Goal: Task Accomplishment & Management: Manage account settings

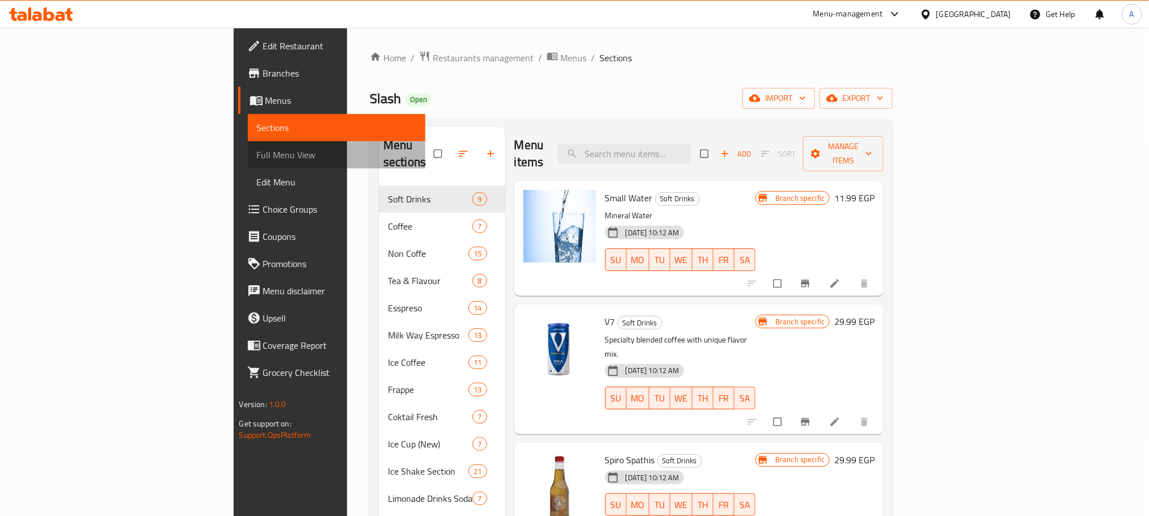
click at [257, 155] on span "Full Menu View" at bounding box center [336, 155] width 159 height 14
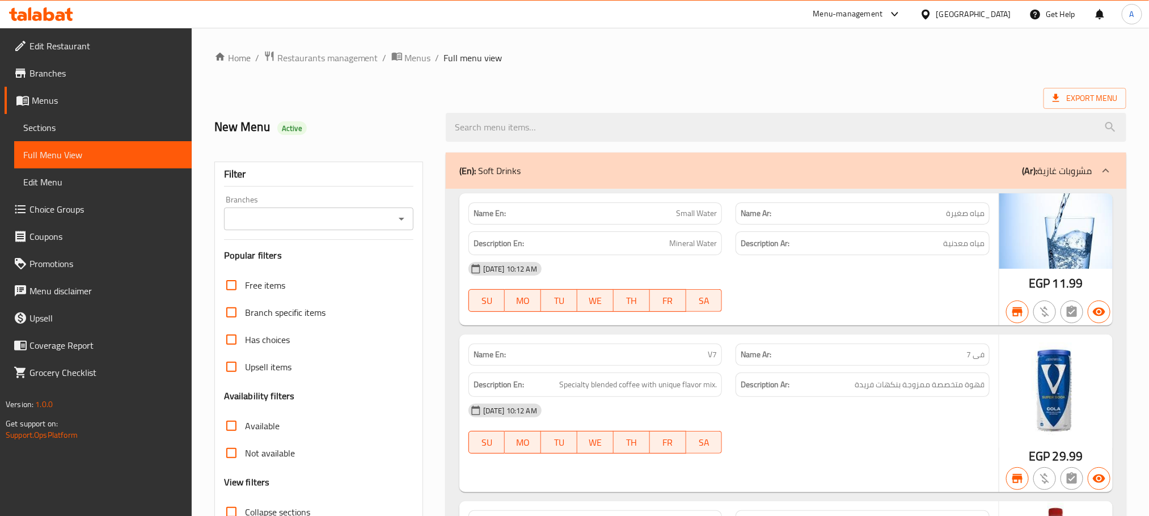
click at [410, 218] on div "Branches" at bounding box center [318, 219] width 189 height 23
click at [402, 223] on icon "Open" at bounding box center [402, 219] width 14 height 14
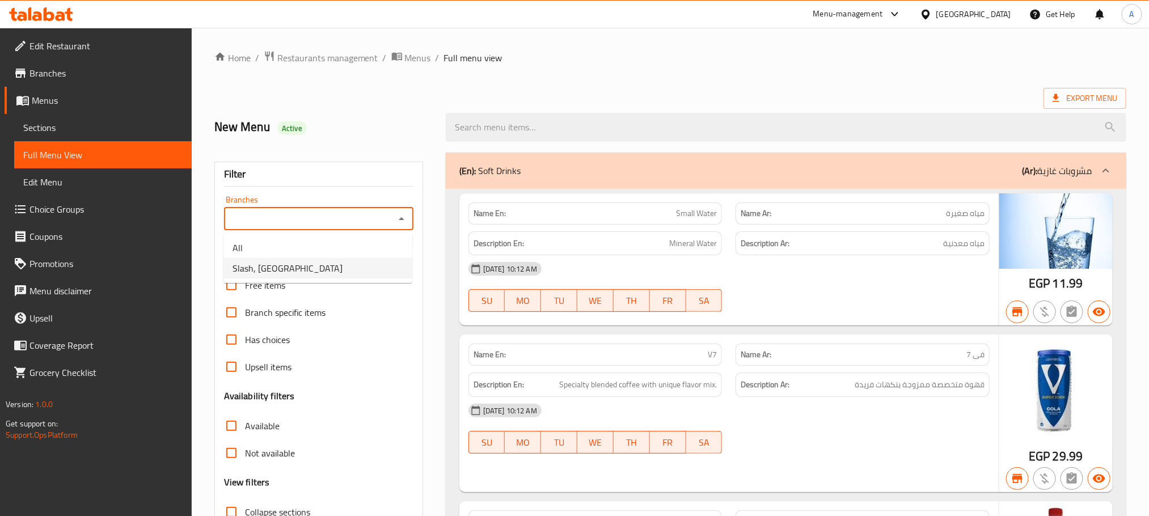
click at [297, 263] on span "Slash, [GEOGRAPHIC_DATA]" at bounding box center [288, 269] width 110 height 14
type input "Slash, [GEOGRAPHIC_DATA]"
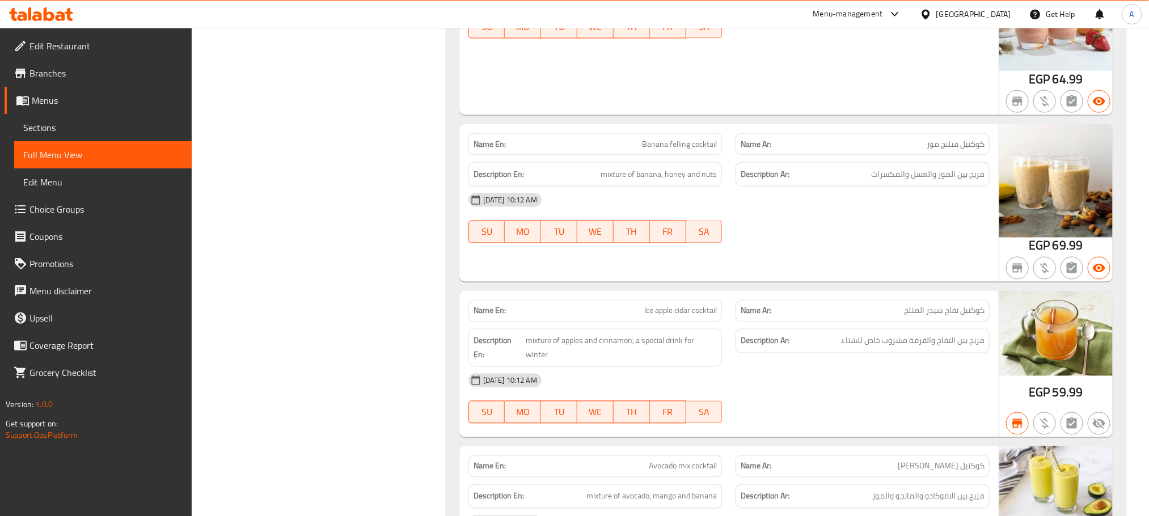
scroll to position [31403, 0]
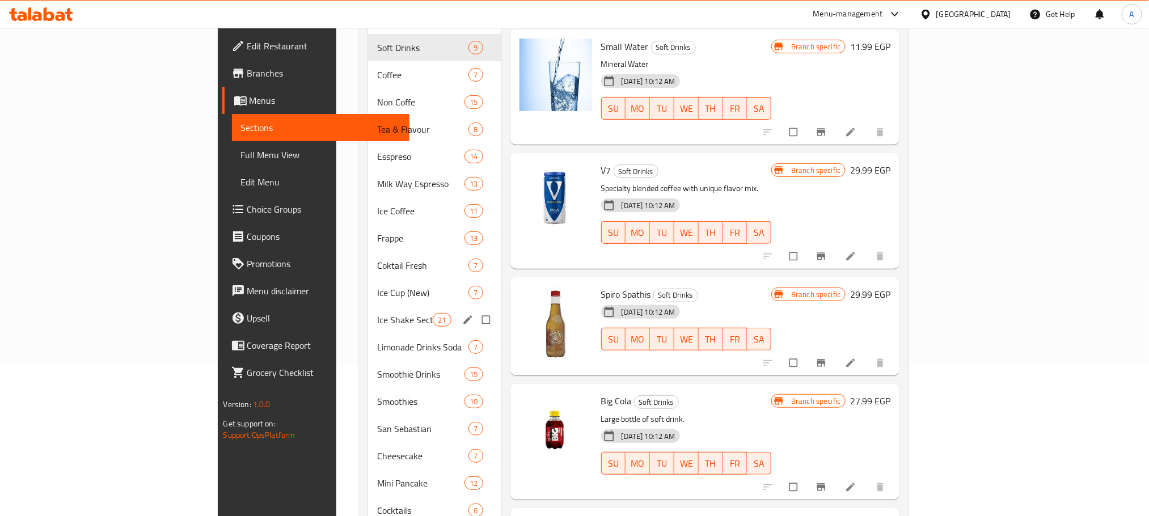
scroll to position [170, 0]
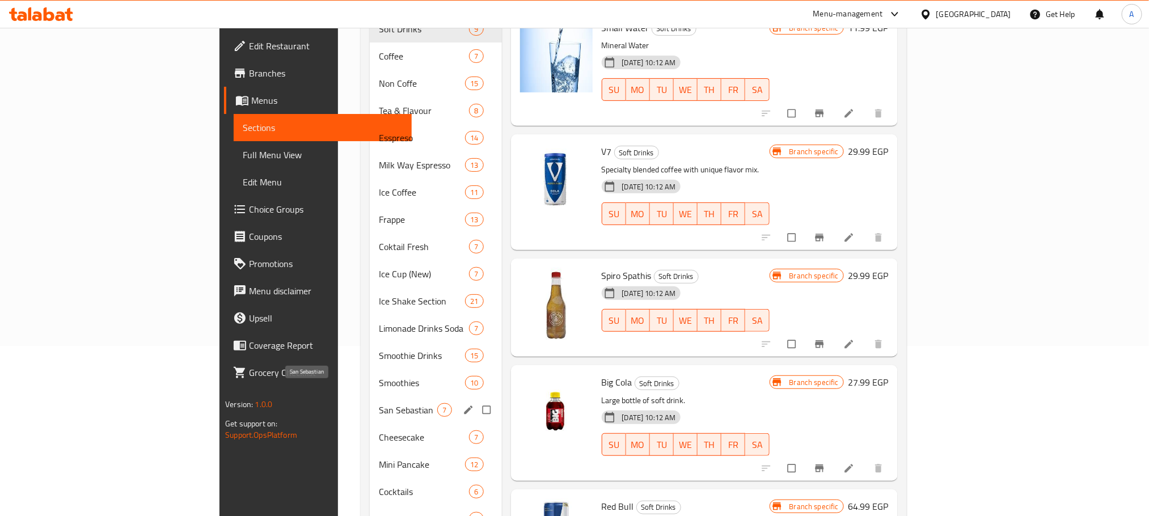
click at [379, 403] on span "San Sebastian" at bounding box center [408, 410] width 59 height 14
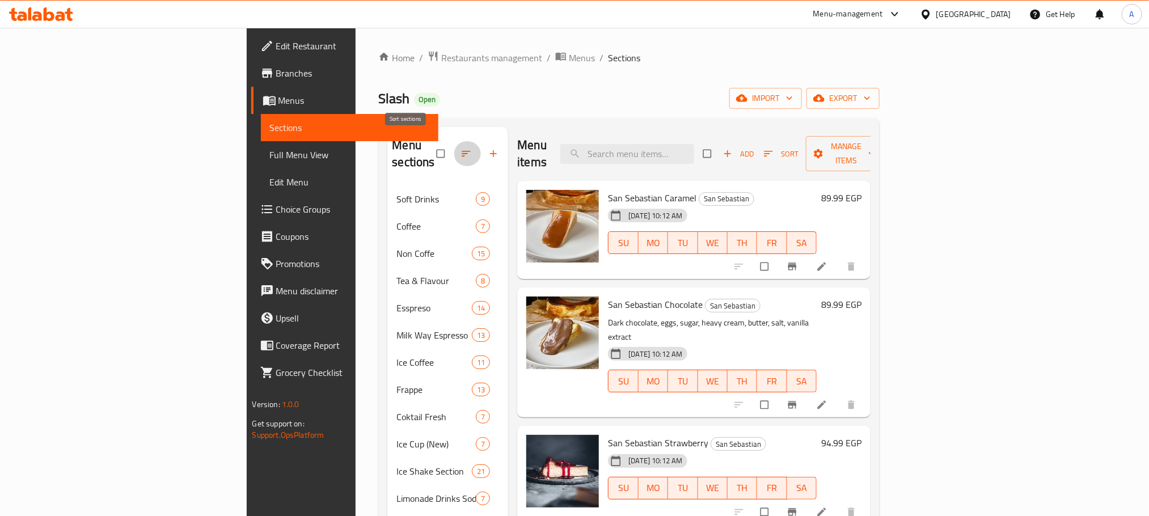
click at [454, 155] on button "button" at bounding box center [467, 153] width 27 height 25
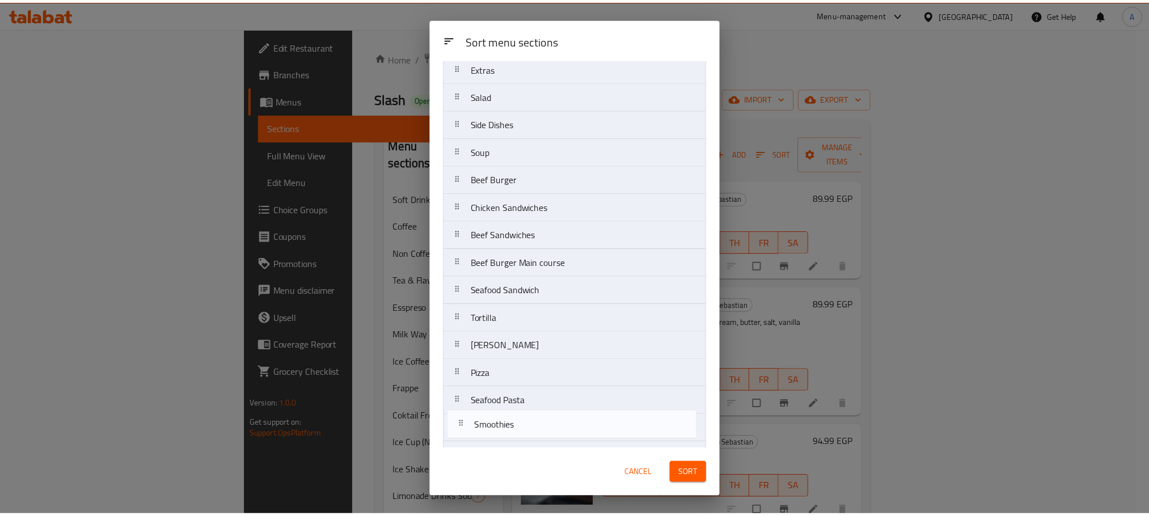
scroll to position [1106, 0]
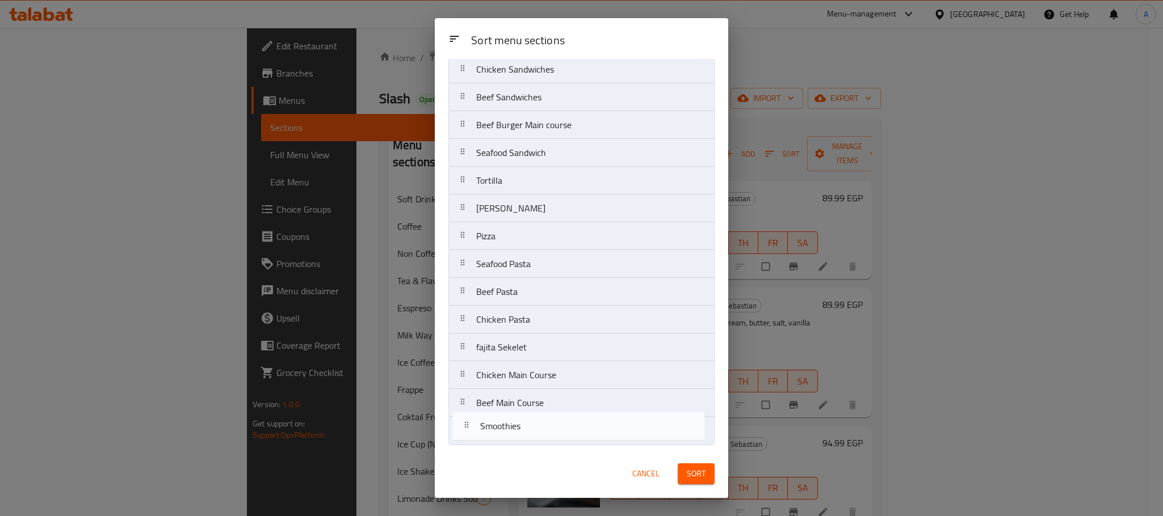
drag, startPoint x: 508, startPoint y: 310, endPoint x: 513, endPoint y: 441, distance: 130.6
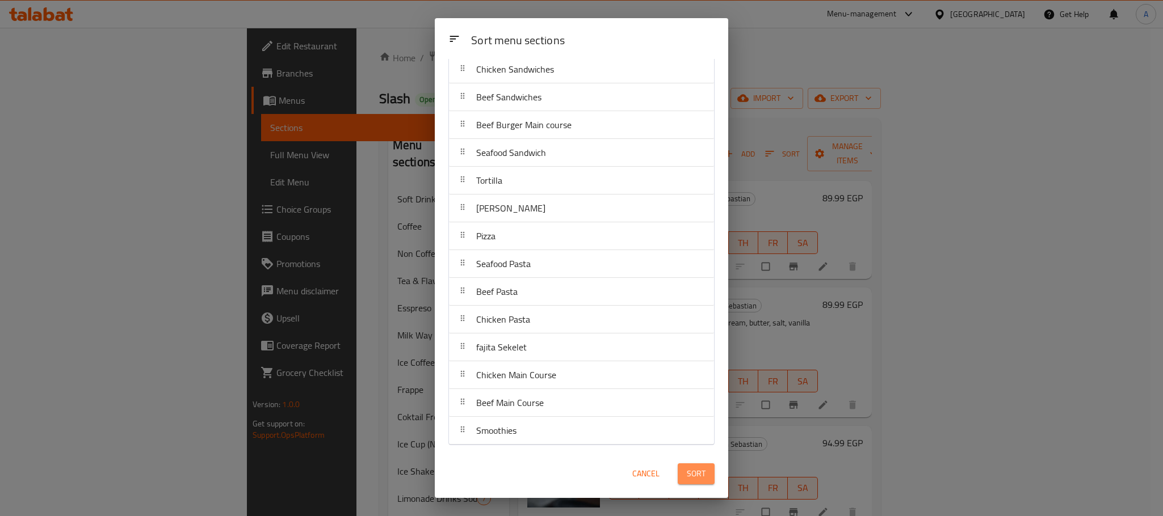
click at [688, 470] on span "Sort" at bounding box center [696, 474] width 19 height 14
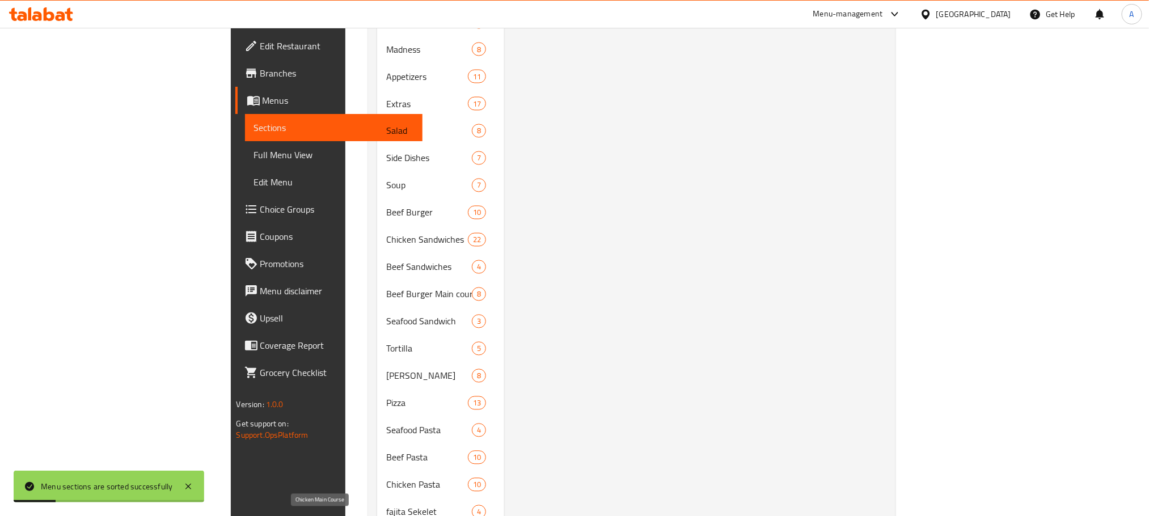
scroll to position [1103, 0]
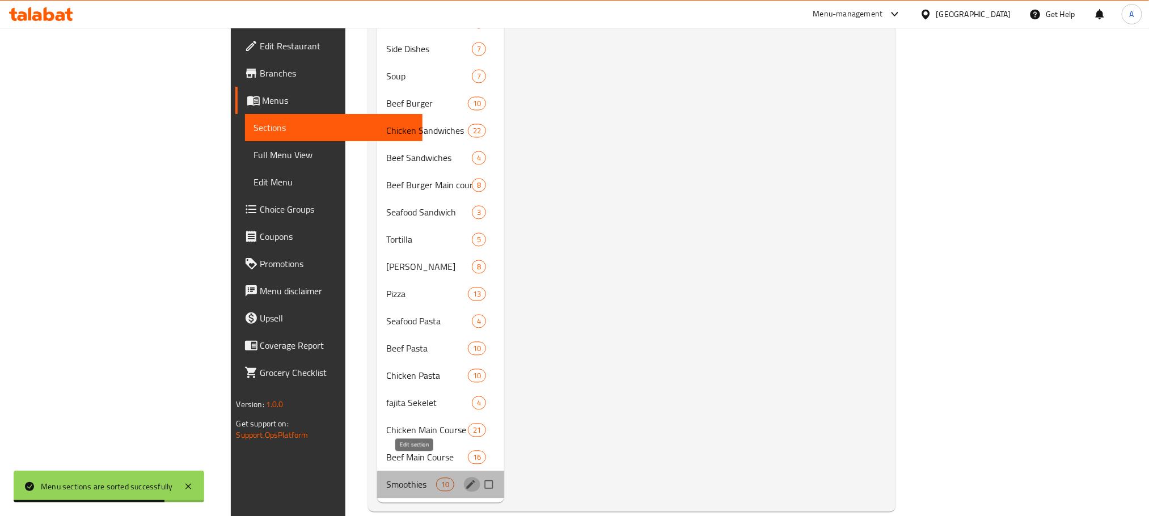
click at [465, 479] on icon "edit" at bounding box center [470, 484] width 11 height 11
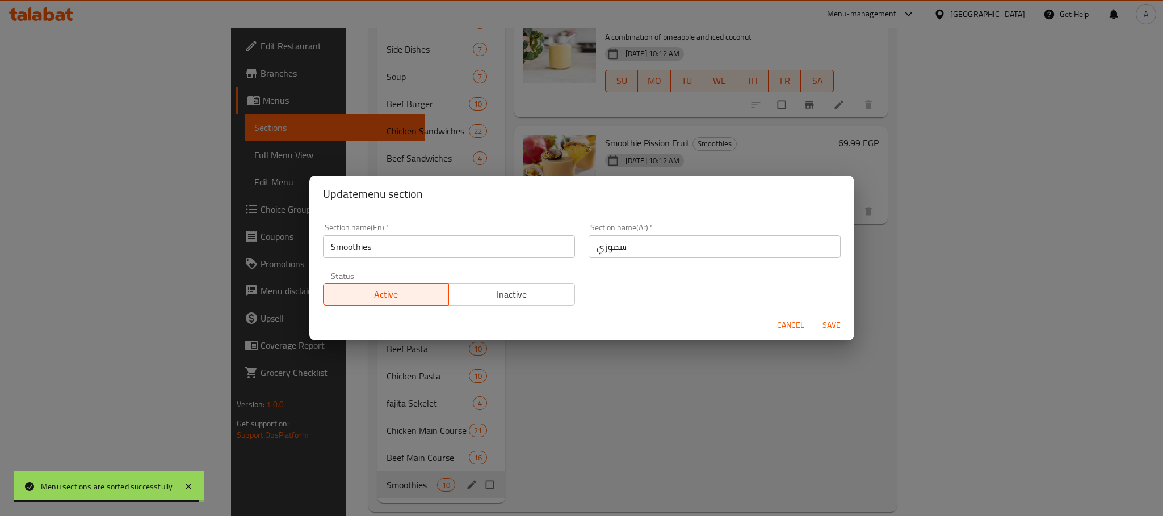
click at [469, 302] on span "Inactive" at bounding box center [511, 295] width 117 height 16
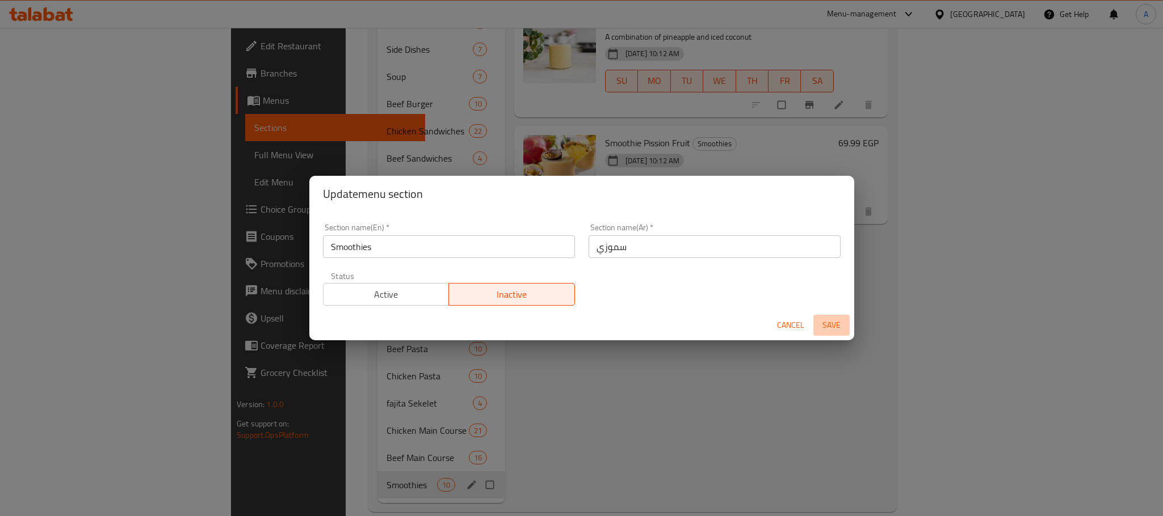
click at [826, 325] on span "Save" at bounding box center [831, 325] width 27 height 14
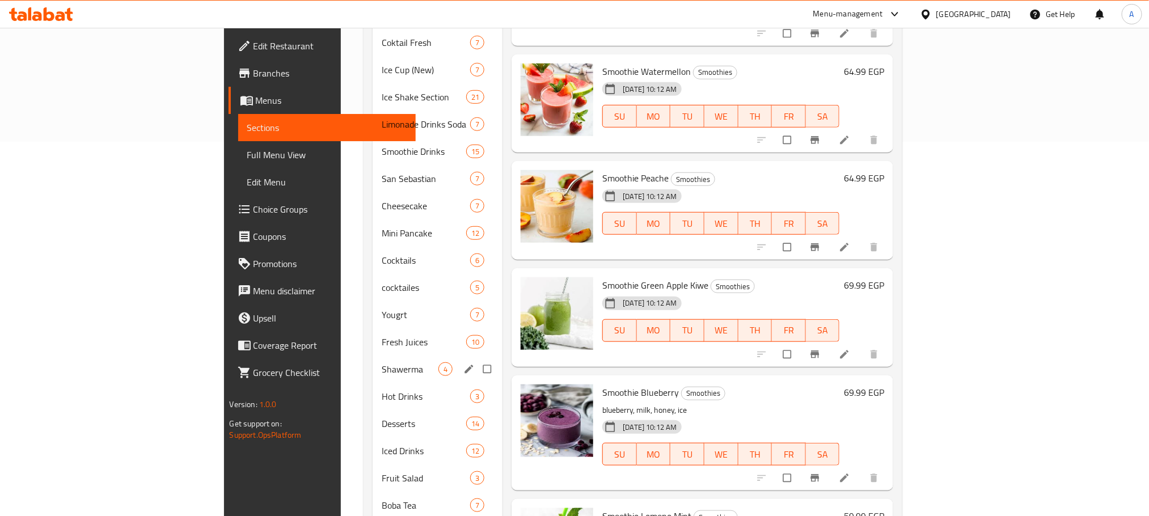
scroll to position [337, 0]
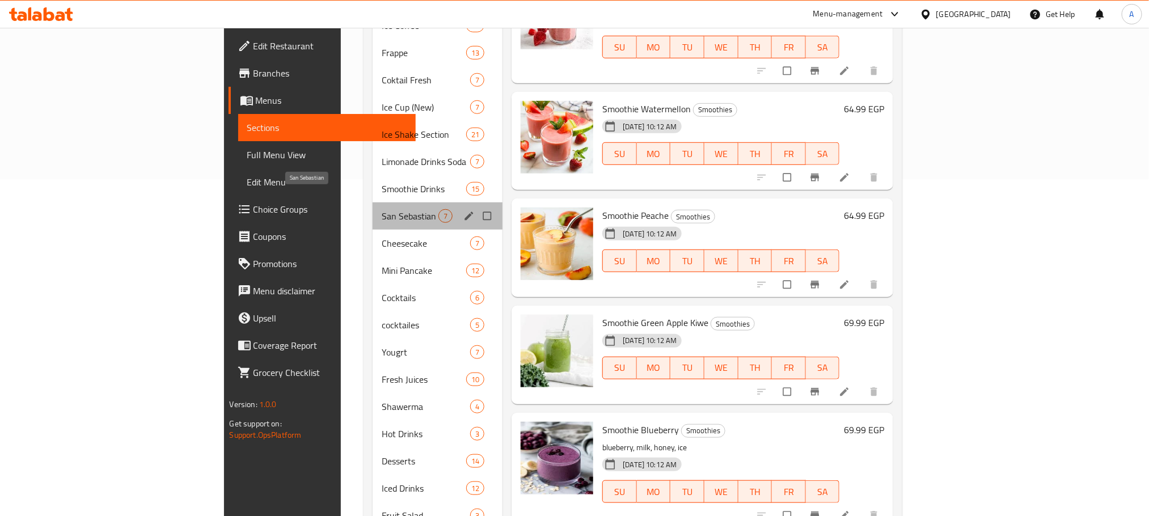
click at [382, 209] on span "San Sebastian" at bounding box center [410, 216] width 57 height 14
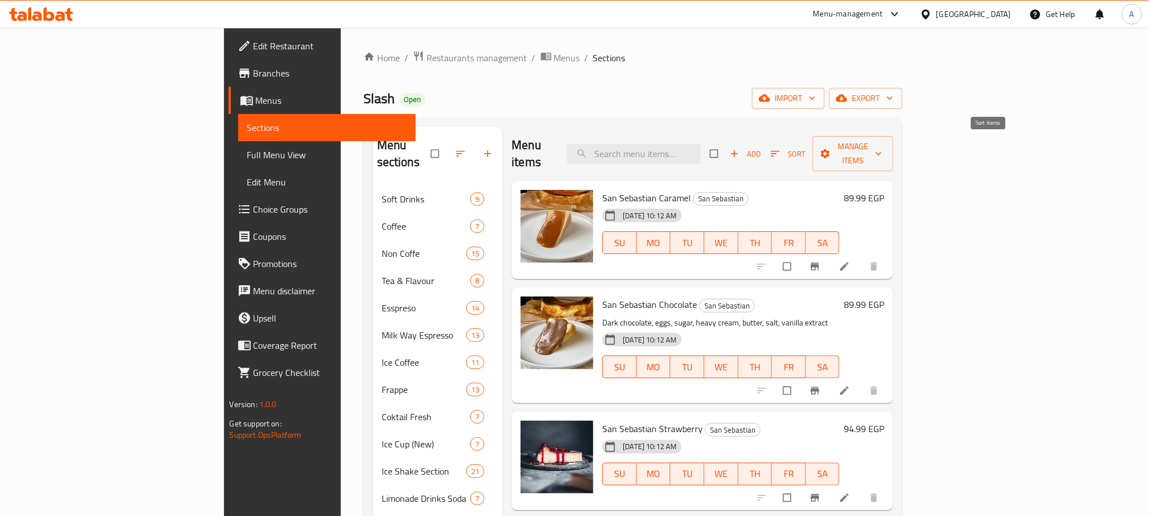
click at [806, 148] on span "Sort" at bounding box center [788, 154] width 35 height 13
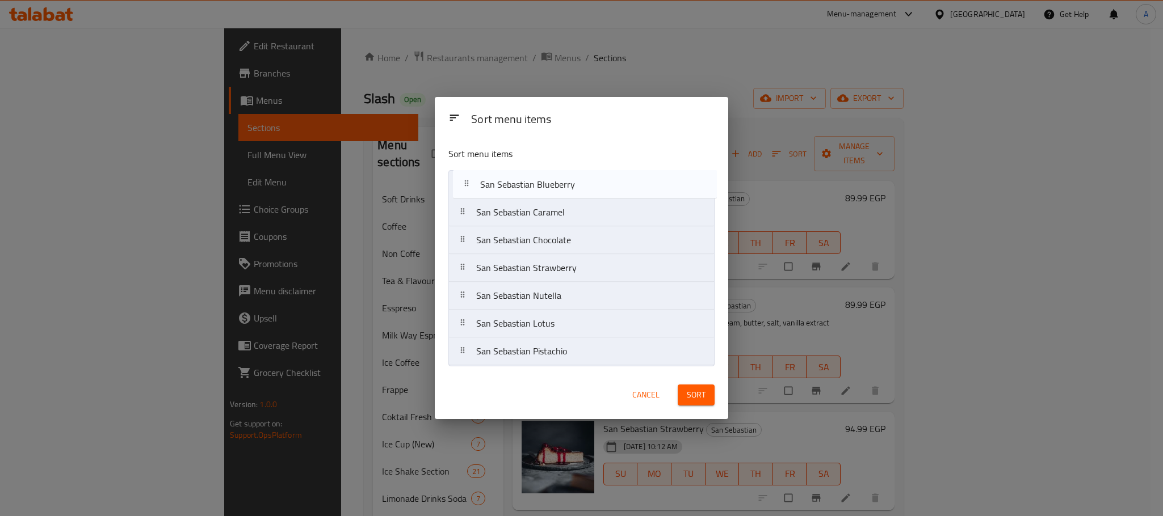
drag, startPoint x: 567, startPoint y: 264, endPoint x: 571, endPoint y: 175, distance: 89.1
click at [571, 175] on nav "San Sebastian Caramel San Sebastian Chocolate San Sebastian Strawberry San Seba…" at bounding box center [581, 268] width 266 height 196
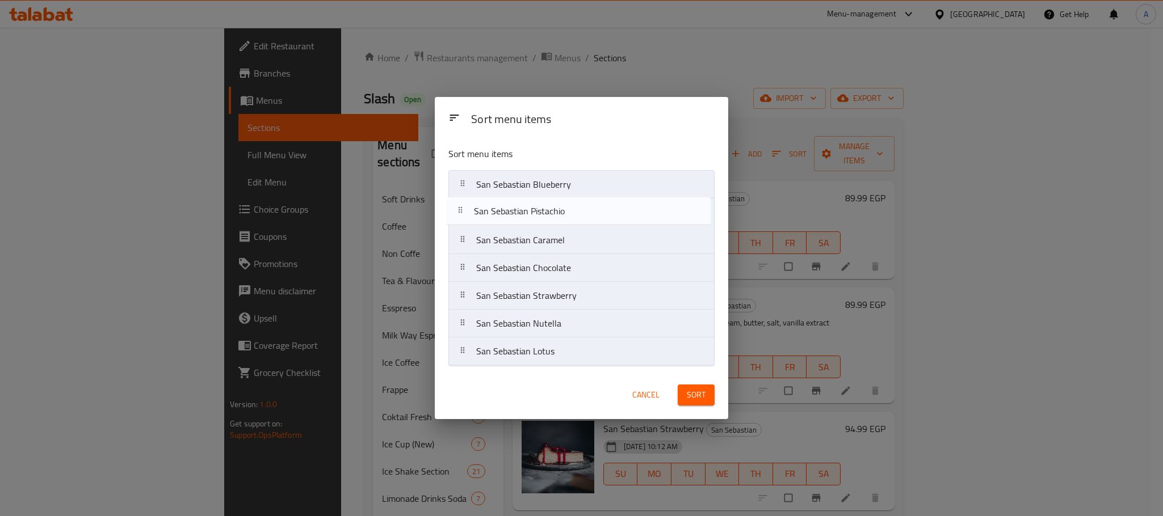
drag, startPoint x: 578, startPoint y: 353, endPoint x: 574, endPoint y: 203, distance: 149.8
click at [574, 203] on nav "San Sebastian Blueberry San Sebastian Caramel San Sebastian Chocolate San Sebas…" at bounding box center [581, 268] width 266 height 196
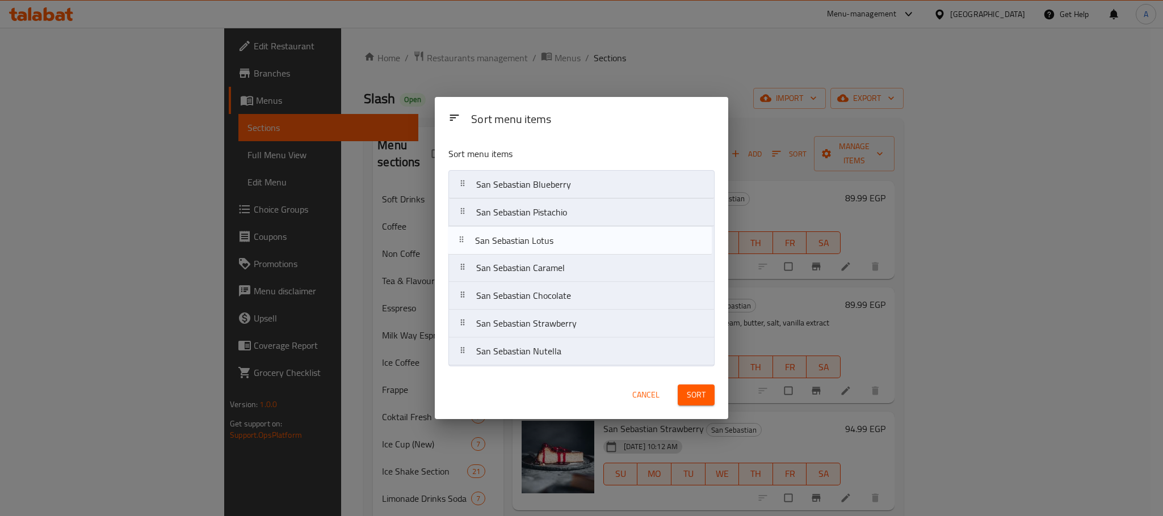
click at [552, 239] on nav "San Sebastian Blueberry San Sebastian Pistachio San Sebastian Caramel San Sebas…" at bounding box center [581, 268] width 266 height 196
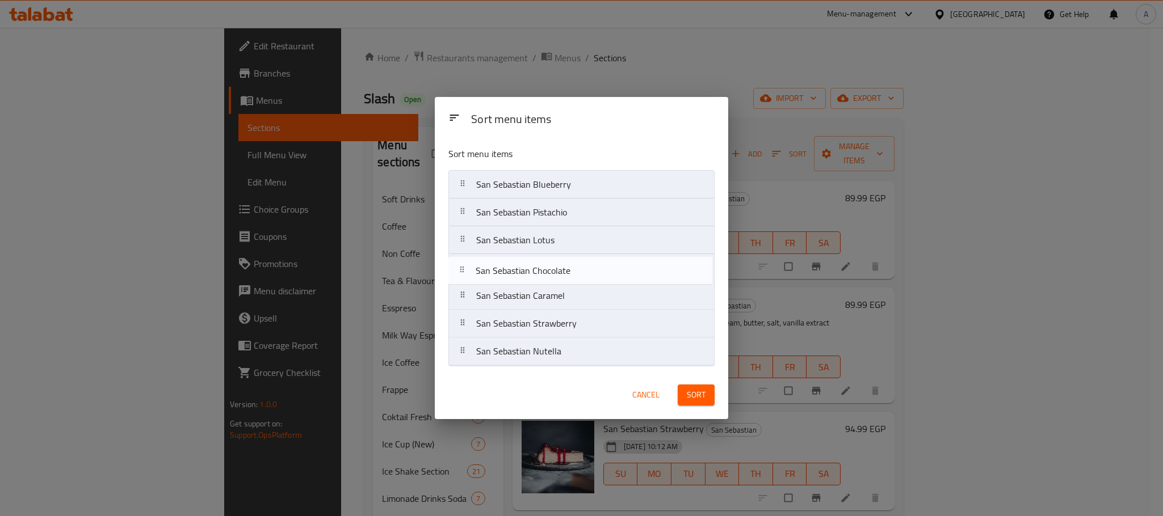
drag, startPoint x: 578, startPoint y: 296, endPoint x: 574, endPoint y: 266, distance: 30.3
click at [574, 266] on nav "San Sebastian Blueberry San Sebastian Pistachio San Sebastian Lotus San Sebasti…" at bounding box center [581, 268] width 266 height 196
drag, startPoint x: 572, startPoint y: 352, endPoint x: 567, endPoint y: 269, distance: 83.5
click at [567, 269] on nav "San Sebastian Blueberry San Sebastian Pistachio San Sebastian Lotus San Sebasti…" at bounding box center [581, 268] width 266 height 196
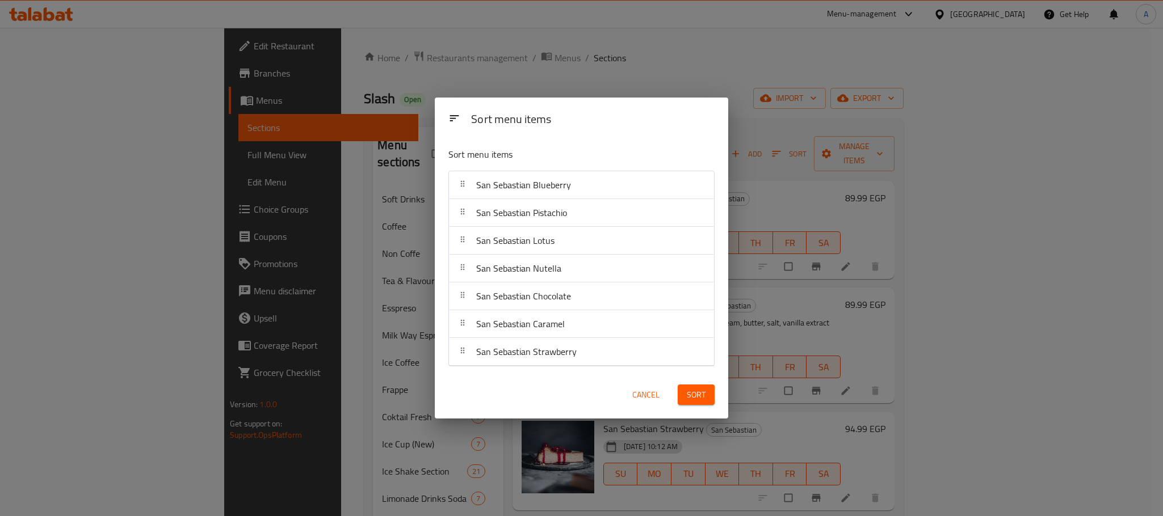
click at [691, 399] on span "Sort" at bounding box center [696, 395] width 19 height 14
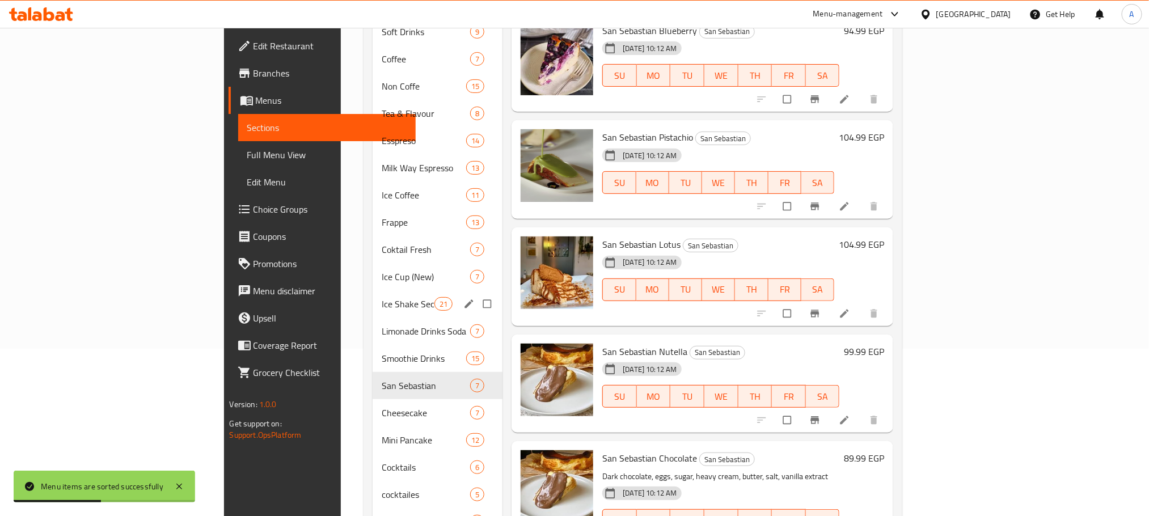
scroll to position [170, 0]
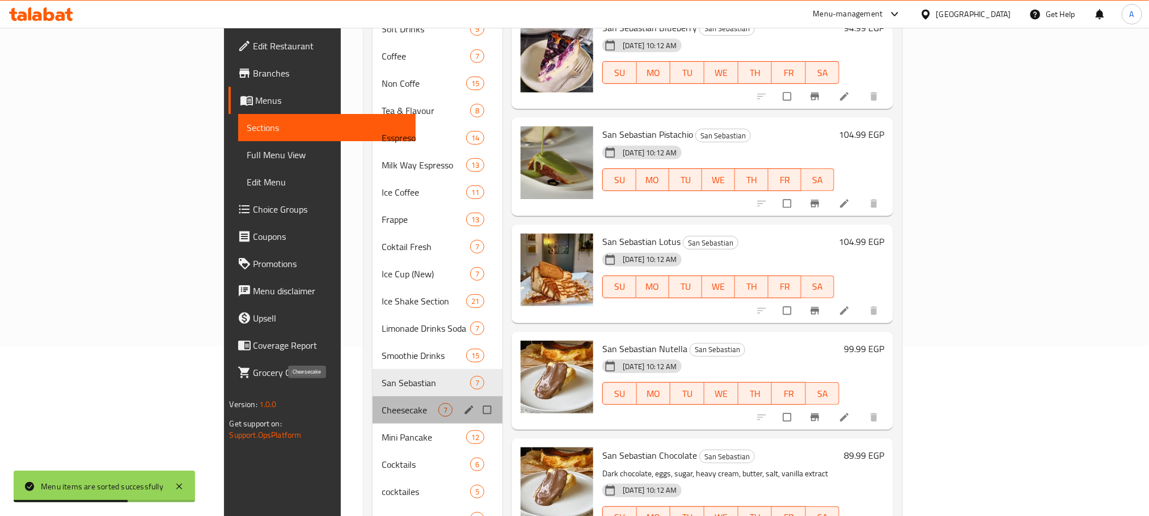
click at [382, 403] on span "Cheesecake" at bounding box center [410, 410] width 57 height 14
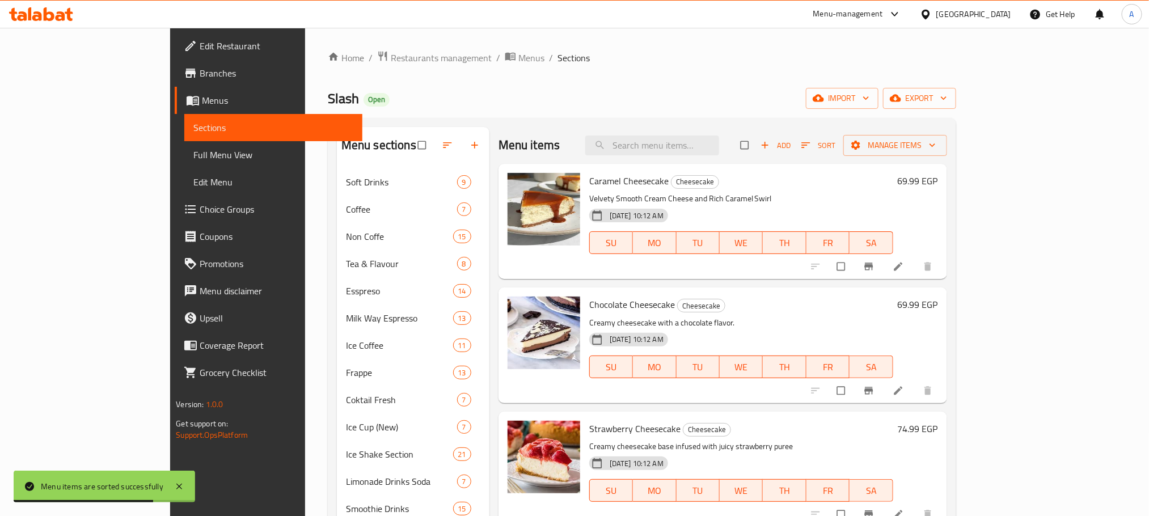
click at [836, 140] on span "Sort" at bounding box center [819, 145] width 35 height 13
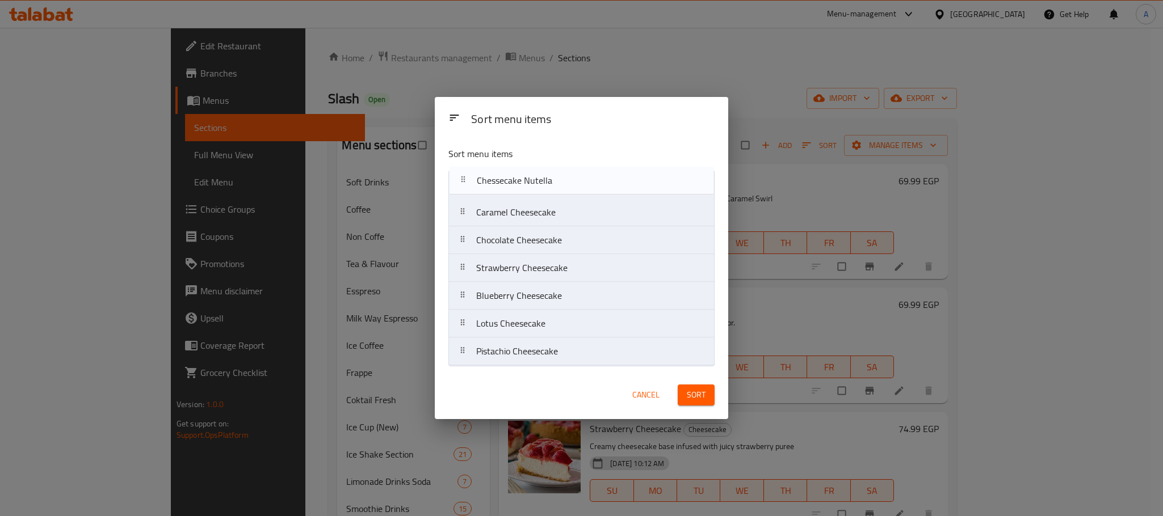
drag, startPoint x: 546, startPoint y: 306, endPoint x: 546, endPoint y: 184, distance: 122.0
click at [546, 184] on nav "Caramel Cheesecake Chocolate Cheesecake Strawberry Cheesecake Blueberry Cheesec…" at bounding box center [581, 268] width 266 height 196
drag, startPoint x: 546, startPoint y: 322, endPoint x: 540, endPoint y: 179, distance: 143.1
click at [540, 179] on nav "Chessecake Nutella Caramel Cheesecake Chocolate Cheesecake Strawberry Cheesecak…" at bounding box center [581, 268] width 266 height 196
drag, startPoint x: 528, startPoint y: 356, endPoint x: 520, endPoint y: 179, distance: 177.2
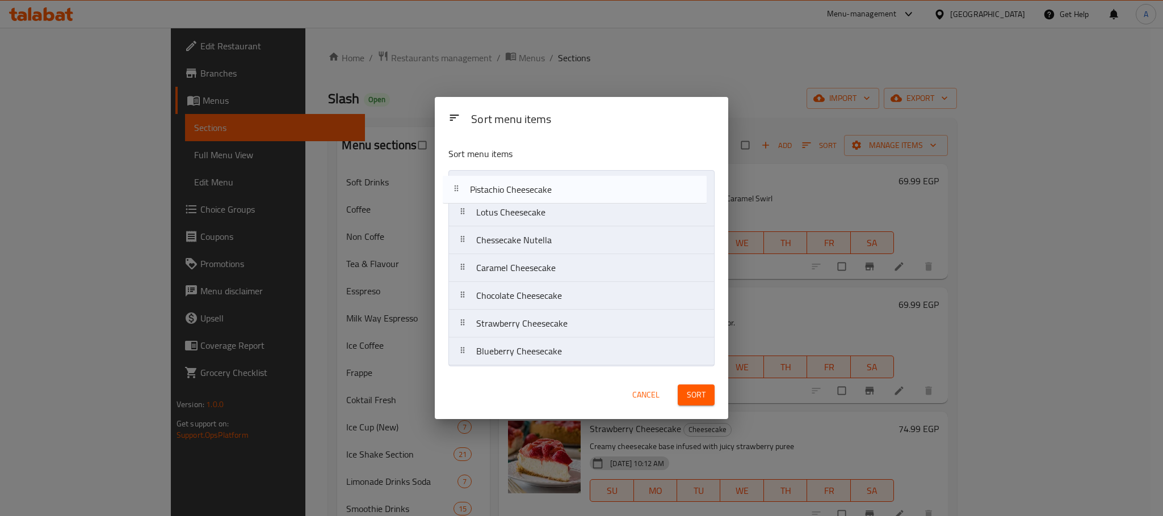
click at [520, 179] on nav "Lotus Cheesecake Chessecake Nutella Caramel Cheesecake Chocolate Cheesecake Str…" at bounding box center [581, 268] width 266 height 196
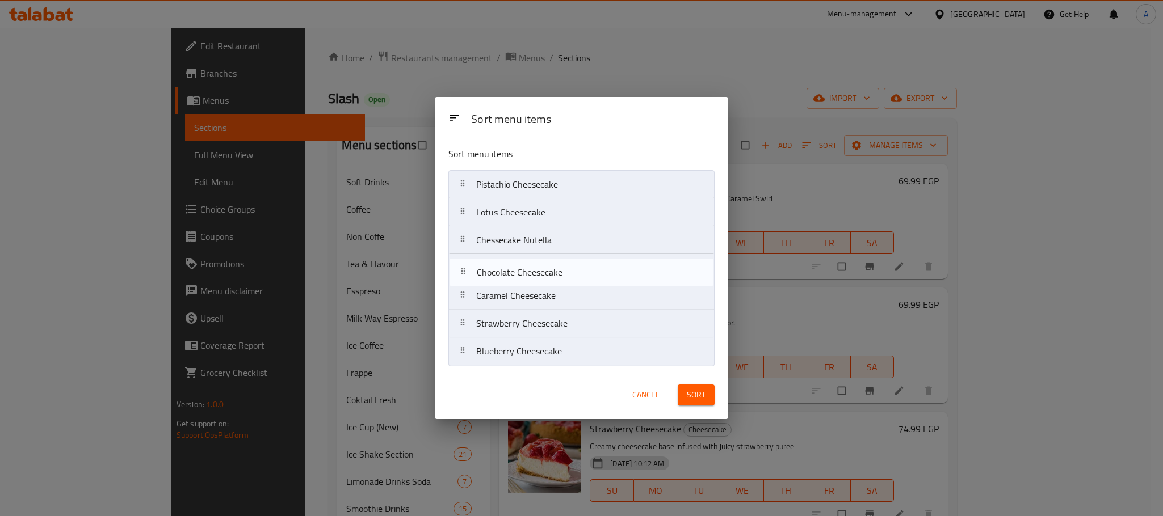
drag, startPoint x: 584, startPoint y: 304, endPoint x: 584, endPoint y: 275, distance: 28.9
click at [584, 275] on nav "Pistachio Cheesecake Lotus Cheesecake Chessecake Nutella Caramel Cheesecake Cho…" at bounding box center [581, 268] width 266 height 196
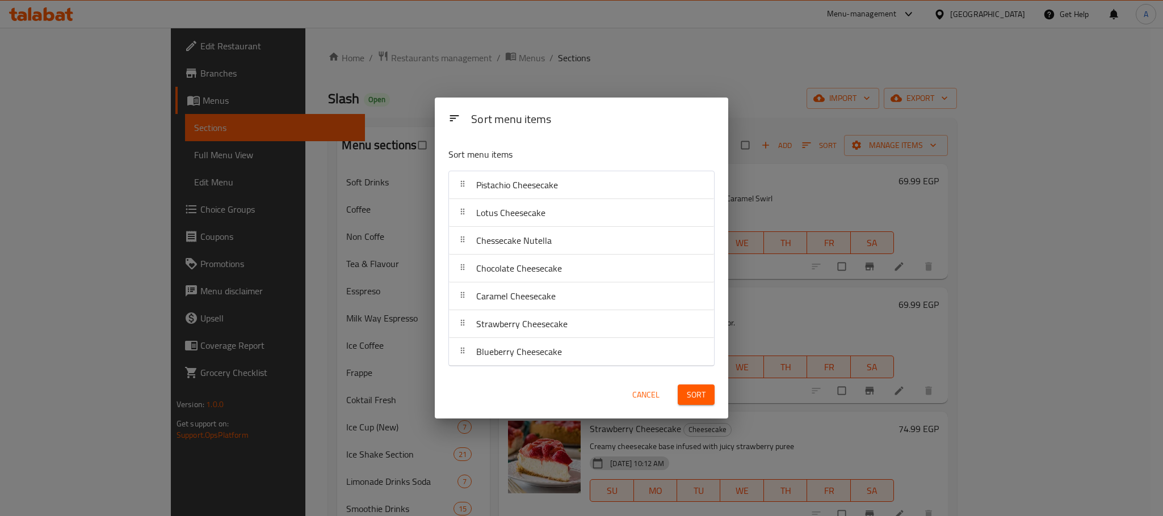
click at [706, 395] on button "Sort" at bounding box center [695, 395] width 37 height 21
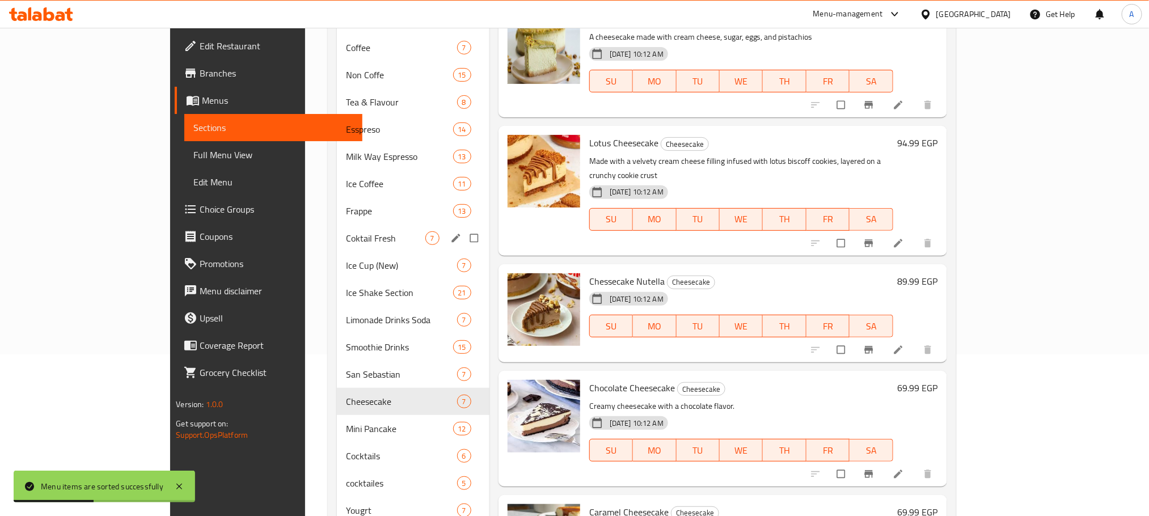
scroll to position [170, 0]
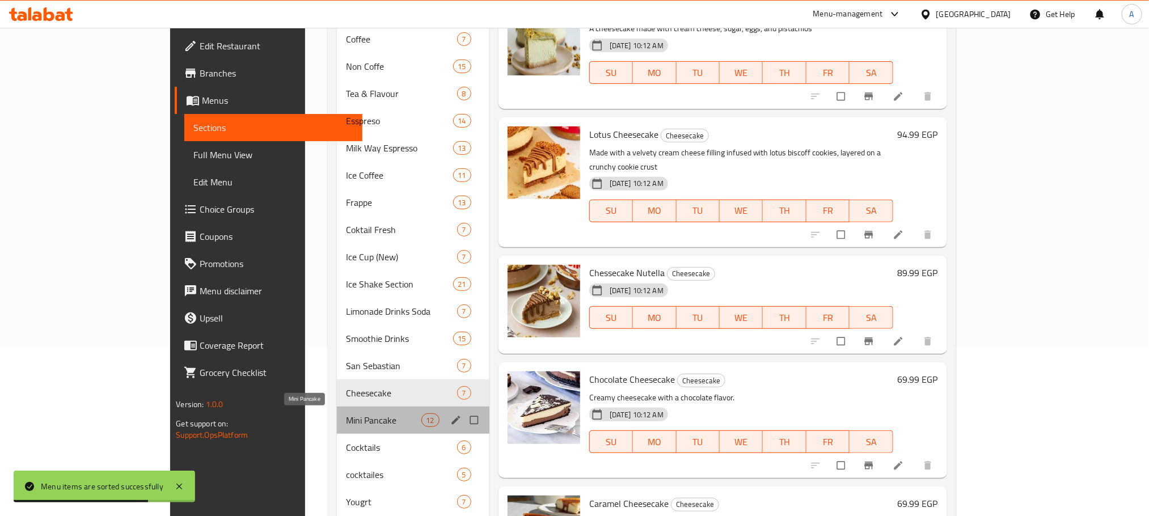
click at [346, 416] on span "Mini Pancake" at bounding box center [383, 421] width 75 height 14
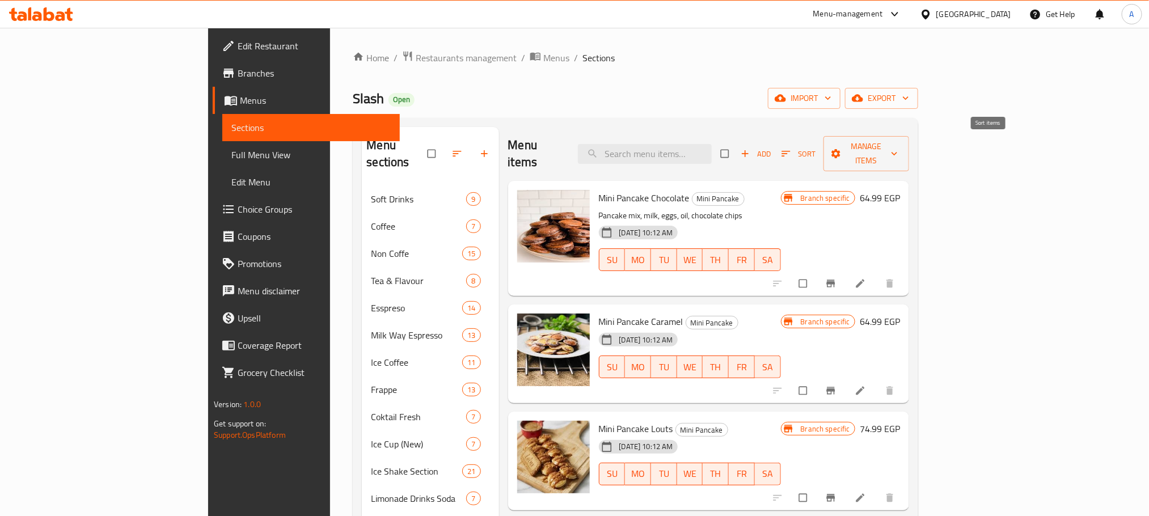
click at [816, 148] on span "Sort" at bounding box center [799, 154] width 35 height 13
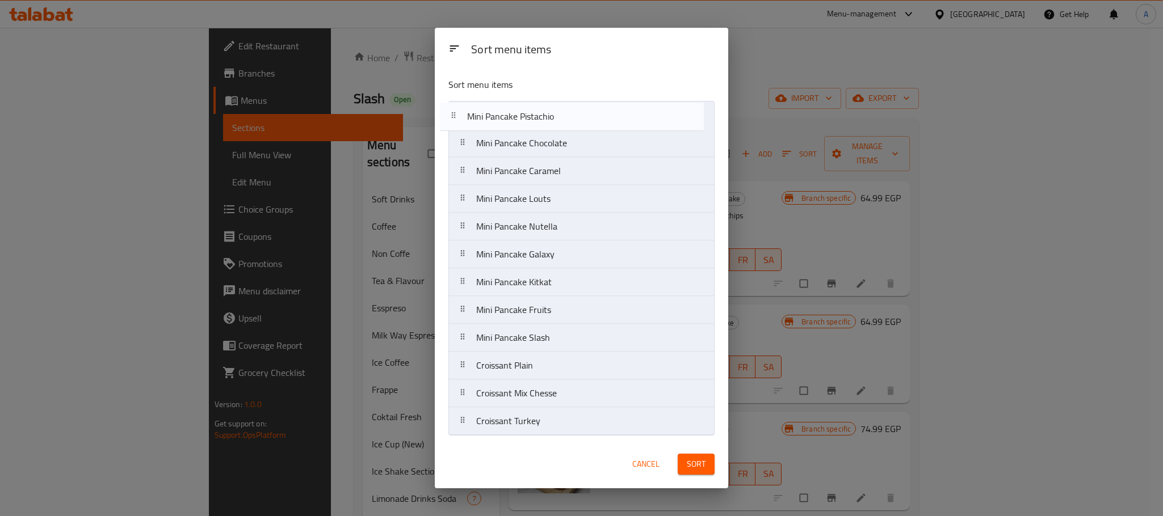
drag, startPoint x: 575, startPoint y: 280, endPoint x: 562, endPoint y: 97, distance: 183.2
click at [562, 97] on div "Sort menu items Mini Pancake Chocolate Mini Pancake Caramel Mini Pancake Louts …" at bounding box center [581, 255] width 293 height 372
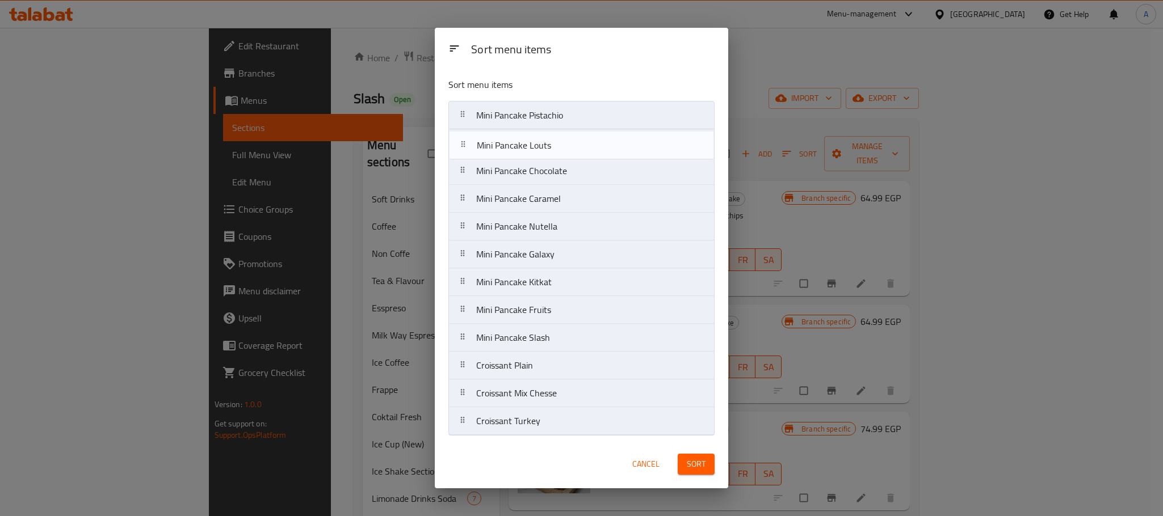
drag, startPoint x: 567, startPoint y: 191, endPoint x: 567, endPoint y: 129, distance: 61.8
click at [567, 129] on nav "Mini Pancake Pistachio Mini Pancake Chocolate Mini Pancake Caramel Mini Pancake…" at bounding box center [581, 268] width 266 height 335
drag, startPoint x: 558, startPoint y: 223, endPoint x: 557, endPoint y: 157, distance: 65.8
click at [557, 157] on nav "Mini Pancake Pistachio Mini Pancake Louts Mini Pancake Chocolate Mini Pancake C…" at bounding box center [581, 268] width 266 height 335
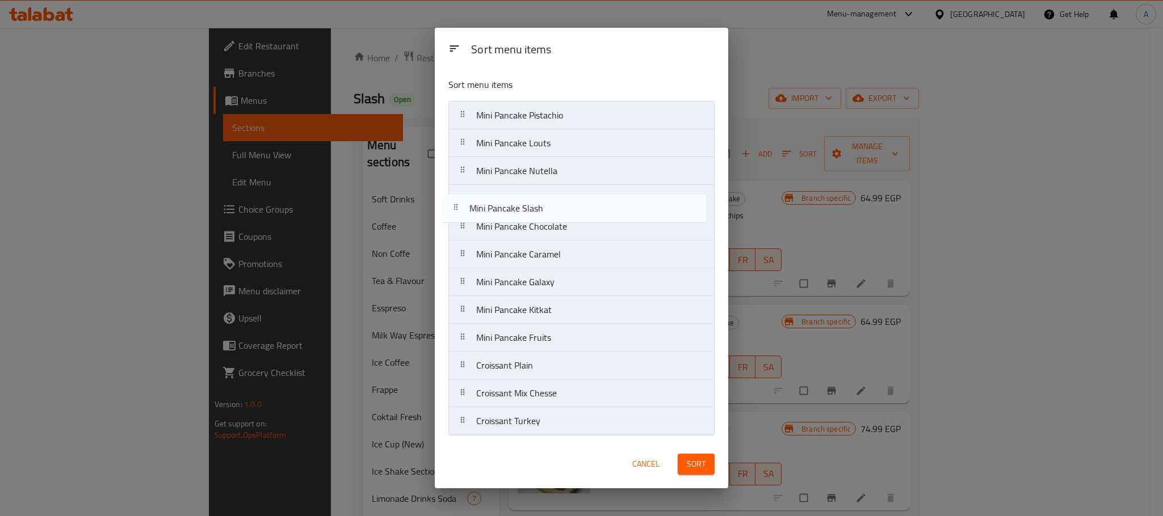
drag, startPoint x: 518, startPoint y: 351, endPoint x: 511, endPoint y: 218, distance: 133.5
click at [511, 218] on nav "Mini Pancake Pistachio Mini Pancake Louts Mini Pancake Nutella Mini Pancake Cho…" at bounding box center [581, 268] width 266 height 335
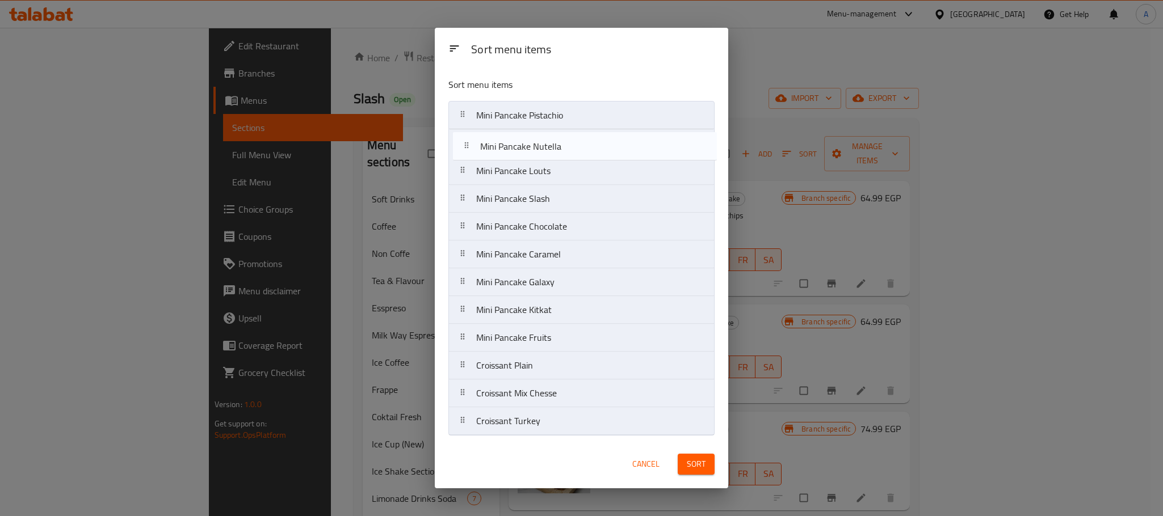
drag, startPoint x: 561, startPoint y: 169, endPoint x: 561, endPoint y: 144, distance: 25.0
click at [564, 140] on nav "Mini Pancake Pistachio Mini Pancake Louts Mini Pancake Nutella Mini Pancake Sla…" at bounding box center [581, 268] width 266 height 335
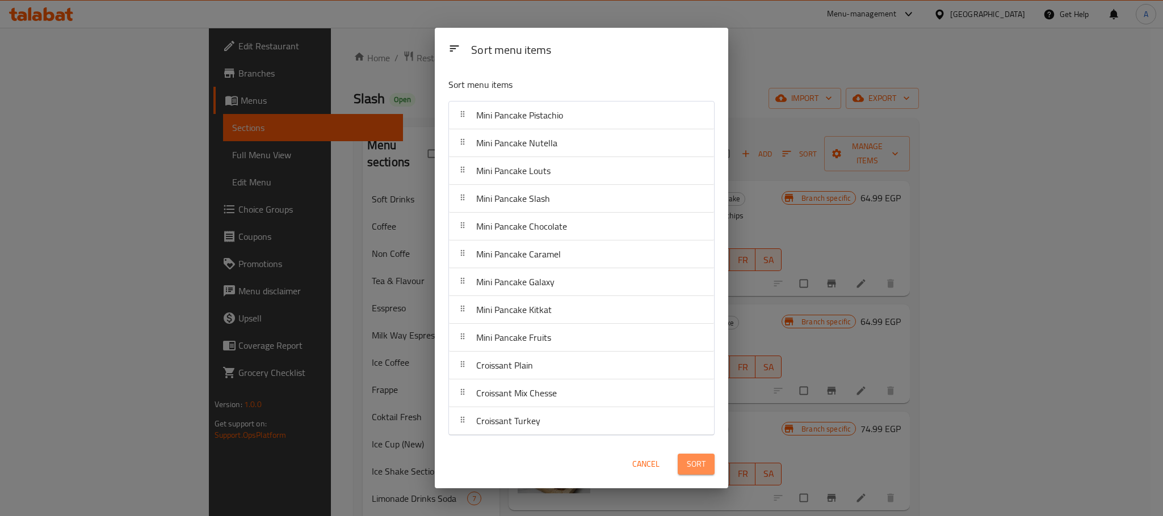
click at [688, 461] on span "Sort" at bounding box center [696, 464] width 19 height 14
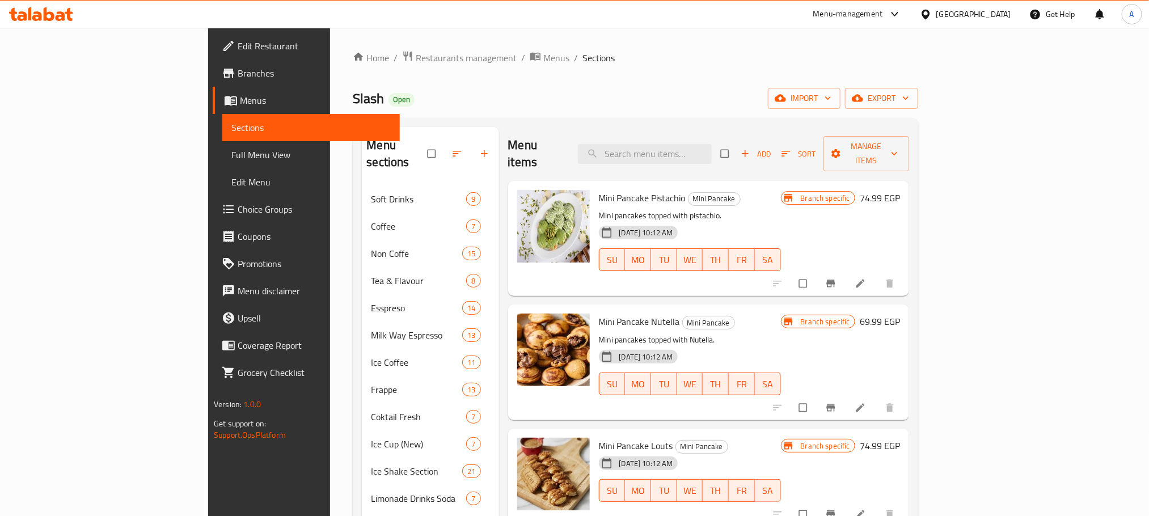
scroll to position [359, 0]
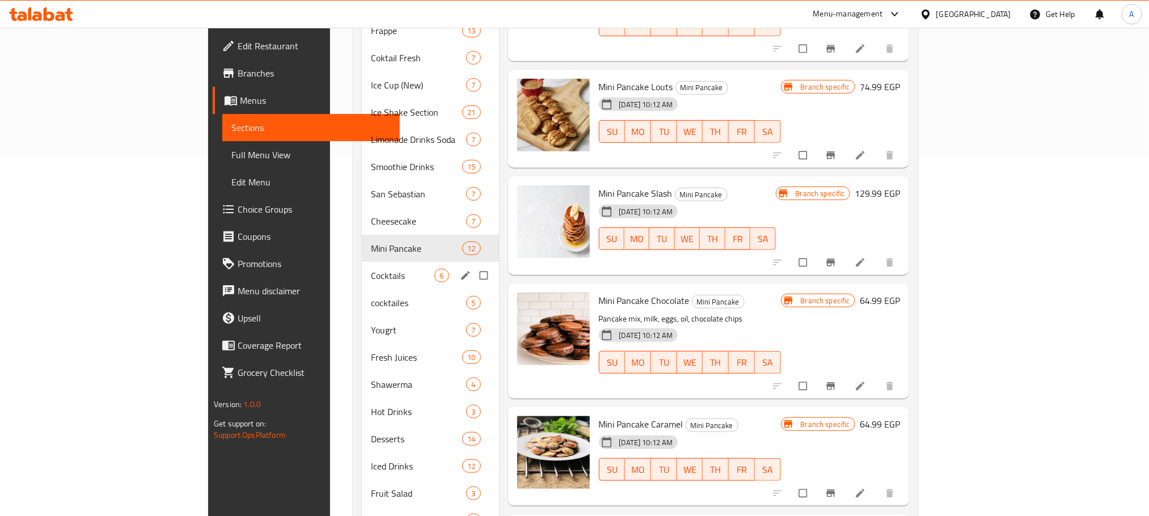
click at [362, 262] on div "Cocktails 6" at bounding box center [430, 275] width 137 height 27
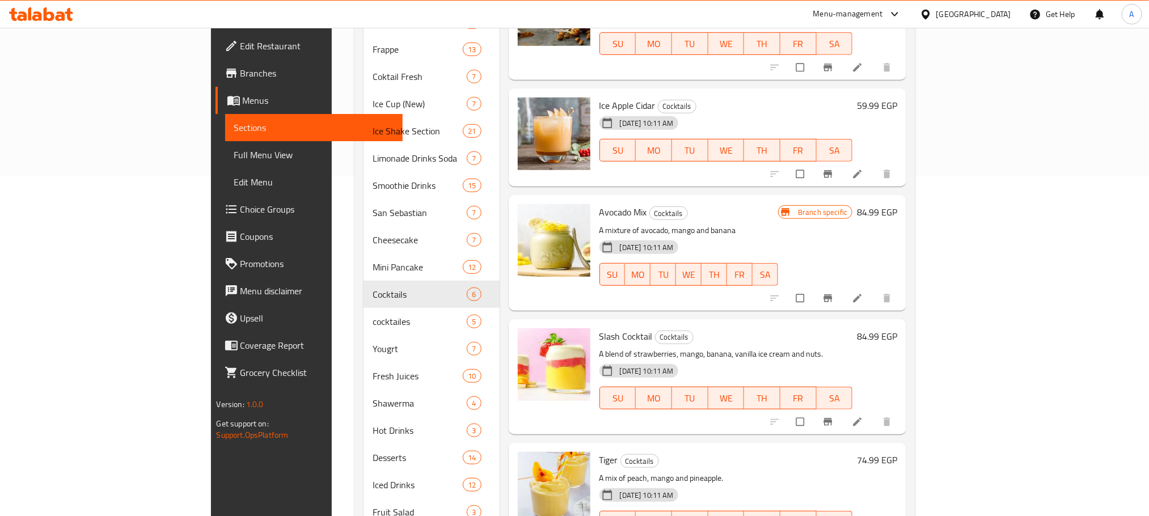
scroll to position [426, 0]
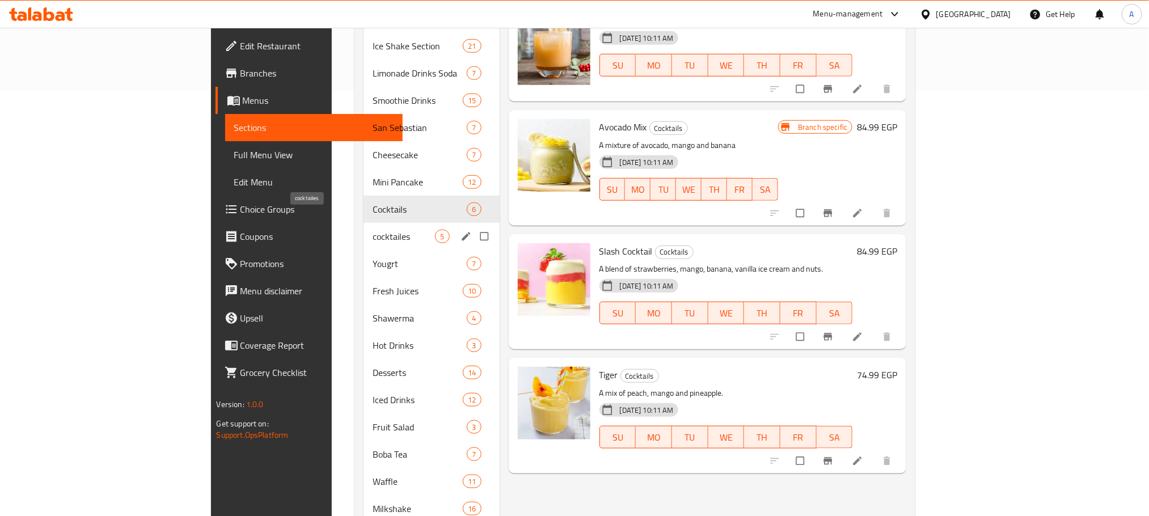
click at [373, 230] on span "cocktailes" at bounding box center [404, 237] width 62 height 14
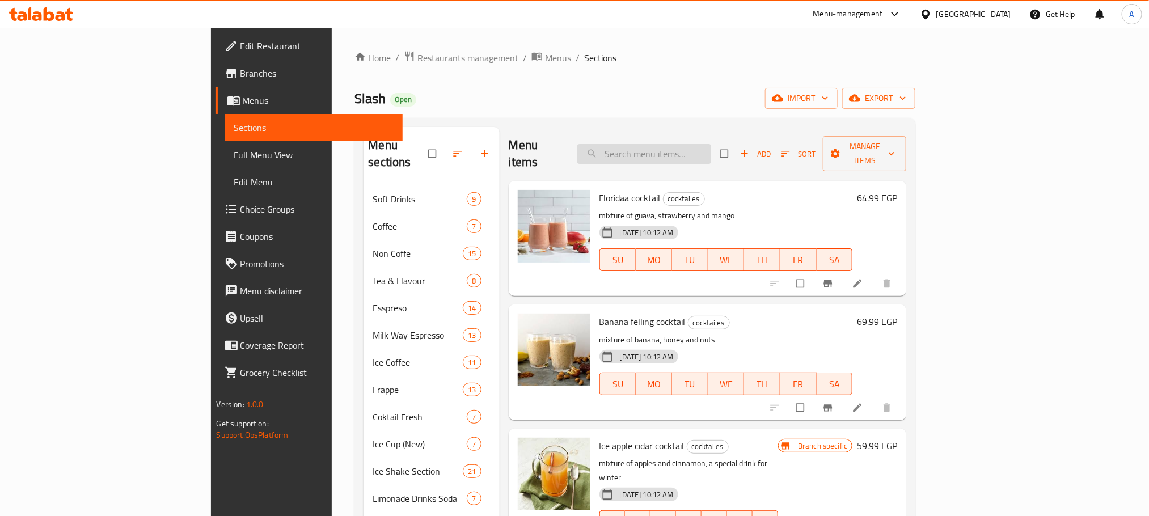
click at [705, 144] on input "search" at bounding box center [645, 154] width 134 height 20
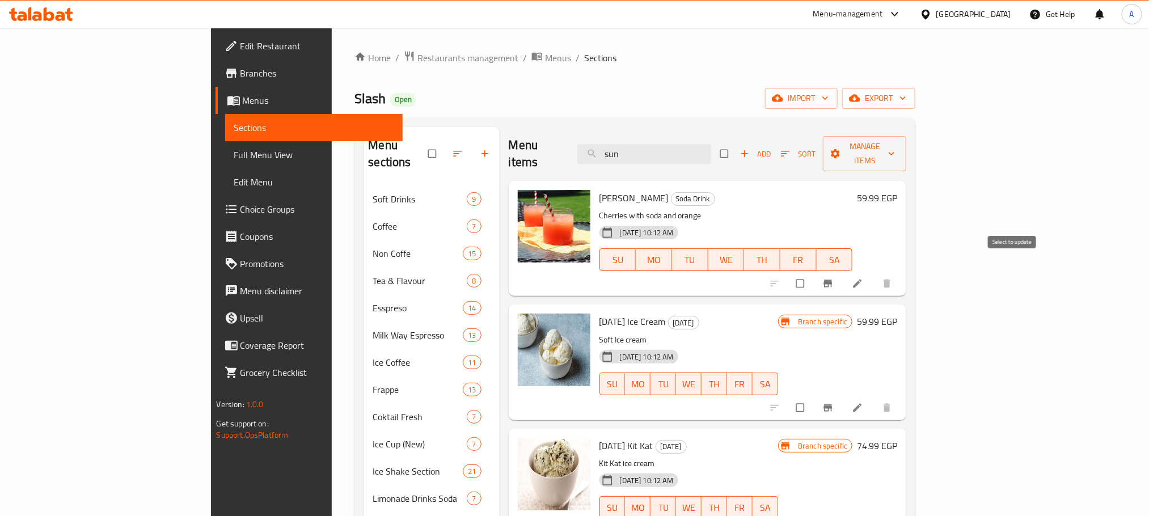
type input "sun"
click at [814, 273] on input "checkbox" at bounding box center [802, 284] width 24 height 22
click at [898, 143] on span "Manage items" at bounding box center [864, 154] width 65 height 28
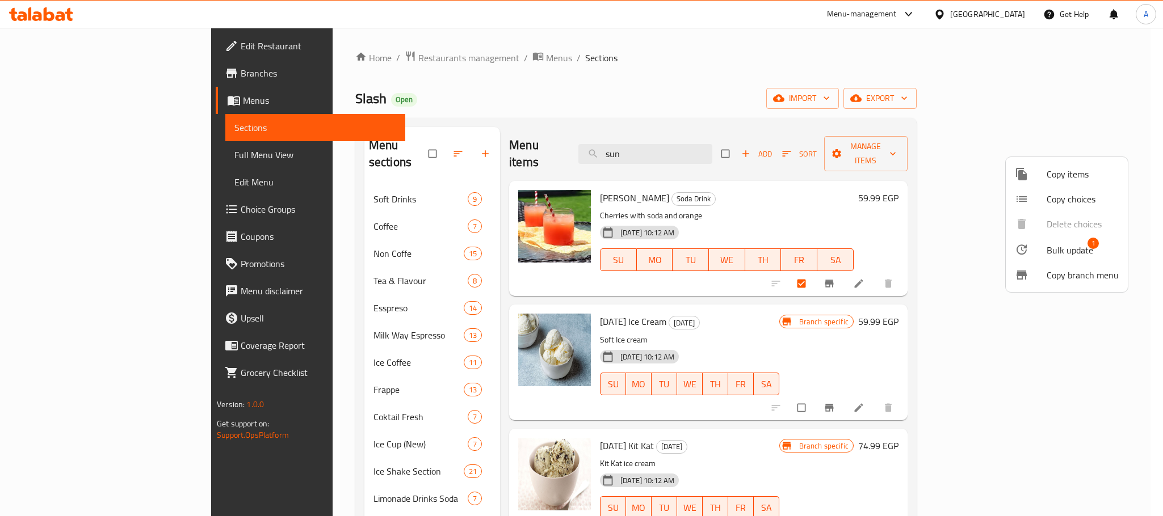
click at [1064, 247] on span "Bulk update" at bounding box center [1069, 250] width 47 height 14
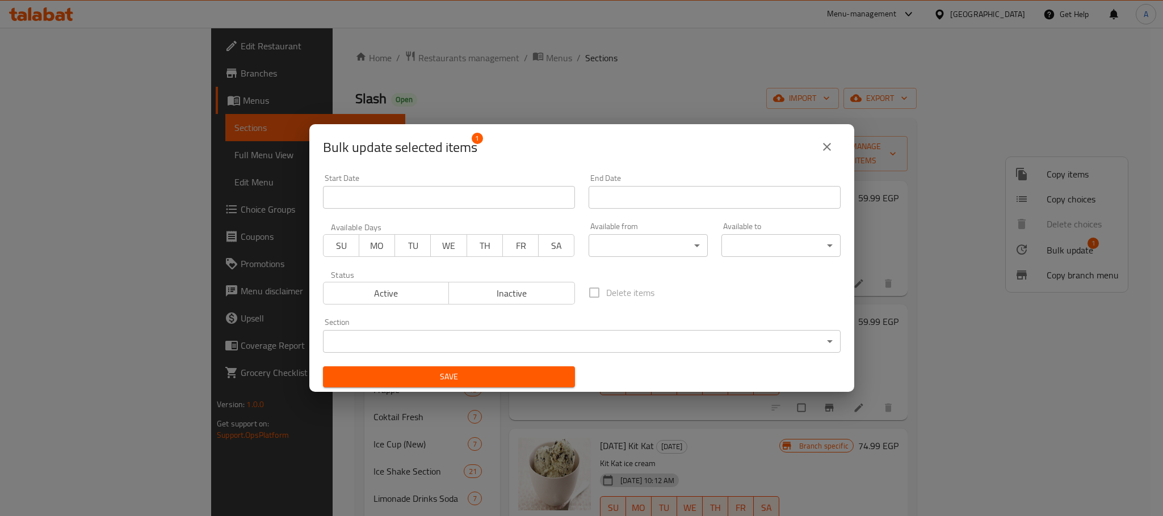
click at [589, 334] on body "​ Menu-management Egypt Get Help A Edit Restaurant Branches Menus Sections Full…" at bounding box center [581, 272] width 1163 height 488
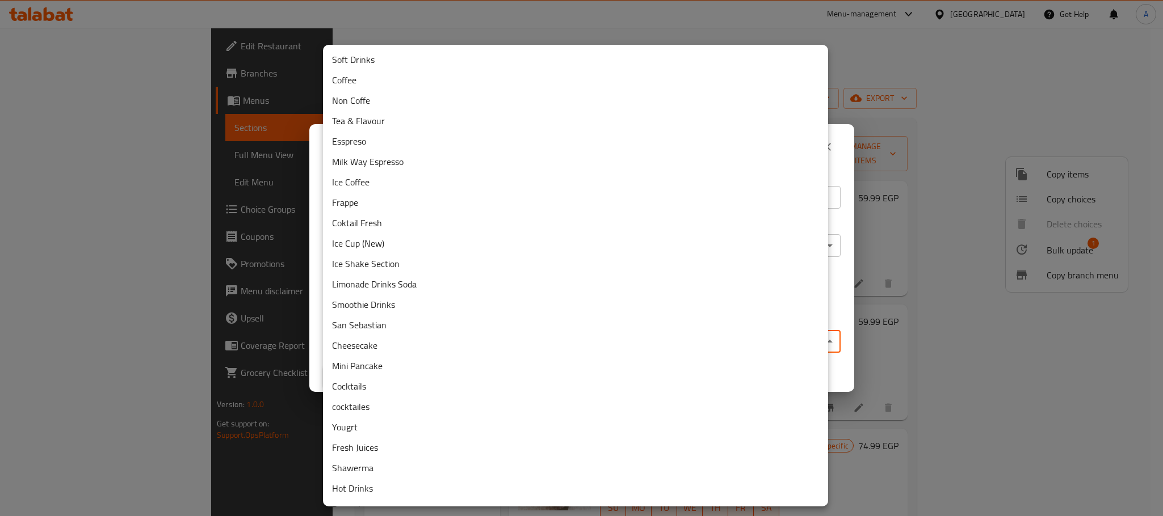
click at [375, 399] on li "cocktailes" at bounding box center [575, 407] width 505 height 20
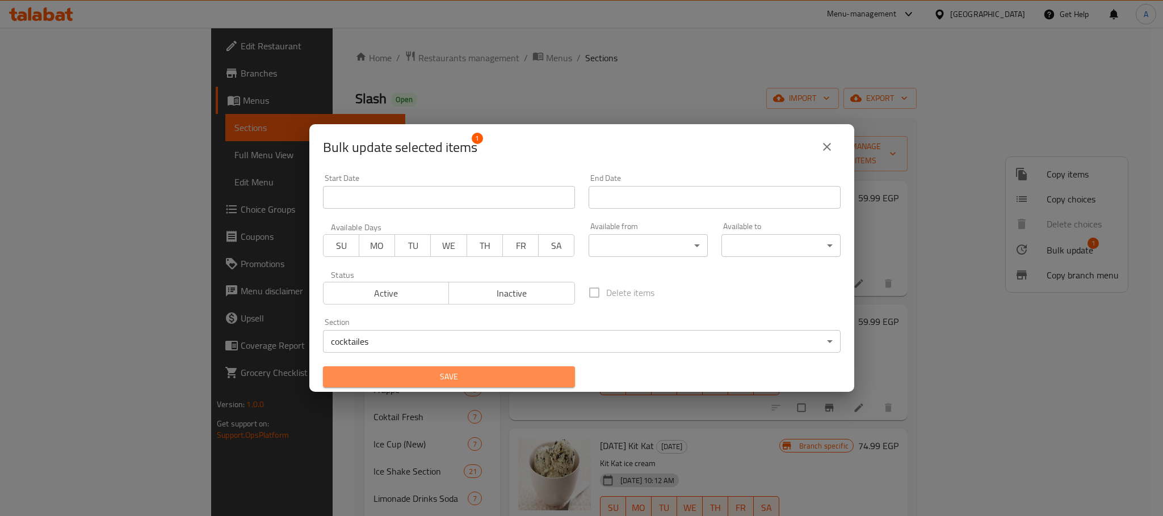
click at [502, 375] on span "Save" at bounding box center [449, 377] width 234 height 14
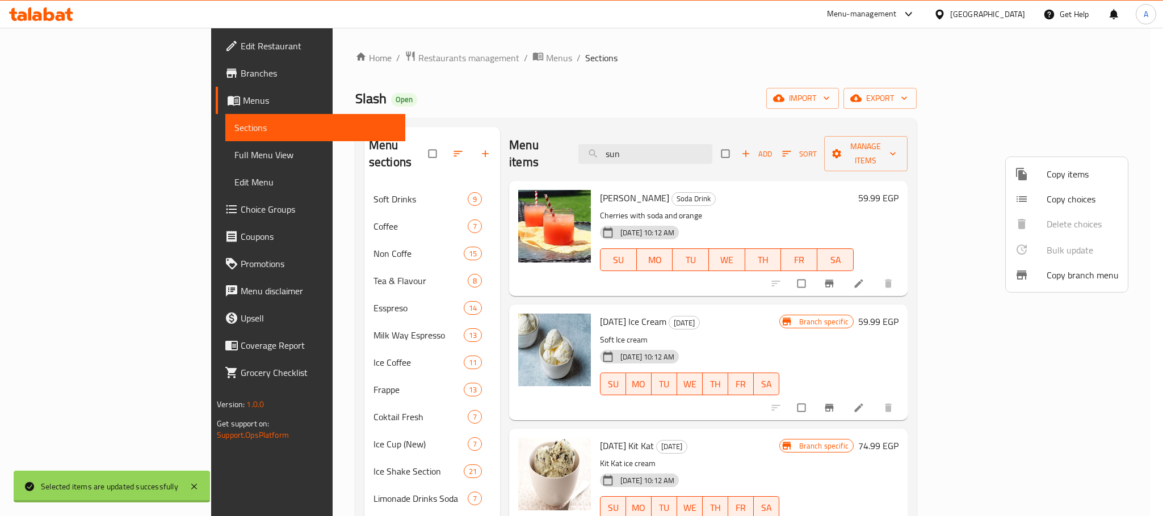
checkbox input "false"
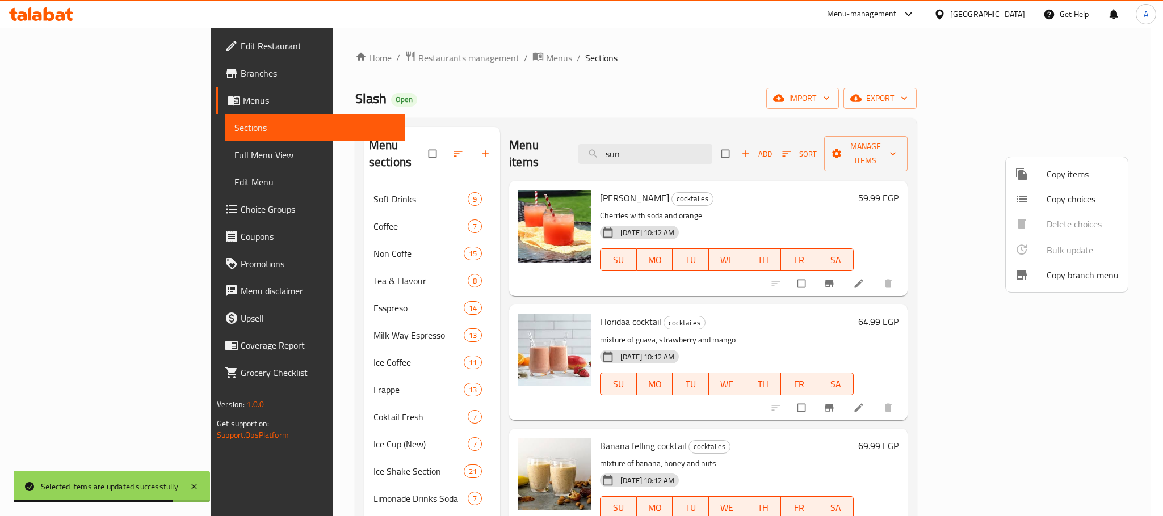
click at [693, 154] on div at bounding box center [581, 258] width 1163 height 516
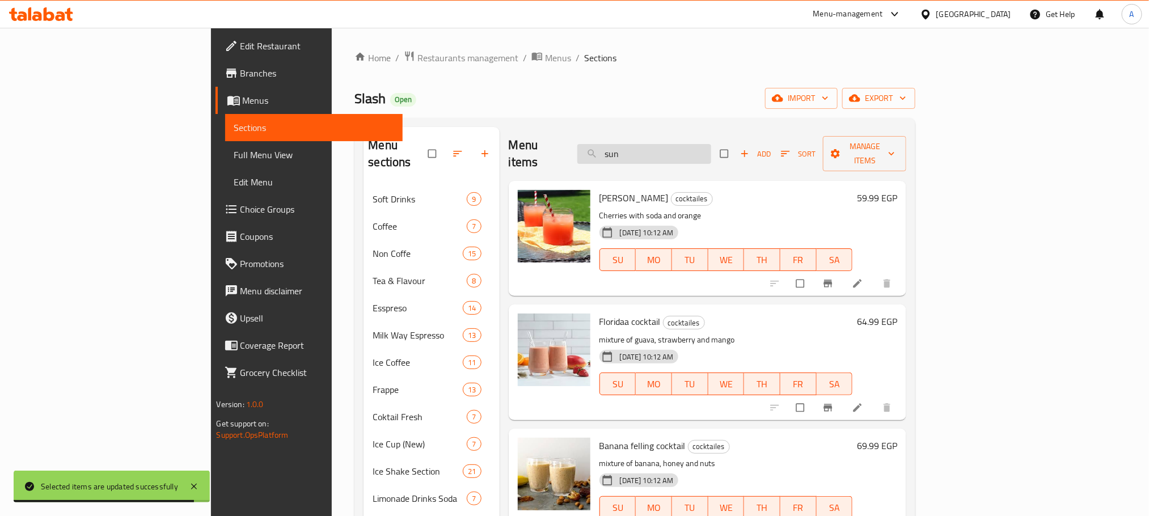
drag, startPoint x: 696, startPoint y: 147, endPoint x: 661, endPoint y: 147, distance: 35.2
click at [661, 147] on input "sun" at bounding box center [645, 154] width 134 height 20
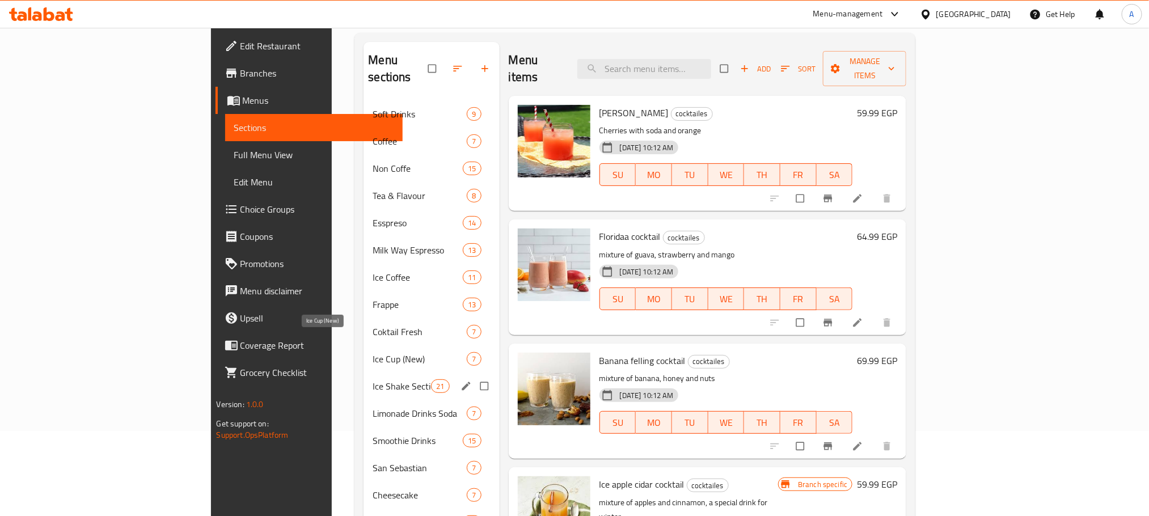
scroll to position [255, 0]
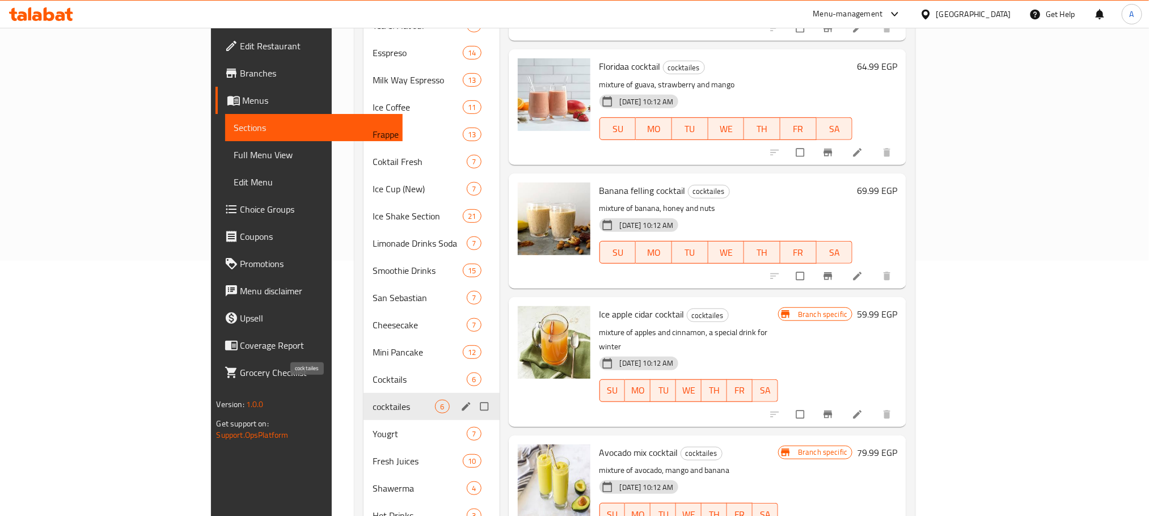
click at [373, 400] on span "cocktailes" at bounding box center [404, 407] width 62 height 14
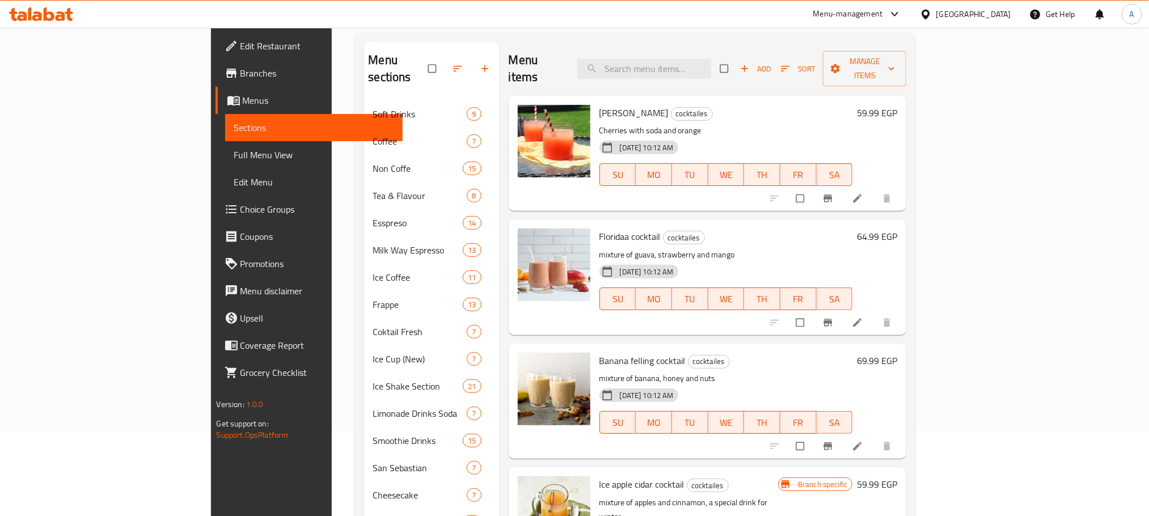
scroll to position [0, 0]
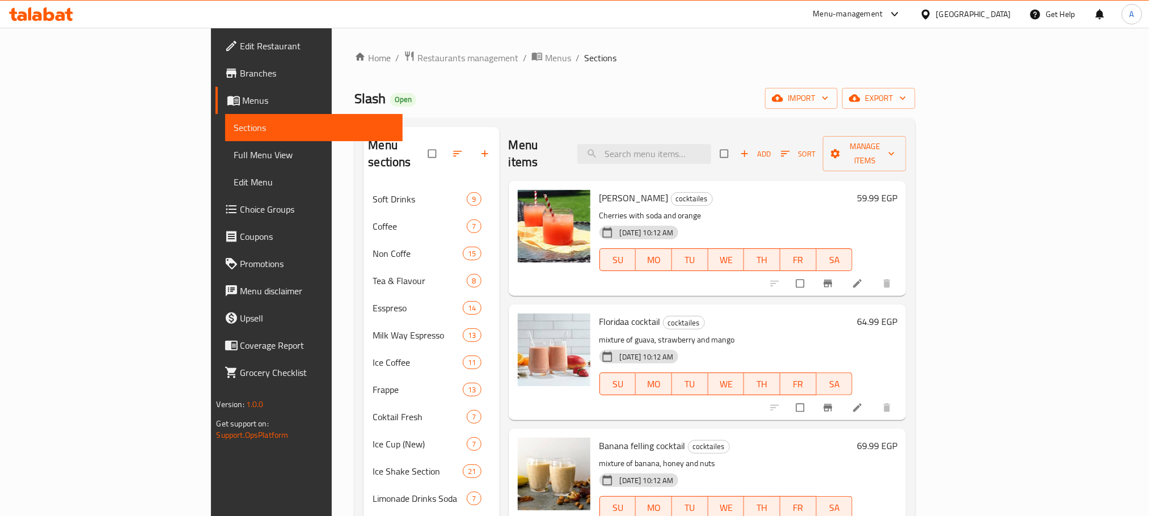
click at [898, 190] on h6 "59.99 EGP" at bounding box center [877, 198] width 40 height 16
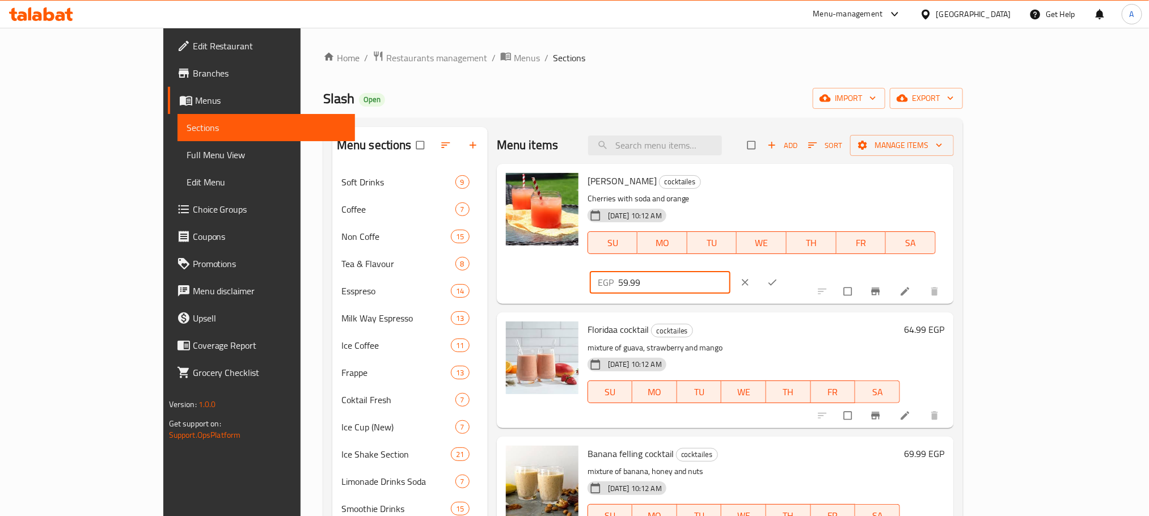
drag, startPoint x: 970, startPoint y: 181, endPoint x: 920, endPoint y: 184, distance: 50.6
click at [731, 271] on div "EGP 59.99 ​" at bounding box center [660, 282] width 141 height 23
type input "70"
click at [778, 277] on icon "ok" at bounding box center [772, 282] width 11 height 11
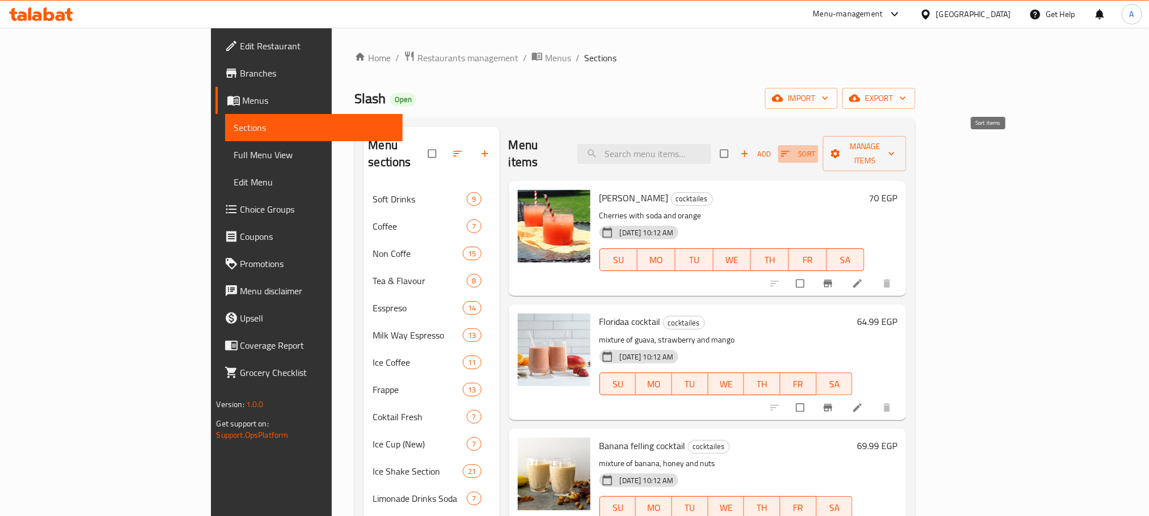
click at [816, 148] on span "Sort" at bounding box center [798, 154] width 35 height 13
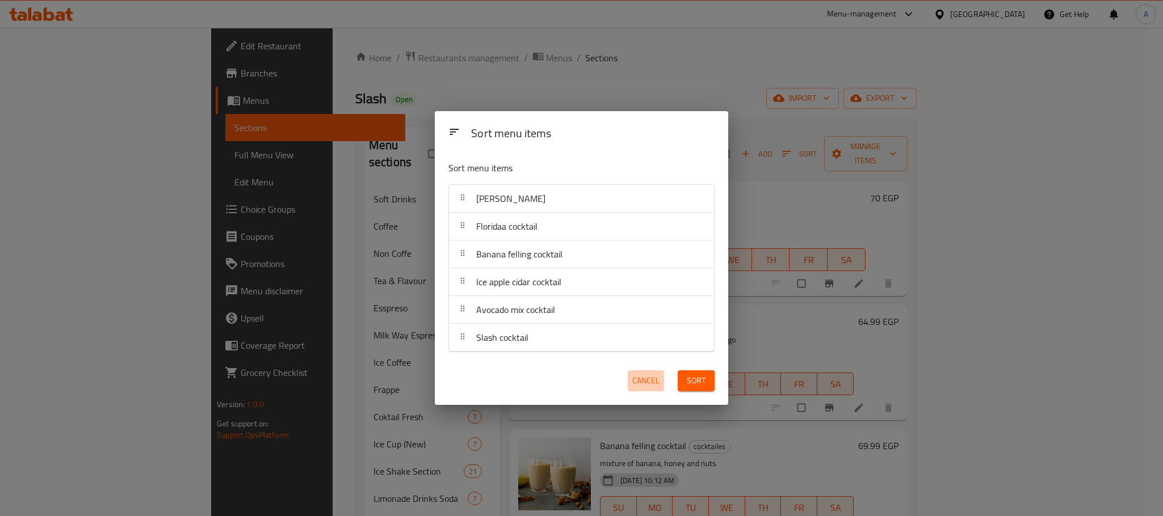
click at [645, 378] on span "Cancel" at bounding box center [645, 381] width 27 height 14
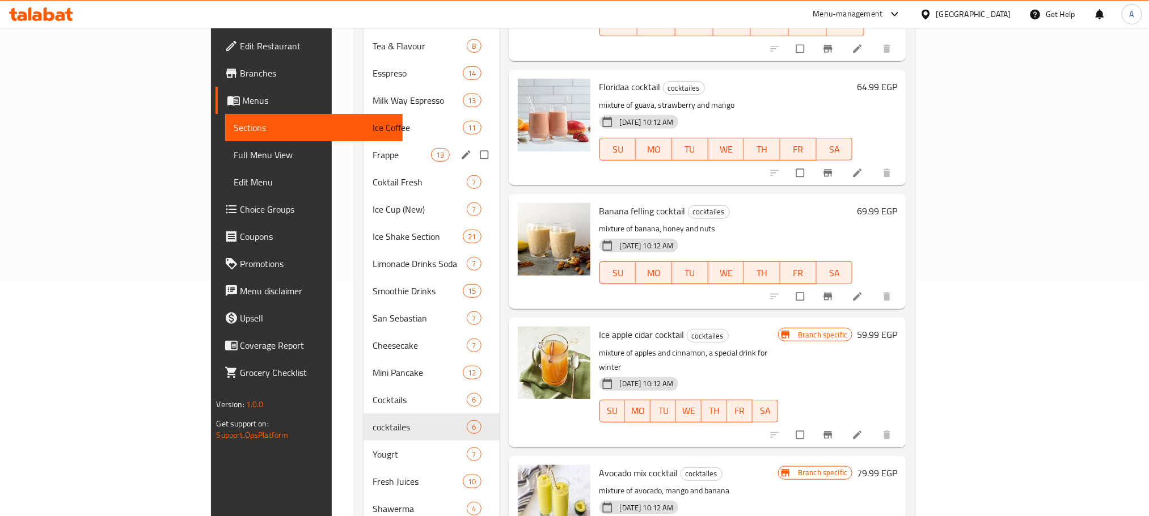
scroll to position [255, 0]
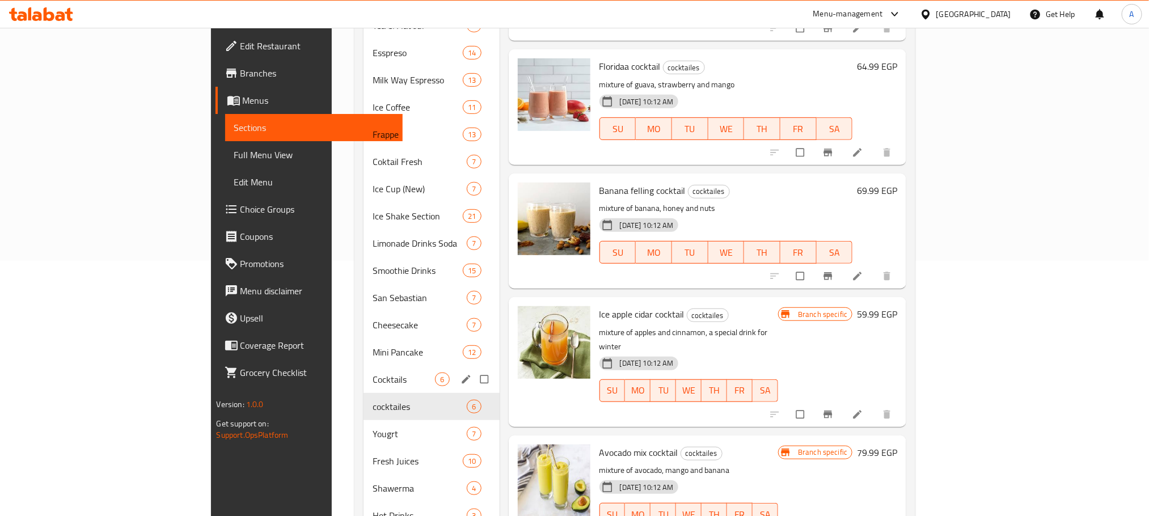
click at [364, 370] on div "Cocktails 6" at bounding box center [432, 379] width 136 height 27
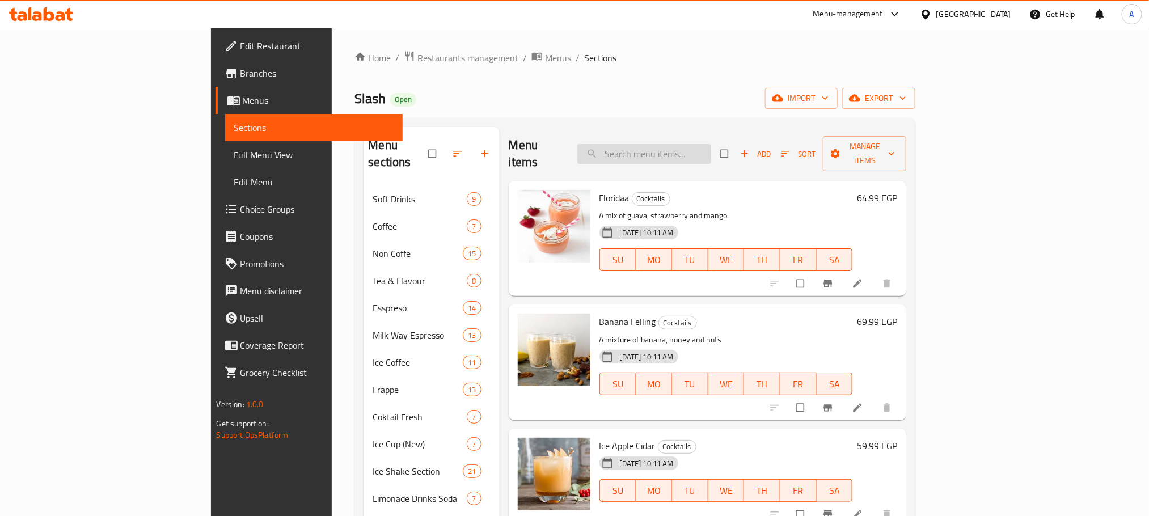
click at [711, 146] on input "search" at bounding box center [645, 154] width 134 height 20
type input "limo"
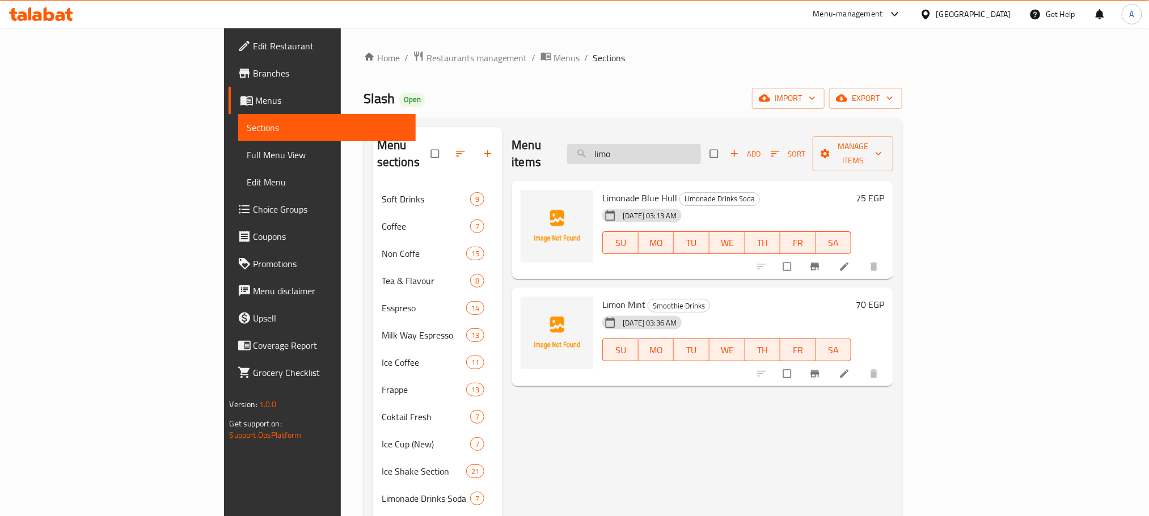
drag, startPoint x: 761, startPoint y: 146, endPoint x: 655, endPoint y: 143, distance: 106.2
click at [655, 144] on input "limo" at bounding box center [634, 154] width 134 height 20
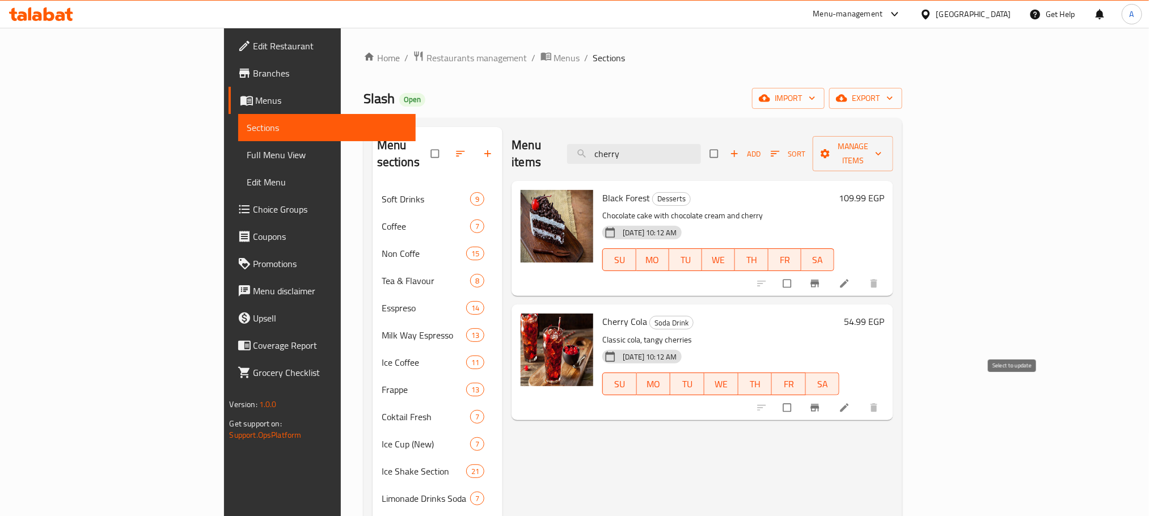
type input "cherry"
click at [801, 397] on input "checkbox" at bounding box center [789, 408] width 24 height 22
click at [885, 145] on span "Manage items" at bounding box center [853, 154] width 62 height 28
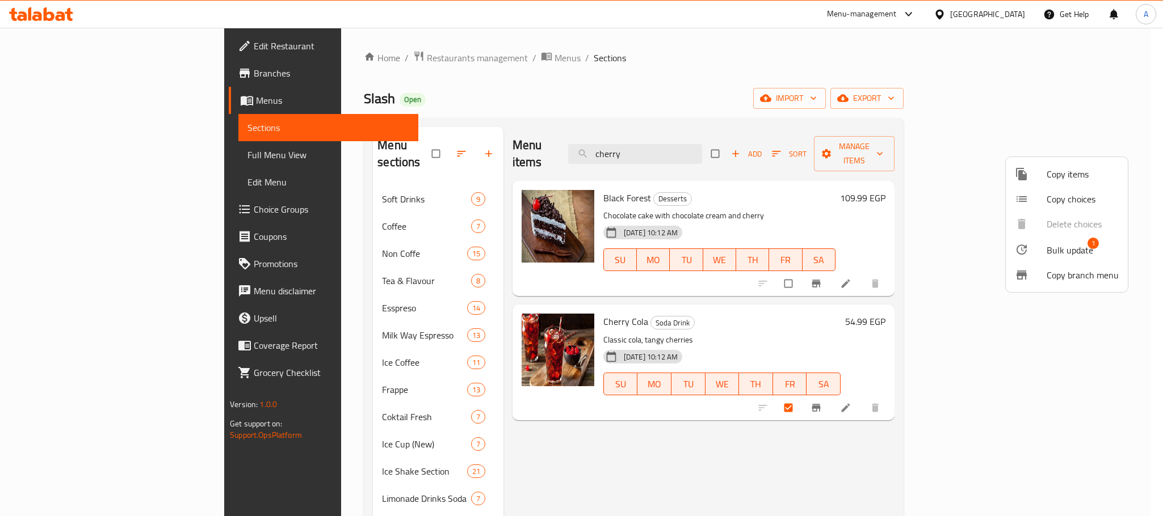
click at [1071, 241] on li "Bulk update 1" at bounding box center [1066, 250] width 122 height 26
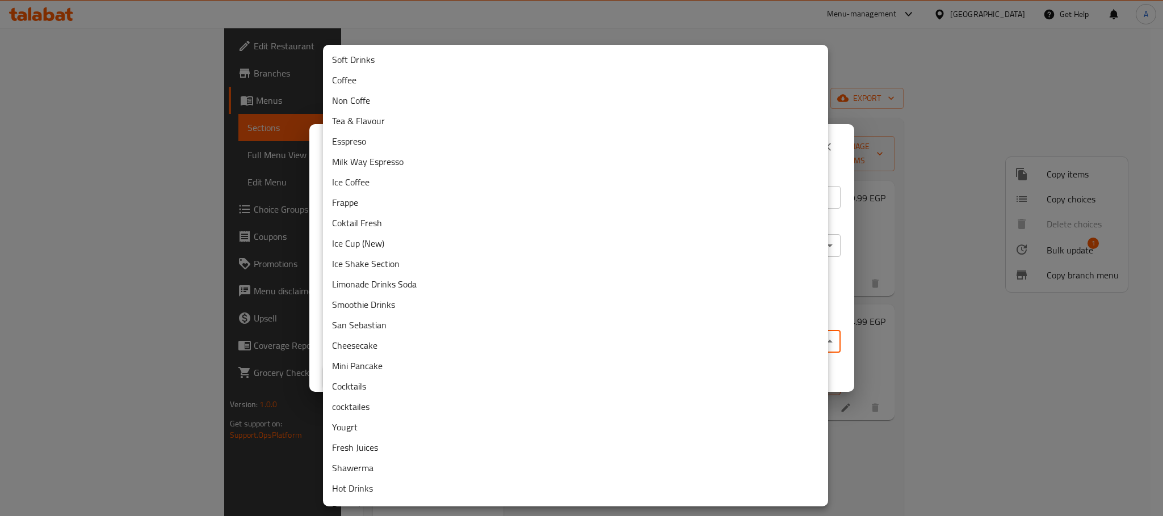
click at [575, 337] on body "​ Menu-management Egypt Get Help A Edit Restaurant Branches Menus Sections Full…" at bounding box center [581, 272] width 1163 height 488
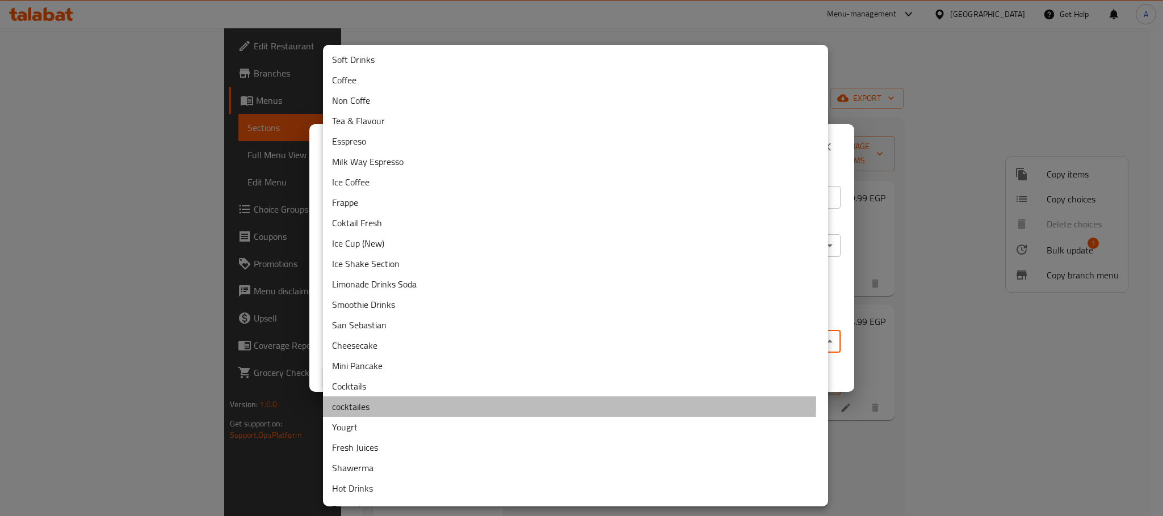
click at [378, 398] on li "cocktailes" at bounding box center [575, 407] width 505 height 20
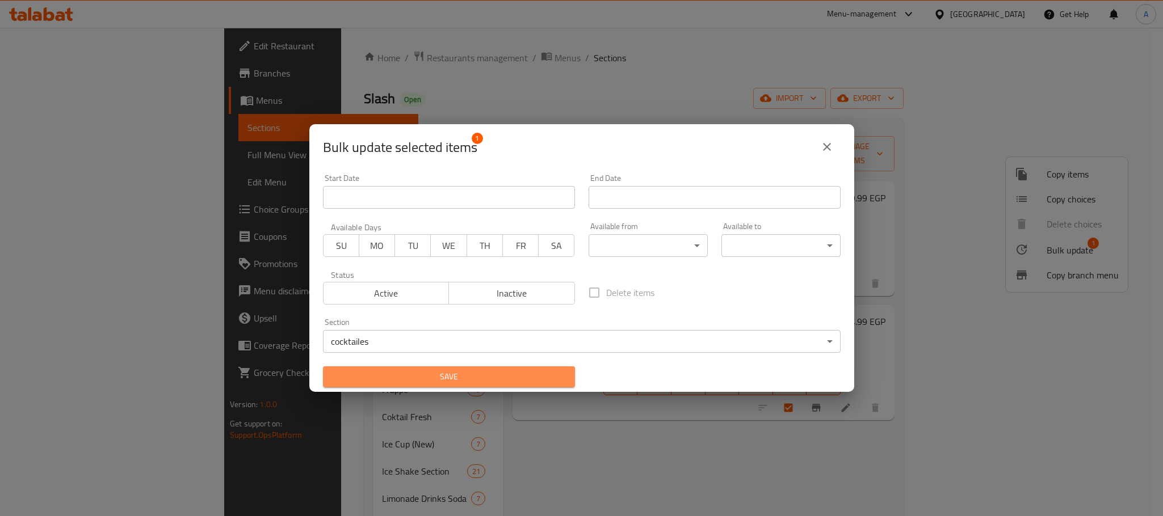
click at [457, 378] on span "Save" at bounding box center [449, 377] width 234 height 14
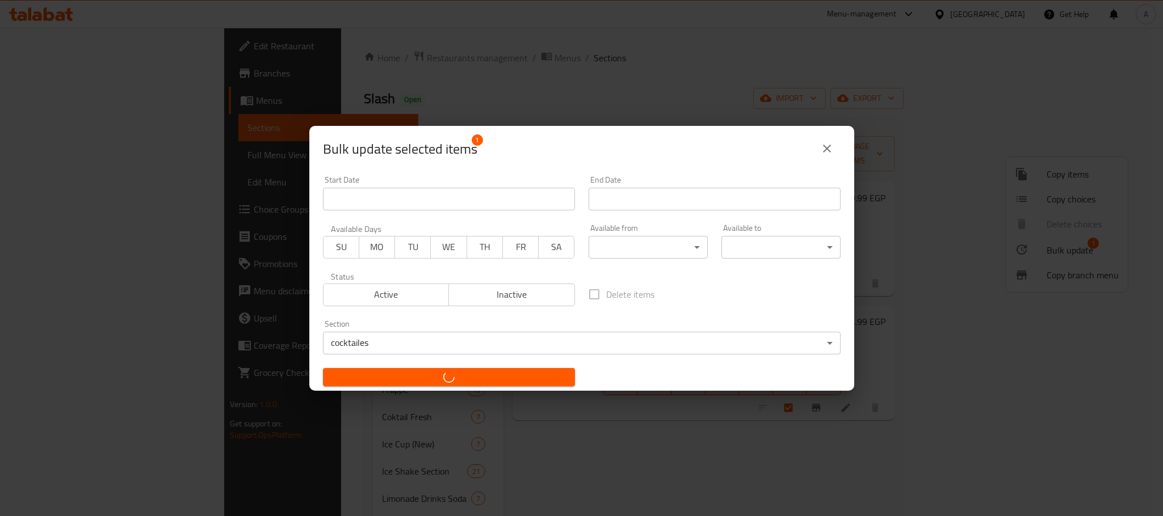
checkbox input "false"
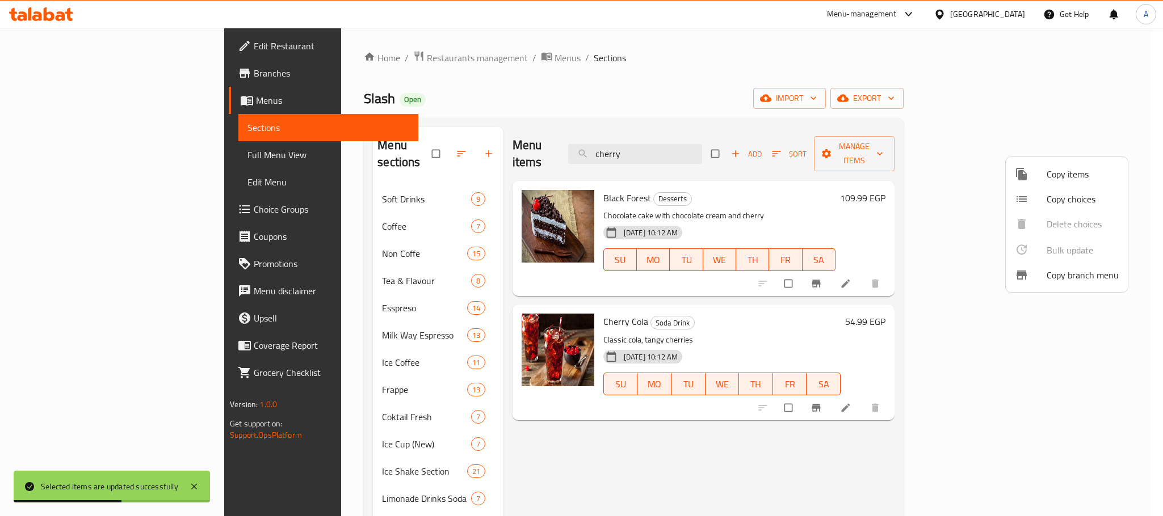
click at [521, 447] on div at bounding box center [581, 258] width 1163 height 516
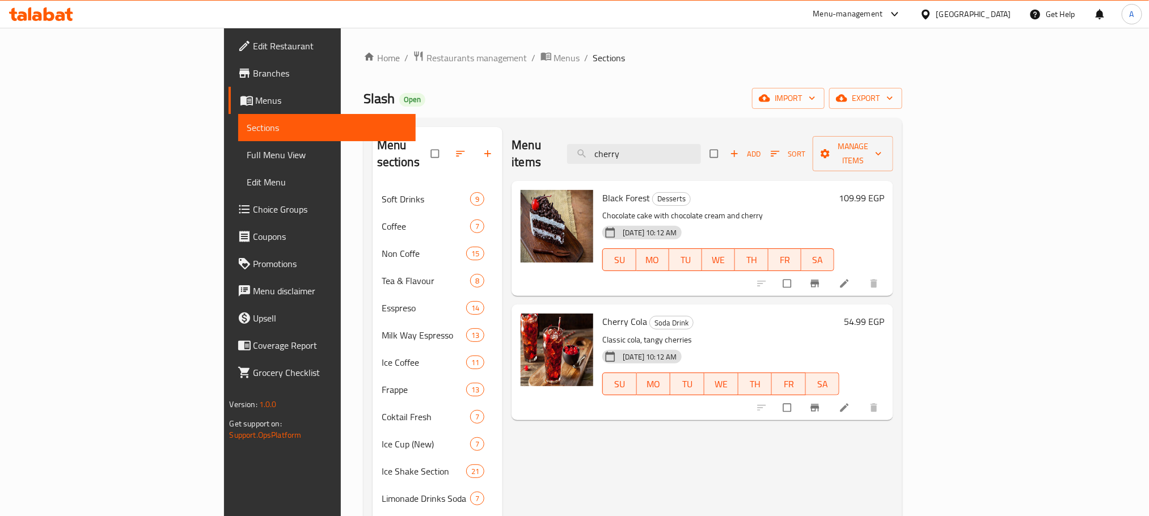
drag, startPoint x: 714, startPoint y: 144, endPoint x: 591, endPoint y: 145, distance: 122.6
click at [591, 145] on div "Menu items cherry Add Sort Manage items" at bounding box center [703, 154] width 382 height 54
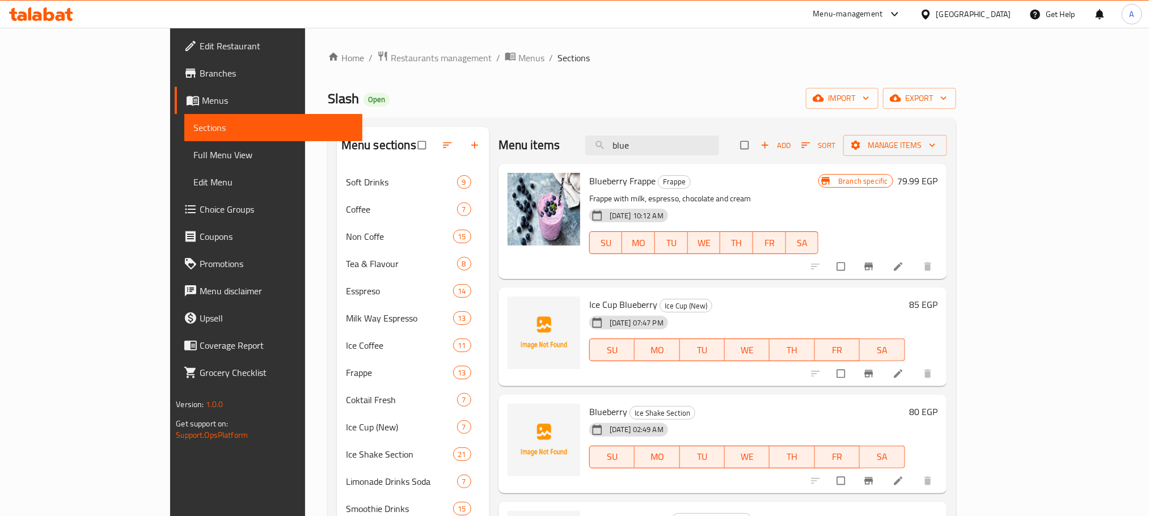
drag, startPoint x: 695, startPoint y: 148, endPoint x: 614, endPoint y: 141, distance: 80.9
click at [614, 141] on div "Menu items blue Add Sort Manage items" at bounding box center [723, 145] width 449 height 37
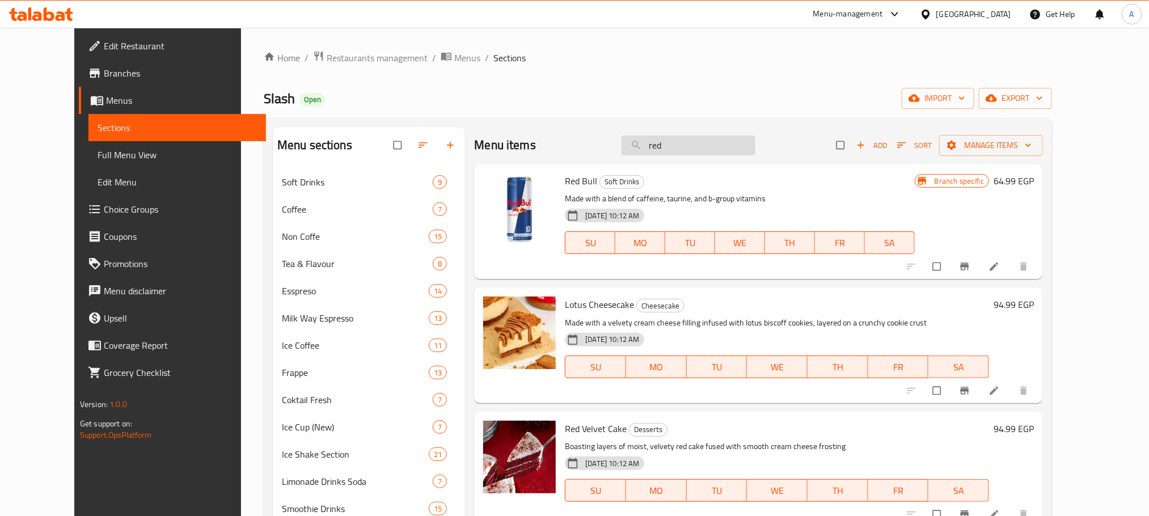
drag, startPoint x: 698, startPoint y: 149, endPoint x: 658, endPoint y: 148, distance: 40.3
click at [658, 148] on input "red" at bounding box center [689, 146] width 134 height 20
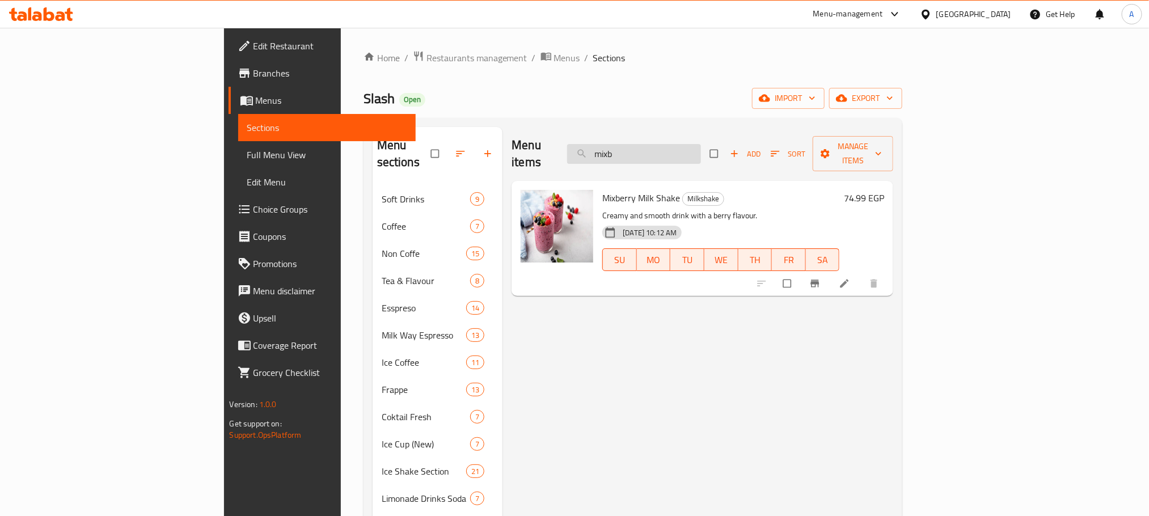
type input "mix b"
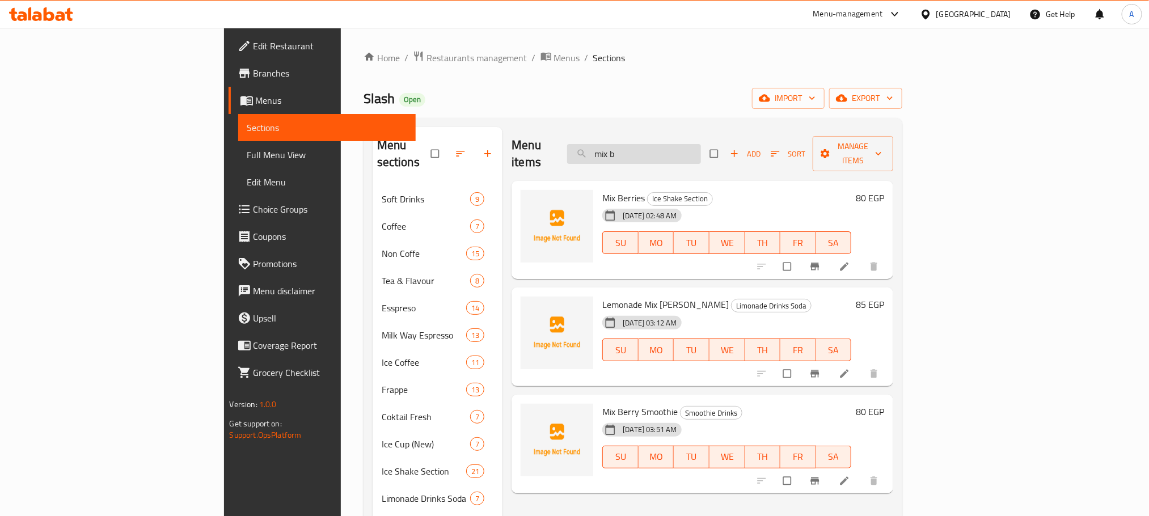
drag, startPoint x: 710, startPoint y: 155, endPoint x: 663, endPoint y: 150, distance: 47.4
click at [663, 150] on input "mix b" at bounding box center [634, 154] width 134 height 20
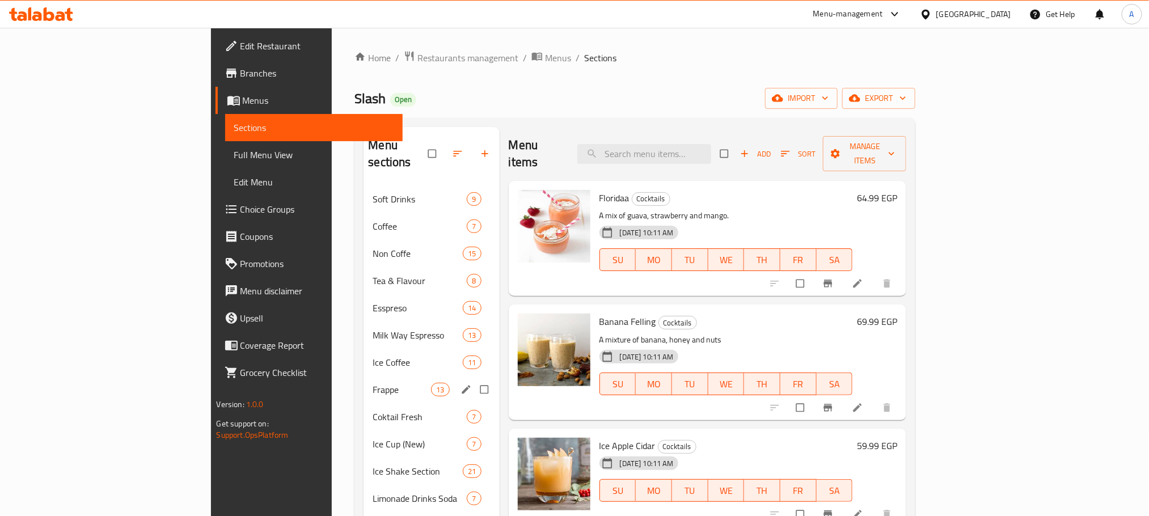
scroll to position [255, 0]
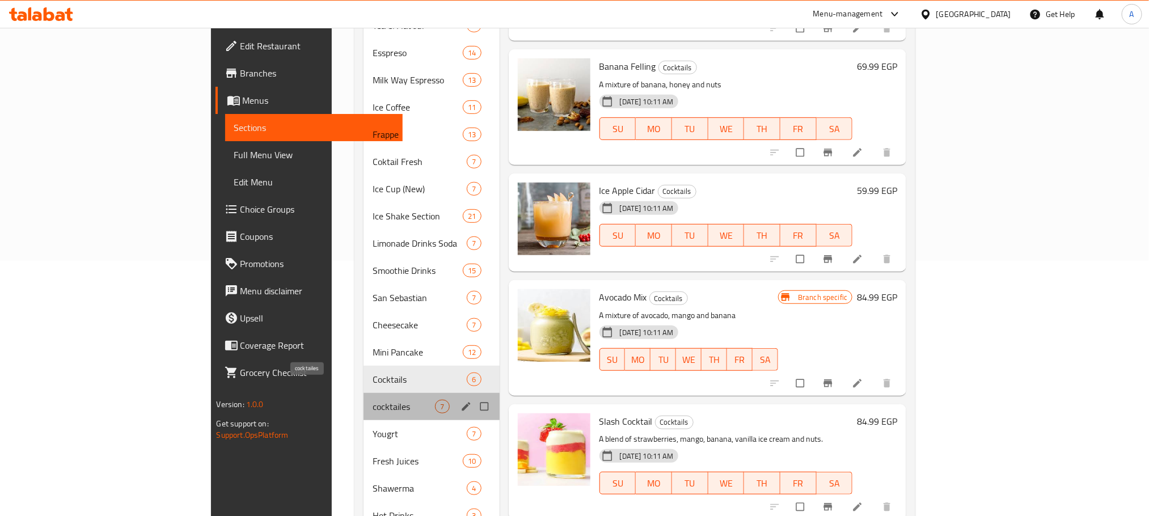
click at [373, 400] on span "cocktailes" at bounding box center [404, 407] width 62 height 14
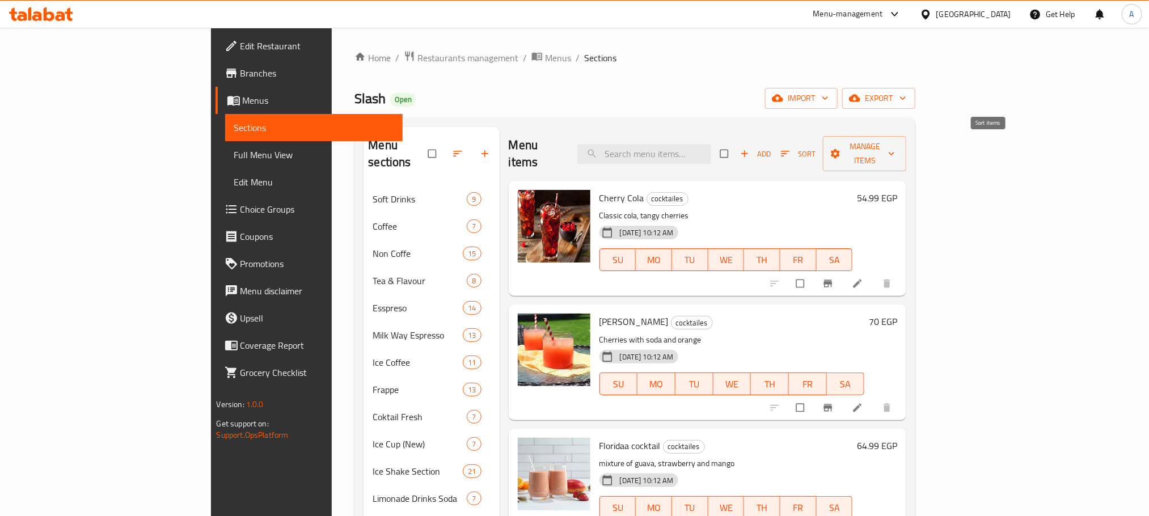
click at [816, 148] on span "Sort" at bounding box center [798, 154] width 35 height 13
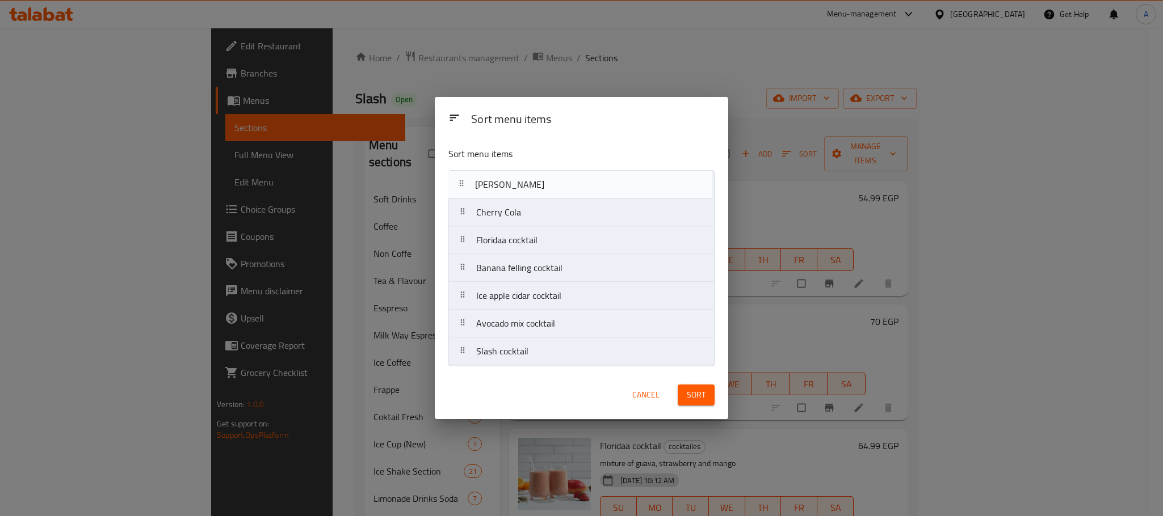
drag, startPoint x: 524, startPoint y: 220, endPoint x: 523, endPoint y: 187, distance: 32.4
click at [523, 187] on nav "Cherry Cola Sun Shin Floridaa cocktail Banana felling cocktail Ice apple cidar …" at bounding box center [581, 268] width 266 height 196
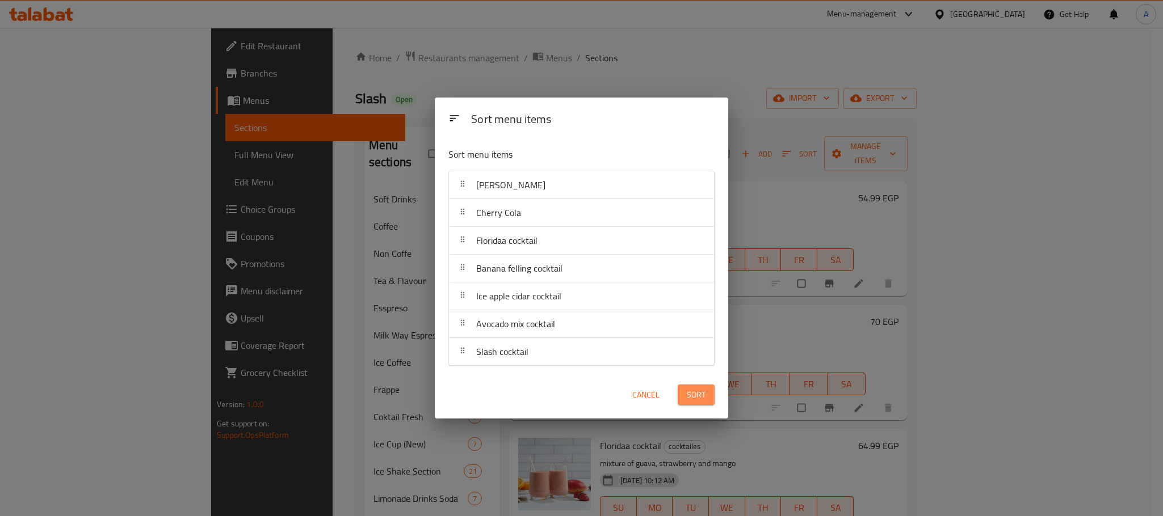
click at [692, 390] on span "Sort" at bounding box center [696, 395] width 19 height 14
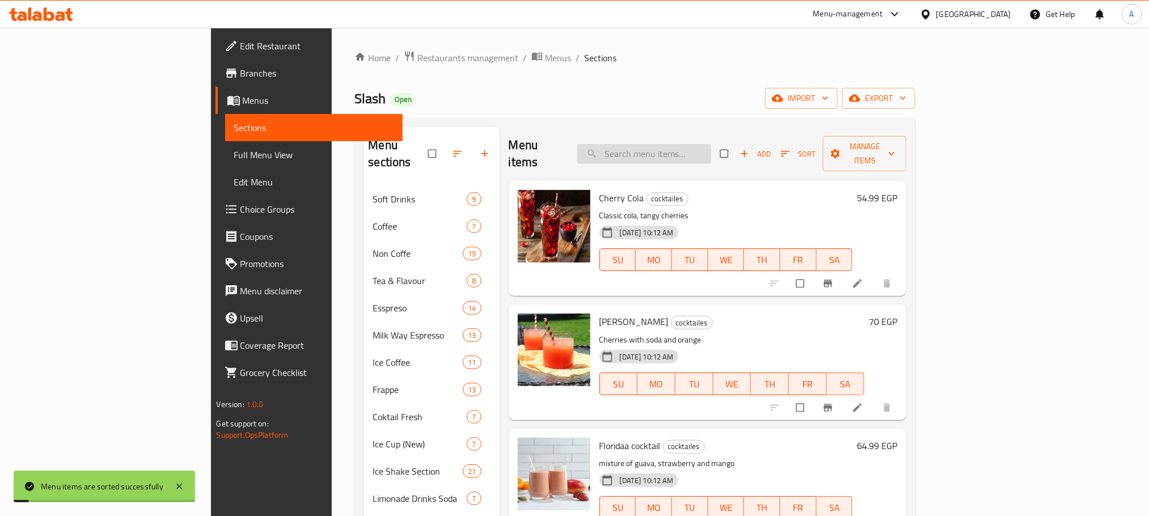
click at [704, 149] on input "search" at bounding box center [645, 154] width 134 height 20
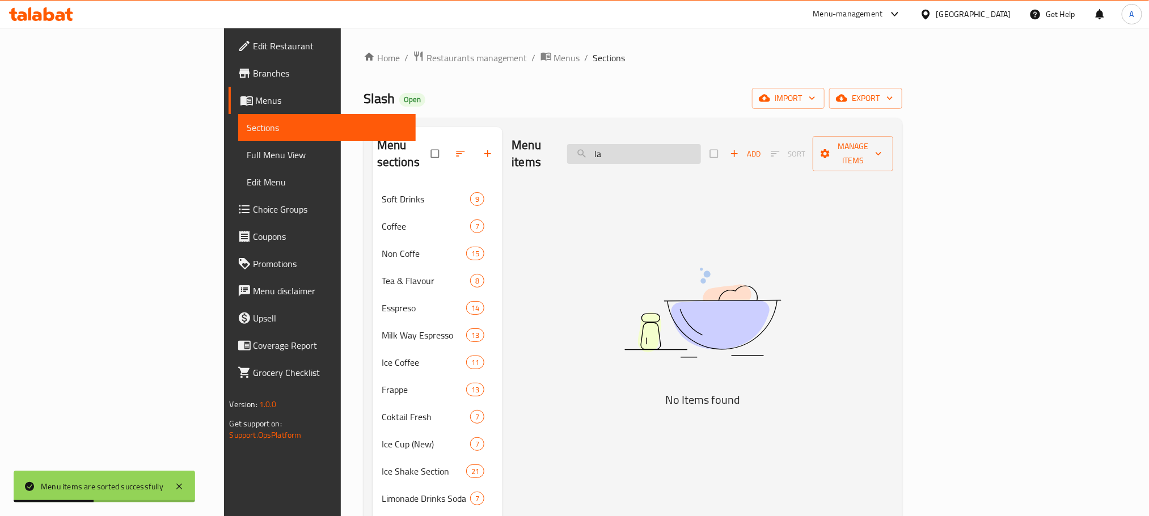
type input "l"
type input "b"
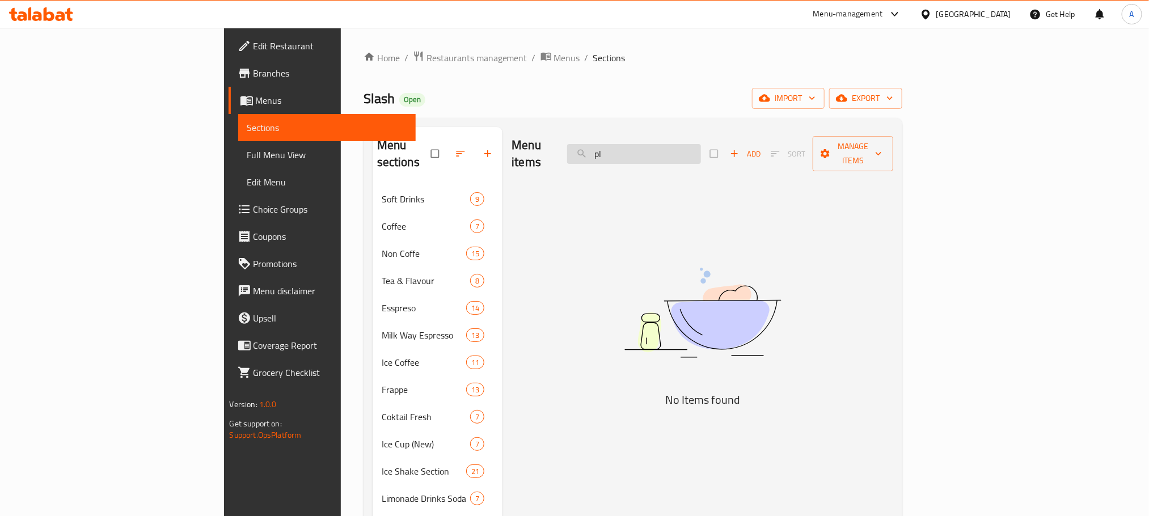
type input "p"
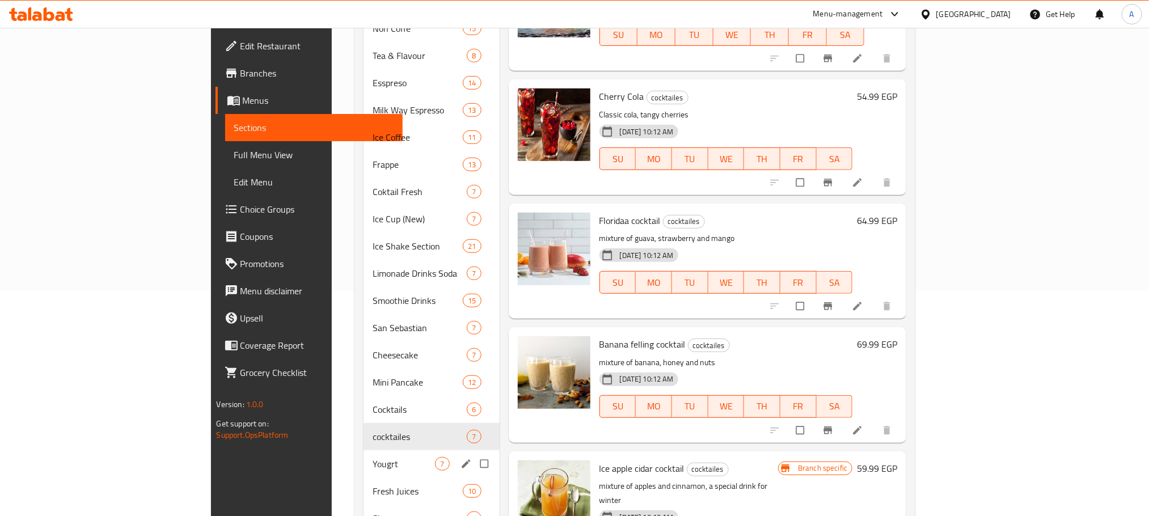
scroll to position [255, 0]
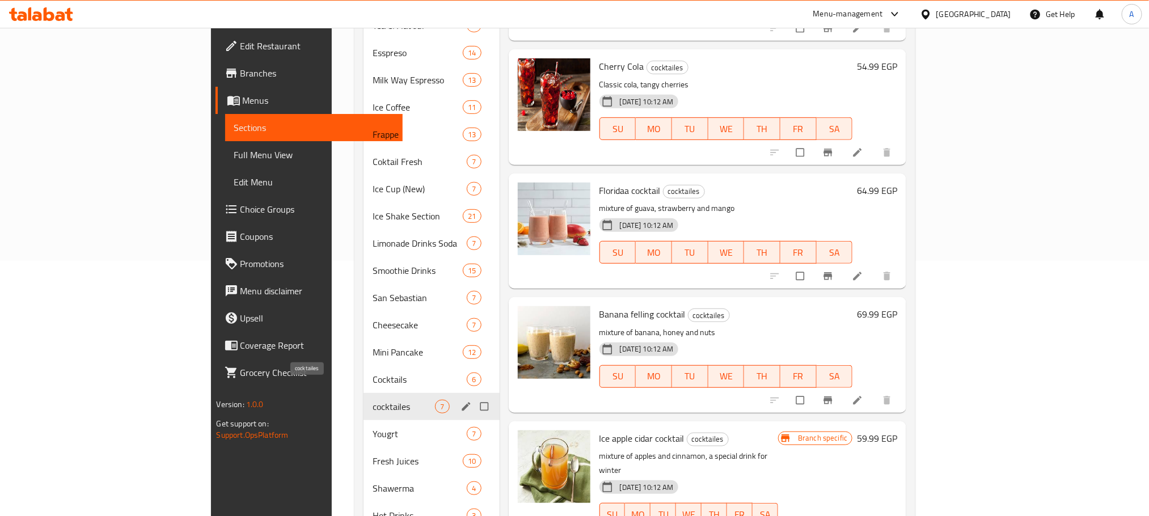
click at [373, 400] on span "cocktailes" at bounding box center [404, 407] width 62 height 14
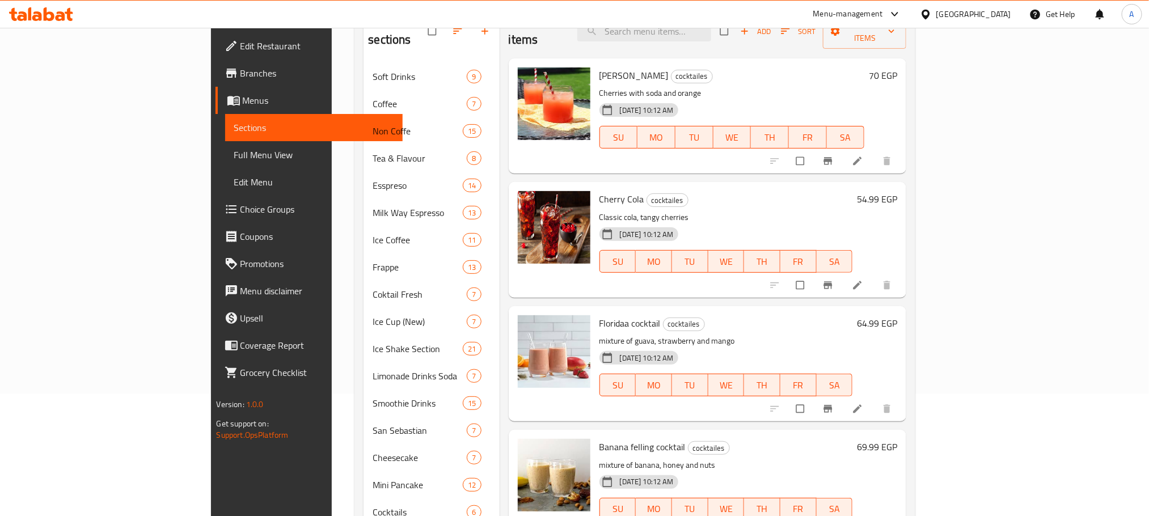
scroll to position [0, 0]
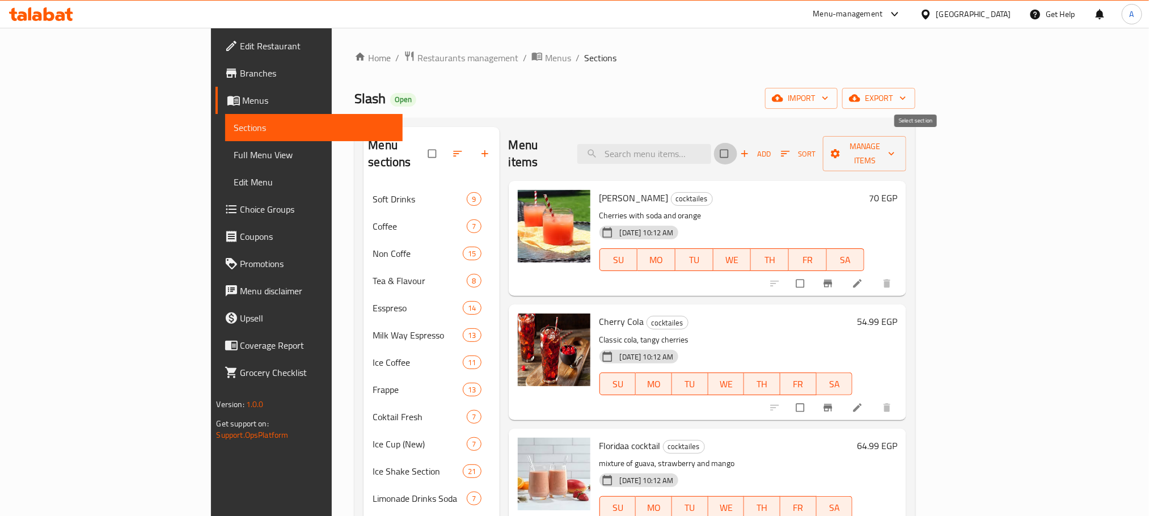
click at [738, 143] on input "checkbox" at bounding box center [726, 154] width 24 height 22
checkbox input "true"
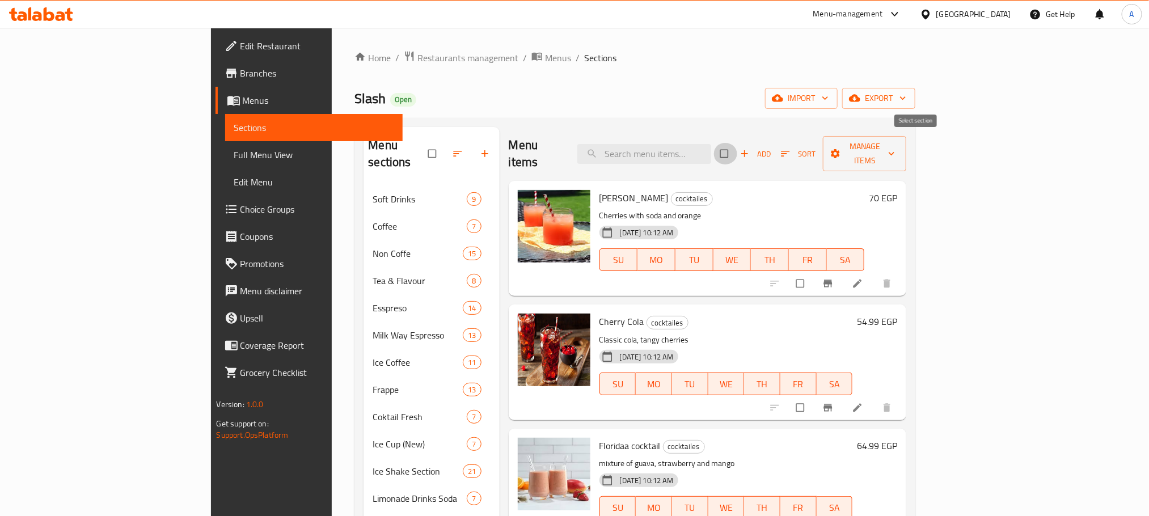
checkbox input "true"
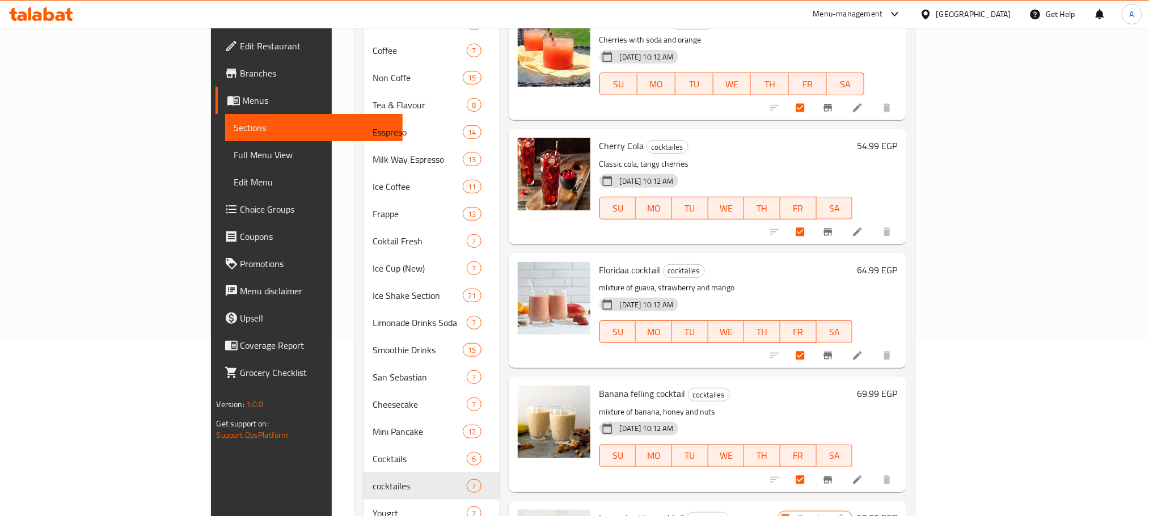
scroll to position [85, 0]
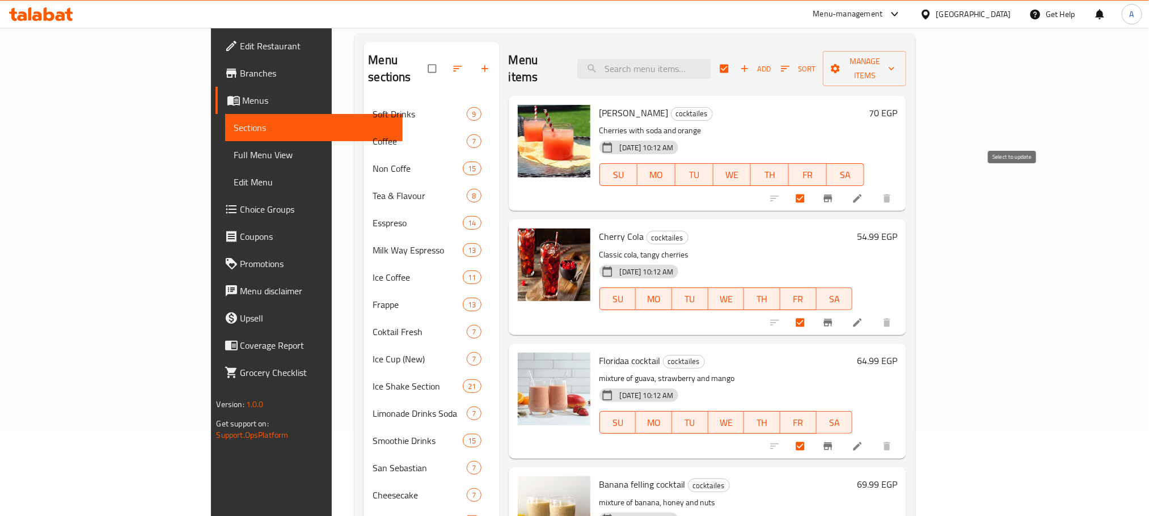
click at [814, 188] on input "checkbox" at bounding box center [802, 199] width 24 height 22
checkbox input "false"
click at [814, 312] on input "checkbox" at bounding box center [802, 323] width 24 height 22
checkbox input "false"
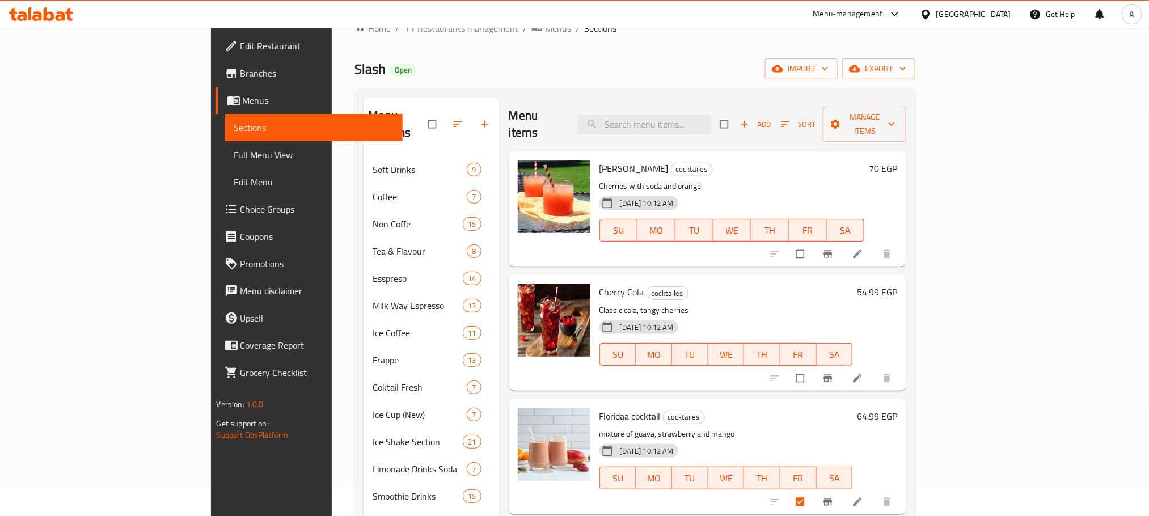
scroll to position [0, 0]
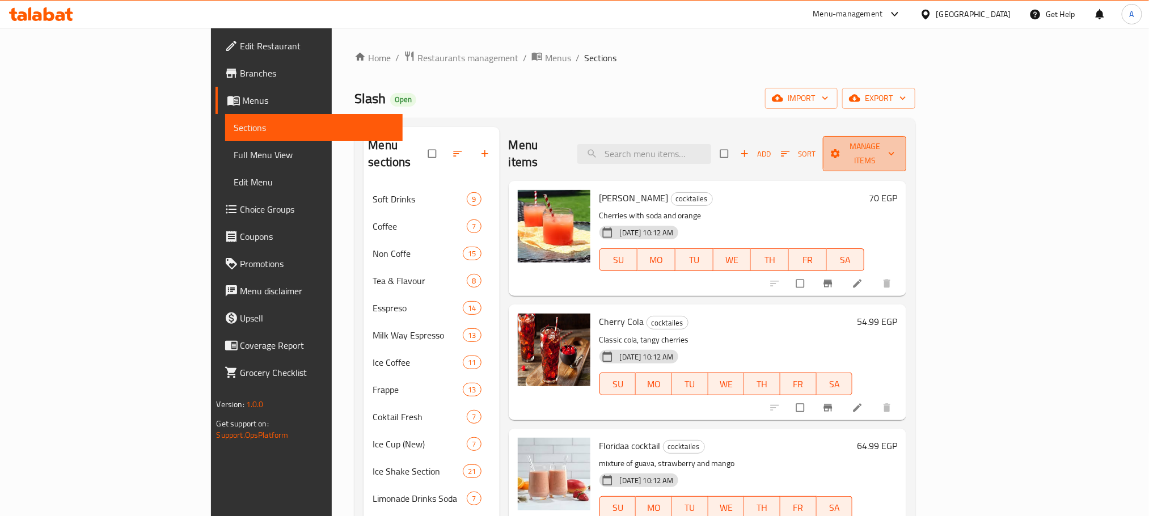
click at [898, 150] on span "Manage items" at bounding box center [864, 154] width 65 height 28
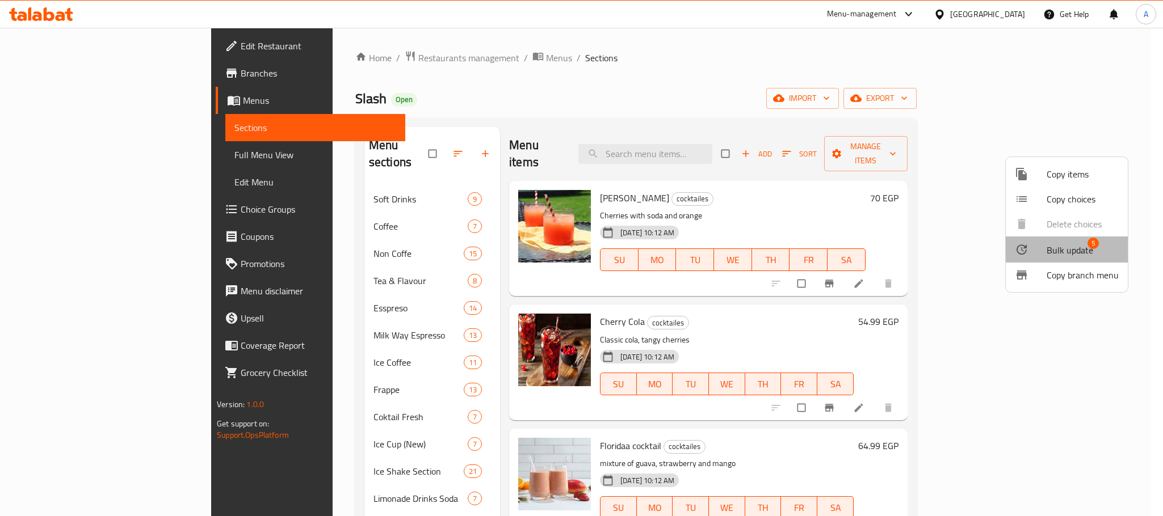
click at [1069, 247] on span "Bulk update" at bounding box center [1069, 250] width 47 height 14
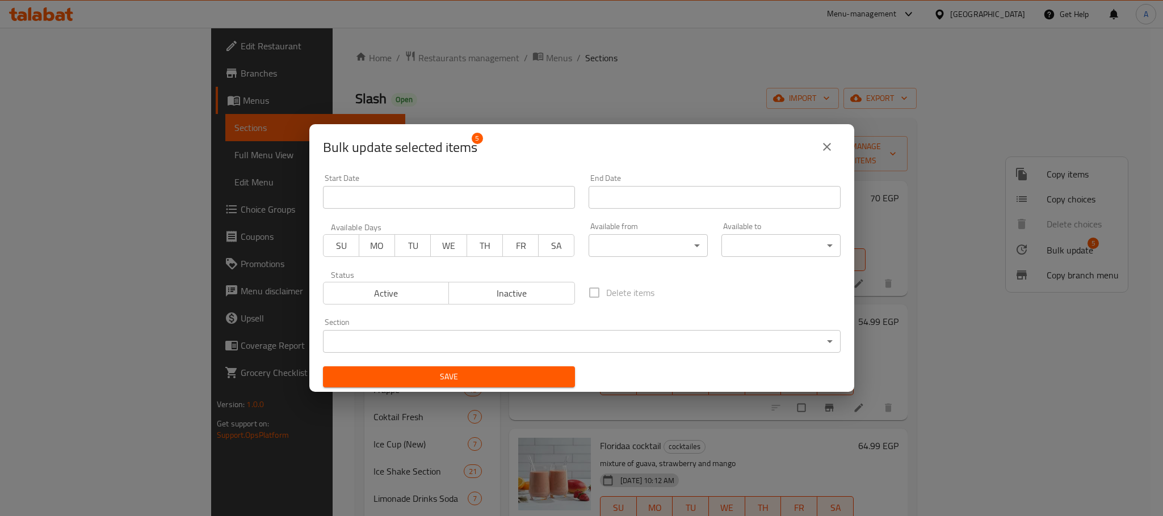
click at [572, 329] on div "Section ​ ​" at bounding box center [581, 335] width 517 height 35
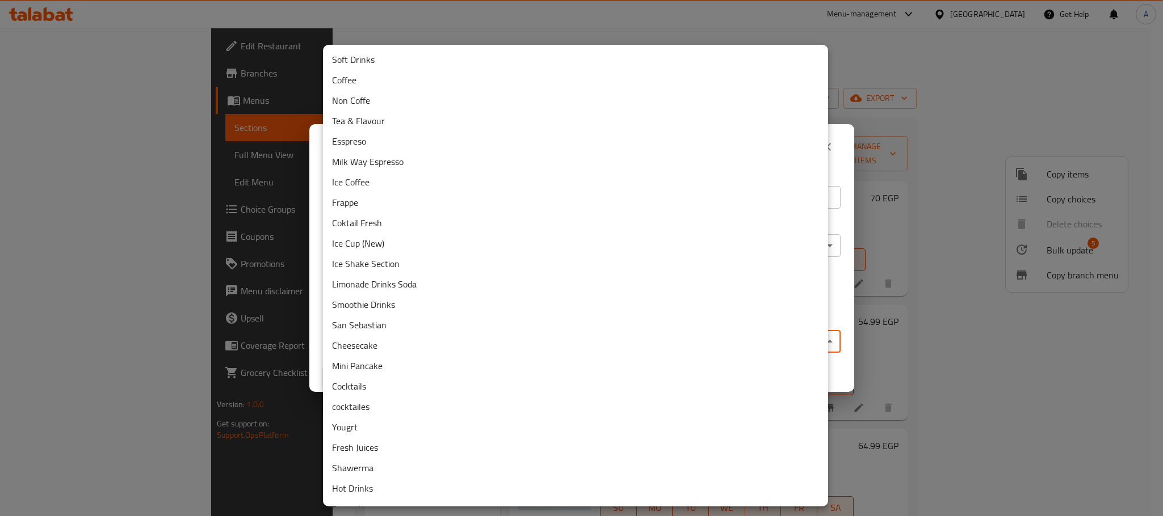
click at [571, 340] on body "​ Menu-management Egypt Get Help A Edit Restaurant Branches Menus Sections Full…" at bounding box center [581, 272] width 1163 height 488
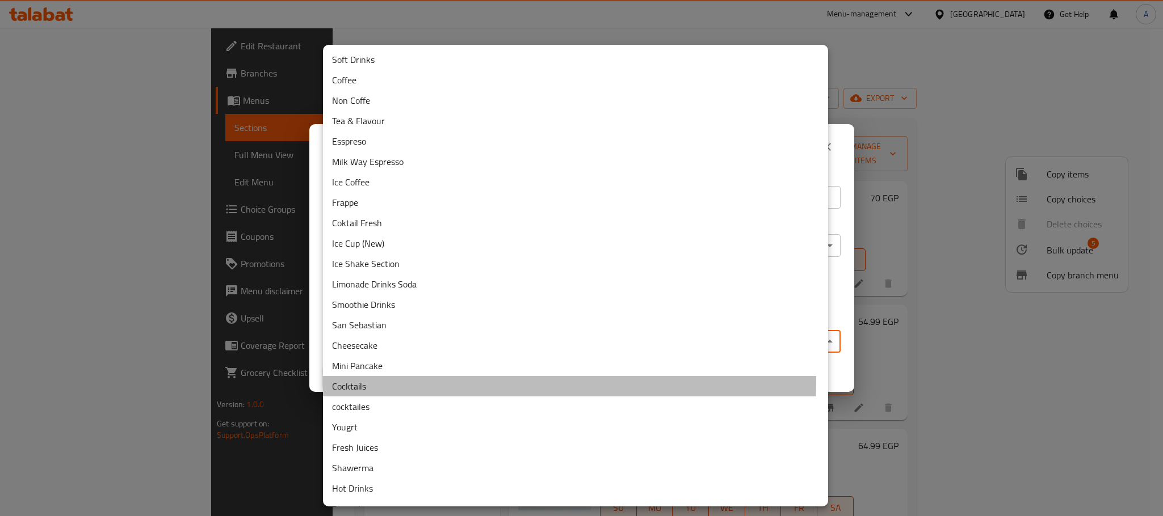
click at [368, 380] on li "Cocktails" at bounding box center [575, 386] width 505 height 20
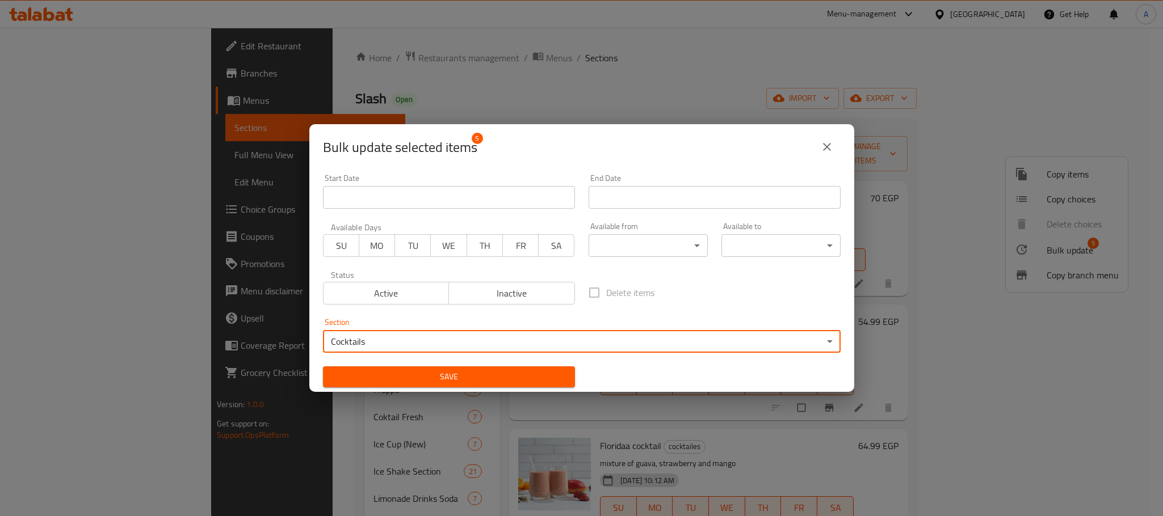
click at [472, 380] on span "Save" at bounding box center [449, 377] width 234 height 14
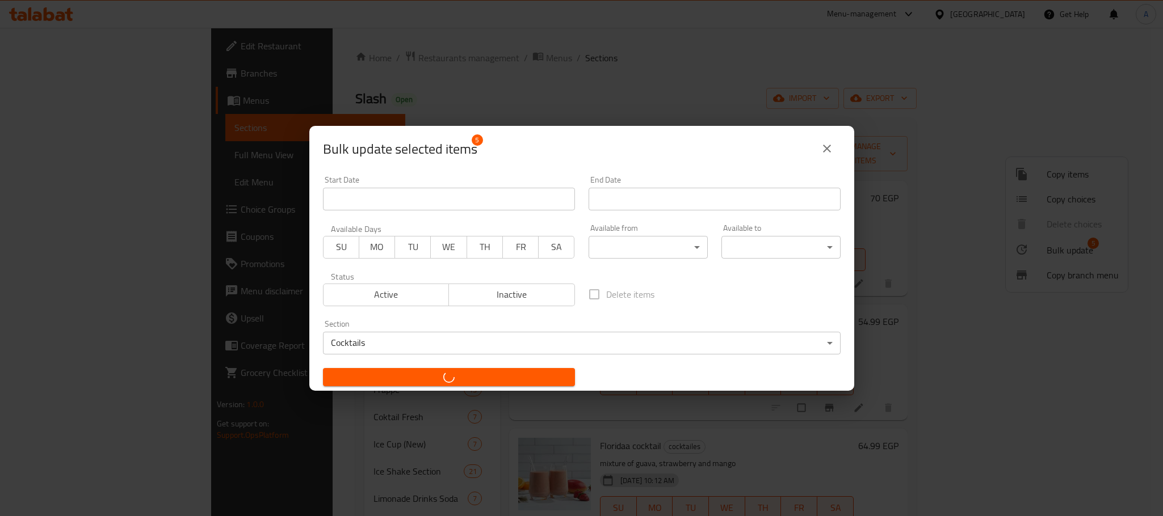
checkbox input "false"
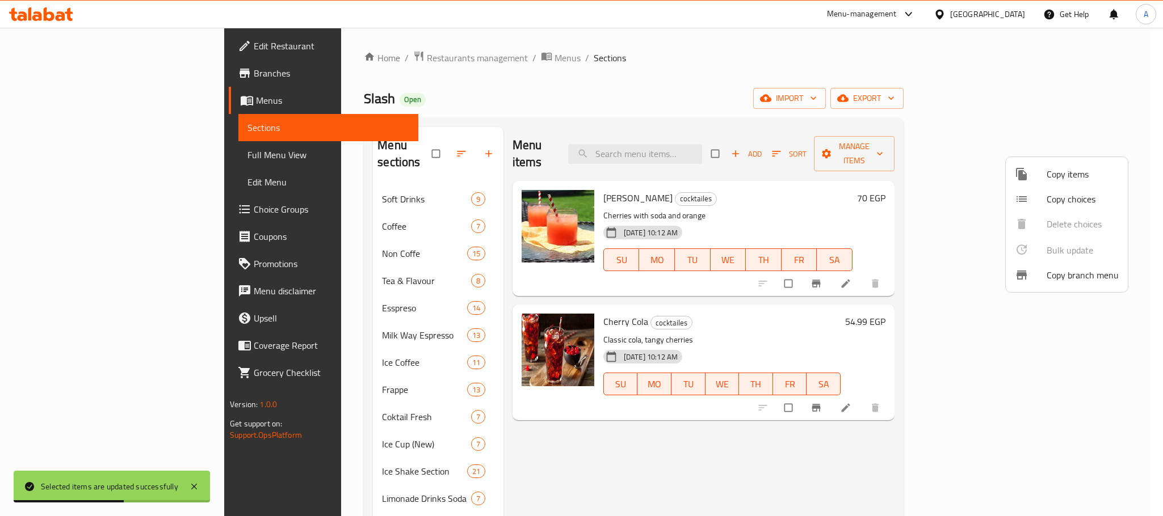
click at [446, 302] on div at bounding box center [581, 258] width 1163 height 516
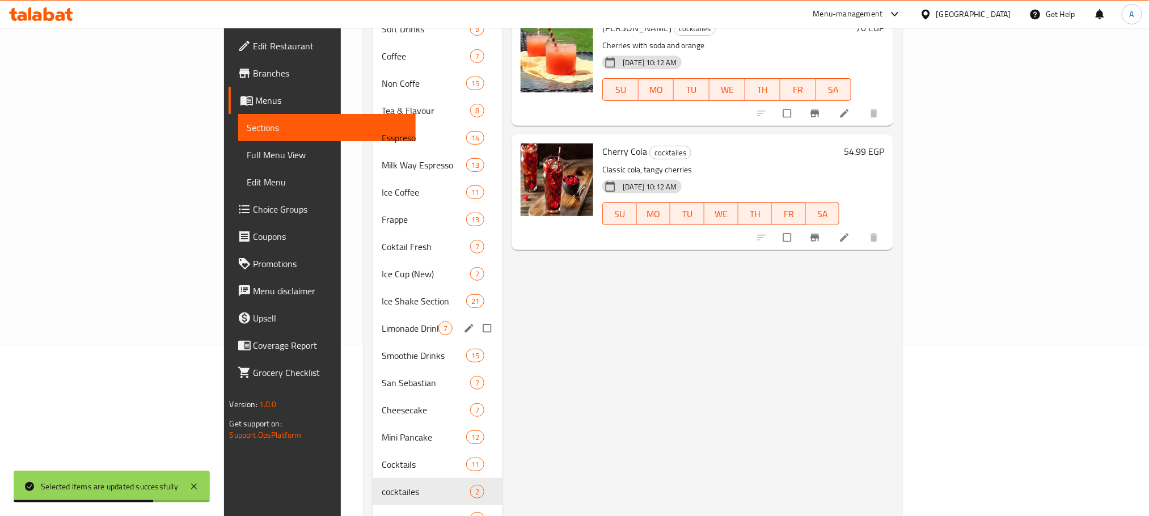
scroll to position [255, 0]
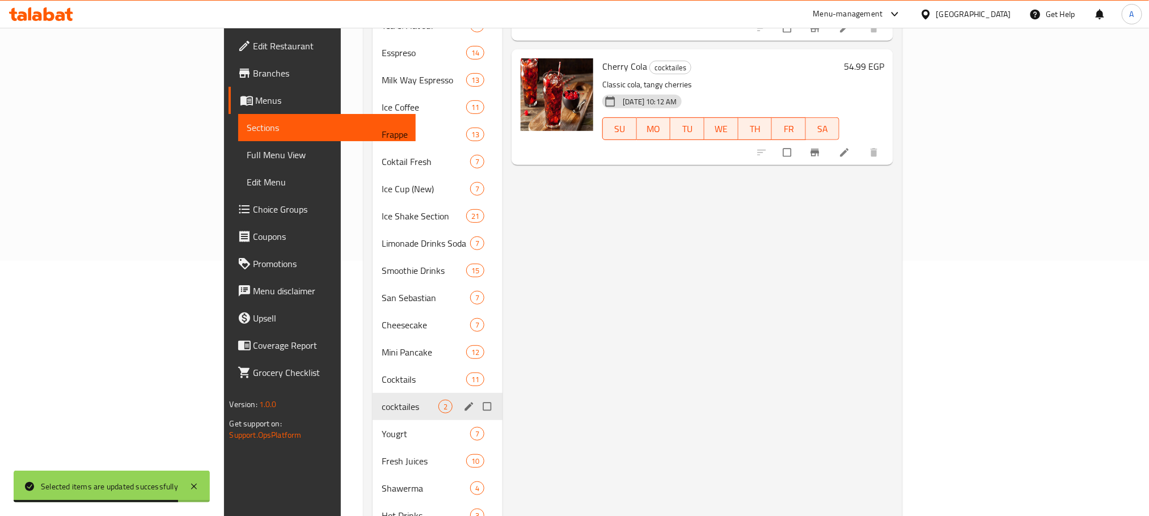
click at [477, 396] on input "Menu sections" at bounding box center [489, 407] width 24 height 22
checkbox input "true"
click at [464, 401] on icon "edit" at bounding box center [469, 406] width 11 height 11
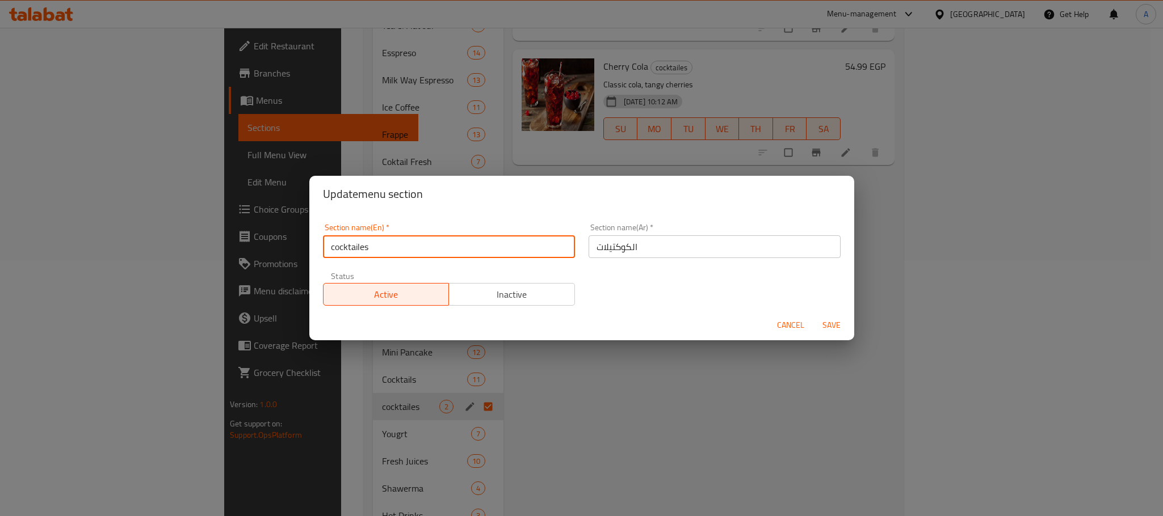
click at [384, 244] on input "cocktailes" at bounding box center [449, 246] width 252 height 23
click at [329, 244] on input "cocktaile" at bounding box center [449, 246] width 252 height 23
click at [399, 242] on input "Soft cocktaile" at bounding box center [449, 246] width 252 height 23
click at [399, 242] on input "Soft cocktail" at bounding box center [449, 246] width 252 height 23
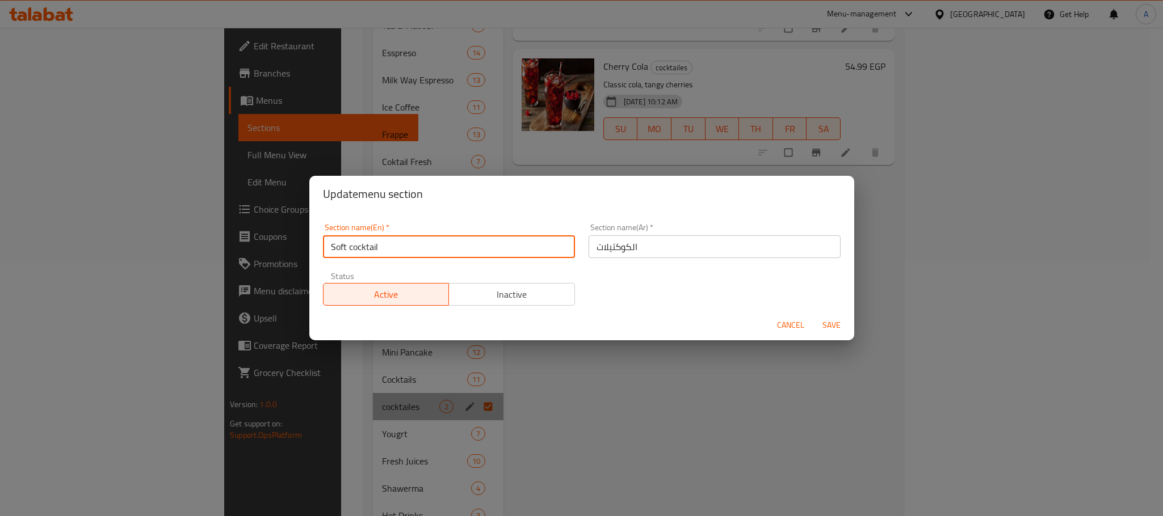
click at [399, 242] on input "Soft cocktail" at bounding box center [449, 246] width 252 height 23
type input "Soft Cocktail"
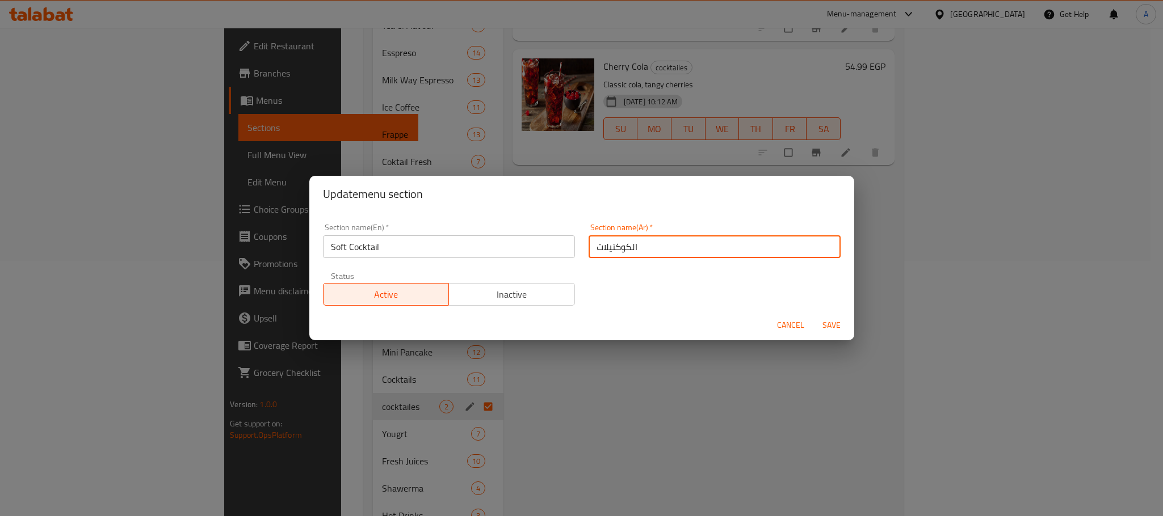
click at [635, 251] on input "الكوكتيلات" at bounding box center [714, 246] width 252 height 23
paste input "كوكتيل"
type input "كوكتيل سوفت"
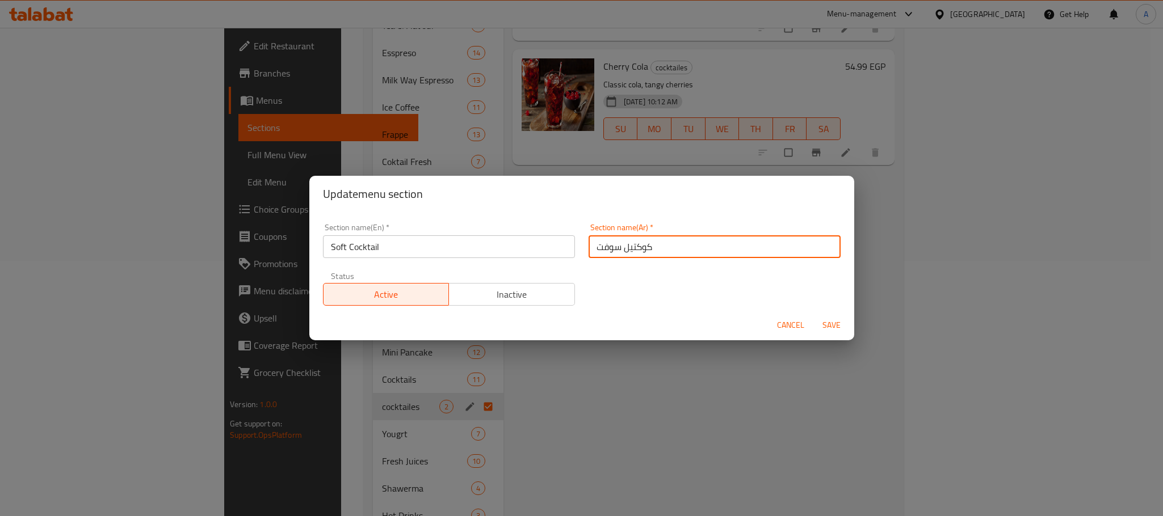
click at [824, 324] on span "Save" at bounding box center [831, 325] width 27 height 14
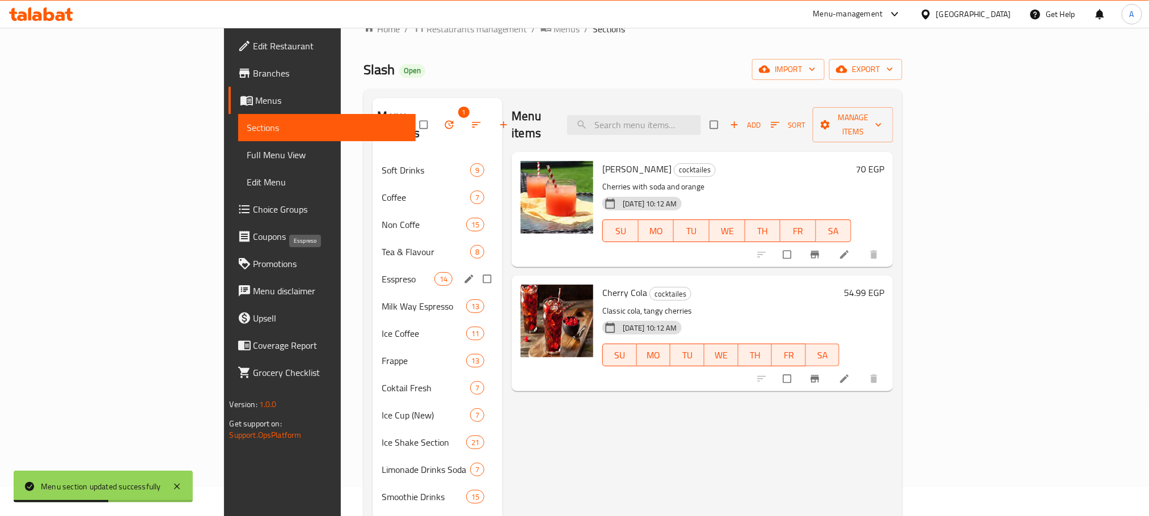
scroll to position [0, 0]
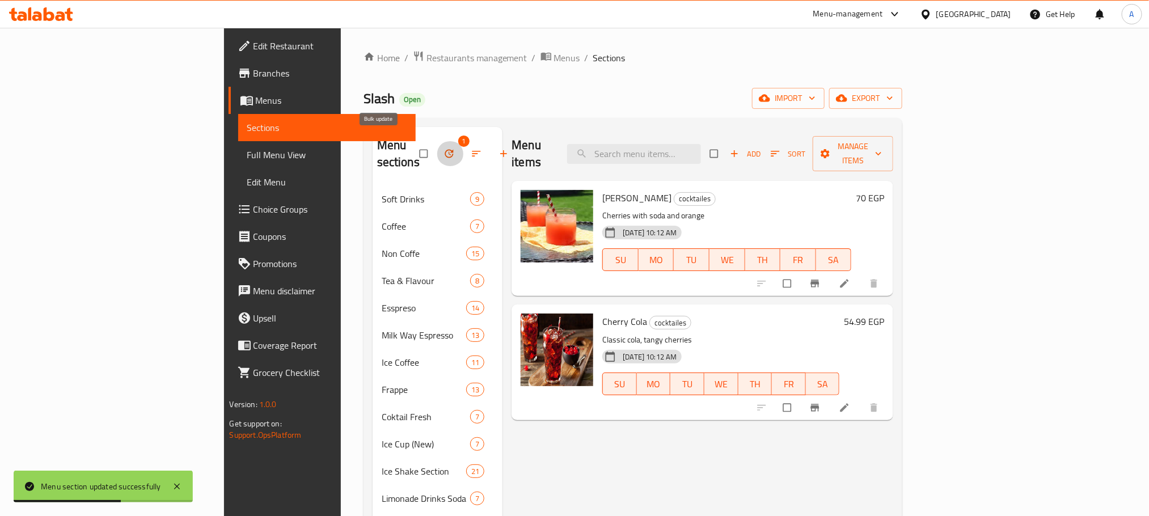
click at [444, 148] on icon "button" at bounding box center [449, 153] width 11 height 11
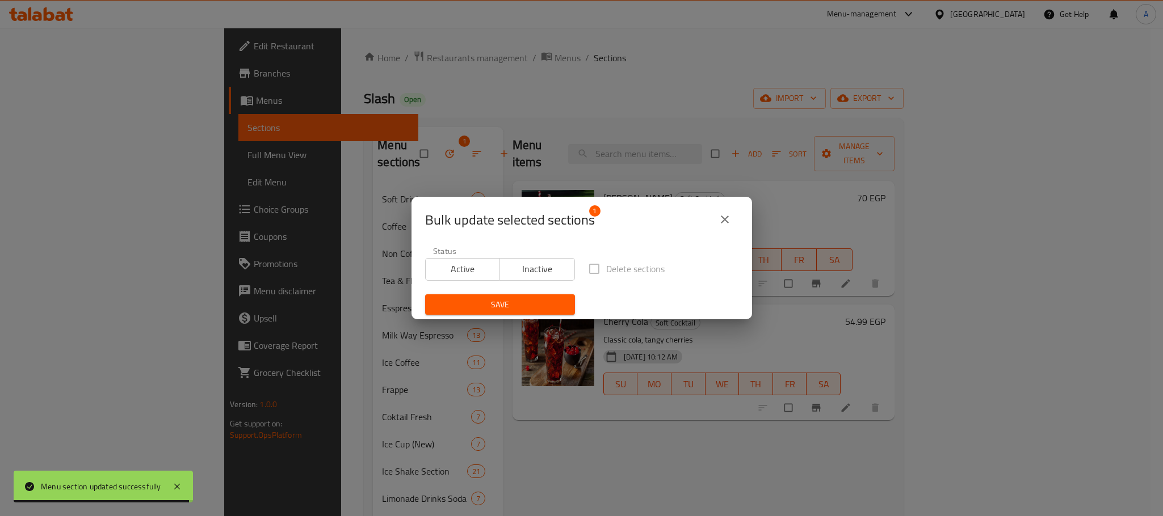
click at [722, 213] on icon "close" at bounding box center [725, 220] width 14 height 14
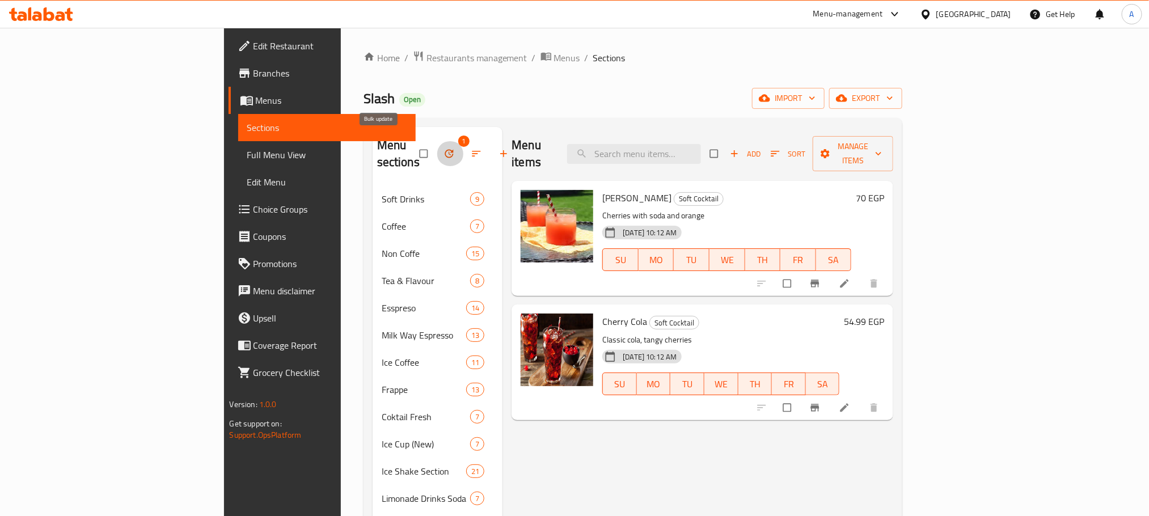
click at [444, 148] on icon "button" at bounding box center [449, 153] width 11 height 11
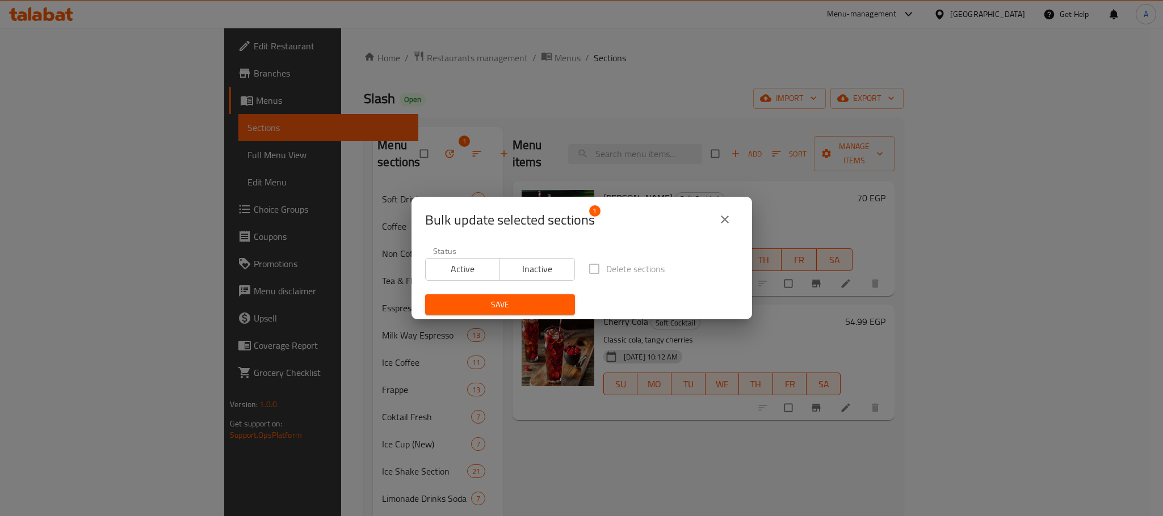
click at [726, 210] on button "close" at bounding box center [724, 219] width 27 height 27
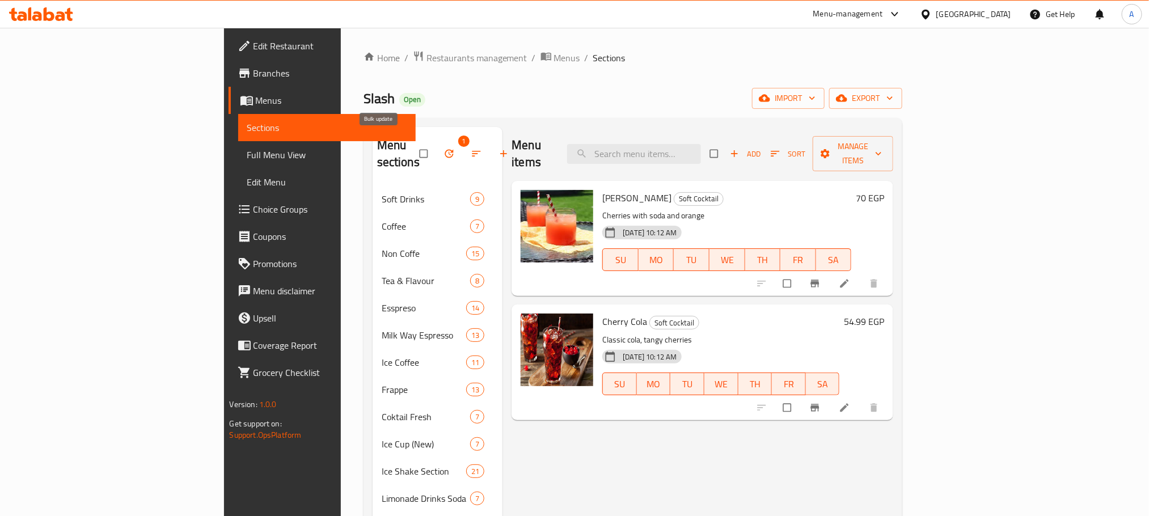
click at [444, 150] on icon "button" at bounding box center [449, 153] width 11 height 11
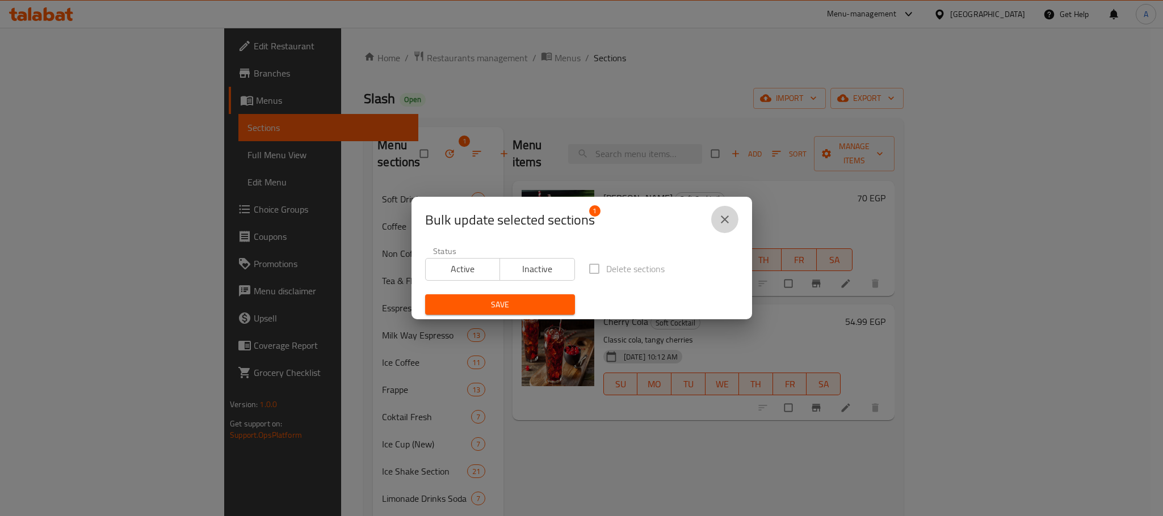
click at [726, 226] on button "close" at bounding box center [724, 219] width 27 height 27
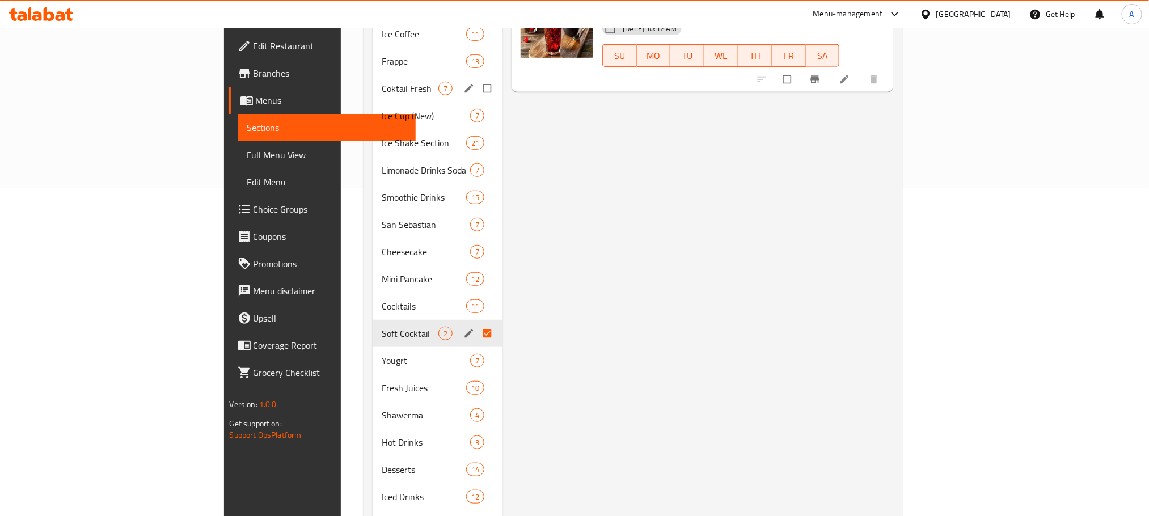
scroll to position [426, 0]
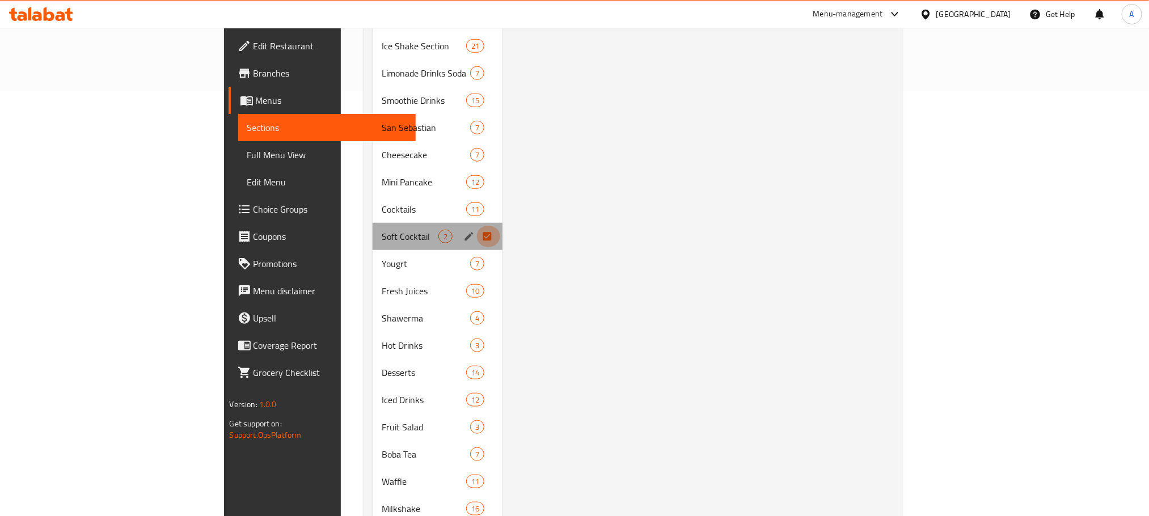
click at [477, 226] on input "Menu sections" at bounding box center [489, 237] width 24 height 22
checkbox input "false"
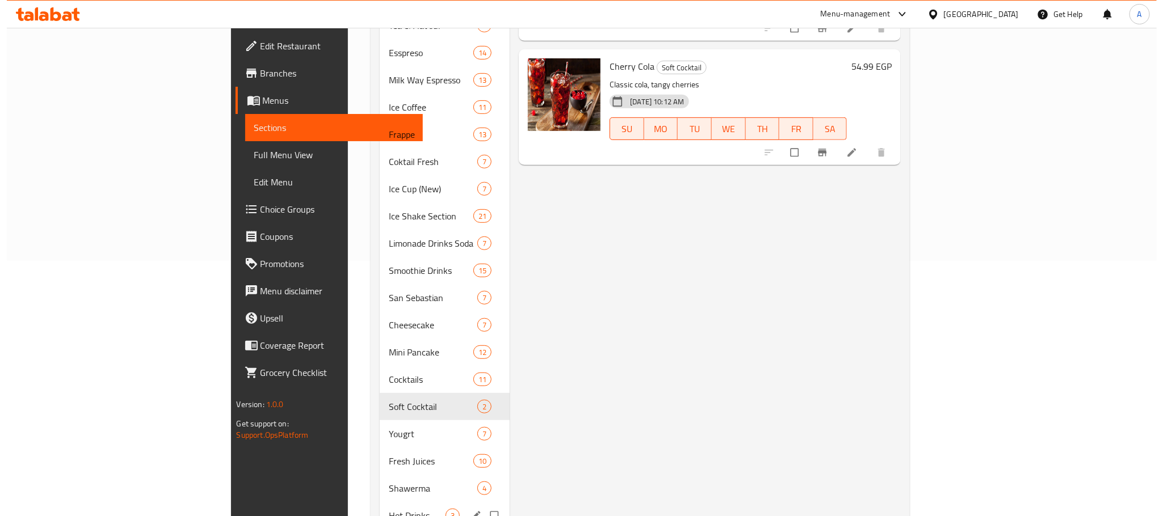
scroll to position [0, 0]
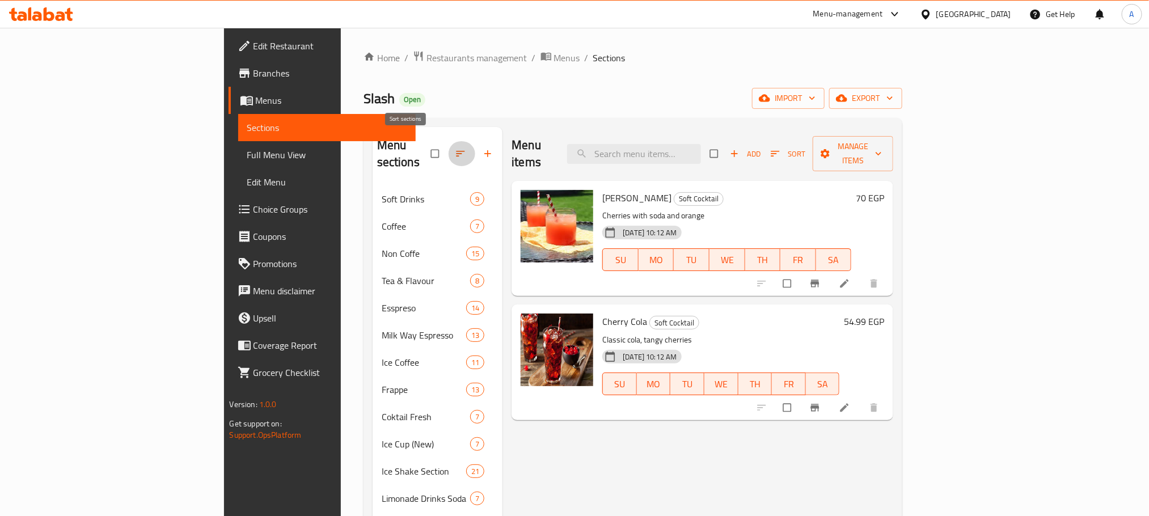
click at [455, 148] on icon "button" at bounding box center [460, 153] width 11 height 11
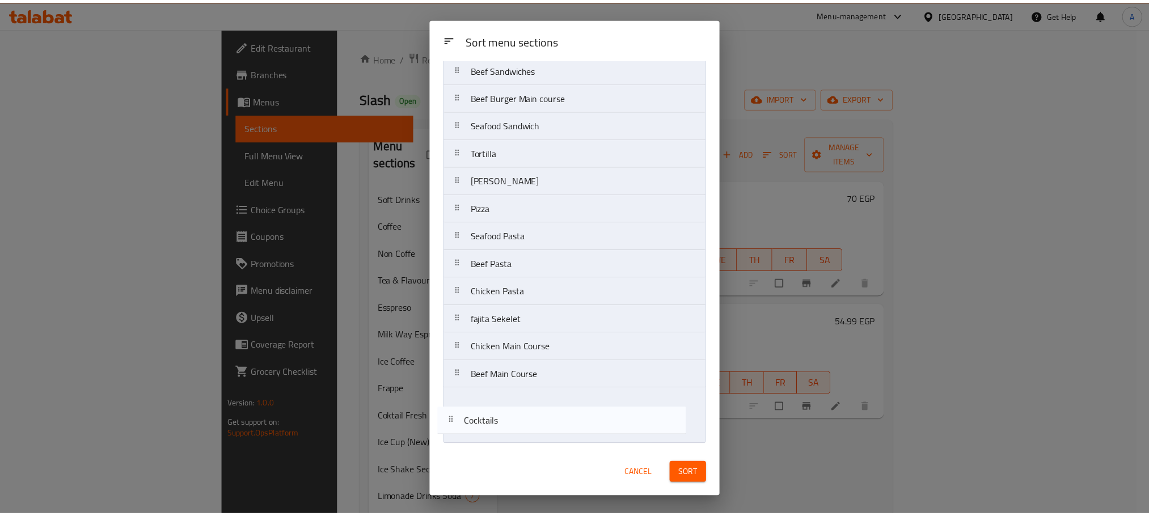
scroll to position [1106, 0]
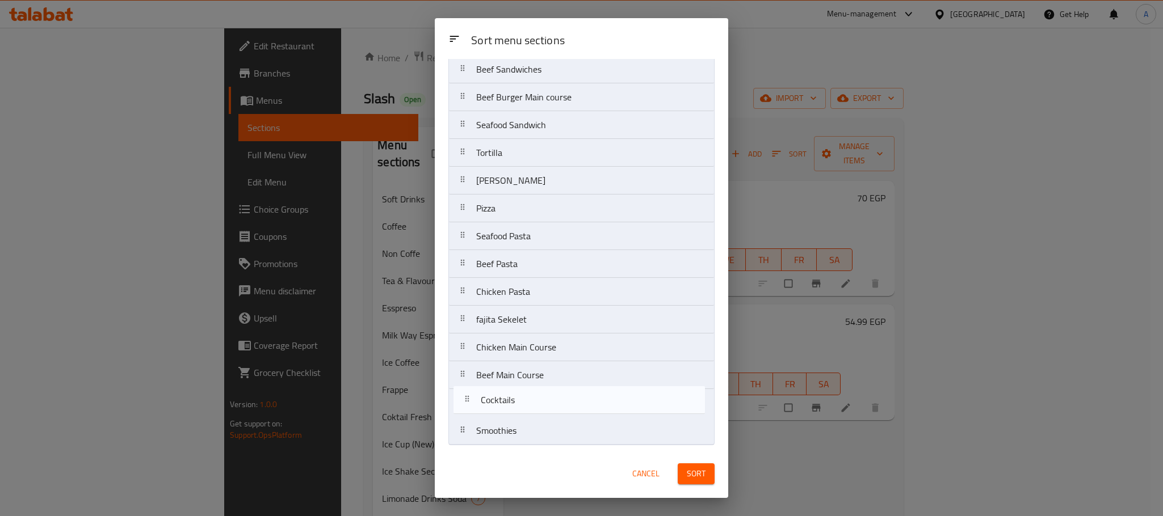
drag, startPoint x: 538, startPoint y: 187, endPoint x: 542, endPoint y: 411, distance: 223.6
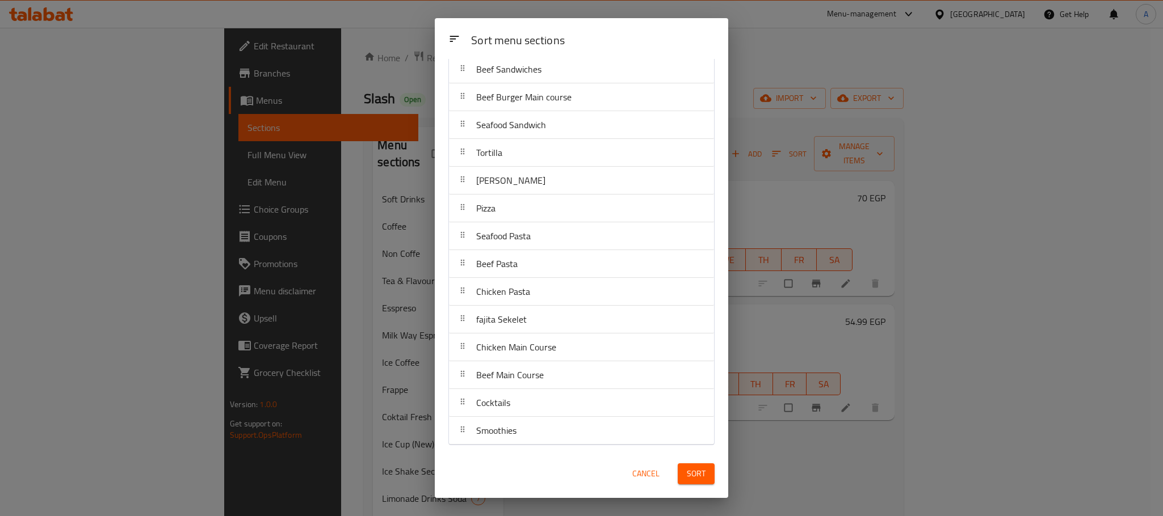
click at [687, 477] on span "Sort" at bounding box center [696, 474] width 19 height 14
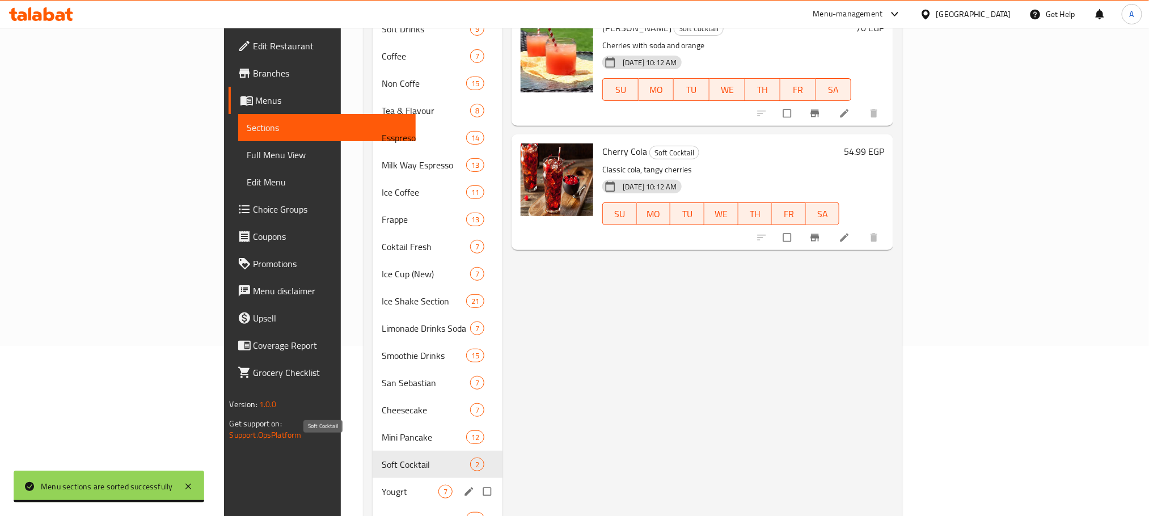
scroll to position [255, 0]
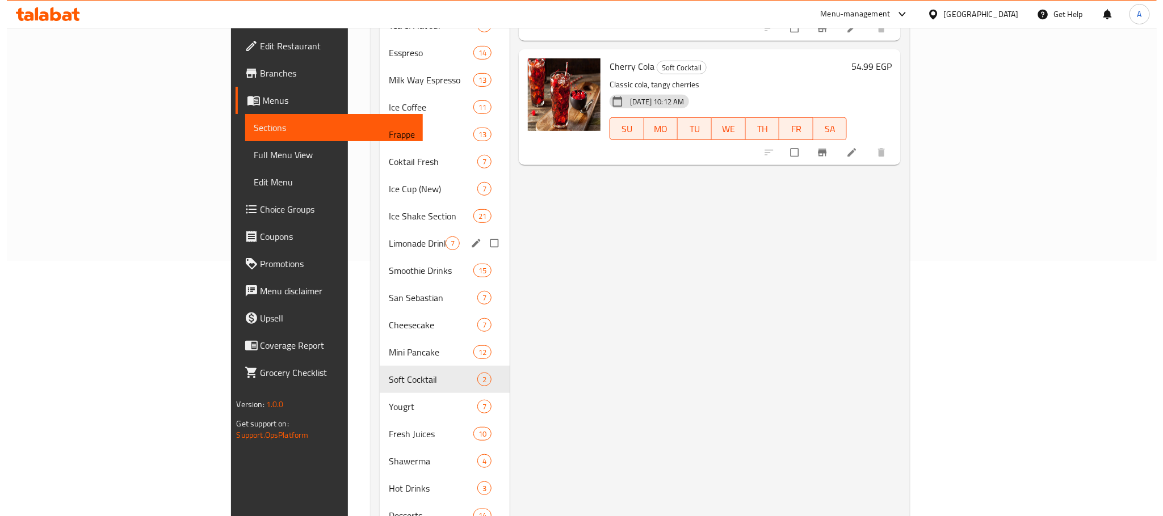
scroll to position [0, 0]
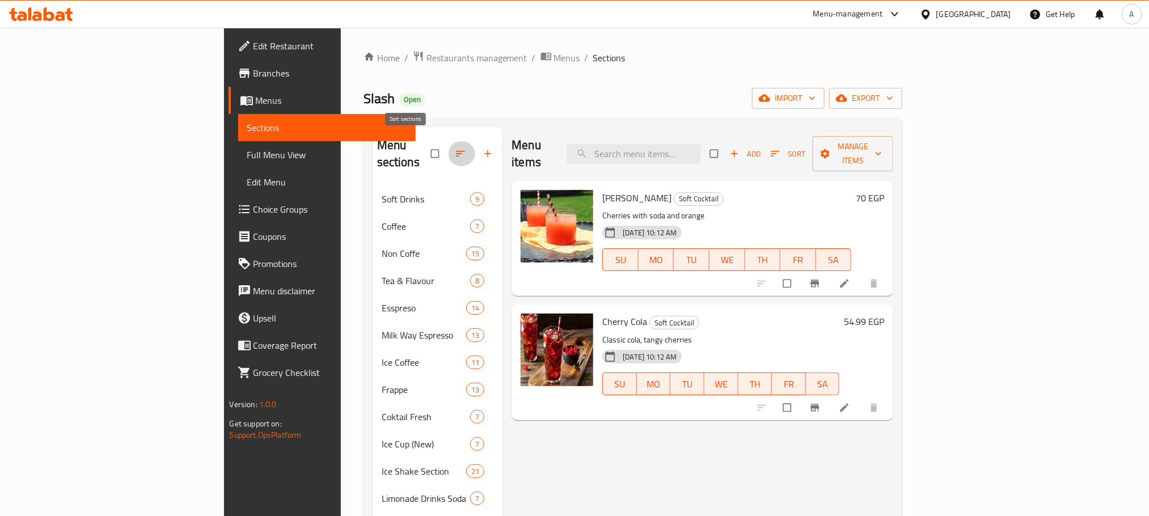
click at [457, 151] on icon "button" at bounding box center [461, 154] width 9 height 6
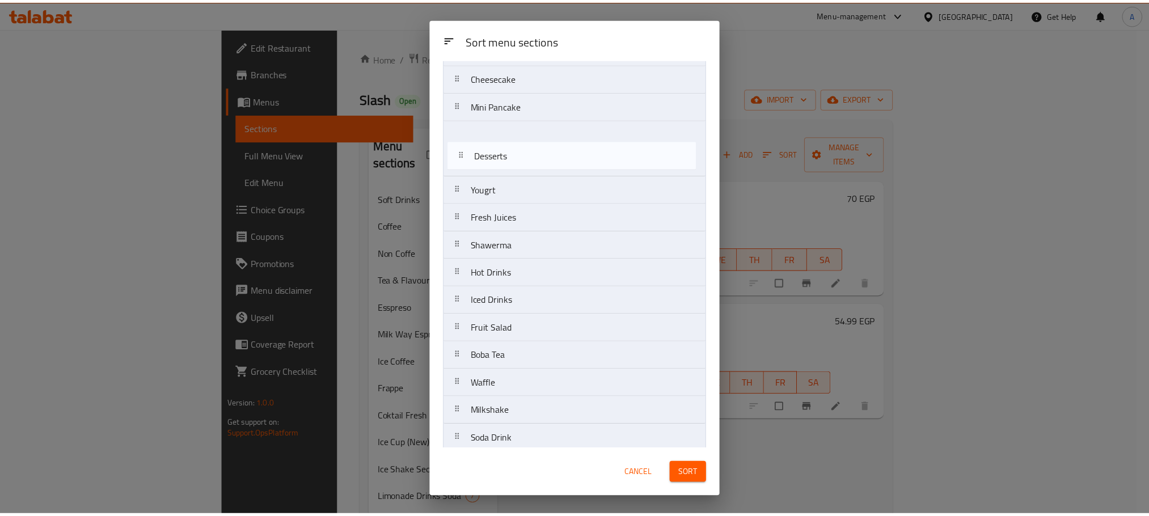
scroll to position [412, 0]
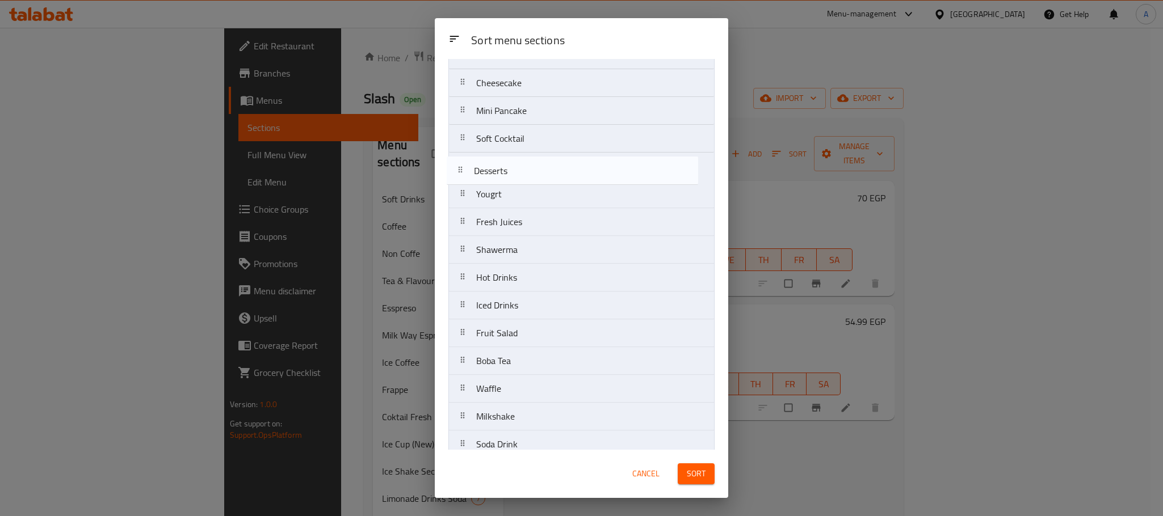
drag, startPoint x: 508, startPoint y: 254, endPoint x: 506, endPoint y: 164, distance: 90.2
click at [506, 164] on nav "Soft Drinks Coffee Non Coffe Tea & Flavour Esspreso Milk Way Espresso Ice Coffe…" at bounding box center [581, 402] width 266 height 1447
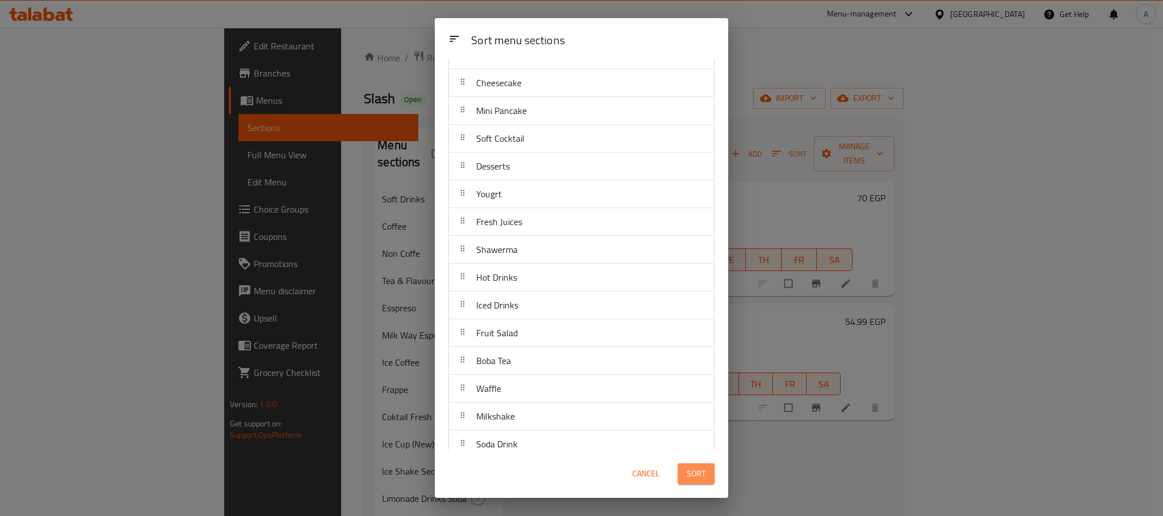
click at [691, 467] on span "Sort" at bounding box center [696, 474] width 19 height 14
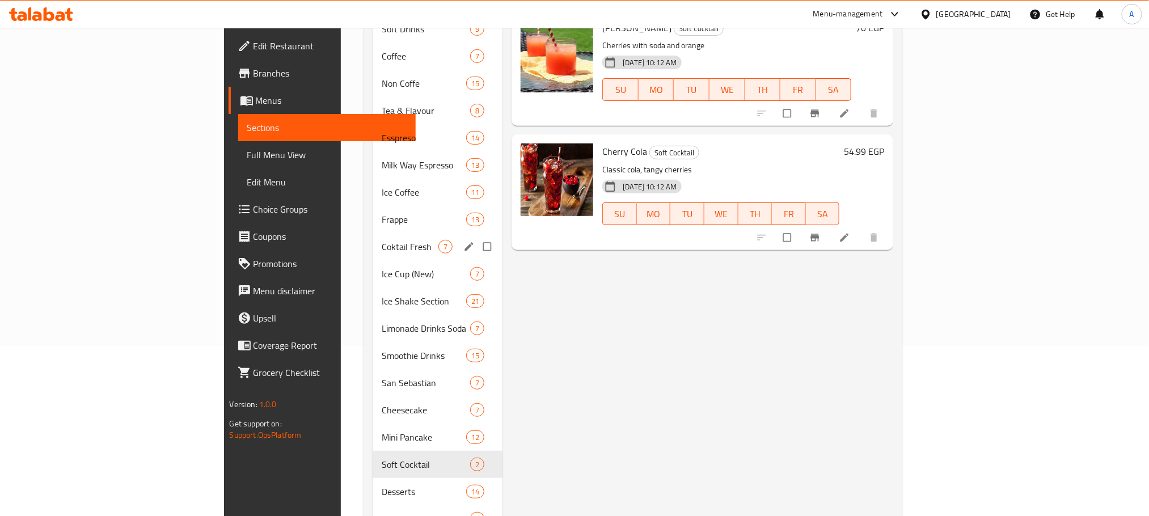
scroll to position [340, 0]
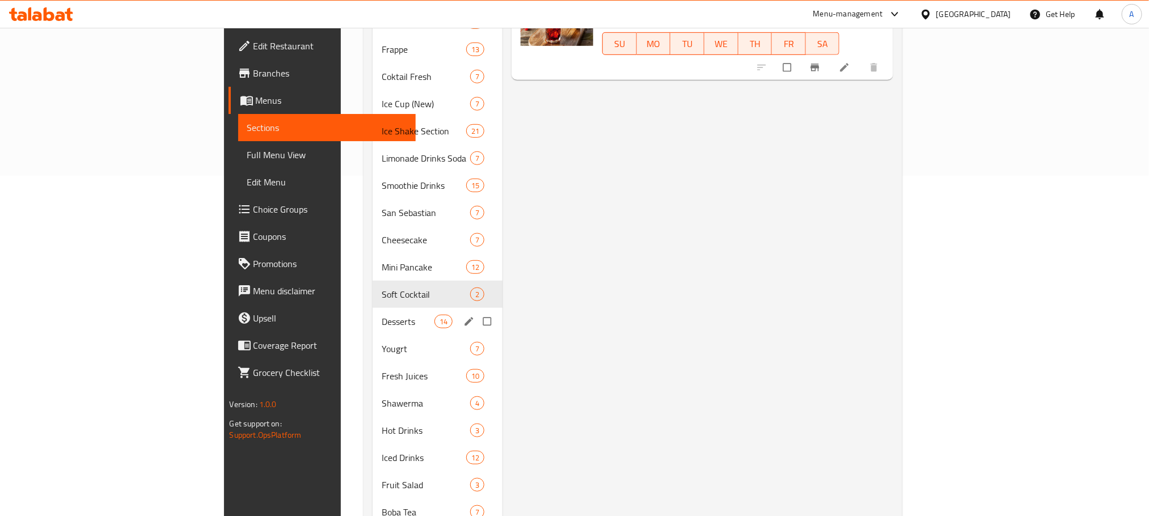
click at [373, 314] on div "Desserts 14" at bounding box center [438, 321] width 130 height 27
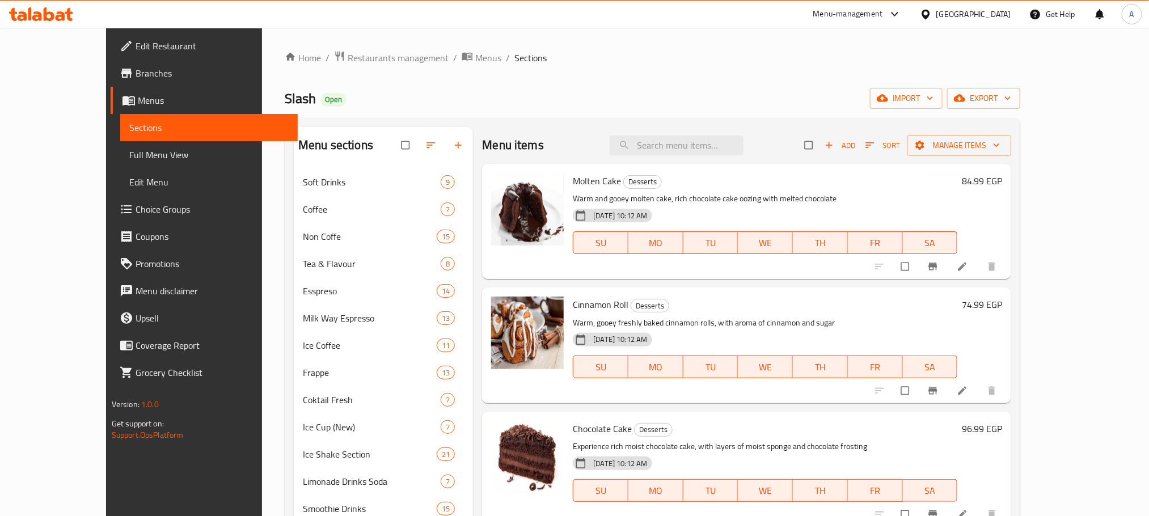
click at [900, 144] on span "Sort" at bounding box center [883, 145] width 35 height 13
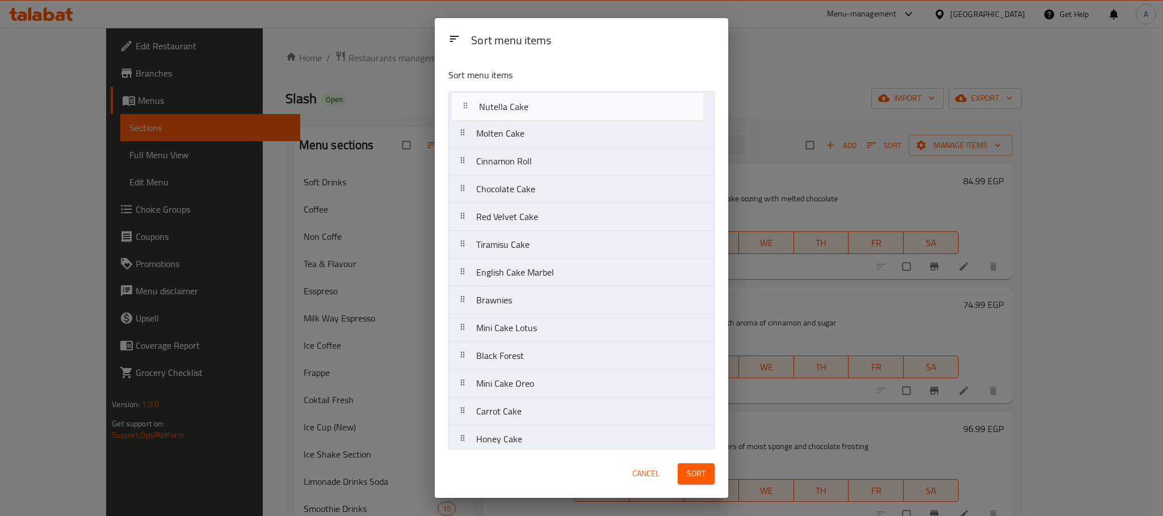
drag, startPoint x: 509, startPoint y: 242, endPoint x: 513, endPoint y: 90, distance: 152.1
click at [513, 90] on div "Sort menu items Molten Cake Cinnamon Roll Chocolate Cake Red Velvet Cake Tirami…" at bounding box center [581, 254] width 293 height 391
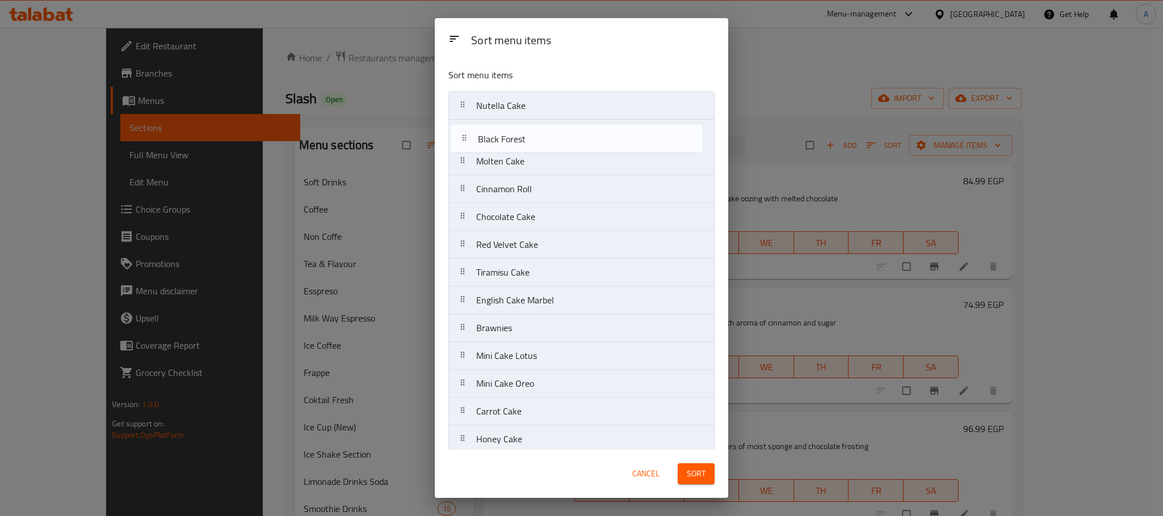
drag, startPoint x: 515, startPoint y: 364, endPoint x: 516, endPoint y: 140, distance: 224.1
click at [516, 140] on nav "Nutella Cake Molten Cake Cinnamon Roll Chocolate Cake Red Velvet Cake Tiramisu …" at bounding box center [581, 286] width 266 height 390
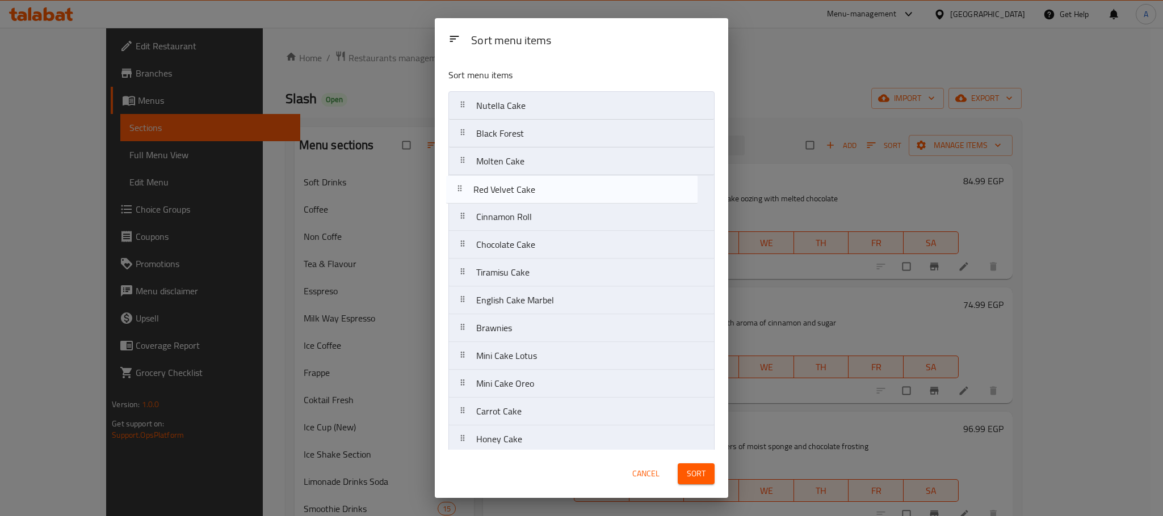
drag, startPoint x: 509, startPoint y: 242, endPoint x: 506, endPoint y: 179, distance: 63.1
click at [506, 179] on nav "Nutella Cake Black Forest Molten Cake Cinnamon Roll Chocolate Cake Red Velvet C…" at bounding box center [581, 286] width 266 height 390
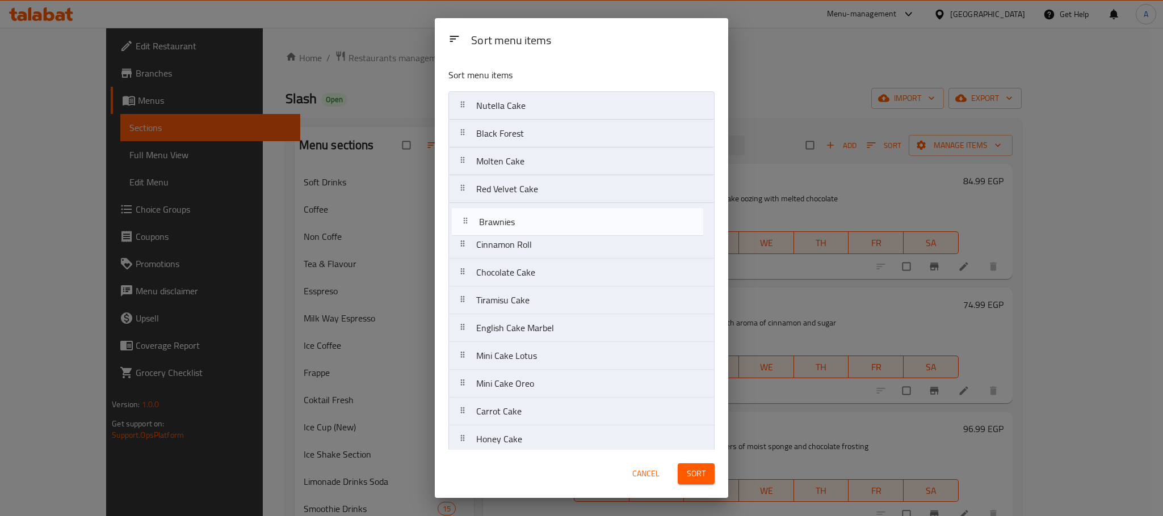
drag, startPoint x: 517, startPoint y: 332, endPoint x: 520, endPoint y: 220, distance: 111.8
click at [520, 220] on nav "Nutella Cake Black Forest Molten Cake Red Velvet Cake Cinnamon Roll Chocolate C…" at bounding box center [581, 286] width 266 height 390
drag, startPoint x: 511, startPoint y: 412, endPoint x: 509, endPoint y: 232, distance: 179.9
click at [509, 232] on nav "Nutella Cake Black Forest Molten Cake Red Velvet Cake Brawnies Cinnamon Roll Ch…" at bounding box center [581, 283] width 266 height 390
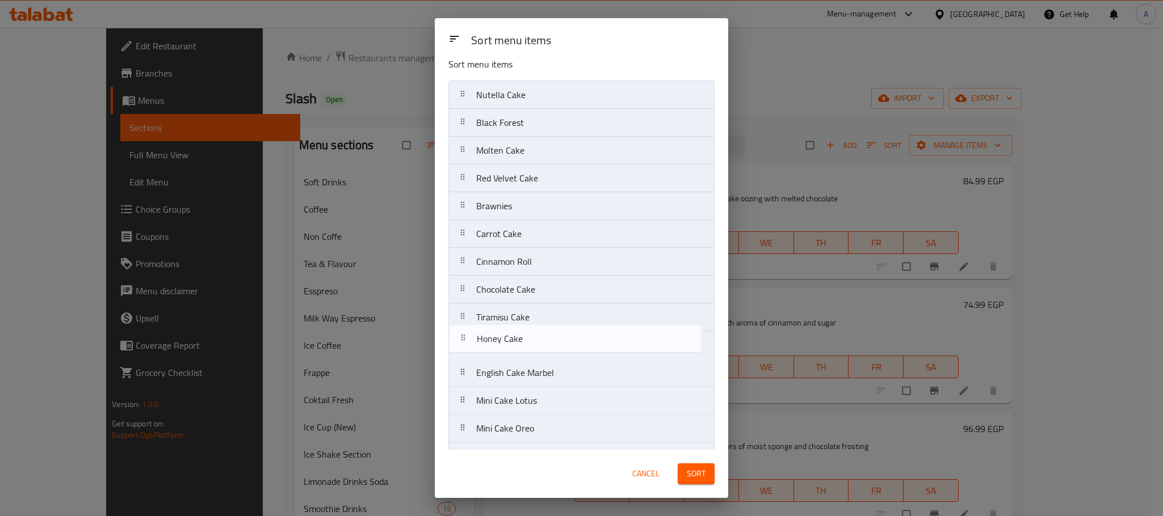
scroll to position [15, 0]
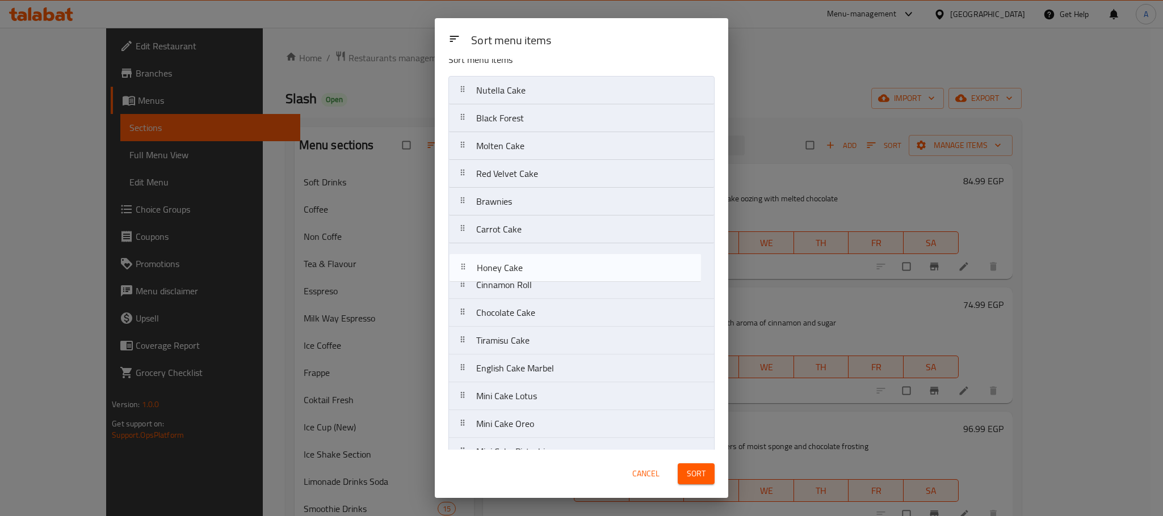
drag, startPoint x: 526, startPoint y: 434, endPoint x: 524, endPoint y: 258, distance: 176.5
click at [524, 258] on nav "Nutella Cake Black Forest Molten Cake Red Velvet Cake Brawnies Carrot Cake Cinn…" at bounding box center [581, 271] width 266 height 390
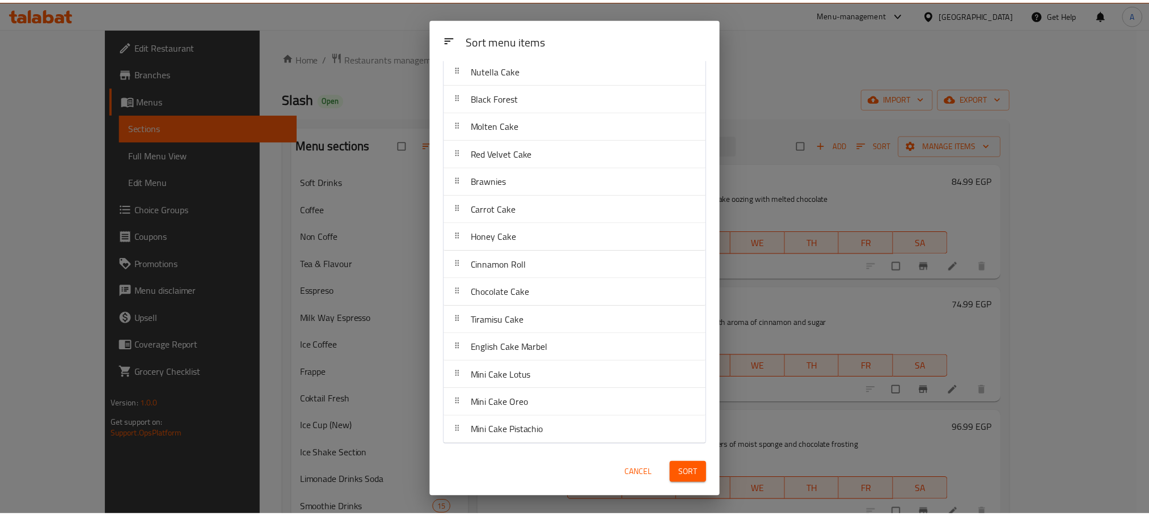
scroll to position [40, 0]
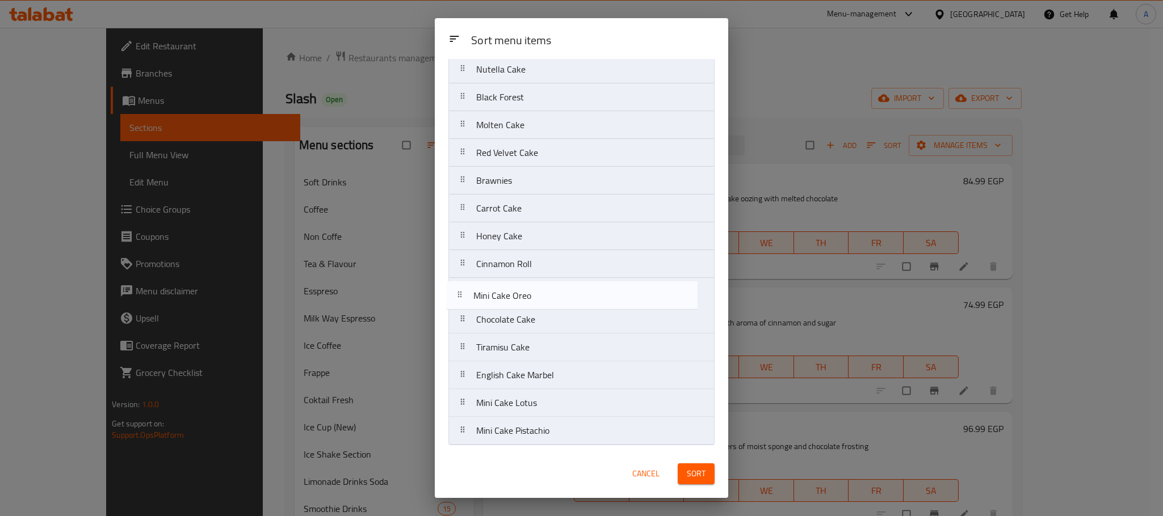
drag, startPoint x: 545, startPoint y: 397, endPoint x: 541, endPoint y: 286, distance: 110.7
click at [541, 286] on nav "Nutella Cake Black Forest Molten Cake Red Velvet Cake Brawnies Carrot Cake Hone…" at bounding box center [581, 250] width 266 height 390
drag, startPoint x: 543, startPoint y: 395, endPoint x: 541, endPoint y: 305, distance: 89.7
click at [541, 305] on nav "Nutella Cake Black Forest Molten Cake Red Velvet Cake Brawnies Carrot Cake Hone…" at bounding box center [581, 250] width 266 height 390
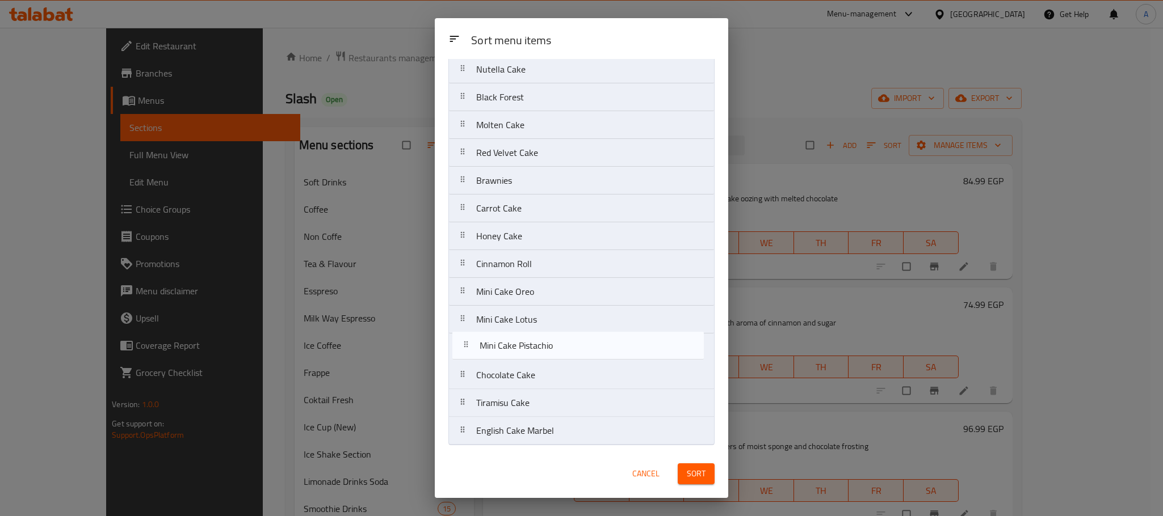
drag, startPoint x: 572, startPoint y: 432, endPoint x: 574, endPoint y: 343, distance: 89.7
click at [574, 343] on nav "Nutella Cake Black Forest Molten Cake Red Velvet Cake Brawnies Carrot Cake Hone…" at bounding box center [581, 250] width 266 height 390
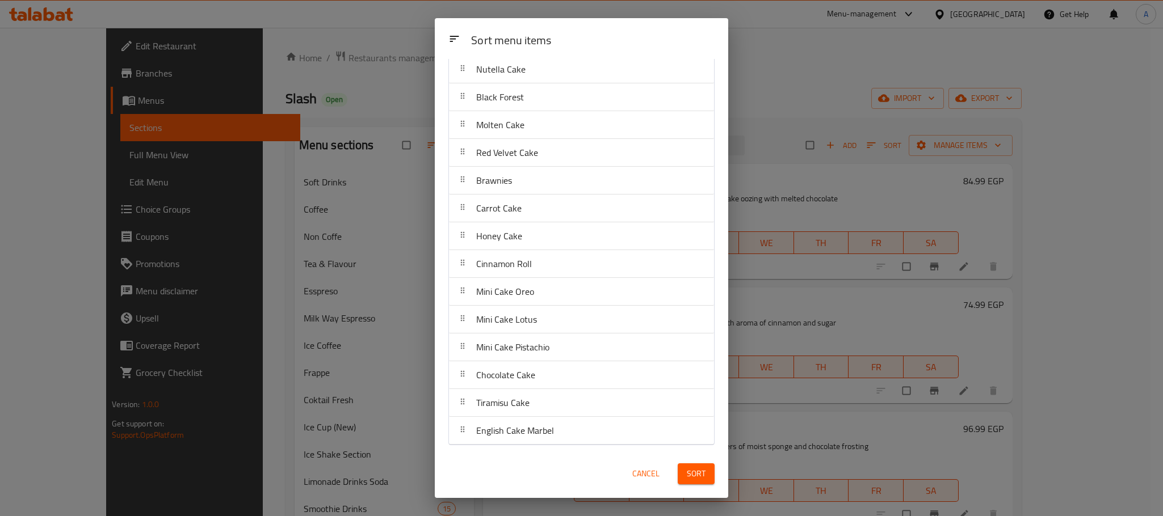
click at [694, 473] on span "Sort" at bounding box center [696, 474] width 19 height 14
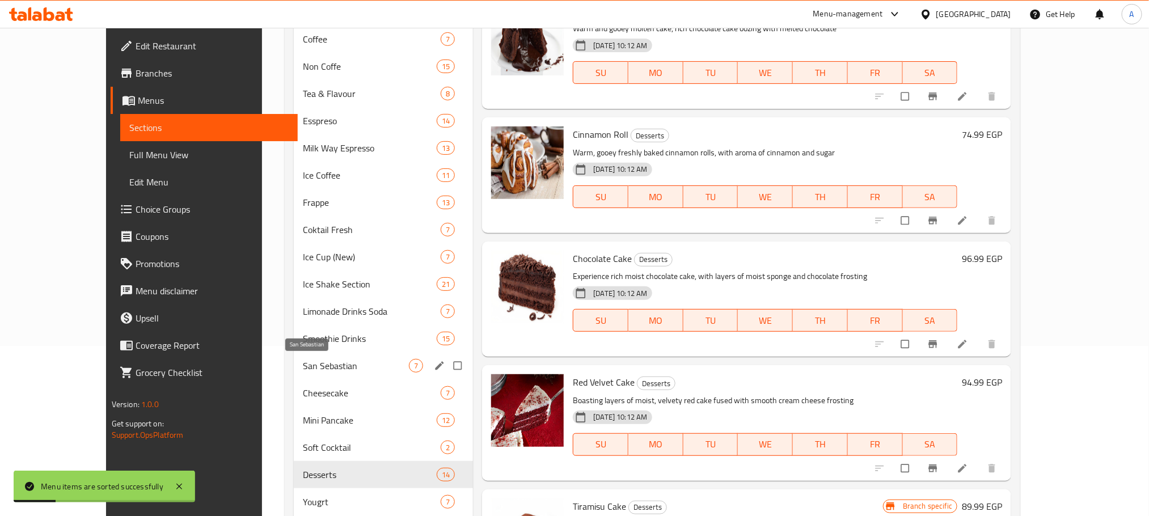
scroll to position [255, 0]
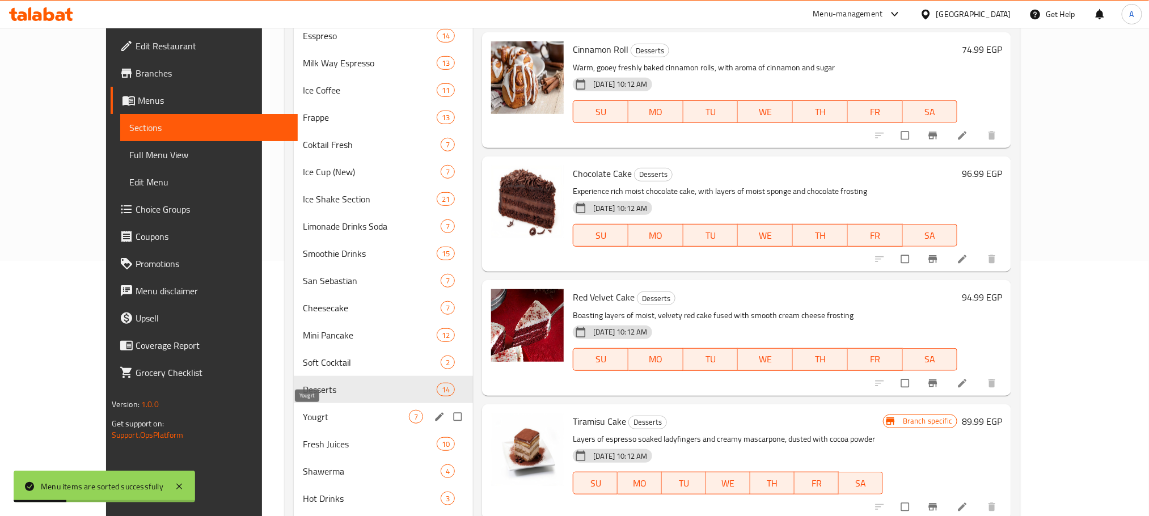
click at [303, 412] on span "Yougrt" at bounding box center [356, 417] width 106 height 14
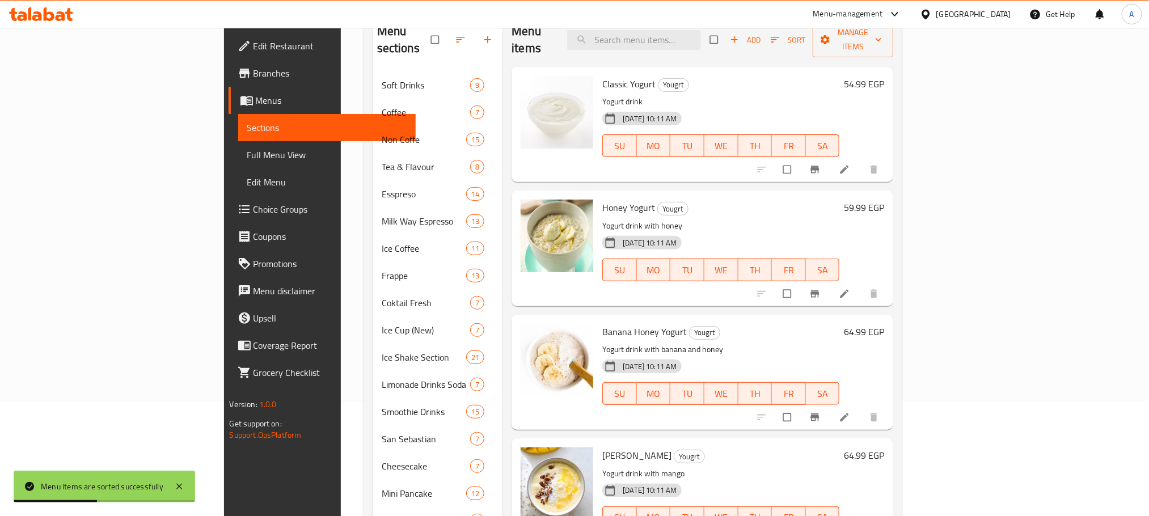
scroll to position [85, 0]
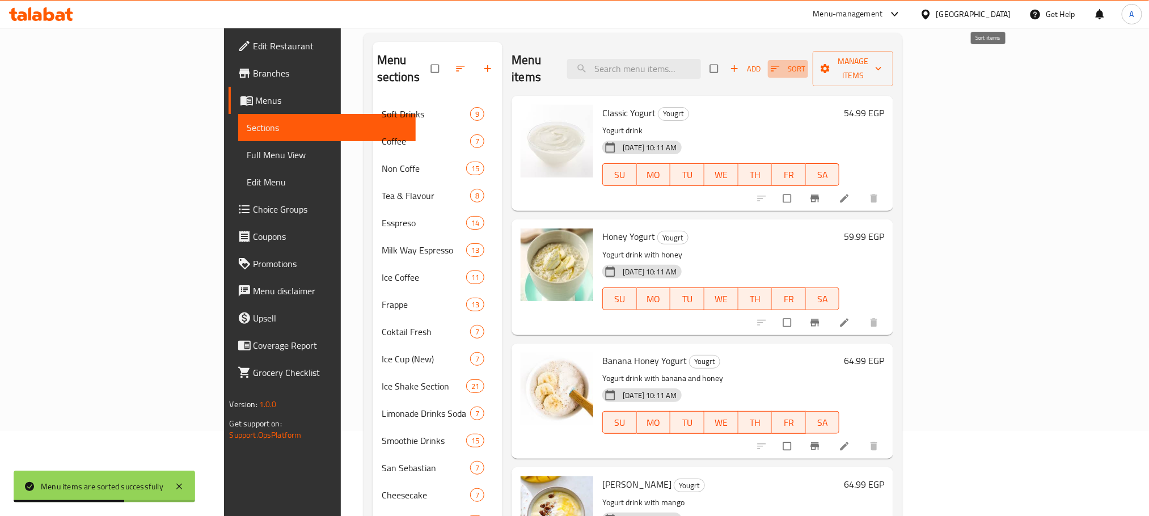
click at [806, 62] on span "Sort" at bounding box center [788, 68] width 35 height 13
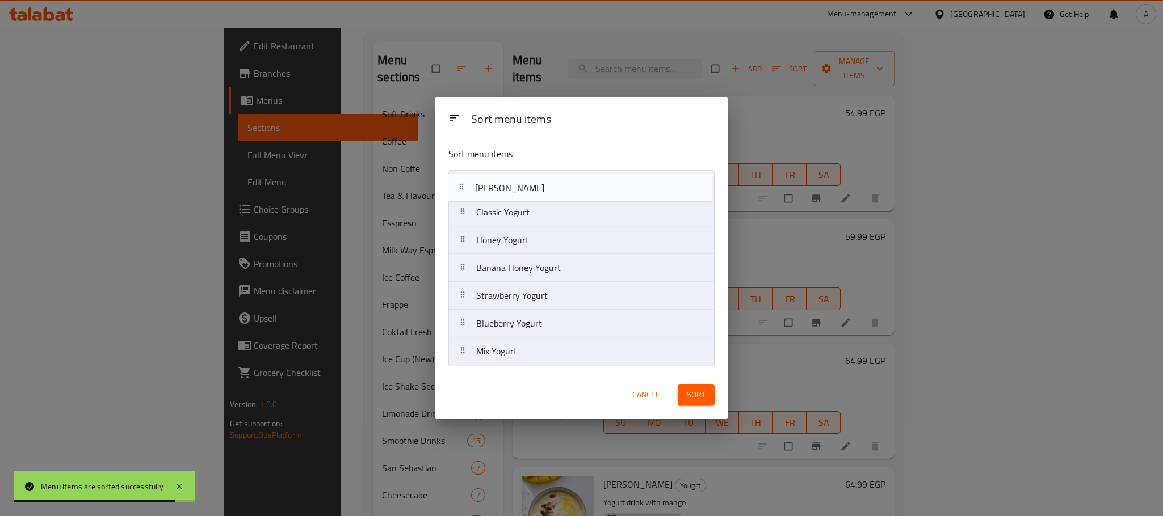
drag, startPoint x: 559, startPoint y: 271, endPoint x: 557, endPoint y: 187, distance: 83.4
click at [557, 187] on nav "Classic Yogurt Honey Yogurt Banana Honey Yogurt Mango Yogurt Strawberry Yogurt …" at bounding box center [581, 268] width 266 height 196
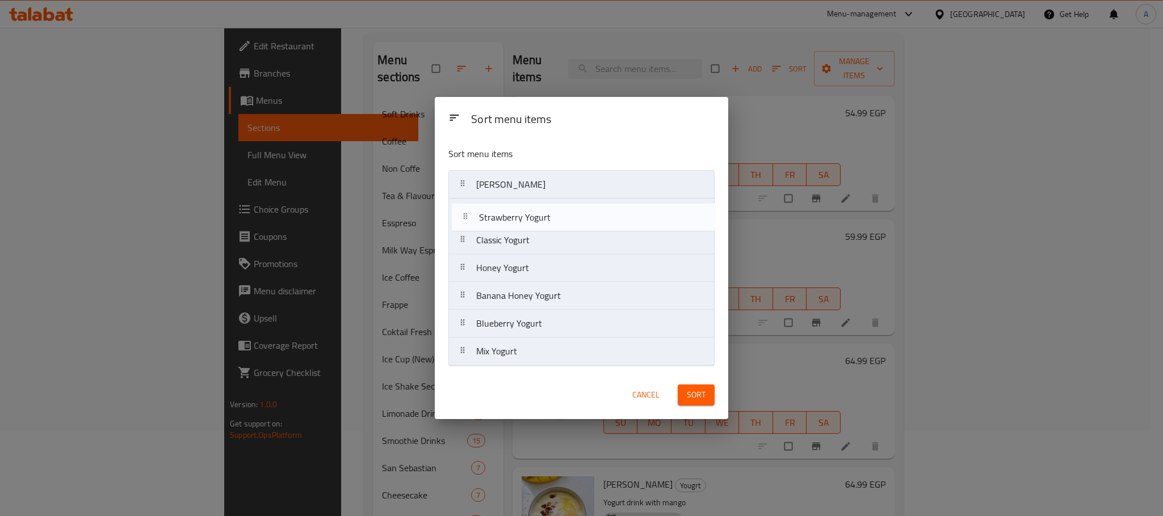
click at [549, 208] on nav "Mango Yogurt Classic Yogurt Honey Yogurt Banana Honey Yogurt Strawberry Yogurt …" at bounding box center [581, 268] width 266 height 196
drag, startPoint x: 549, startPoint y: 327, endPoint x: 551, endPoint y: 233, distance: 94.2
click at [551, 233] on nav "Mango Yogurt Strawberry Yogurt Classic Yogurt Honey Yogurt Banana Honey Yogurt …" at bounding box center [581, 268] width 266 height 196
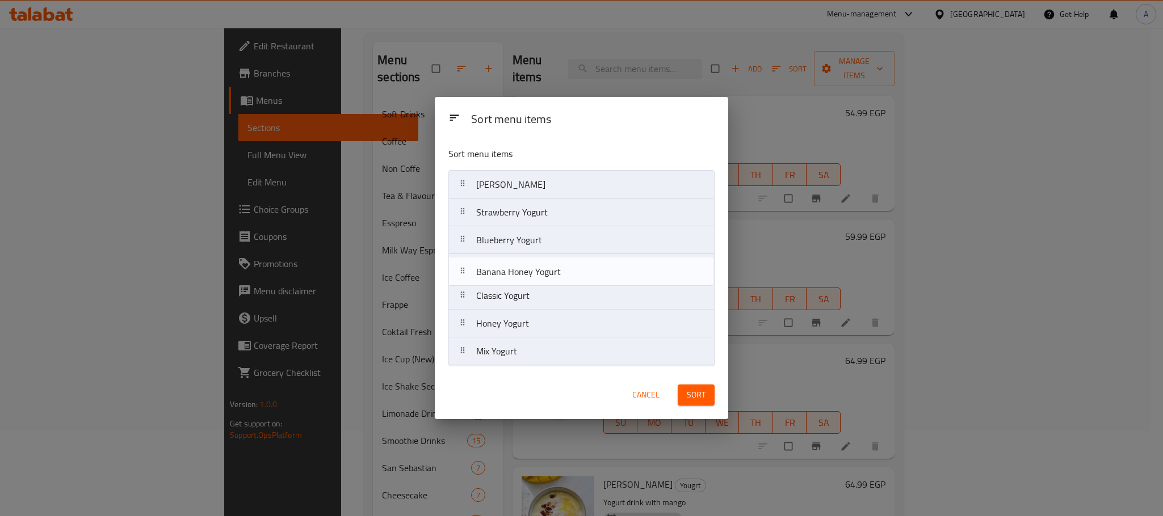
drag, startPoint x: 552, startPoint y: 327, endPoint x: 551, endPoint y: 269, distance: 57.9
click at [551, 269] on nav "Mango Yogurt Strawberry Yogurt Blueberry Yogurt Classic Yogurt Honey Yogurt Ban…" at bounding box center [581, 268] width 266 height 196
click at [547, 268] on nav "Mango Yogurt Strawberry Yogurt Blueberry Yogurt Banana Honey Yogurt Classic Yog…" at bounding box center [581, 268] width 266 height 196
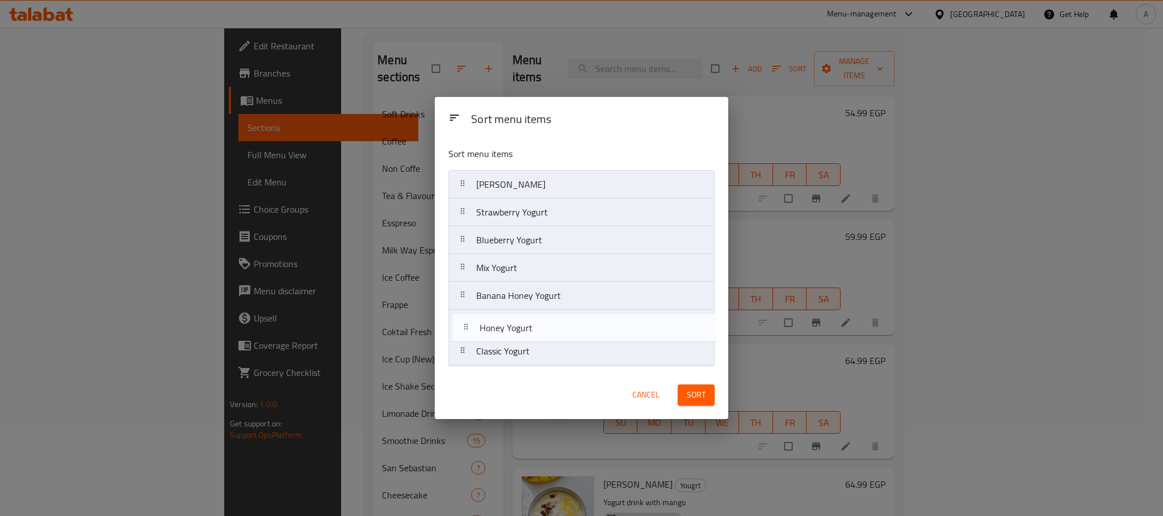
drag, startPoint x: 555, startPoint y: 349, endPoint x: 558, endPoint y: 322, distance: 27.9
click at [558, 322] on nav "Mango Yogurt Strawberry Yogurt Blueberry Yogurt Mix Yogurt Banana Honey Yogurt …" at bounding box center [581, 268] width 266 height 196
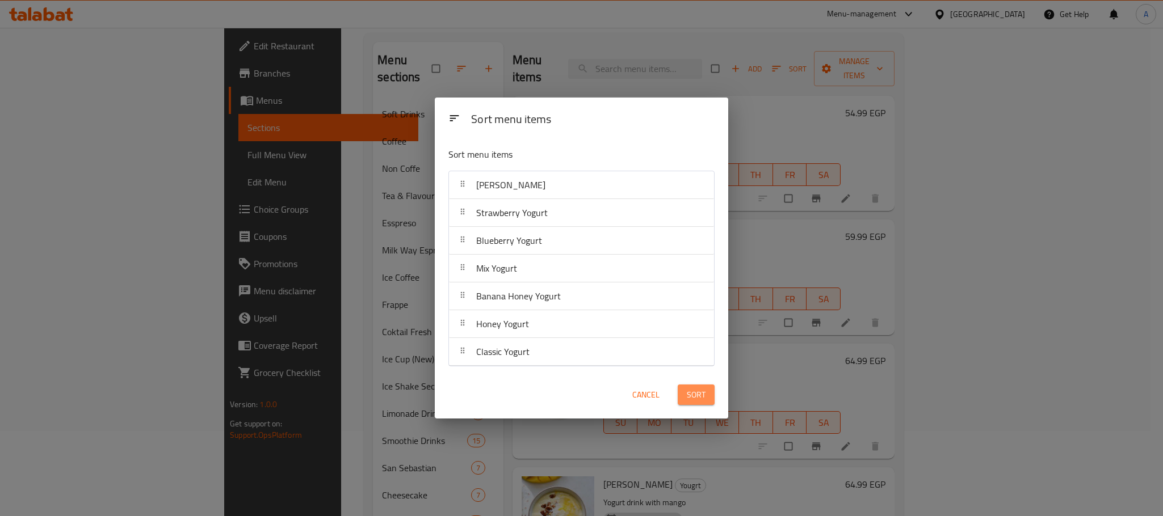
click at [703, 401] on span "Sort" at bounding box center [696, 395] width 19 height 14
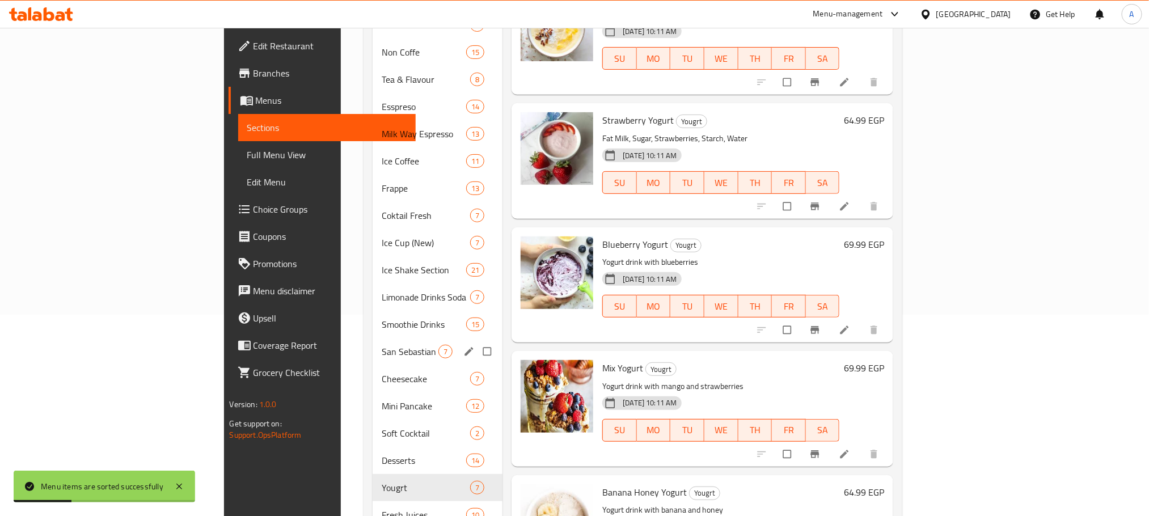
scroll to position [340, 0]
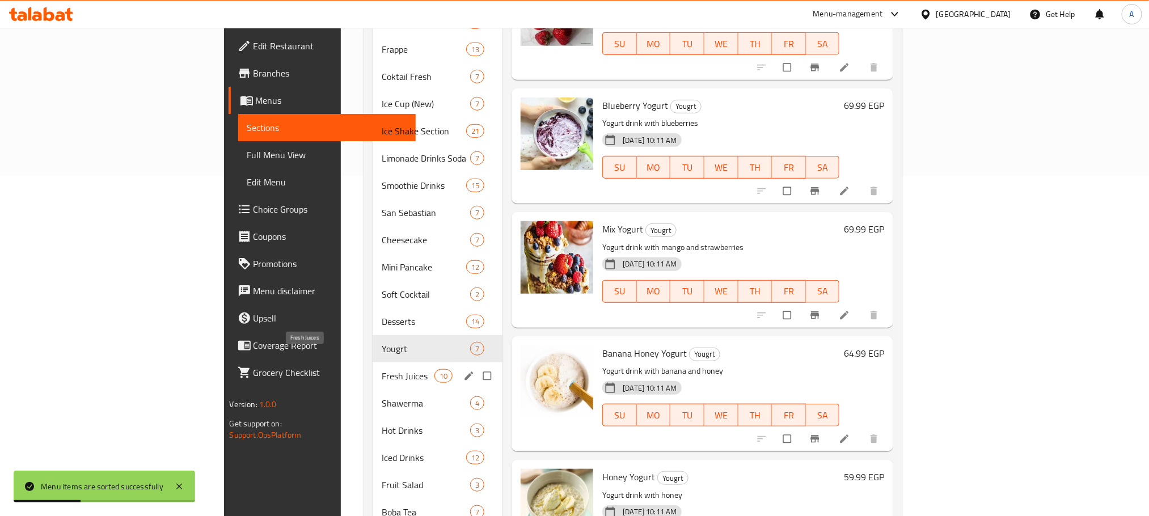
click at [382, 369] on span "Fresh Juices" at bounding box center [408, 376] width 53 height 14
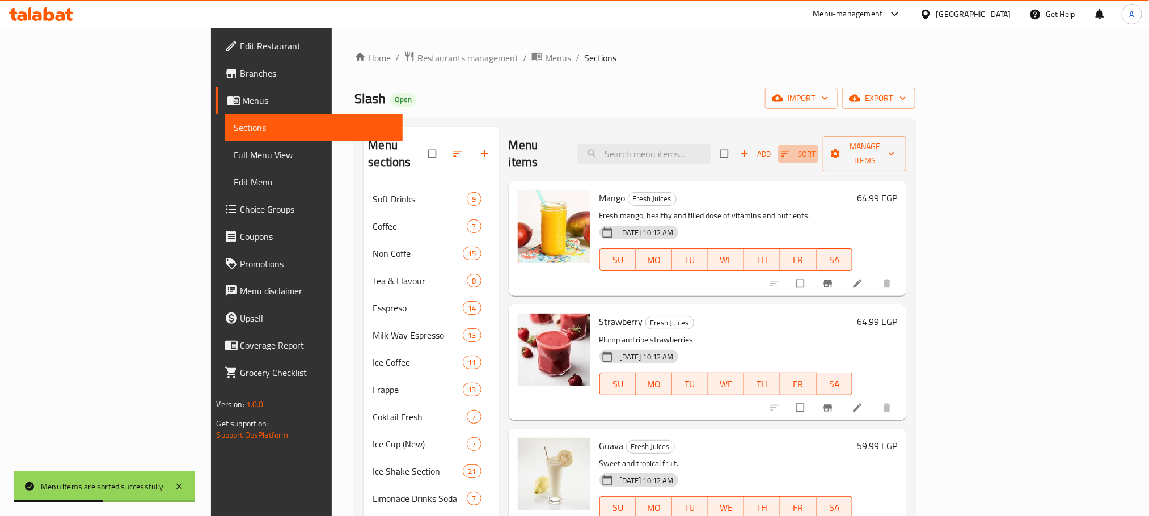
click at [816, 148] on span "Sort" at bounding box center [798, 154] width 35 height 13
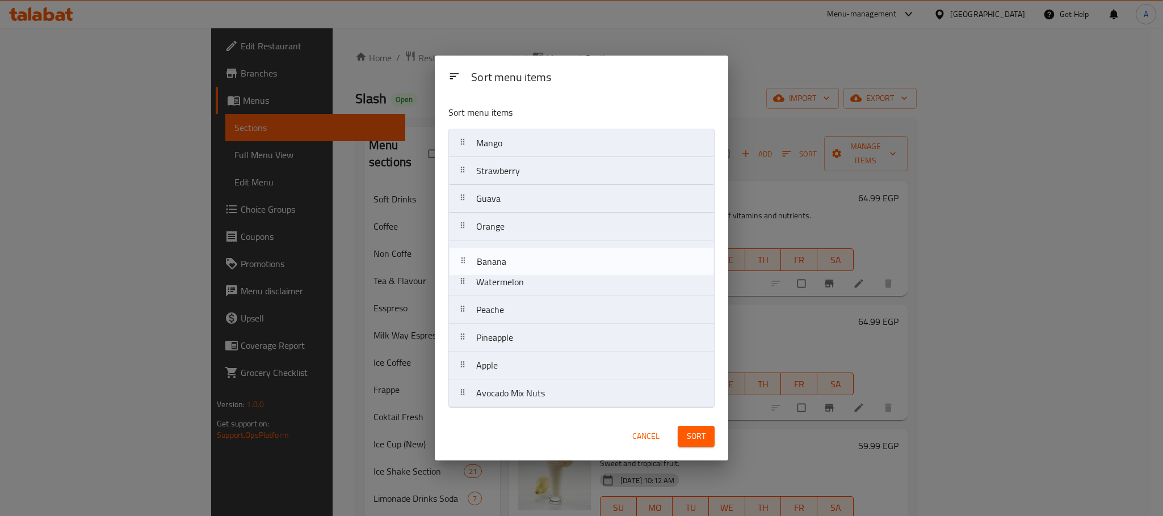
drag, startPoint x: 517, startPoint y: 284, endPoint x: 516, endPoint y: 259, distance: 25.6
click at [516, 259] on nav "Mango Strawberry Guava Orange Watermelon Banana Peache Pineapple Apple Avocado …" at bounding box center [581, 268] width 266 height 279
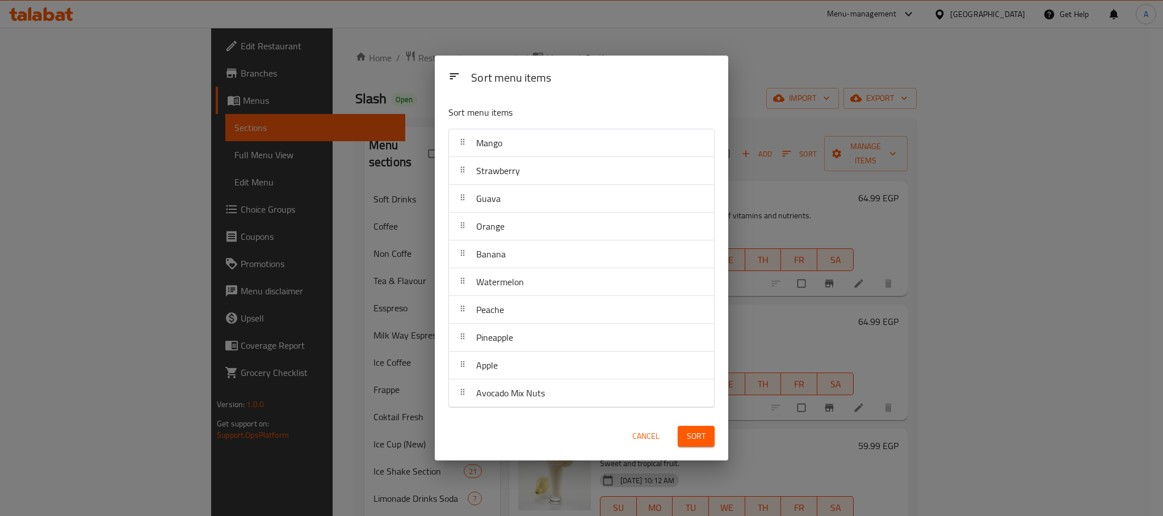
click at [688, 437] on span "Sort" at bounding box center [696, 436] width 19 height 14
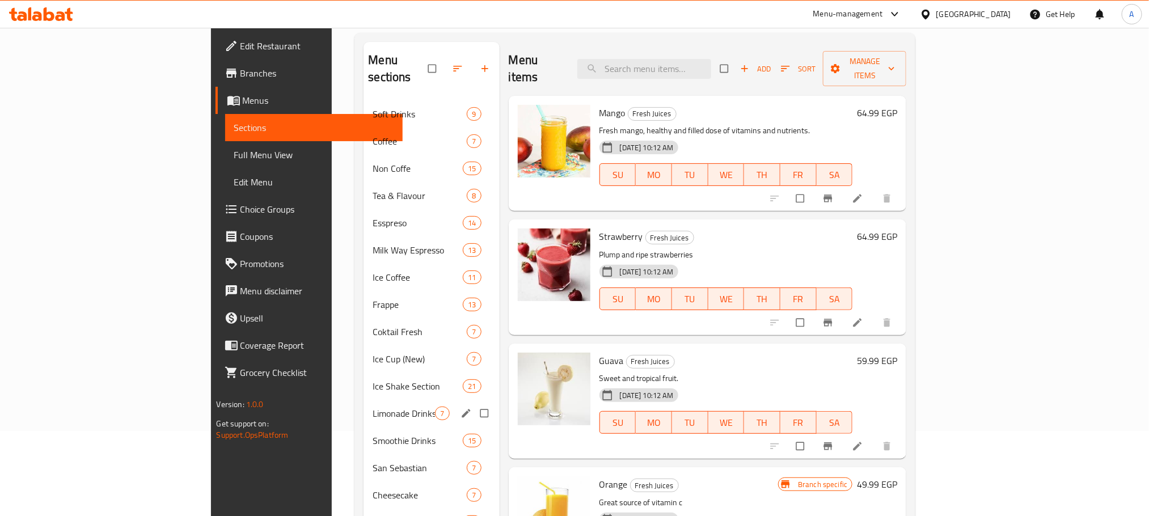
scroll to position [170, 0]
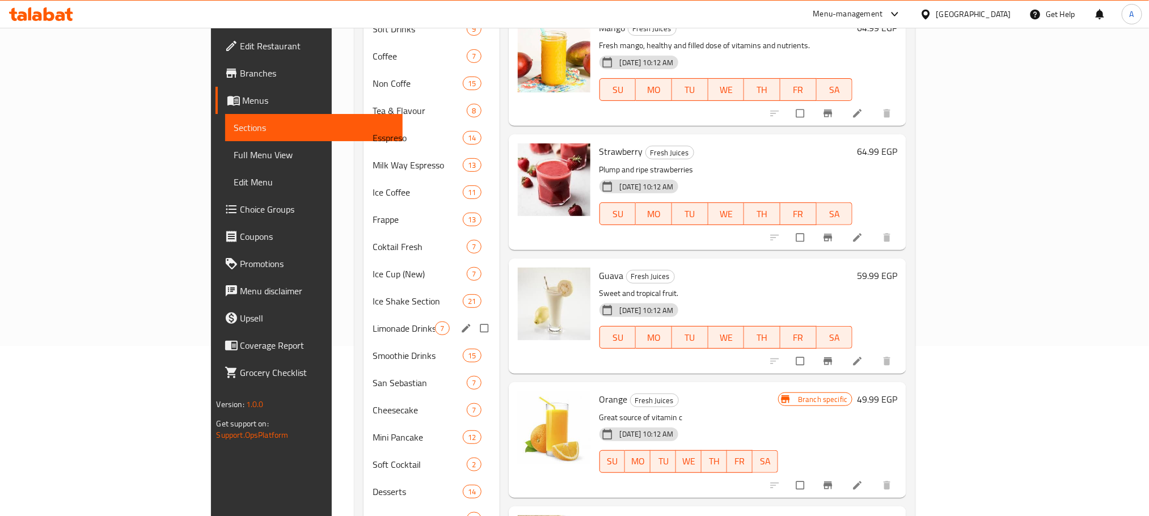
click at [373, 376] on span "San Sebastian" at bounding box center [420, 383] width 94 height 14
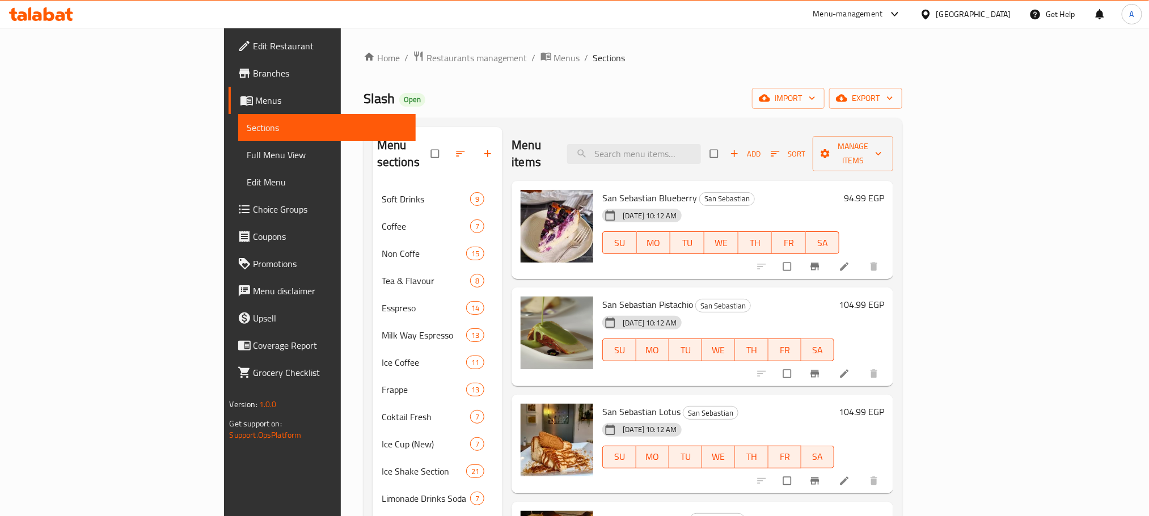
click at [885, 190] on h6 "94.99 EGP" at bounding box center [864, 198] width 40 height 16
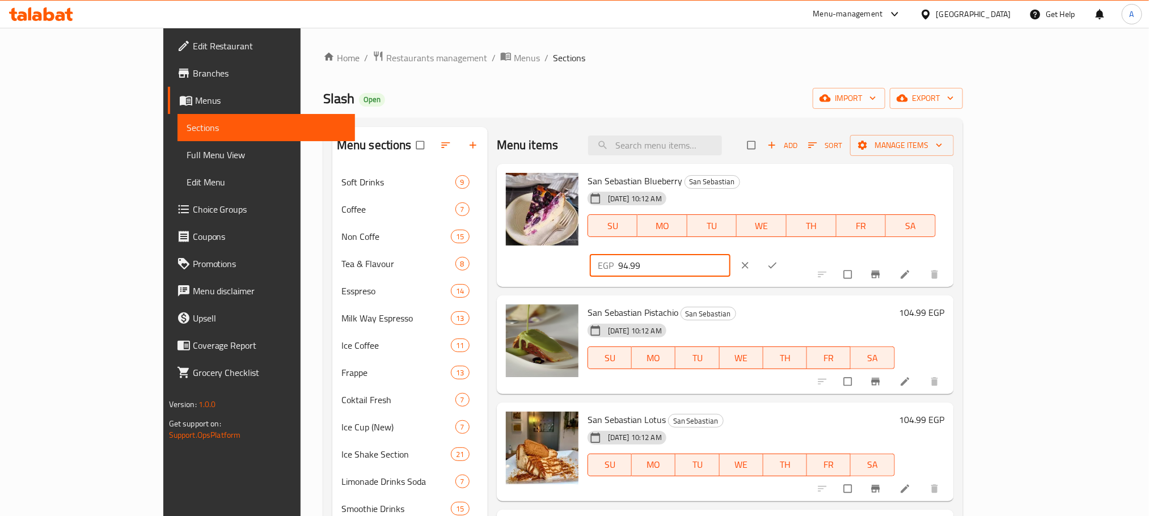
drag, startPoint x: 954, startPoint y: 187, endPoint x: 933, endPoint y: 187, distance: 21.0
click at [731, 254] on div "EGP 94.99 ​" at bounding box center [660, 265] width 141 height 23
type input "100"
click at [778, 260] on icon "ok" at bounding box center [772, 265] width 11 height 11
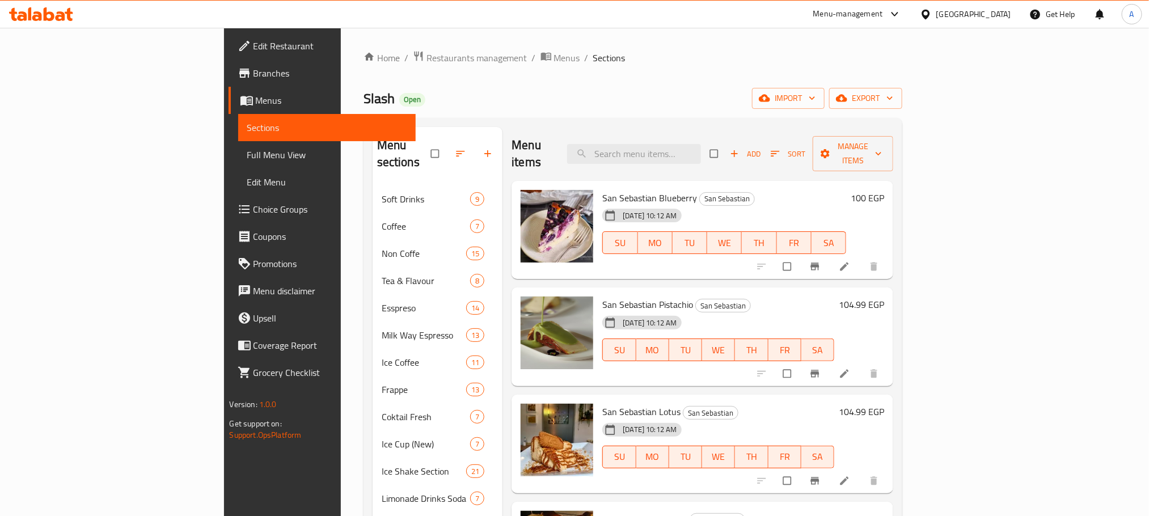
click at [885, 297] on h6 "104.99 EGP" at bounding box center [861, 305] width 45 height 16
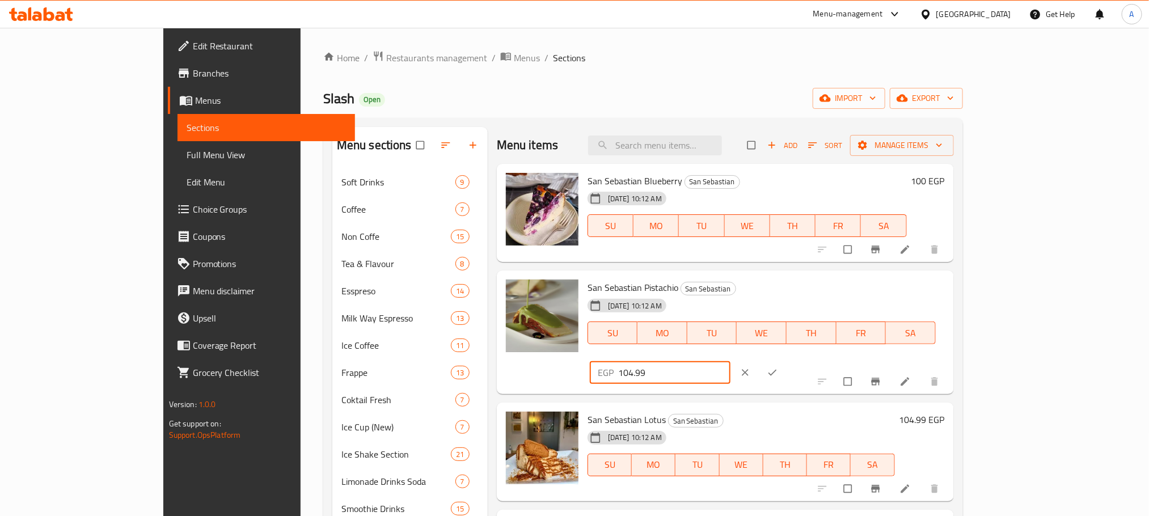
click at [731, 361] on input "104.99" at bounding box center [674, 372] width 113 height 23
type input "115"
click at [787, 360] on button "ok" at bounding box center [773, 372] width 27 height 25
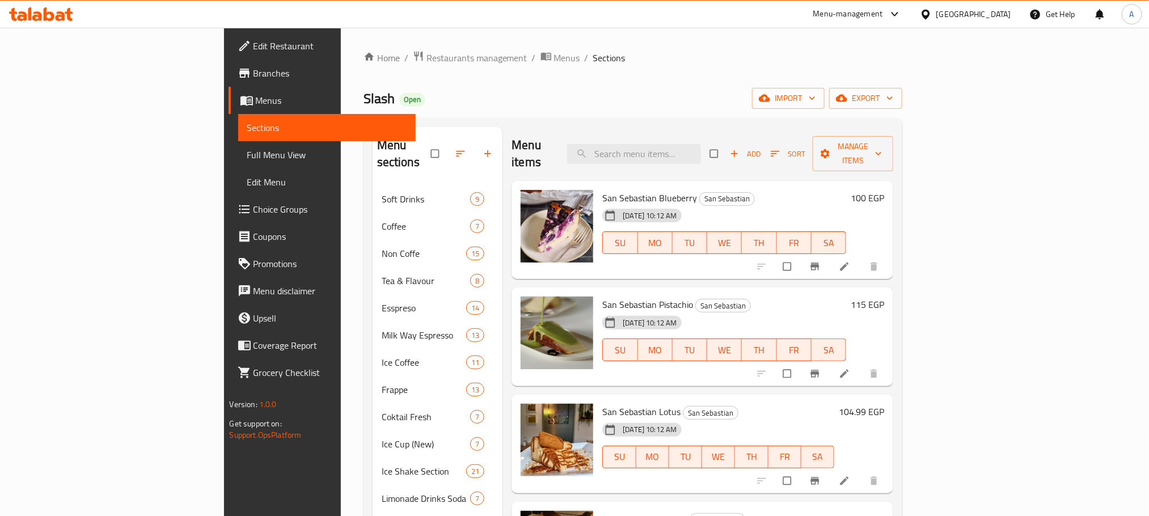
click at [885, 404] on h6 "104.99 EGP" at bounding box center [861, 412] width 45 height 16
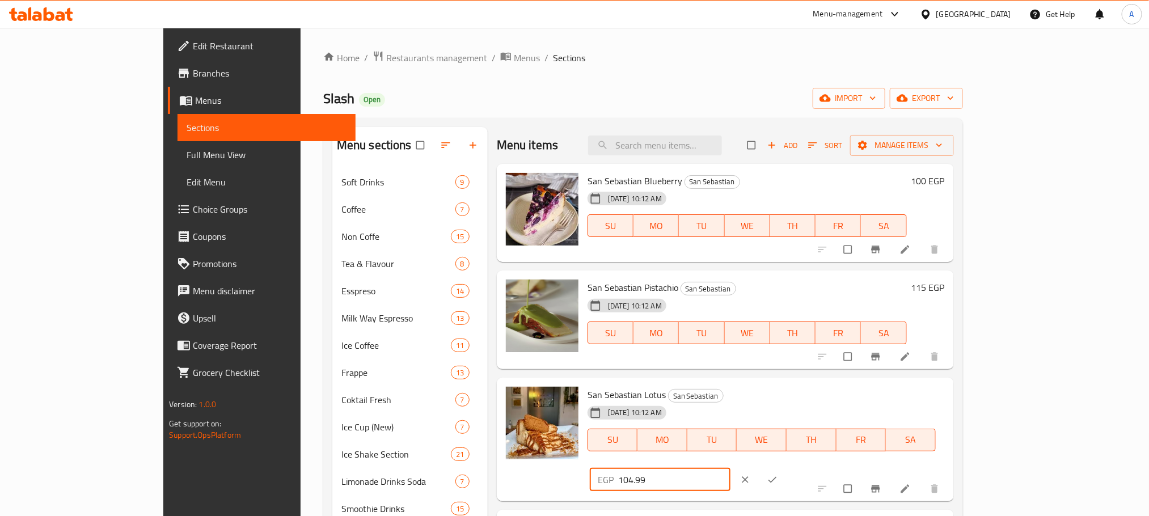
drag, startPoint x: 989, startPoint y: 397, endPoint x: 950, endPoint y: 401, distance: 38.7
click at [731, 469] on input "104.99" at bounding box center [674, 480] width 113 height 23
type input "115"
click at [778, 474] on icon "ok" at bounding box center [772, 479] width 11 height 11
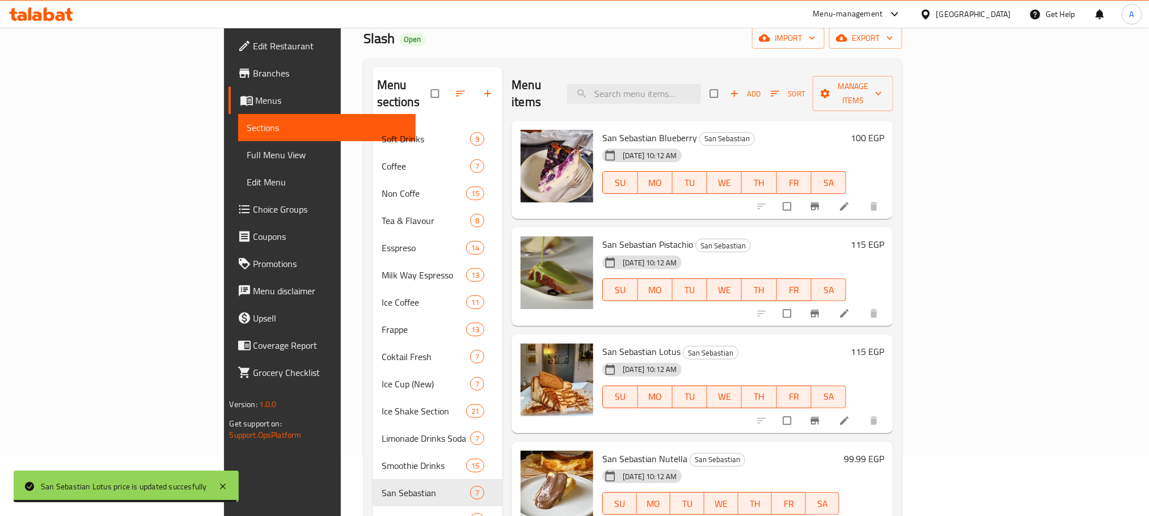
scroll to position [85, 0]
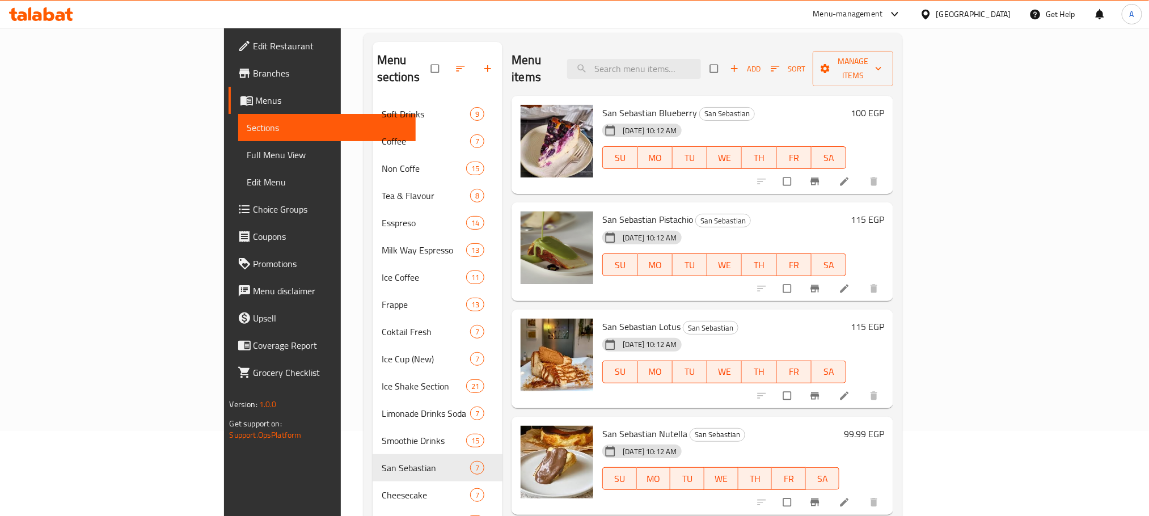
click at [885, 426] on h6 "99.99 EGP" at bounding box center [864, 434] width 40 height 16
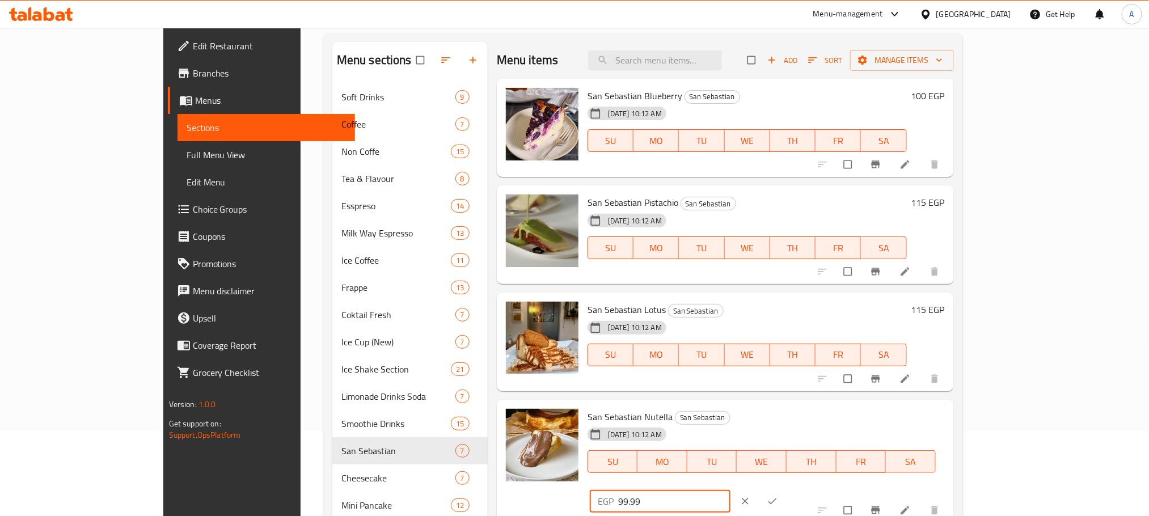
click at [731, 490] on input "99.99" at bounding box center [674, 501] width 113 height 23
drag, startPoint x: 972, startPoint y: 423, endPoint x: 981, endPoint y: 418, distance: 9.9
click at [903, 419] on div "San Sebastian Nutella San Sebastian 03-11-2024 10:12 AM SU MO TU WE TH FR SA EG…" at bounding box center [766, 462] width 367 height 115
type input "105"
click at [787, 489] on button "ok" at bounding box center [773, 501] width 27 height 25
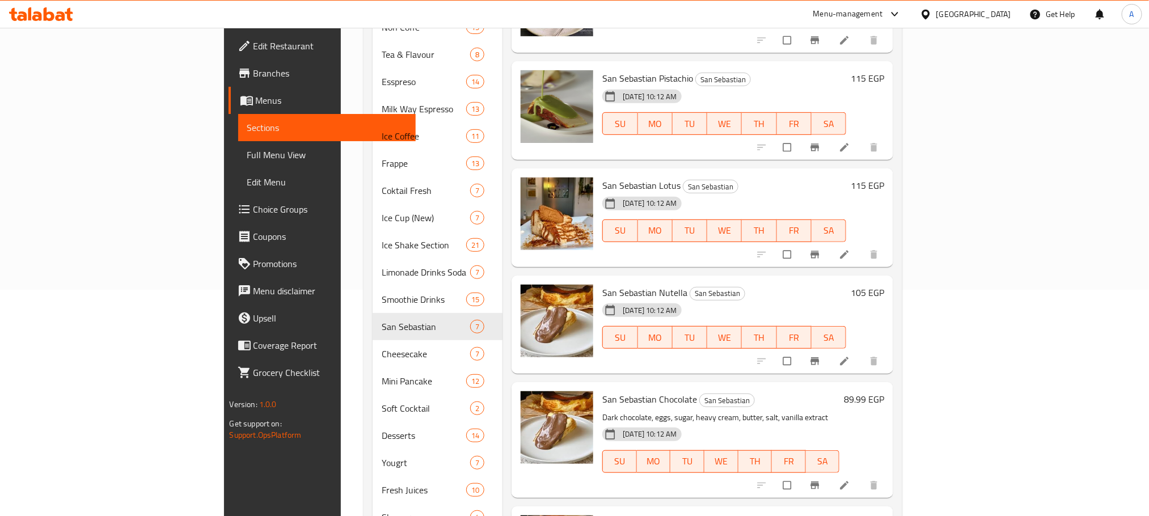
scroll to position [255, 0]
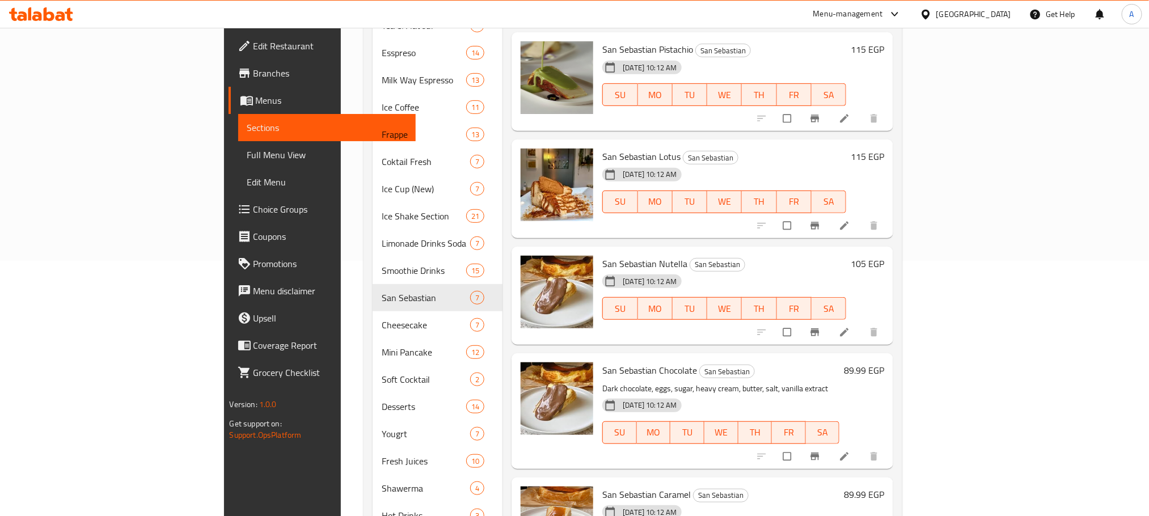
click at [885, 363] on h6 "89.99 EGP" at bounding box center [864, 371] width 40 height 16
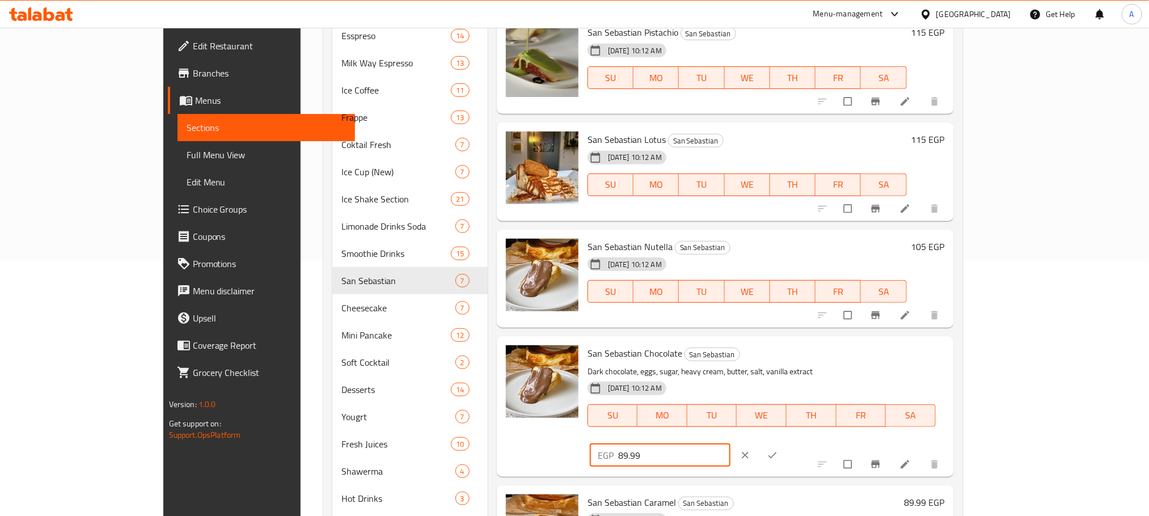
drag, startPoint x: 920, startPoint y: 355, endPoint x: 856, endPoint y: 355, distance: 63.5
click at [856, 355] on div "San Sebastian Chocolate San Sebastian Dark chocolate, eggs, sugar, heavy cream,…" at bounding box center [766, 406] width 367 height 131
type input "100"
click at [778, 450] on icon "ok" at bounding box center [772, 455] width 11 height 11
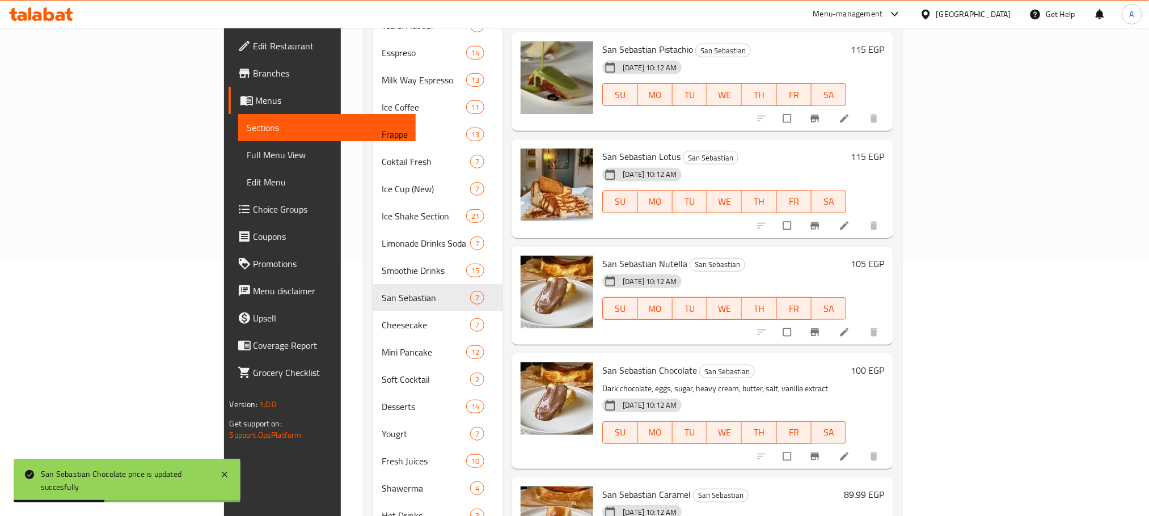
scroll to position [340, 0]
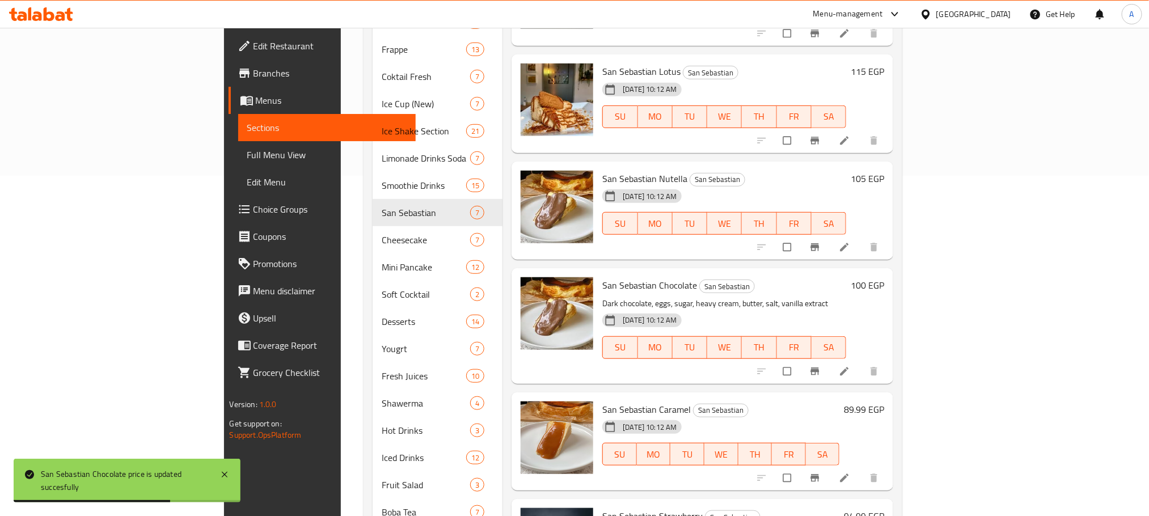
click at [885, 402] on h6 "89.99 EGP" at bounding box center [864, 410] width 40 height 16
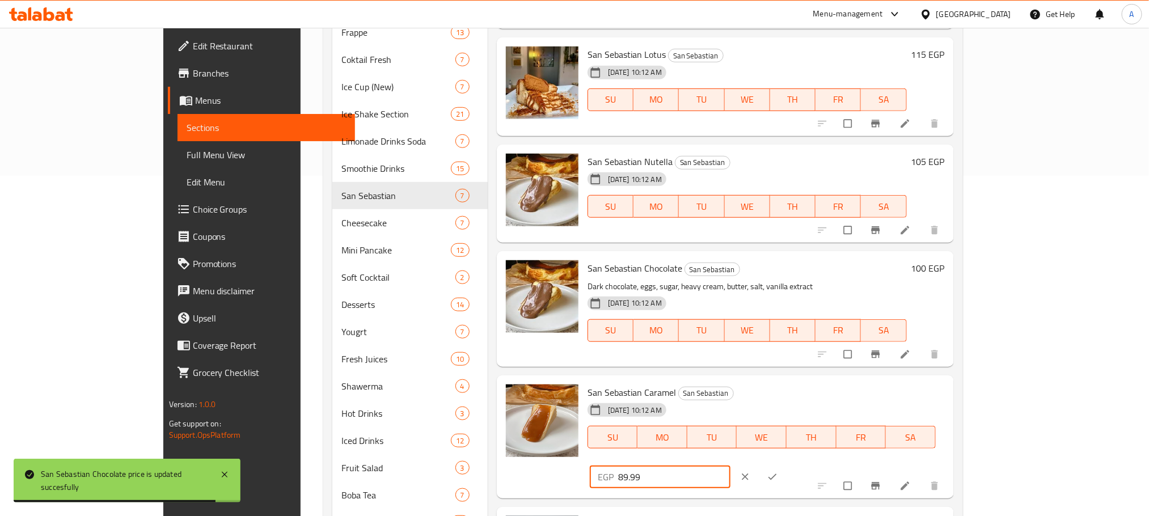
drag, startPoint x: 982, startPoint y: 395, endPoint x: 889, endPoint y: 398, distance: 93.1
click at [889, 398] on div "San Sebastian Caramel San Sebastian 03-11-2024 10:12 AM SU MO TU WE TH FR SA EG…" at bounding box center [766, 437] width 367 height 115
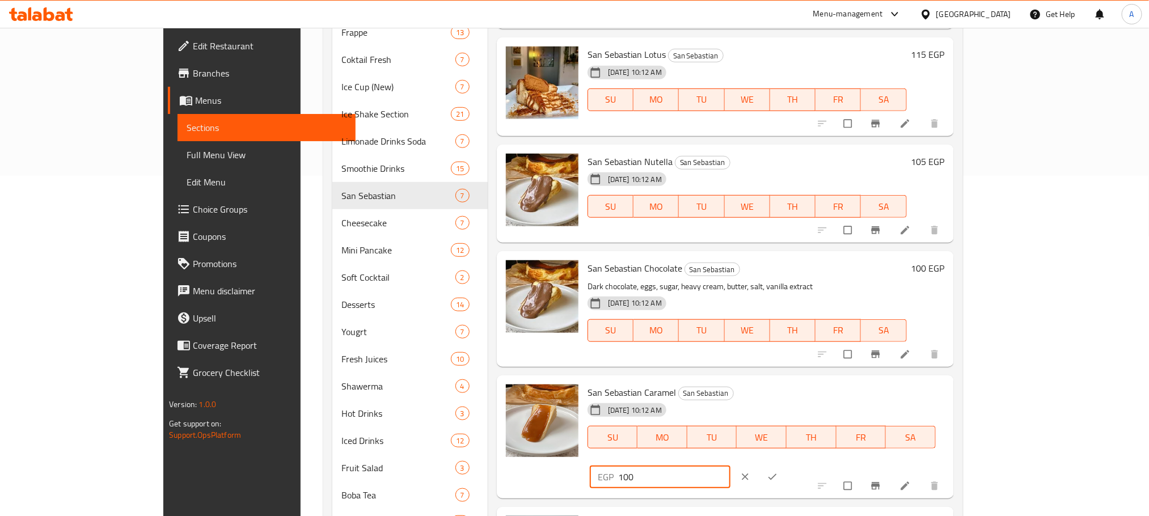
type input "100"
click at [778, 471] on icon "ok" at bounding box center [772, 476] width 11 height 11
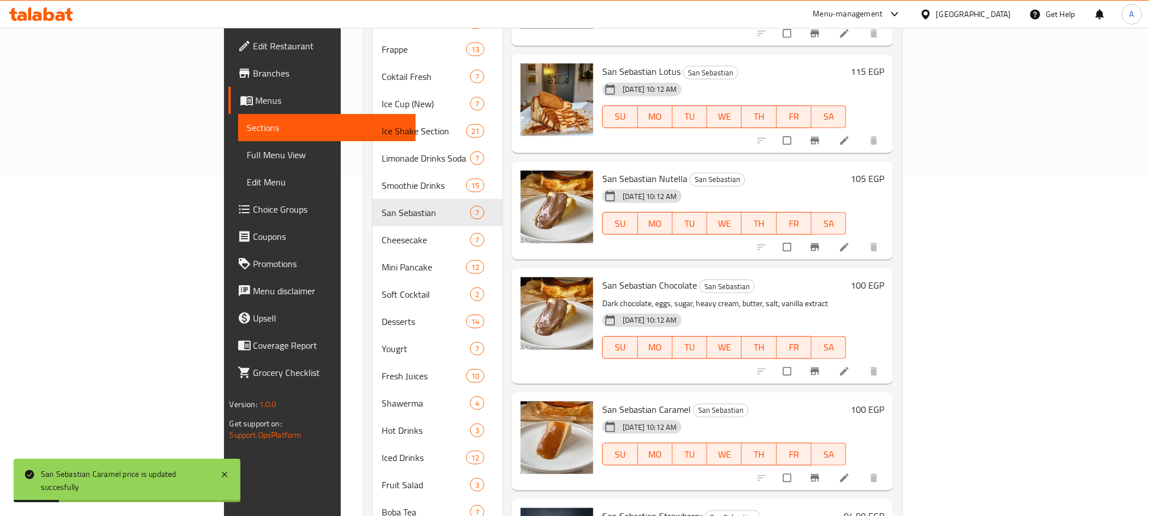
scroll to position [426, 0]
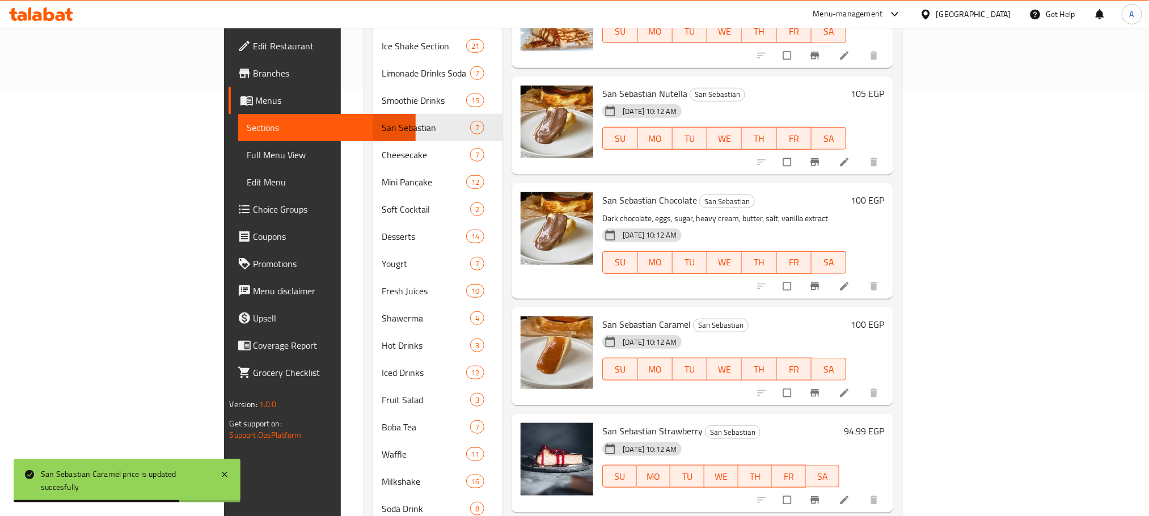
click at [885, 423] on h6 "94.99 EGP" at bounding box center [864, 431] width 40 height 16
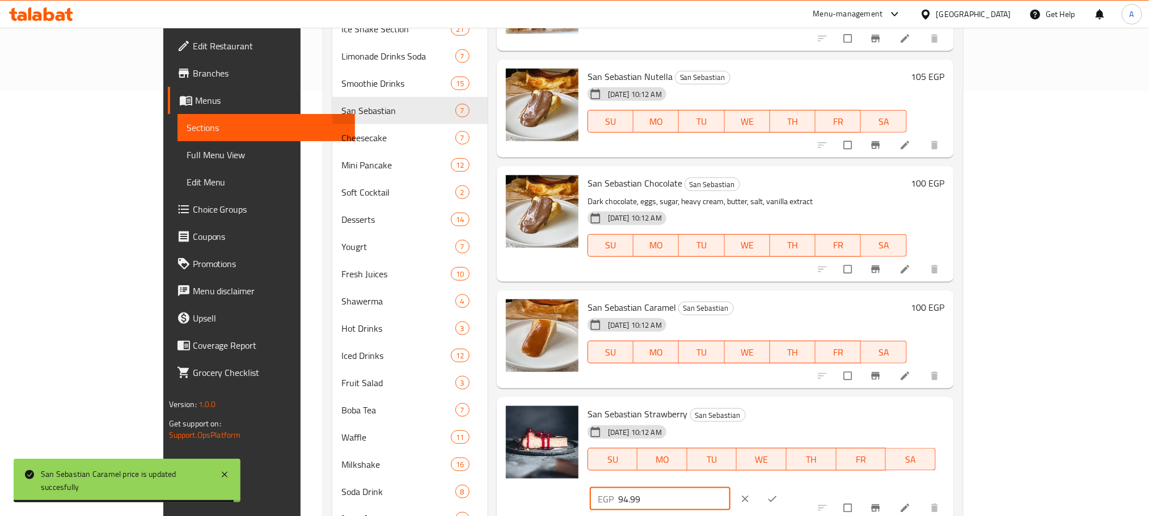
drag, startPoint x: 963, startPoint y: 420, endPoint x: 915, endPoint y: 419, distance: 48.8
click at [915, 419] on div "San Sebastian Strawberry San Sebastian 03-11-2024 10:12 AM SU MO TU WE TH FR SA…" at bounding box center [766, 459] width 367 height 115
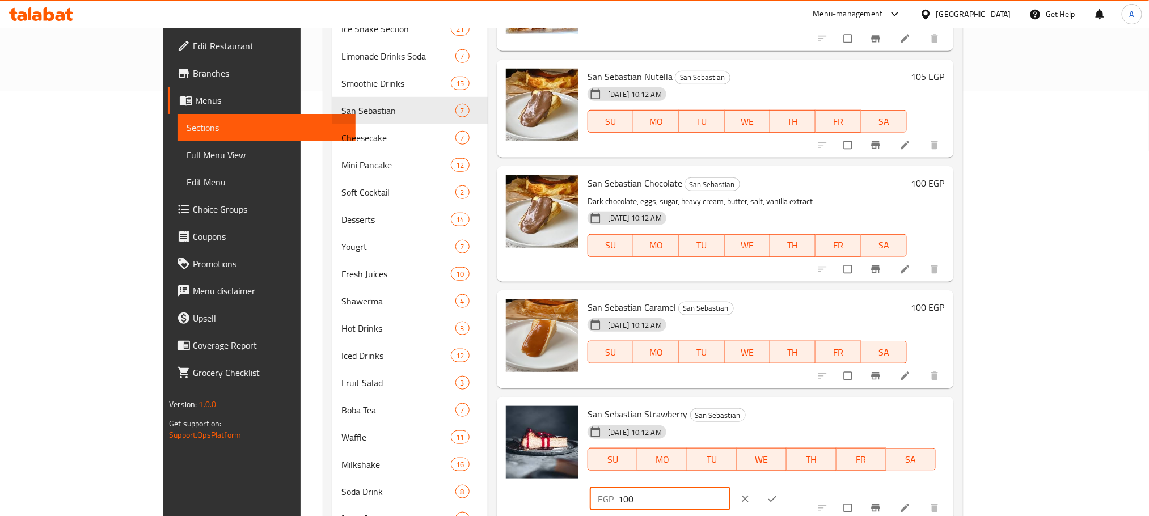
type input "100"
click at [778, 494] on icon "ok" at bounding box center [772, 499] width 11 height 11
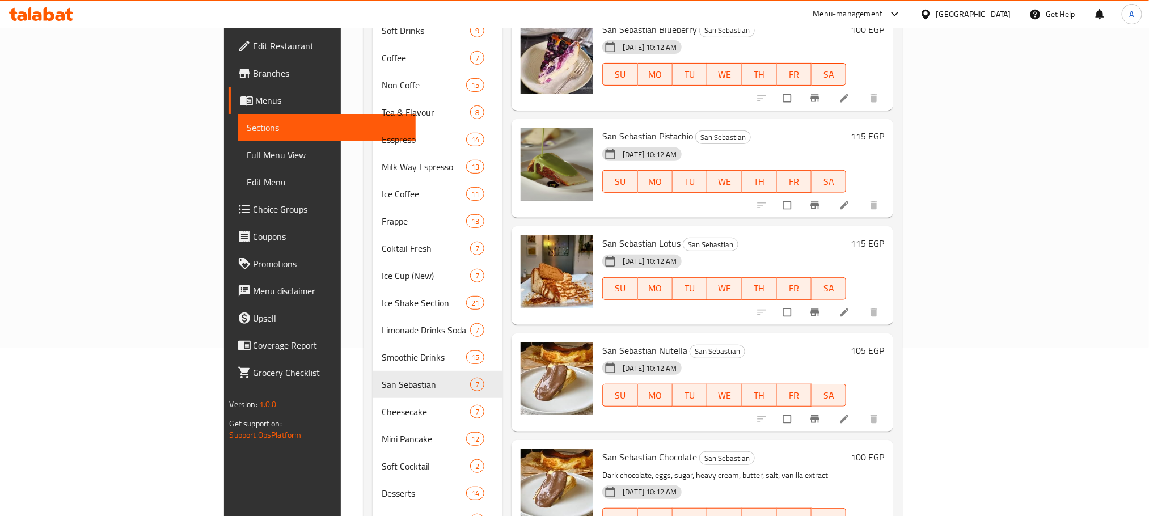
scroll to position [0, 0]
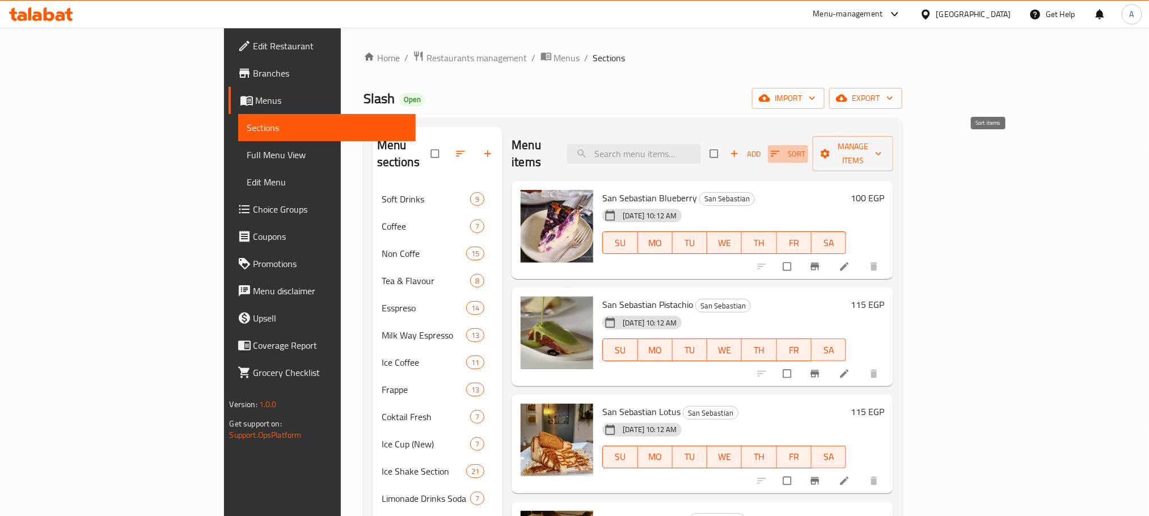
click at [808, 145] on button "Sort" at bounding box center [788, 154] width 40 height 18
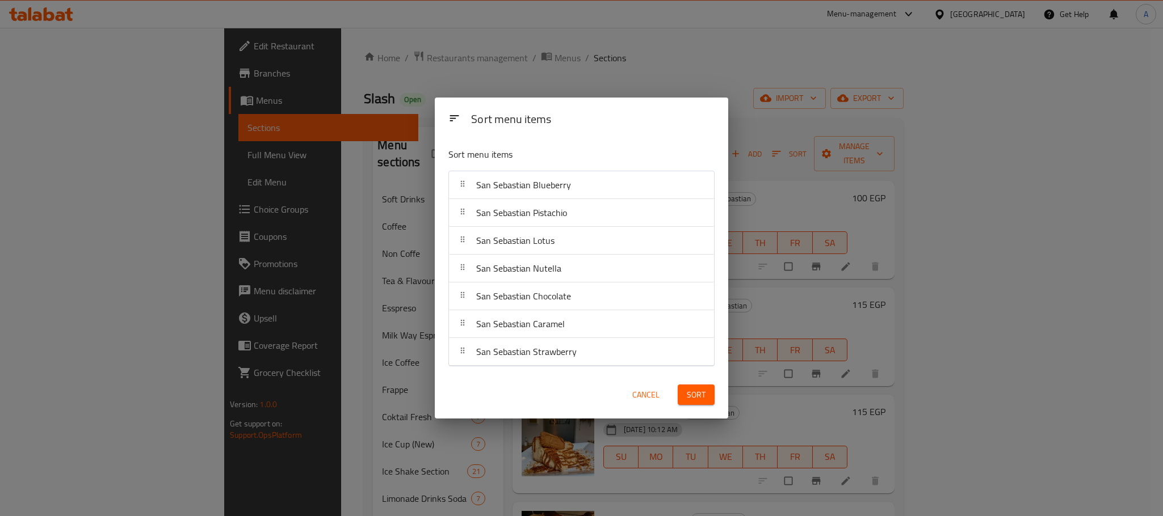
click at [648, 390] on span "Cancel" at bounding box center [645, 395] width 27 height 14
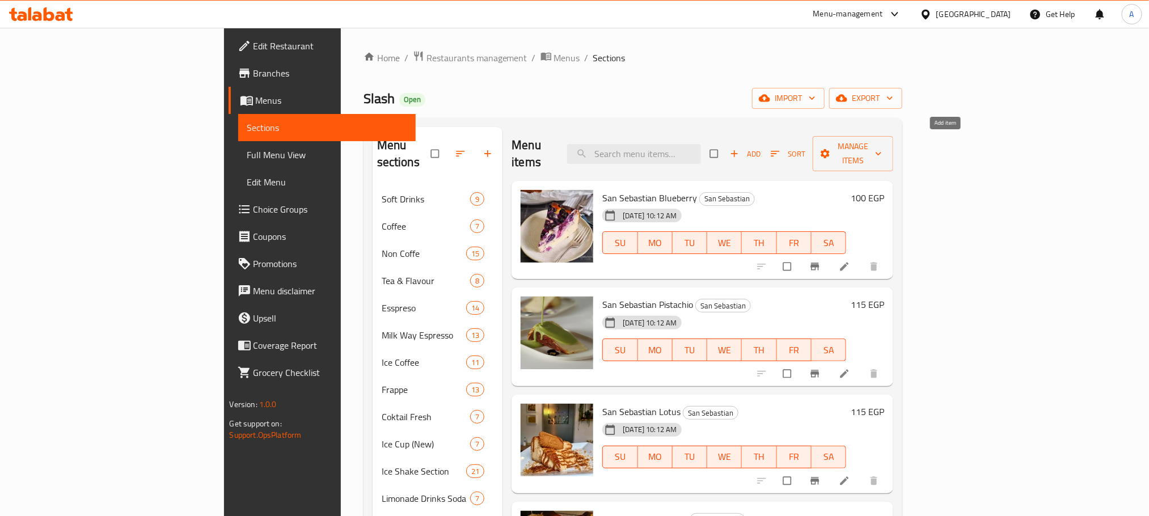
click at [761, 149] on span "Add" at bounding box center [745, 154] width 31 height 13
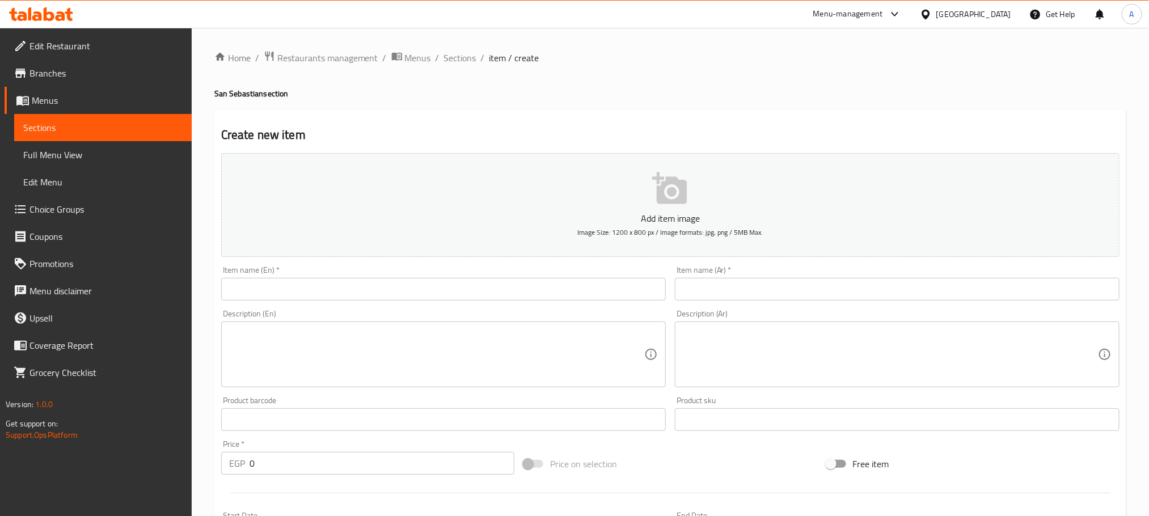
click at [365, 266] on div "Item name (En)   * Item name (En) *" at bounding box center [444, 284] width 454 height 44
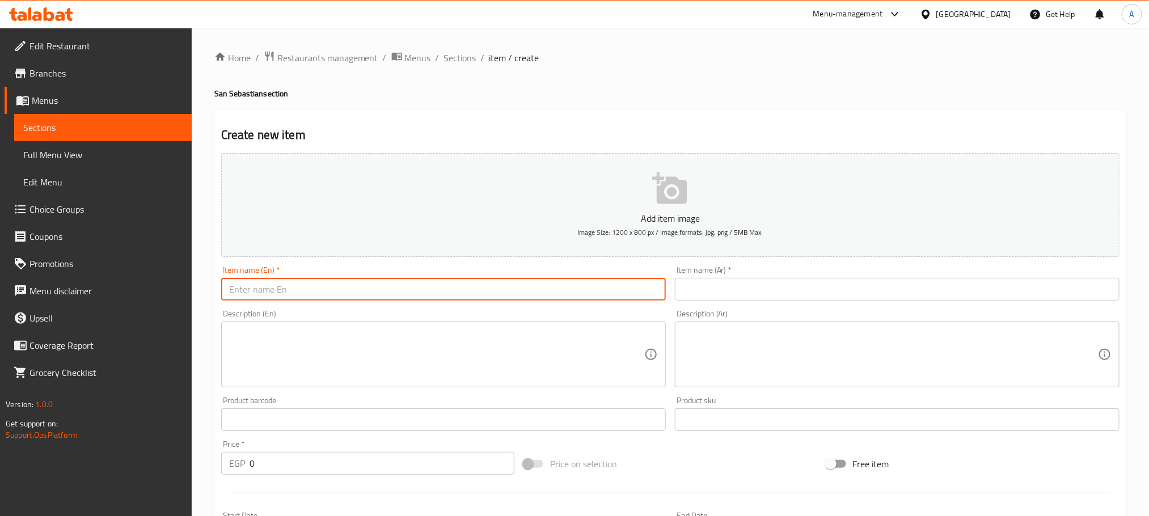
click at [363, 281] on input "text" at bounding box center [443, 289] width 445 height 23
click at [307, 289] on input "Kinder" at bounding box center [443, 289] width 445 height 23
type input "Kinder"
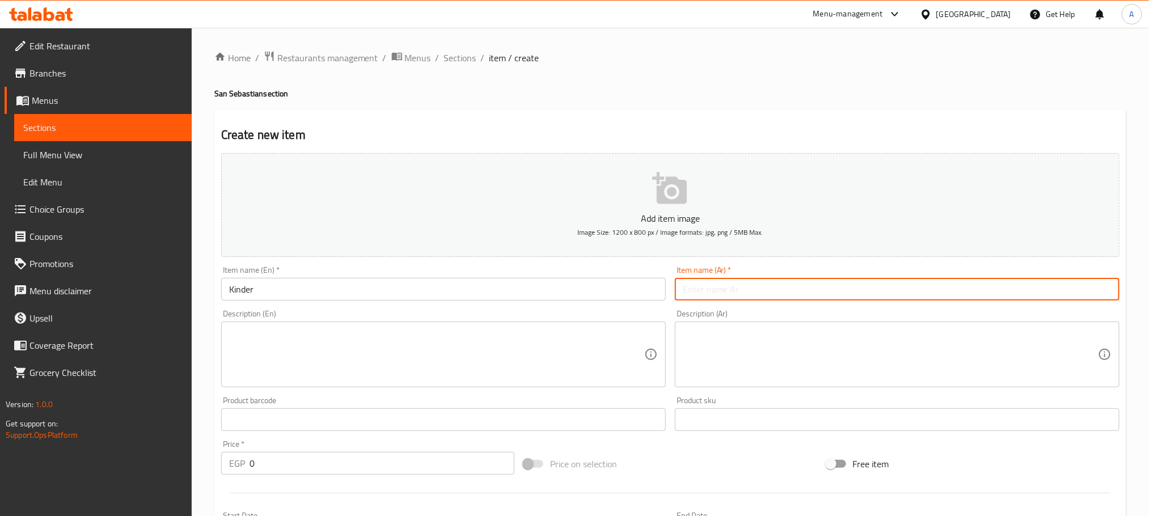
paste input "كيندر"
click at [727, 293] on input "text" at bounding box center [897, 289] width 445 height 23
type input "كيندر"
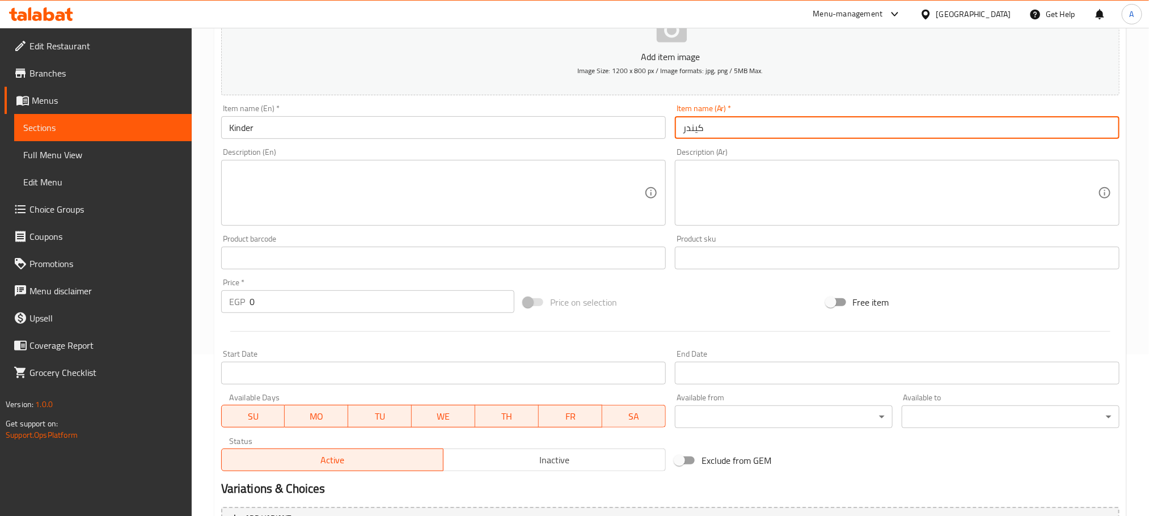
scroll to position [255, 0]
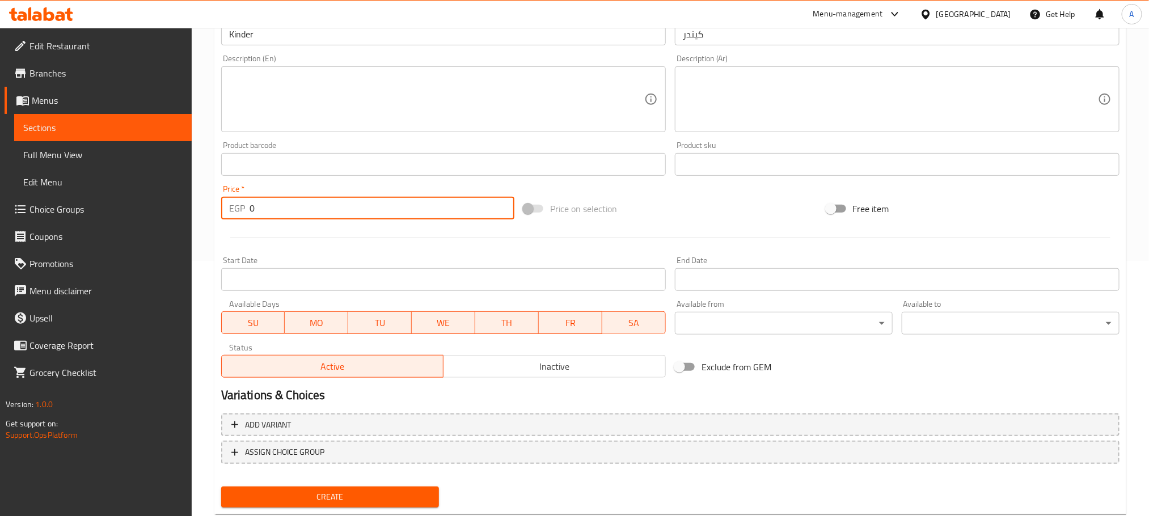
drag, startPoint x: 263, startPoint y: 214, endPoint x: 243, endPoint y: 213, distance: 19.3
click at [243, 213] on div "EGP 0 Price *" at bounding box center [367, 208] width 293 height 23
type input "115"
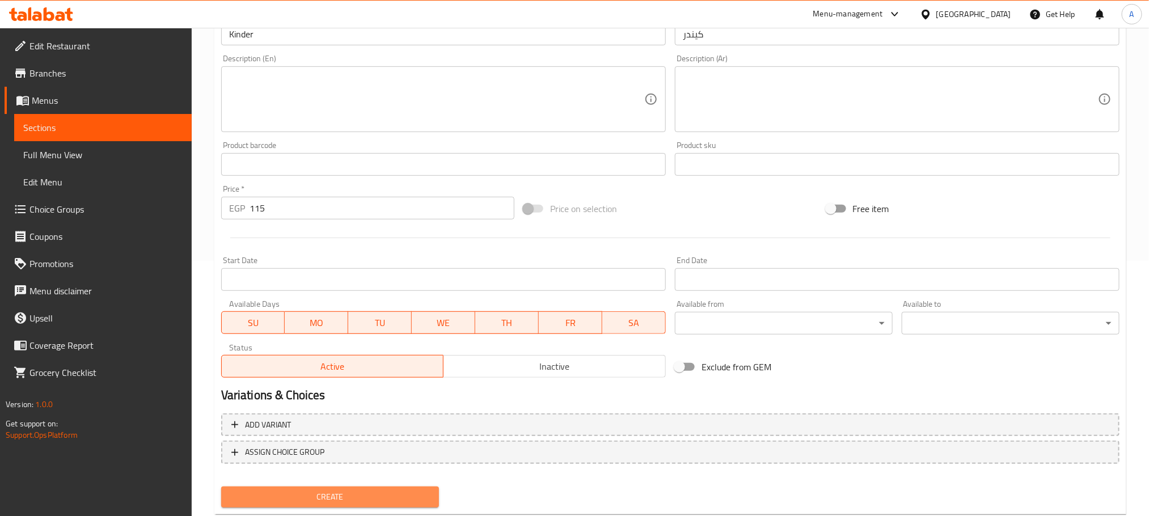
click at [390, 500] on span "Create" at bounding box center [330, 497] width 200 height 14
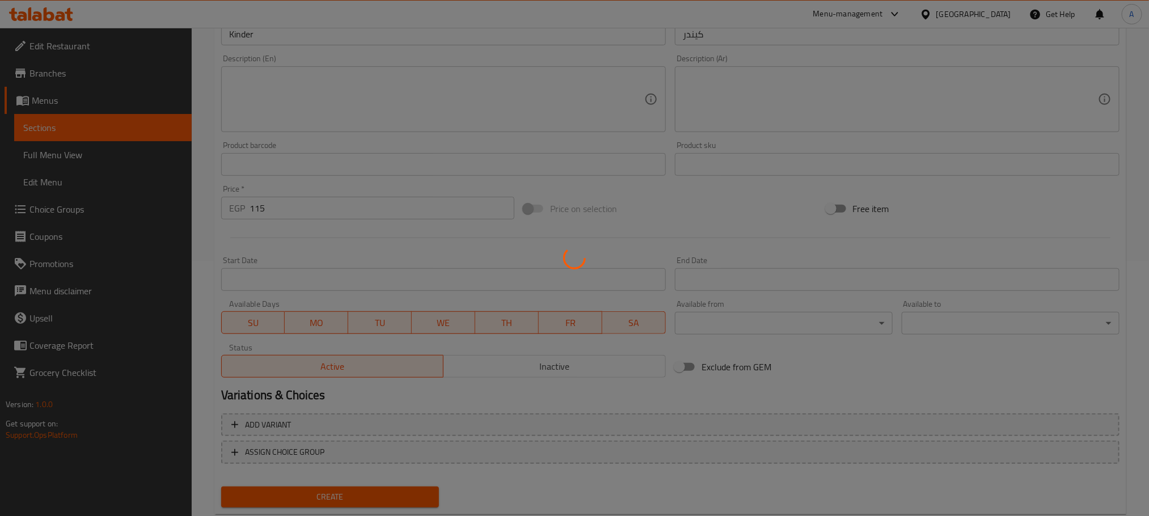
type input "0"
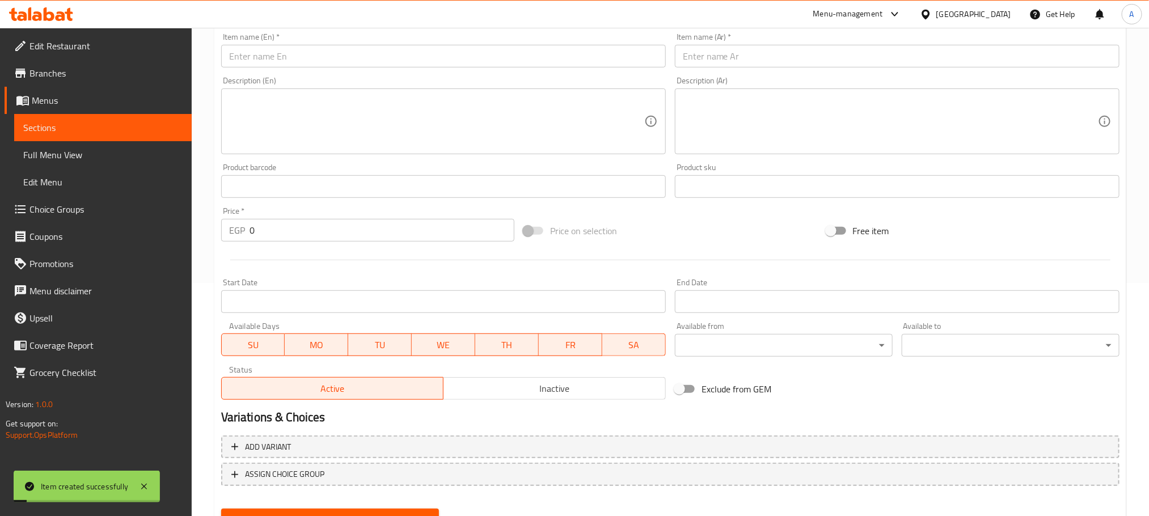
scroll to position [0, 0]
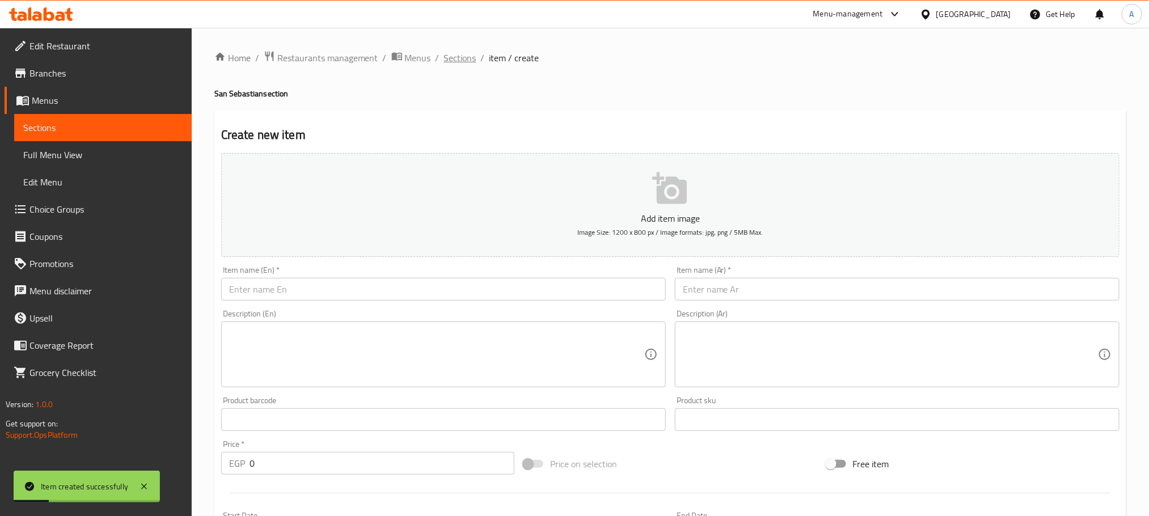
click at [452, 60] on span "Sections" at bounding box center [460, 58] width 32 height 14
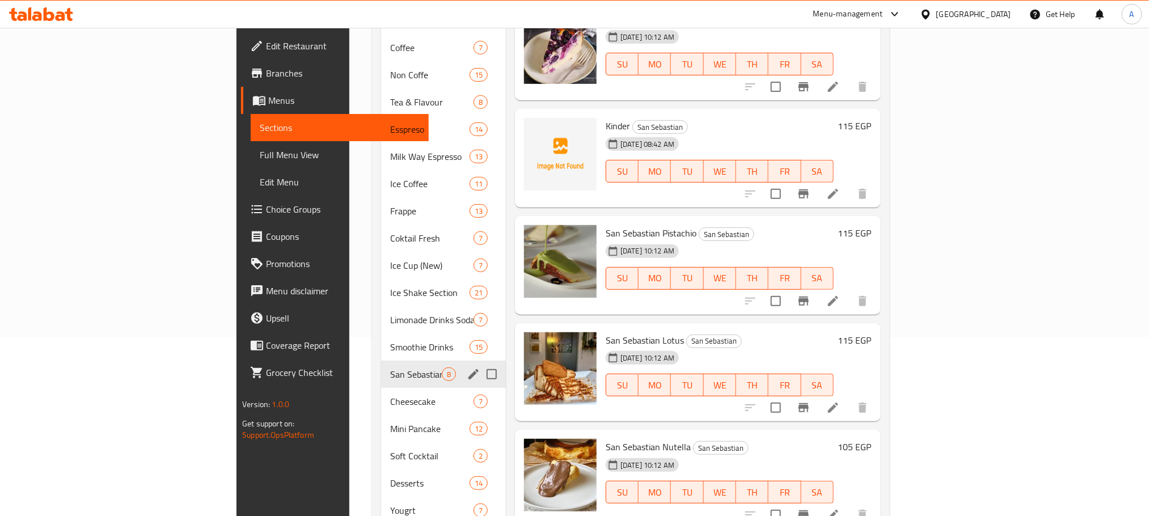
scroll to position [255, 0]
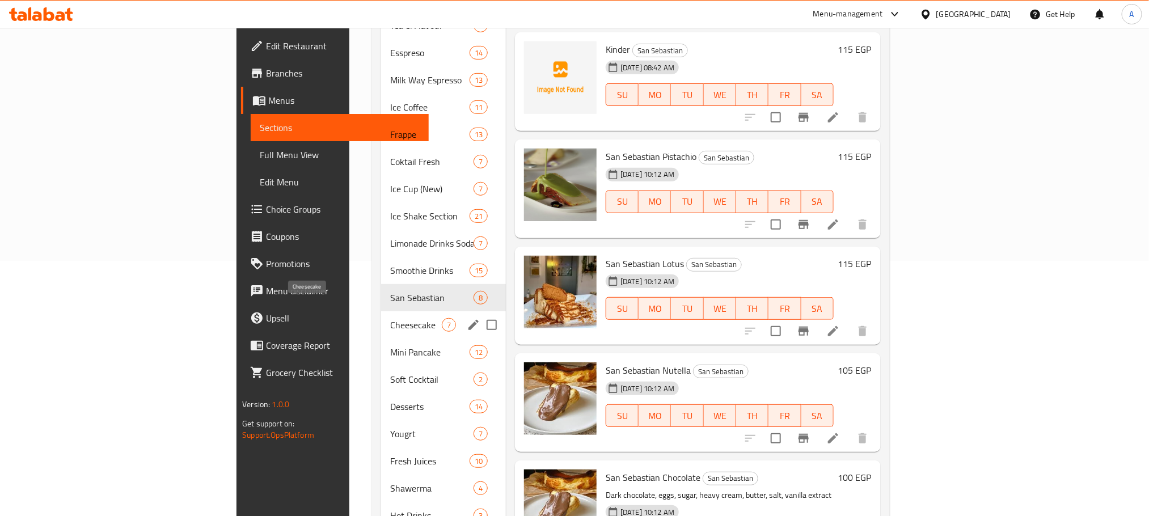
click at [390, 318] on span "Cheesecake" at bounding box center [416, 325] width 52 height 14
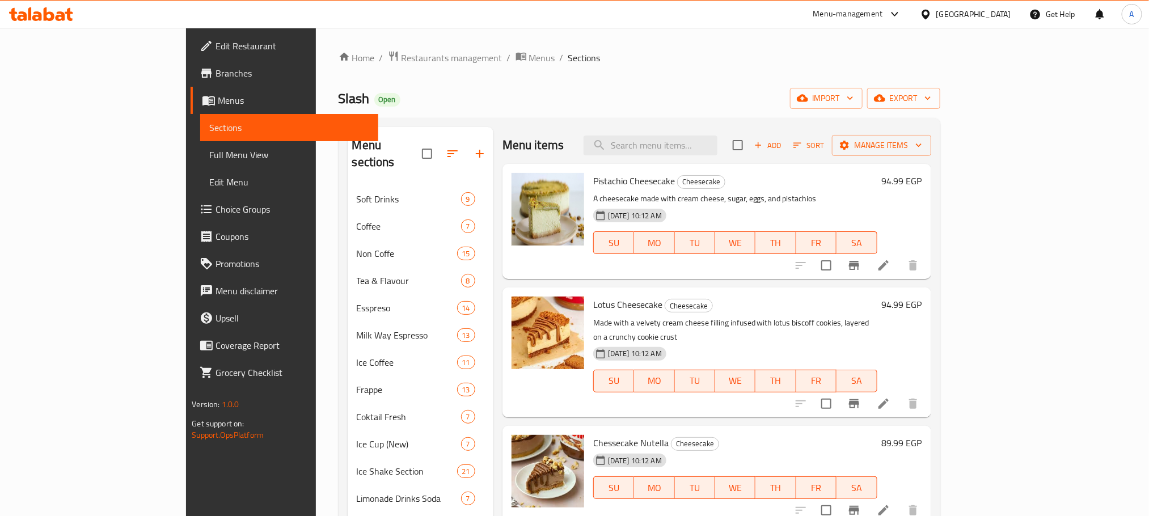
click at [923, 181] on h6 "94.99 EGP" at bounding box center [902, 181] width 40 height 16
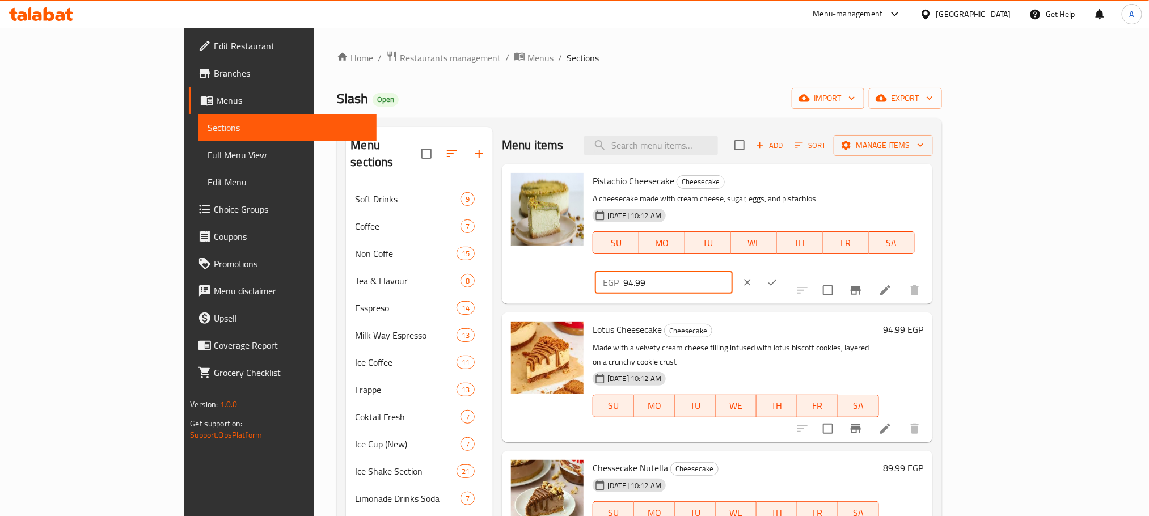
drag, startPoint x: 991, startPoint y: 186, endPoint x: 941, endPoint y: 188, distance: 49.4
click at [733, 271] on div "EGP 94.99 ​" at bounding box center [664, 282] width 138 height 23
type input "105"
click at [778, 277] on icon "ok" at bounding box center [772, 282] width 11 height 11
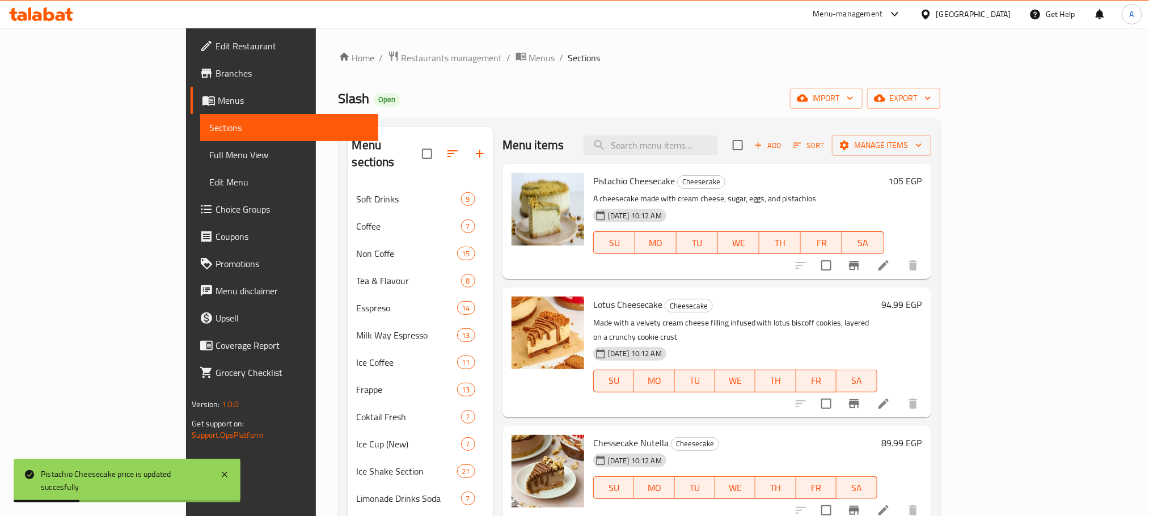
click at [923, 300] on h6 "94.99 EGP" at bounding box center [902, 305] width 40 height 16
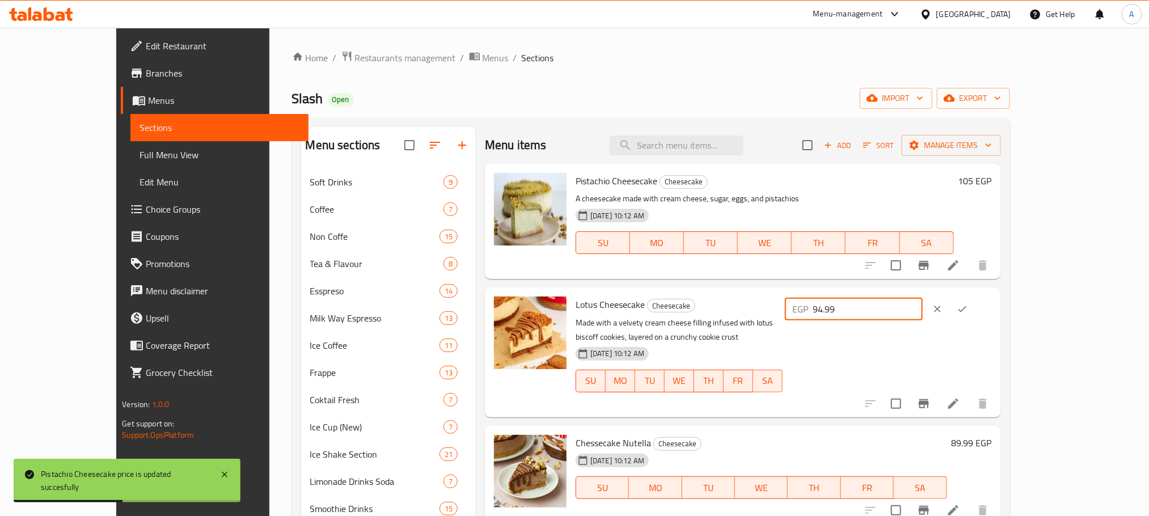
drag, startPoint x: 972, startPoint y: 308, endPoint x: 924, endPoint y: 312, distance: 48.4
click at [923, 312] on div "EGP 94.99 ​" at bounding box center [854, 309] width 138 height 23
drag, startPoint x: 971, startPoint y: 312, endPoint x: 935, endPoint y: 309, distance: 35.9
click at [923, 309] on div "EGP 100 ​" at bounding box center [854, 309] width 138 height 23
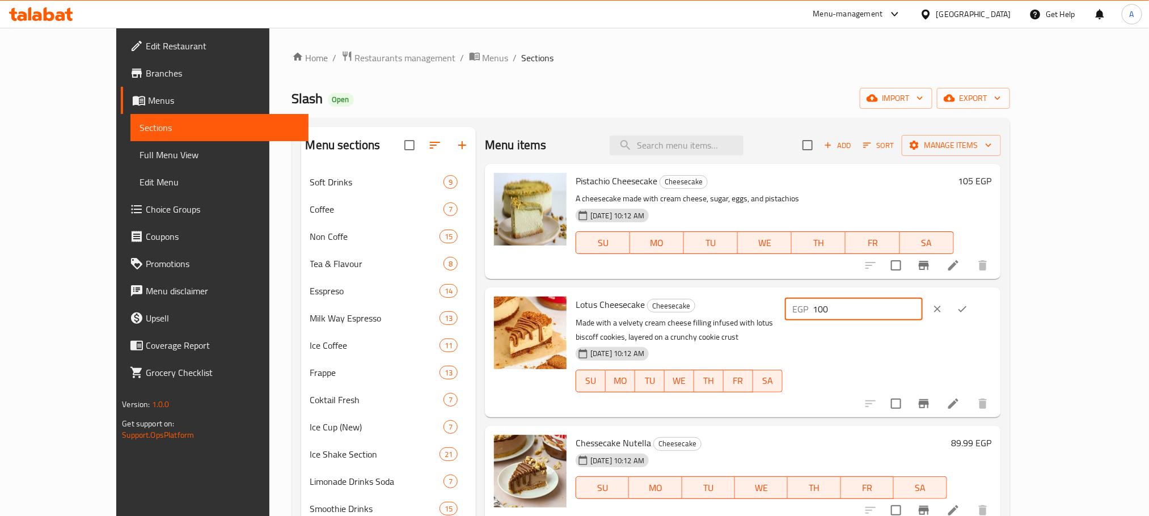
type input "100"
click at [968, 305] on icon "ok" at bounding box center [962, 309] width 11 height 11
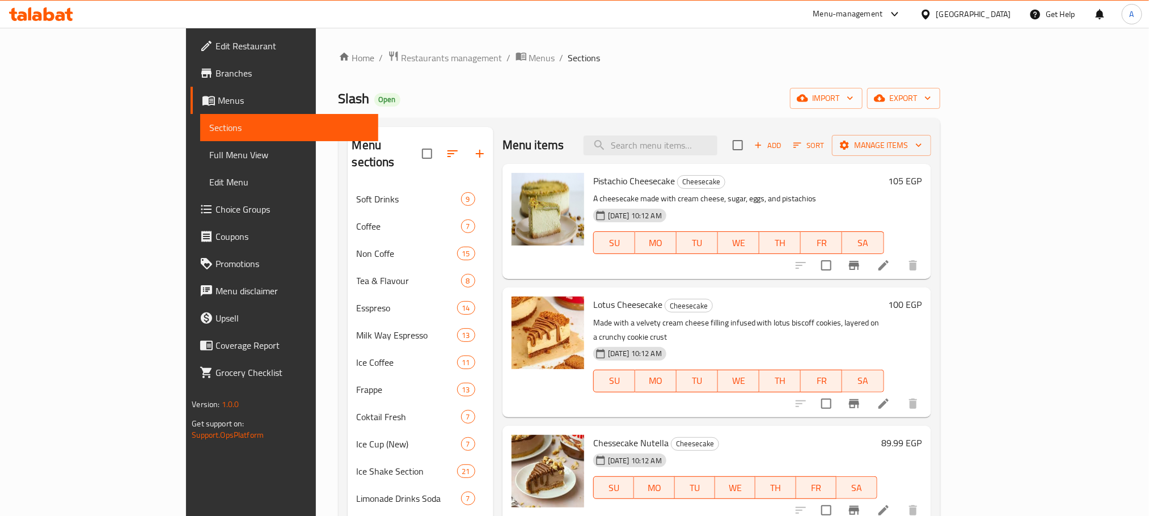
scroll to position [85, 0]
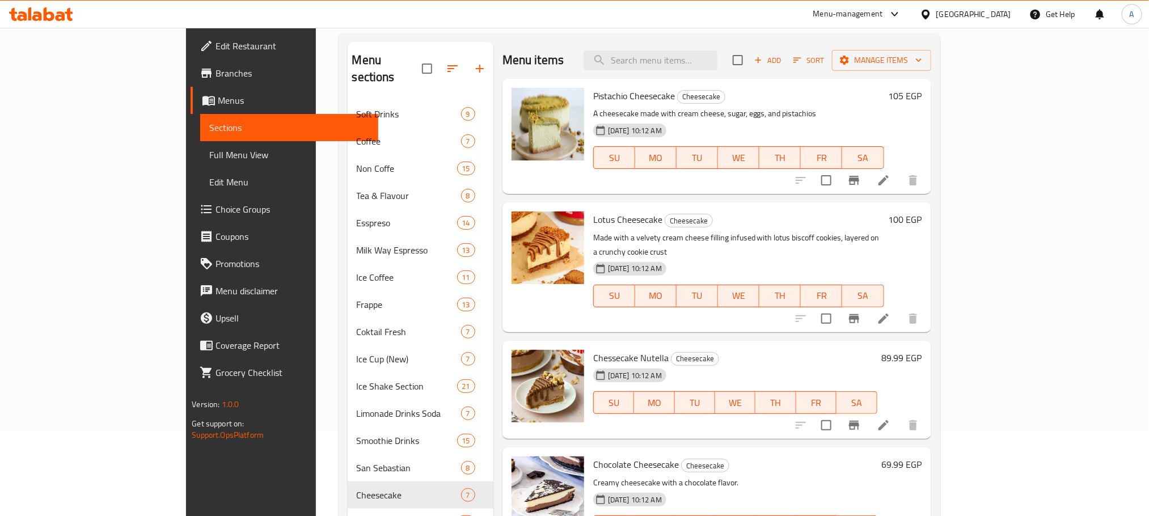
click at [923, 350] on h6 "89.99 EGP" at bounding box center [902, 358] width 40 height 16
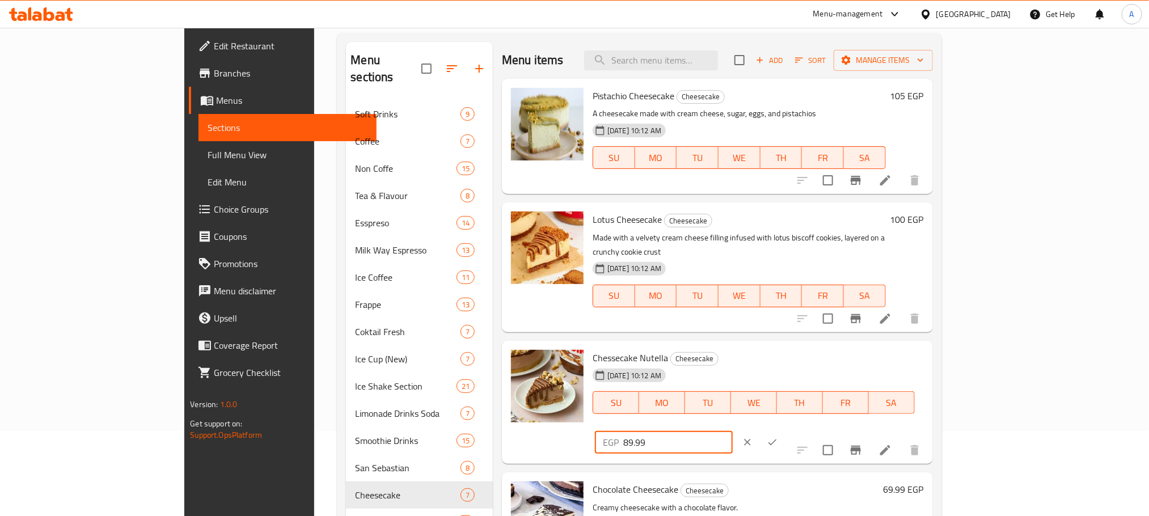
drag, startPoint x: 999, startPoint y: 348, endPoint x: 909, endPoint y: 348, distance: 90.2
click at [909, 348] on div "Chessecake Nutella Cheesecake 03-11-2024 10:12 AM SU MO TU WE TH FR SA EGP 89.9…" at bounding box center [758, 403] width 340 height 115
type input "100"
click at [778, 437] on icon "ok" at bounding box center [772, 442] width 11 height 11
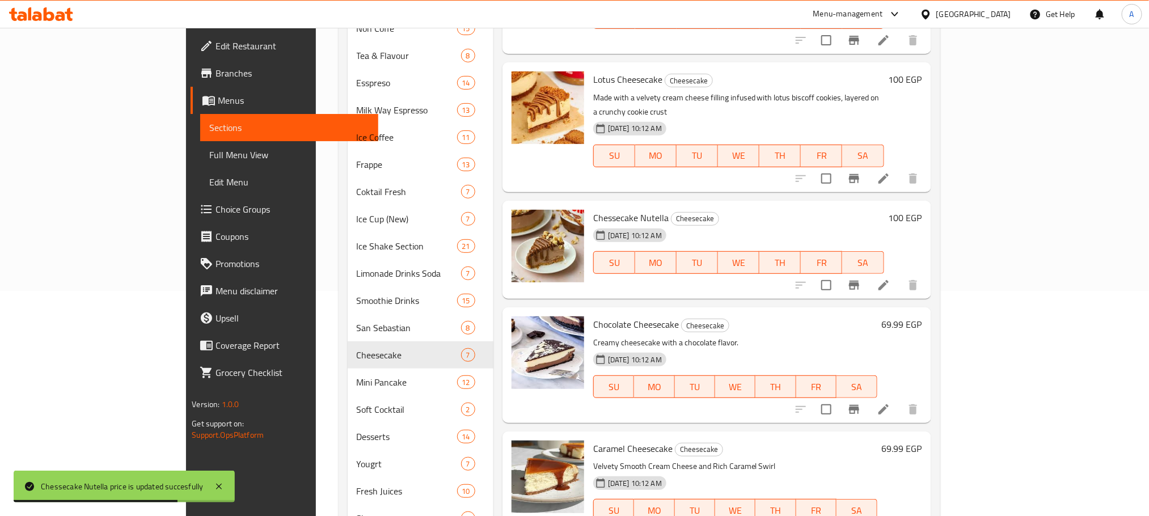
scroll to position [255, 0]
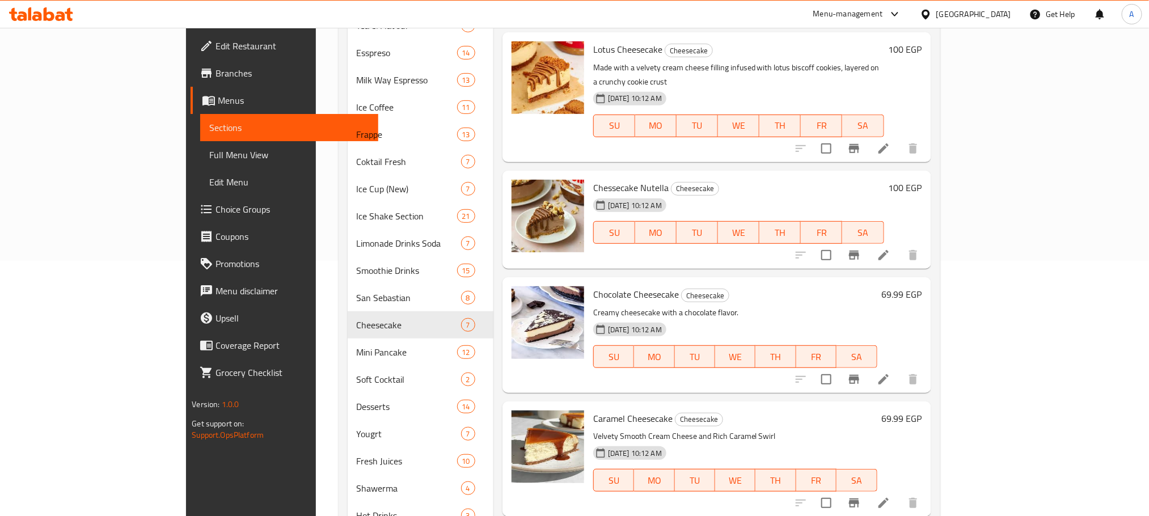
click at [923, 287] on h6 "69.99 EGP" at bounding box center [902, 295] width 40 height 16
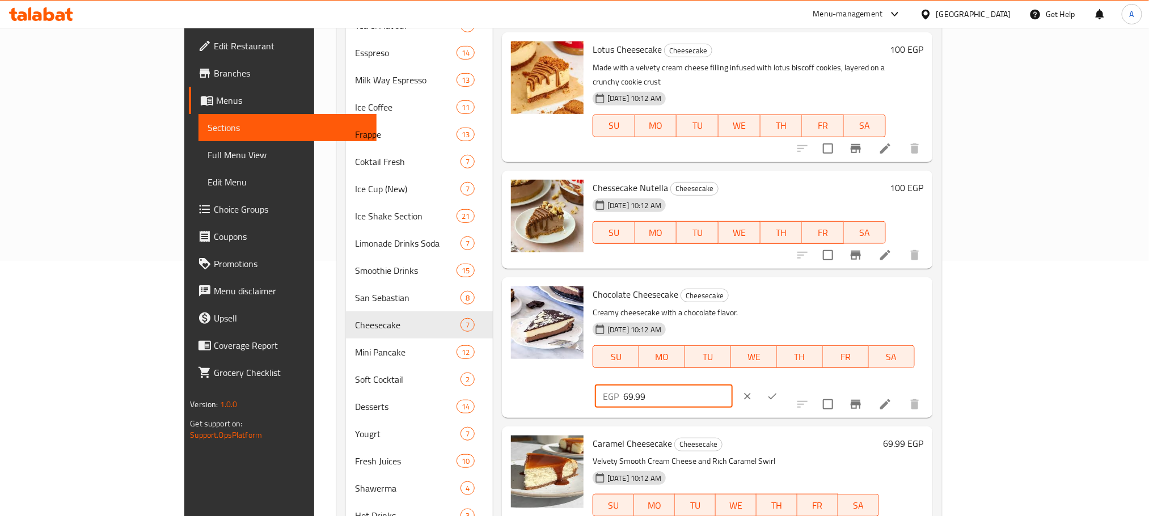
drag, startPoint x: 991, startPoint y: 280, endPoint x: 903, endPoint y: 262, distance: 90.2
click at [903, 282] on div "Chocolate Cheesecake Cheesecake Creamy cheesecake with a chocolate flavor. 03-1…" at bounding box center [758, 347] width 340 height 131
type input "80"
click at [785, 384] on button "ok" at bounding box center [772, 396] width 25 height 25
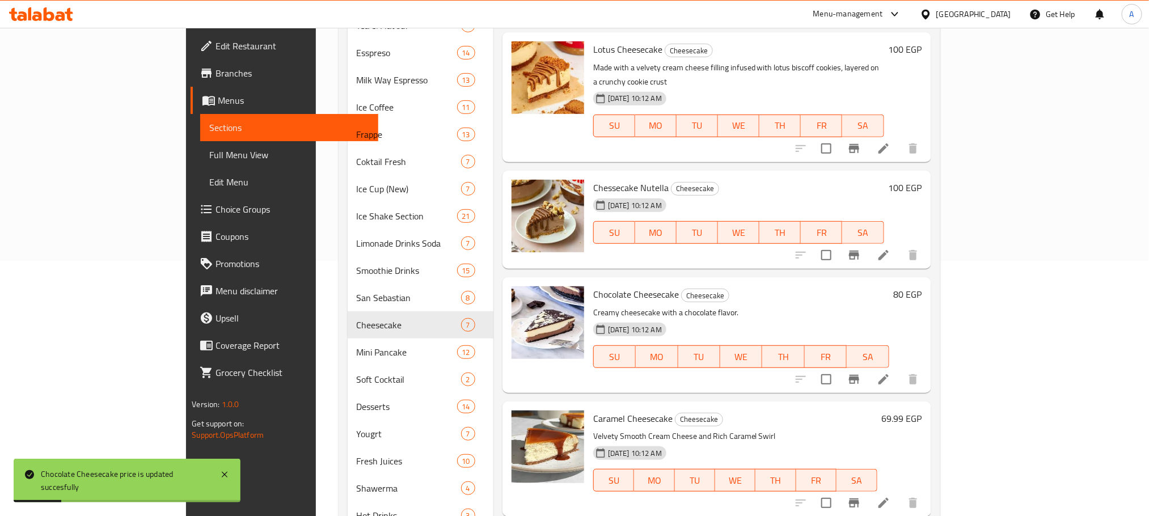
scroll to position [426, 0]
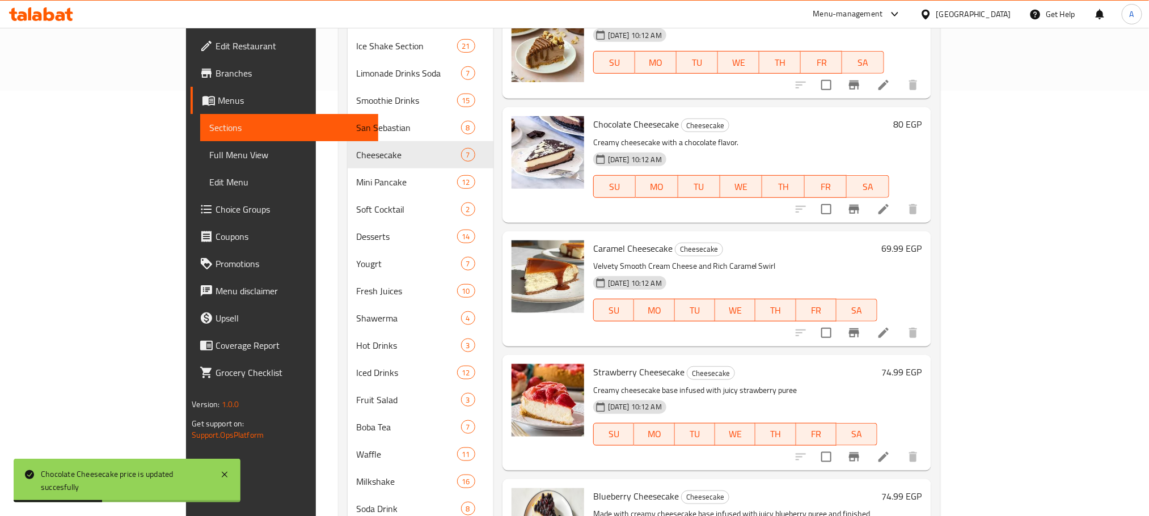
click at [923, 241] on h6 "69.99 EGP" at bounding box center [902, 249] width 40 height 16
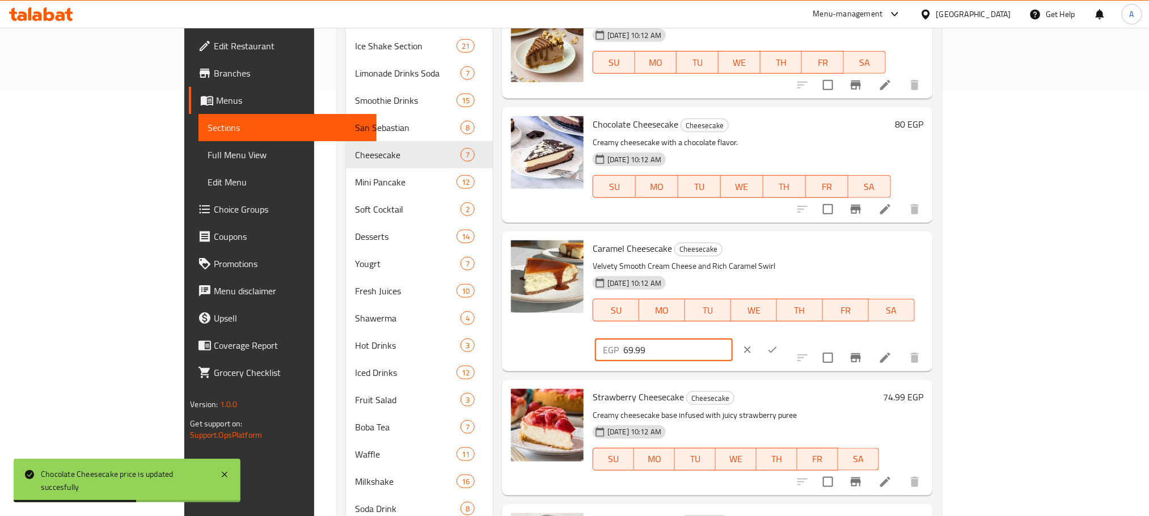
drag, startPoint x: 1000, startPoint y: 235, endPoint x: 923, endPoint y: 237, distance: 76.6
click at [733, 339] on div "EGP 69.99 ​" at bounding box center [664, 350] width 138 height 23
type input "80"
click at [778, 344] on icon "ok" at bounding box center [772, 349] width 11 height 11
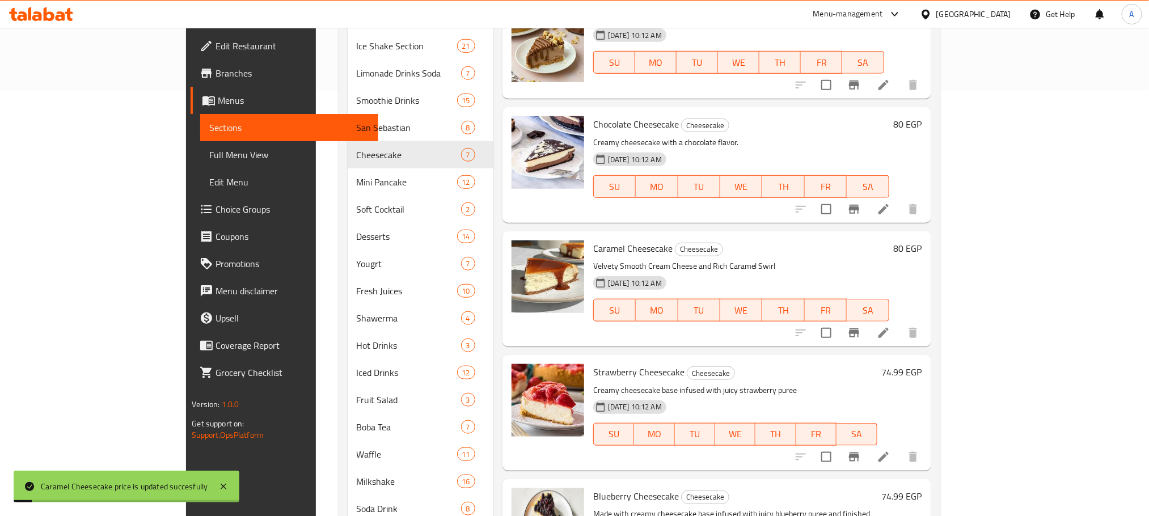
click at [923, 364] on h6 "74.99 EGP" at bounding box center [902, 372] width 40 height 16
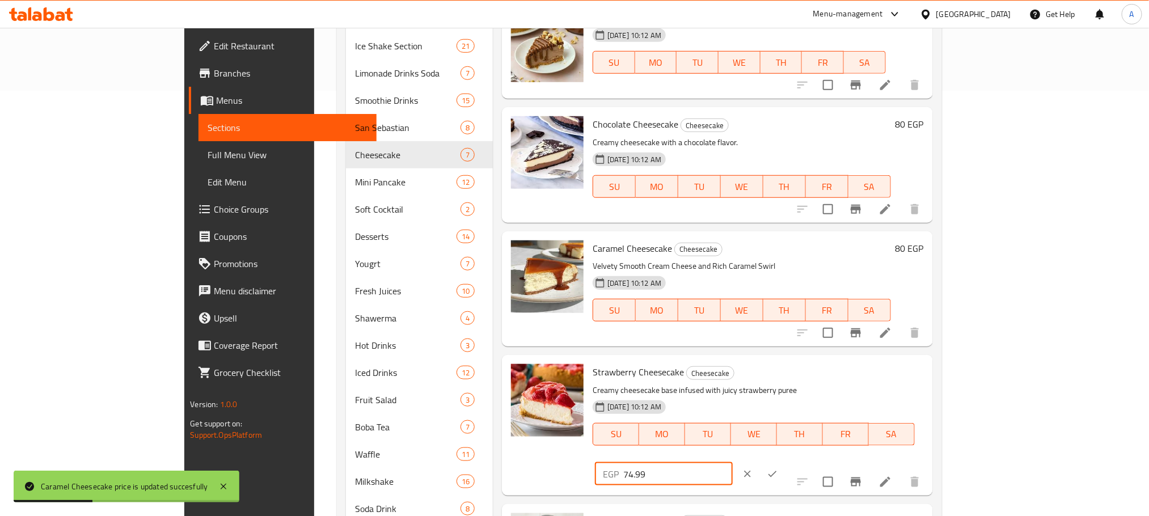
drag, startPoint x: 992, startPoint y: 361, endPoint x: 917, endPoint y: 356, distance: 75.1
click at [917, 360] on div "Strawberry Cheesecake Cheesecake Creamy cheesecake base infused with juicy stra…" at bounding box center [758, 425] width 340 height 131
type input "80"
click at [785, 462] on button "ok" at bounding box center [772, 474] width 25 height 25
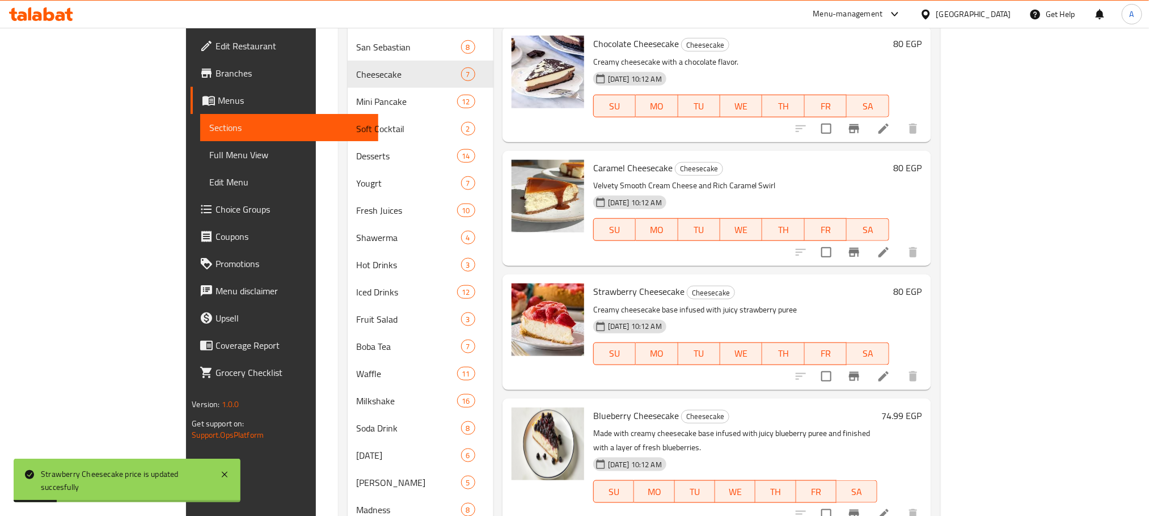
scroll to position [596, 0]
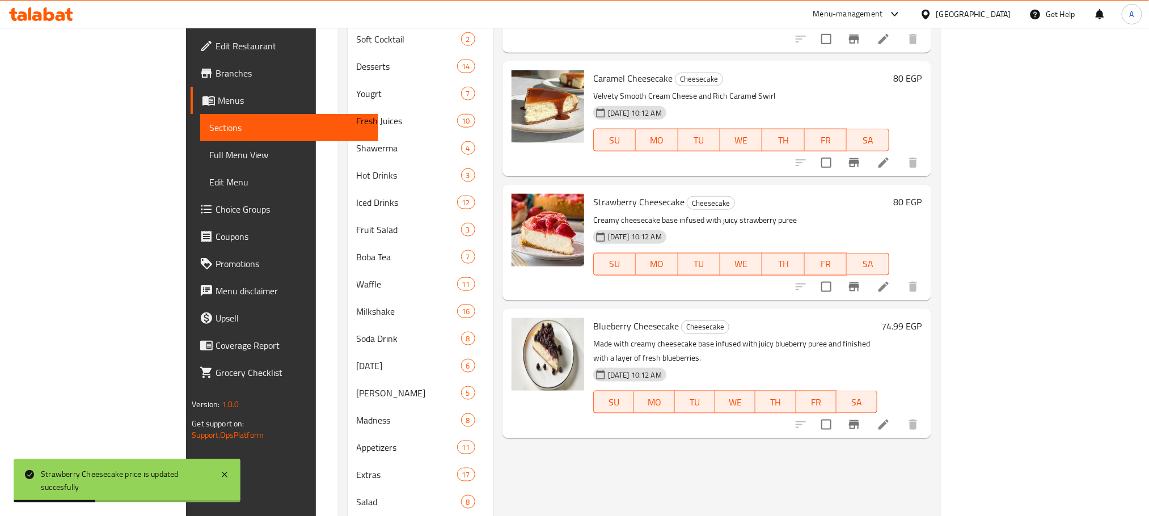
click at [923, 318] on h6 "74.99 EGP" at bounding box center [902, 326] width 40 height 16
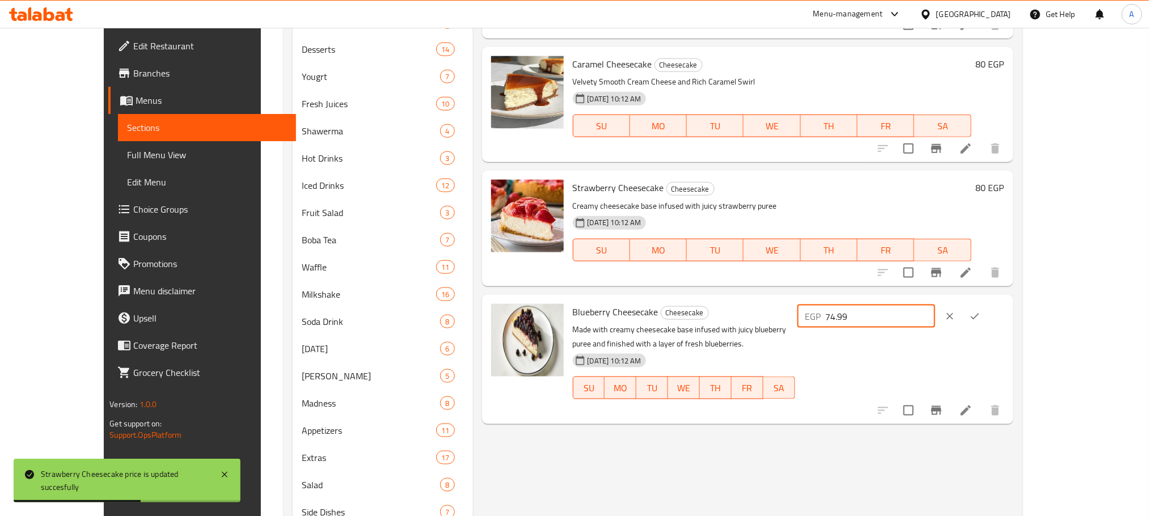
drag, startPoint x: 958, startPoint y: 314, endPoint x: 886, endPoint y: 314, distance: 72.6
click at [886, 314] on div "Blueberry Cheesecake Cheesecake Made with creamy cheesecake base infused with j…" at bounding box center [788, 360] width 441 height 120
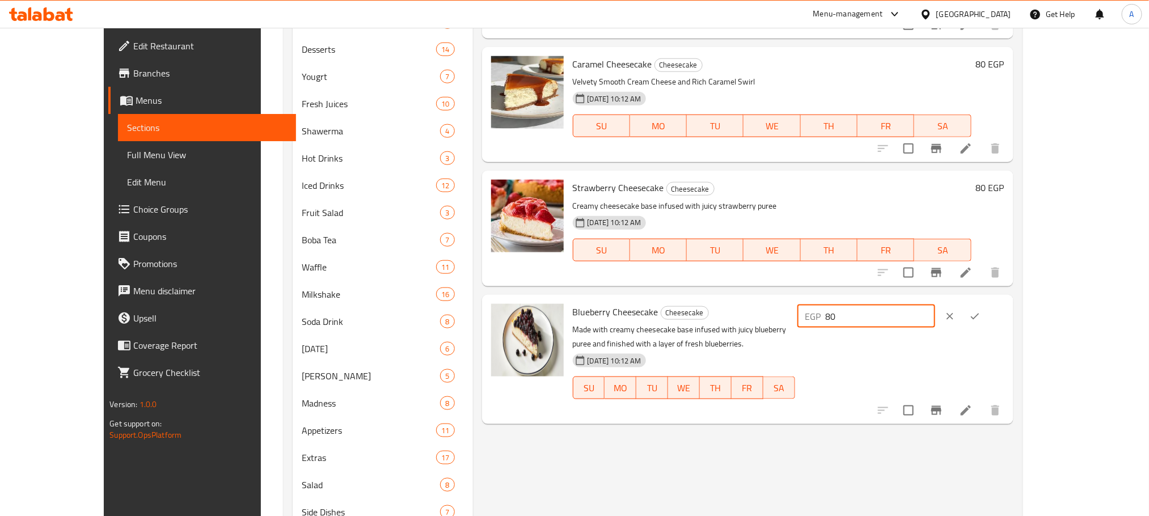
type input "80"
click at [988, 309] on button "ok" at bounding box center [975, 316] width 25 height 25
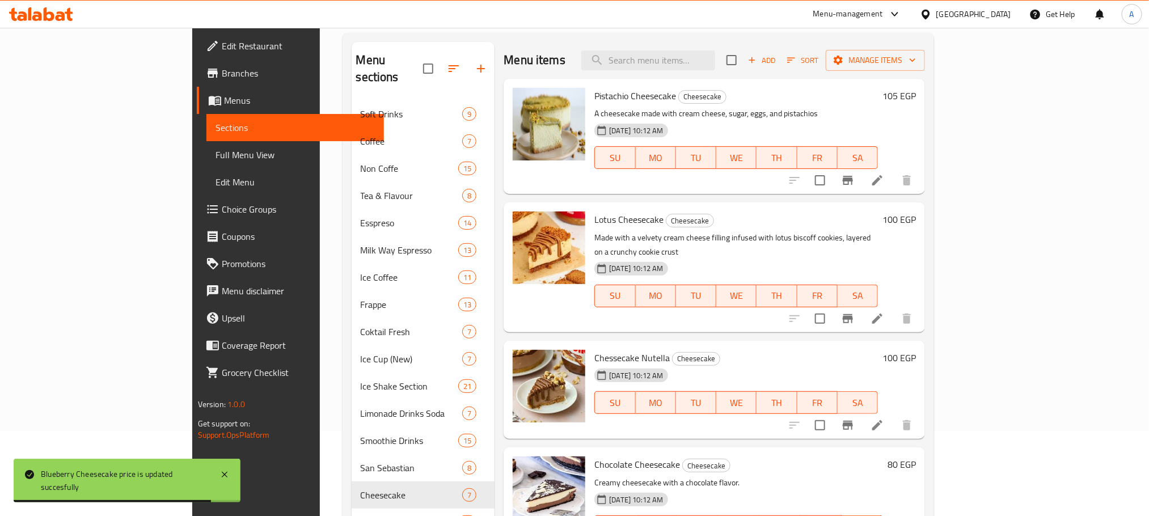
scroll to position [0, 0]
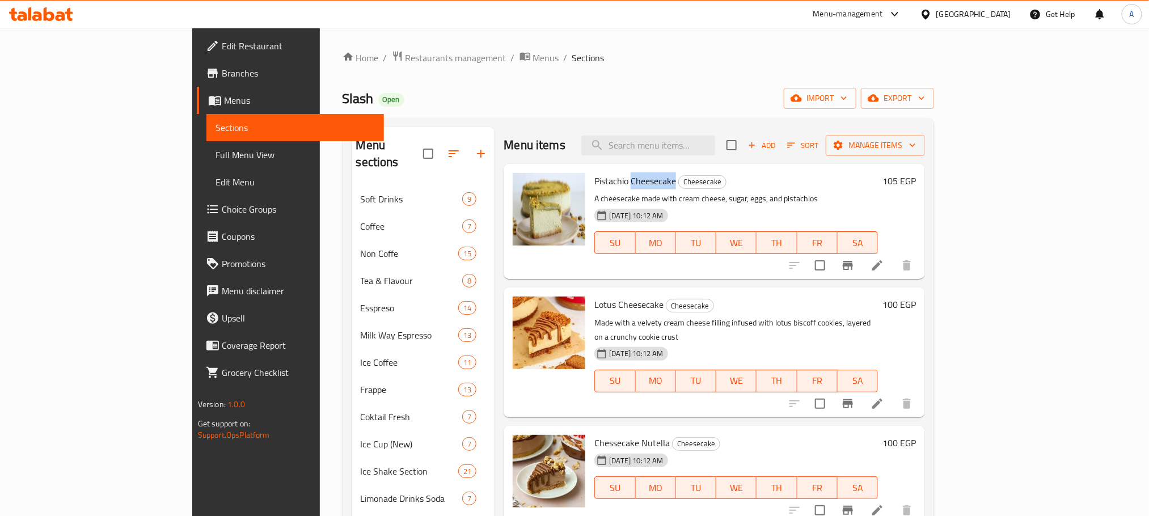
drag, startPoint x: 630, startPoint y: 178, endPoint x: 584, endPoint y: 183, distance: 46.2
click at [595, 183] on h6 "Pistachio Cheesecake Cheesecake" at bounding box center [737, 181] width 284 height 16
copy span "Cheesecake"
click at [777, 139] on span "Add" at bounding box center [762, 145] width 31 height 13
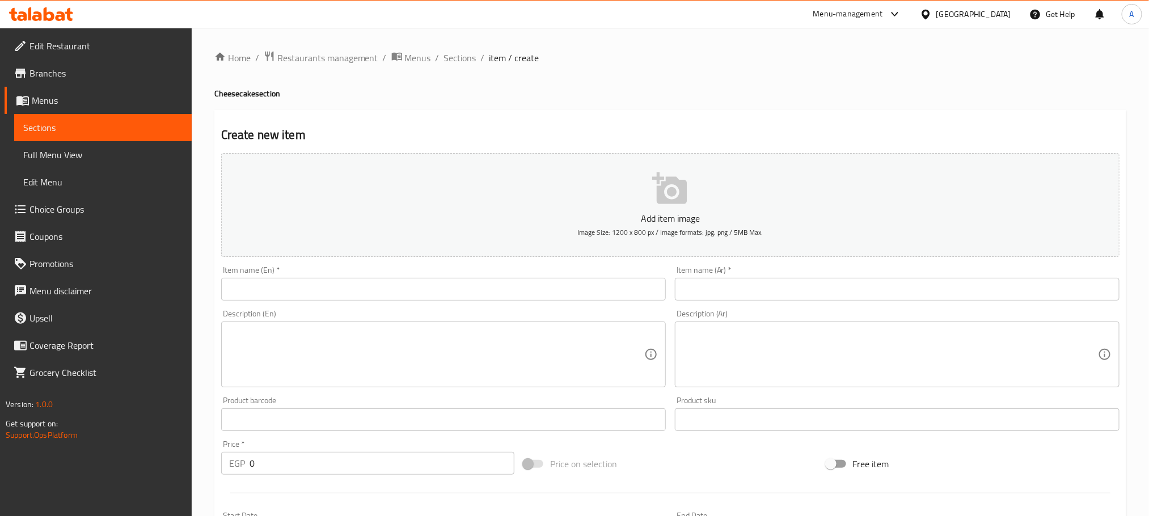
click at [405, 290] on input "text" at bounding box center [443, 289] width 445 height 23
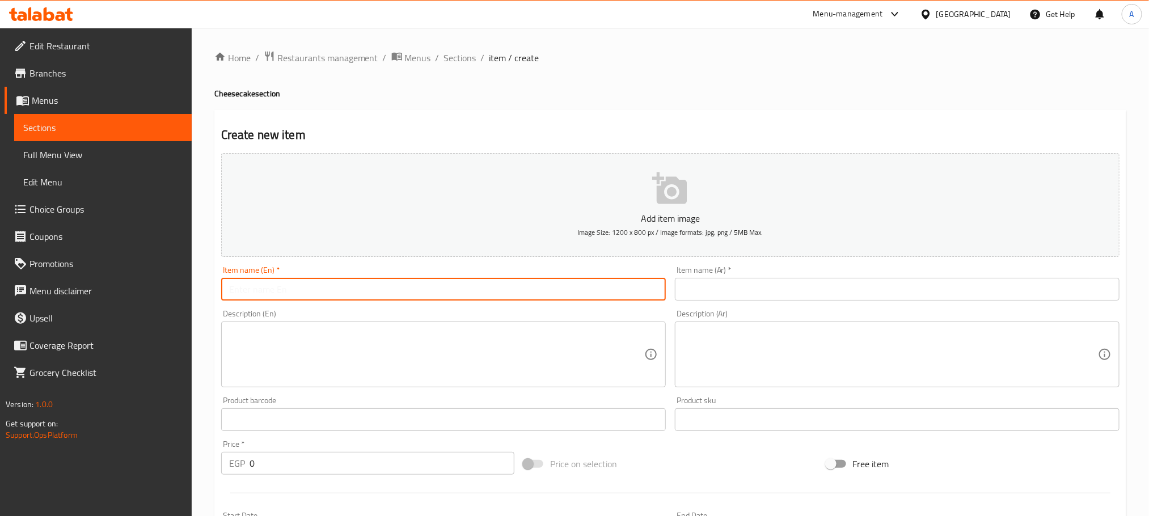
paste input "Cheesecake"
click at [230, 291] on input "Cheesecake" at bounding box center [443, 289] width 445 height 23
click at [288, 292] on input "Kinder Cheesecake" at bounding box center [443, 289] width 445 height 23
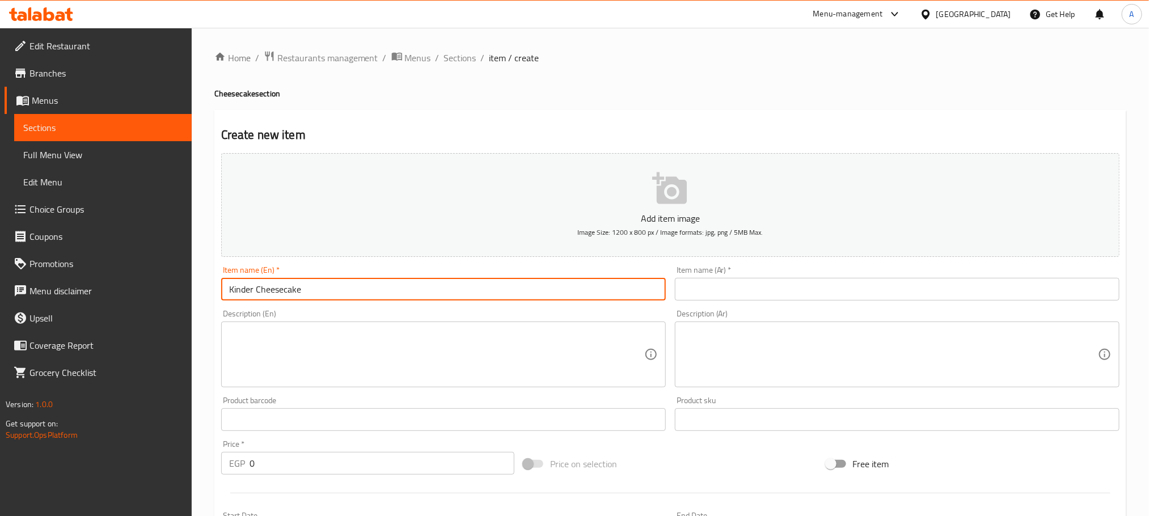
type input "Kinder Cheesecake"
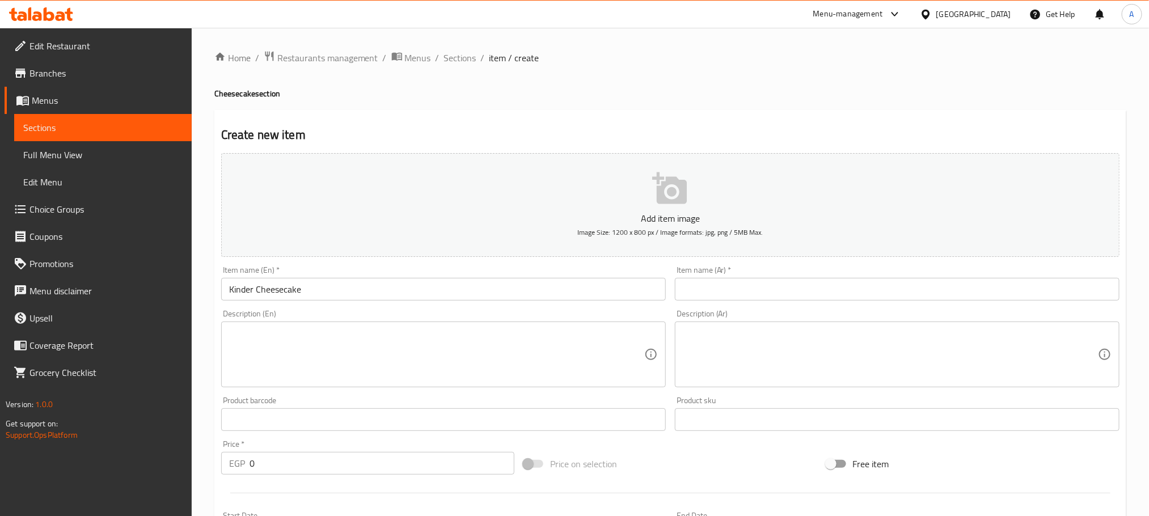
paste input "تشيز كيك"
click at [753, 283] on input "text" at bounding box center [897, 289] width 445 height 23
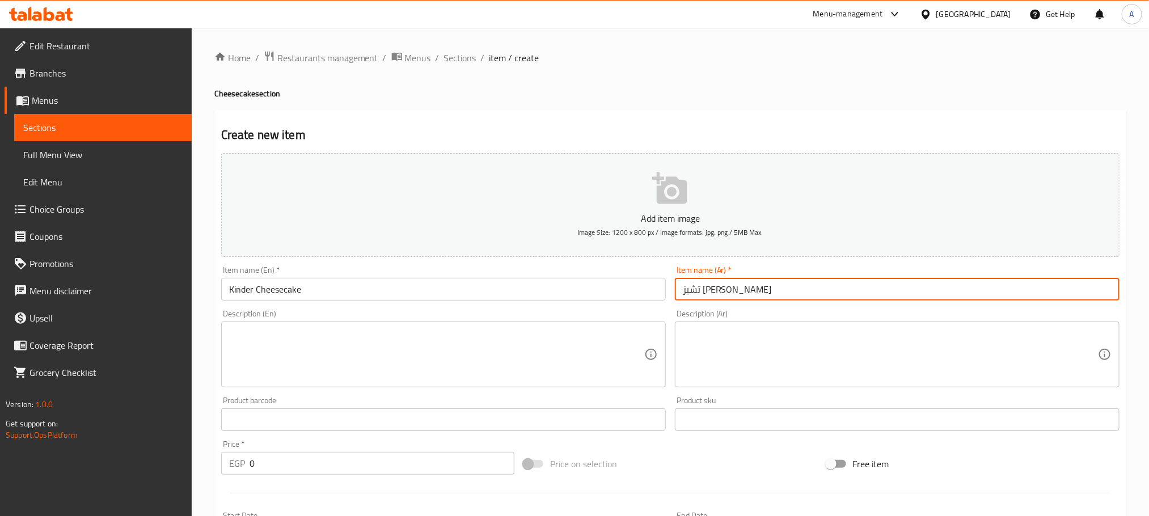
type input "تشيز كيك كيندر"
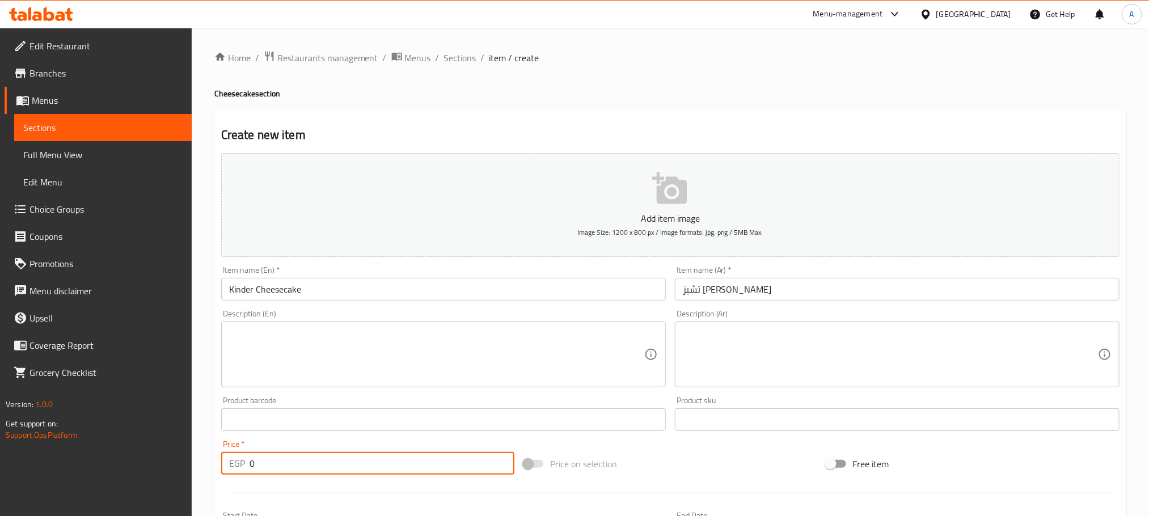
click at [252, 461] on input "0" at bounding box center [382, 463] width 265 height 23
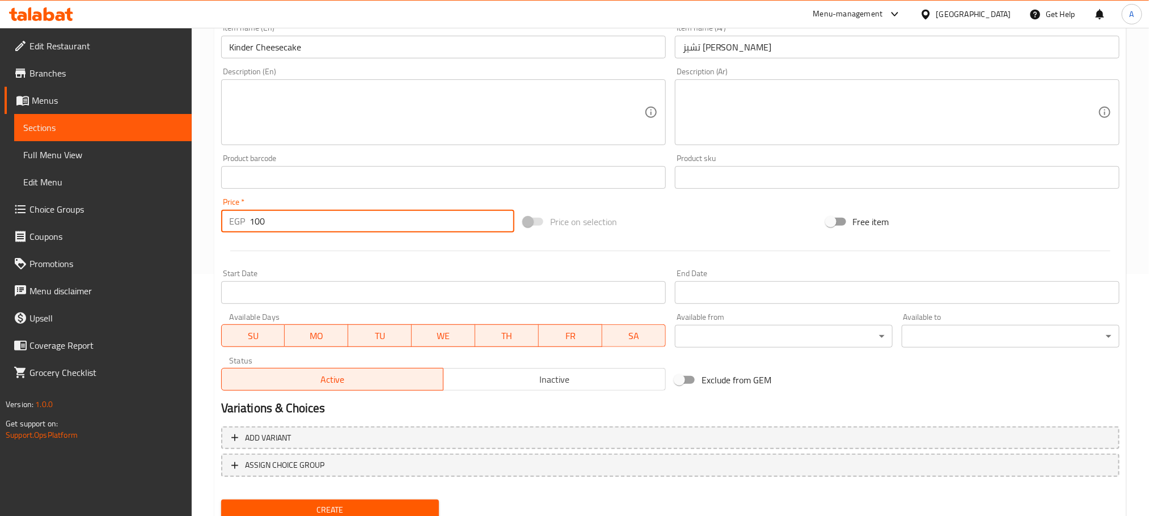
scroll to position [255, 0]
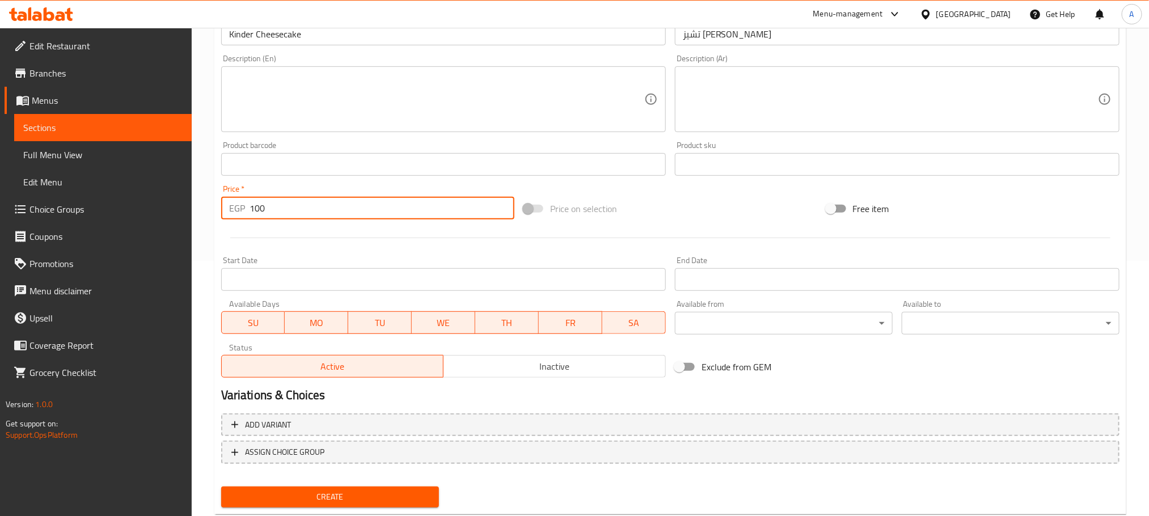
type input "100"
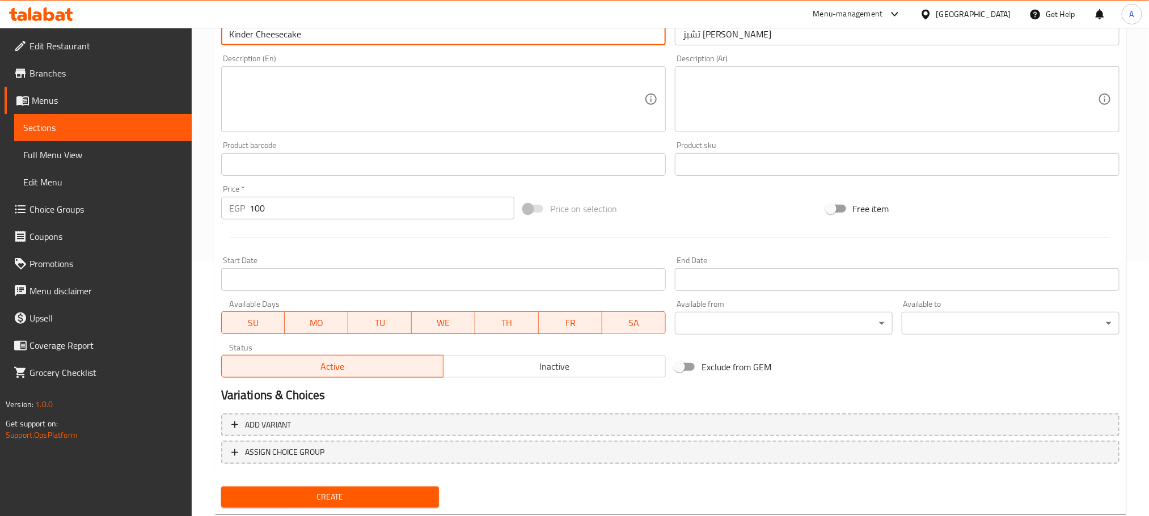
click at [279, 31] on input "Kinder Cheesecake" at bounding box center [443, 34] width 445 height 23
click at [324, 490] on span "Create" at bounding box center [330, 497] width 200 height 14
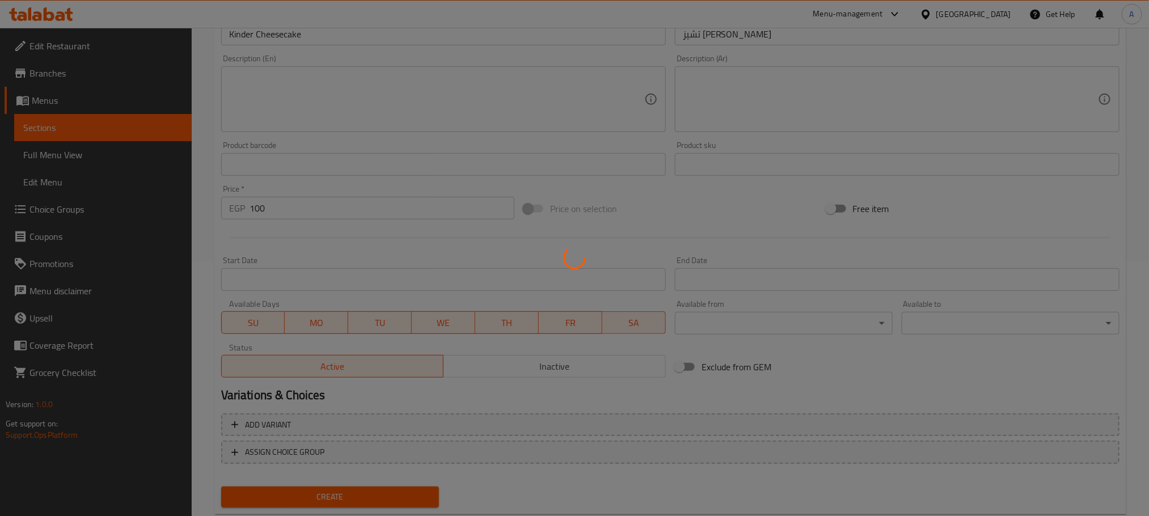
type input "0"
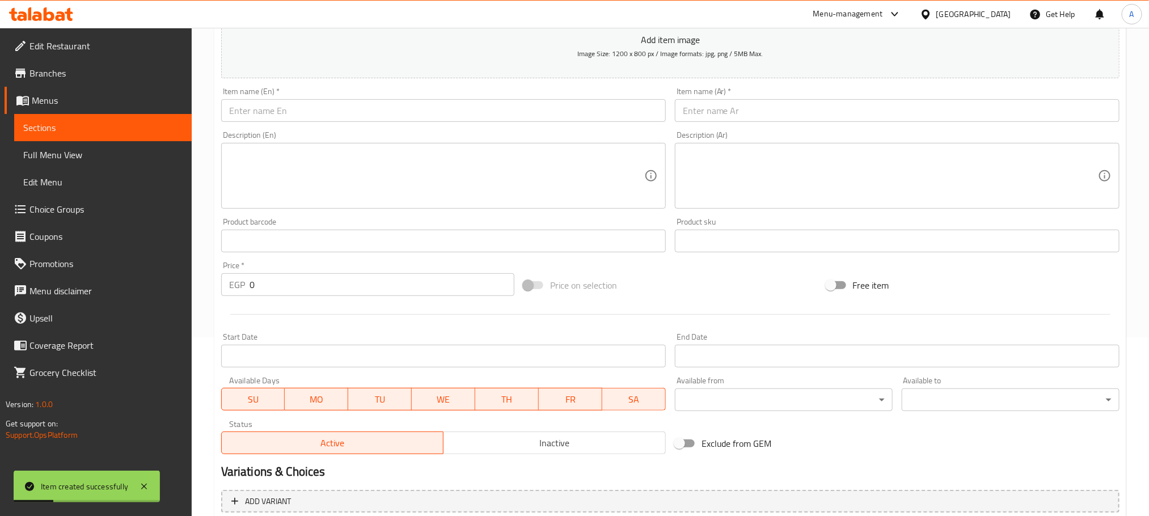
scroll to position [85, 0]
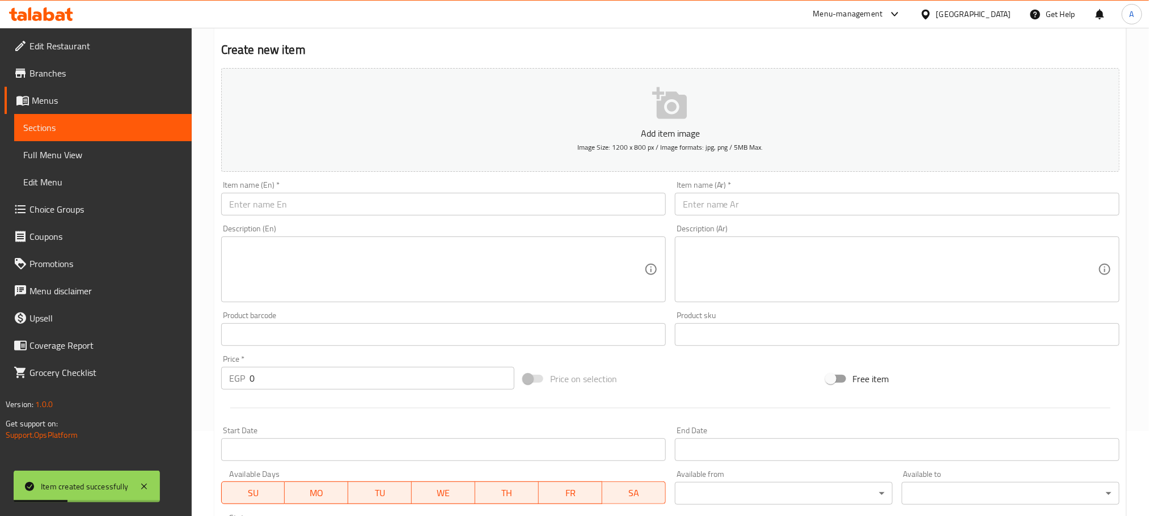
click at [330, 203] on input "text" at bounding box center [443, 204] width 445 height 23
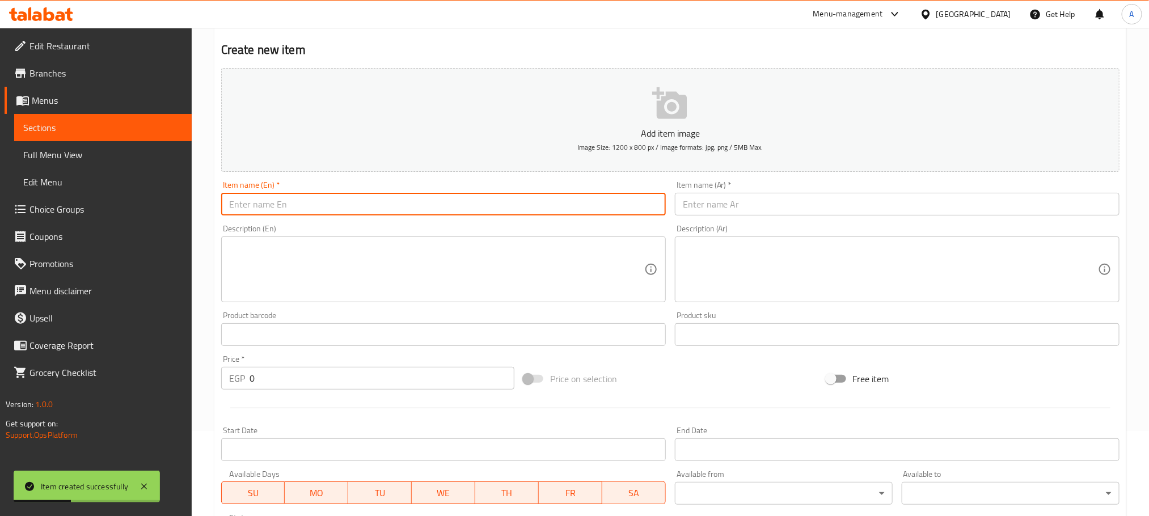
paste input "Cheesecake"
type input "Cheesecake Nutella Oreo"
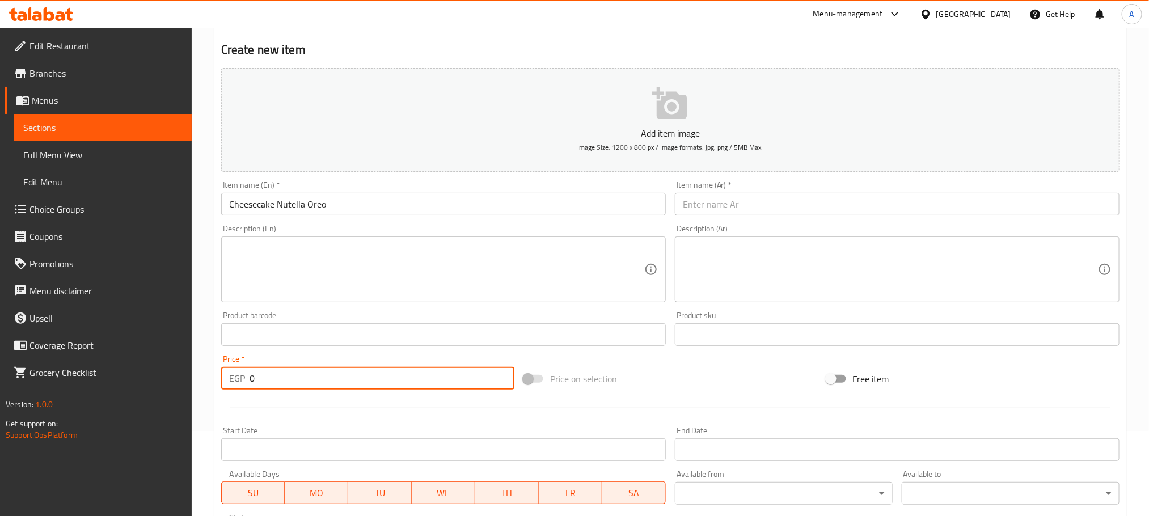
click at [250, 380] on input "0" at bounding box center [382, 378] width 265 height 23
type input "105"
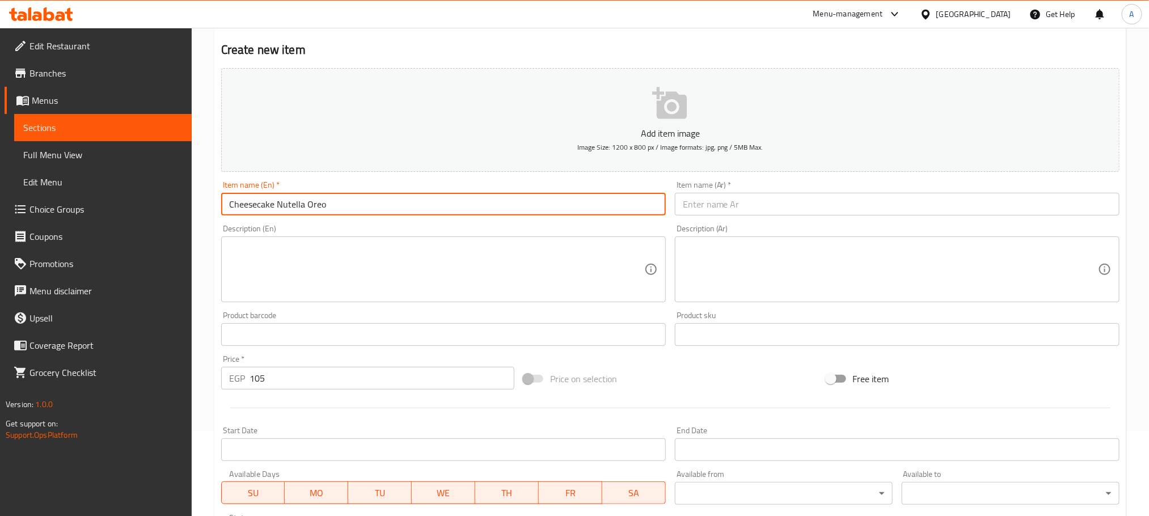
drag, startPoint x: 339, startPoint y: 201, endPoint x: 216, endPoint y: 209, distance: 122.8
click at [217, 209] on div "Item name (En)   * Cheesecake Nutella Oreo Item name (En) *" at bounding box center [444, 198] width 454 height 44
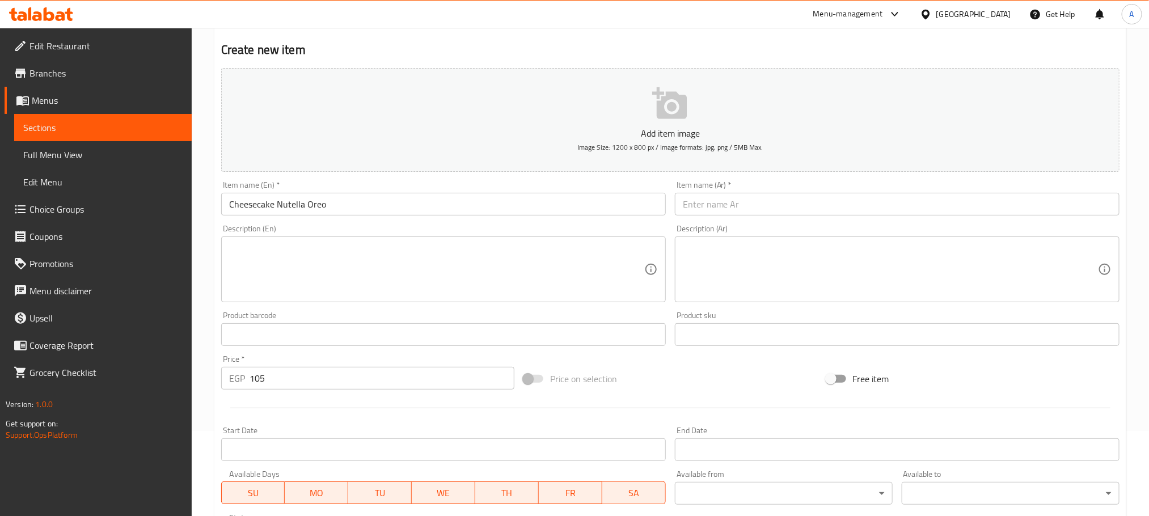
paste input "تشيز كيك نوتيلا أوريو"
click at [761, 207] on input "text" at bounding box center [897, 204] width 445 height 23
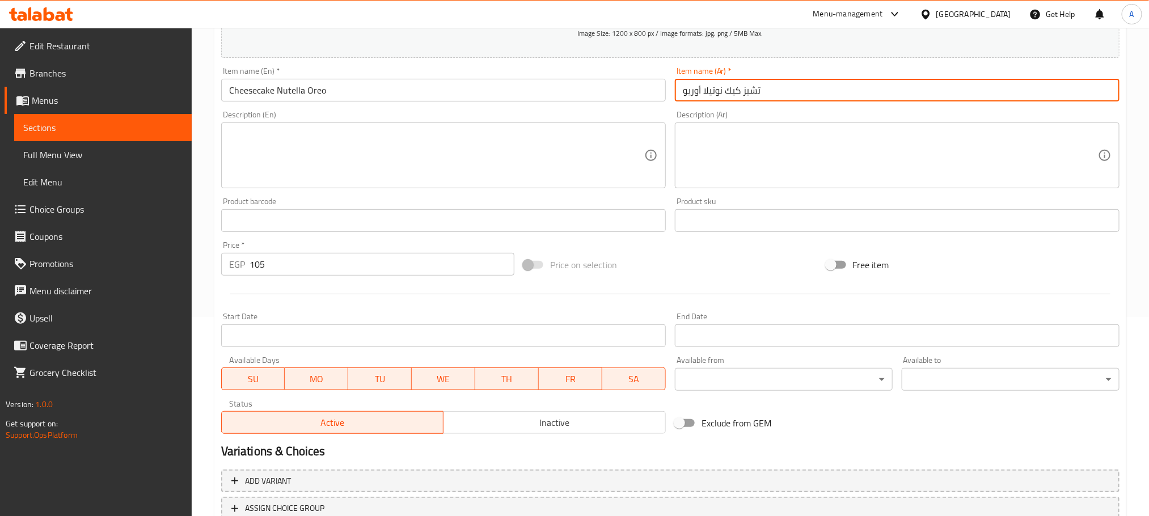
scroll to position [284, 0]
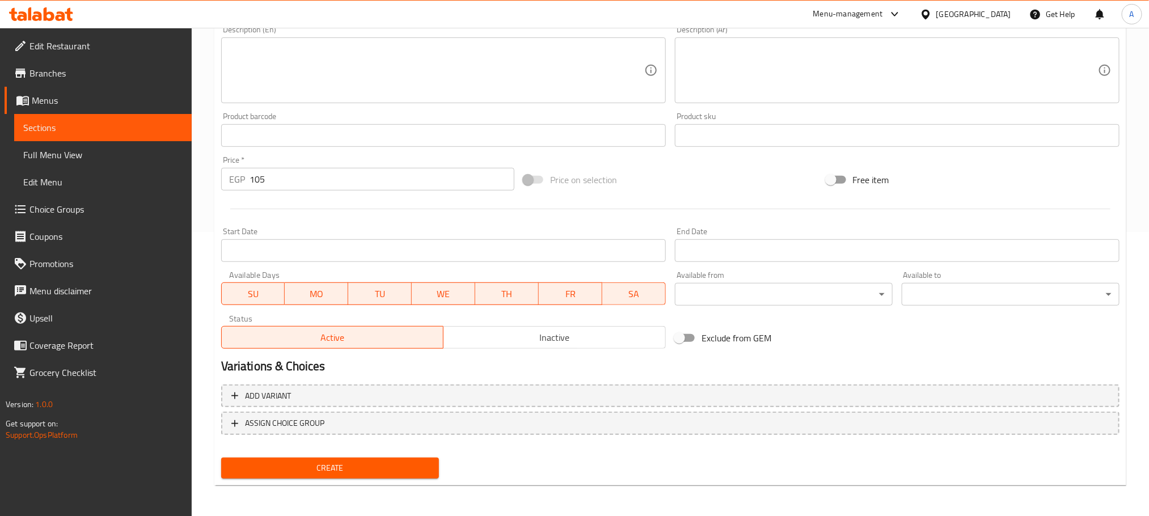
type input "تشيز كيك نوتيلا أوريو"
click at [389, 474] on span "Create" at bounding box center [330, 468] width 200 height 14
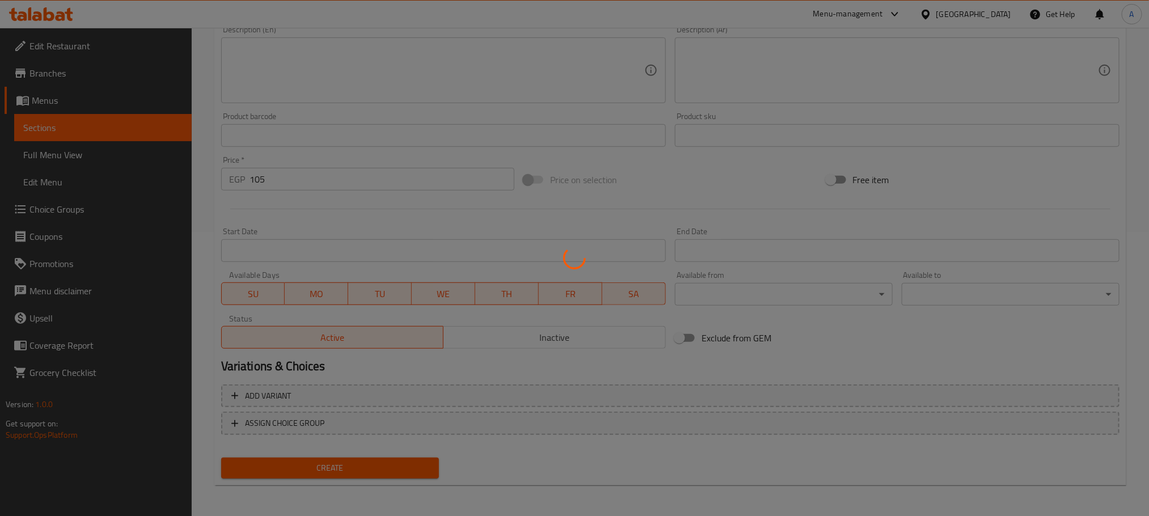
type input "0"
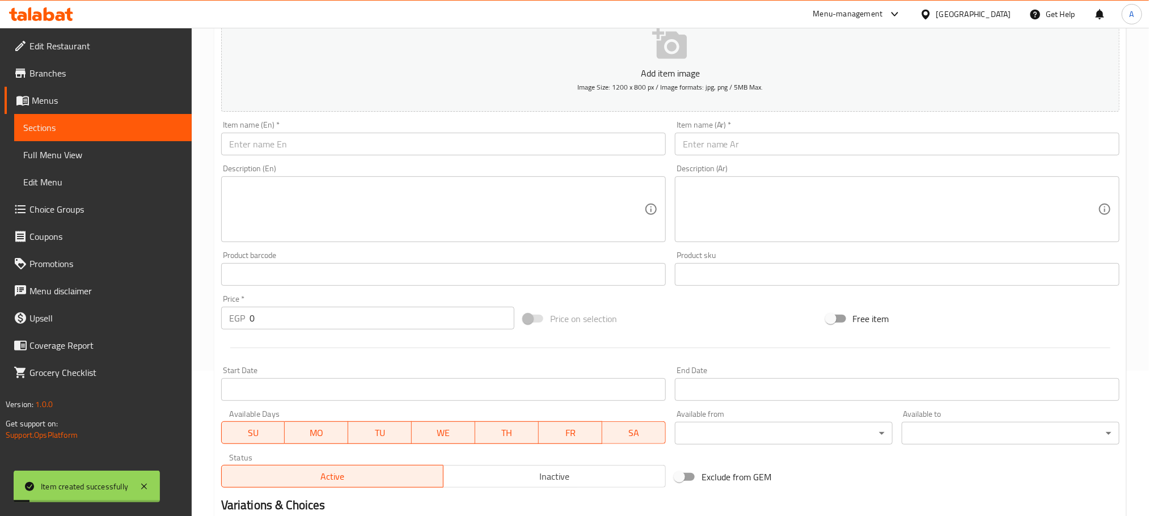
scroll to position [0, 0]
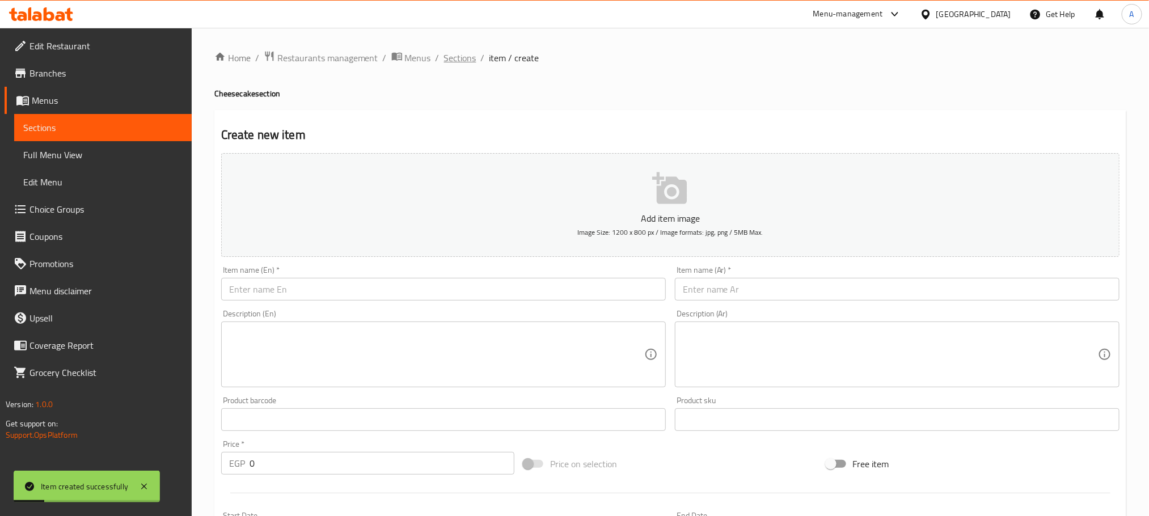
click at [451, 55] on span "Sections" at bounding box center [460, 58] width 32 height 14
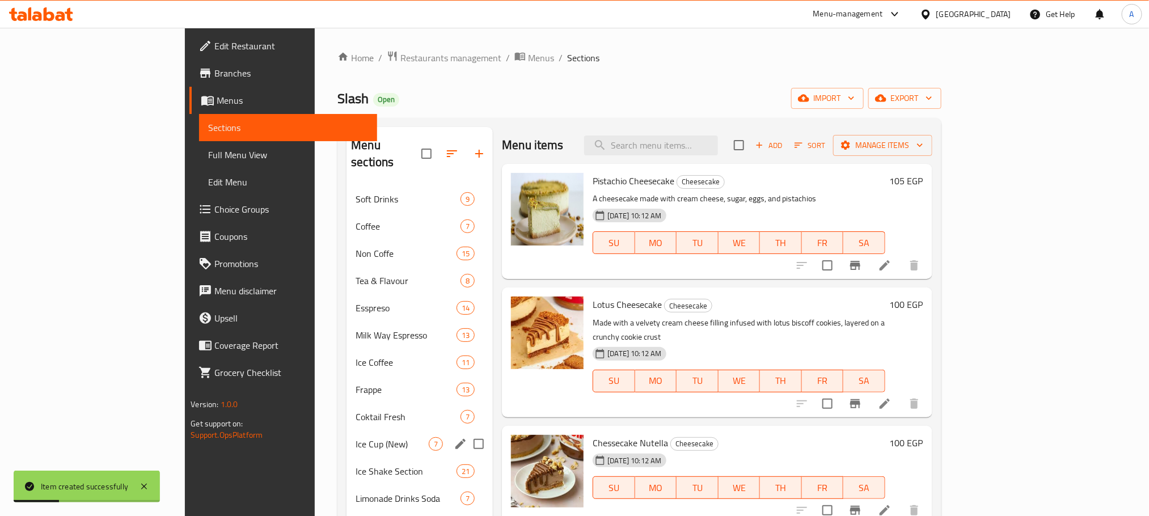
scroll to position [170, 0]
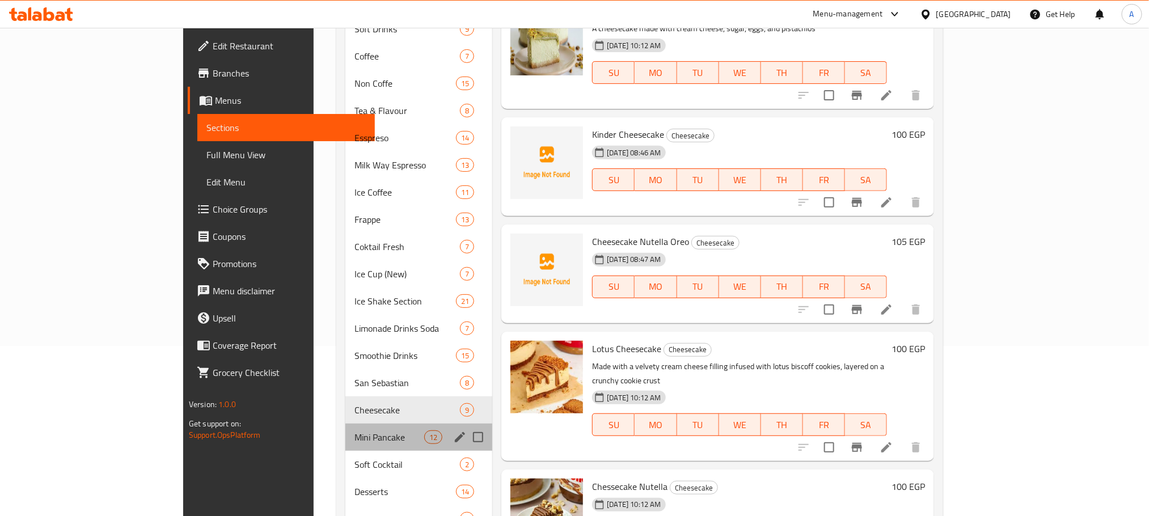
click at [346, 424] on div "Mini Pancake 12" at bounding box center [420, 437] width 148 height 27
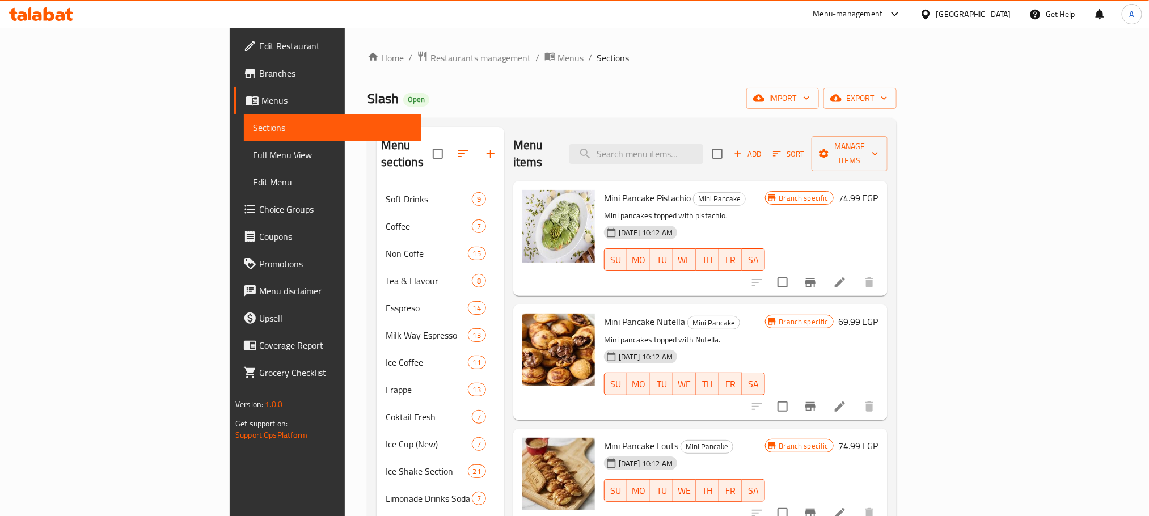
click at [879, 190] on h6 "74.99 EGP" at bounding box center [859, 198] width 40 height 16
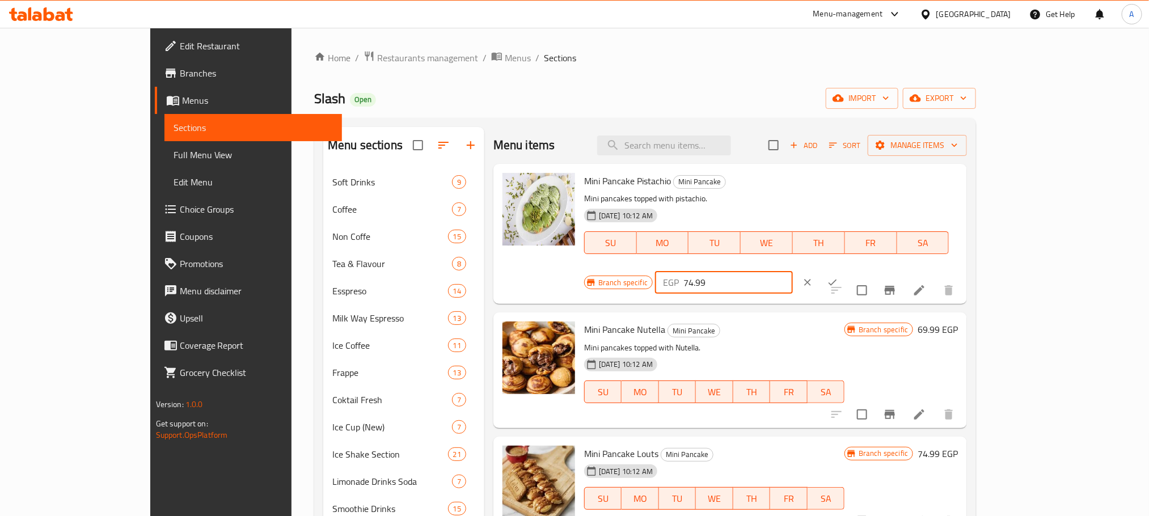
drag, startPoint x: 972, startPoint y: 184, endPoint x: 930, endPoint y: 183, distance: 42.6
click at [793, 271] on div "EGP 74.99 ​" at bounding box center [724, 282] width 138 height 23
drag, startPoint x: 984, startPoint y: 187, endPoint x: 924, endPoint y: 189, distance: 59.6
click at [793, 271] on div "EGP 85 ​" at bounding box center [724, 282] width 138 height 23
type input "85"
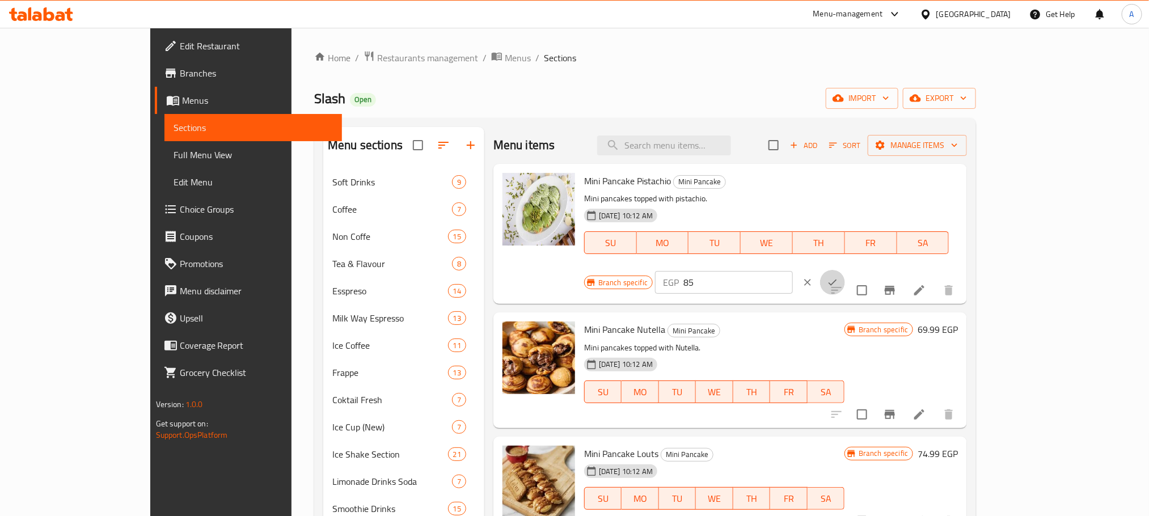
click at [845, 270] on button "ok" at bounding box center [832, 282] width 25 height 25
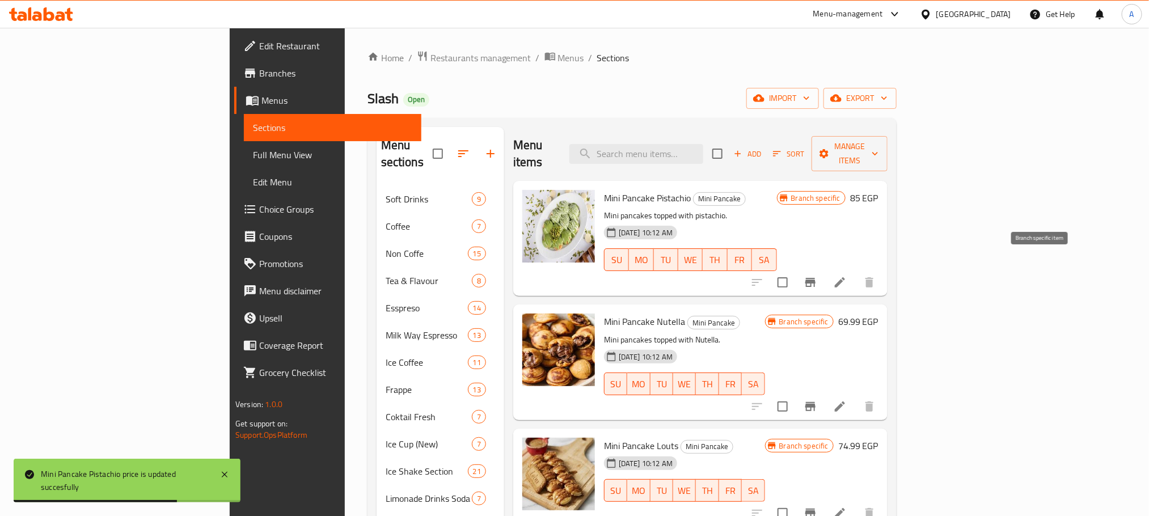
click at [816, 278] on icon "Branch-specific-item" at bounding box center [811, 282] width 10 height 9
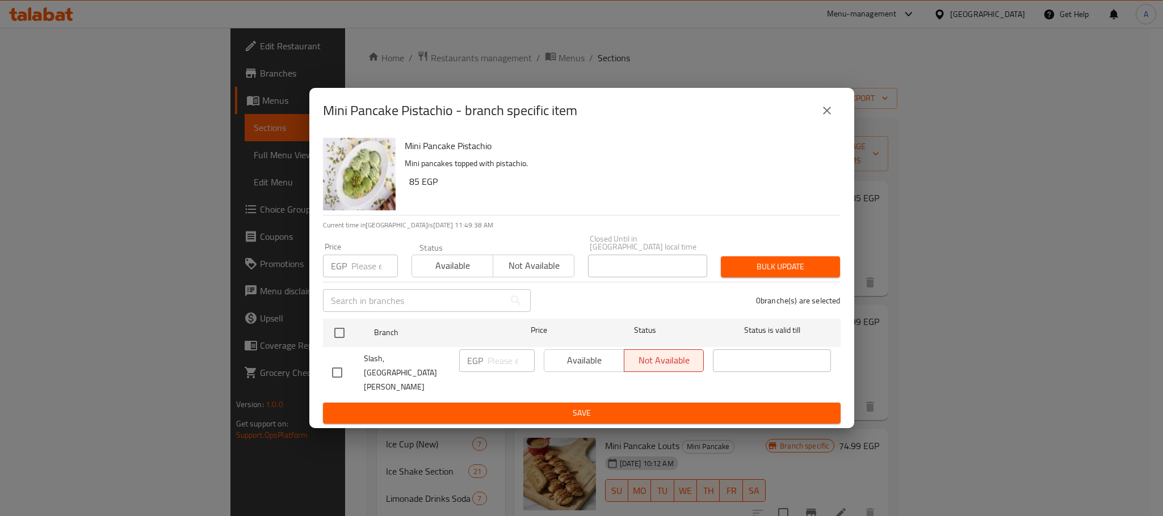
click at [824, 117] on icon "close" at bounding box center [827, 111] width 14 height 14
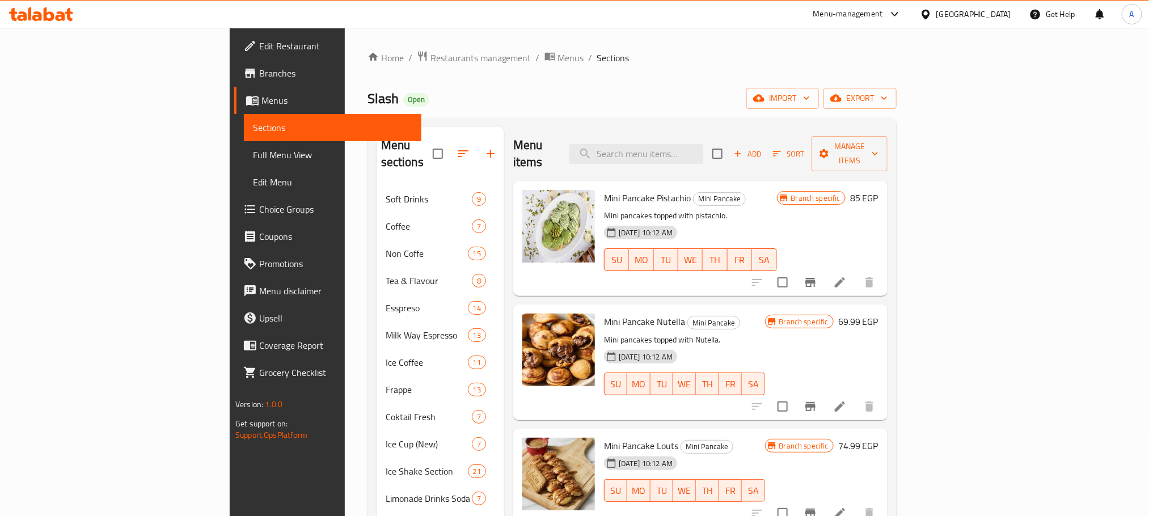
click at [879, 314] on h6 "69.99 EGP" at bounding box center [859, 322] width 40 height 16
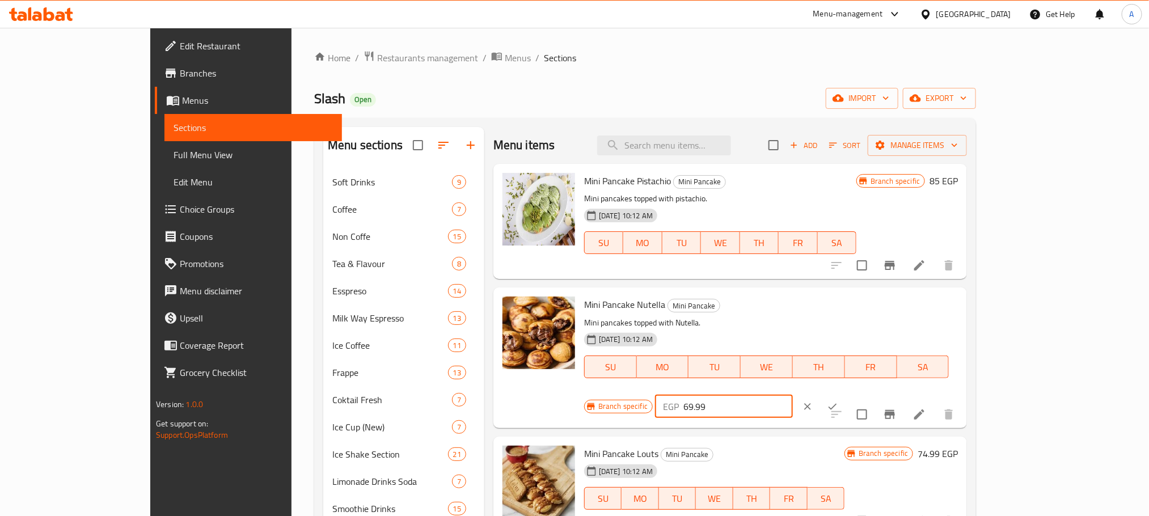
drag, startPoint x: 995, startPoint y: 300, endPoint x: 934, endPoint y: 303, distance: 60.2
click at [793, 395] on div "EGP 69.99 ​" at bounding box center [724, 406] width 138 height 23
drag, startPoint x: 967, startPoint y: 304, endPoint x: 936, endPoint y: 304, distance: 31.2
click at [793, 395] on div "EGP 75 ​" at bounding box center [724, 406] width 138 height 23
type input "75"
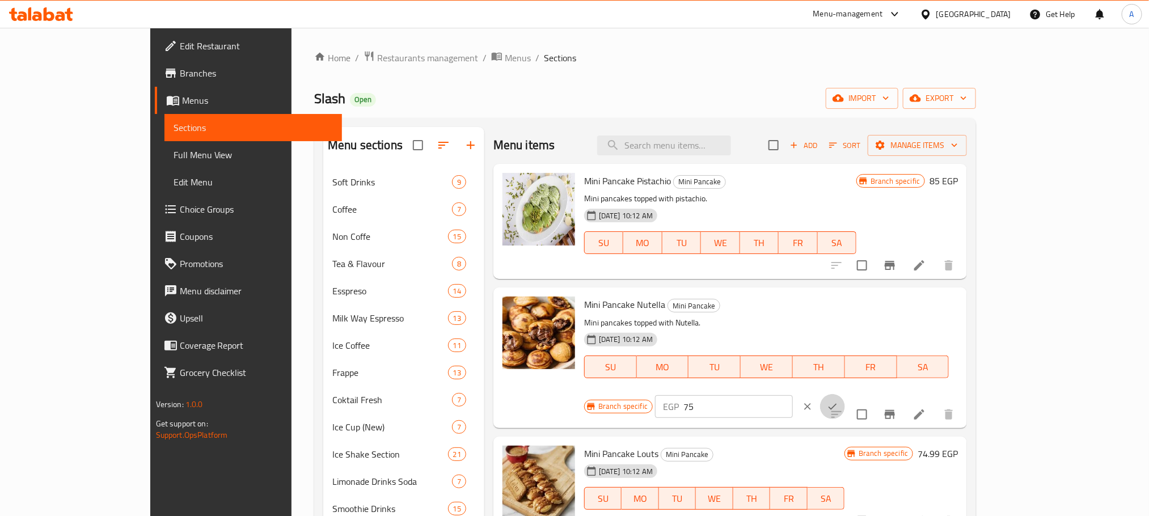
click at [839, 401] on icon "ok" at bounding box center [832, 406] width 11 height 11
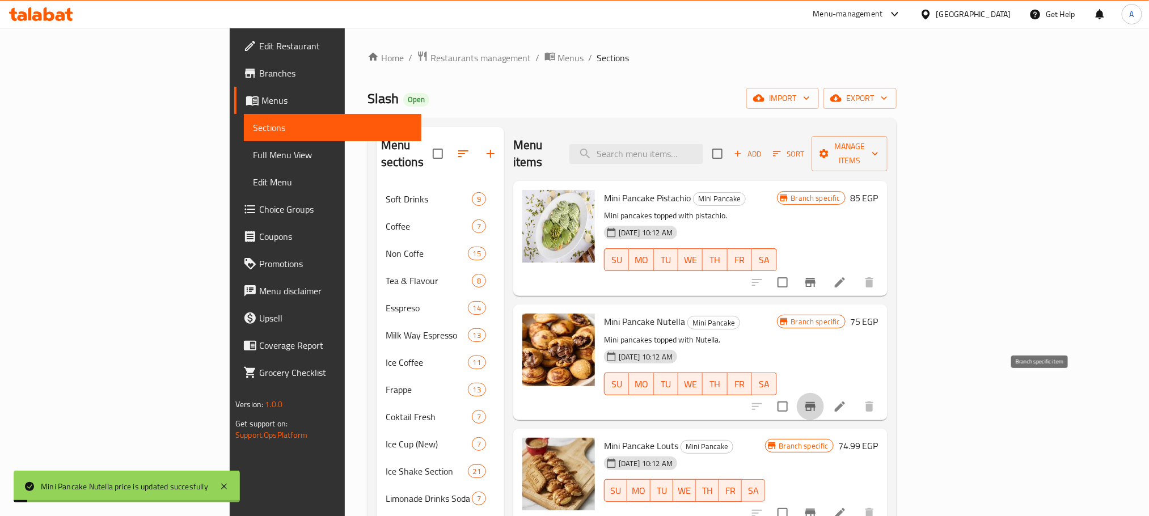
click at [818, 400] on icon "Branch-specific-item" at bounding box center [811, 407] width 14 height 14
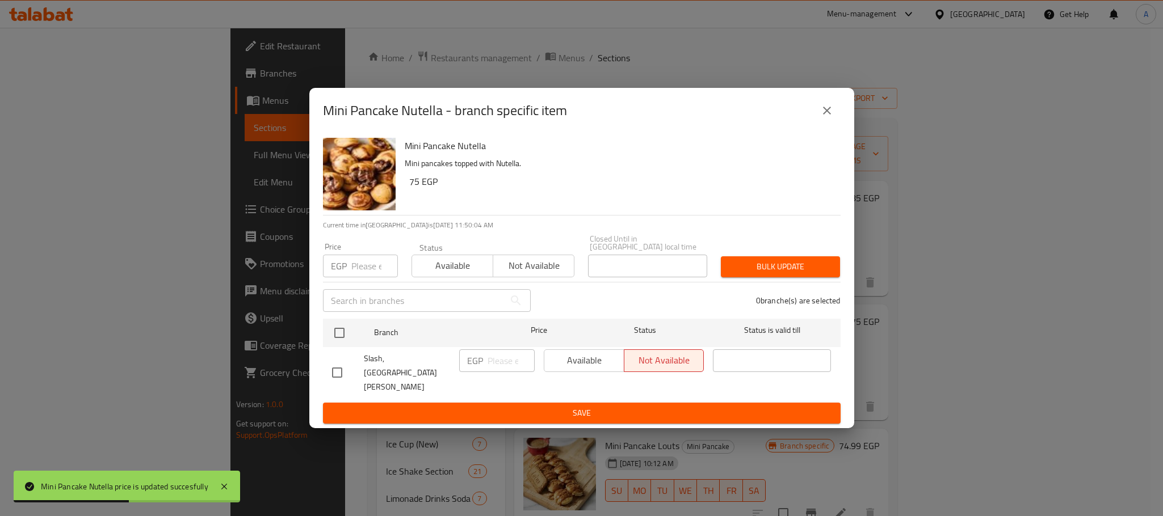
click at [836, 124] on button "close" at bounding box center [826, 110] width 27 height 27
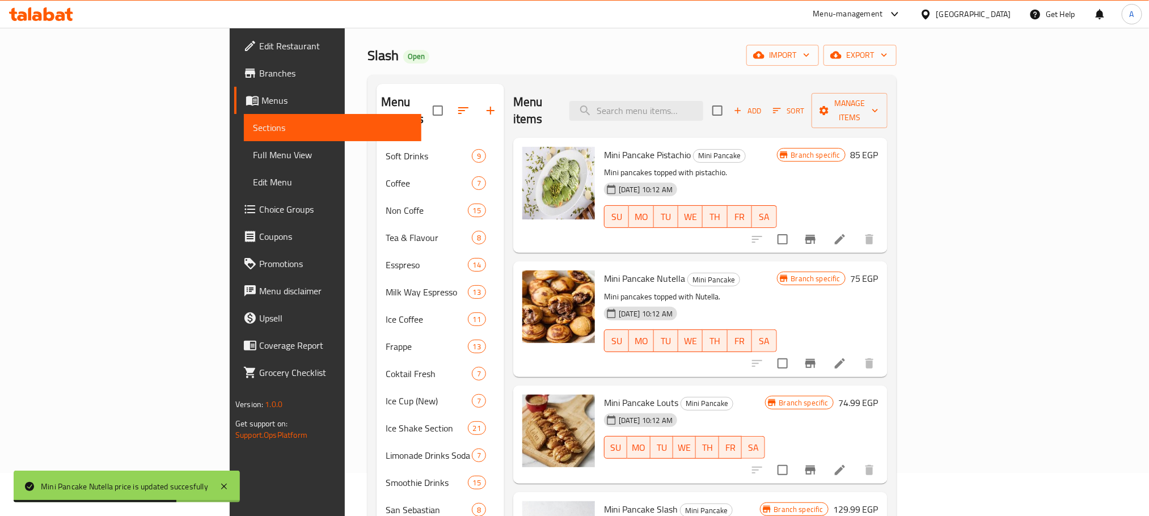
scroll to position [85, 0]
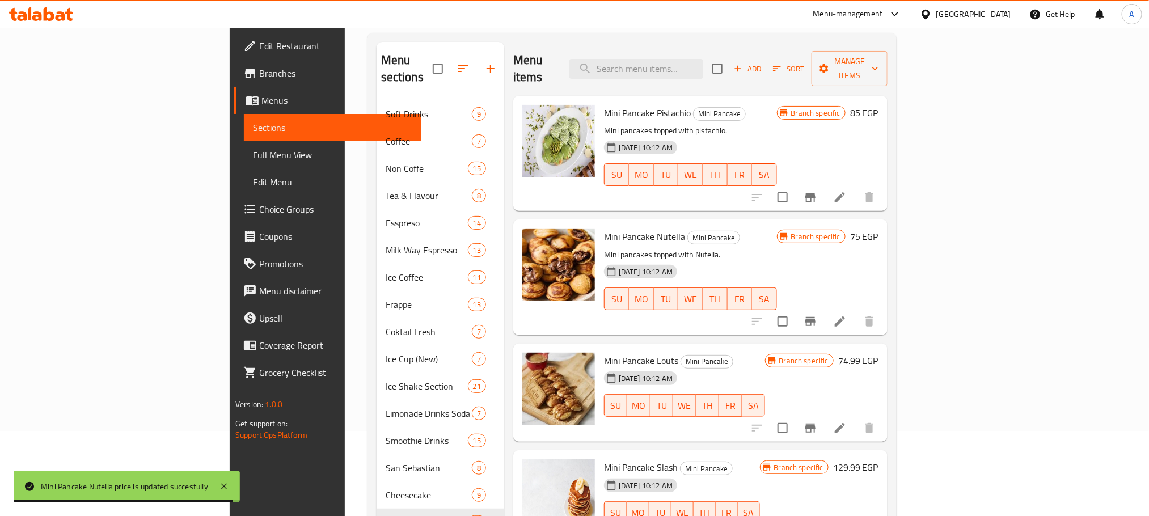
click at [879, 353] on h6 "74.99 EGP" at bounding box center [859, 361] width 40 height 16
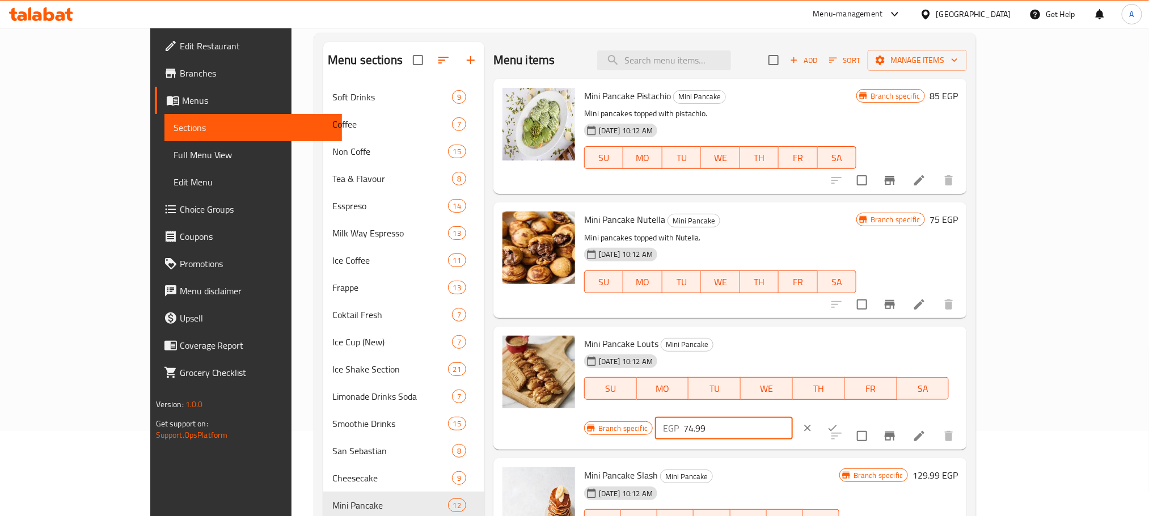
drag, startPoint x: 1003, startPoint y: 348, endPoint x: 901, endPoint y: 340, distance: 101.8
click at [862, 416] on div "Branch specific EGP 74.99 ​" at bounding box center [723, 428] width 278 height 25
paste input "5"
type input "75"
click at [839, 423] on icon "ok" at bounding box center [832, 428] width 11 height 11
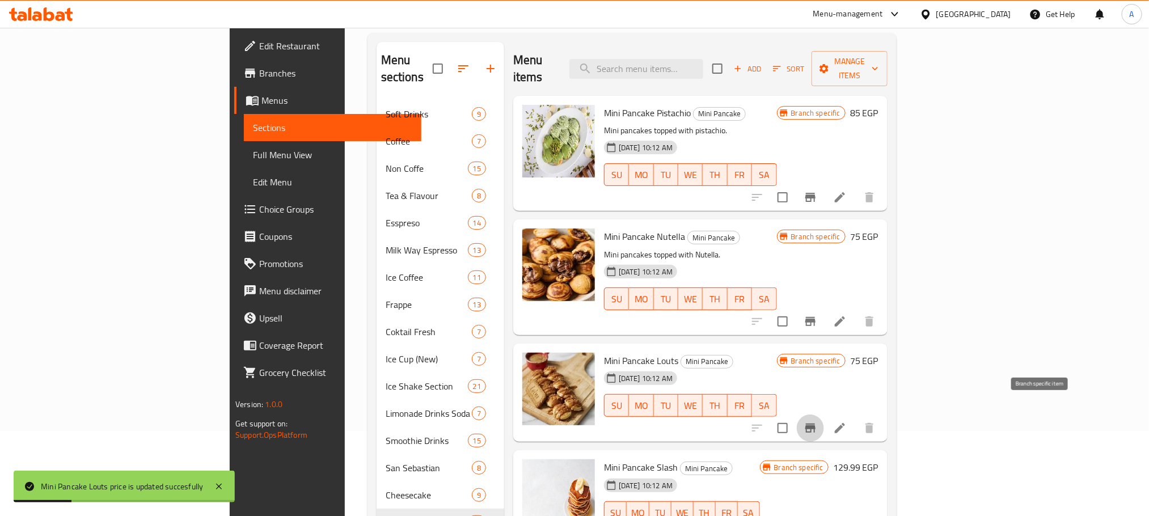
click at [824, 415] on button "Branch-specific-item" at bounding box center [810, 428] width 27 height 27
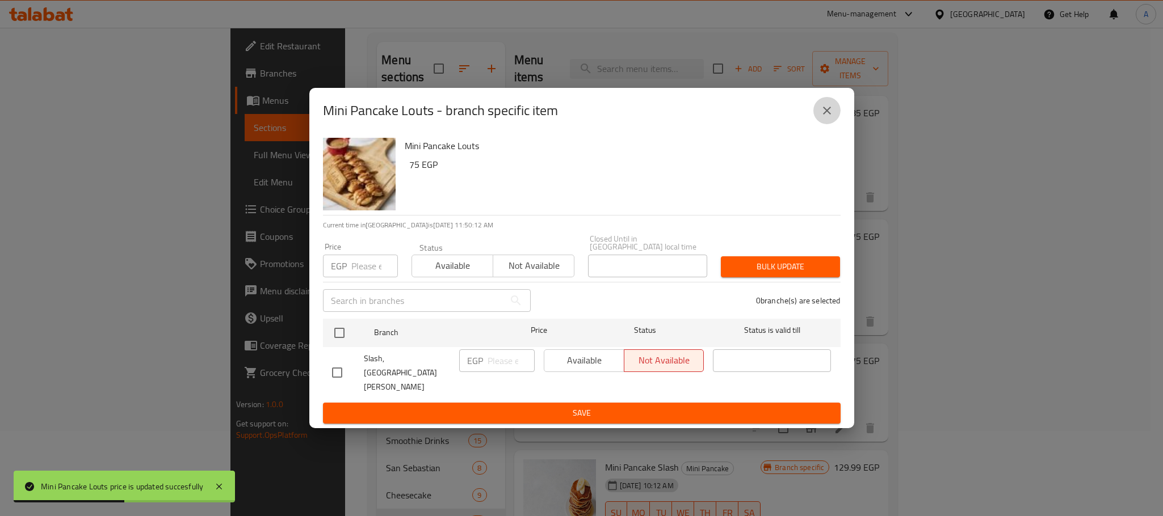
click at [834, 120] on button "close" at bounding box center [826, 110] width 27 height 27
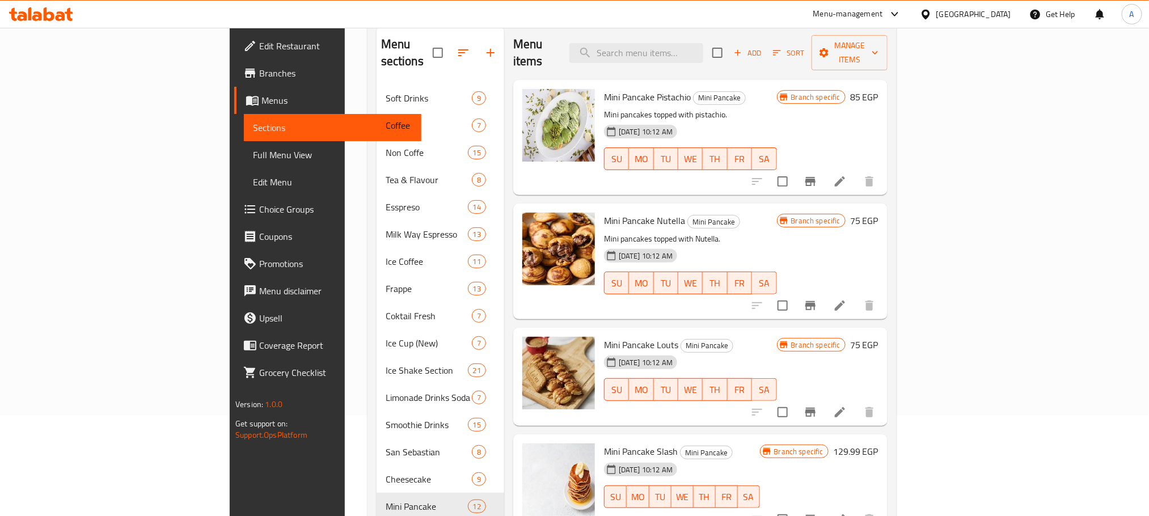
scroll to position [103, 0]
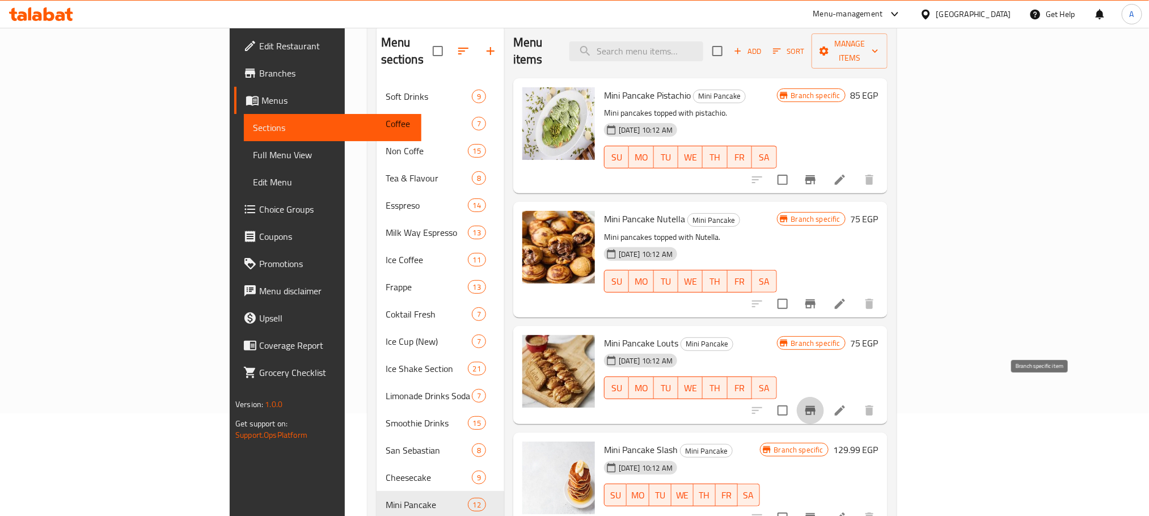
click at [818, 404] on icon "Branch-specific-item" at bounding box center [811, 411] width 14 height 14
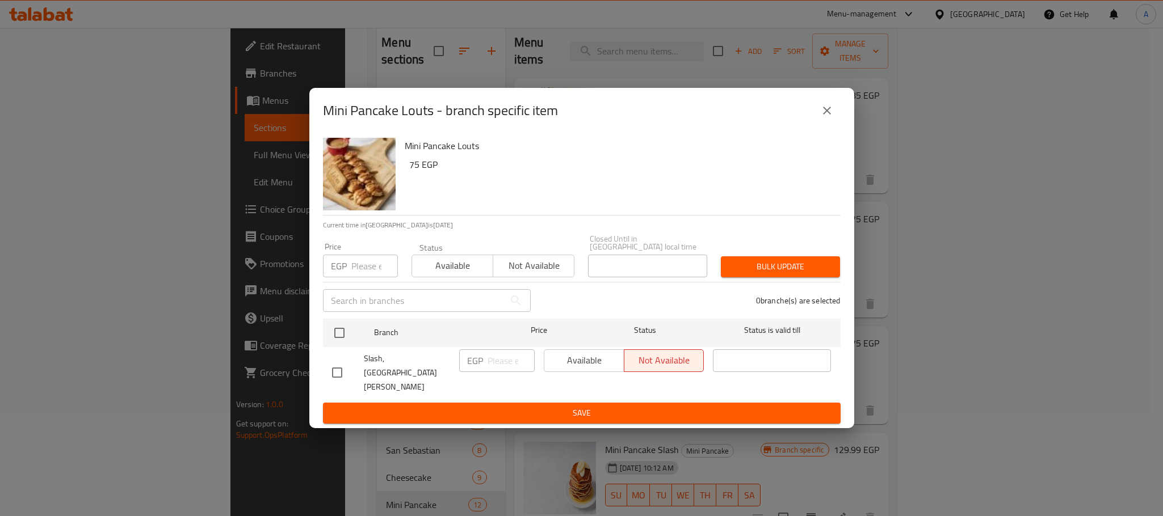
click at [824, 115] on icon "close" at bounding box center [827, 111] width 8 height 8
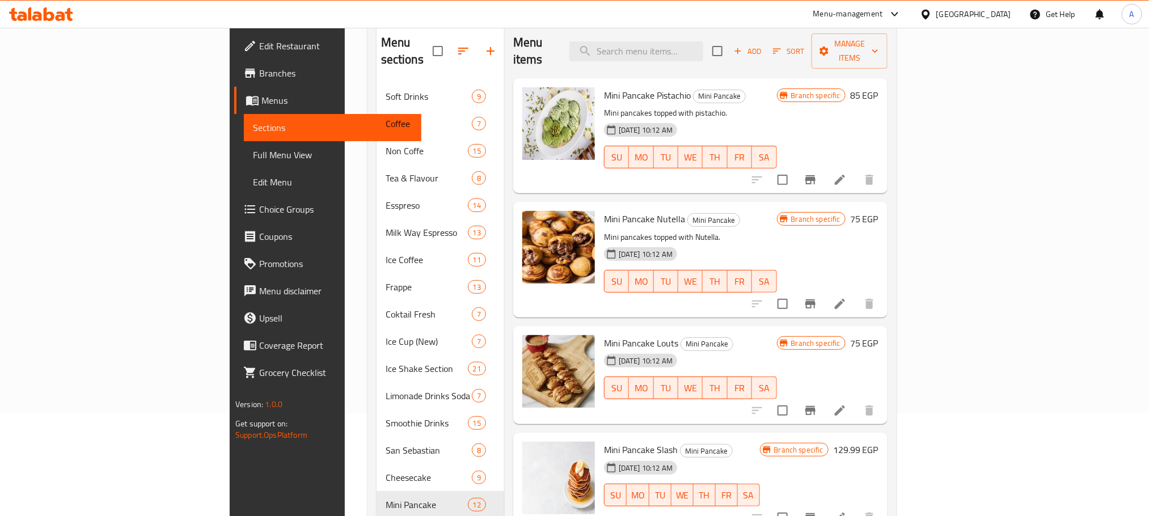
scroll to position [188, 0]
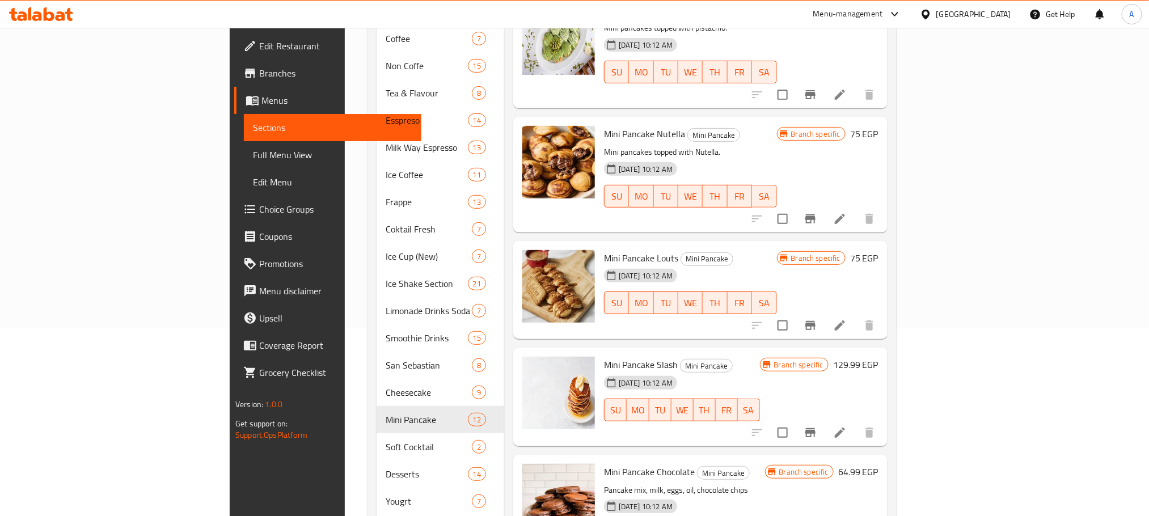
click at [879, 357] on h6 "129.99 EGP" at bounding box center [855, 365] width 45 height 16
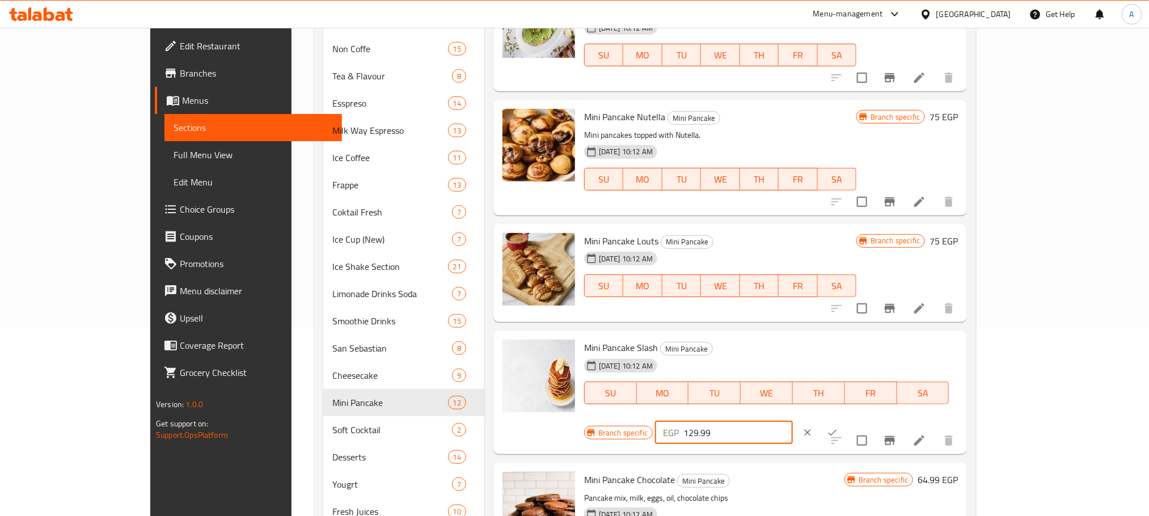
drag, startPoint x: 1001, startPoint y: 351, endPoint x: 926, endPoint y: 349, distance: 74.9
click at [793, 422] on div "EGP 129.99 ​" at bounding box center [724, 433] width 138 height 23
type input "95"
click at [839, 427] on icon "ok" at bounding box center [832, 432] width 11 height 11
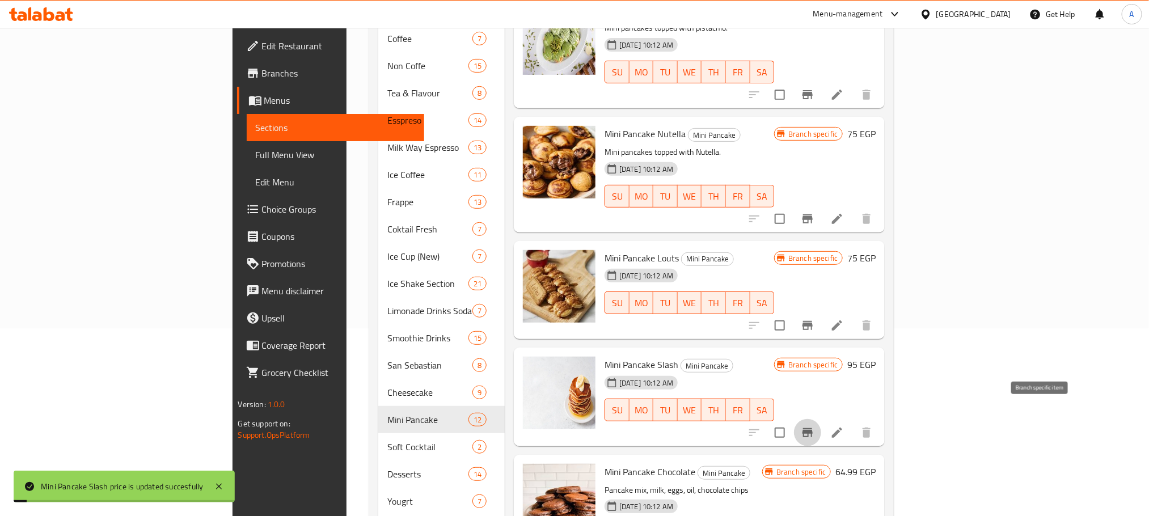
click at [815, 426] on icon "Branch-specific-item" at bounding box center [808, 433] width 14 height 14
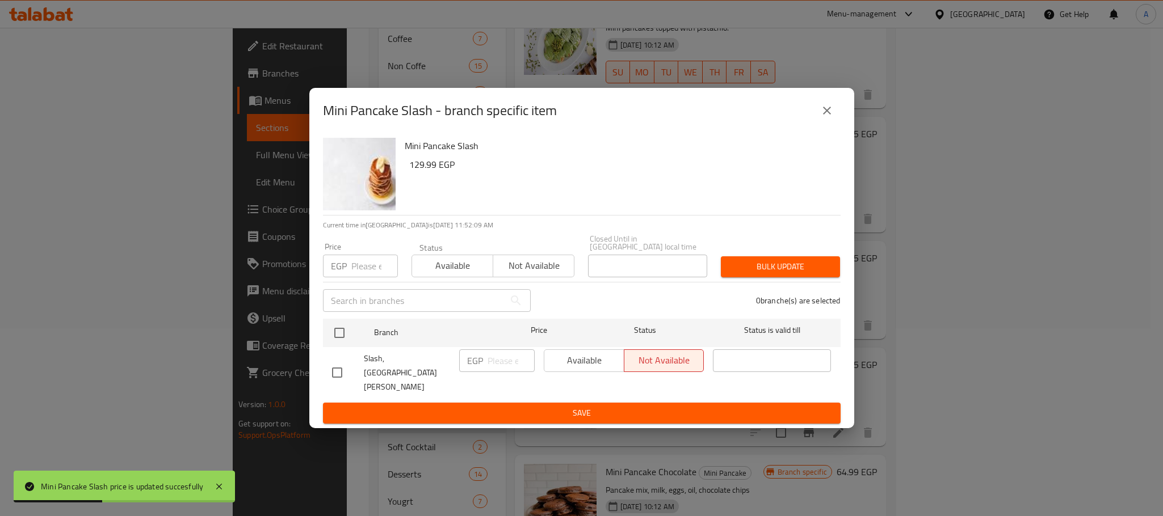
click at [821, 117] on icon "close" at bounding box center [827, 111] width 14 height 14
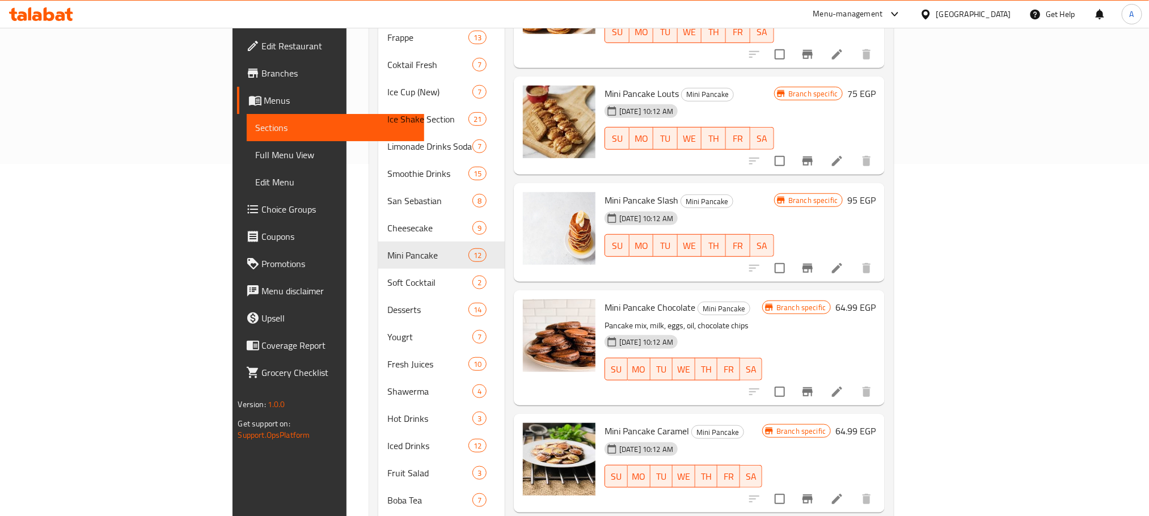
scroll to position [358, 0]
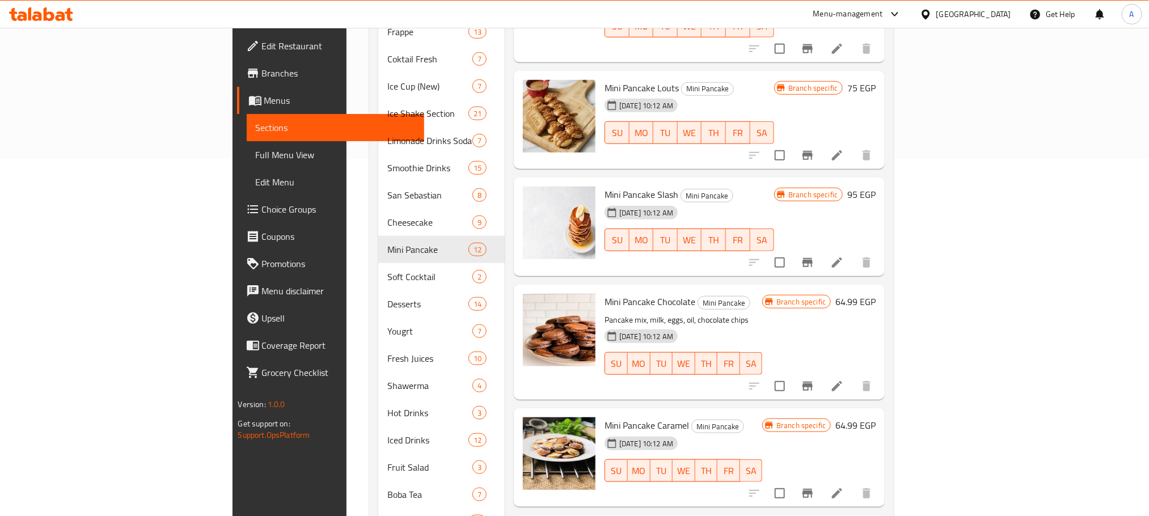
click at [876, 294] on h6 "64.99 EGP" at bounding box center [856, 302] width 40 height 16
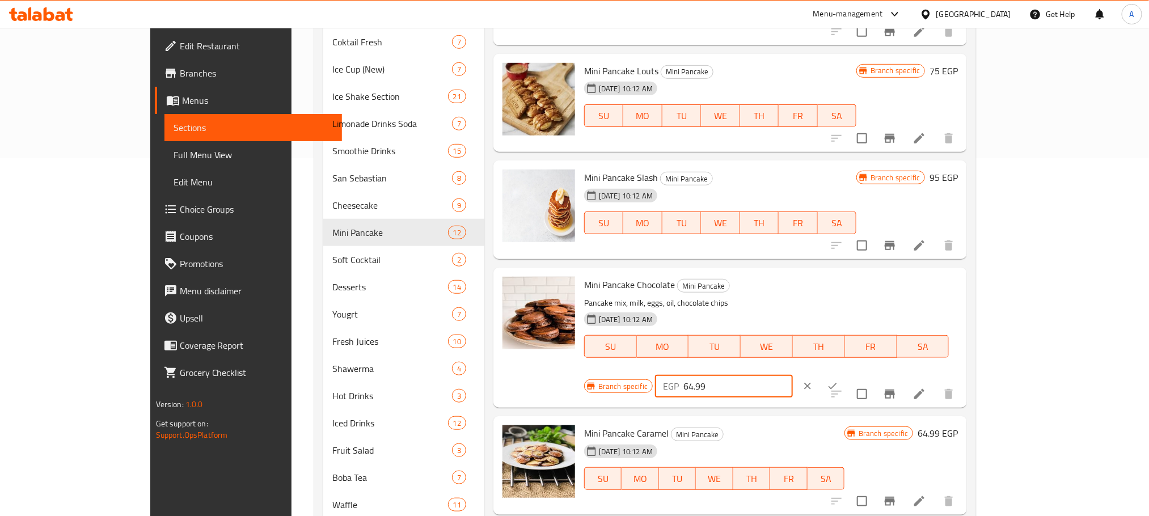
drag, startPoint x: 978, startPoint y: 287, endPoint x: 919, endPoint y: 287, distance: 58.4
click at [862, 374] on div "Branch specific EGP 64.99 ​" at bounding box center [723, 386] width 278 height 25
type input "75"
click at [839, 381] on icon "ok" at bounding box center [832, 386] width 11 height 11
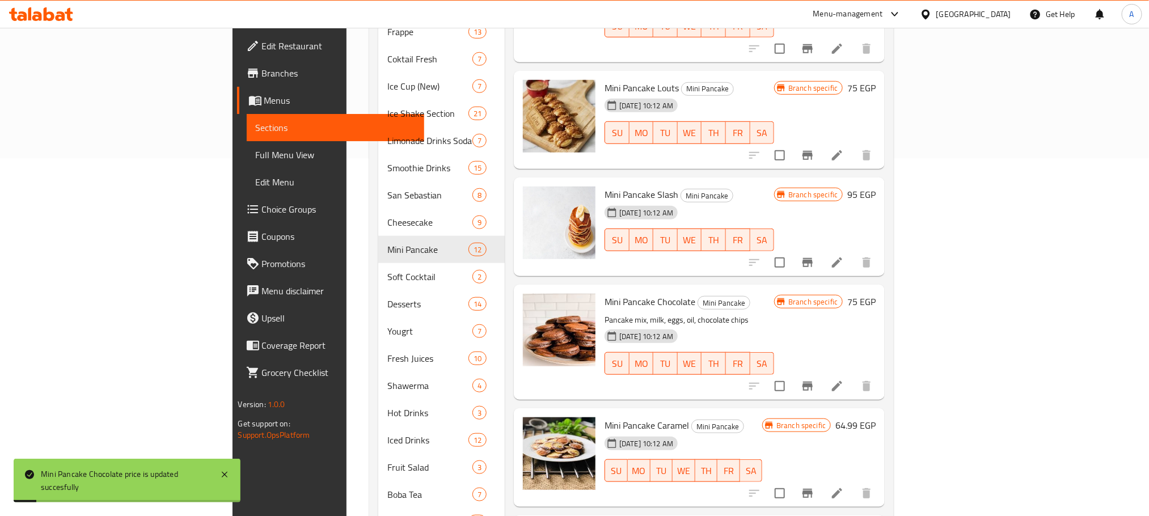
click at [815, 380] on icon "Branch-specific-item" at bounding box center [808, 387] width 14 height 14
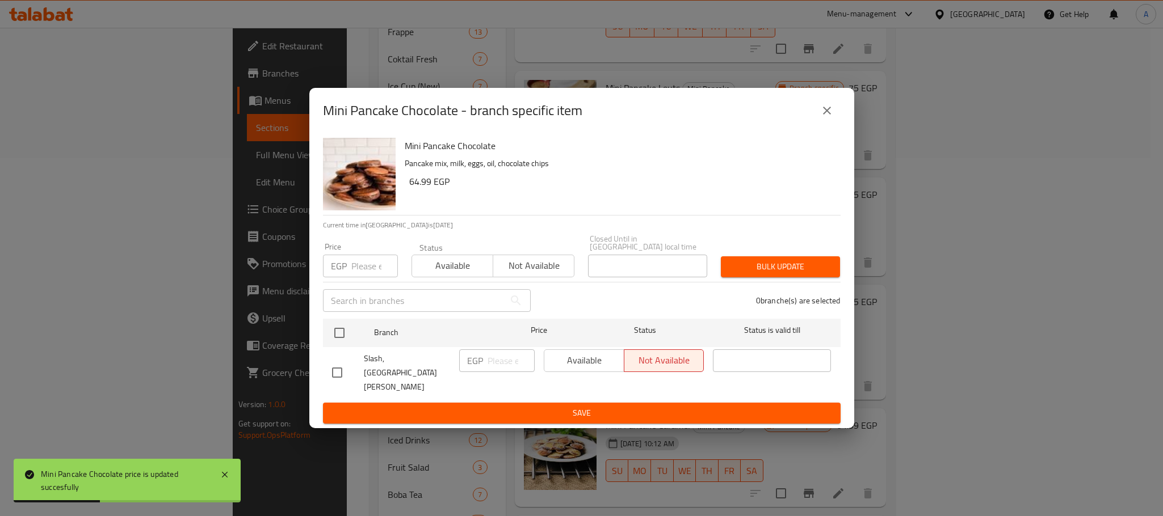
click at [826, 117] on icon "close" at bounding box center [827, 111] width 14 height 14
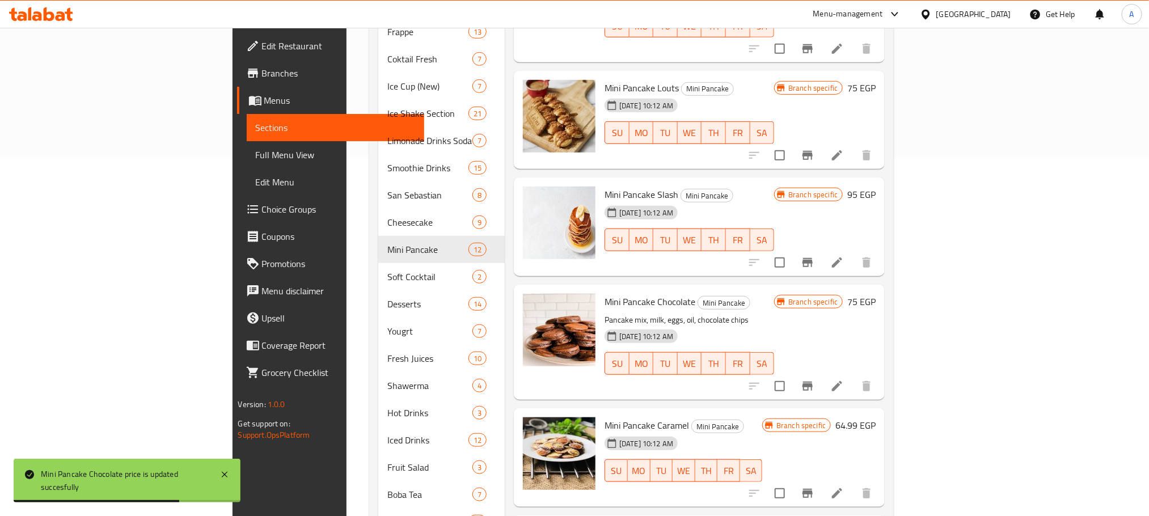
click at [876, 418] on h6 "64.99 EGP" at bounding box center [856, 426] width 40 height 16
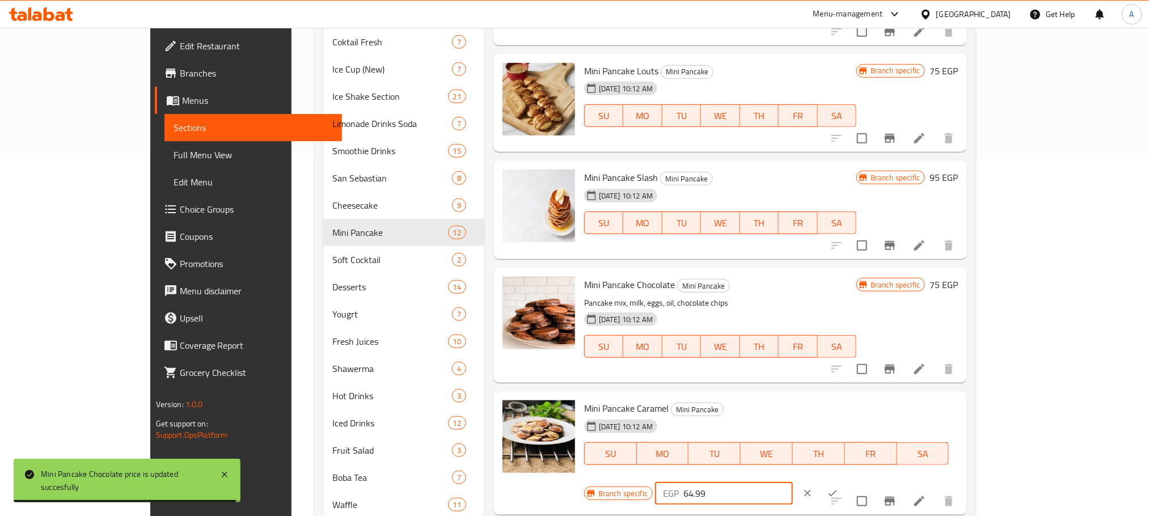
drag, startPoint x: 950, startPoint y: 409, endPoint x: 940, endPoint y: 409, distance: 10.8
click at [793, 482] on div "EGP 64.99 ​" at bounding box center [724, 493] width 138 height 23
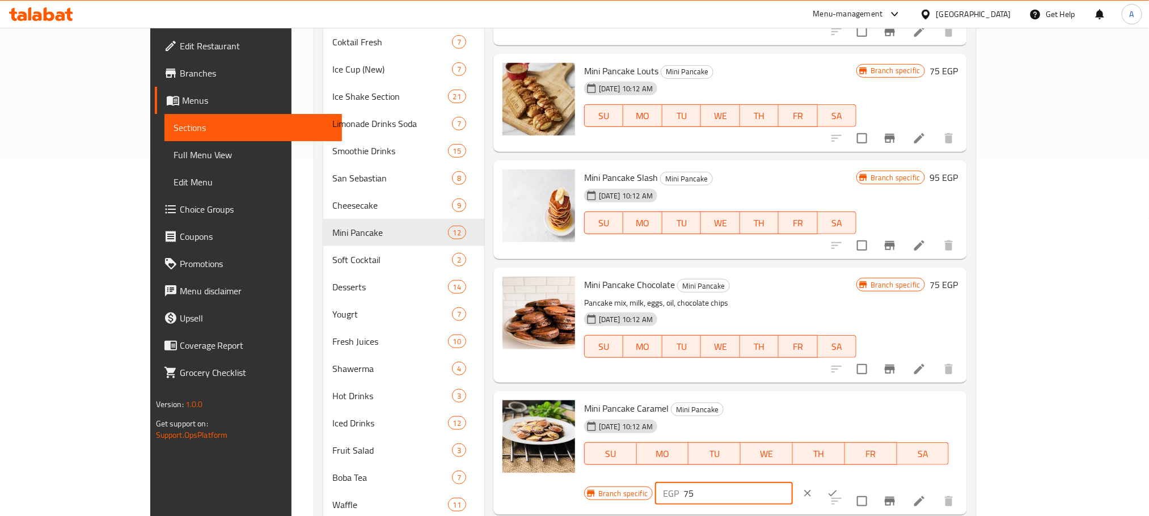
type input "75"
click at [839, 488] on icon "ok" at bounding box center [832, 493] width 11 height 11
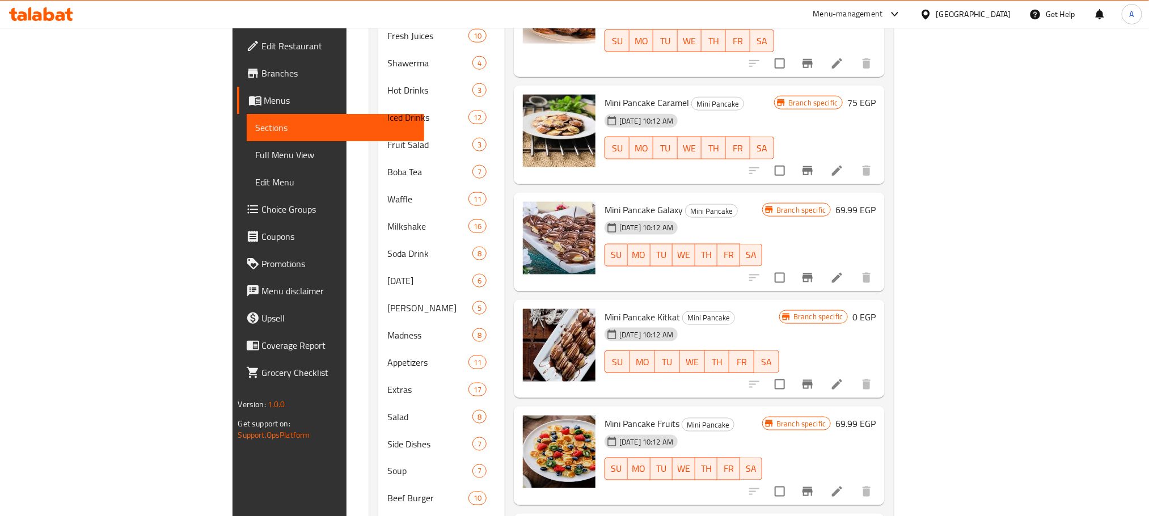
scroll to position [596, 0]
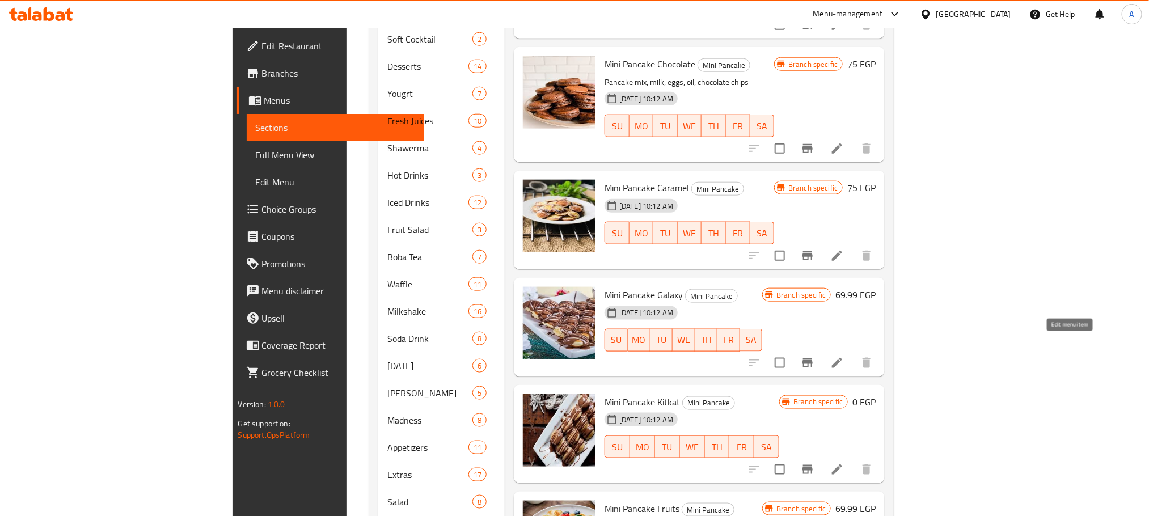
click at [844, 356] on icon at bounding box center [838, 363] width 14 height 14
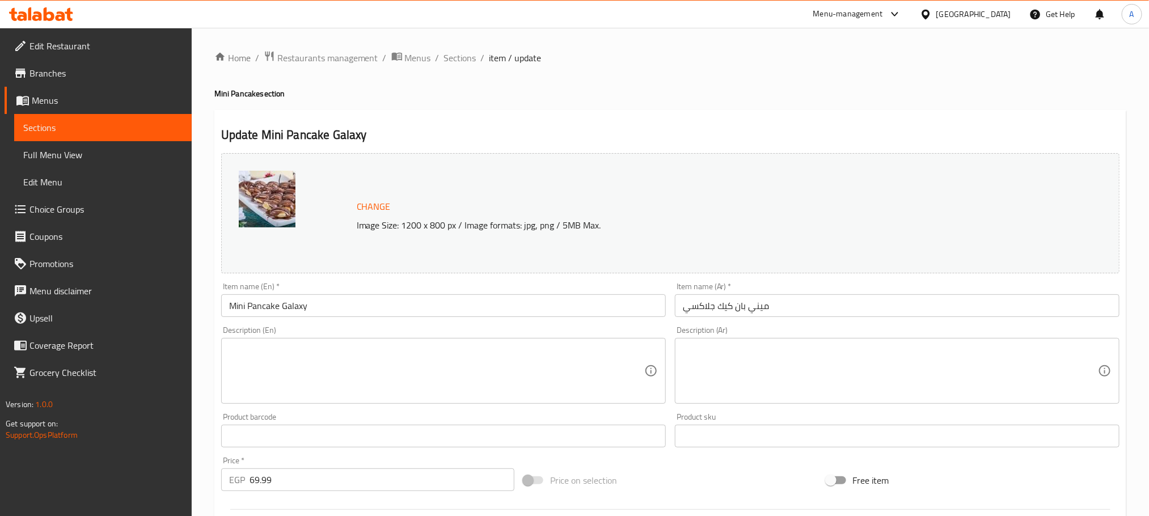
click at [297, 309] on input "Mini Pancake Galaxy" at bounding box center [443, 305] width 445 height 23
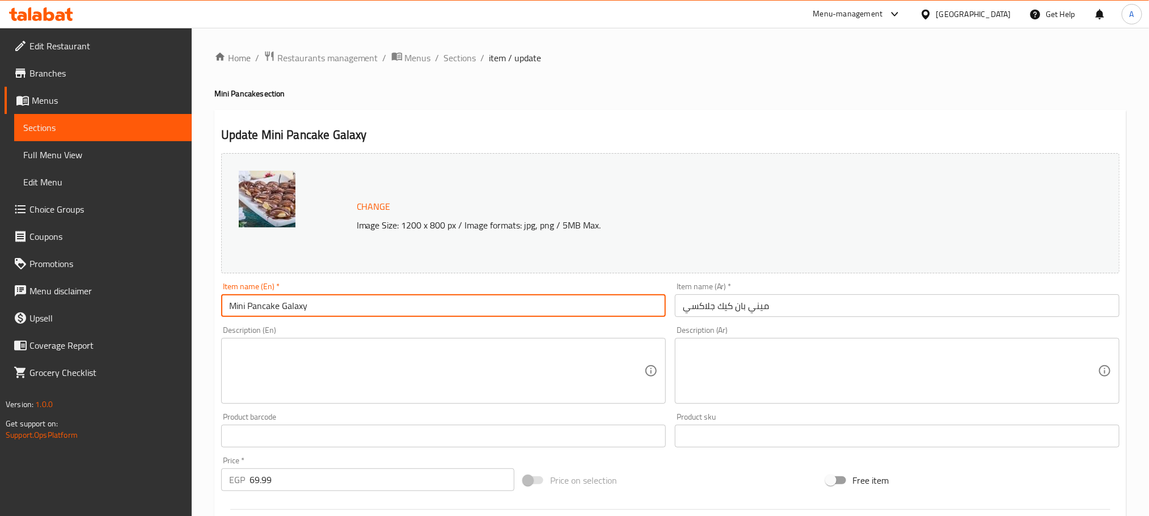
click at [297, 309] on input "Mini Pancake Galaxy" at bounding box center [443, 305] width 445 height 23
type input "Mini Pancake Kinder"
click at [698, 305] on input "ميني بان كيك جلاكسي" at bounding box center [897, 305] width 445 height 23
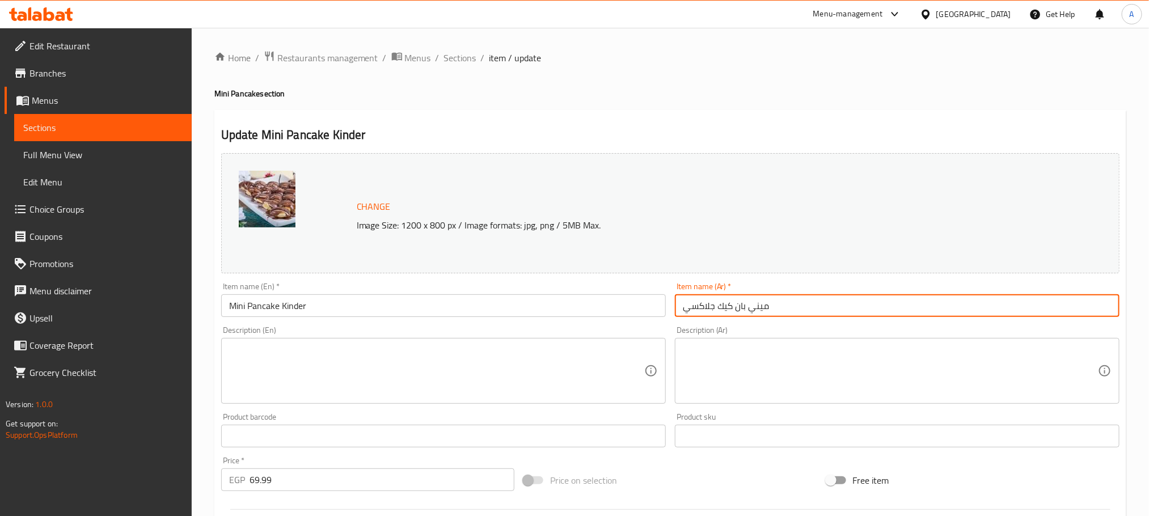
click at [698, 305] on input "ميني بان كيك جلاكسي" at bounding box center [897, 305] width 445 height 23
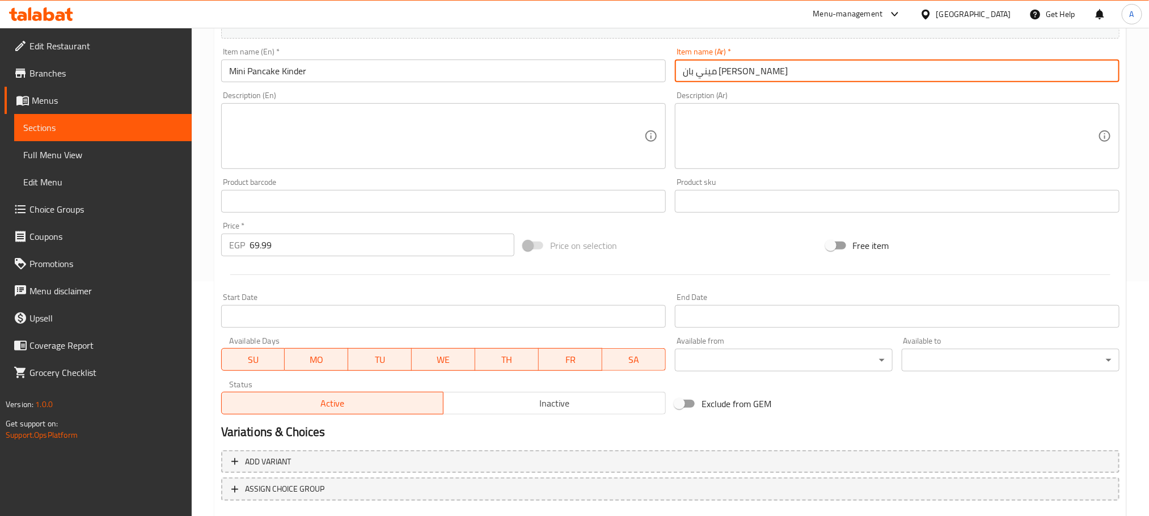
scroll to position [300, 0]
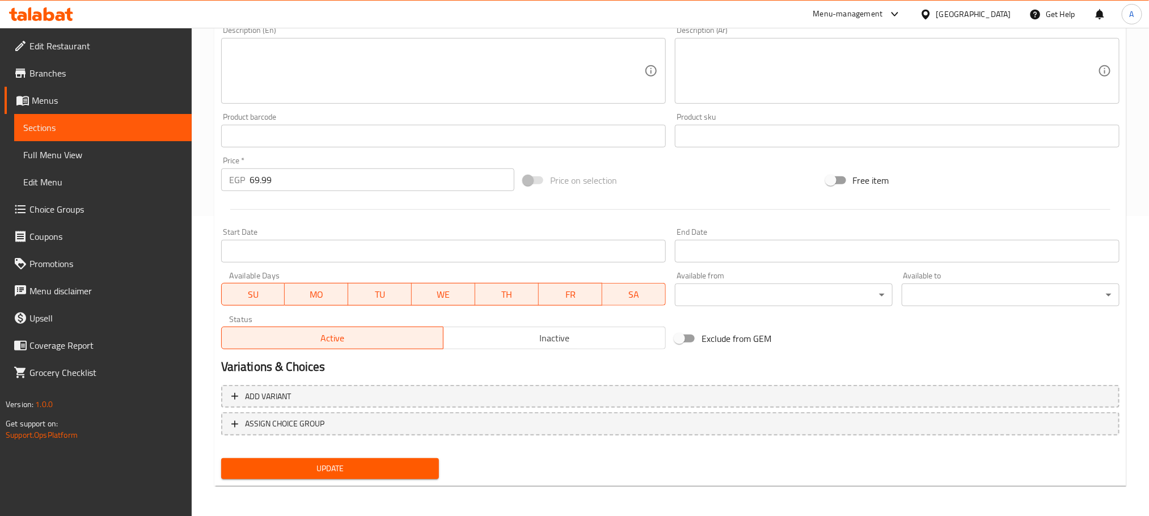
type input "ميني بان كيك كيندر"
click at [351, 462] on span "Update" at bounding box center [330, 469] width 200 height 14
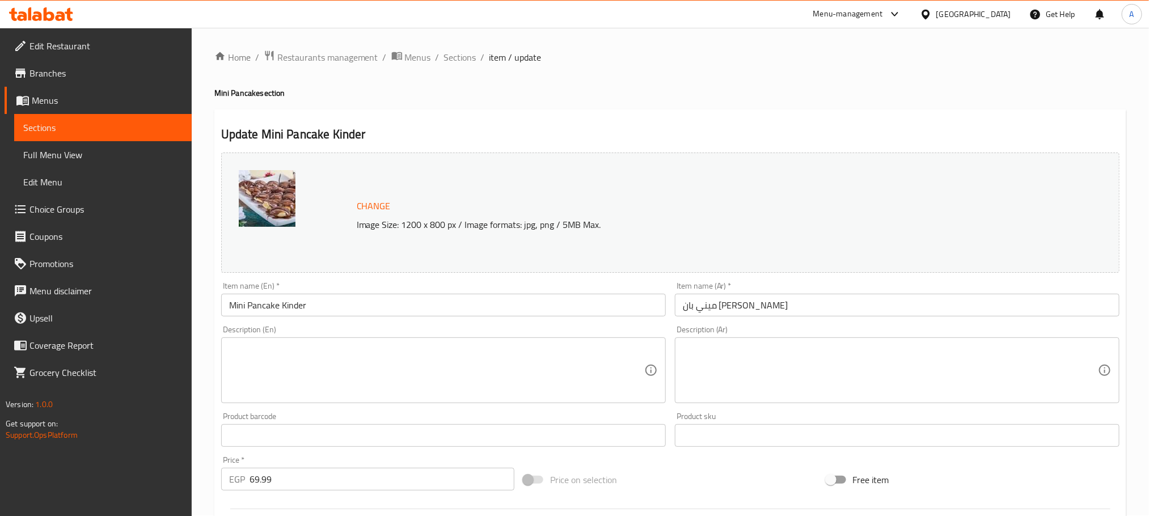
scroll to position [0, 0]
click at [458, 61] on span "Sections" at bounding box center [460, 58] width 32 height 14
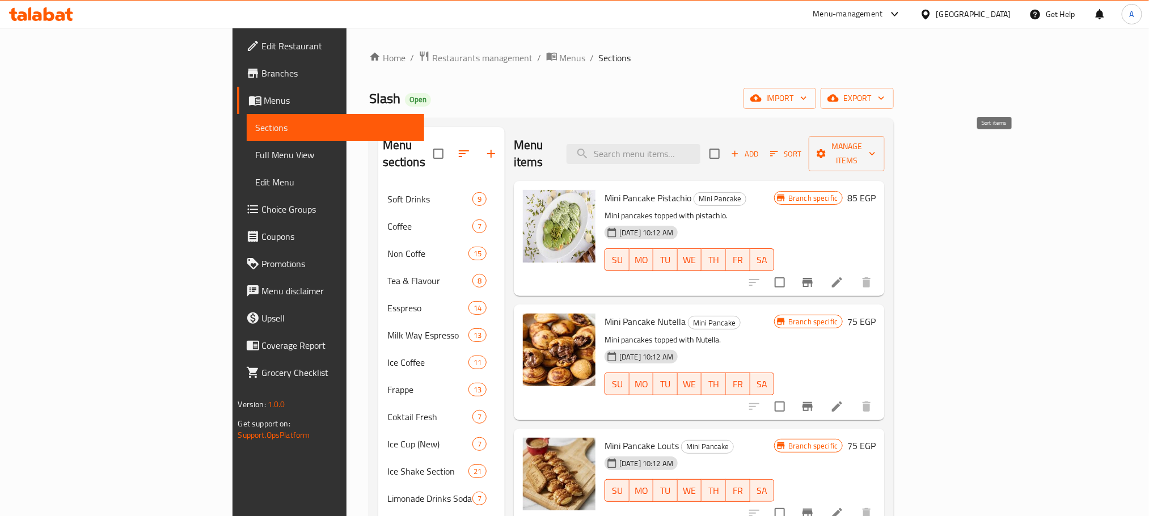
click at [802, 148] on span "Sort" at bounding box center [785, 154] width 31 height 13
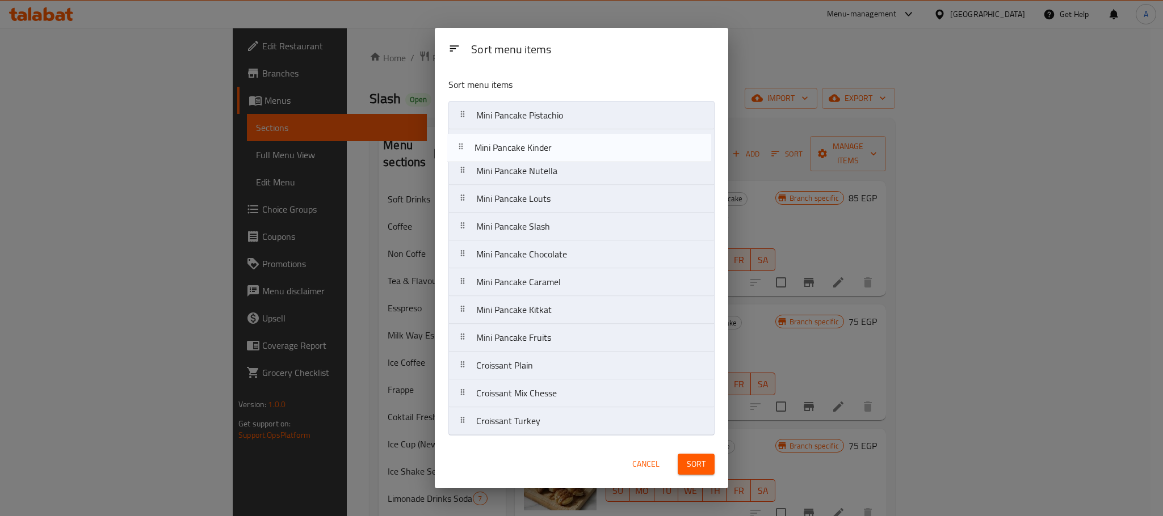
drag, startPoint x: 550, startPoint y: 291, endPoint x: 548, endPoint y: 154, distance: 137.3
click at [548, 154] on nav "Mini Pancake Pistachio Mini Pancake Nutella Mini Pancake Louts Mini Pancake Sla…" at bounding box center [581, 268] width 266 height 335
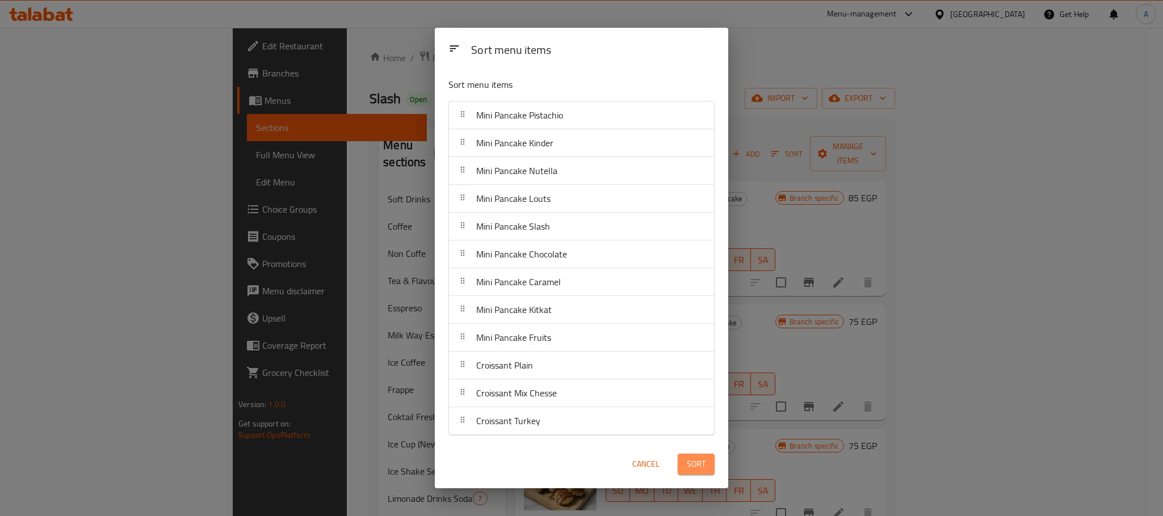
click at [694, 468] on span "Sort" at bounding box center [696, 464] width 19 height 14
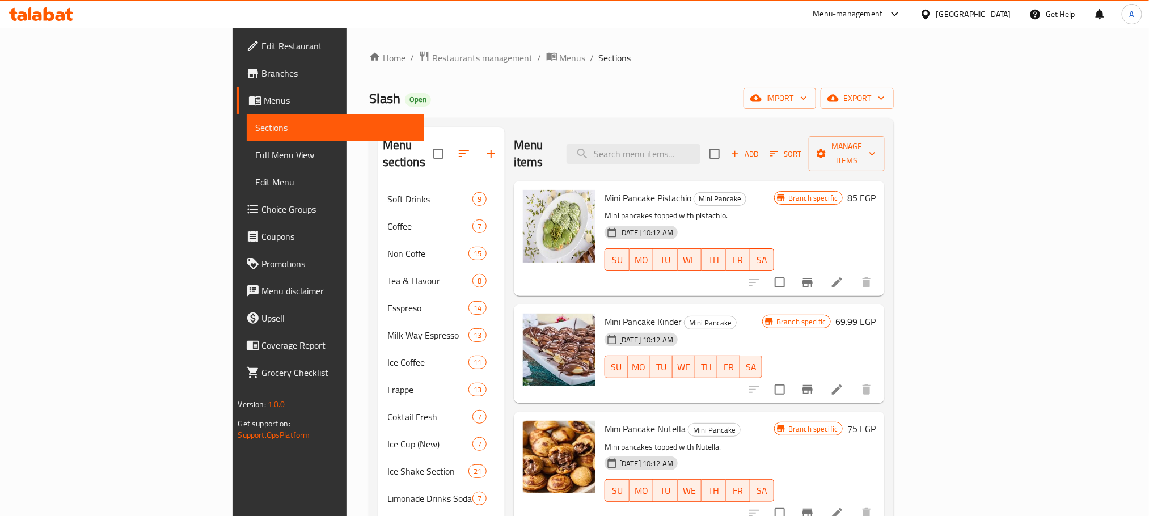
click at [876, 314] on h6 "69.99 EGP" at bounding box center [856, 322] width 40 height 16
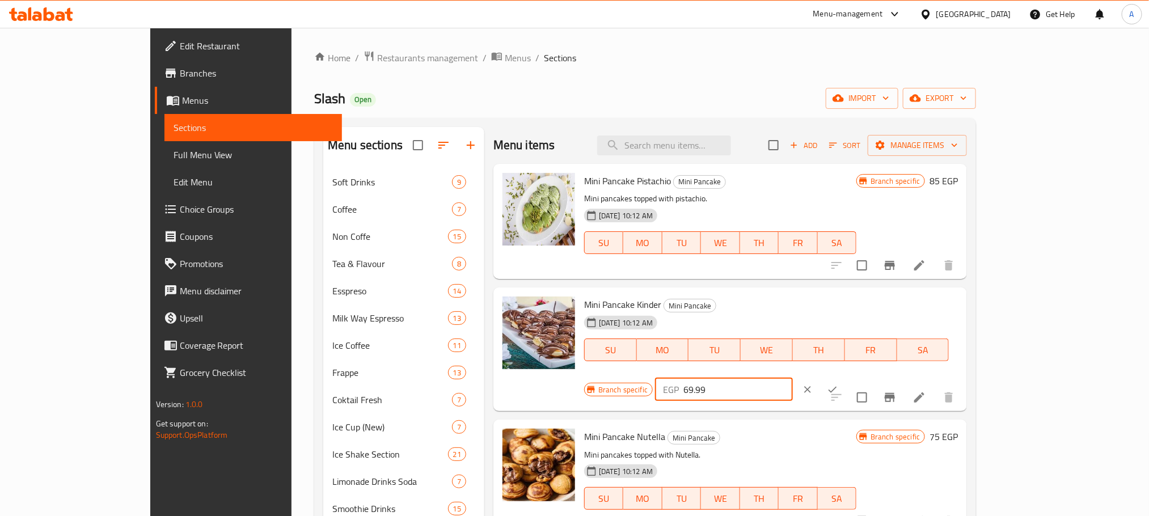
drag, startPoint x: 984, startPoint y: 306, endPoint x: 944, endPoint y: 306, distance: 40.3
click at [793, 378] on div "EGP 69.99 ​" at bounding box center [724, 389] width 138 height 23
type input "80"
click at [839, 384] on icon "ok" at bounding box center [832, 389] width 11 height 11
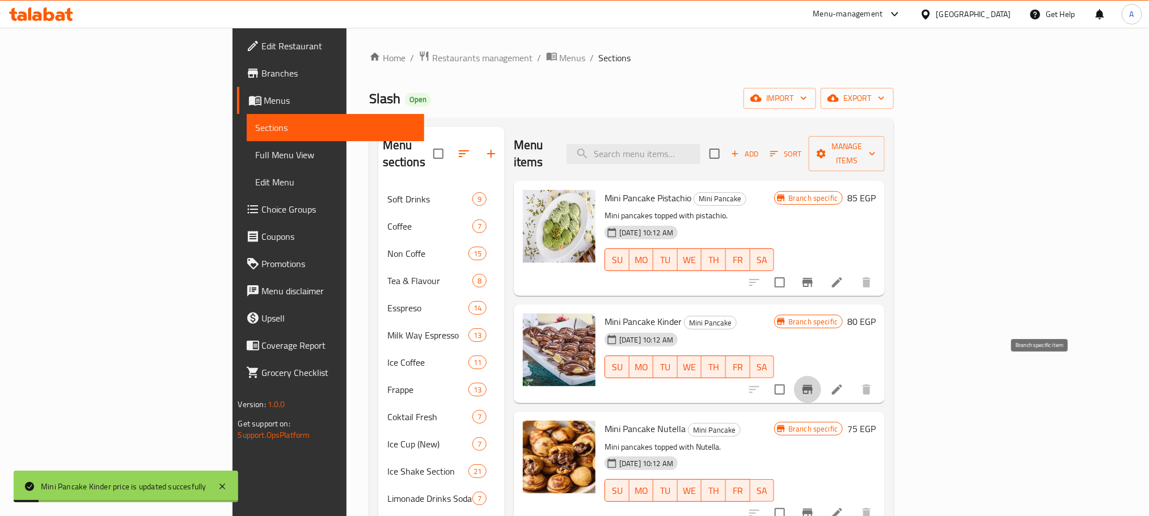
click at [822, 376] on button "Branch-specific-item" at bounding box center [807, 389] width 27 height 27
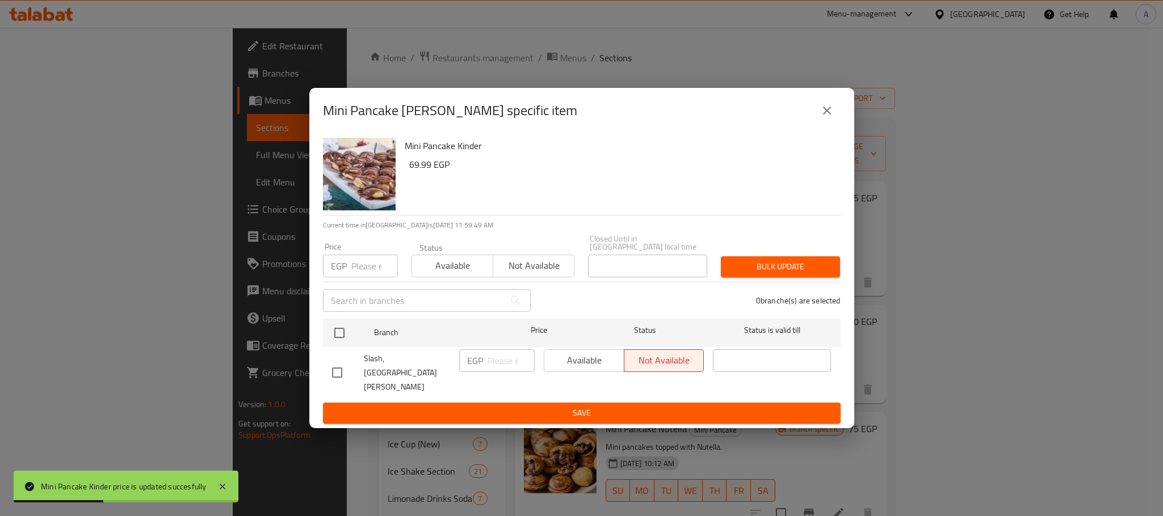
click at [826, 117] on icon "close" at bounding box center [827, 111] width 14 height 14
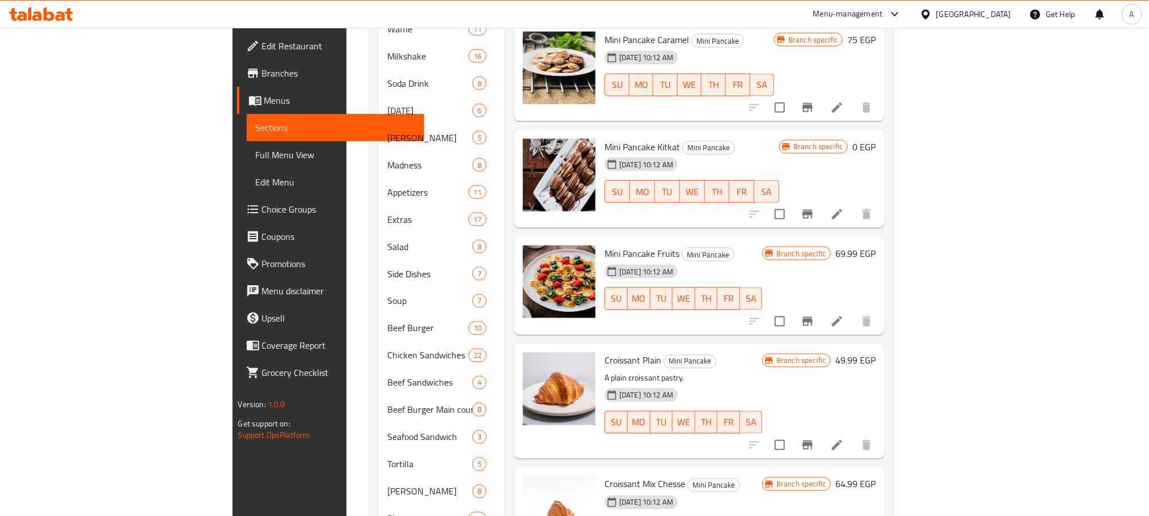
scroll to position [766, 0]
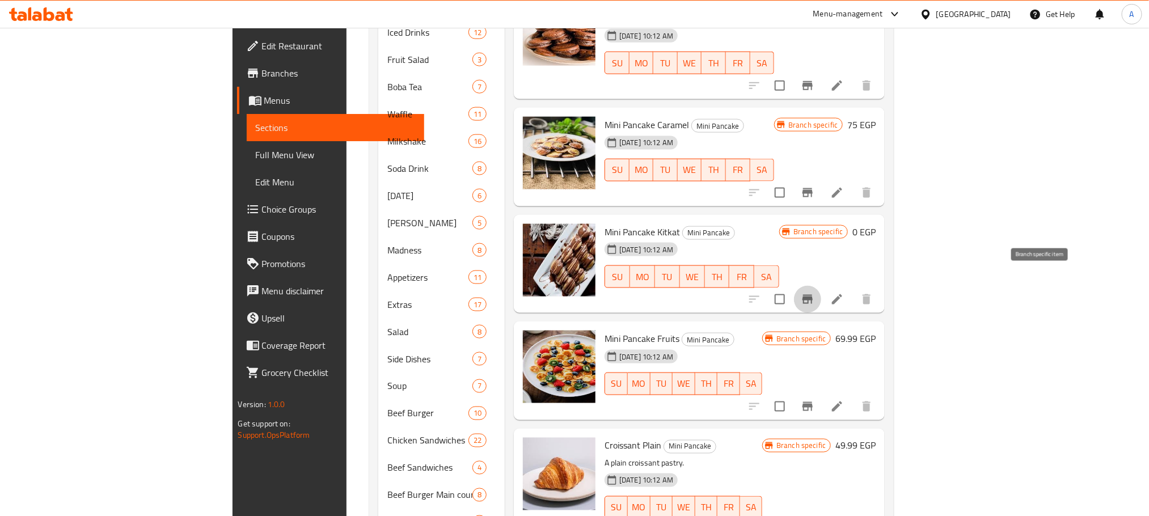
click at [813, 295] on icon "Branch-specific-item" at bounding box center [808, 299] width 10 height 9
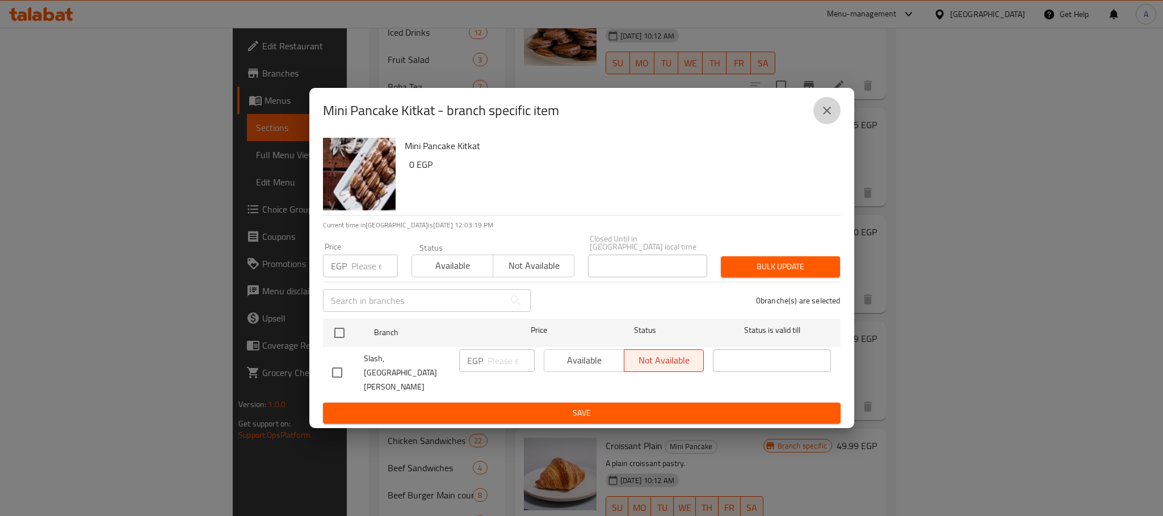
click at [833, 123] on button "close" at bounding box center [826, 110] width 27 height 27
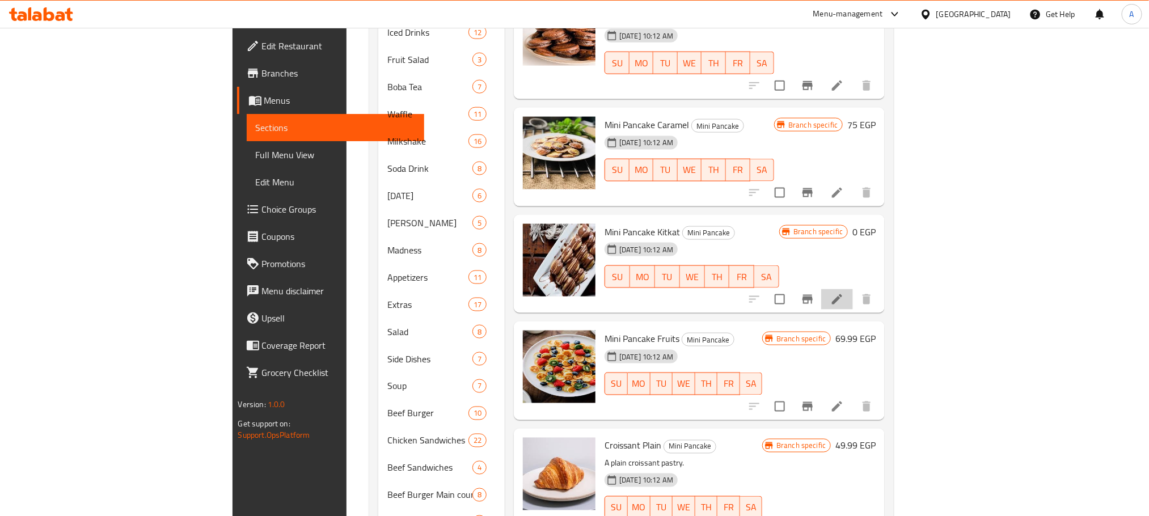
click at [843, 294] on icon at bounding box center [837, 299] width 10 height 10
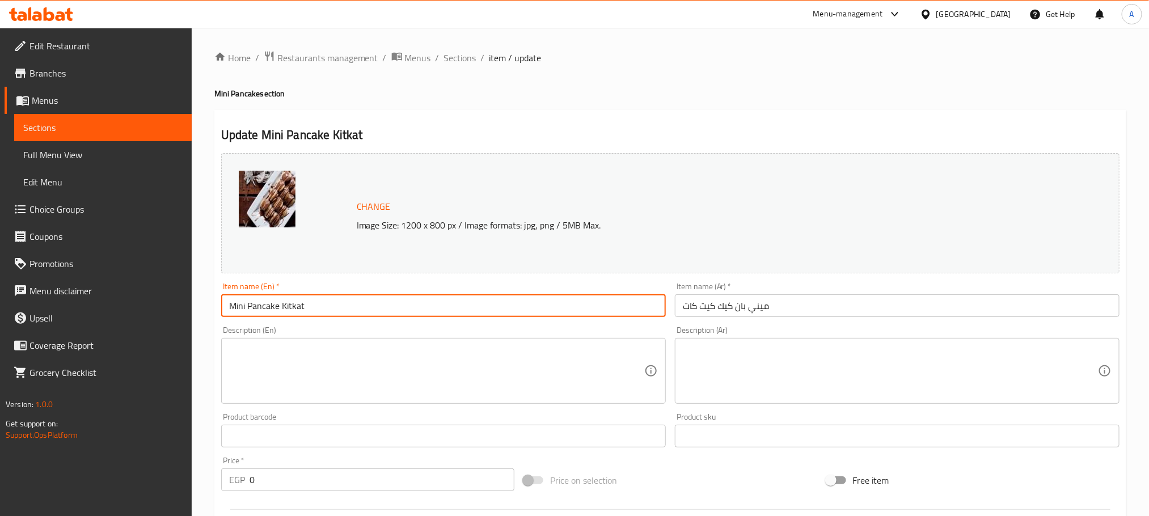
click at [290, 306] on input "Mini Pancake Kitkat" at bounding box center [443, 305] width 445 height 23
type input "Mini Pancake Nutella Oreo"
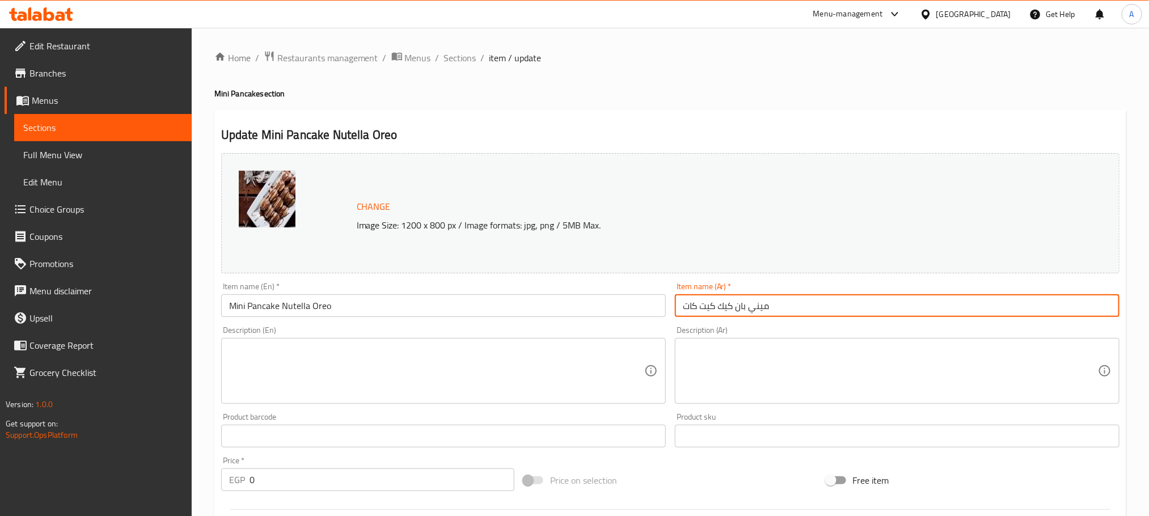
drag, startPoint x: 715, startPoint y: 308, endPoint x: 675, endPoint y: 308, distance: 40.3
click at [675, 308] on input "ميني بان كيك كيت كات" at bounding box center [897, 305] width 445 height 23
type input "ميني بان كيك نوتيلا أوريو"
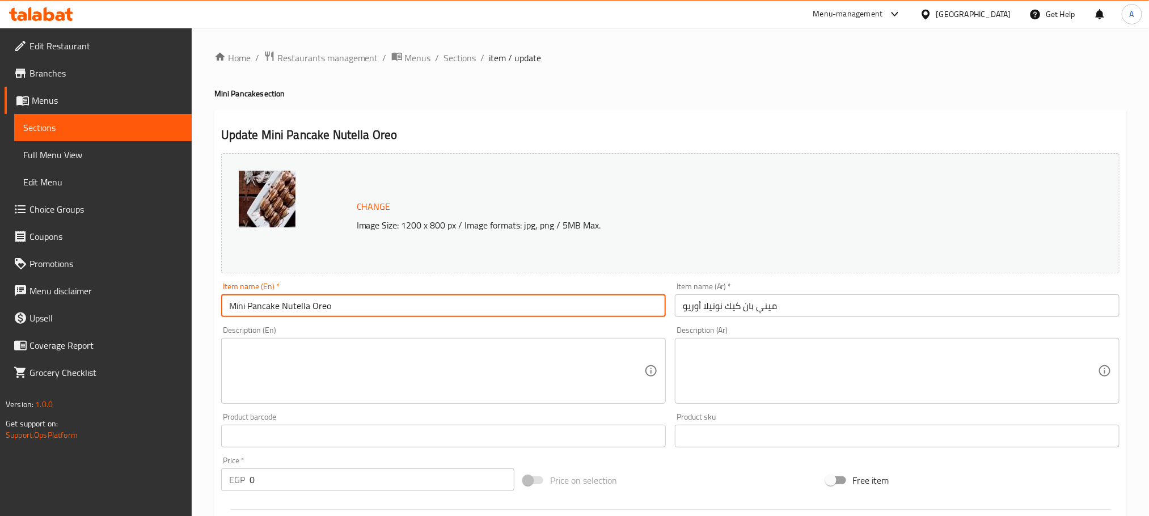
click at [296, 305] on input "Mini Pancake Nutella Oreo" at bounding box center [443, 305] width 445 height 23
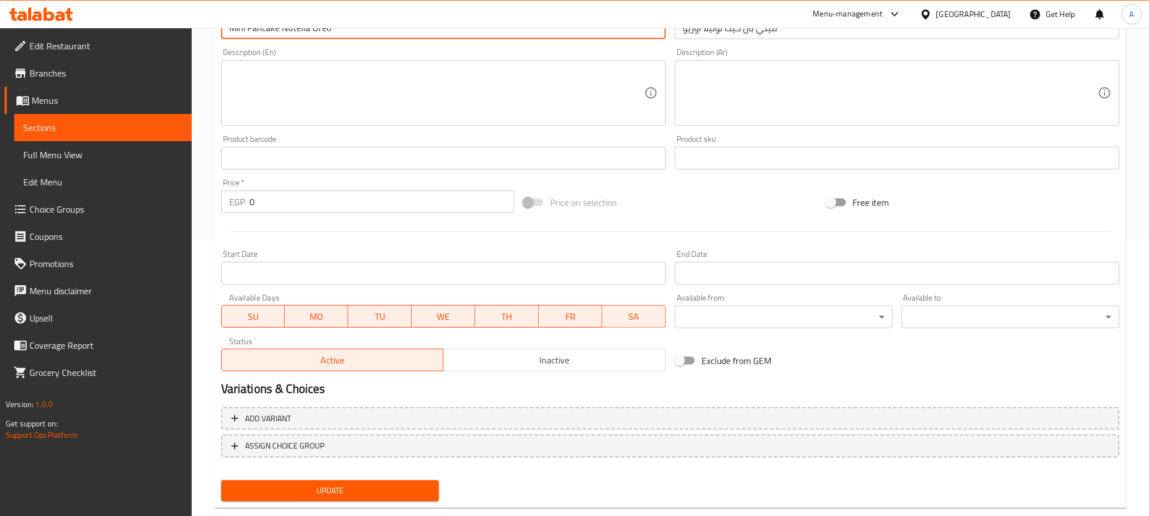
scroll to position [300, 0]
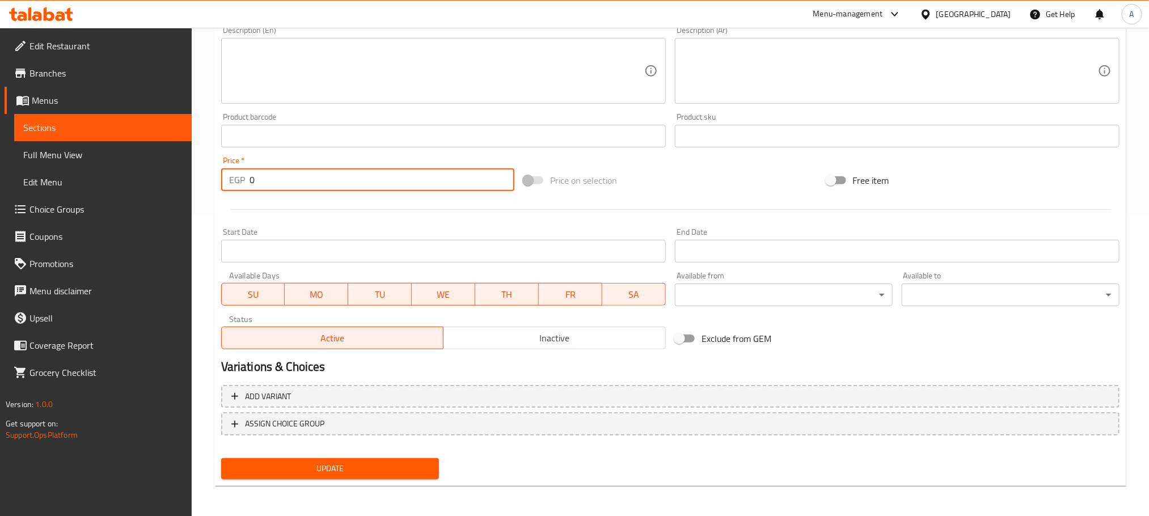
click at [252, 178] on input "0" at bounding box center [382, 180] width 265 height 23
type input "80"
click at [357, 468] on span "Update" at bounding box center [330, 469] width 200 height 14
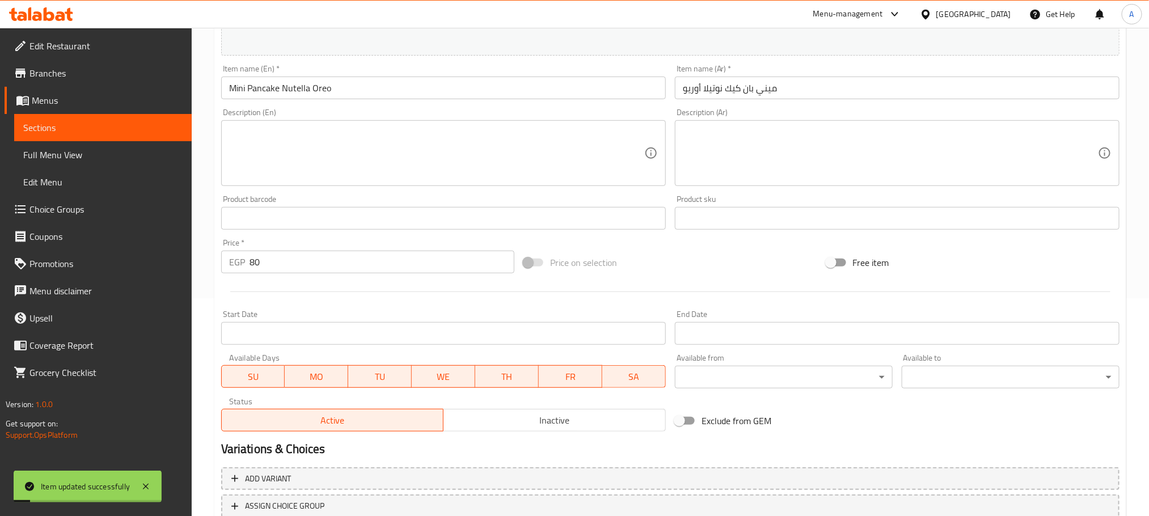
scroll to position [130, 0]
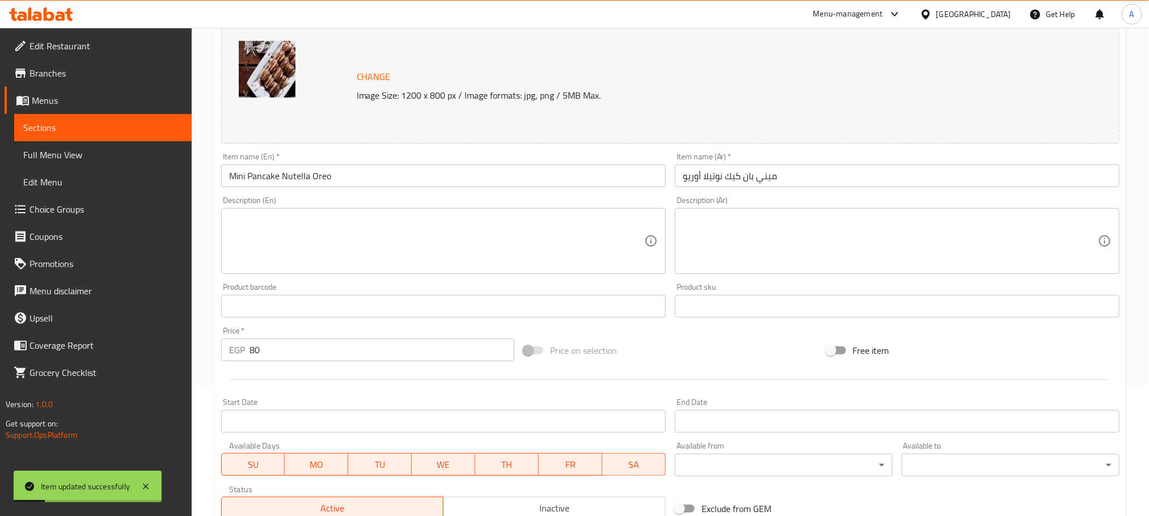
click at [300, 172] on input "Mini Pancake Nutella Oreo" at bounding box center [443, 176] width 445 height 23
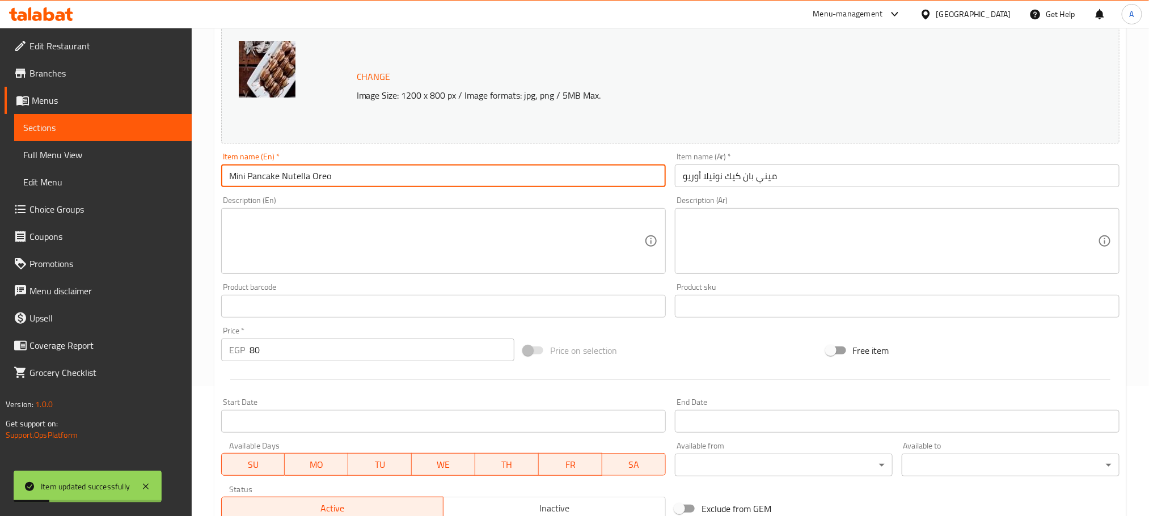
click at [300, 172] on input "Mini Pancake Nutella Oreo" at bounding box center [443, 176] width 445 height 23
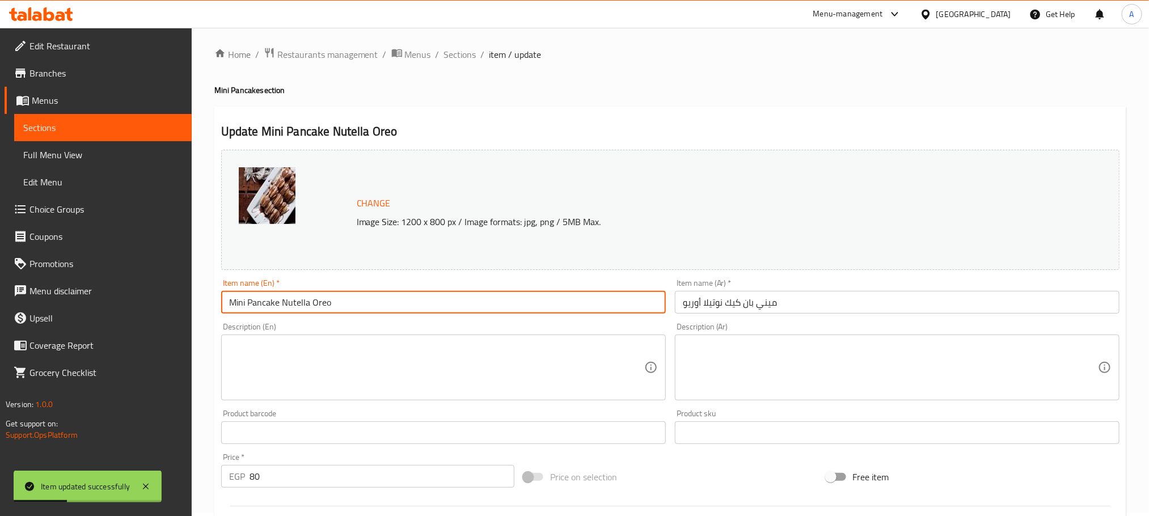
scroll to position [0, 0]
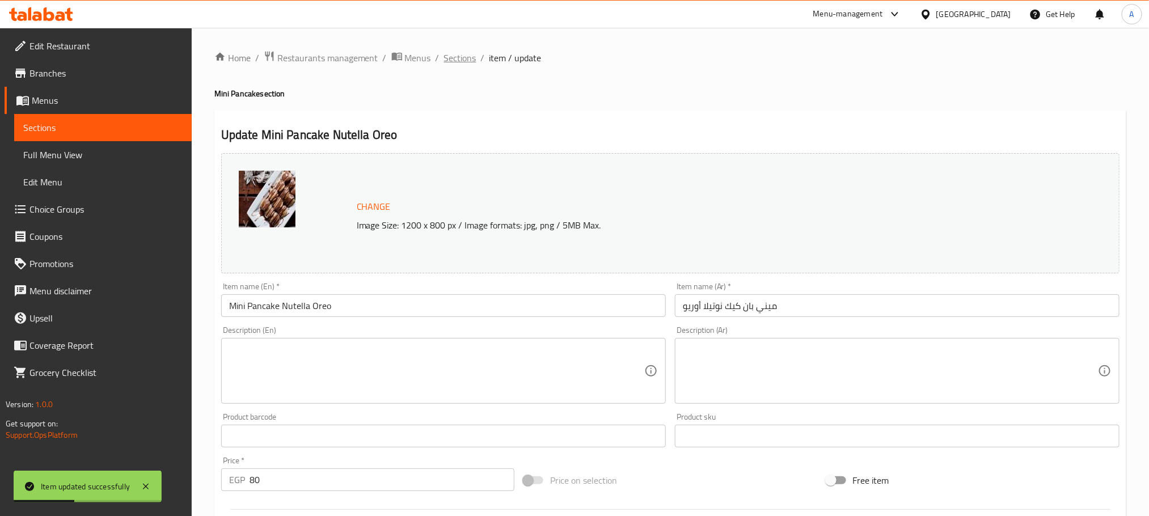
click at [454, 58] on span "Sections" at bounding box center [460, 58] width 32 height 14
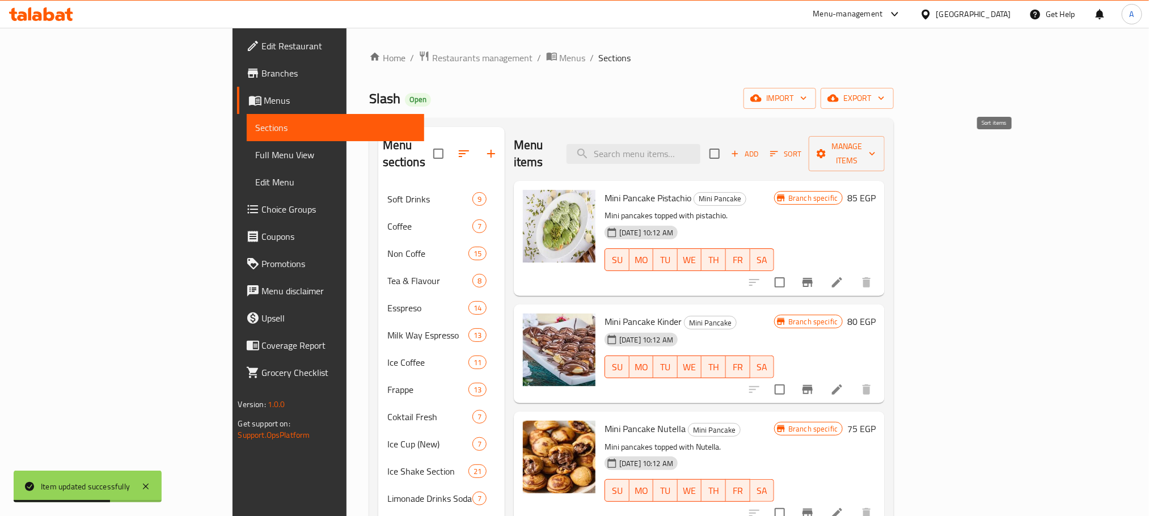
click at [802, 148] on span "Sort" at bounding box center [785, 154] width 31 height 13
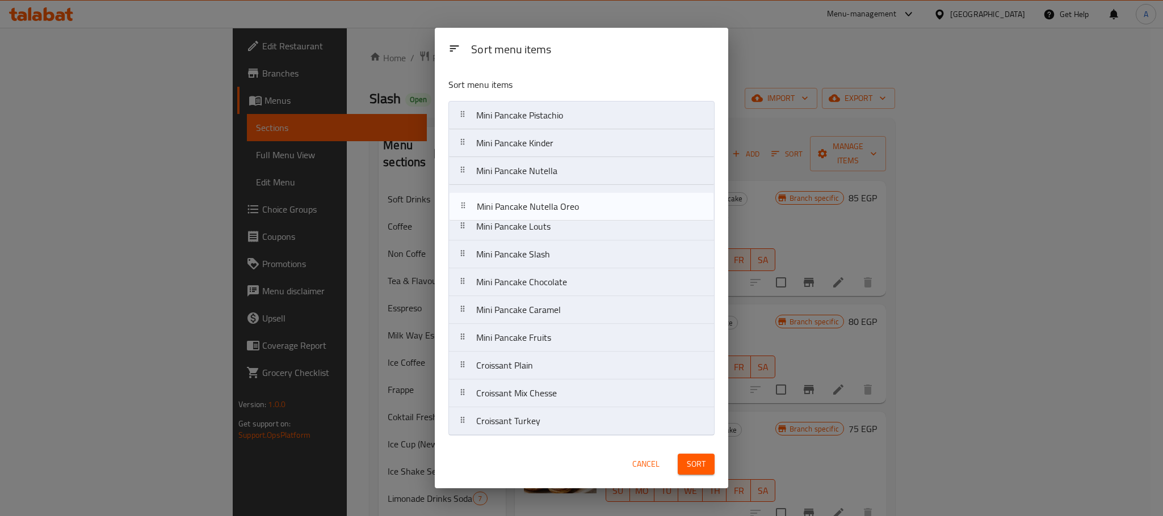
drag, startPoint x: 568, startPoint y: 310, endPoint x: 568, endPoint y: 193, distance: 117.4
click at [568, 193] on nav "Mini Pancake Pistachio Mini Pancake Kinder Mini Pancake Nutella Mini Pancake Lo…" at bounding box center [581, 268] width 266 height 335
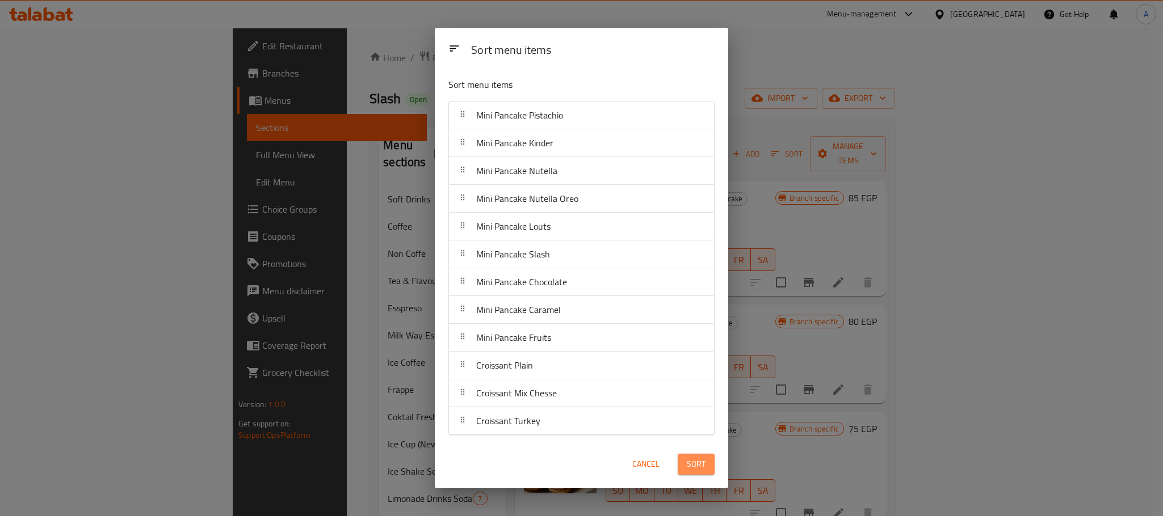
click at [700, 470] on span "Sort" at bounding box center [696, 464] width 19 height 14
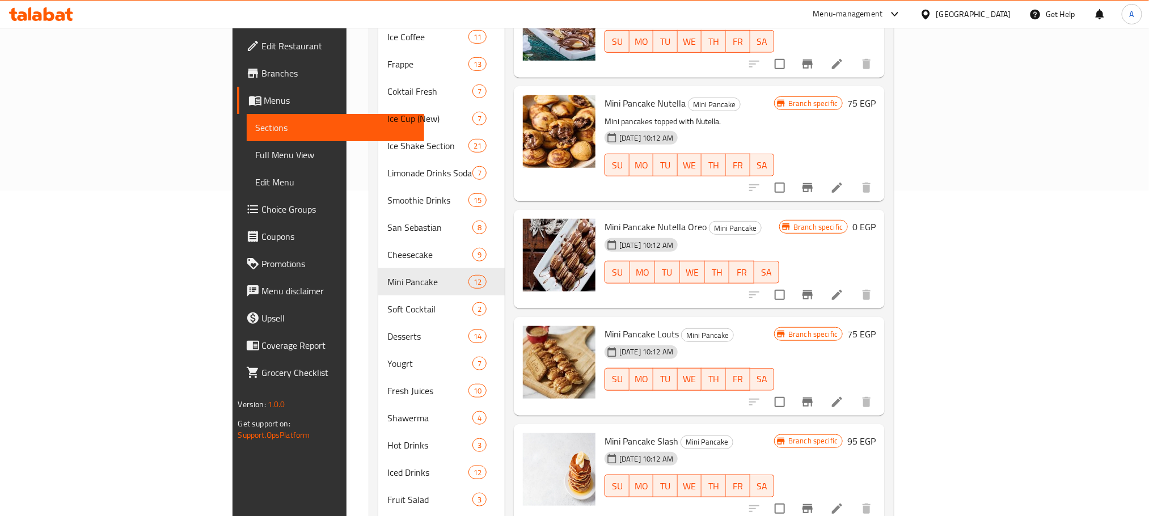
scroll to position [340, 0]
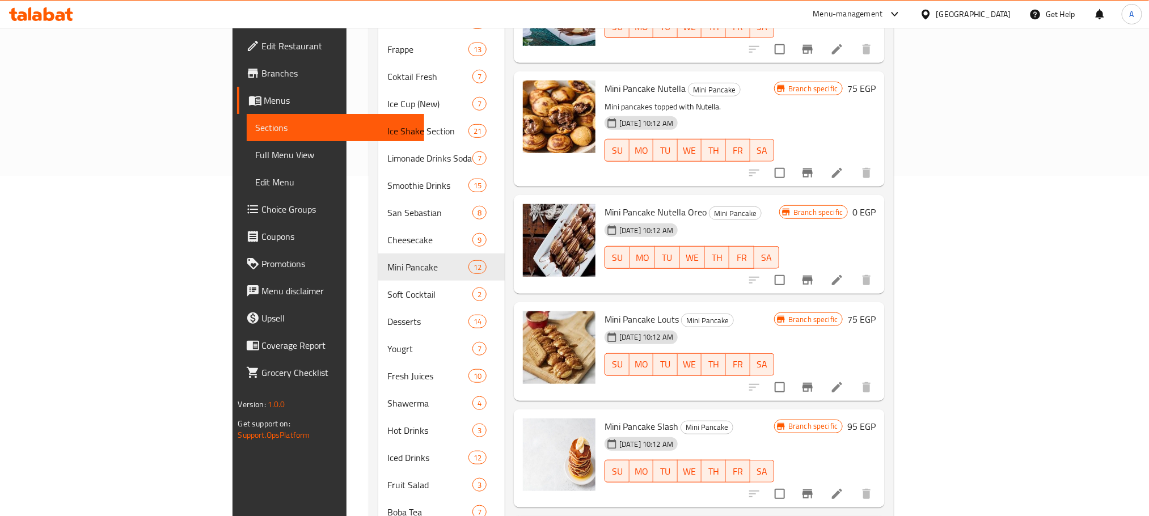
click at [876, 204] on h6 "0 EGP" at bounding box center [864, 212] width 23 height 16
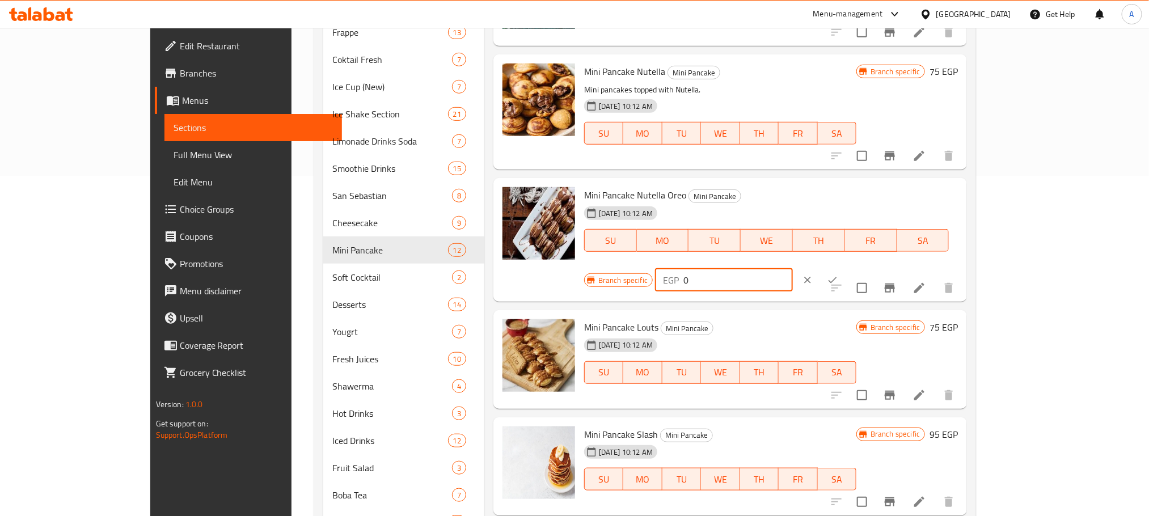
click at [793, 269] on input "0" at bounding box center [739, 280] width 110 height 23
type input "80"
click at [839, 275] on icon "ok" at bounding box center [832, 280] width 11 height 11
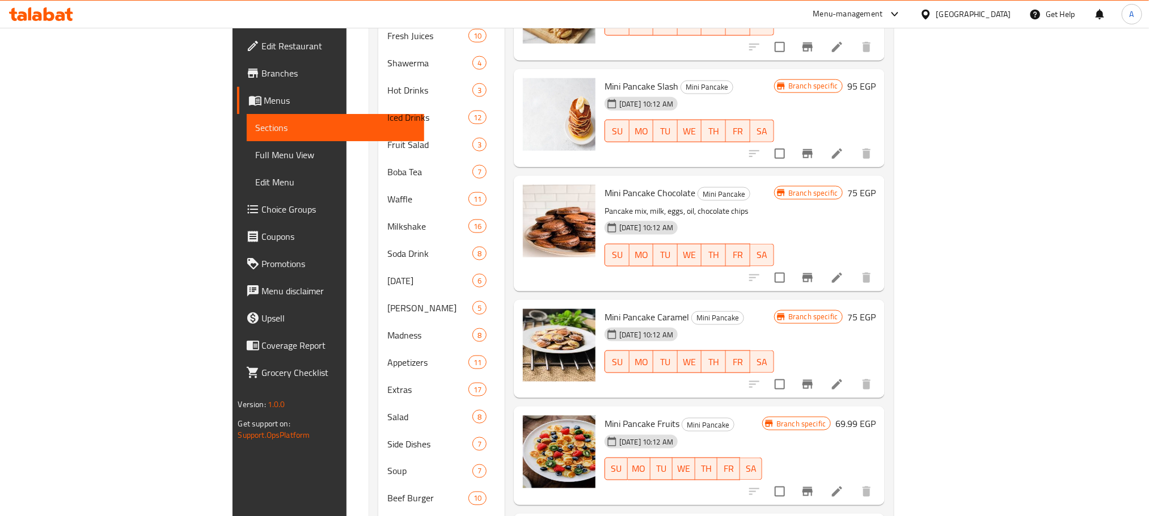
scroll to position [426, 0]
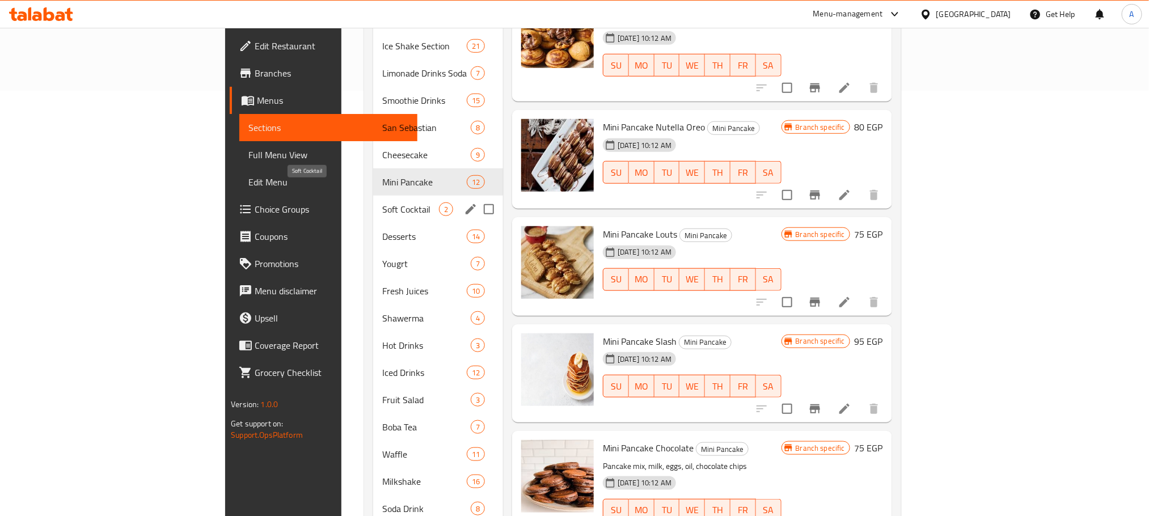
click at [382, 203] on span "Soft Cocktail" at bounding box center [410, 210] width 56 height 14
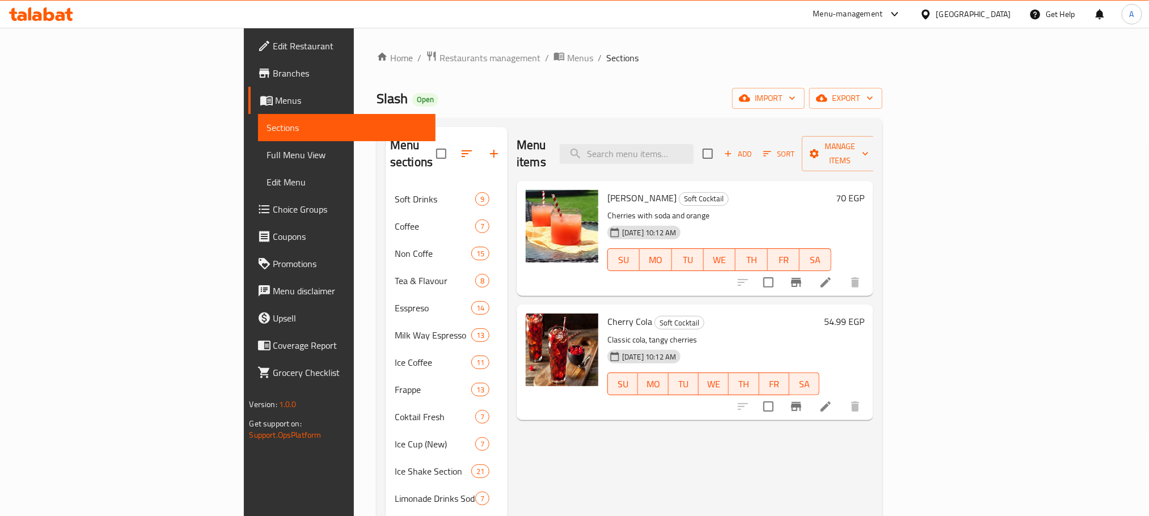
click at [865, 314] on h6 "54.99 EGP" at bounding box center [844, 322] width 40 height 16
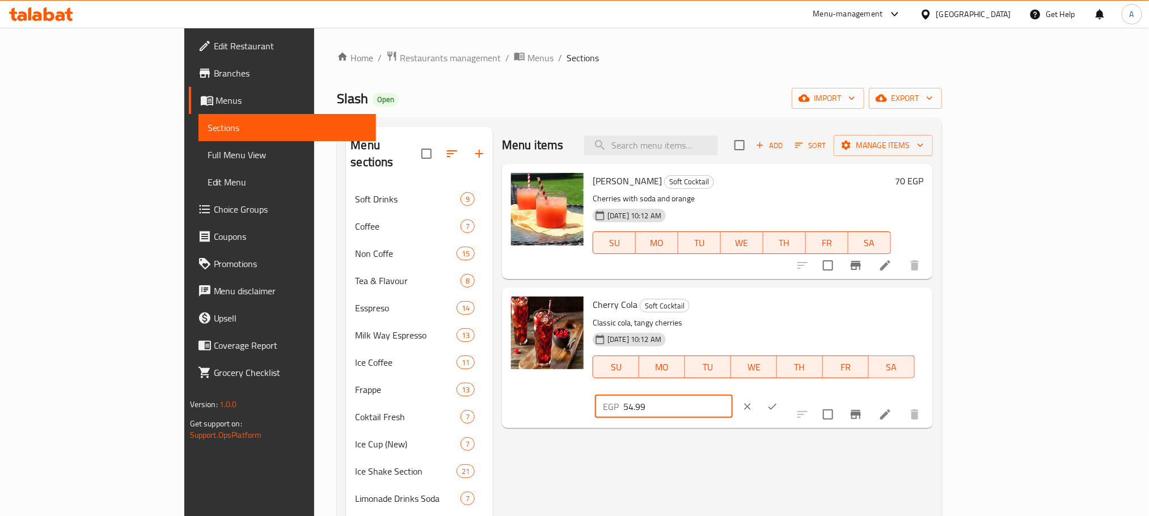
drag, startPoint x: 981, startPoint y: 309, endPoint x: 900, endPoint y: 300, distance: 81.0
click at [900, 300] on div "Cherry Cola Soft Cocktail Classic cola, tangy cherries 03-11-2024 10:12 AM SU M…" at bounding box center [758, 357] width 340 height 131
type input "65"
click at [778, 401] on icon "ok" at bounding box center [772, 406] width 11 height 11
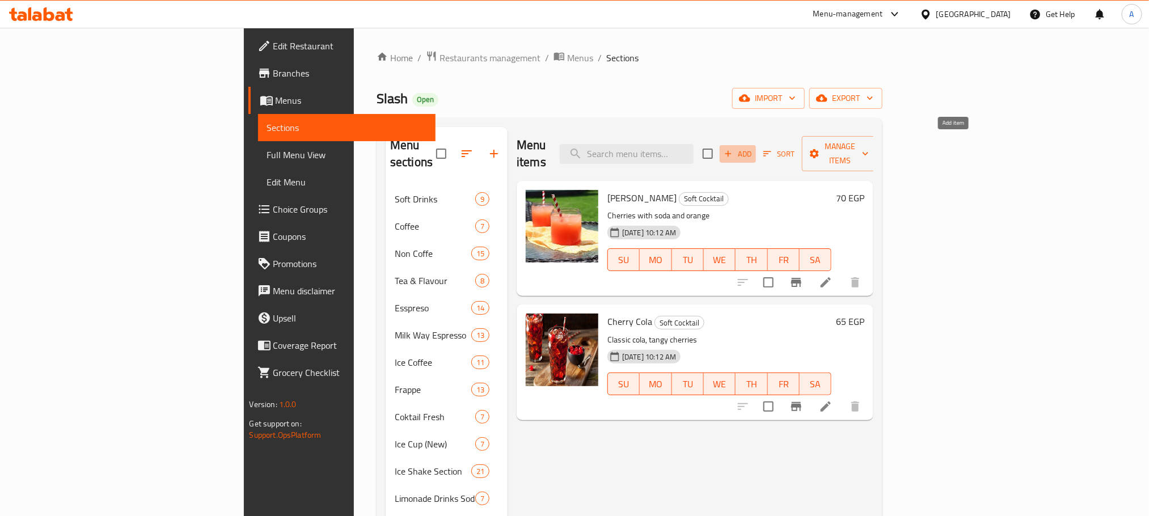
click at [756, 145] on button "Add" at bounding box center [738, 154] width 36 height 18
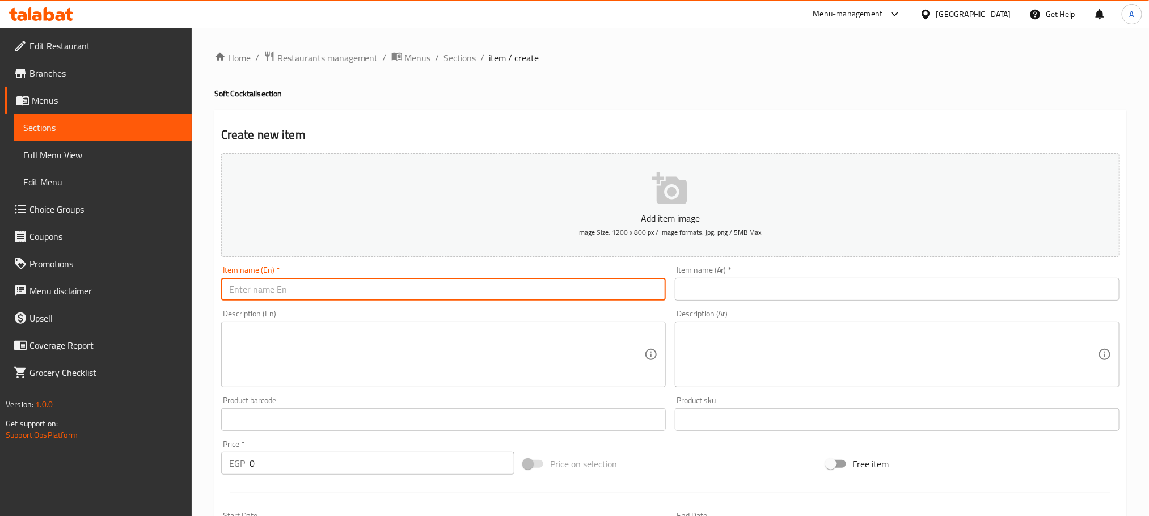
click at [337, 281] on input "text" at bounding box center [443, 289] width 445 height 23
type input "/"
type input "Limons Strawberry"
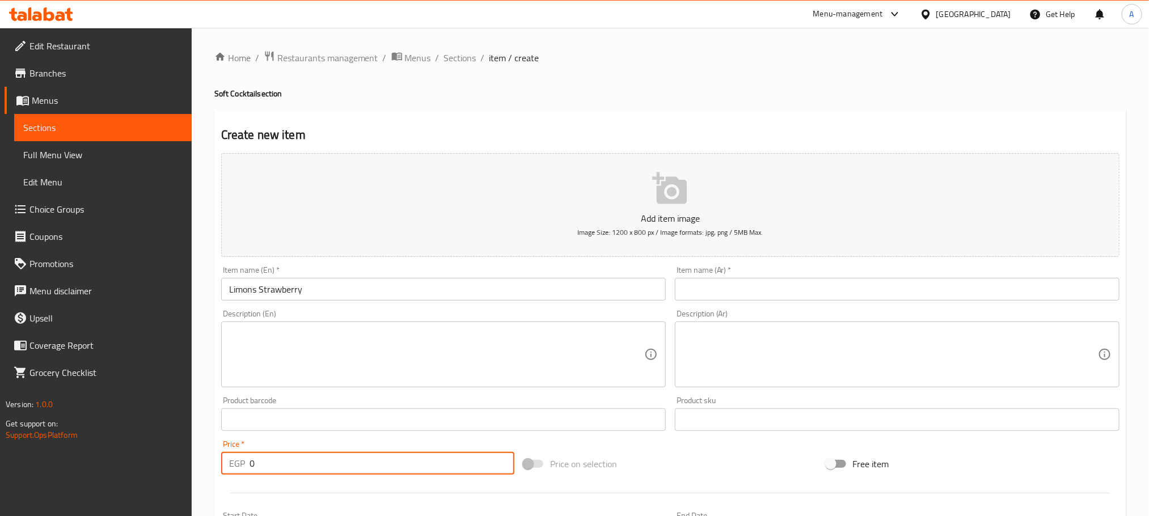
drag, startPoint x: 264, startPoint y: 458, endPoint x: 237, endPoint y: 460, distance: 27.3
click at [237, 460] on div "EGP 0 Price *" at bounding box center [367, 463] width 293 height 23
type input "65"
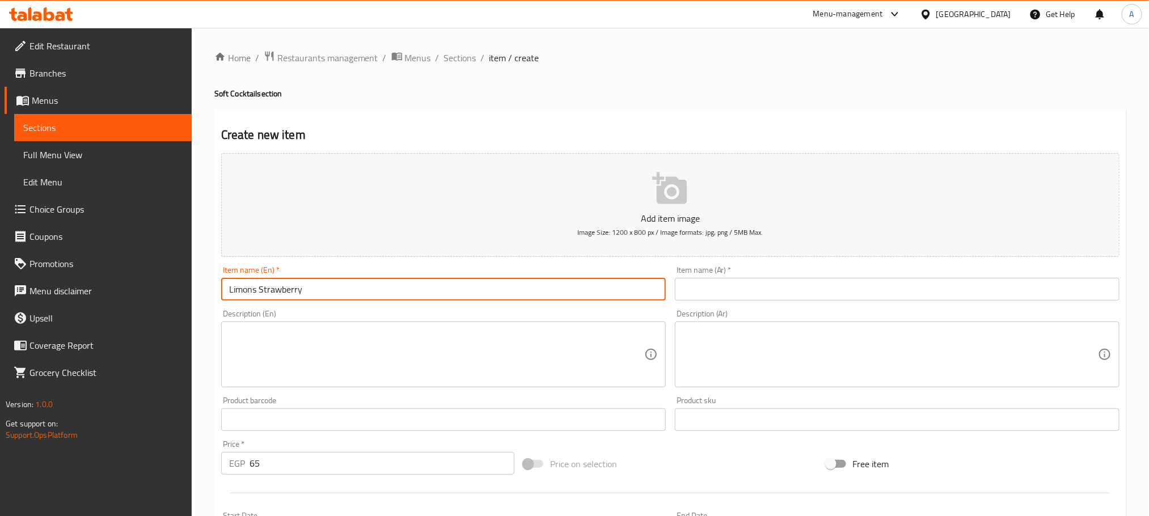
drag, startPoint x: 287, startPoint y: 285, endPoint x: 208, endPoint y: 285, distance: 78.3
click at [208, 285] on div "Home / Restaurants management / Menus / Sections / item / create Soft Cocktail …" at bounding box center [671, 415] width 958 height 774
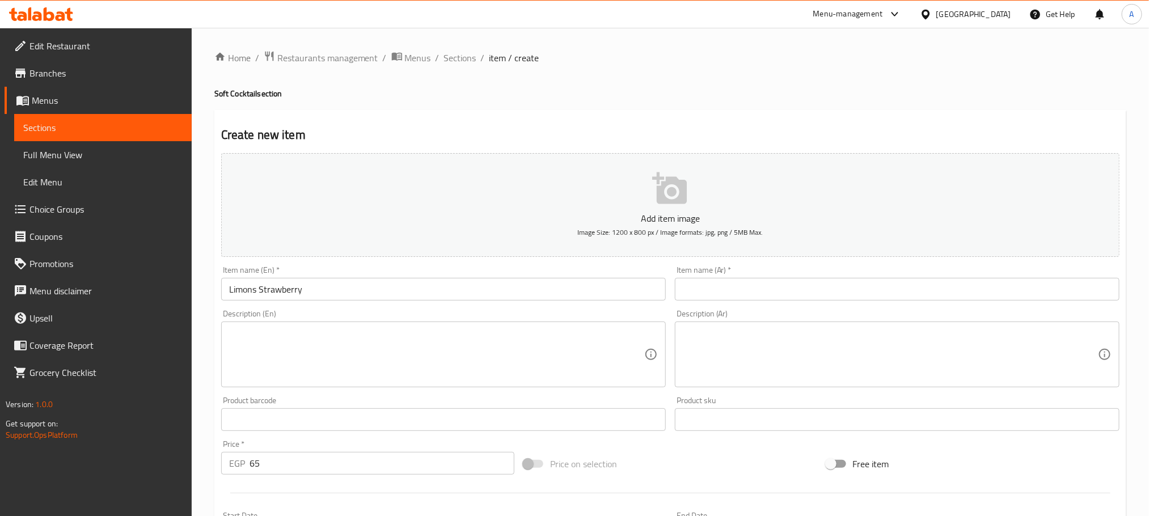
click at [754, 288] on input "text" at bounding box center [897, 289] width 445 height 23
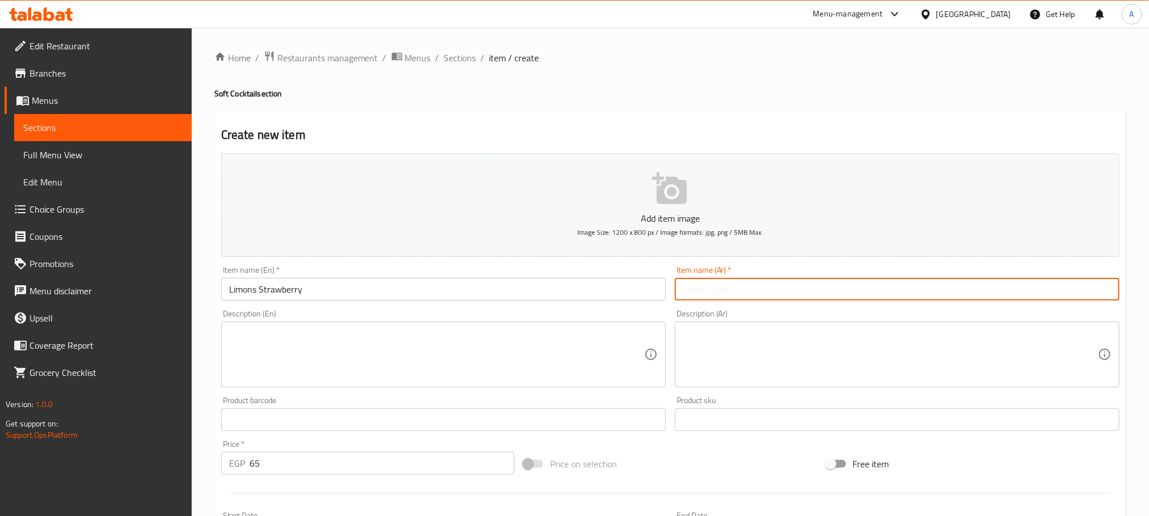
paste input "فراولة والليمون"
click at [708, 292] on input "فراولة والليمون" at bounding box center [897, 289] width 445 height 23
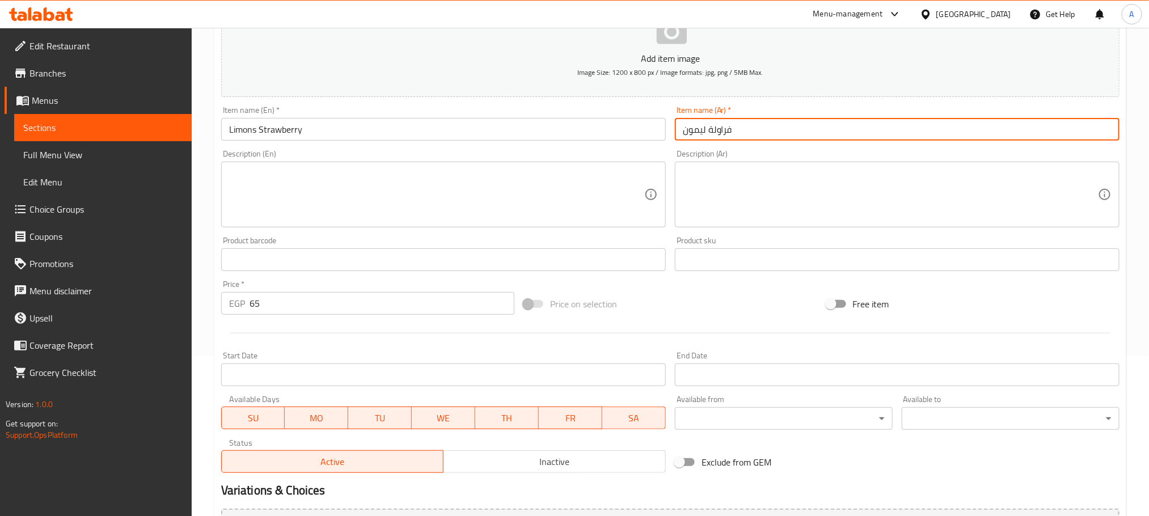
scroll to position [199, 0]
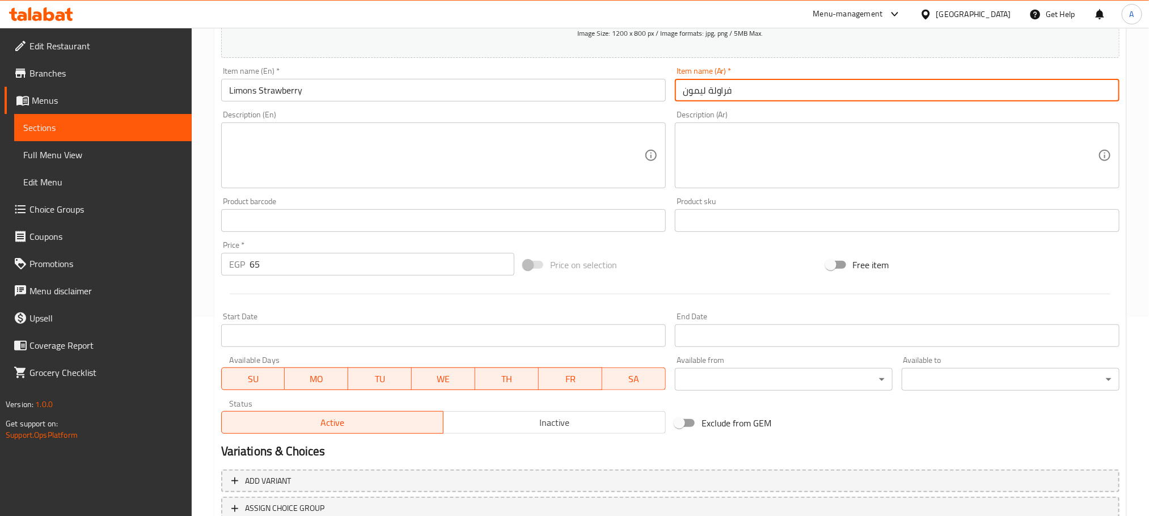
type input "فراولة ليمون"
click at [242, 89] on input "Limons Strawberry" at bounding box center [443, 90] width 445 height 23
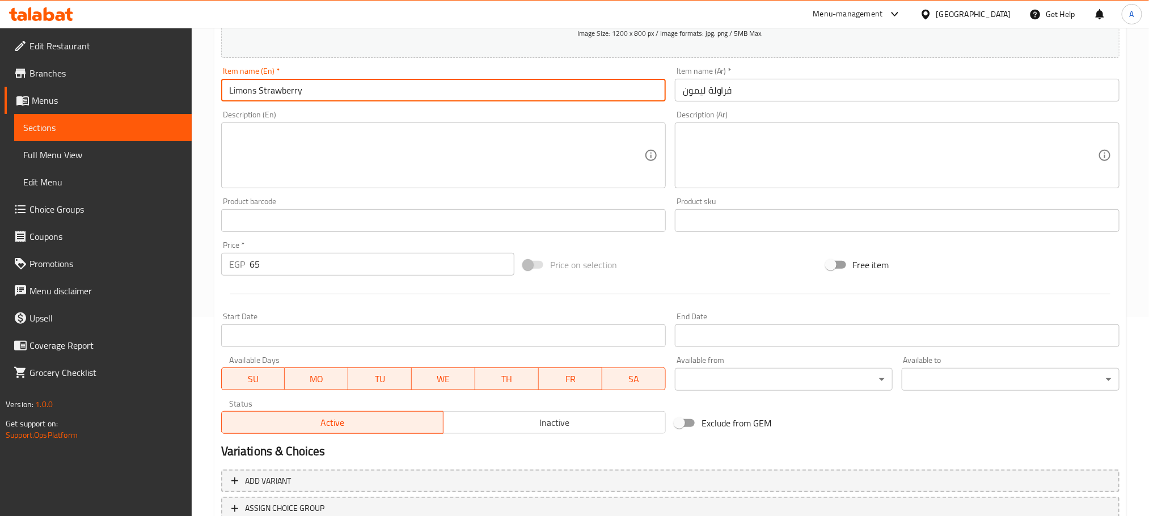
click at [242, 89] on input "Limons Strawberry" at bounding box center [443, 90] width 445 height 23
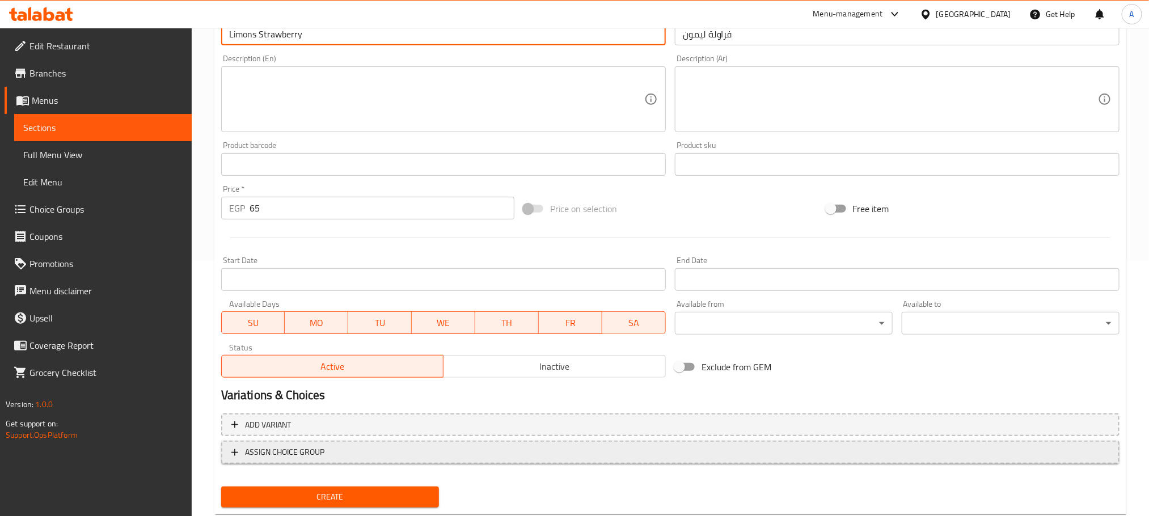
scroll to position [284, 0]
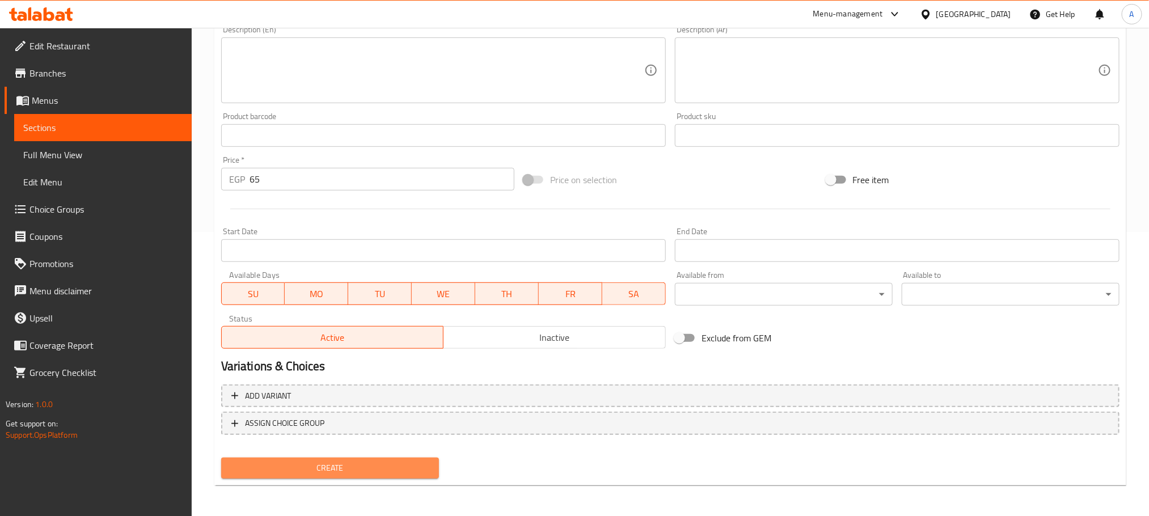
click at [366, 474] on span "Create" at bounding box center [330, 468] width 200 height 14
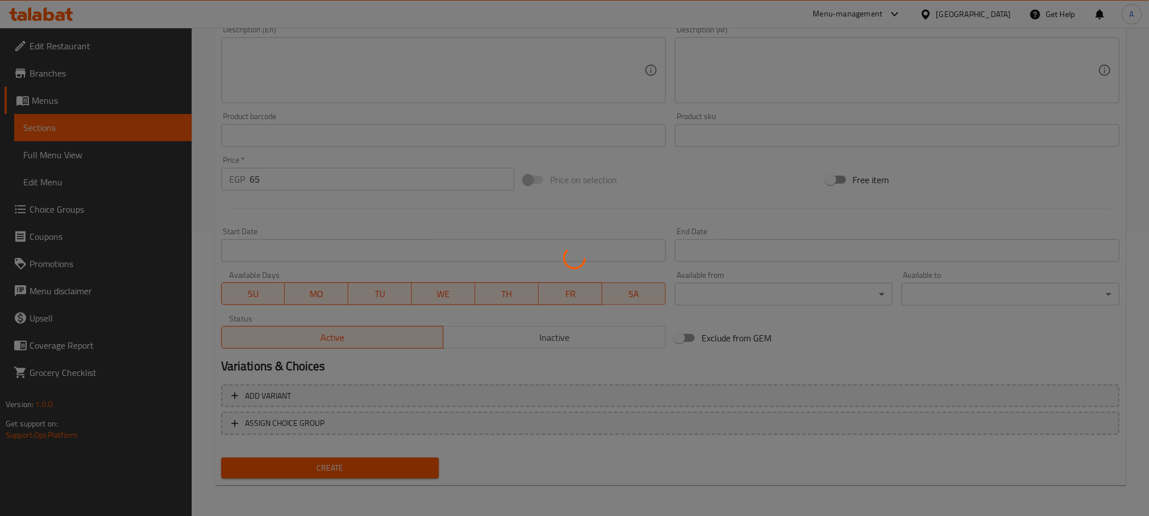
type input "0"
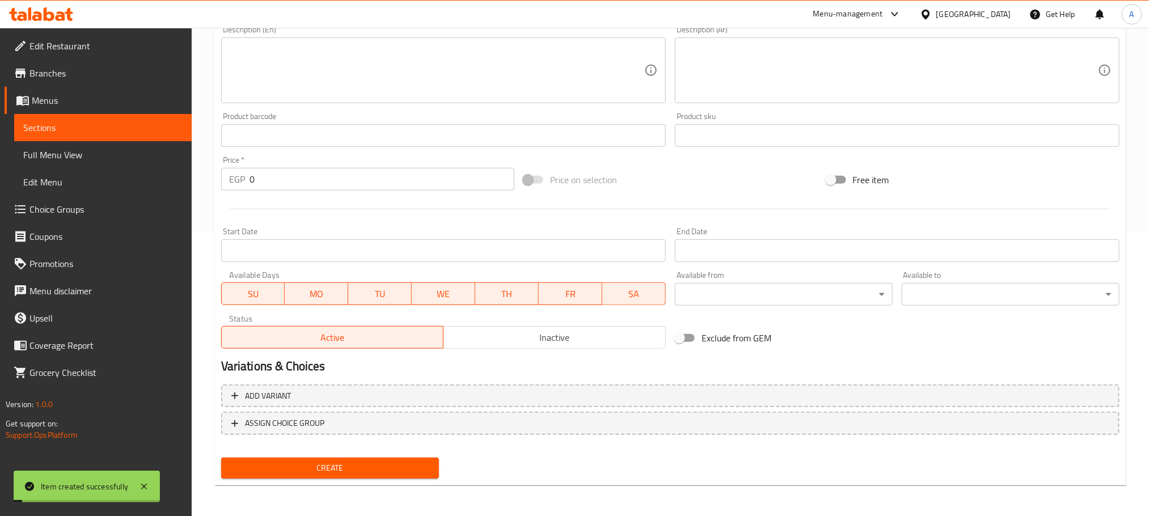
scroll to position [114, 0]
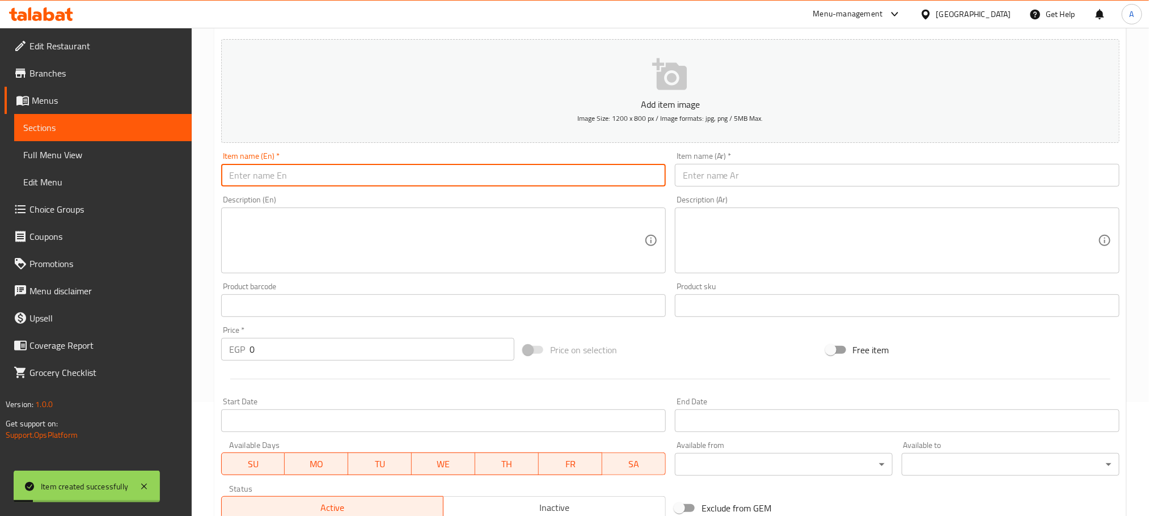
click at [269, 176] on input "text" at bounding box center [443, 175] width 445 height 23
paste input "Limons"
click at [285, 174] on input "Limons Passion" at bounding box center [443, 175] width 445 height 23
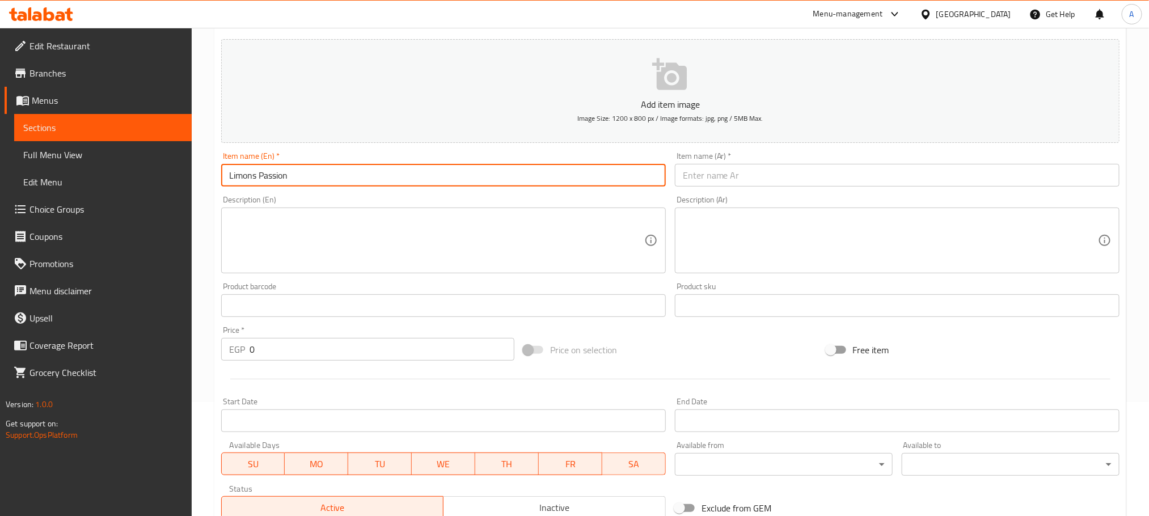
type input "Limons Passion"
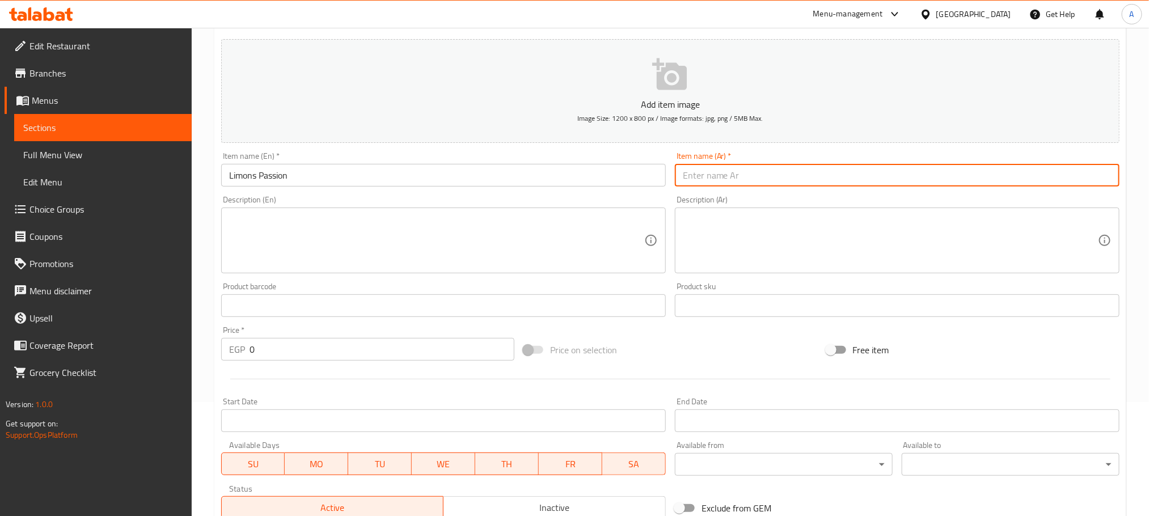
click at [755, 179] on input "text" at bounding box center [897, 175] width 445 height 23
paste input "ليمون"
type input "ليمون باشون"
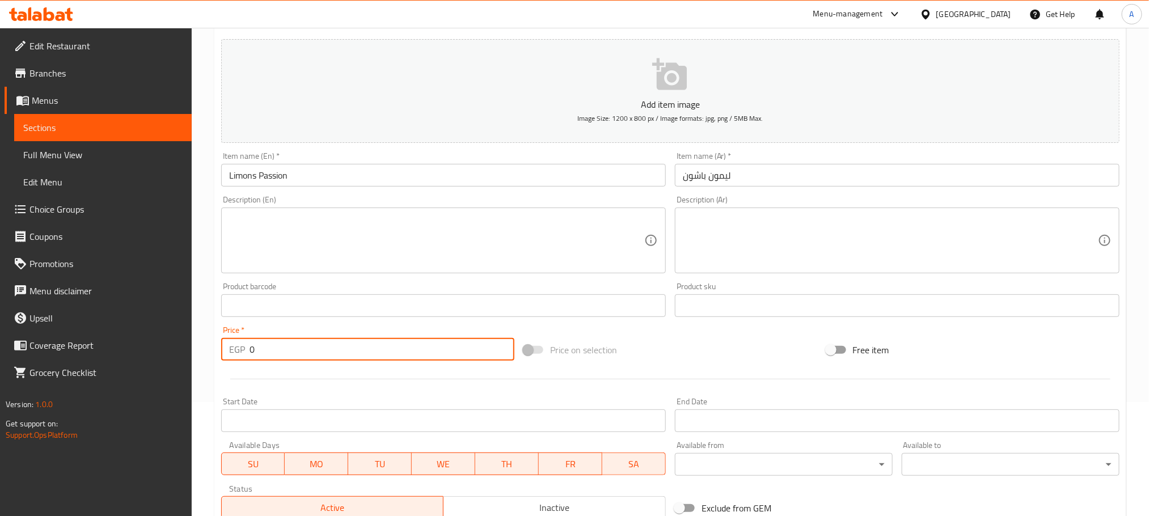
drag, startPoint x: 259, startPoint y: 356, endPoint x: 230, endPoint y: 348, distance: 30.0
click at [230, 348] on div "EGP 0 Price *" at bounding box center [367, 349] width 293 height 23
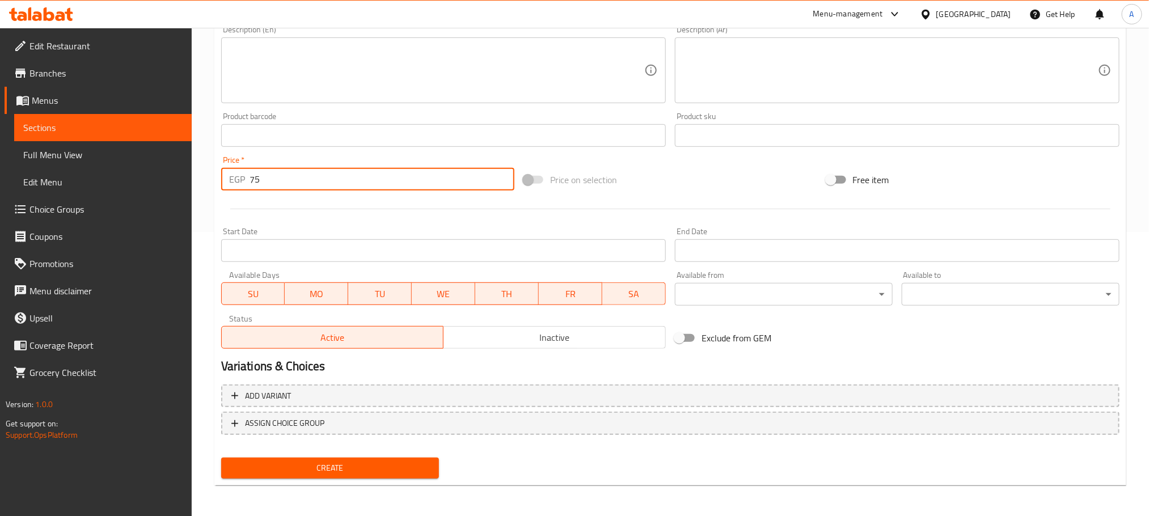
type input "75"
click at [352, 464] on span "Create" at bounding box center [330, 468] width 200 height 14
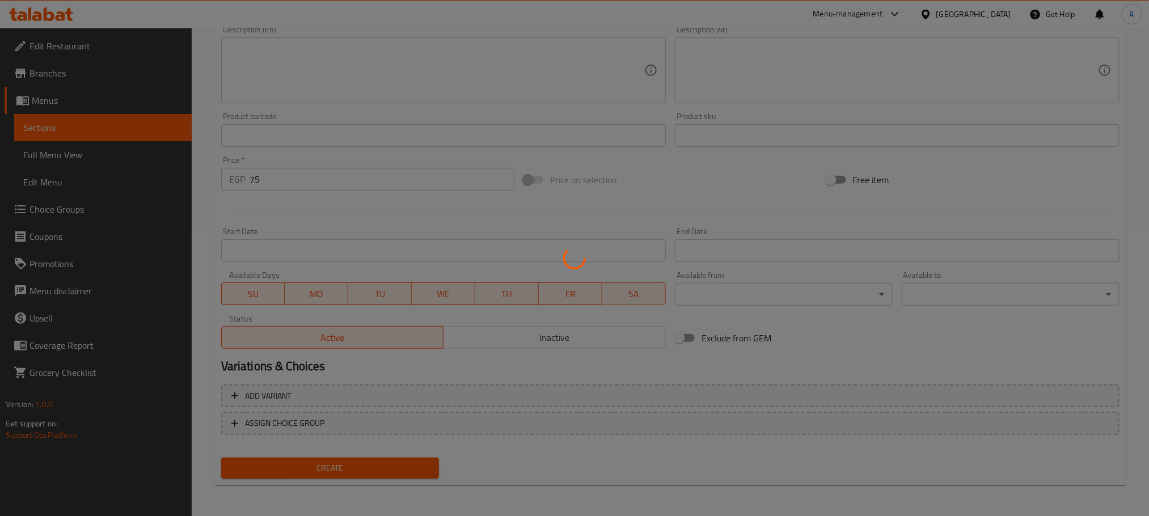
type input "0"
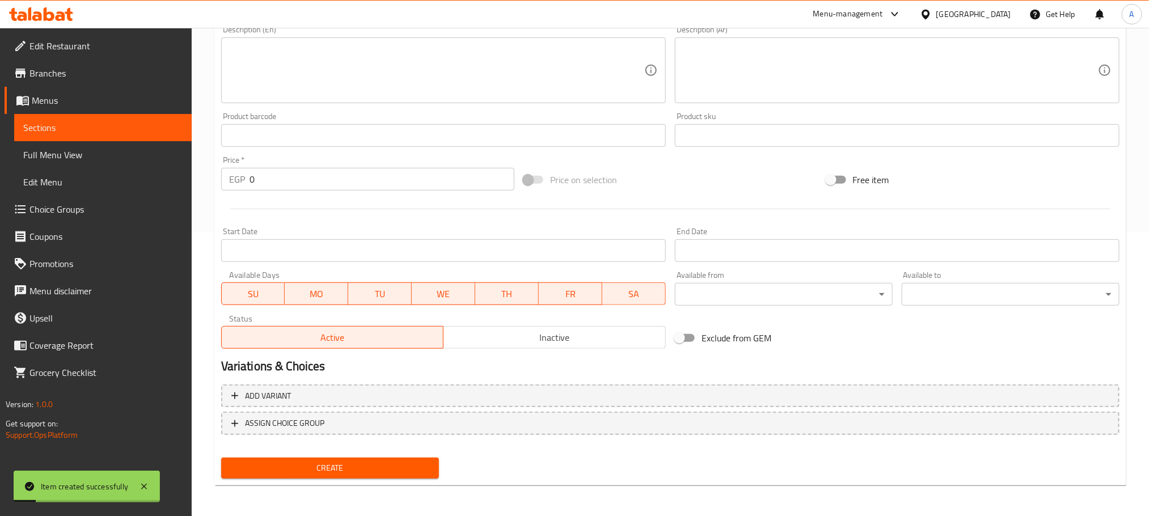
scroll to position [199, 0]
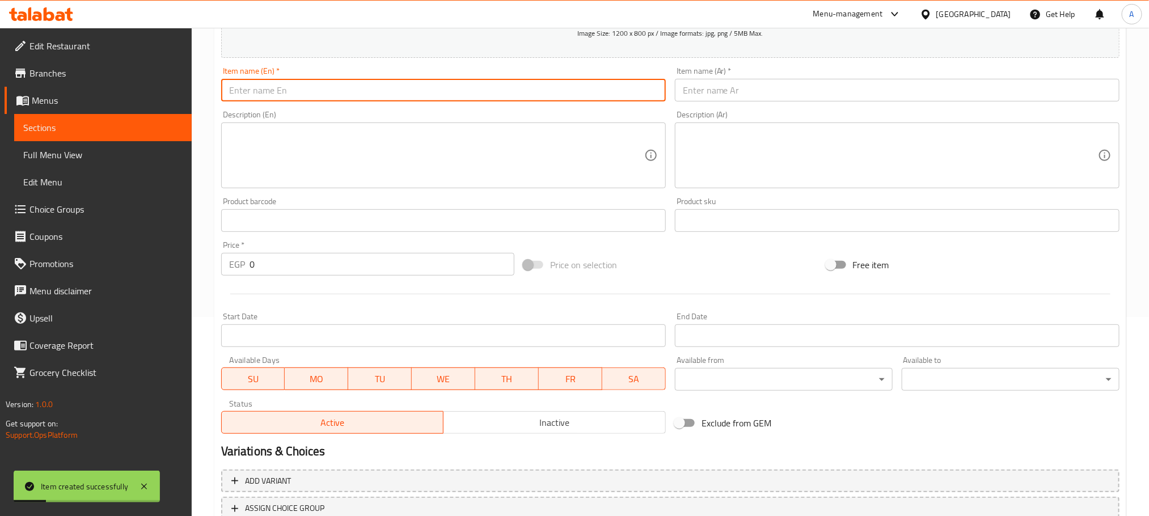
click at [298, 92] on input "text" at bounding box center [443, 90] width 445 height 23
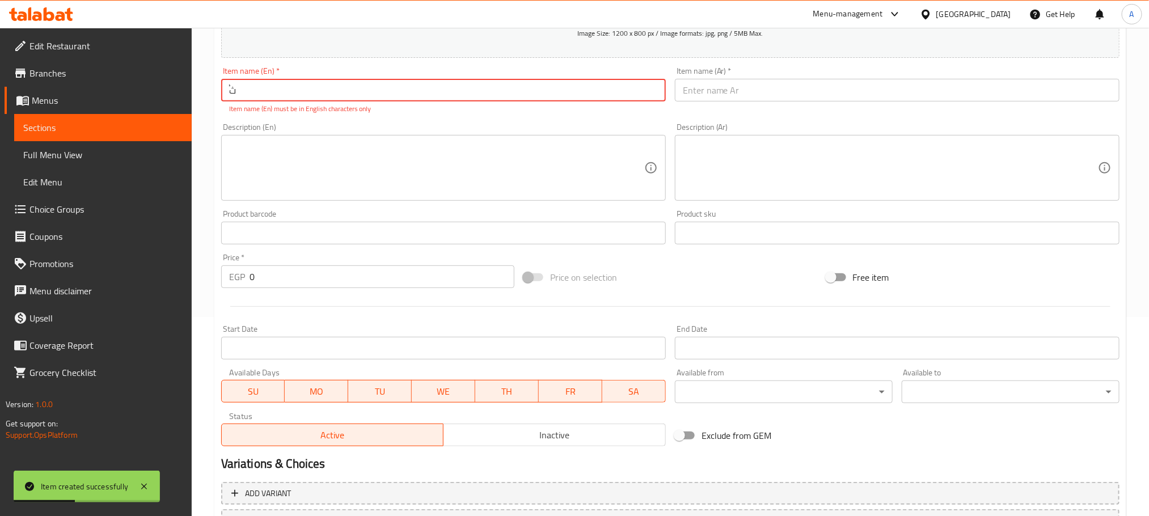
type input "ٌ"
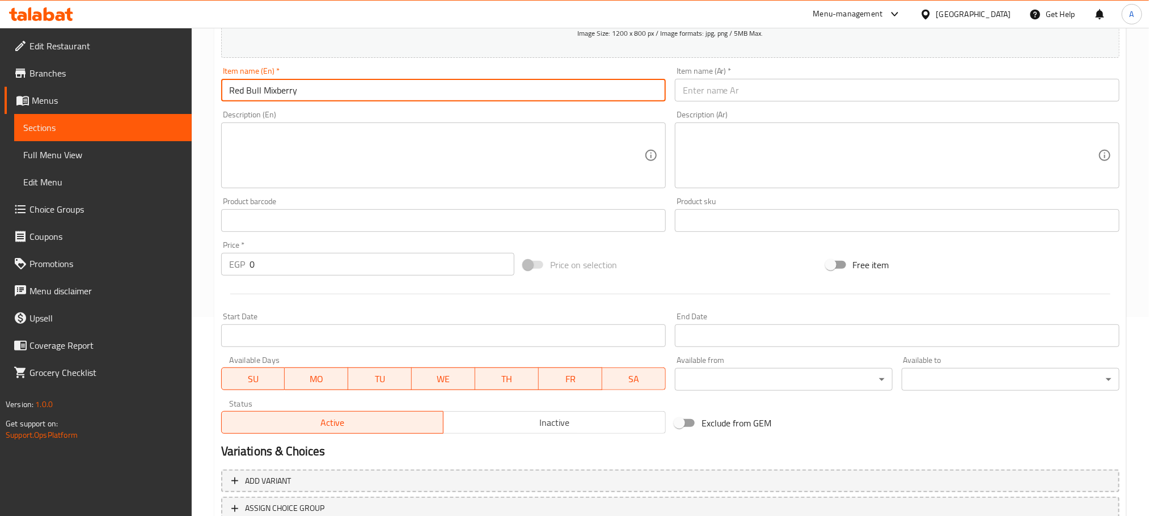
type input "Red Bull Mixberry"
click at [309, 87] on input "Red Bull Mixberry" at bounding box center [443, 90] width 445 height 23
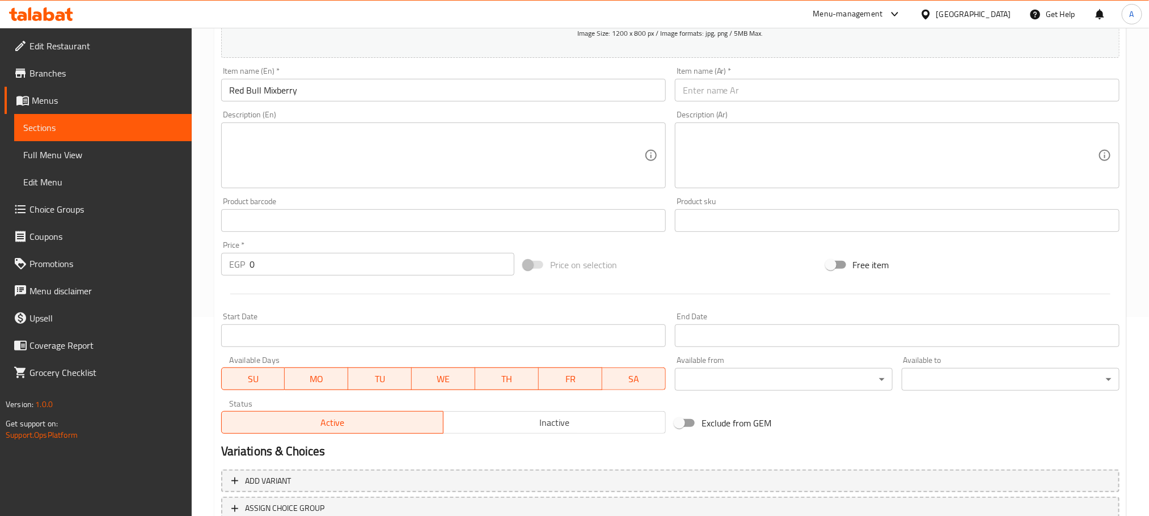
click at [1033, 97] on input "text" at bounding box center [897, 90] width 445 height 23
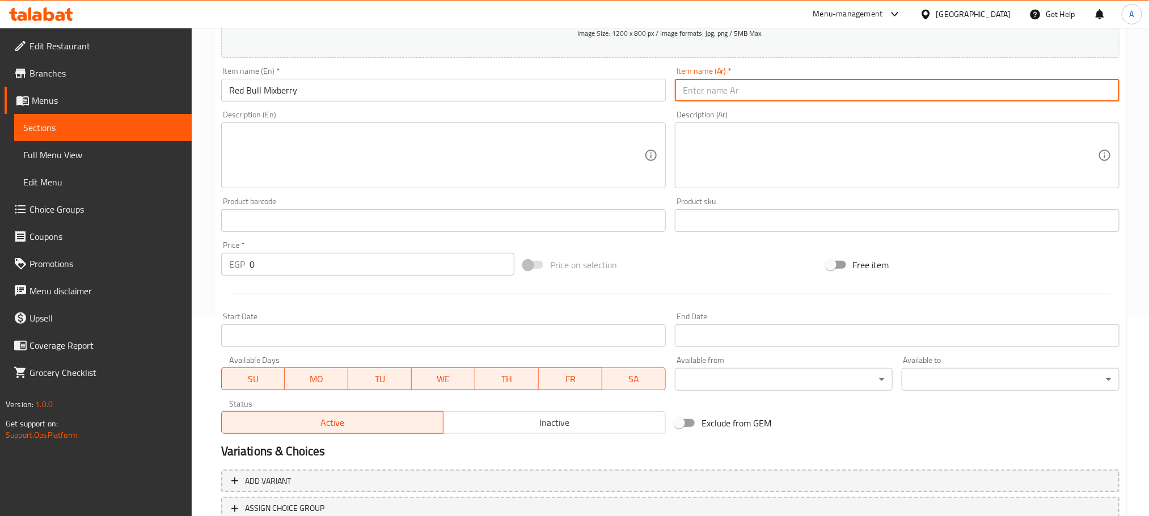
paste input "ريد بول ميكس بيري"
type input "ريد بول ميكس بيري"
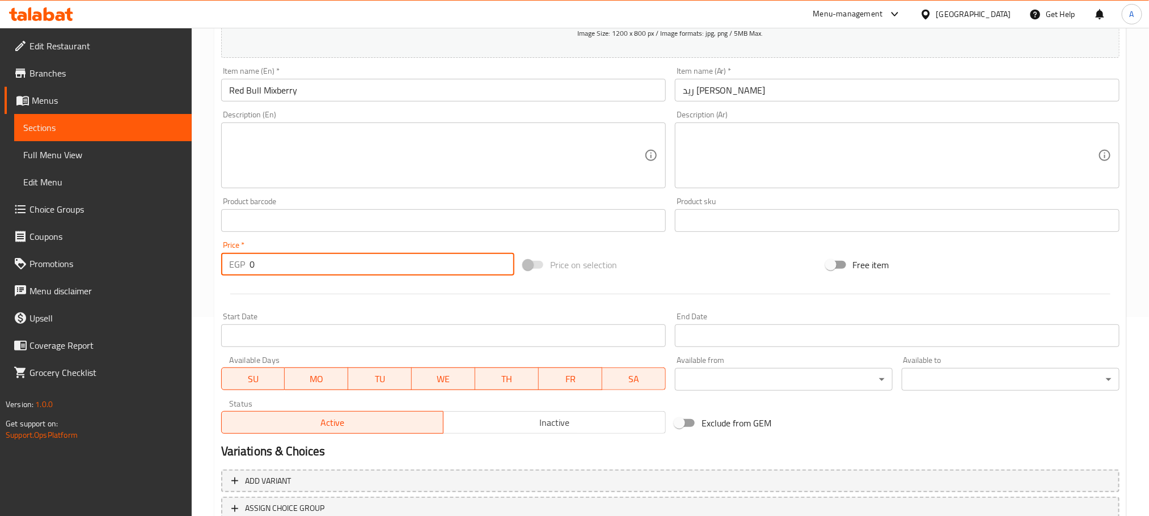
click at [250, 267] on input "0" at bounding box center [382, 264] width 265 height 23
type input "100"
click at [261, 91] on input "Red Bull Mixberry" at bounding box center [443, 90] width 445 height 23
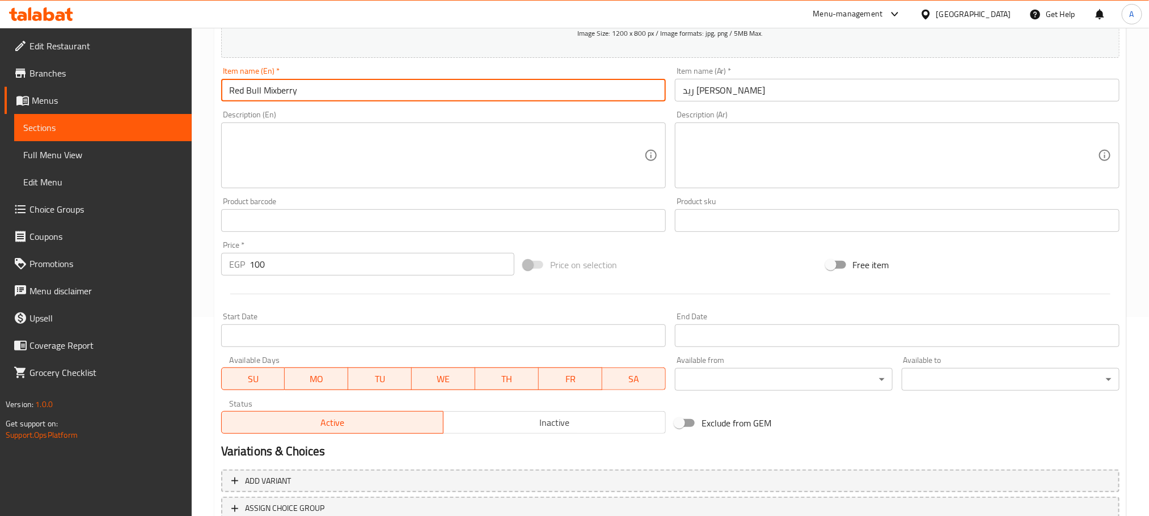
drag, startPoint x: 266, startPoint y: 90, endPoint x: 203, endPoint y: 91, distance: 63.0
click at [203, 91] on div "Home / Restaurants management / Menus / Sections / item / create Soft Cocktail …" at bounding box center [671, 216] width 958 height 774
click at [271, 95] on input "Red Bull Mixberry" at bounding box center [443, 90] width 445 height 23
drag, startPoint x: 264, startPoint y: 92, endPoint x: 188, endPoint y: 89, distance: 76.1
click at [188, 89] on div "Edit Restaurant Branches Menus Sections Full Menu View Edit Menu Choice Groups …" at bounding box center [574, 216] width 1149 height 774
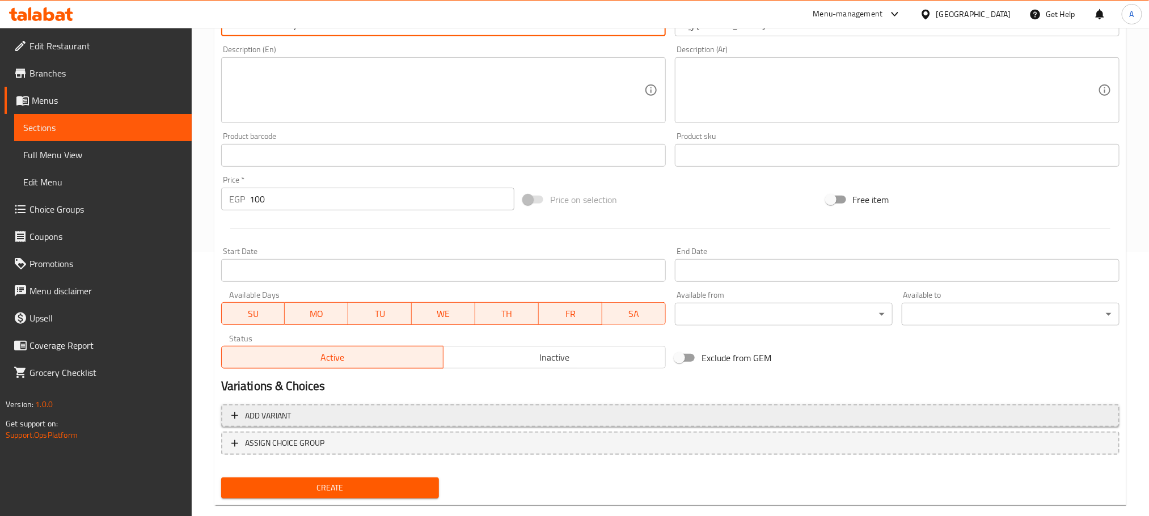
scroll to position [284, 0]
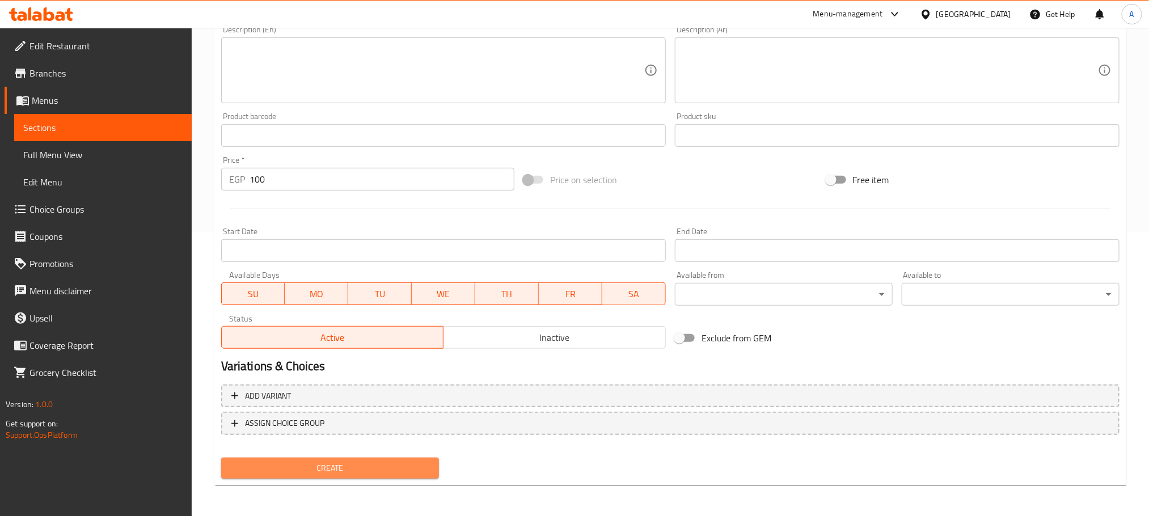
click at [380, 458] on button "Create" at bounding box center [330, 468] width 218 height 21
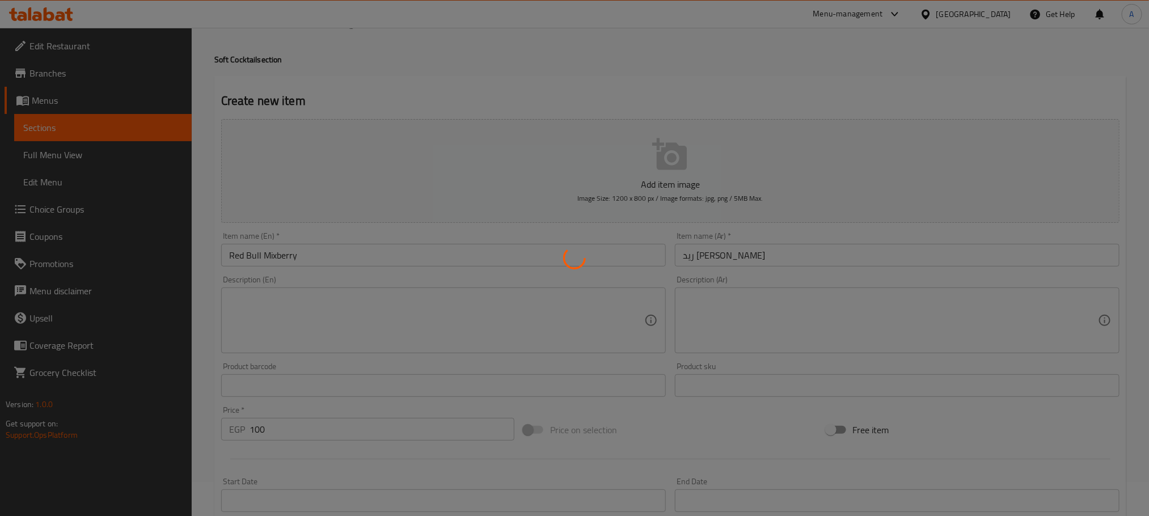
scroll to position [0, 0]
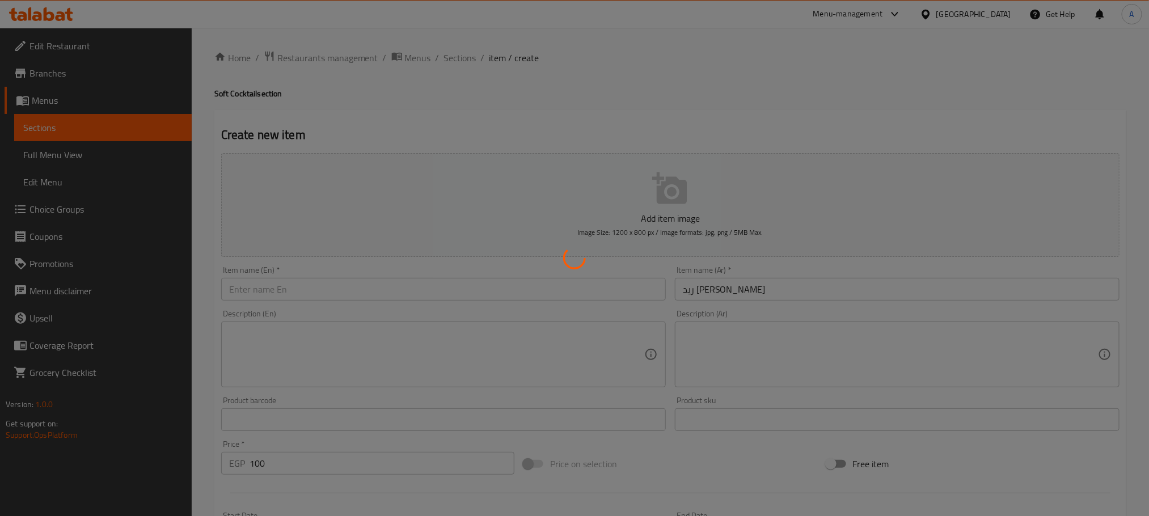
type input "0"
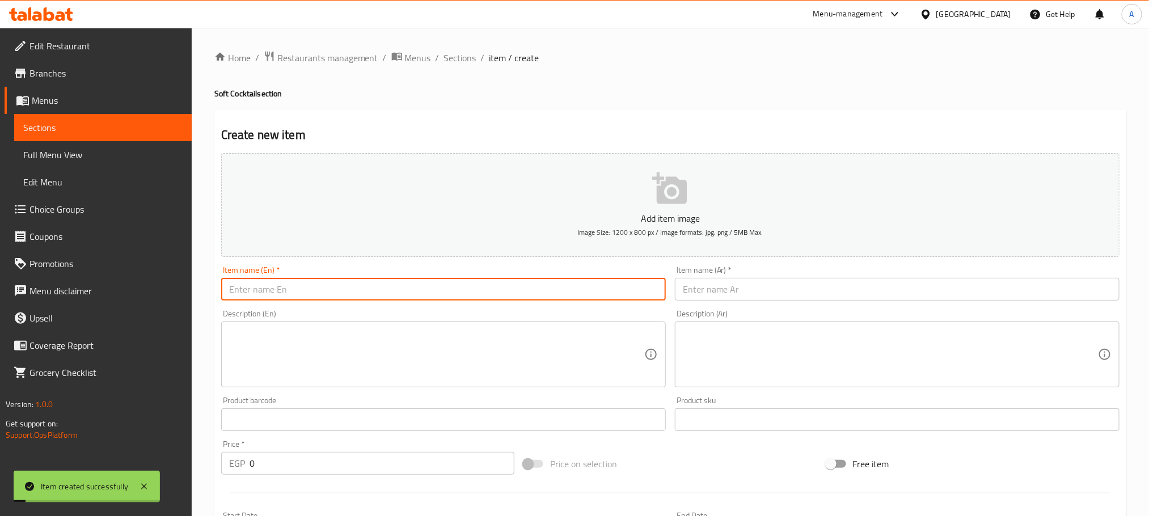
click at [269, 288] on input "text" at bounding box center [443, 289] width 445 height 23
paste input "Red Bull"
type input "Red Bull Blueberry"
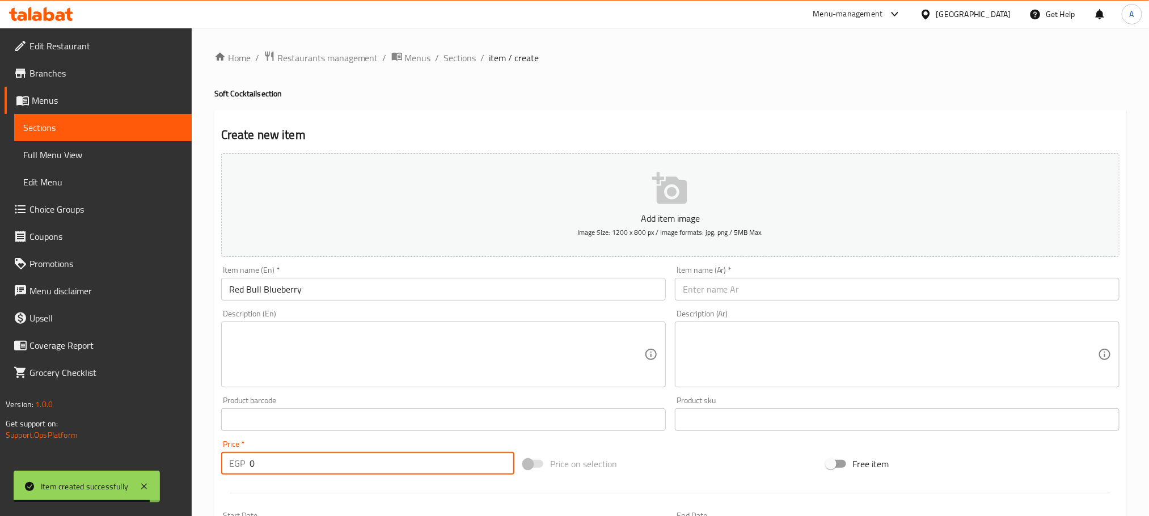
click at [252, 461] on input "0" at bounding box center [382, 463] width 265 height 23
type input "100"
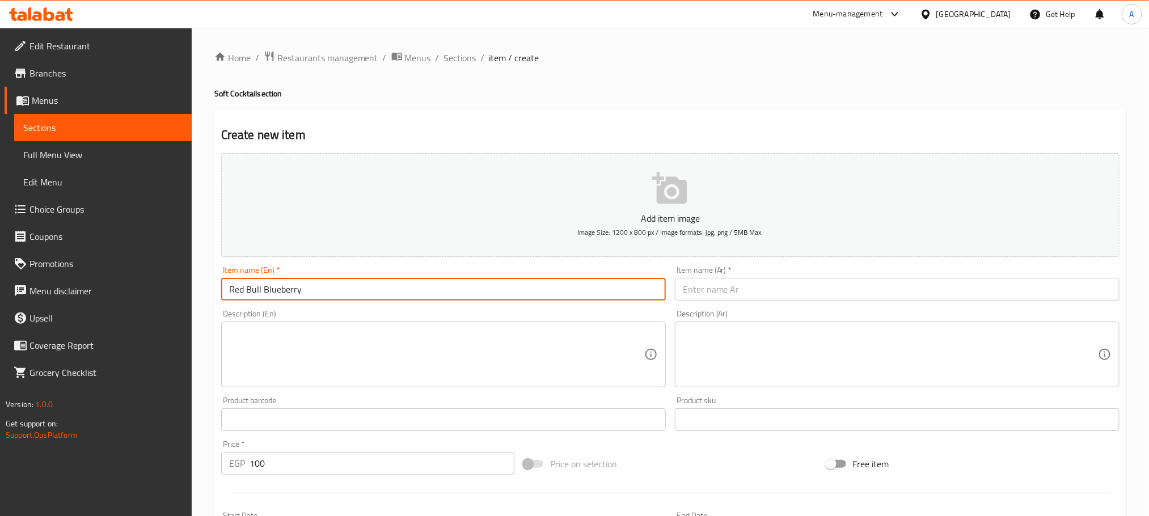
click at [276, 293] on input "Red Bull Blueberry" at bounding box center [443, 289] width 445 height 23
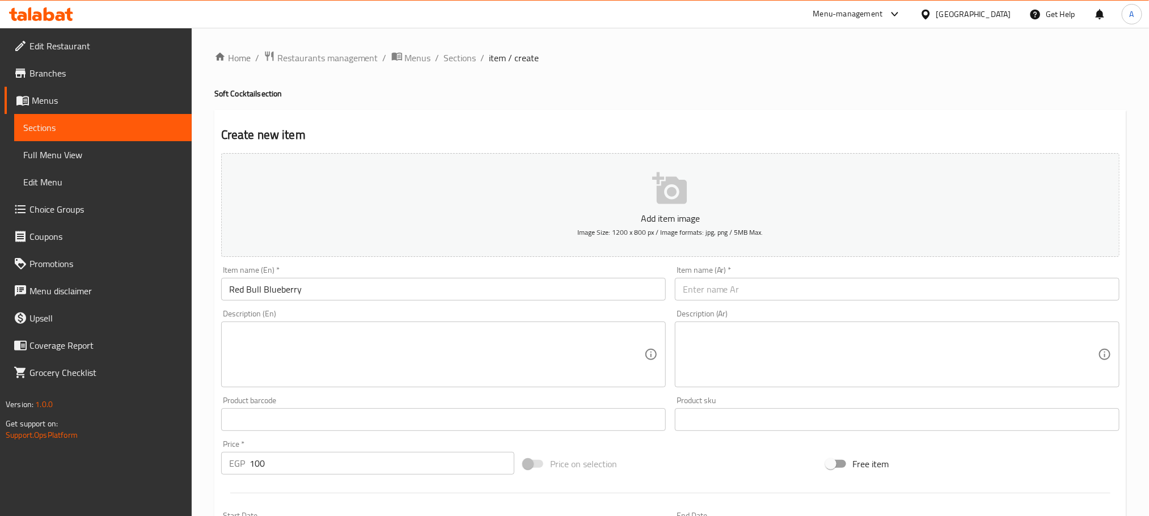
click at [793, 283] on input "text" at bounding box center [897, 289] width 445 height 23
paste input "ريد بول"
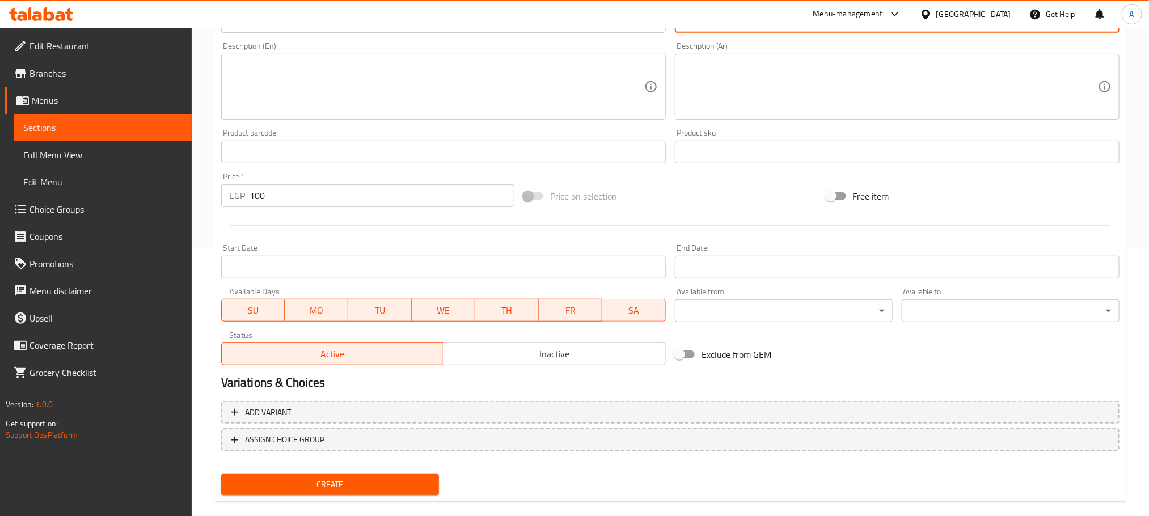
scroll to position [284, 0]
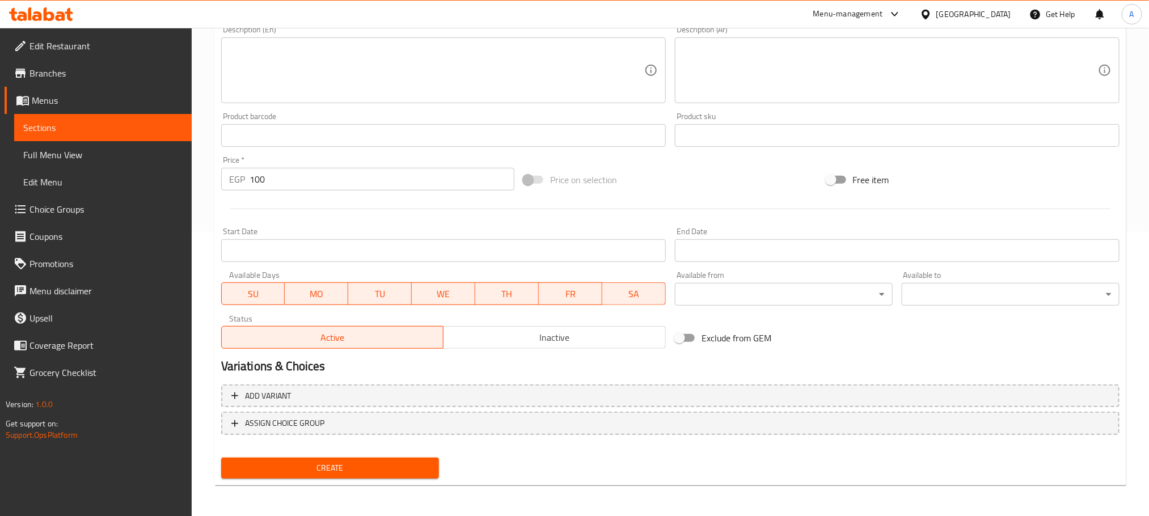
type input "ريد بول بلو بيري"
click at [361, 475] on button "Create" at bounding box center [330, 468] width 218 height 21
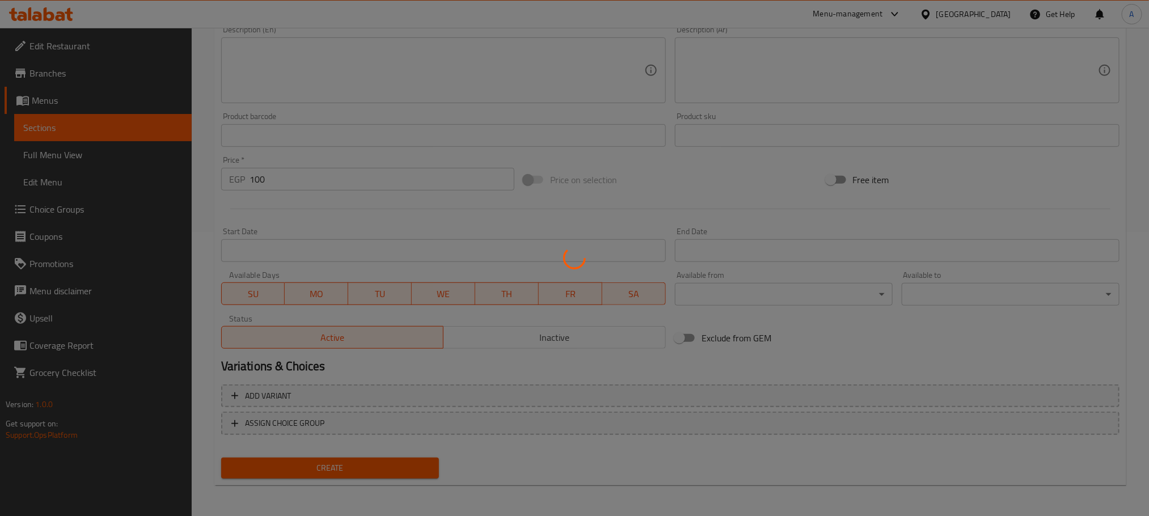
type input "0"
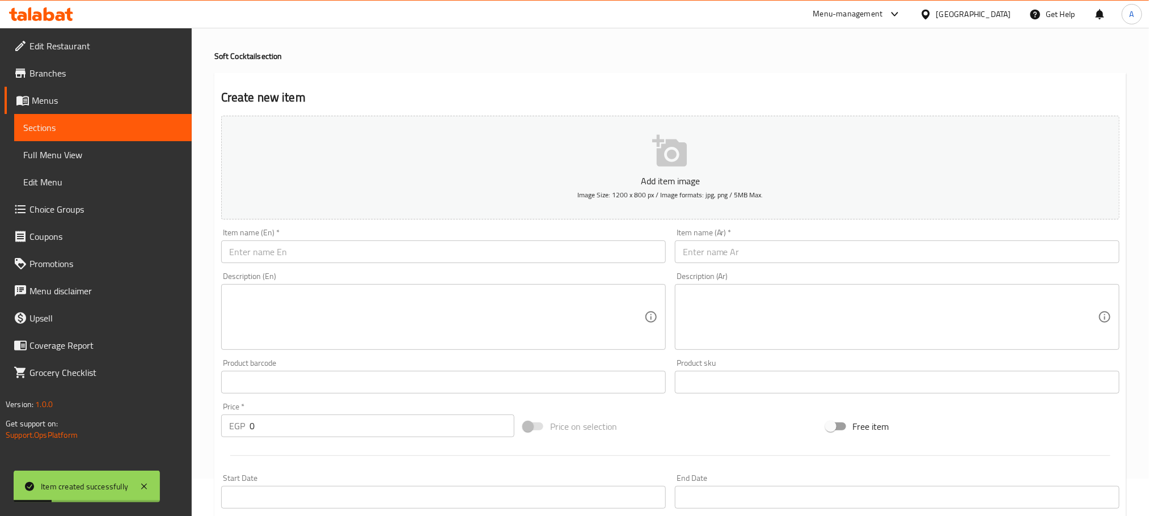
scroll to position [29, 0]
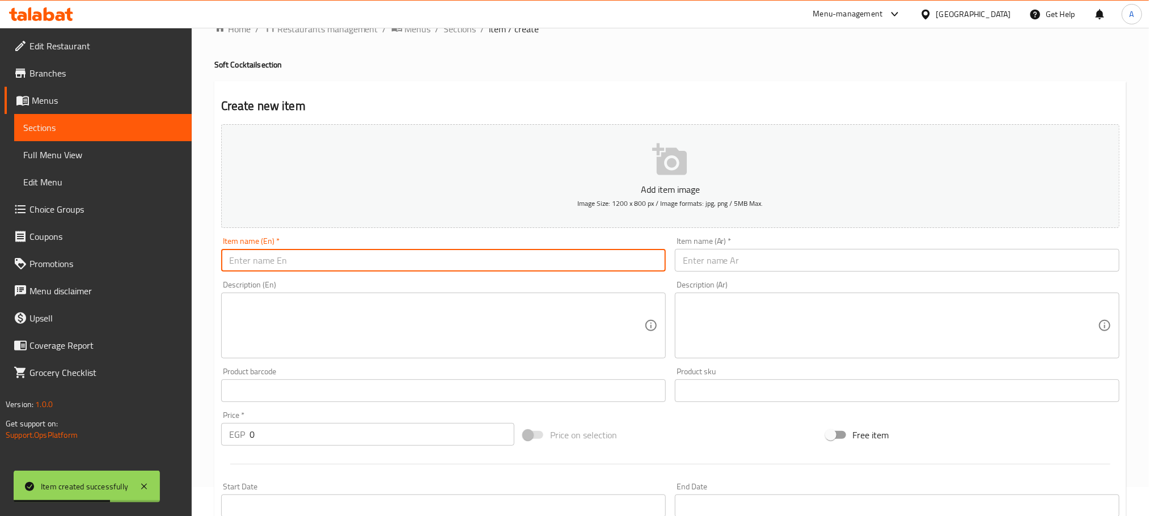
click at [310, 259] on input "text" at bounding box center [443, 260] width 445 height 23
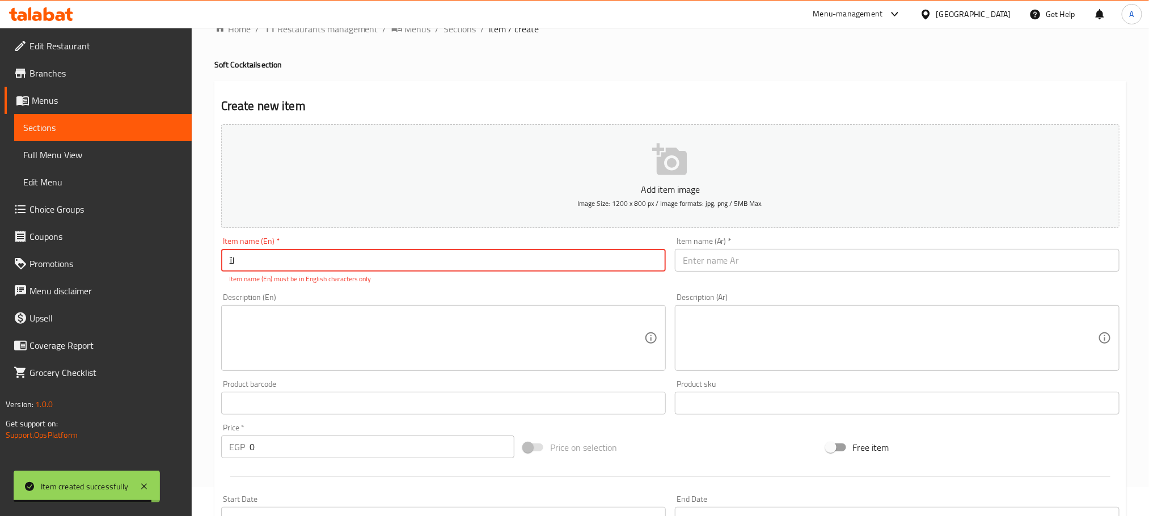
type input "ل"
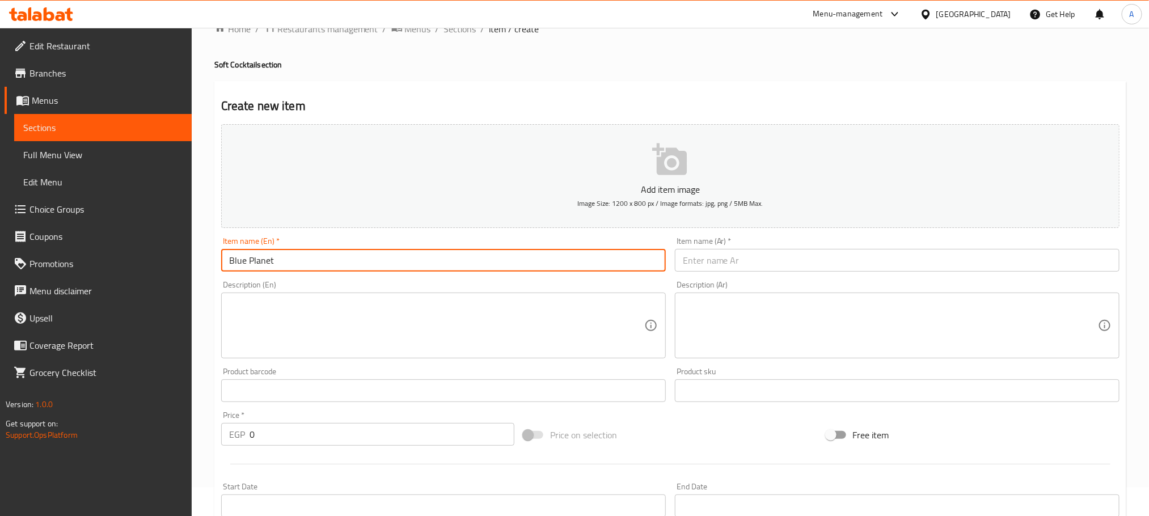
type input "Blue Planet"
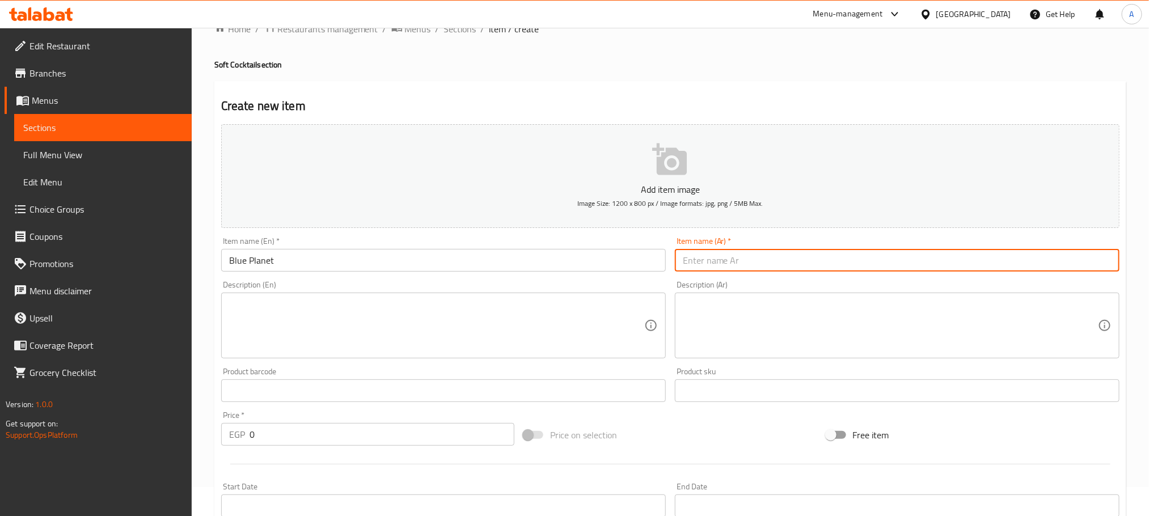
click at [703, 255] on input "text" at bounding box center [897, 260] width 445 height 23
type input "بلو بلانيت"
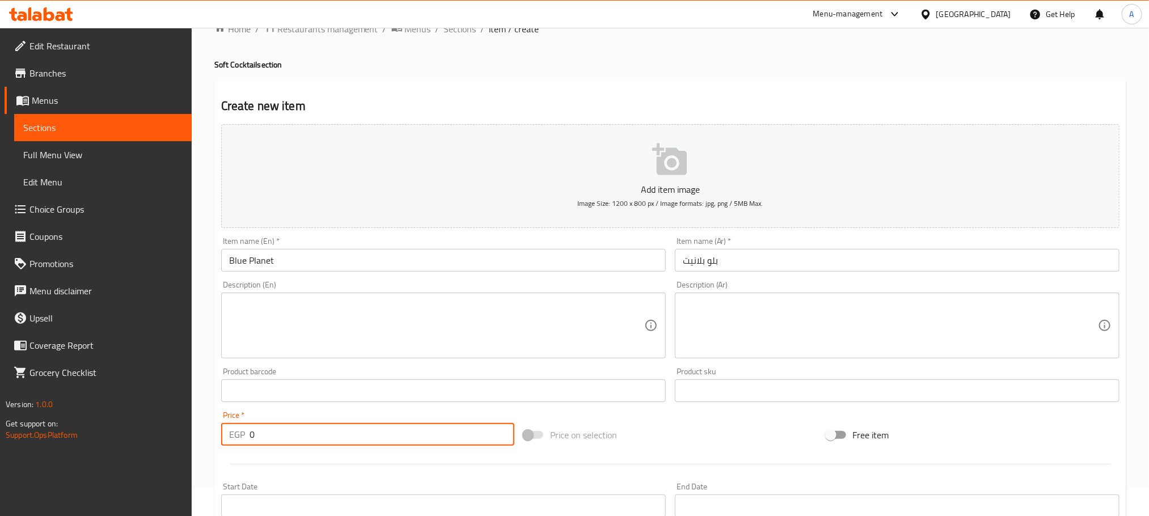
drag, startPoint x: 288, startPoint y: 436, endPoint x: 216, endPoint y: 429, distance: 71.8
click at [217, 429] on div "Price   * EGP 0 Price *" at bounding box center [368, 429] width 302 height 44
type input "75"
click at [235, 259] on input "Blue Planet" at bounding box center [443, 260] width 445 height 23
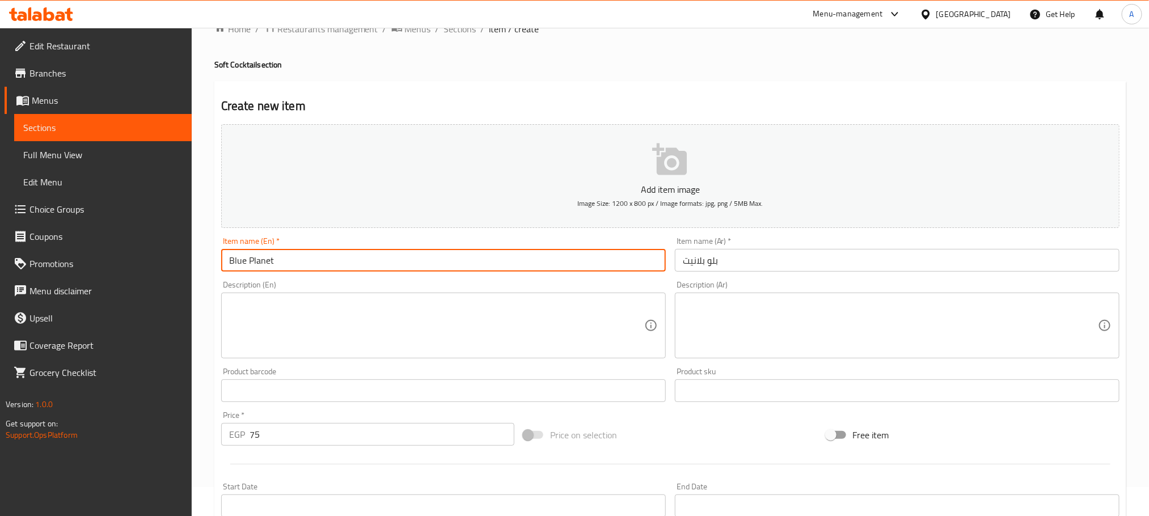
click at [235, 259] on input "Blue Planet" at bounding box center [443, 260] width 445 height 23
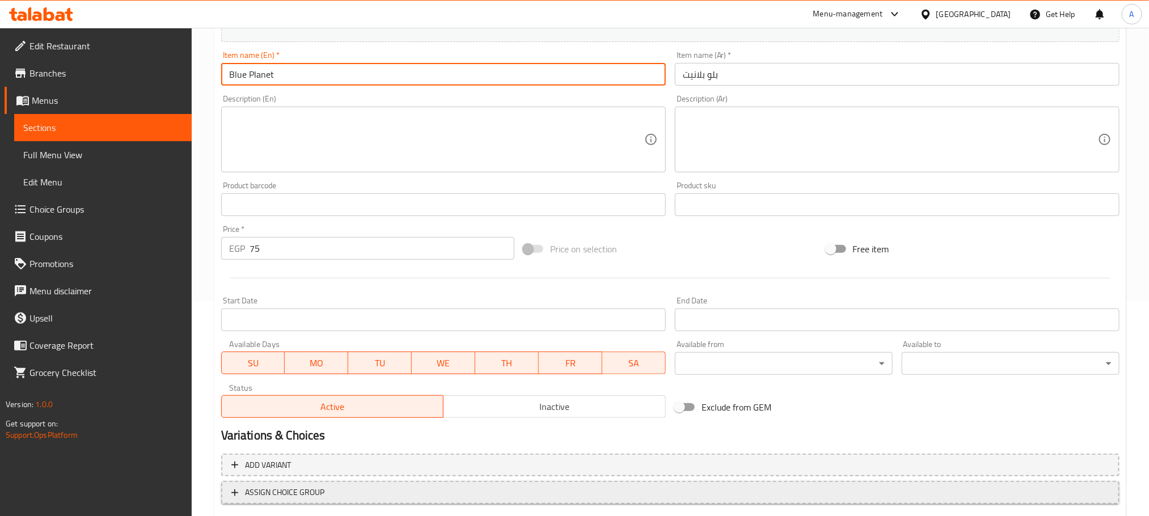
scroll to position [284, 0]
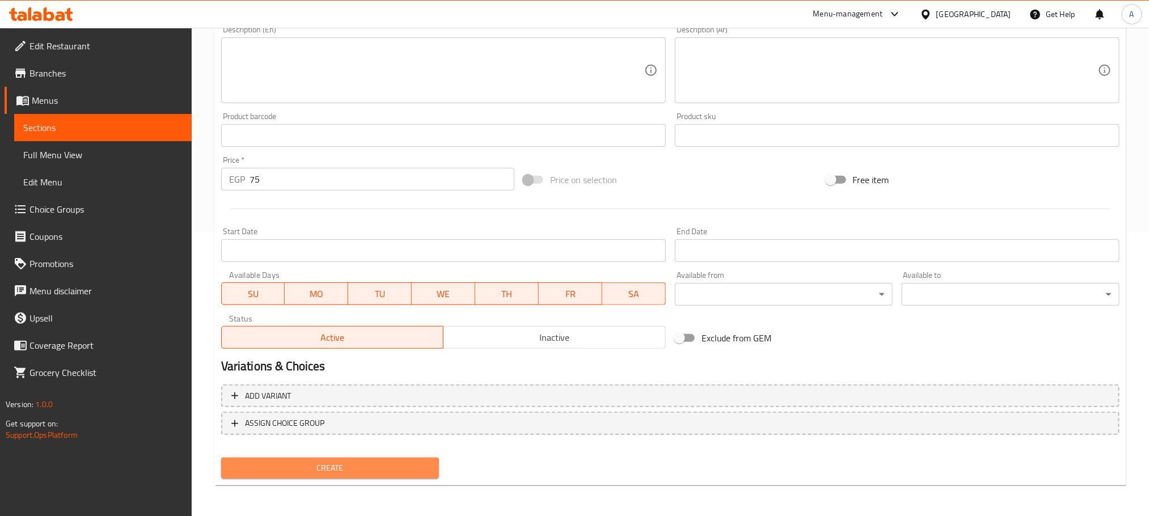
click at [388, 461] on span "Create" at bounding box center [330, 468] width 200 height 14
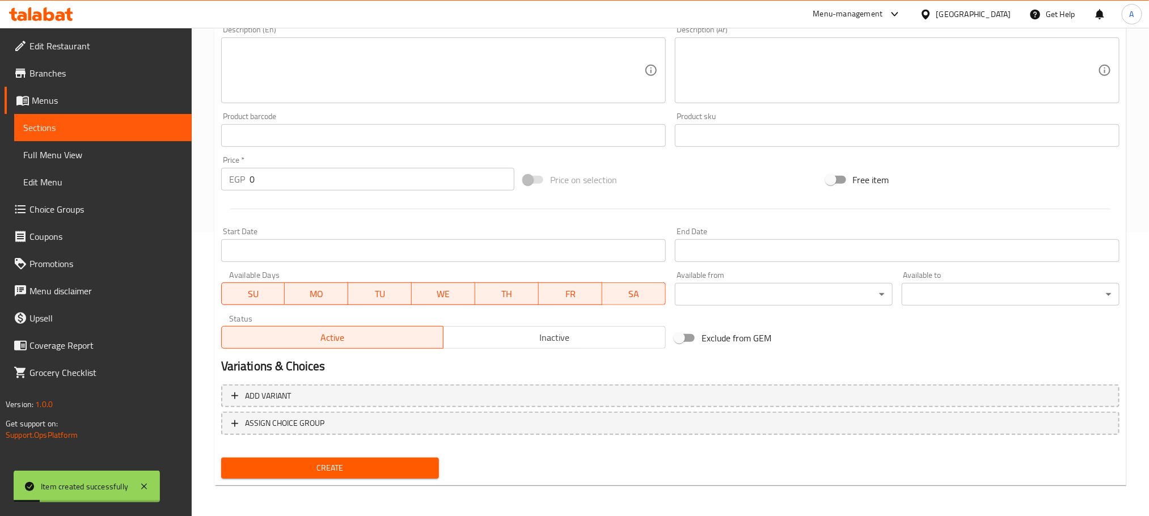
click at [251, 179] on input "0" at bounding box center [382, 179] width 265 height 23
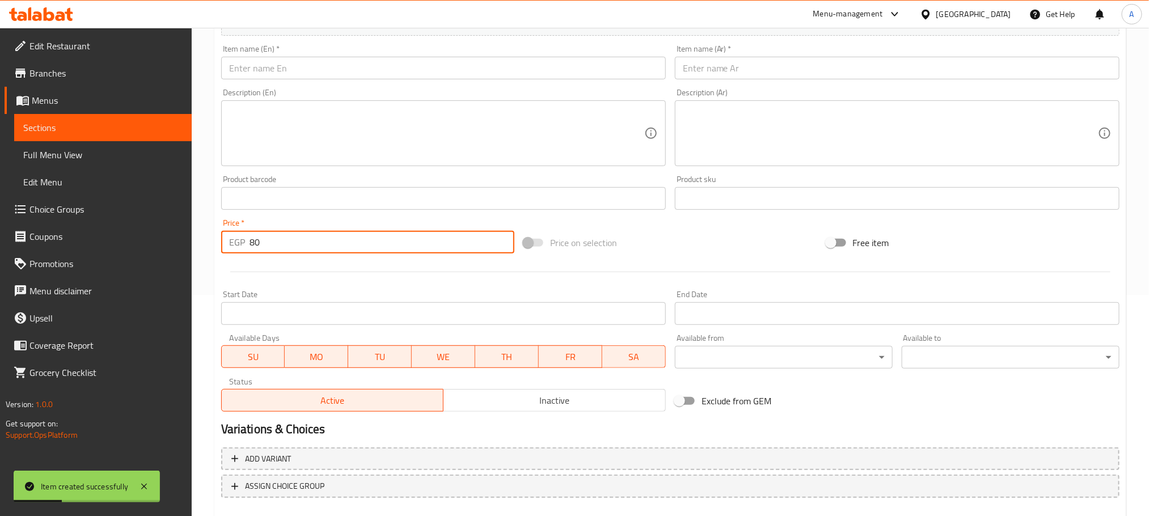
scroll to position [114, 0]
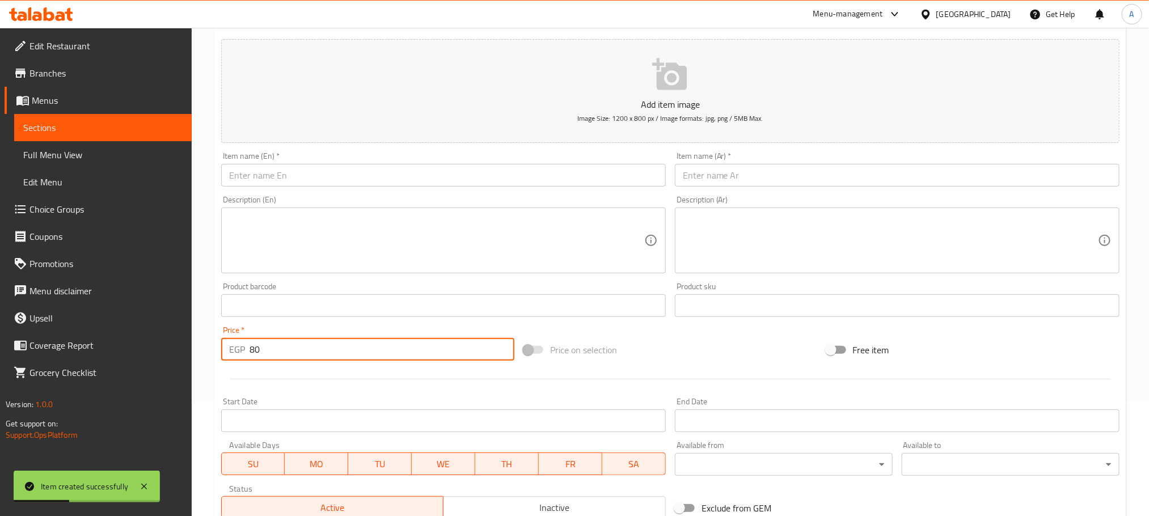
type input "80"
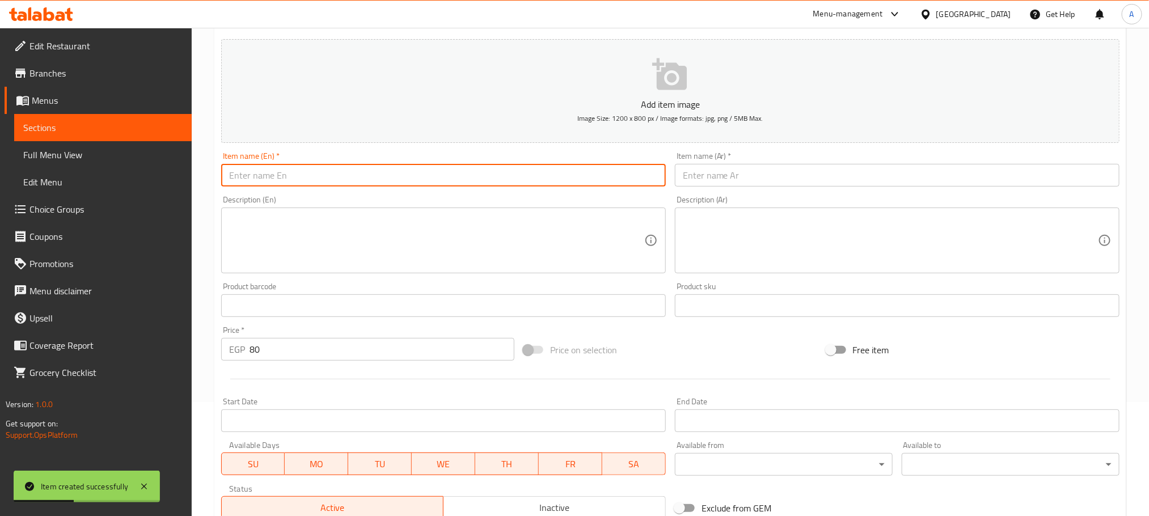
click at [325, 179] on input "text" at bounding box center [443, 175] width 445 height 23
paste input "Blue"
type input "Blue Blast"
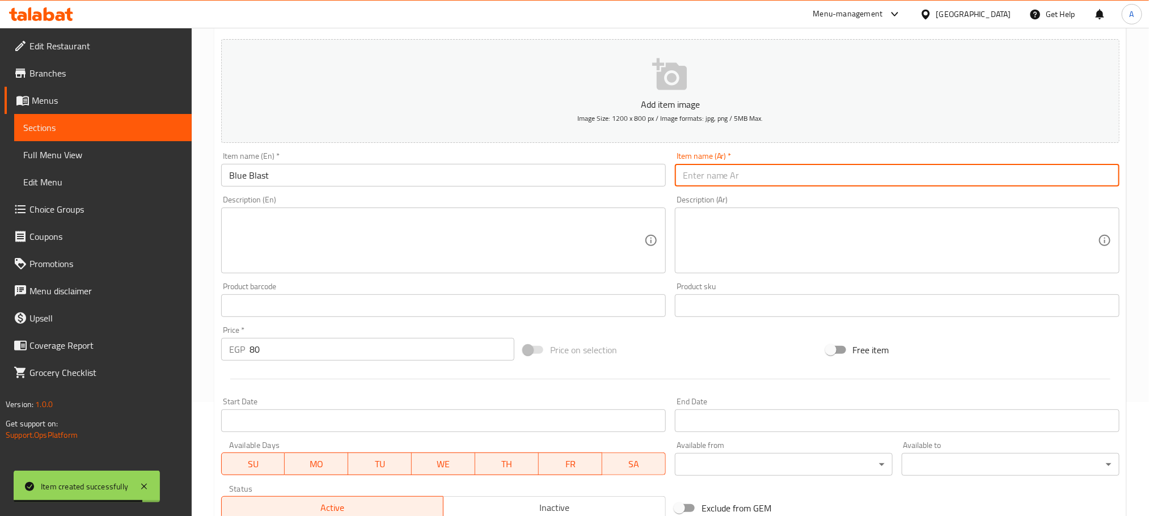
click at [739, 174] on input "text" at bounding box center [897, 175] width 445 height 23
click at [715, 178] on input "بلو بلاست" at bounding box center [897, 175] width 445 height 23
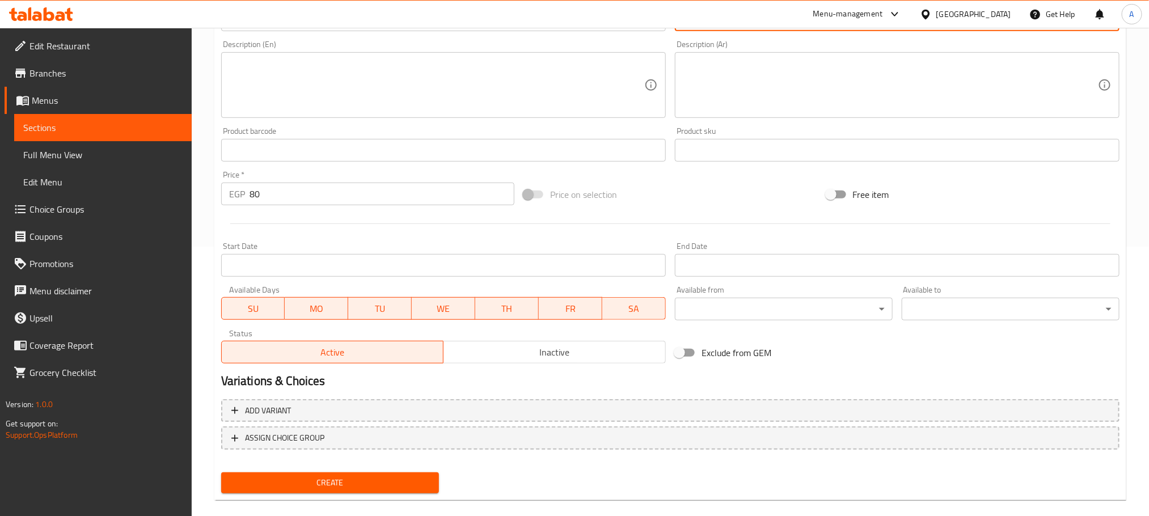
scroll to position [284, 0]
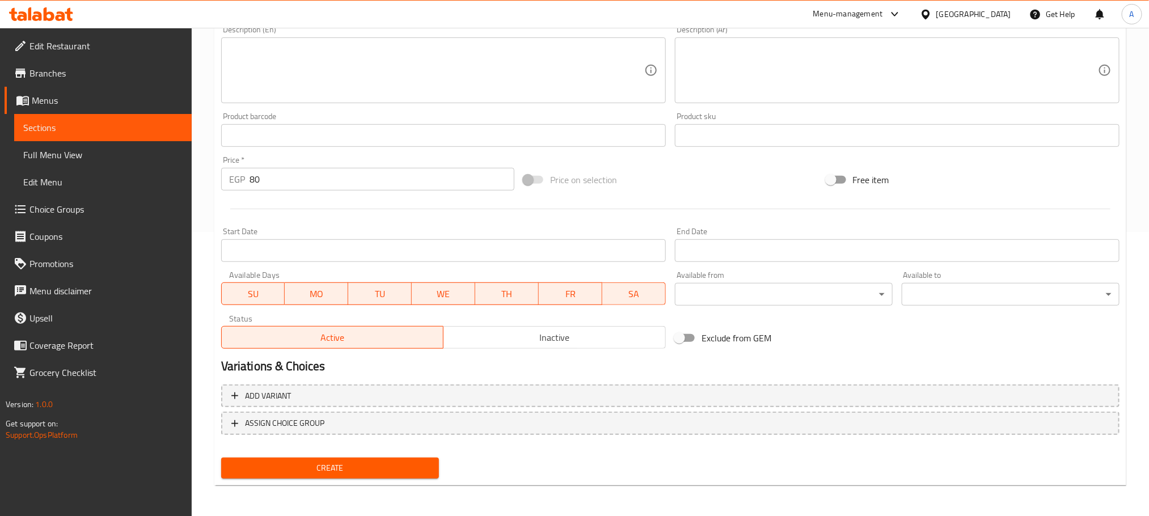
type input "بلو بلاست"
click at [320, 470] on span "Create" at bounding box center [330, 468] width 200 height 14
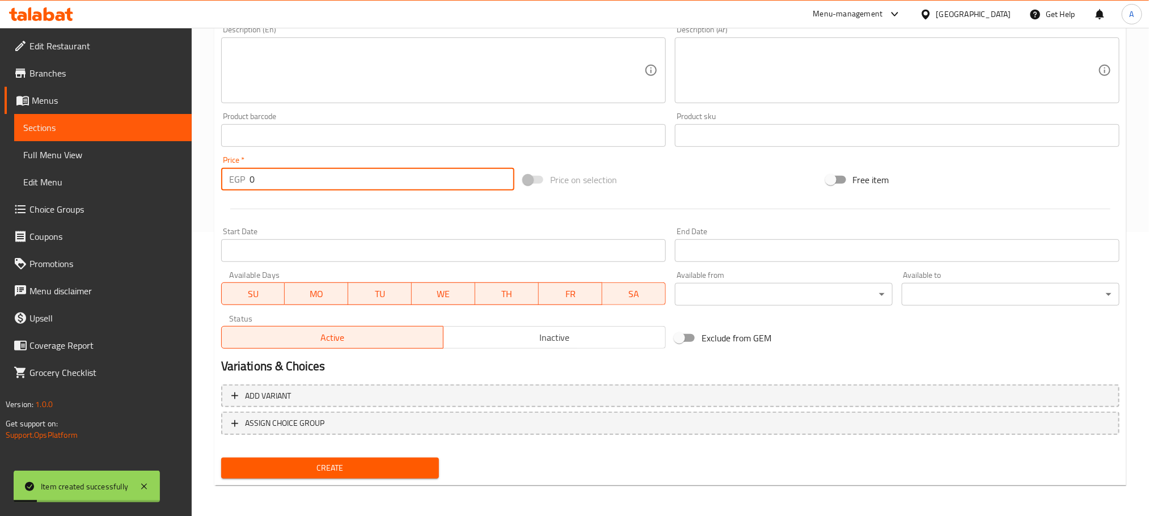
drag, startPoint x: 259, startPoint y: 182, endPoint x: 225, endPoint y: 183, distance: 34.0
click at [225, 183] on div "EGP 0 Price *" at bounding box center [367, 179] width 293 height 23
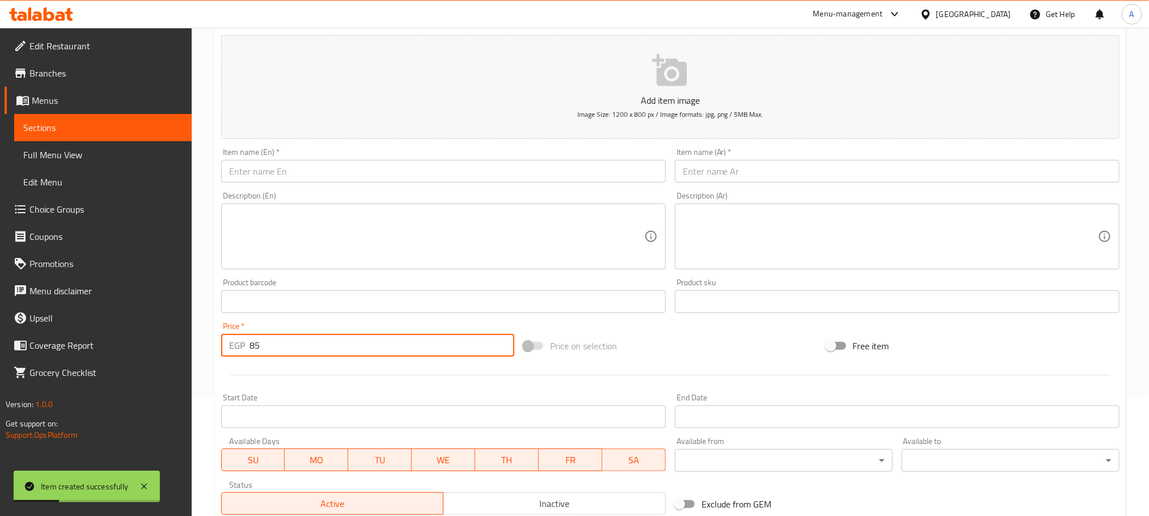
scroll to position [114, 0]
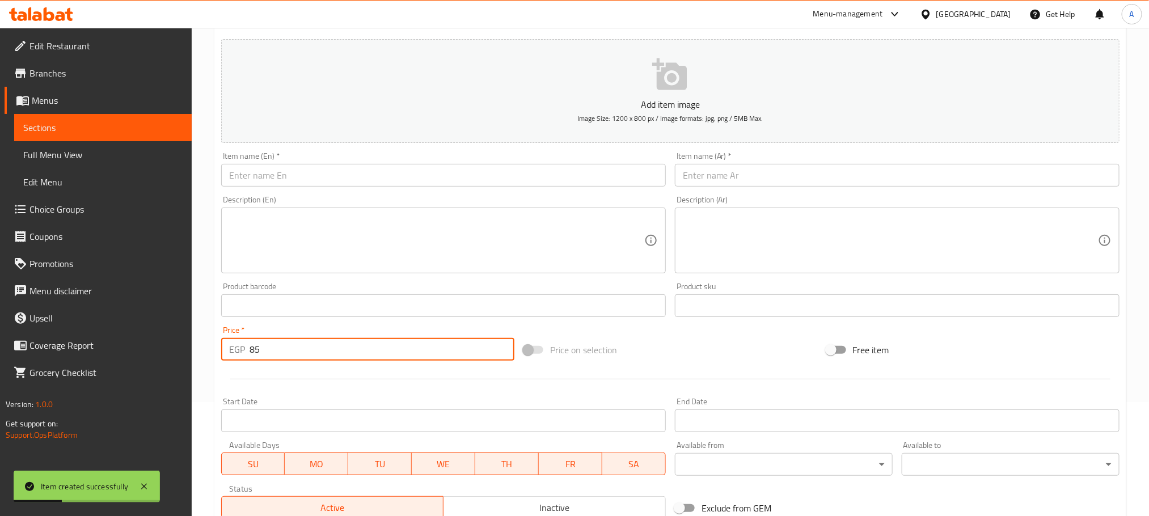
type input "85"
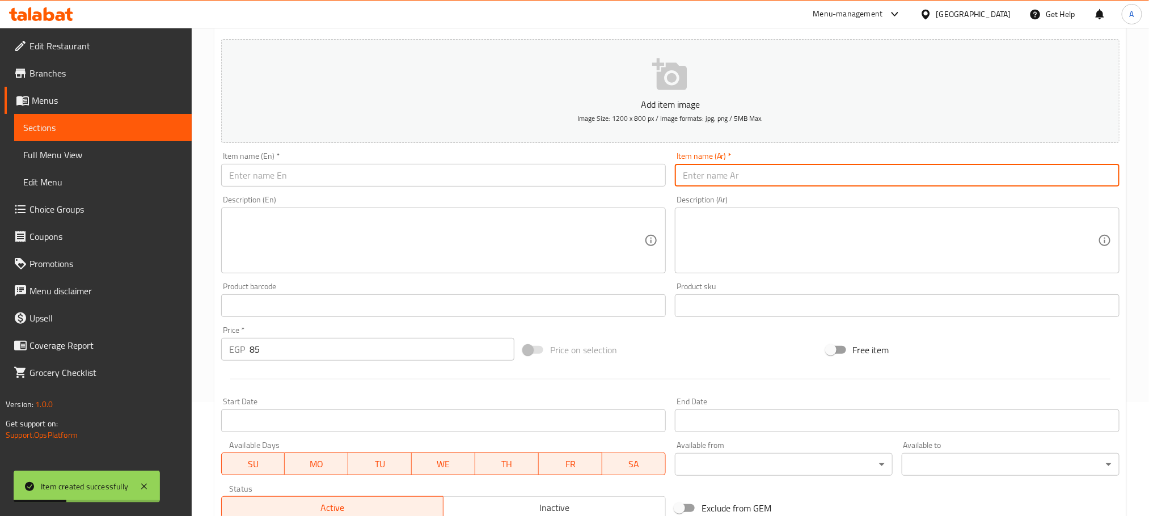
click at [732, 174] on input "text" at bounding box center [897, 175] width 445 height 23
paste input "بلو"
click at [695, 179] on input "بلو لاون" at bounding box center [897, 175] width 445 height 23
type input "بلو لاجون"
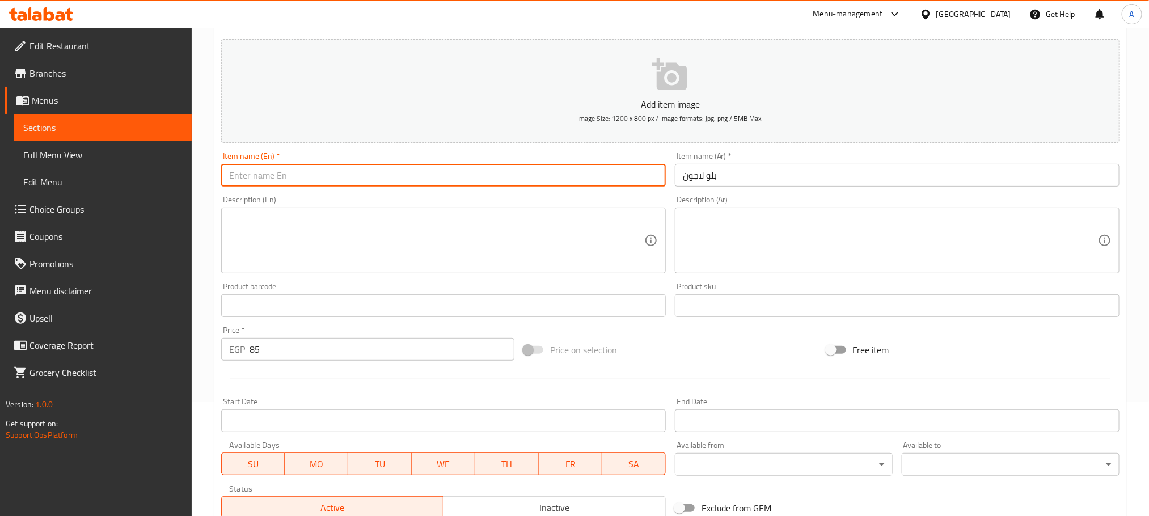
click at [349, 174] on input "text" at bounding box center [443, 175] width 445 height 23
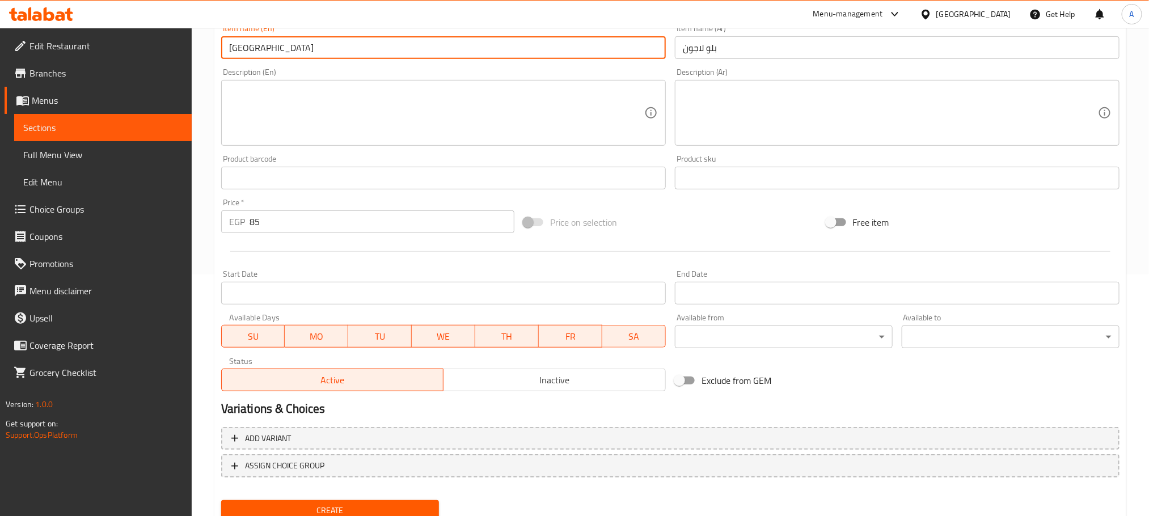
scroll to position [284, 0]
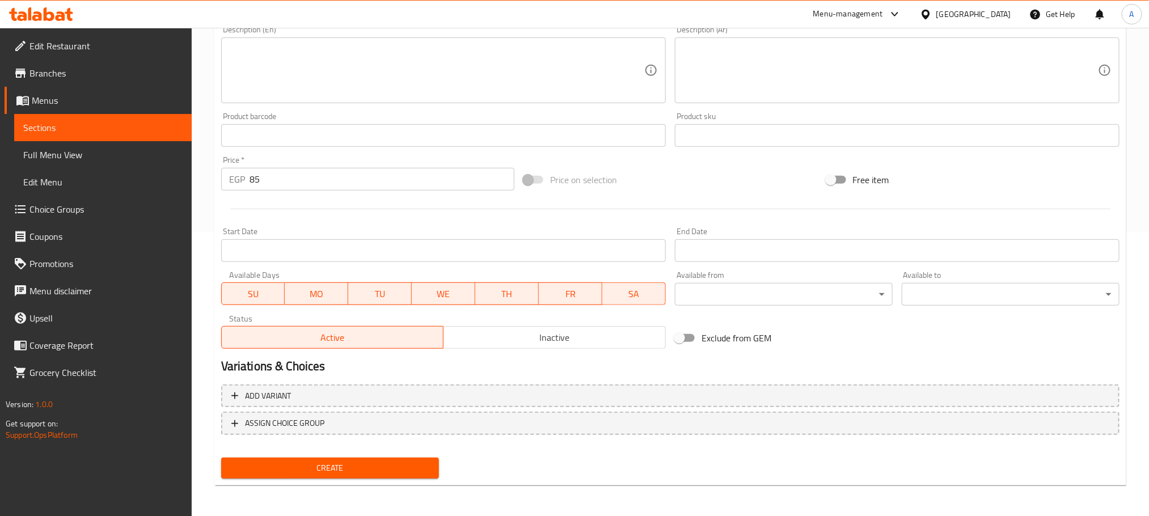
type input "[GEOGRAPHIC_DATA]"
click at [361, 467] on span "Create" at bounding box center [330, 468] width 200 height 14
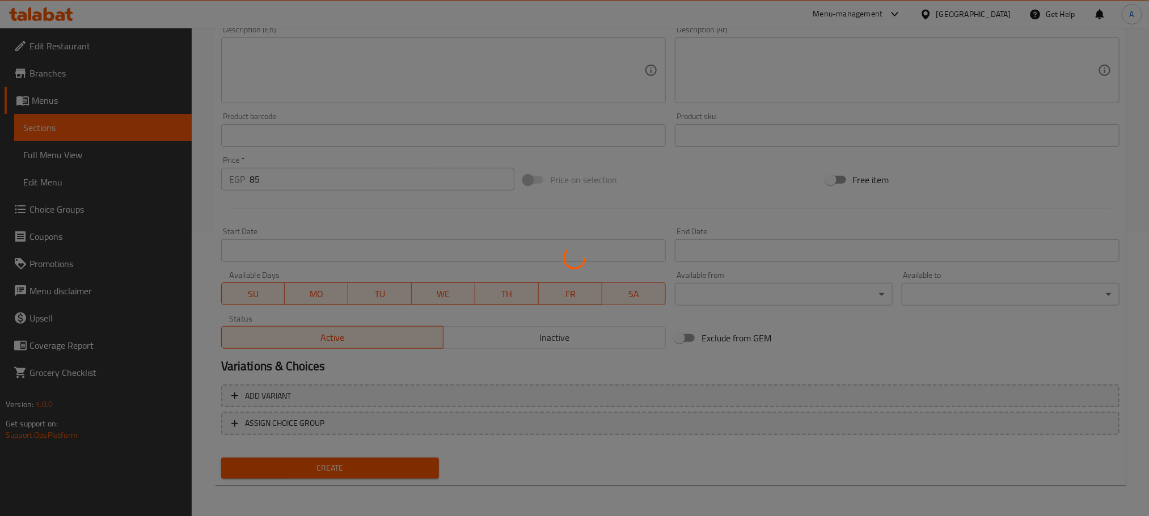
type input "0"
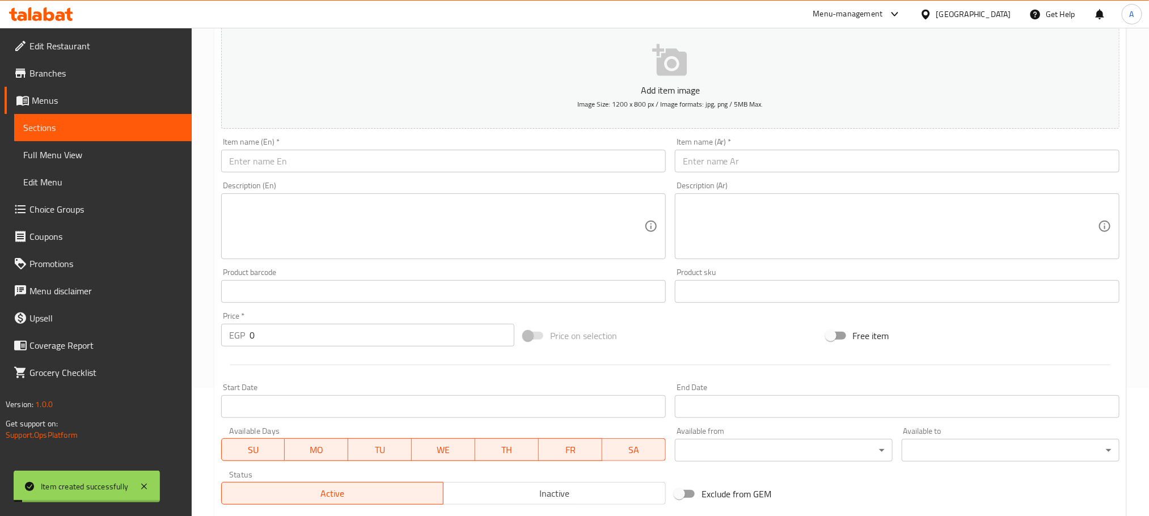
scroll to position [0, 0]
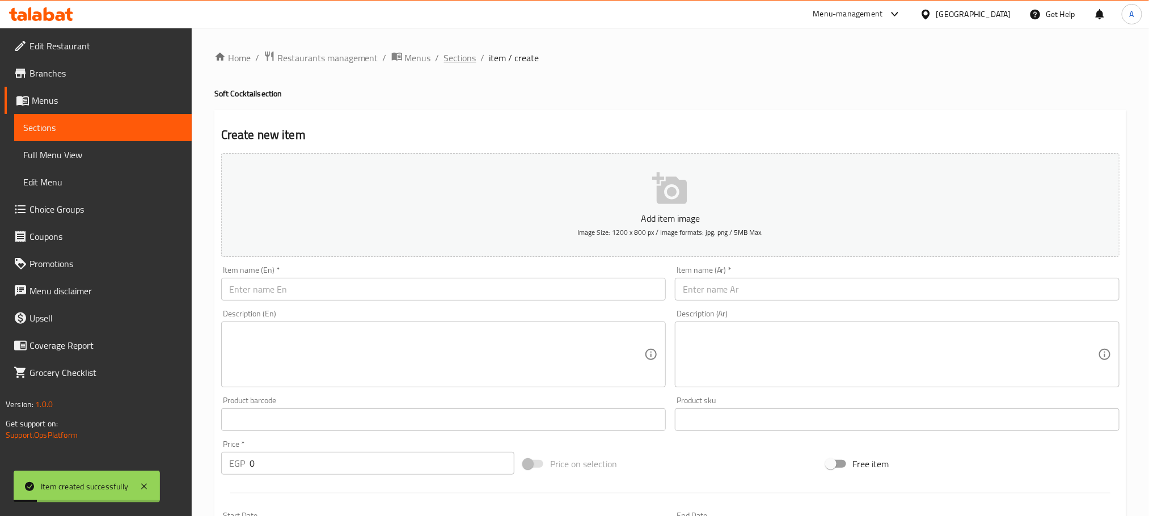
click at [455, 54] on span "Sections" at bounding box center [460, 58] width 32 height 14
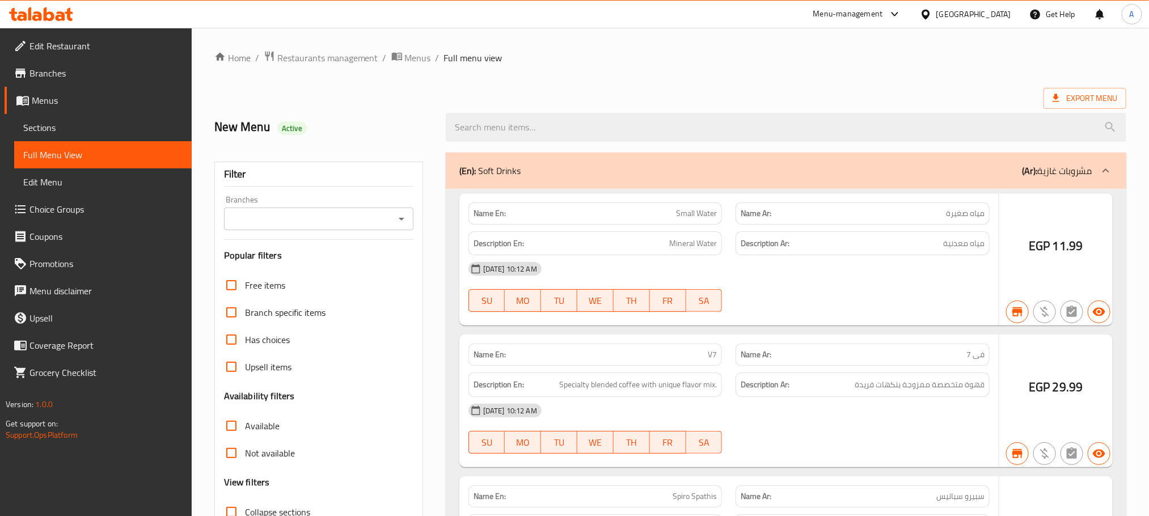
click at [391, 240] on div at bounding box center [574, 258] width 1149 height 516
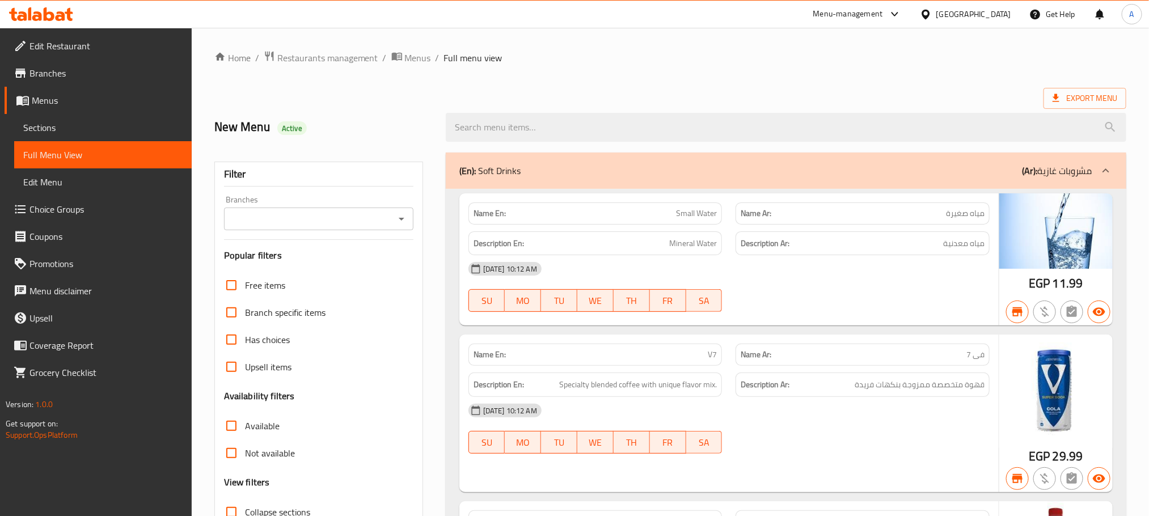
click at [402, 224] on icon "Open" at bounding box center [402, 219] width 14 height 14
click at [404, 223] on icon "Open" at bounding box center [402, 219] width 14 height 14
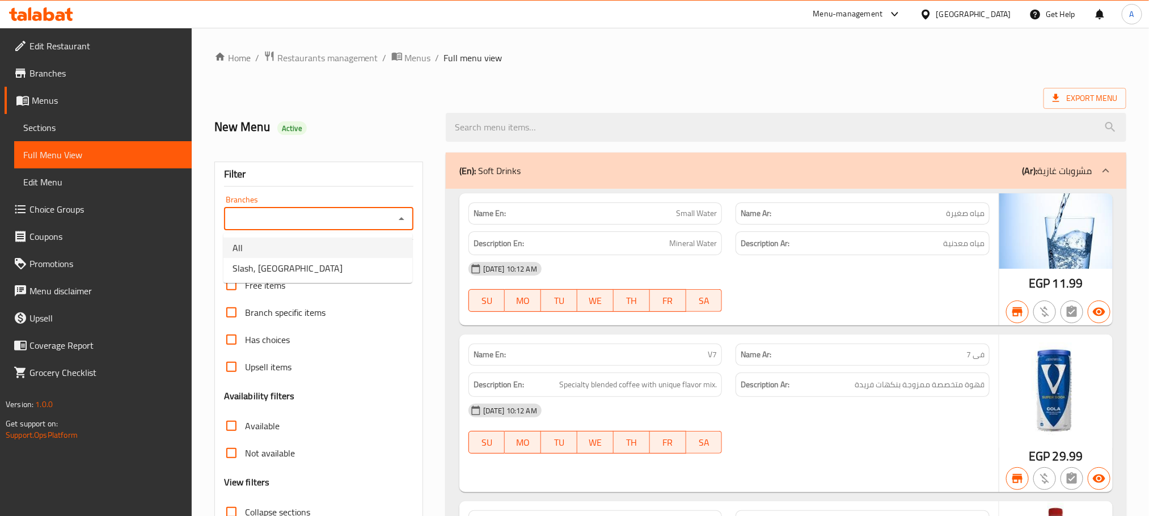
click at [298, 274] on span "Slash, [GEOGRAPHIC_DATA]" at bounding box center [288, 269] width 110 height 14
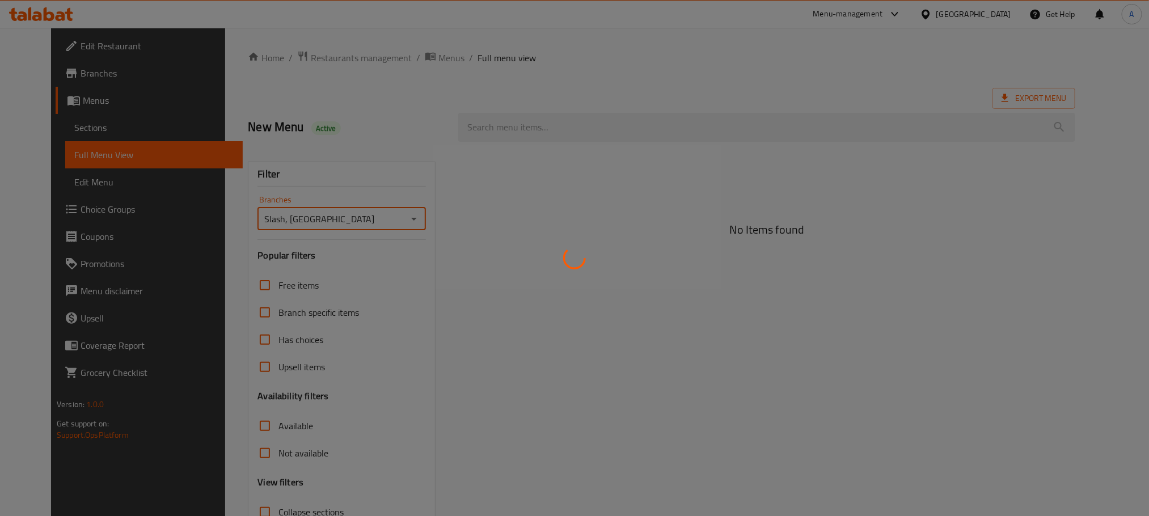
type input "Slash, [GEOGRAPHIC_DATA]"
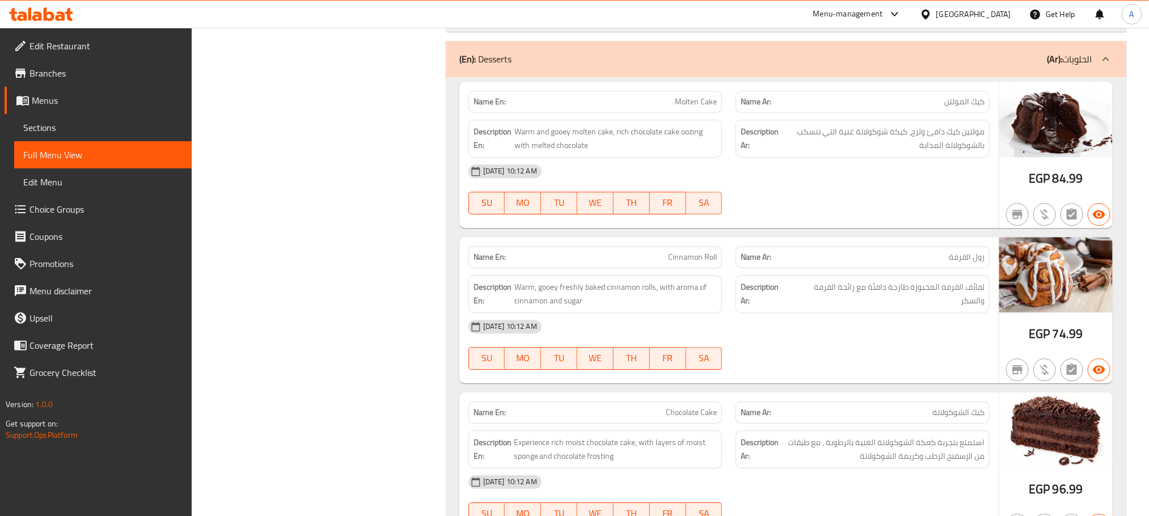
scroll to position [27048, 0]
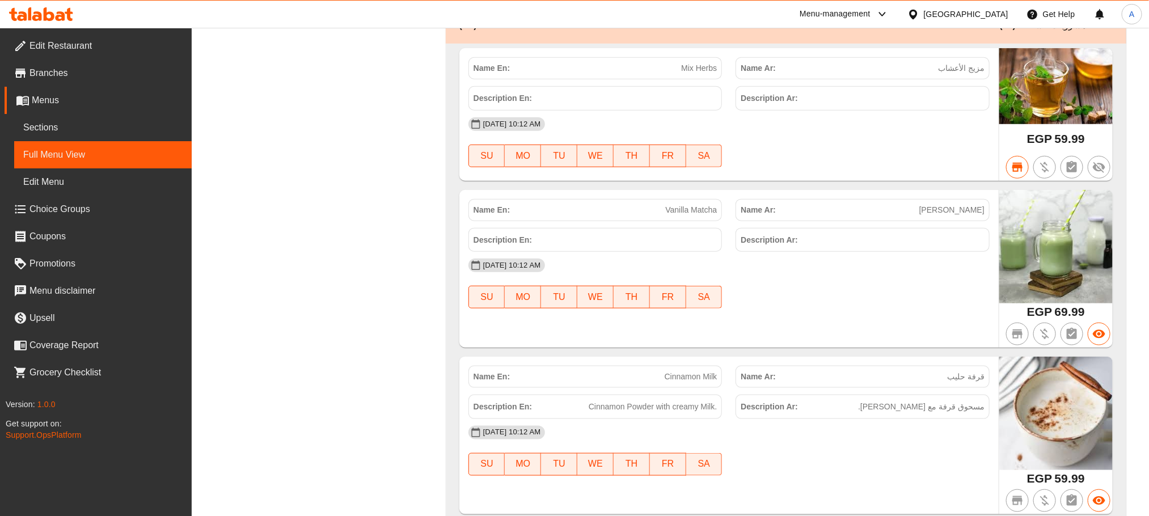
scroll to position [32800, 0]
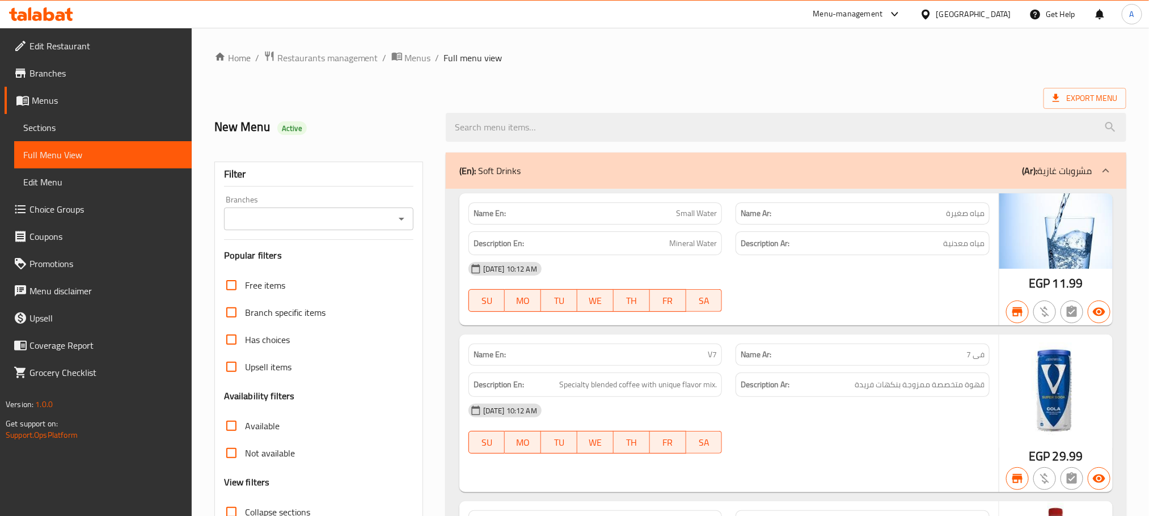
click at [400, 220] on icon "Open" at bounding box center [402, 219] width 6 height 3
click at [402, 218] on icon "Close" at bounding box center [402, 218] width 6 height 3
click at [402, 218] on icon "Open" at bounding box center [402, 219] width 6 height 3
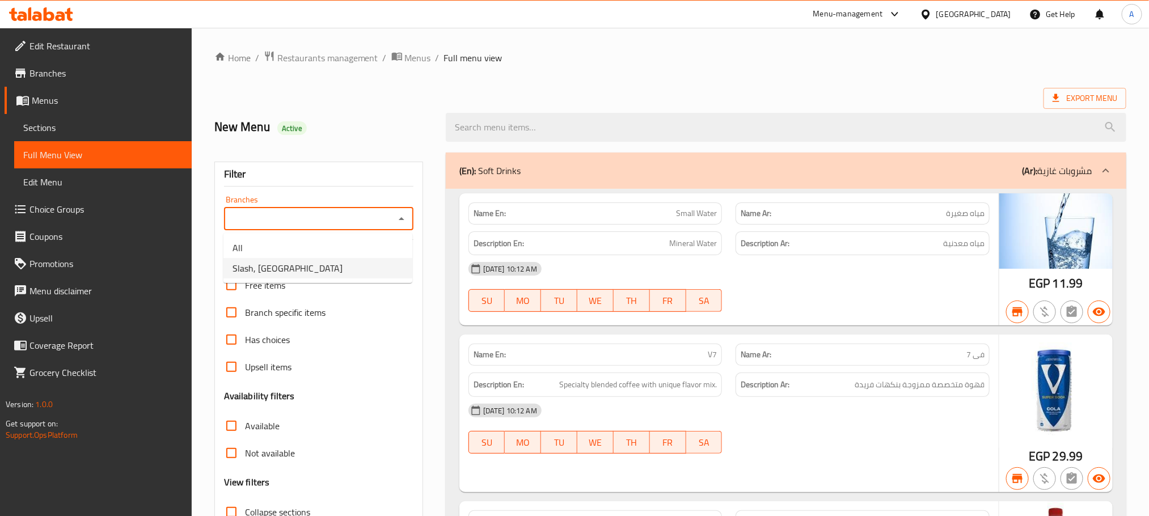
click at [365, 267] on li "Slash, [GEOGRAPHIC_DATA][PERSON_NAME]" at bounding box center [318, 268] width 189 height 20
type input "Slash, [GEOGRAPHIC_DATA][PERSON_NAME]"
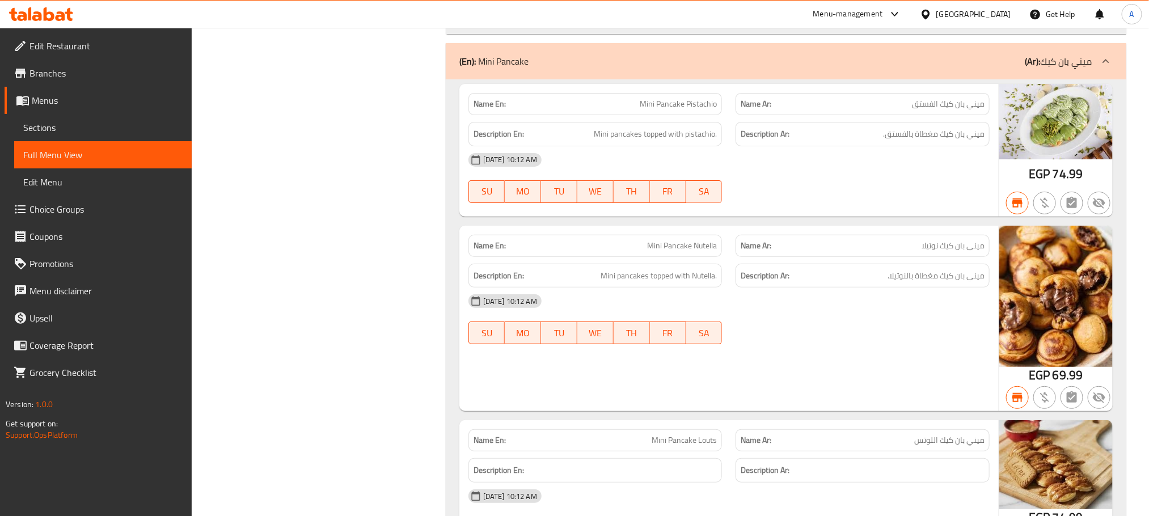
scroll to position [25484, 0]
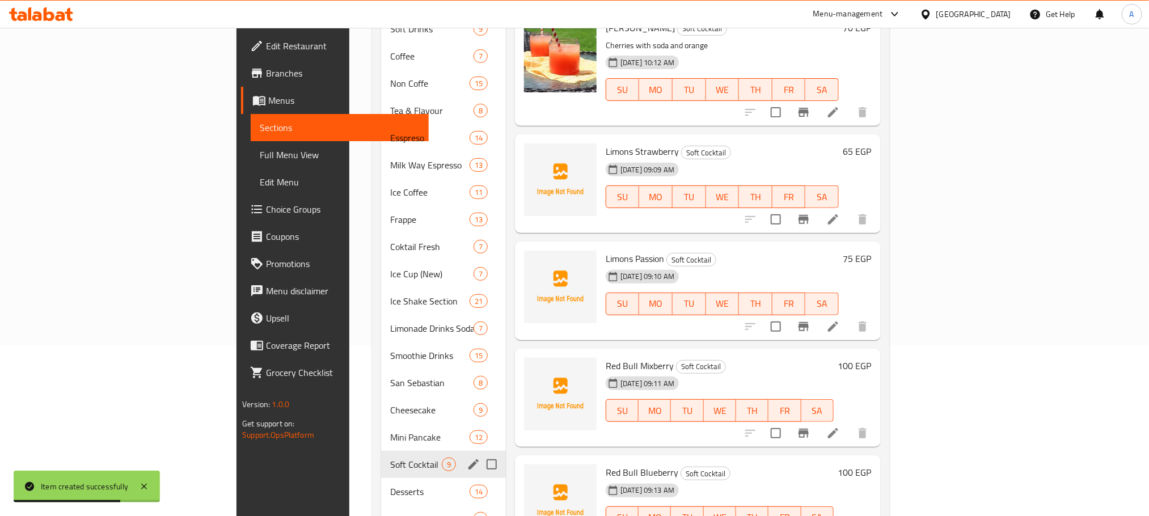
scroll to position [340, 0]
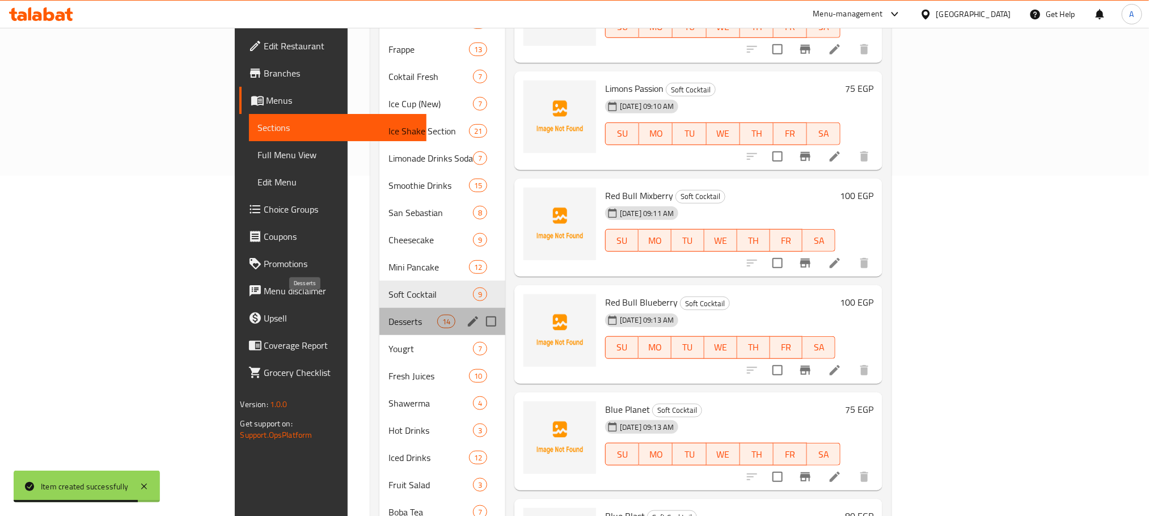
click at [389, 315] on span "Desserts" at bounding box center [413, 322] width 48 height 14
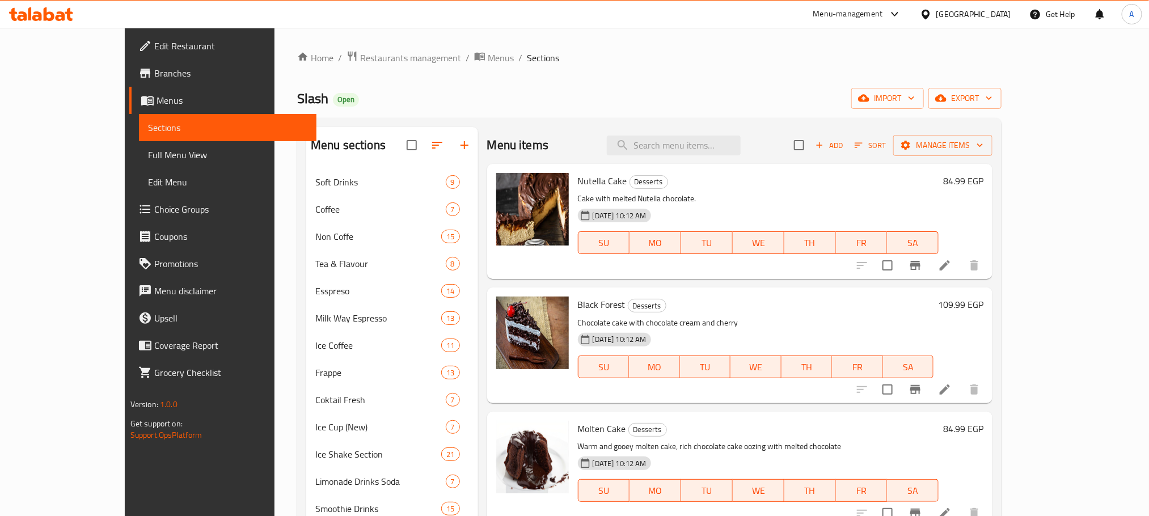
click at [984, 179] on h6 "84.99 EGP" at bounding box center [964, 181] width 40 height 16
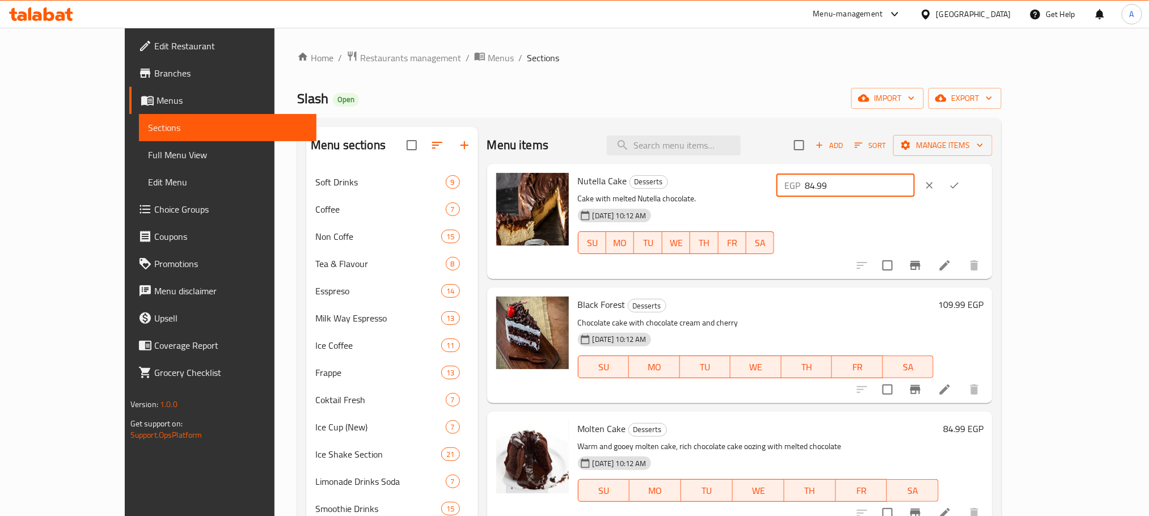
drag, startPoint x: 968, startPoint y: 184, endPoint x: 911, endPoint y: 176, distance: 57.9
click at [911, 176] on div "EGP 84.99 ​" at bounding box center [846, 185] width 138 height 23
type input "95"
click at [961, 182] on icon "ok" at bounding box center [954, 185] width 11 height 11
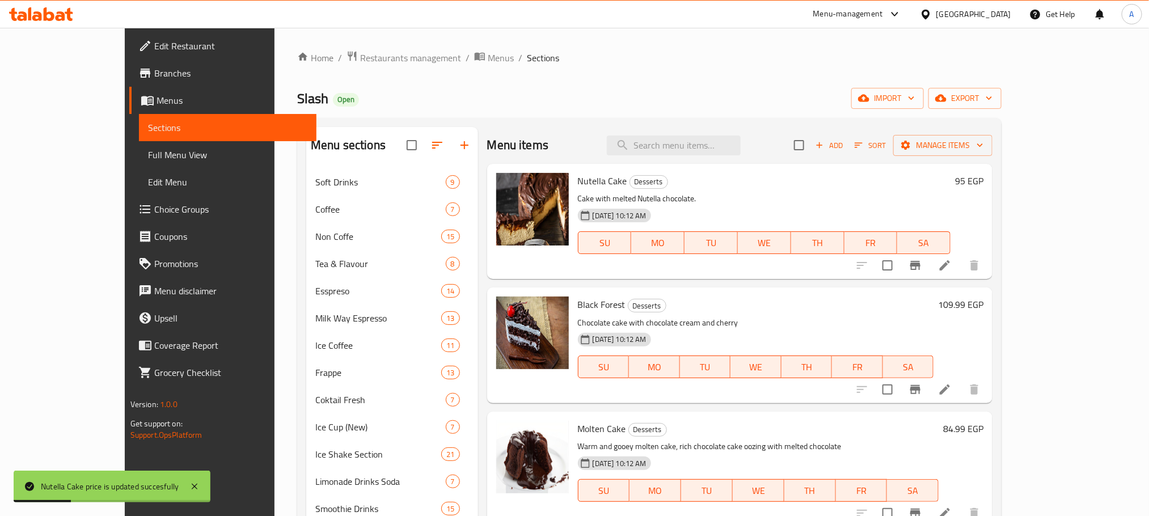
click at [984, 303] on h6 "109.99 EGP" at bounding box center [960, 305] width 45 height 16
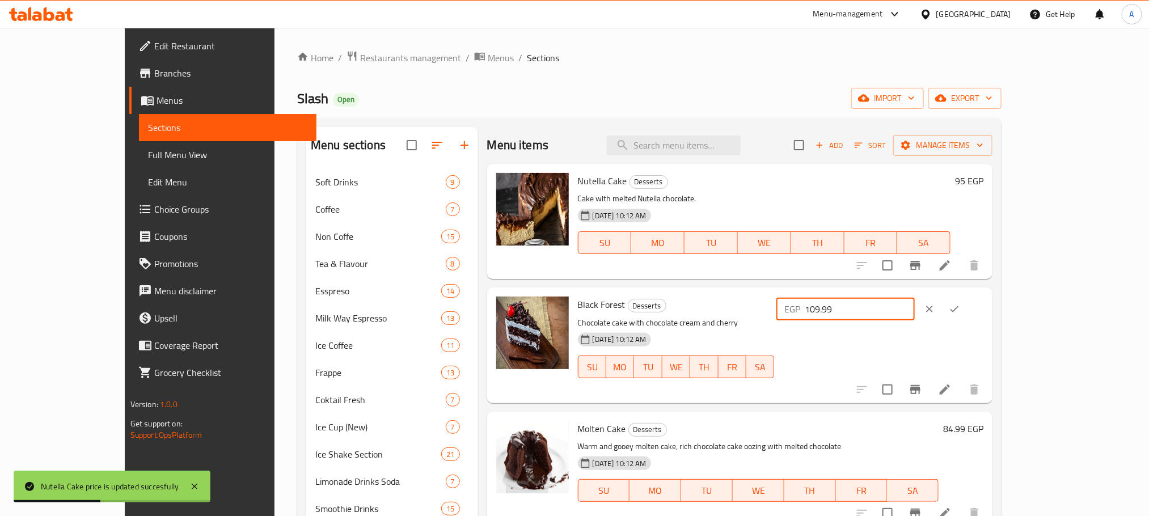
drag, startPoint x: 994, startPoint y: 308, endPoint x: 894, endPoint y: 308, distance: 99.9
click at [894, 308] on div "Black Forest Desserts Chocolate cake with chocolate cream and cherry [DATE] 10:…" at bounding box center [781, 345] width 415 height 106
type input "115"
click at [967, 308] on button "ok" at bounding box center [954, 309] width 25 height 25
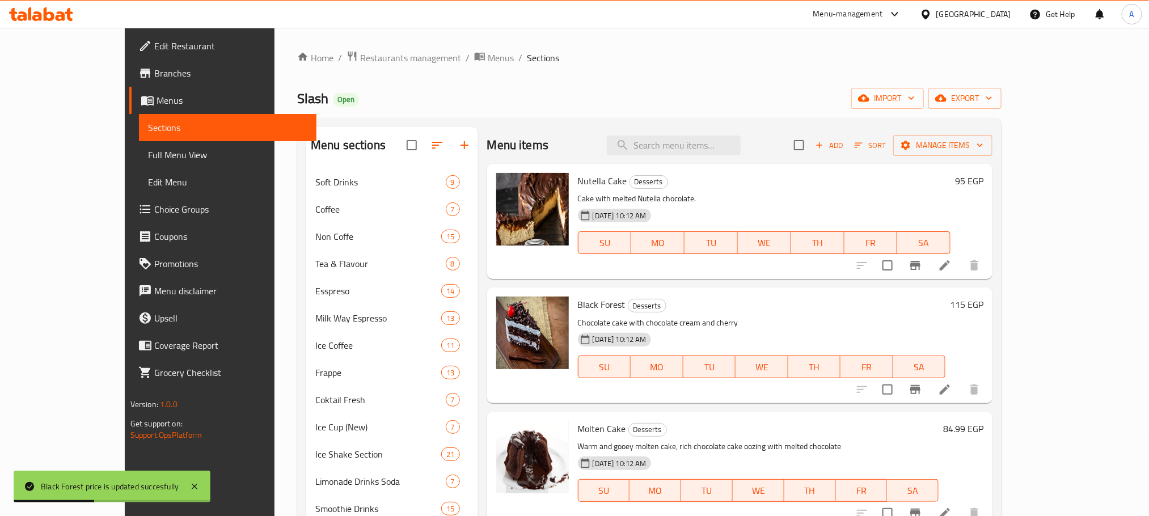
scroll to position [170, 0]
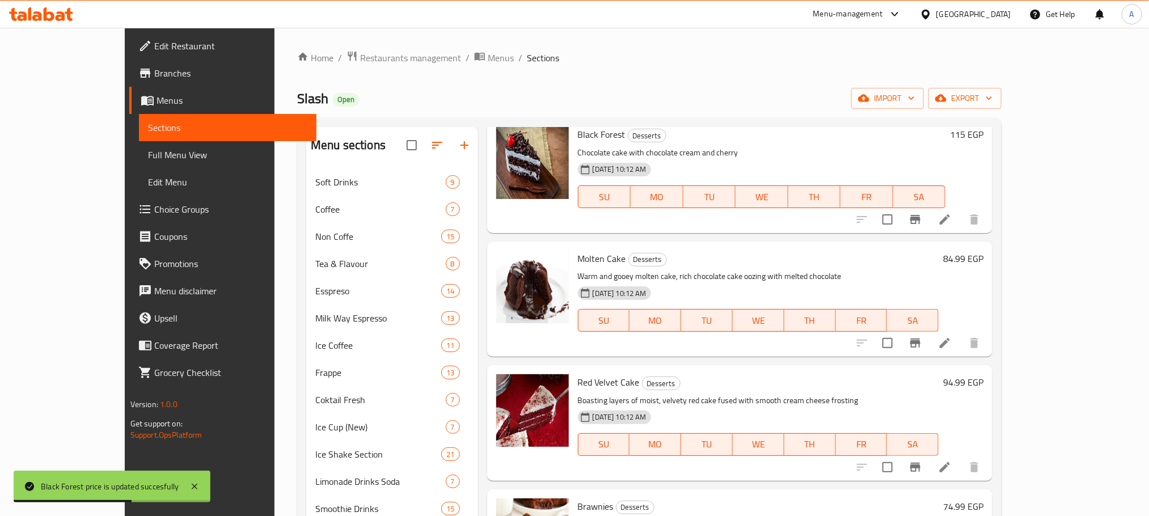
click at [984, 263] on h6 "84.99 EGP" at bounding box center [964, 259] width 40 height 16
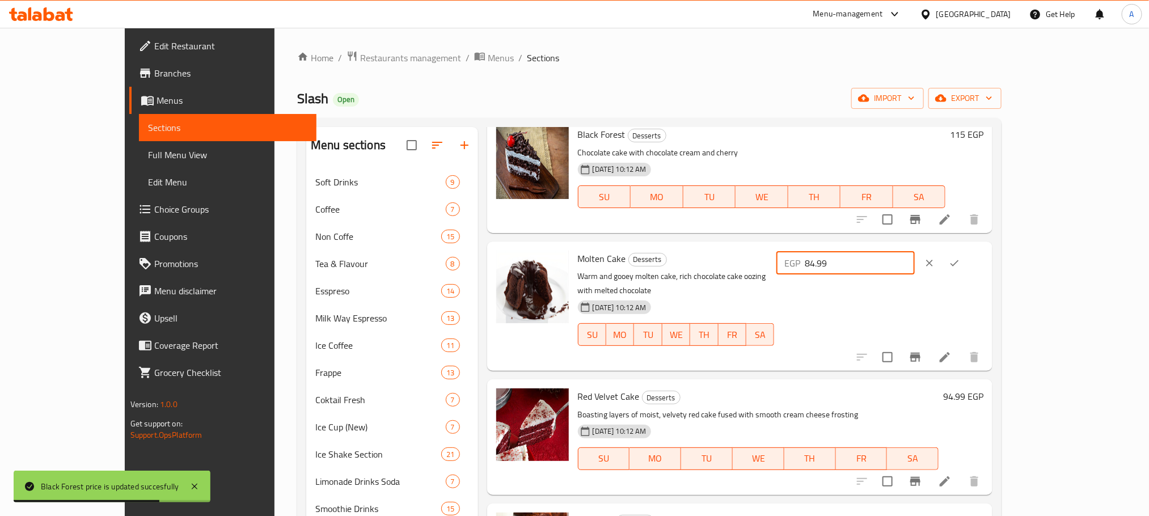
drag, startPoint x: 984, startPoint y: 260, endPoint x: 875, endPoint y: 252, distance: 109.3
click at [875, 252] on div "Molten Cake Desserts Warm and gooey molten cake, rich chocolate cake oozing wit…" at bounding box center [781, 306] width 415 height 120
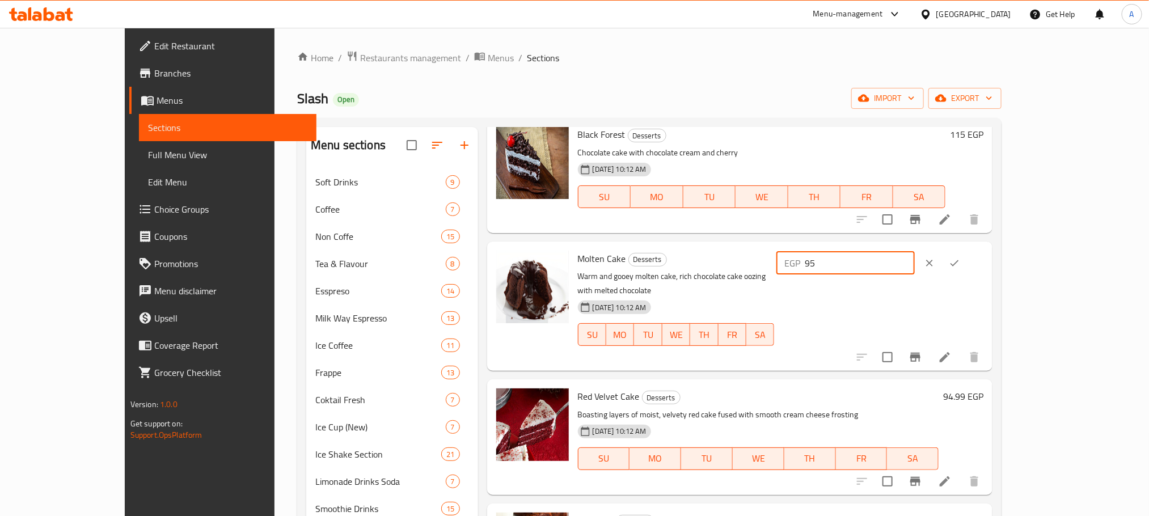
type input "95"
click at [959, 264] on icon "ok" at bounding box center [954, 263] width 9 height 6
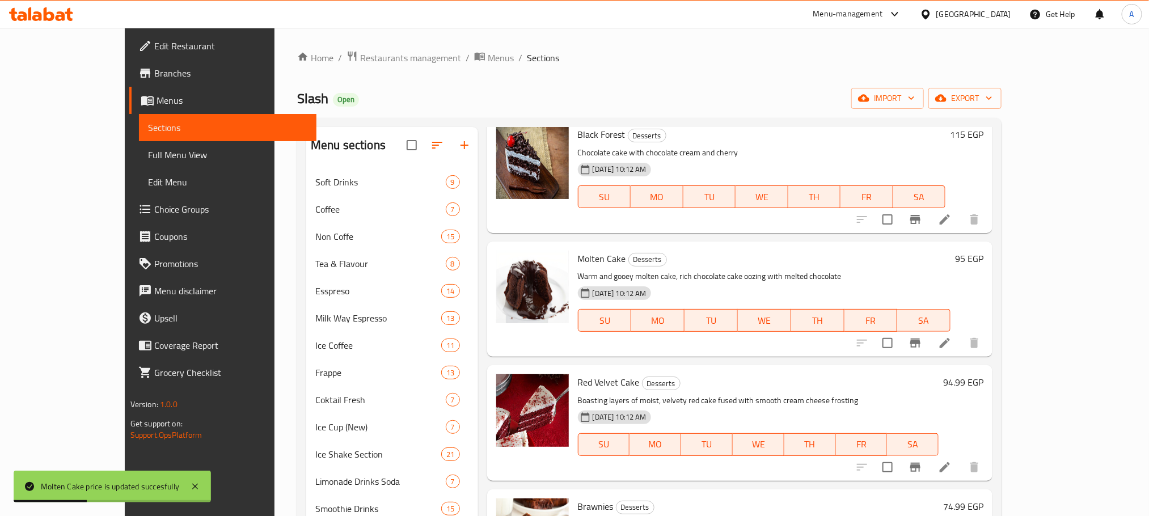
scroll to position [0, 0]
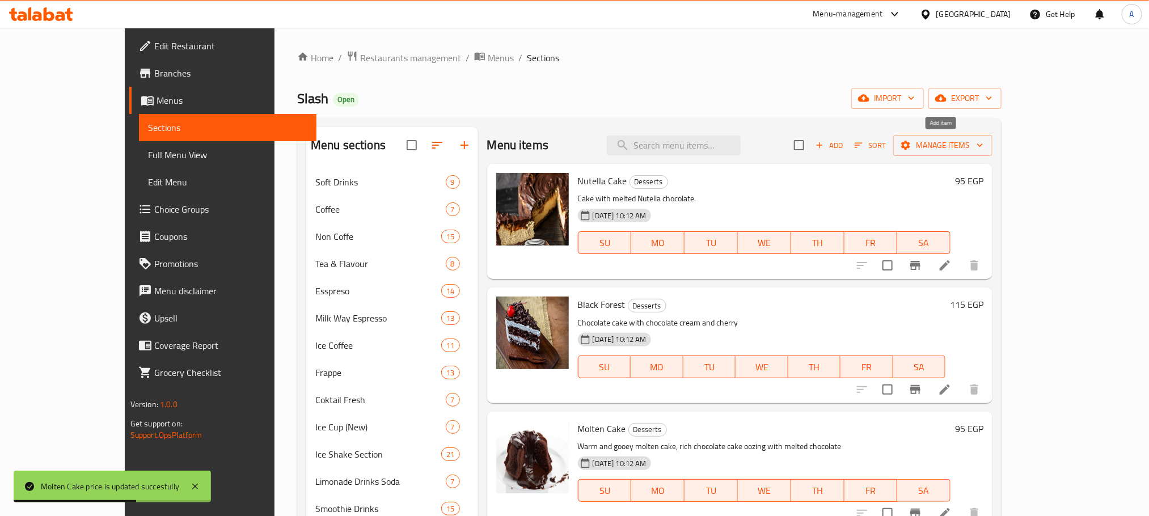
click at [845, 144] on span "Add" at bounding box center [829, 145] width 31 height 13
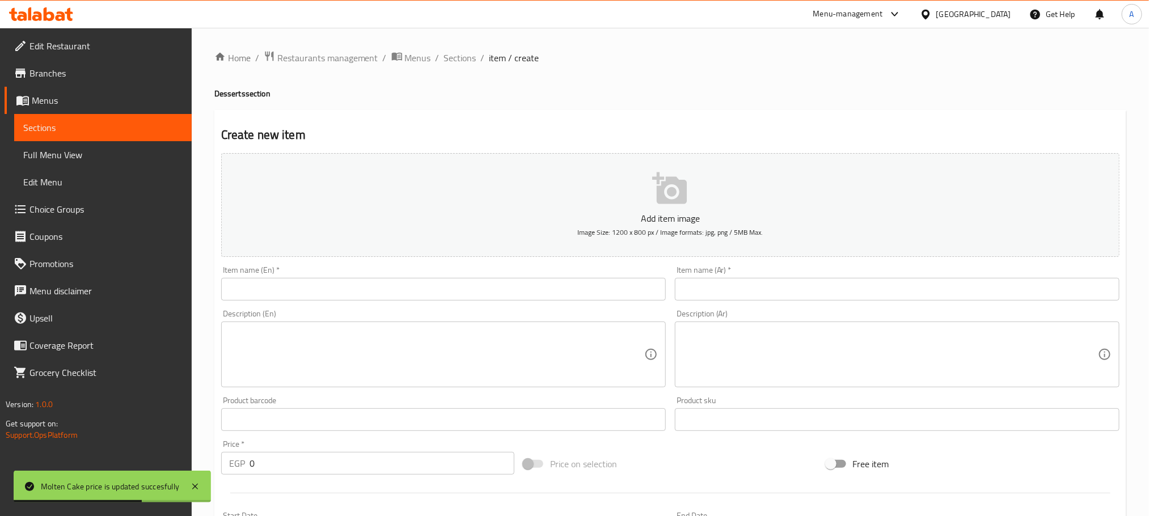
click at [490, 287] on input "text" at bounding box center [443, 289] width 445 height 23
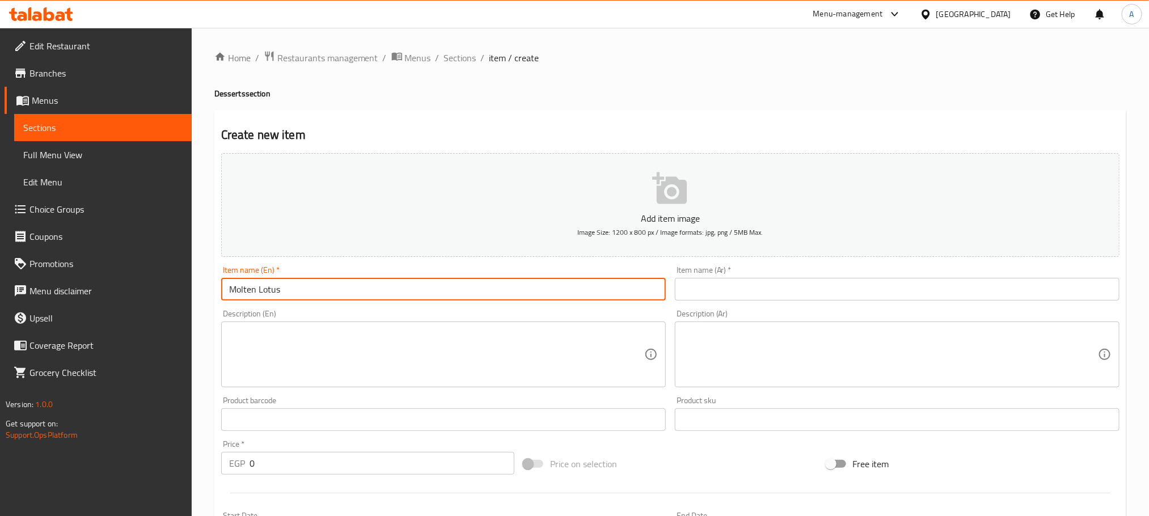
click at [475, 288] on input "Molten Lotus" at bounding box center [443, 289] width 445 height 23
type input "Molten Lotus"
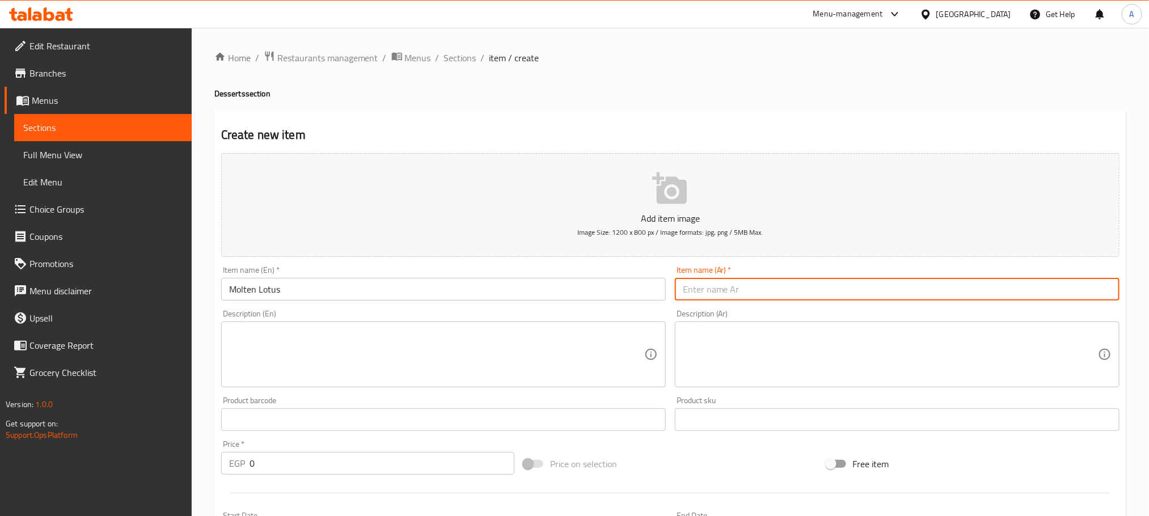
paste input "لوتس"
click at [749, 286] on input "text" at bounding box center [897, 289] width 445 height 23
click at [683, 290] on input "لوتس" at bounding box center [897, 289] width 445 height 23
type input "[PERSON_NAME]"
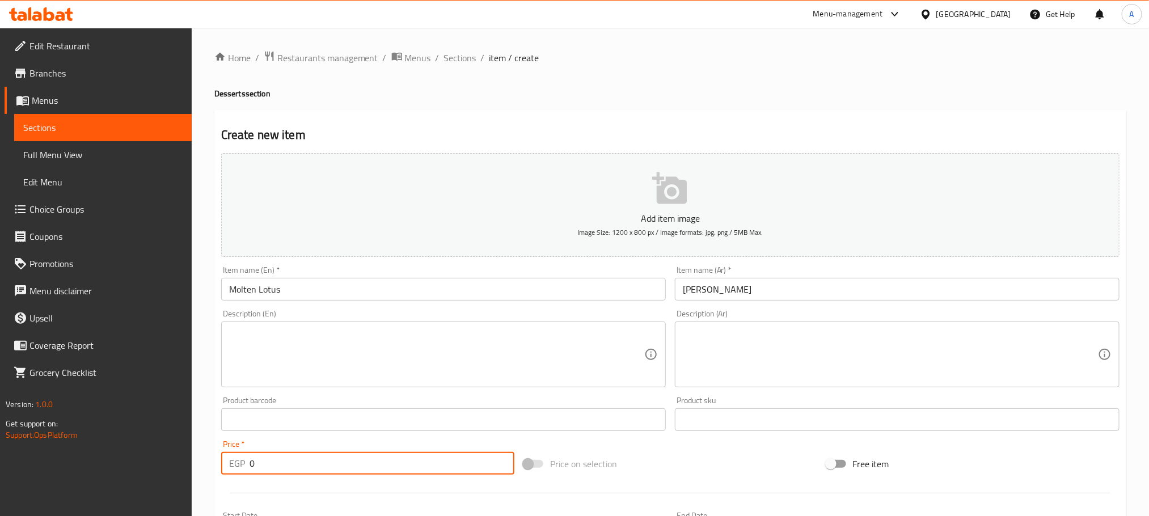
click at [251, 458] on input "0" at bounding box center [382, 463] width 265 height 23
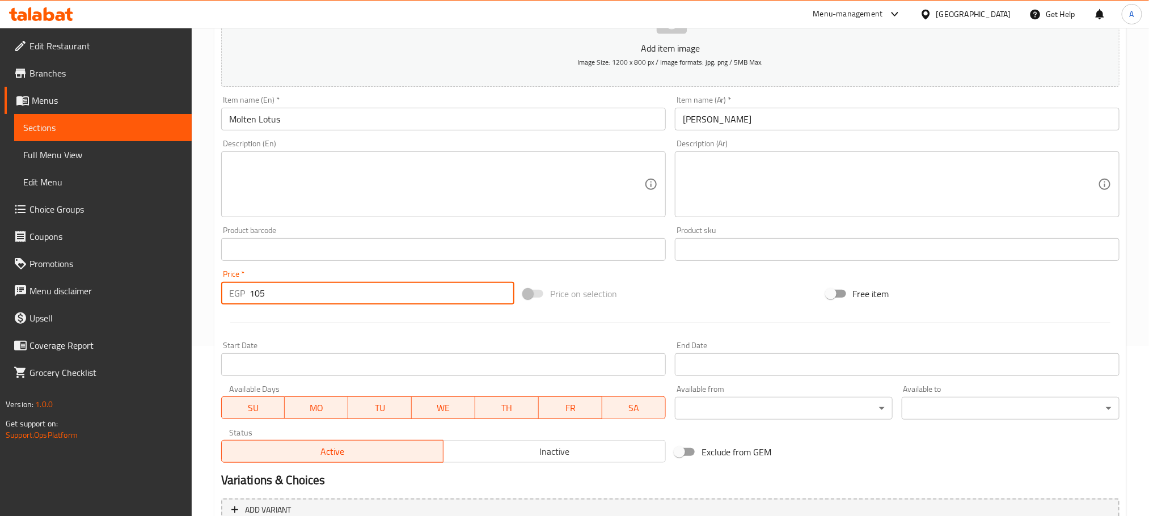
scroll to position [255, 0]
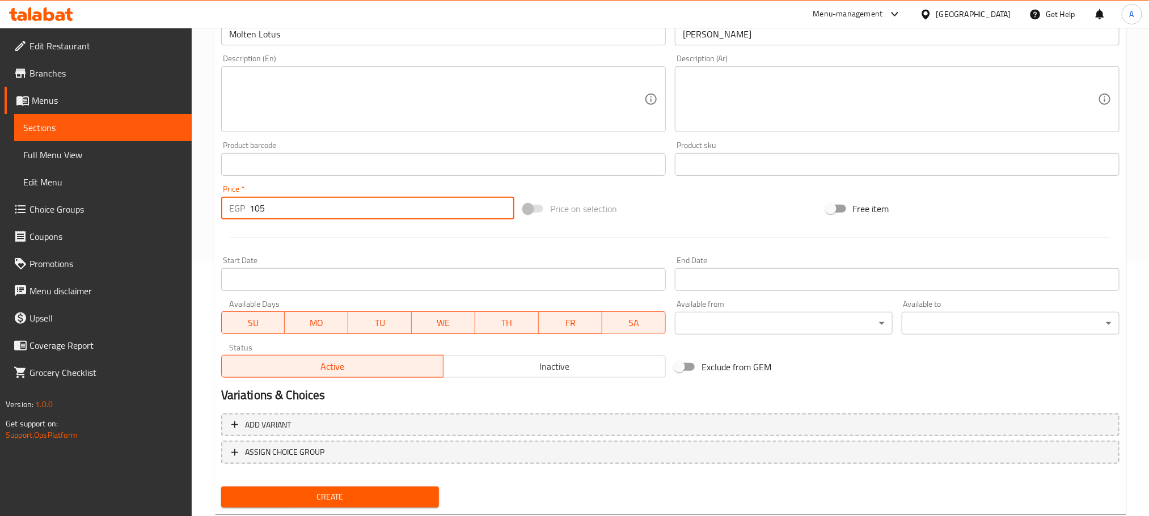
type input "105"
click at [322, 492] on span "Create" at bounding box center [330, 497] width 200 height 14
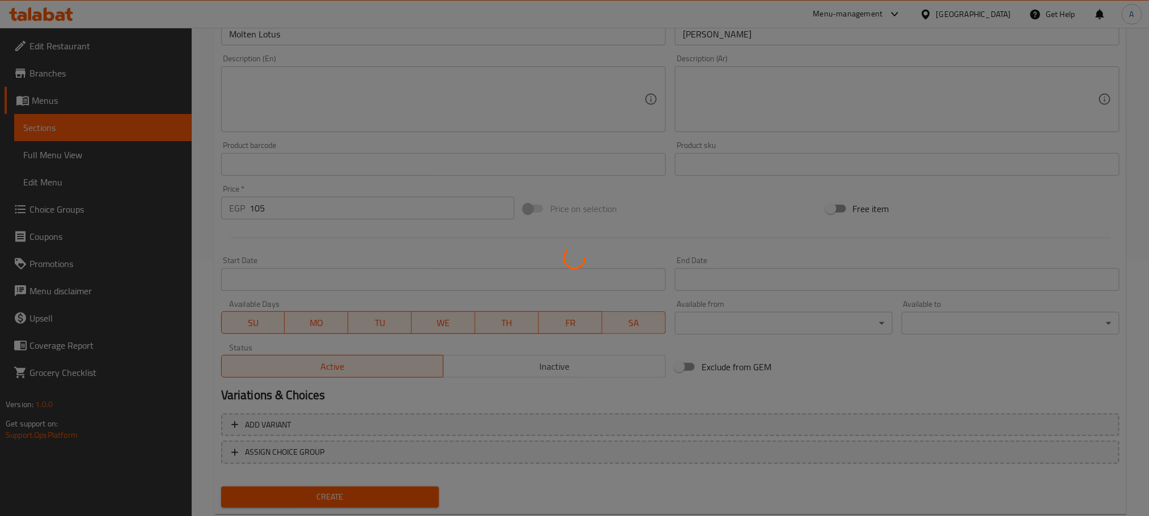
scroll to position [0, 0]
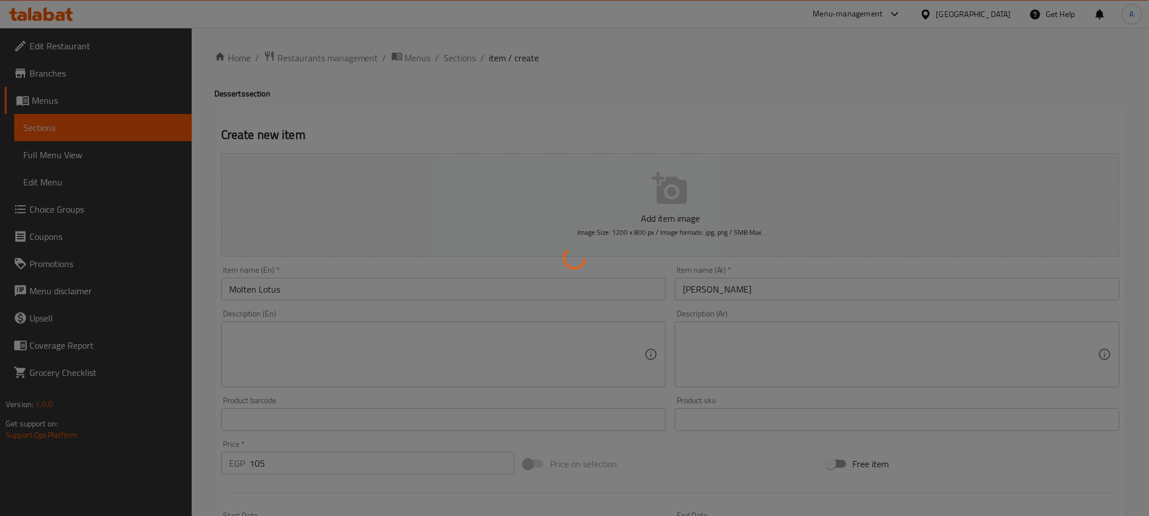
type input "0"
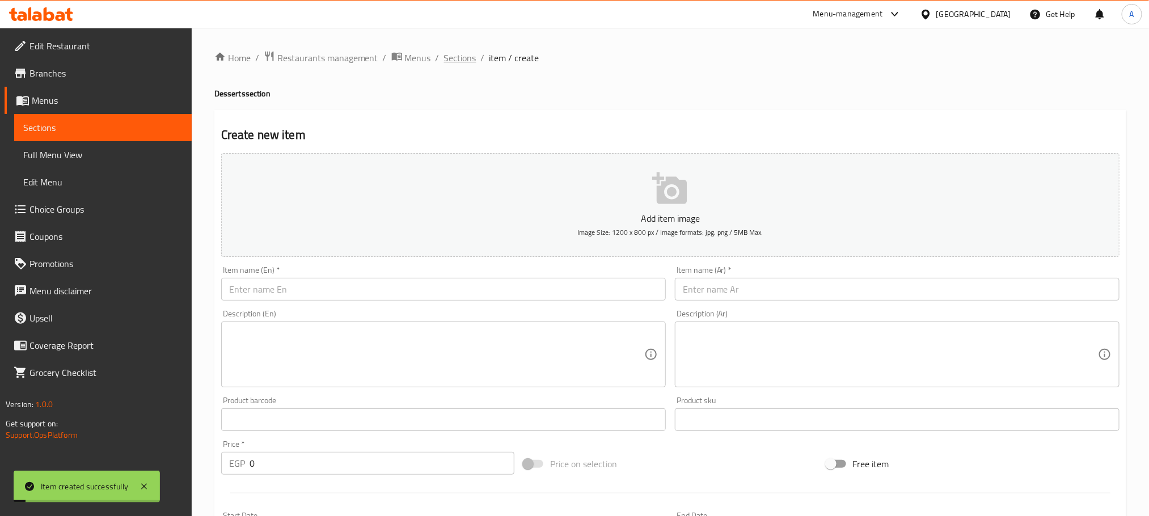
click at [453, 58] on span "Sections" at bounding box center [460, 58] width 32 height 14
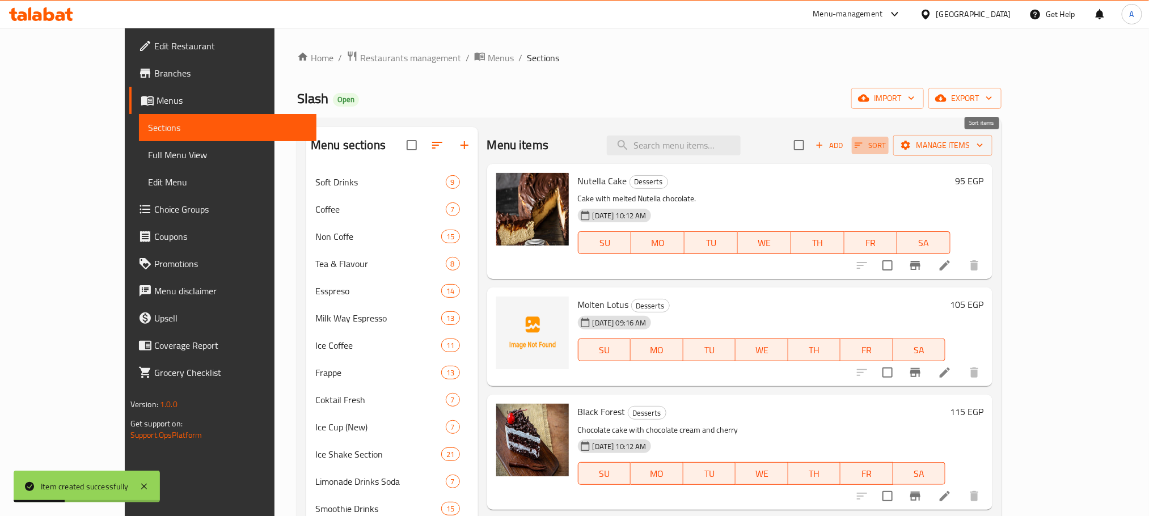
click at [886, 145] on span "Sort" at bounding box center [870, 145] width 31 height 13
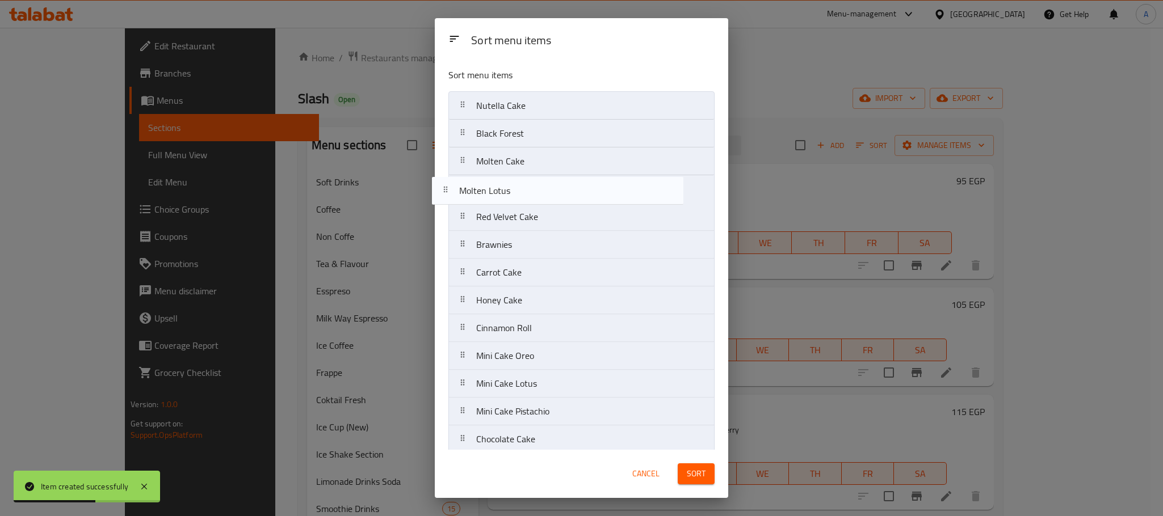
drag, startPoint x: 566, startPoint y: 135, endPoint x: 545, endPoint y: 198, distance: 66.4
click at [545, 198] on nav "Nutella Cake Molten Lotus Black Forest Molten Cake Red Velvet Cake Brawnies Car…" at bounding box center [581, 300] width 266 height 418
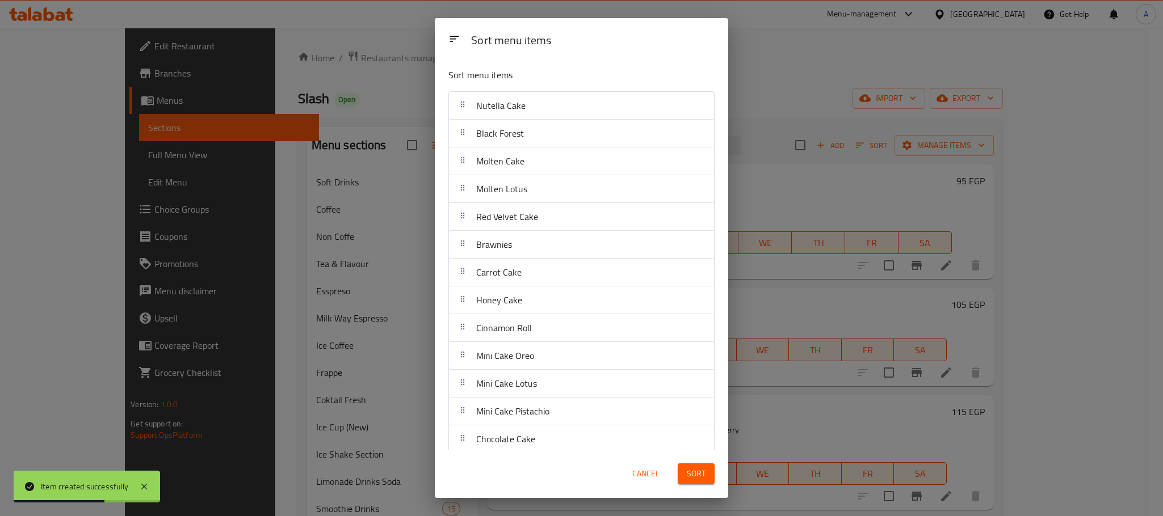
click at [693, 467] on span "Sort" at bounding box center [696, 474] width 19 height 14
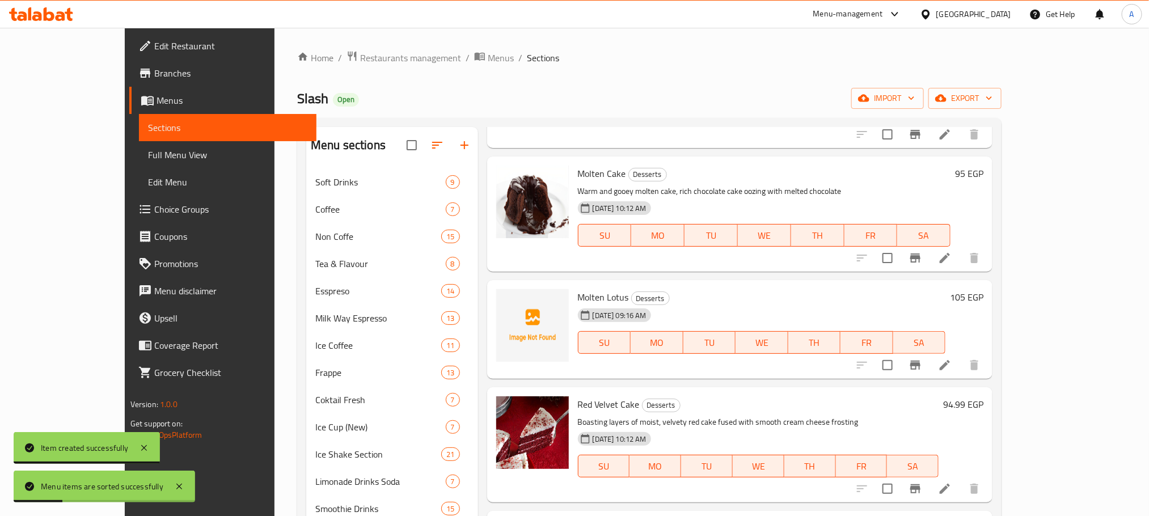
scroll to position [339, 0]
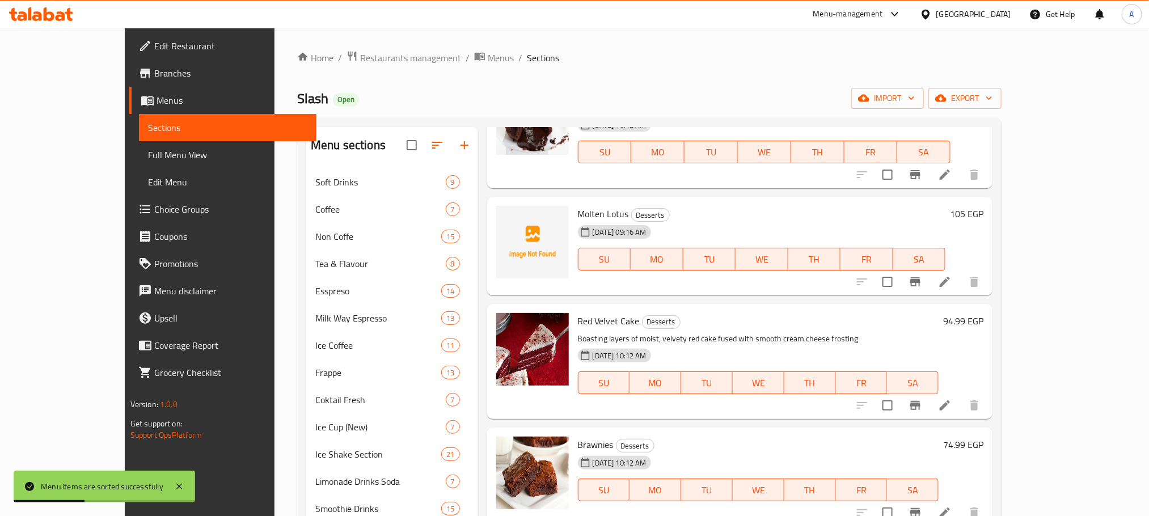
click at [984, 324] on h6 "94.99 EGP" at bounding box center [964, 321] width 40 height 16
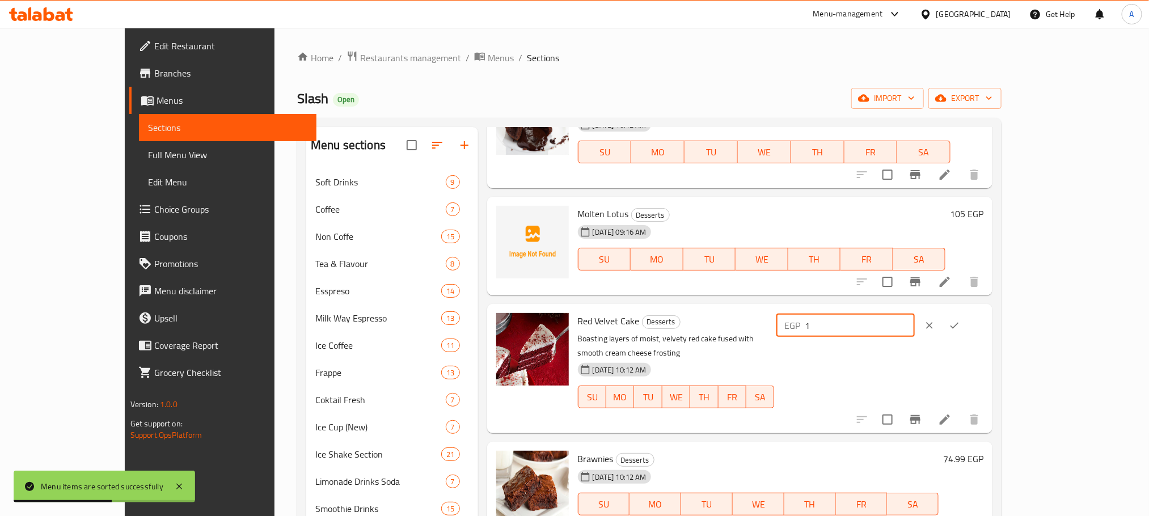
drag, startPoint x: 968, startPoint y: 329, endPoint x: 915, endPoint y: 329, distance: 53.9
click at [915, 329] on div "EGP 1 ​" at bounding box center [846, 325] width 138 height 23
drag, startPoint x: 959, startPoint y: 331, endPoint x: 896, endPoint y: 331, distance: 63.0
click at [896, 331] on div "Red Velvet Cake Desserts Boasting layers of moist, velvety red cake fused with …" at bounding box center [781, 369] width 415 height 120
type input "100"
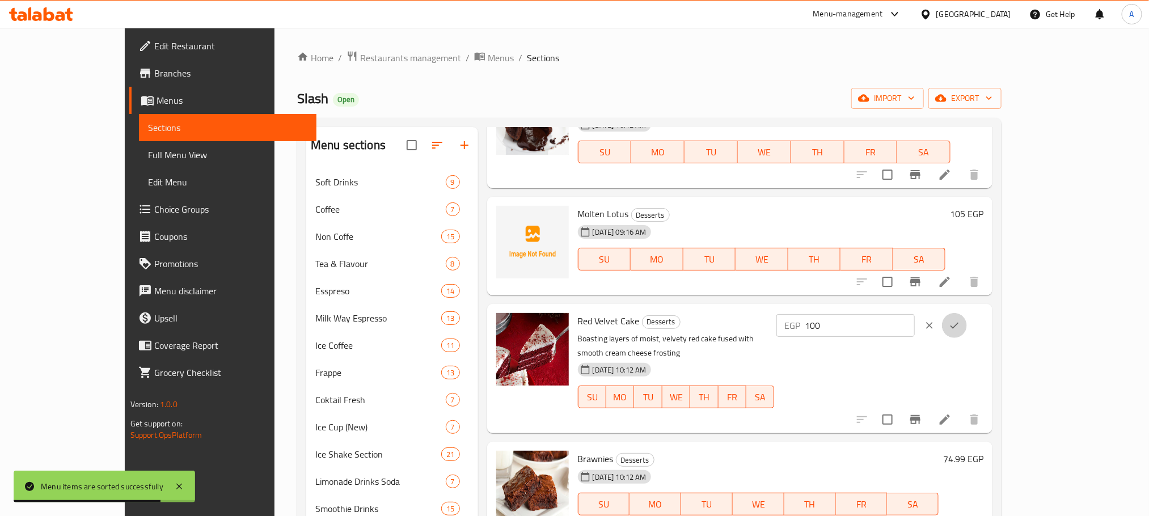
click at [967, 317] on button "ok" at bounding box center [954, 325] width 25 height 25
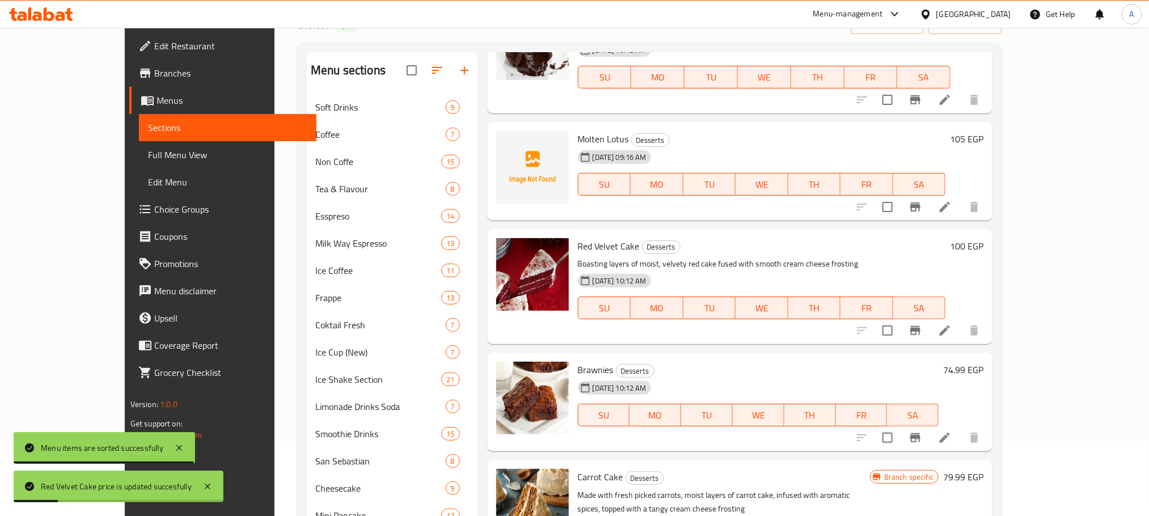
scroll to position [85, 0]
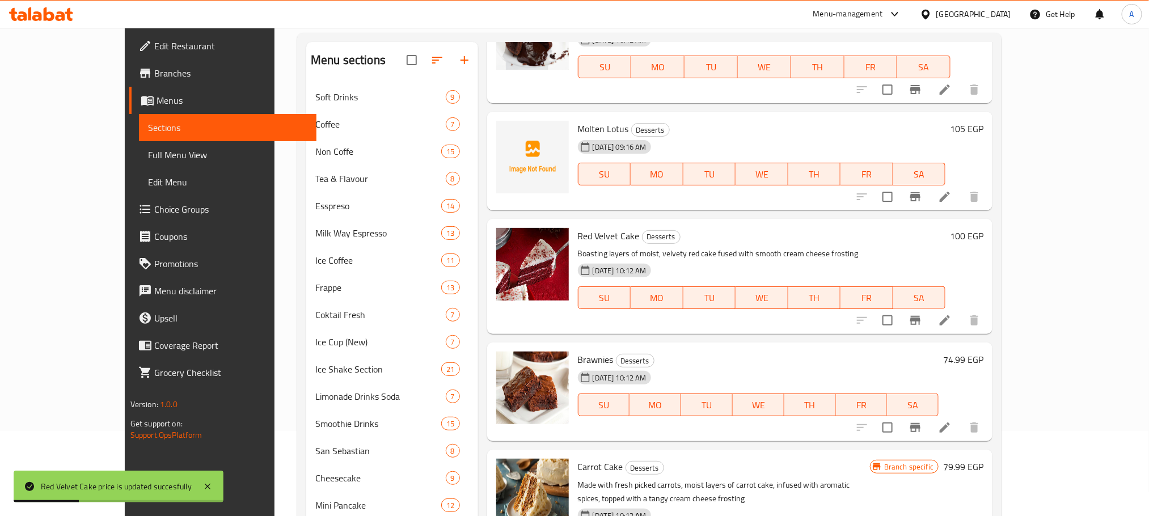
click at [984, 355] on h6 "74.99 EGP" at bounding box center [964, 360] width 40 height 16
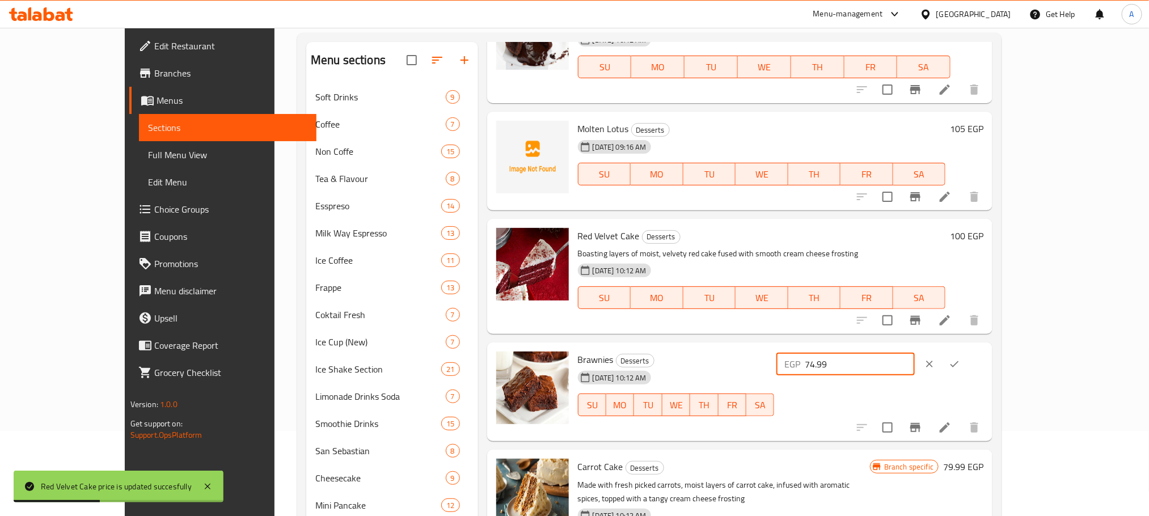
drag, startPoint x: 967, startPoint y: 365, endPoint x: 920, endPoint y: 364, distance: 47.1
click at [915, 364] on div "EGP 74.99 ​" at bounding box center [846, 364] width 138 height 23
type input "85"
click at [961, 363] on icon "ok" at bounding box center [954, 364] width 11 height 11
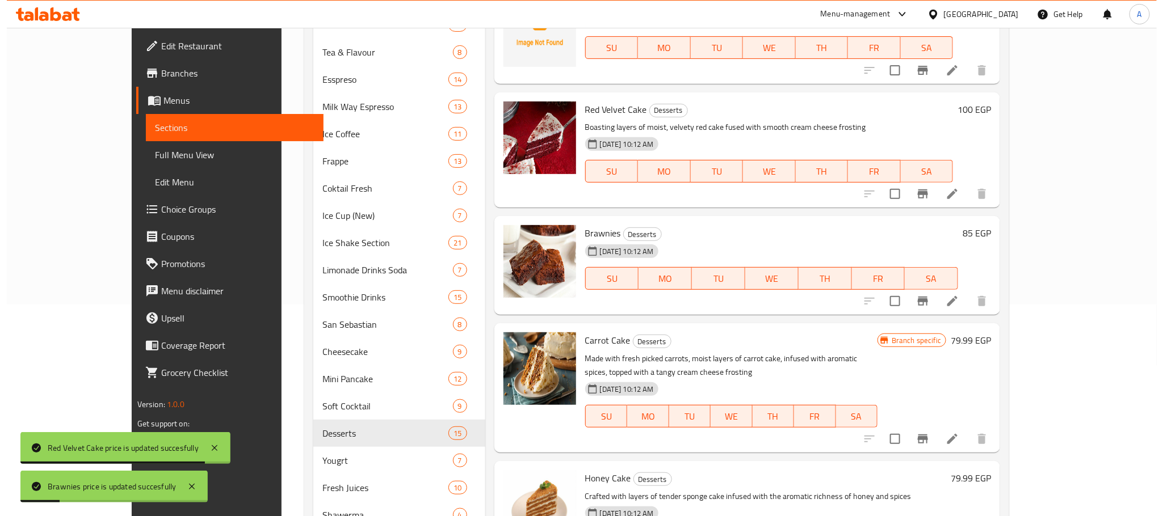
scroll to position [255, 0]
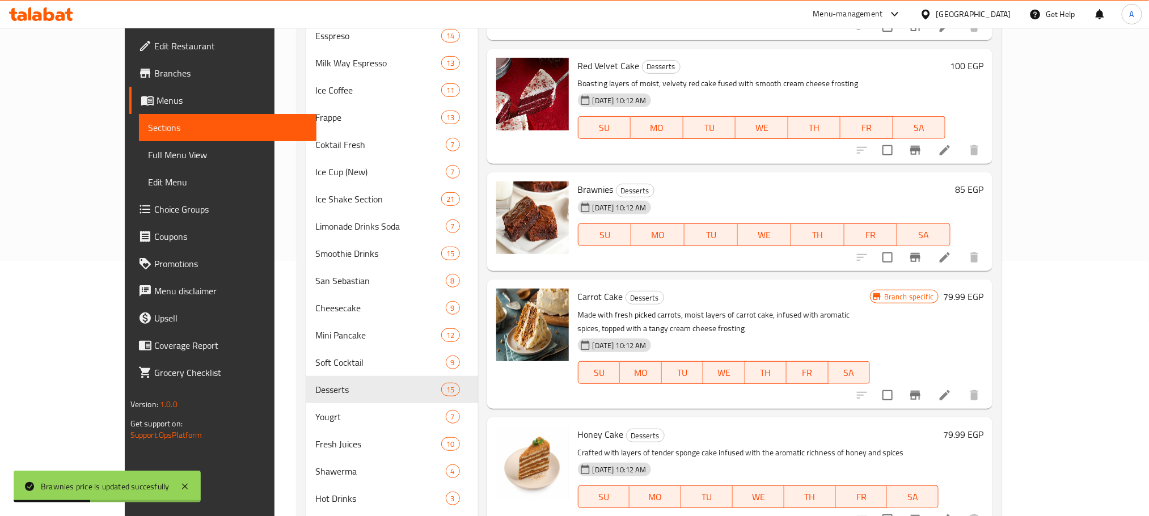
click at [984, 293] on h6 "79.99 EGP" at bounding box center [964, 297] width 40 height 16
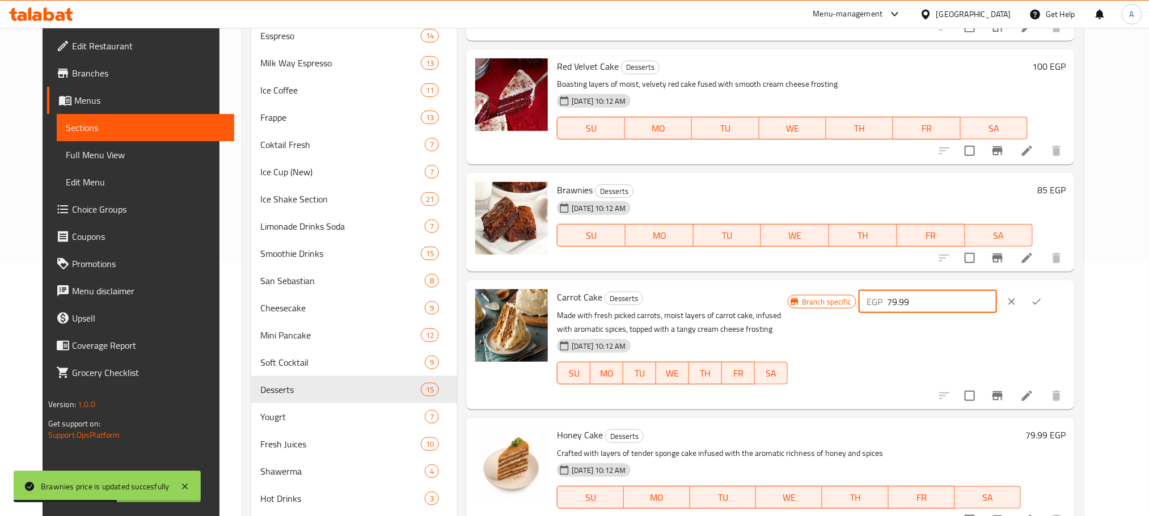
drag, startPoint x: 996, startPoint y: 300, endPoint x: 902, endPoint y: 295, distance: 93.8
click at [902, 295] on div "Branch specific EGP 79.99 ​" at bounding box center [927, 301] width 278 height 25
type input "90"
click at [1050, 298] on button "ok" at bounding box center [1037, 301] width 25 height 25
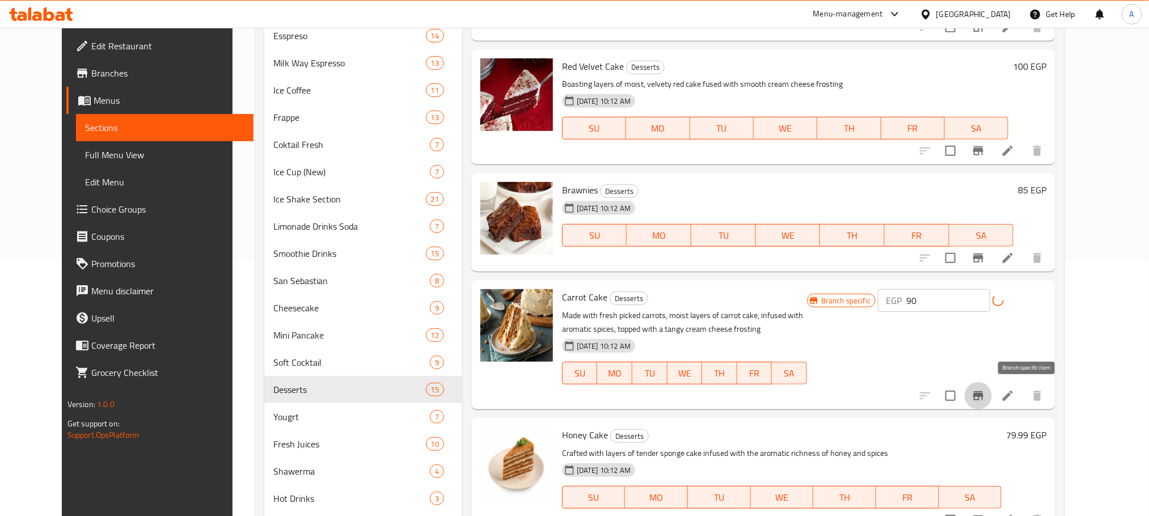
click at [984, 395] on icon "Branch-specific-item" at bounding box center [979, 395] width 10 height 9
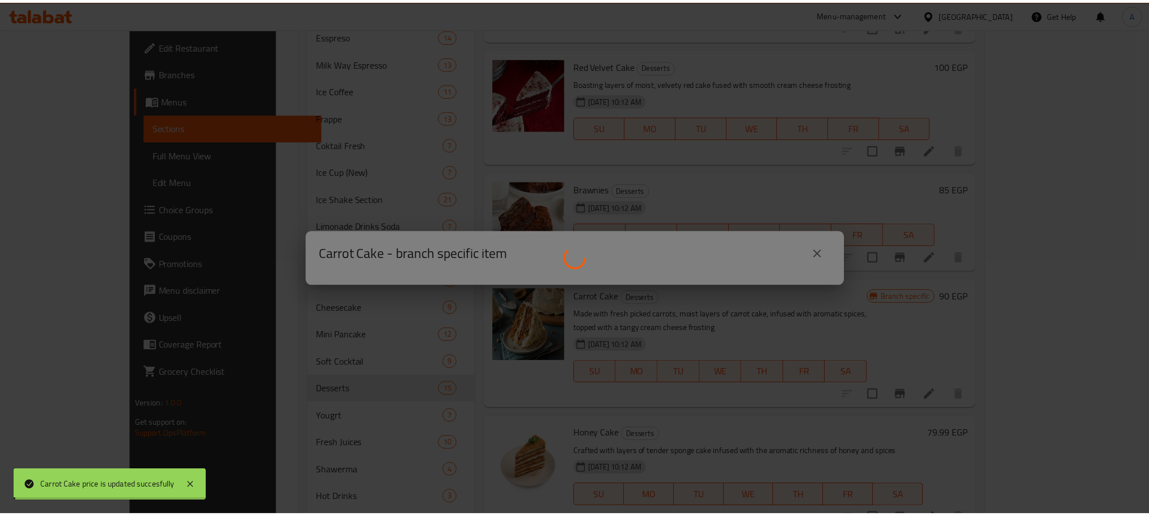
scroll to position [324, 0]
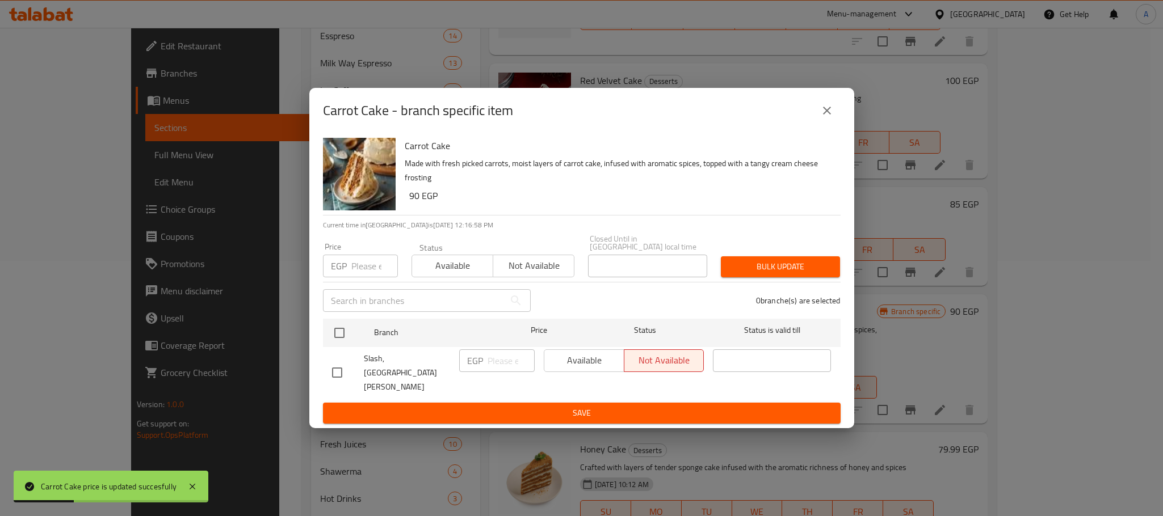
click at [826, 117] on icon "close" at bounding box center [827, 111] width 14 height 14
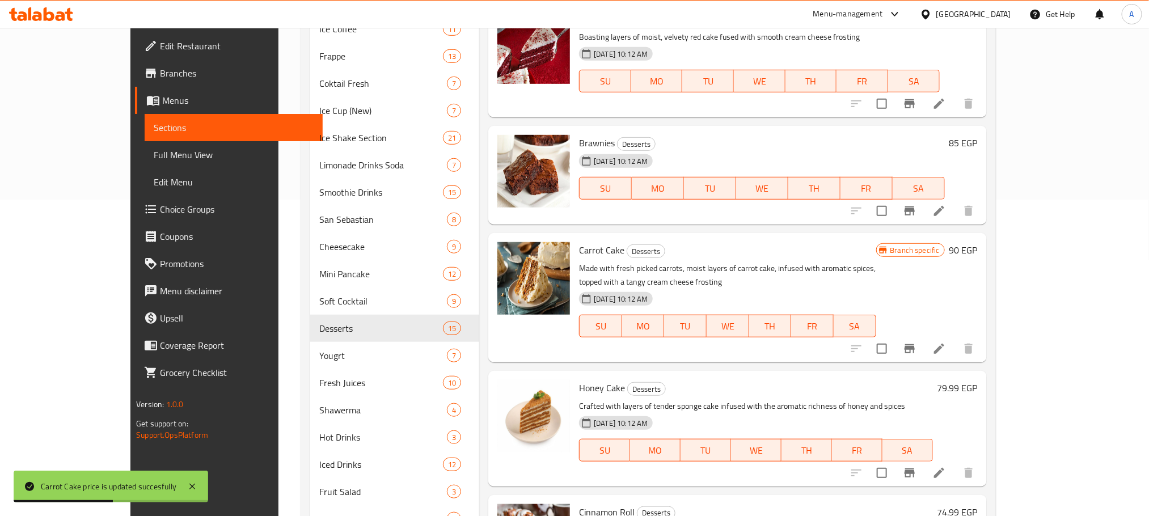
scroll to position [426, 0]
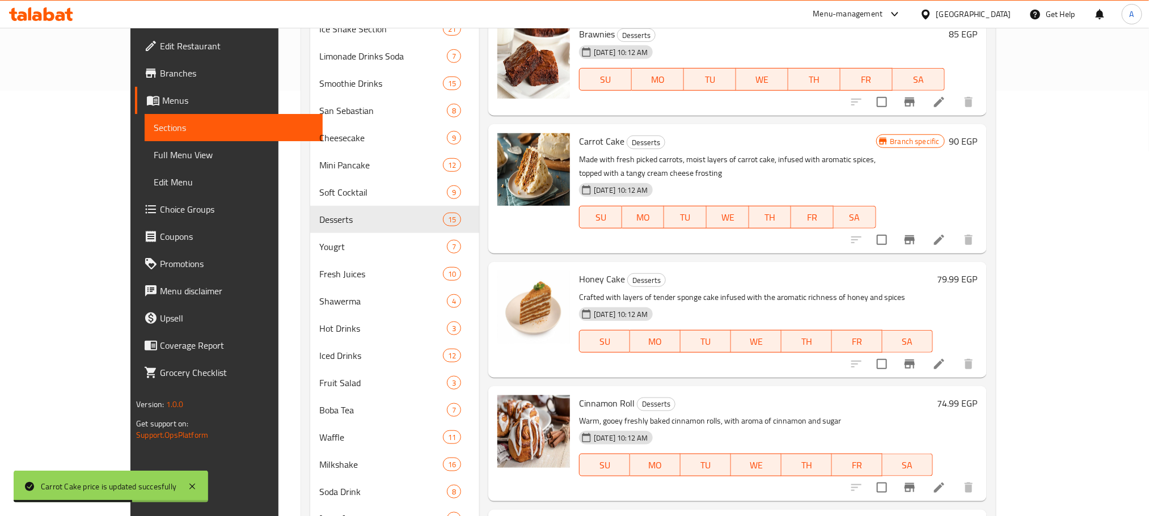
click at [978, 271] on h6 "79.99 EGP" at bounding box center [958, 279] width 40 height 16
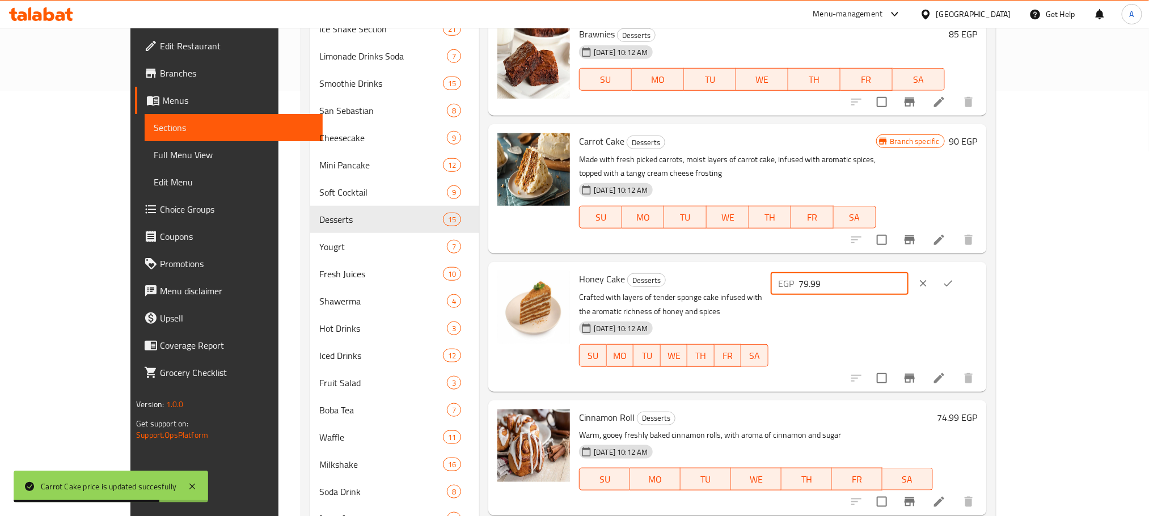
drag, startPoint x: 980, startPoint y: 267, endPoint x: 904, endPoint y: 267, distance: 76.6
click at [904, 267] on div "Honey Cake Desserts Crafted with layers of tender sponge cake infused with the …" at bounding box center [778, 327] width 407 height 120
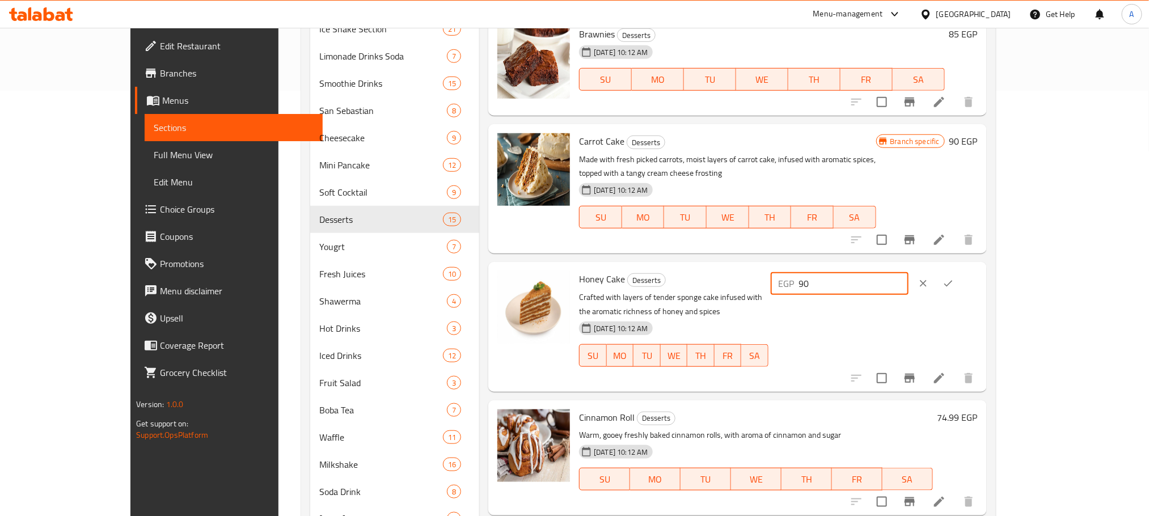
type input "90"
click at [954, 278] on icon "ok" at bounding box center [948, 283] width 11 height 11
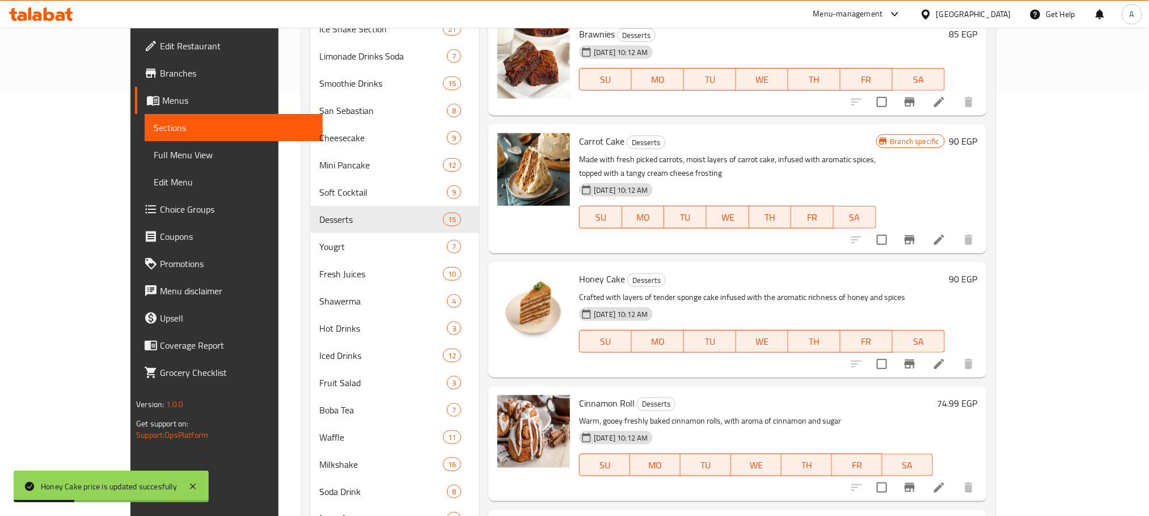
click at [978, 395] on h6 "74.99 EGP" at bounding box center [958, 403] width 40 height 16
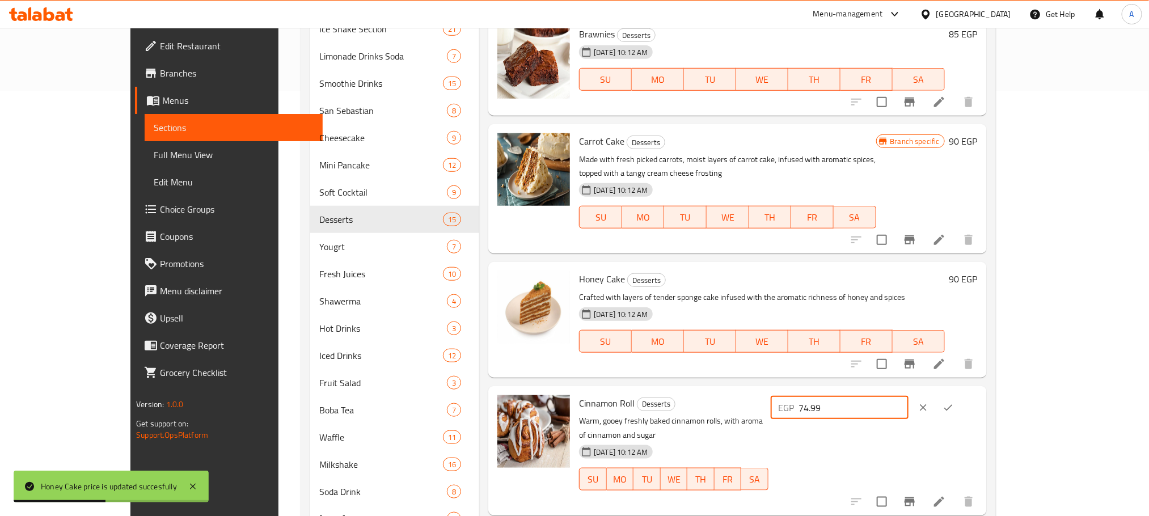
drag, startPoint x: 967, startPoint y: 390, endPoint x: 916, endPoint y: 391, distance: 51.1
click at [909, 397] on div "EGP 74.99 ​" at bounding box center [840, 408] width 138 height 23
type input "85"
click at [953, 405] on icon "ok" at bounding box center [949, 408] width 9 height 6
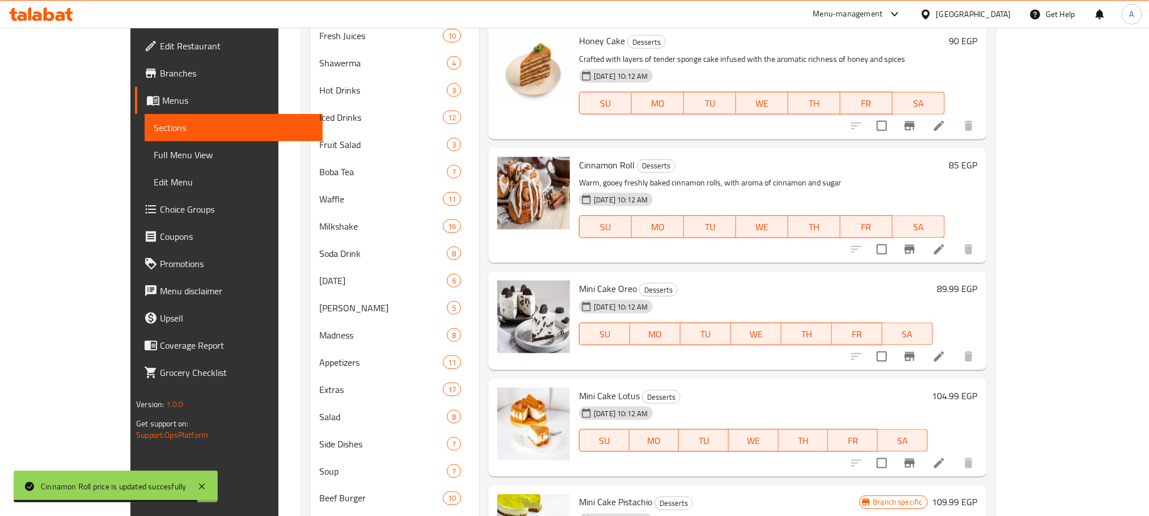
scroll to position [681, 0]
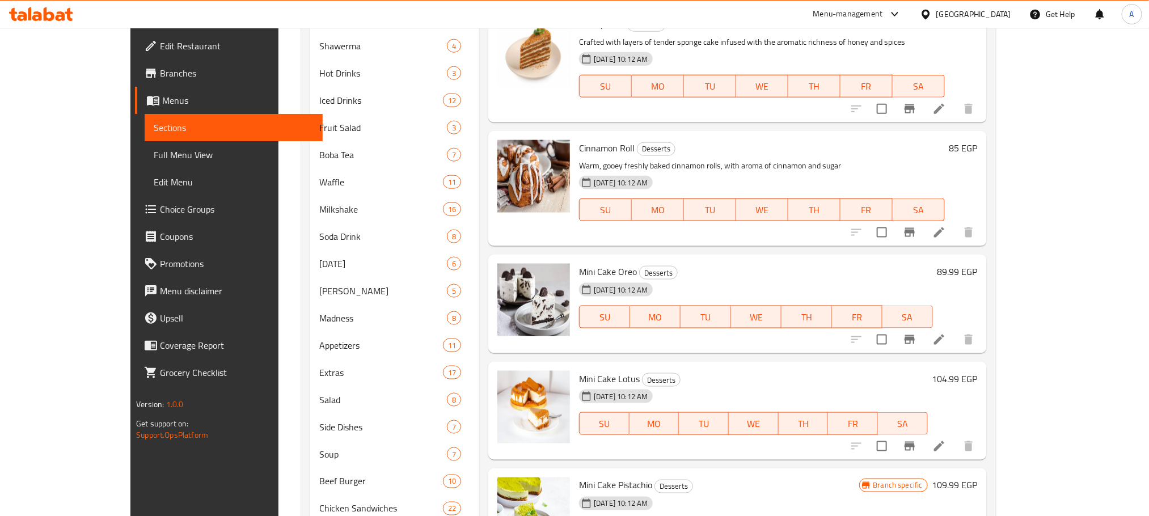
click at [978, 264] on h6 "89.99 EGP" at bounding box center [958, 272] width 40 height 16
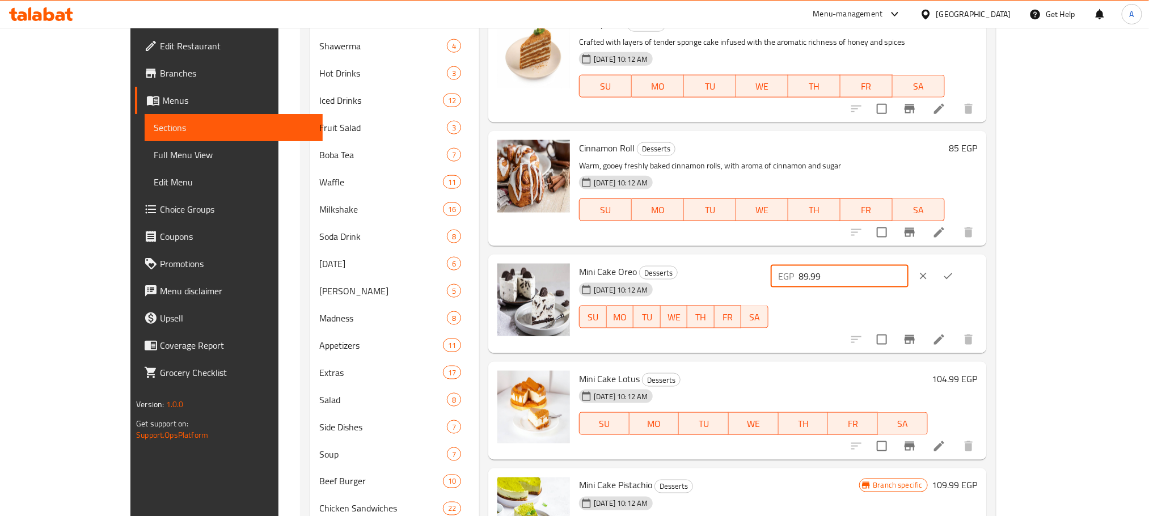
drag, startPoint x: 962, startPoint y: 264, endPoint x: 888, endPoint y: 264, distance: 73.8
click at [888, 264] on div "Mini Cake Oreo Desserts [DATE] 10:12 AM SU MO TU WE TH FR SA EGP 89.99 ​" at bounding box center [778, 304] width 407 height 90
type input "100"
click at [954, 271] on icon "ok" at bounding box center [948, 276] width 11 height 11
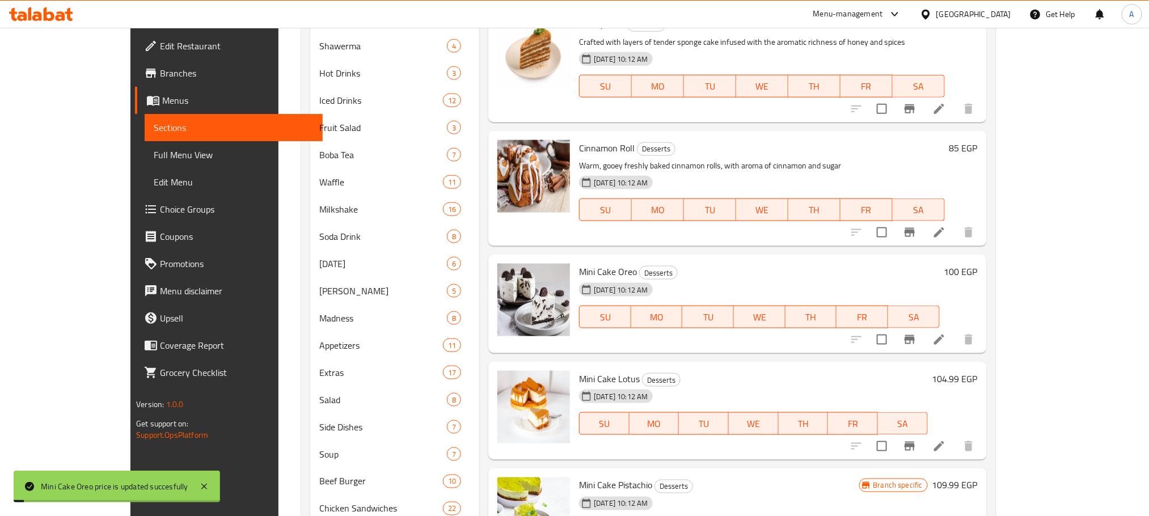
click at [978, 371] on h6 "104.99 EGP" at bounding box center [955, 379] width 45 height 16
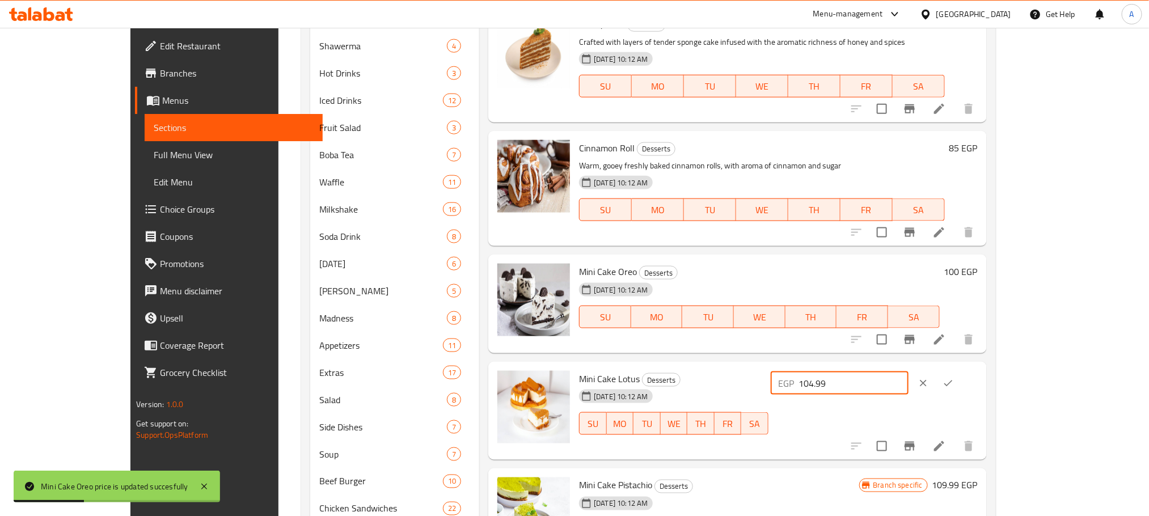
drag, startPoint x: 966, startPoint y: 372, endPoint x: 948, endPoint y: 374, distance: 17.8
click at [909, 374] on input "104.99" at bounding box center [854, 383] width 110 height 23
type input "100"
click at [961, 371] on button "ok" at bounding box center [948, 383] width 25 height 25
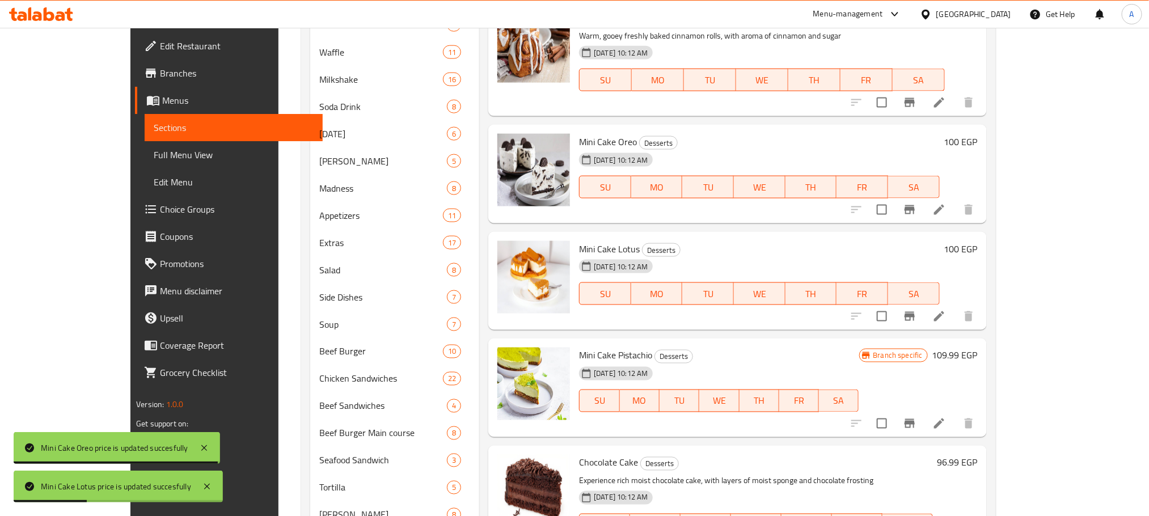
scroll to position [851, 0]
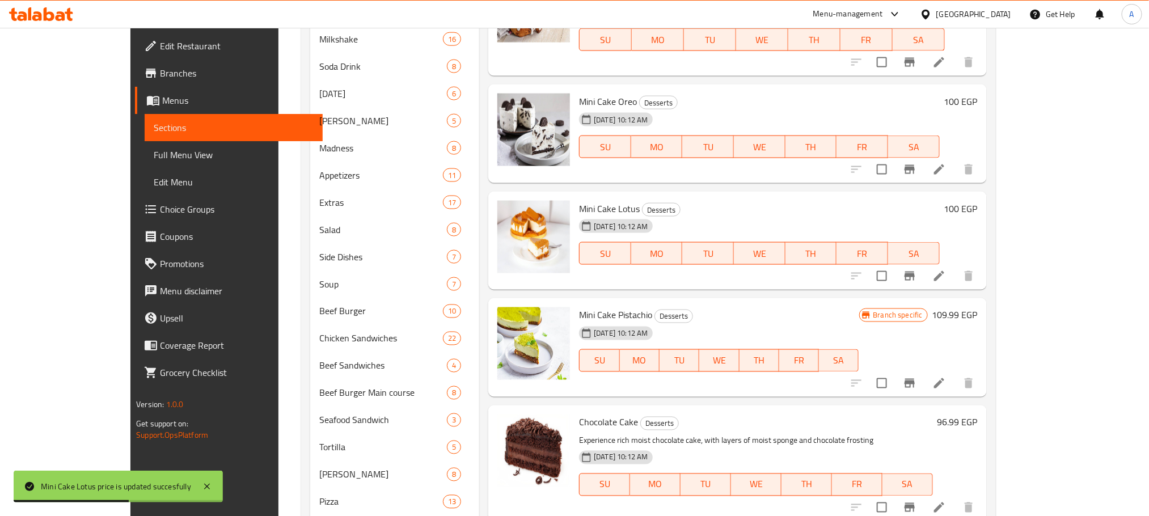
click at [978, 308] on h6 "109.99 EGP" at bounding box center [955, 316] width 45 height 16
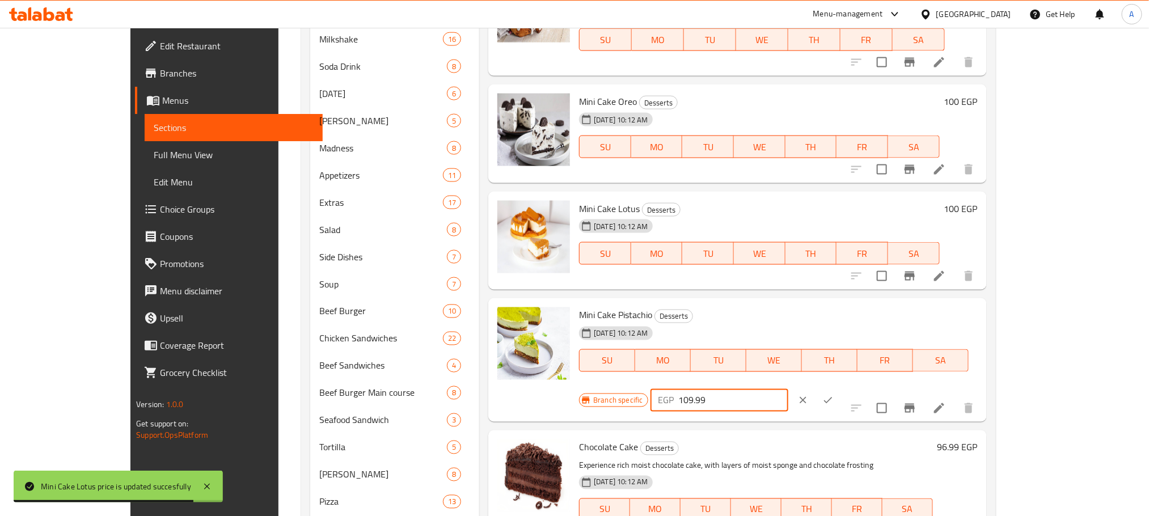
drag, startPoint x: 975, startPoint y: 305, endPoint x: 945, endPoint y: 307, distance: 30.7
click at [789, 389] on input "109.99" at bounding box center [734, 400] width 110 height 23
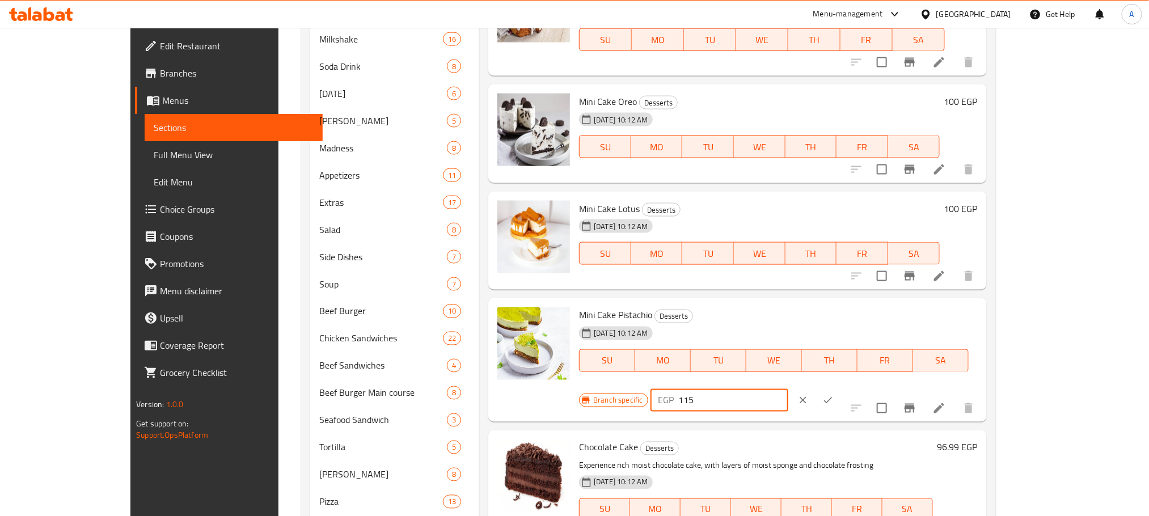
type input "115"
click at [841, 388] on button "ok" at bounding box center [828, 400] width 25 height 25
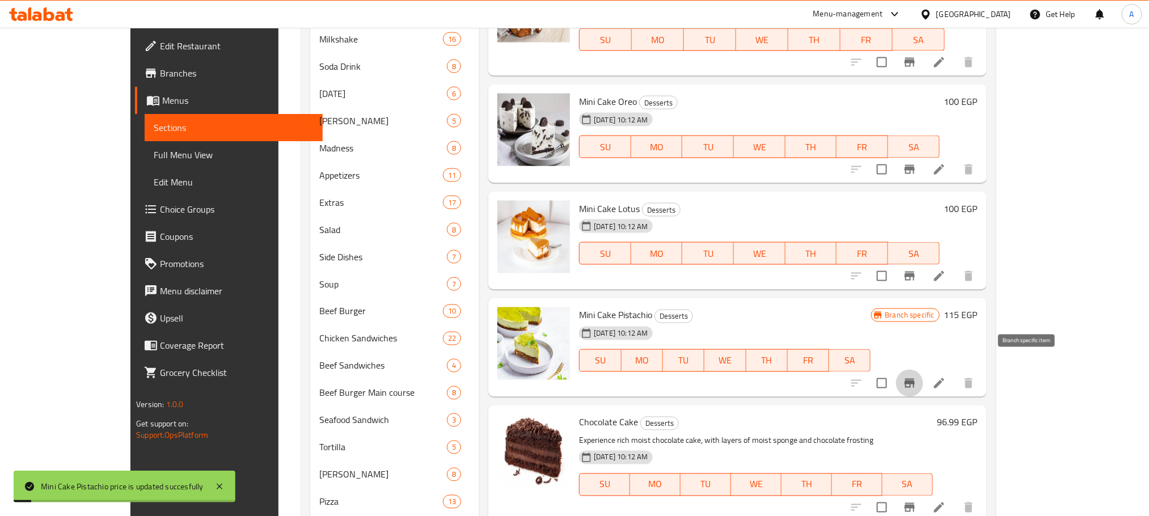
click at [915, 379] on icon "Branch-specific-item" at bounding box center [910, 383] width 10 height 9
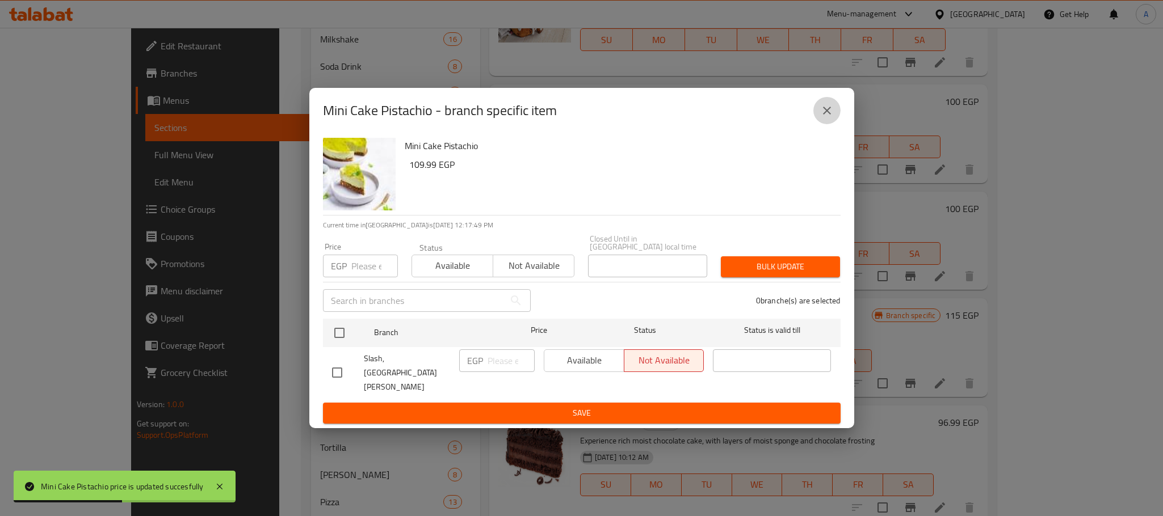
click at [824, 118] on button "close" at bounding box center [826, 110] width 27 height 27
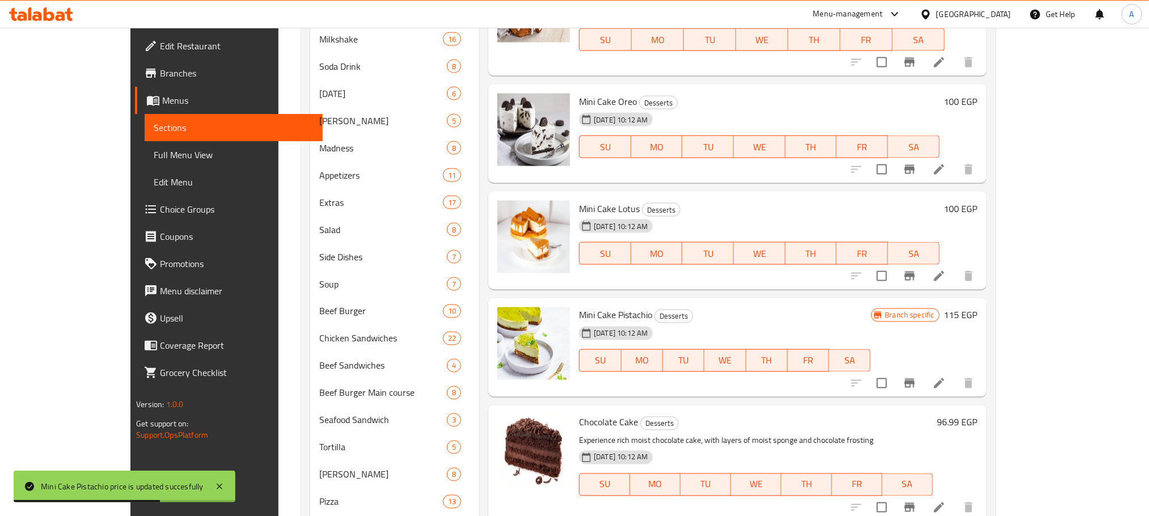
scroll to position [936, 0]
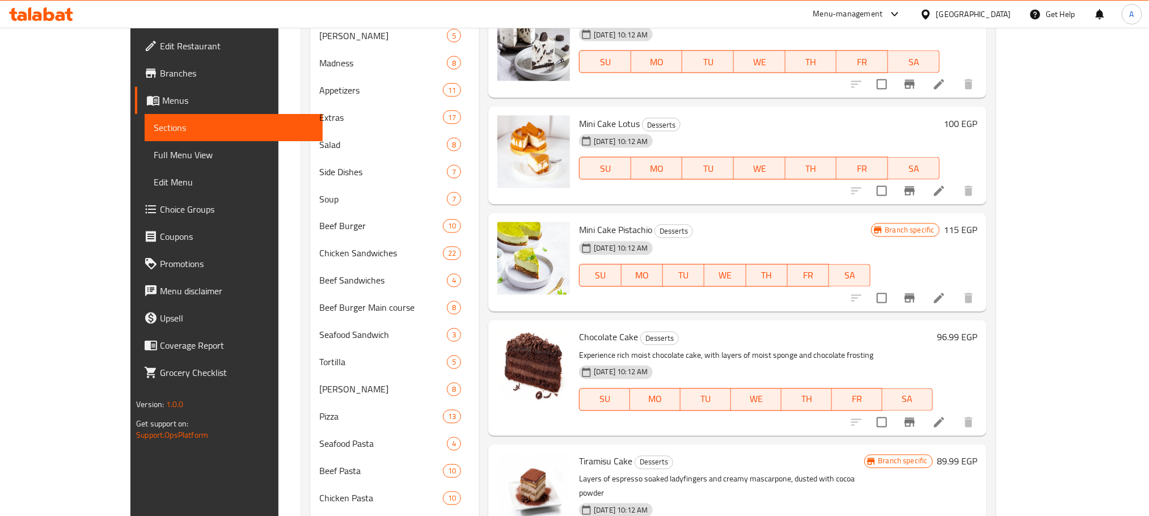
click at [978, 330] on h6 "96.99 EGP" at bounding box center [958, 338] width 40 height 16
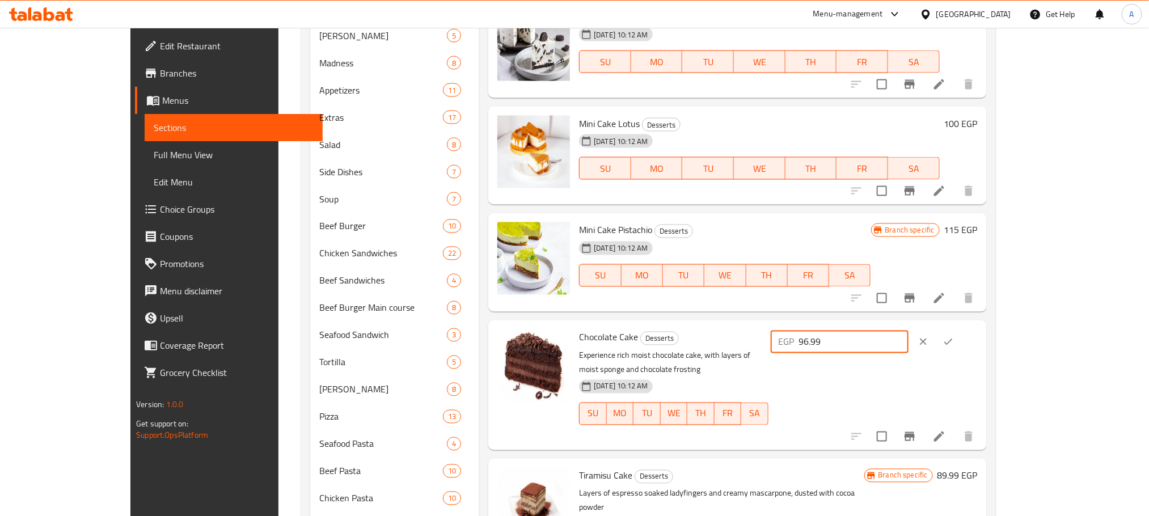
drag, startPoint x: 983, startPoint y: 329, endPoint x: 940, endPoint y: 330, distance: 42.6
click at [909, 331] on input "96.99" at bounding box center [854, 342] width 110 height 23
drag, startPoint x: 965, startPoint y: 332, endPoint x: 942, endPoint y: 332, distance: 23.3
click at [909, 332] on input "96.99" at bounding box center [854, 342] width 110 height 23
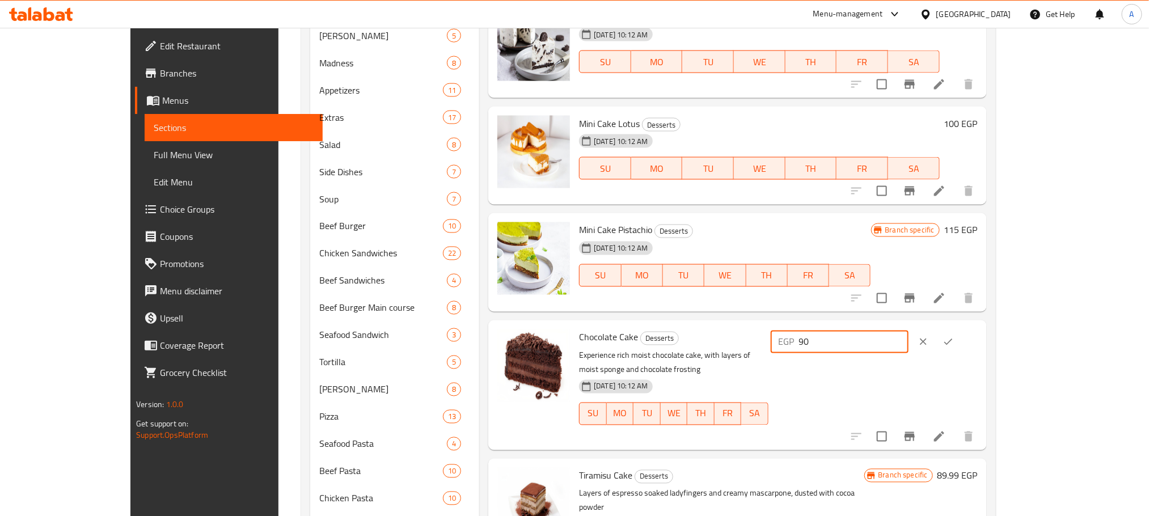
type input "90"
click at [954, 336] on icon "ok" at bounding box center [948, 341] width 11 height 11
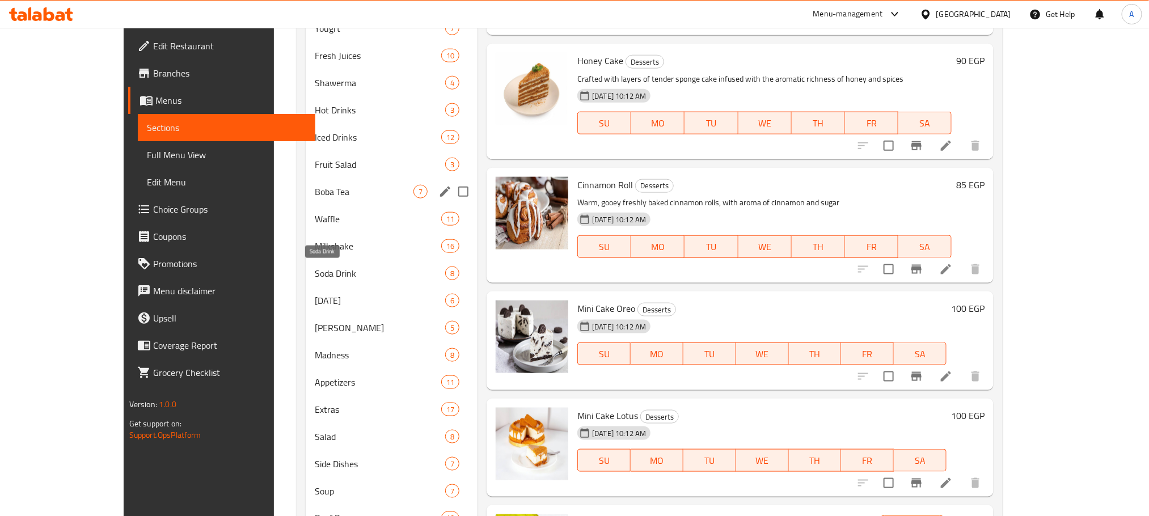
scroll to position [592, 0]
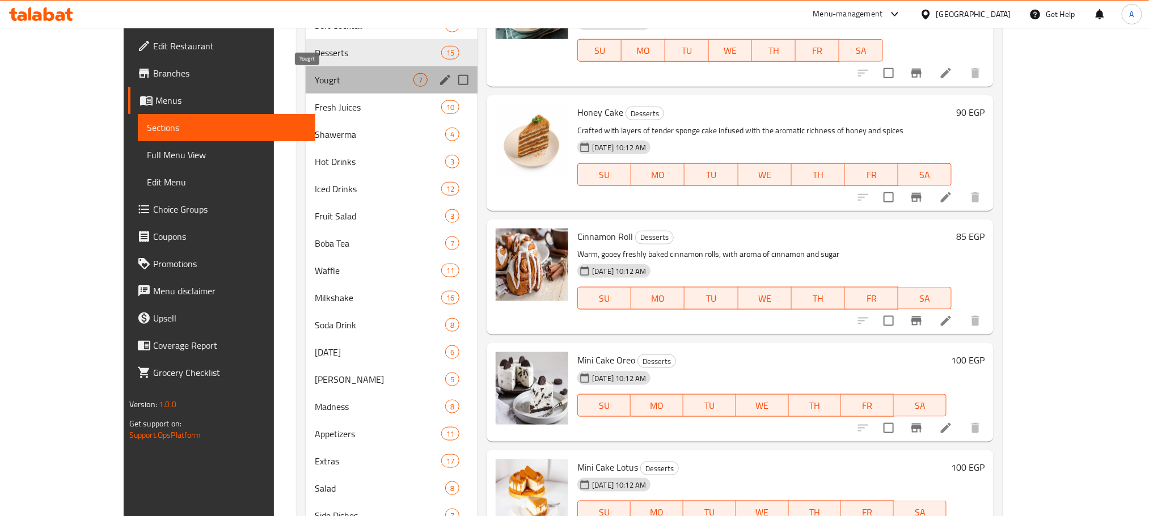
click at [315, 75] on span "Yougrt" at bounding box center [364, 80] width 99 height 14
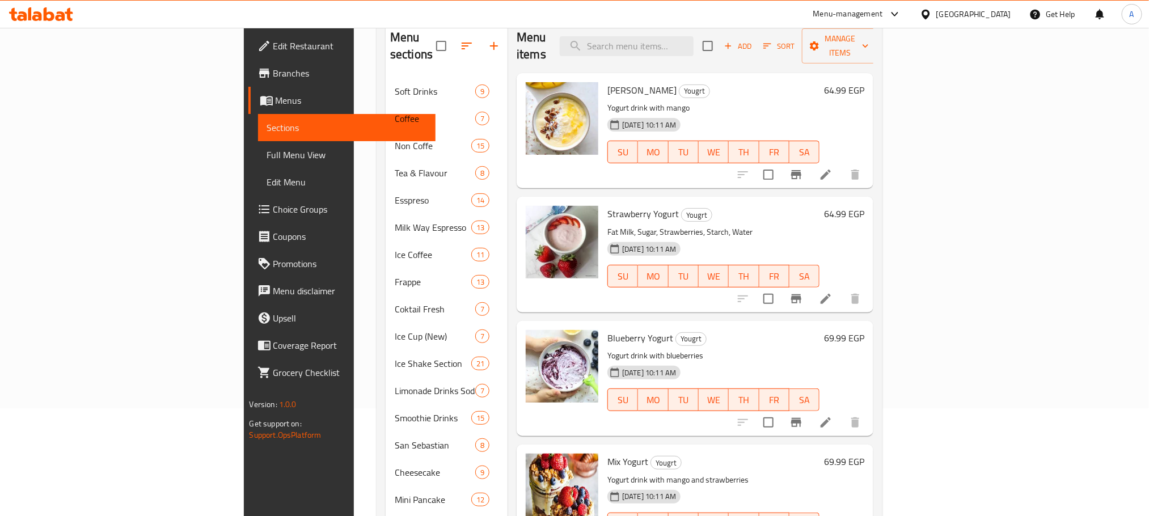
scroll to position [82, 0]
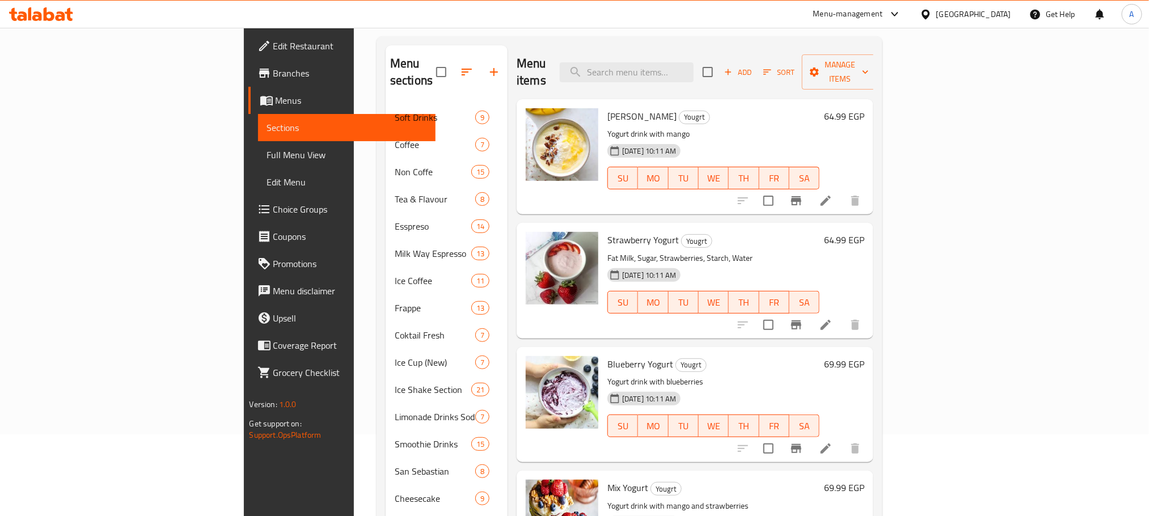
click at [865, 108] on h6 "64.99 EGP" at bounding box center [844, 116] width 40 height 16
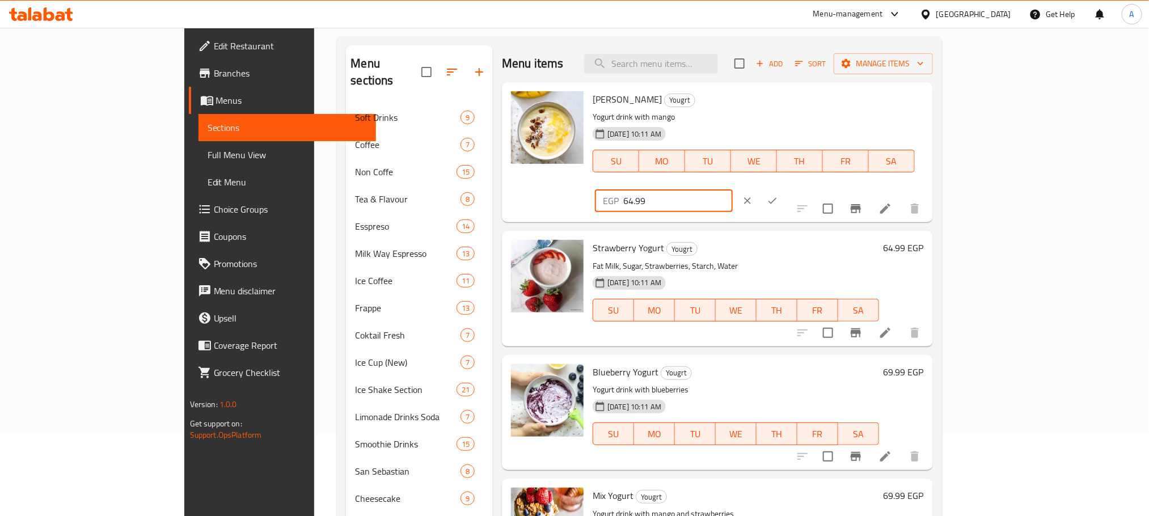
drag, startPoint x: 988, startPoint y: 107, endPoint x: 894, endPoint y: 108, distance: 94.2
click at [894, 108] on div "Mango Yogurt Yougrt Yogurt drink with mango [DATE] 10:11 AM SU MO TU WE TH FR S…" at bounding box center [758, 152] width 340 height 131
drag, startPoint x: 966, startPoint y: 104, endPoint x: 928, endPoint y: 104, distance: 37.4
click at [733, 189] on div "EGP 75 ​" at bounding box center [664, 200] width 138 height 23
type input "75"
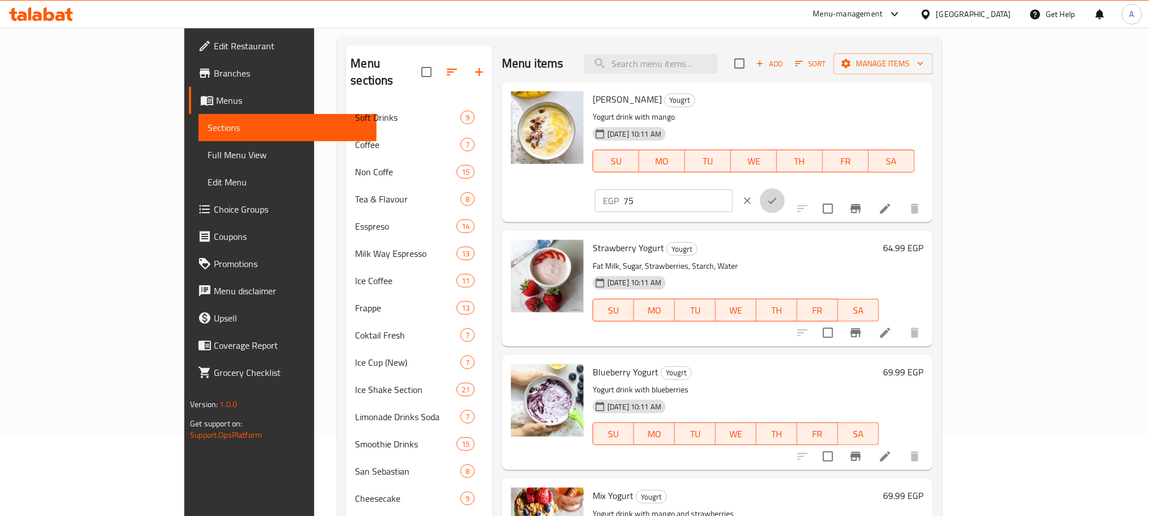
click at [778, 195] on icon "ok" at bounding box center [772, 200] width 11 height 11
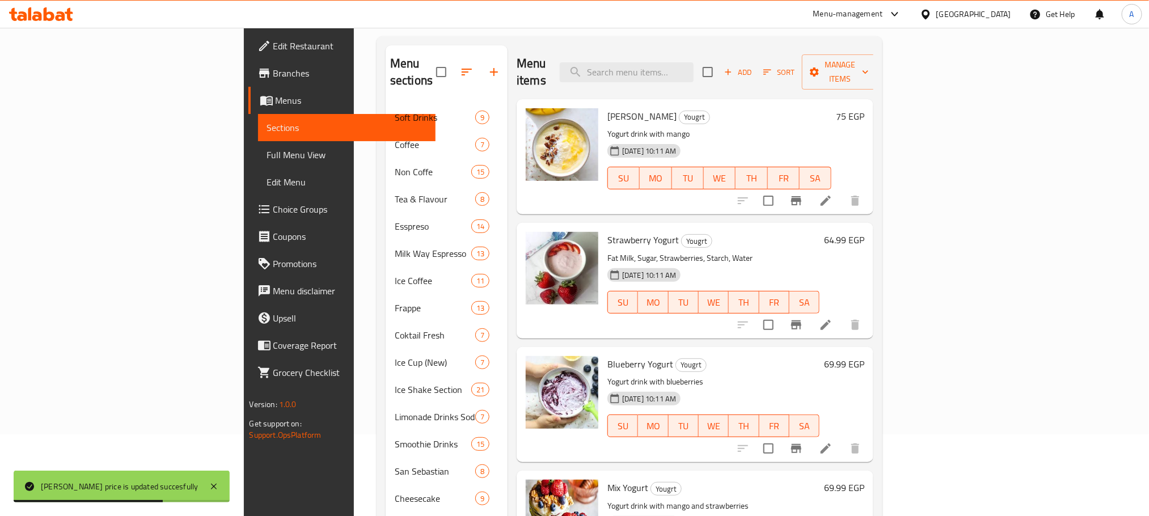
click at [865, 232] on h6 "64.99 EGP" at bounding box center [844, 240] width 40 height 16
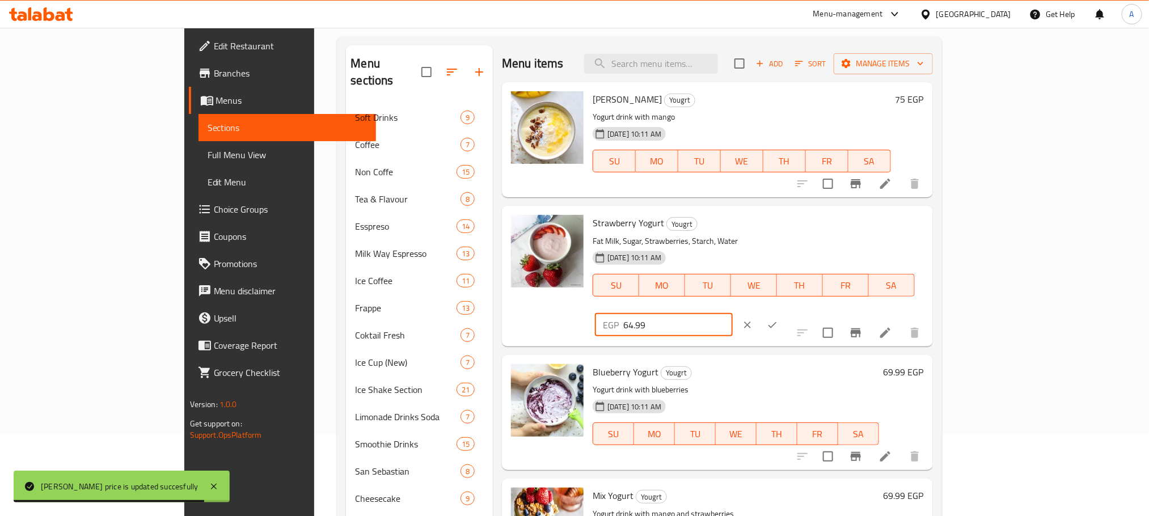
drag, startPoint x: 996, startPoint y: 227, endPoint x: 888, endPoint y: 231, distance: 107.9
click at [888, 231] on div "Strawberry Yogurt Yougrt Fat Milk, Sugar, Strawberries, Starch, Water [DATE] 10…" at bounding box center [758, 275] width 340 height 131
paste input "75"
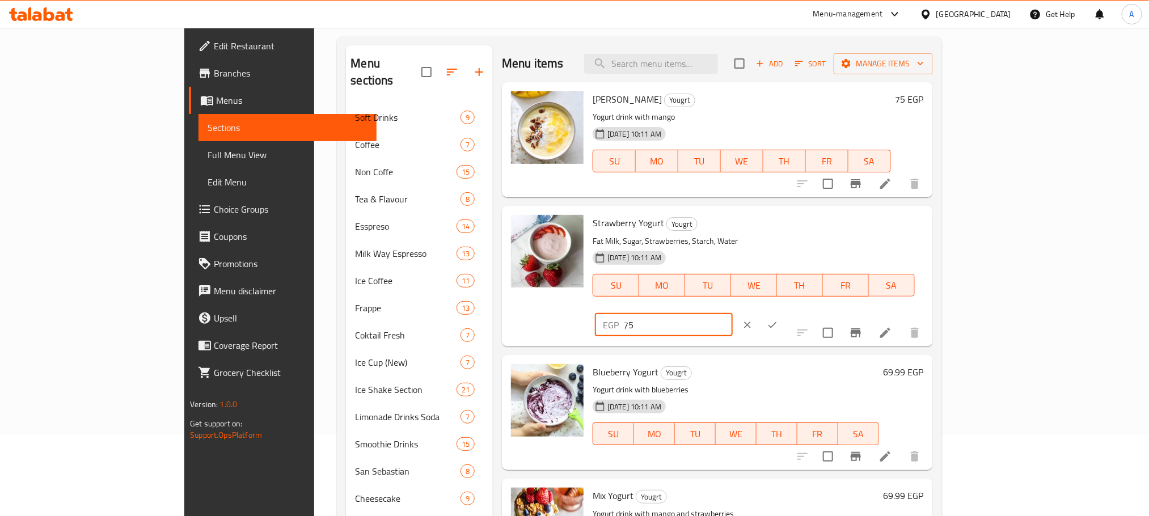
type input "75"
click at [778, 319] on icon "ok" at bounding box center [772, 324] width 11 height 11
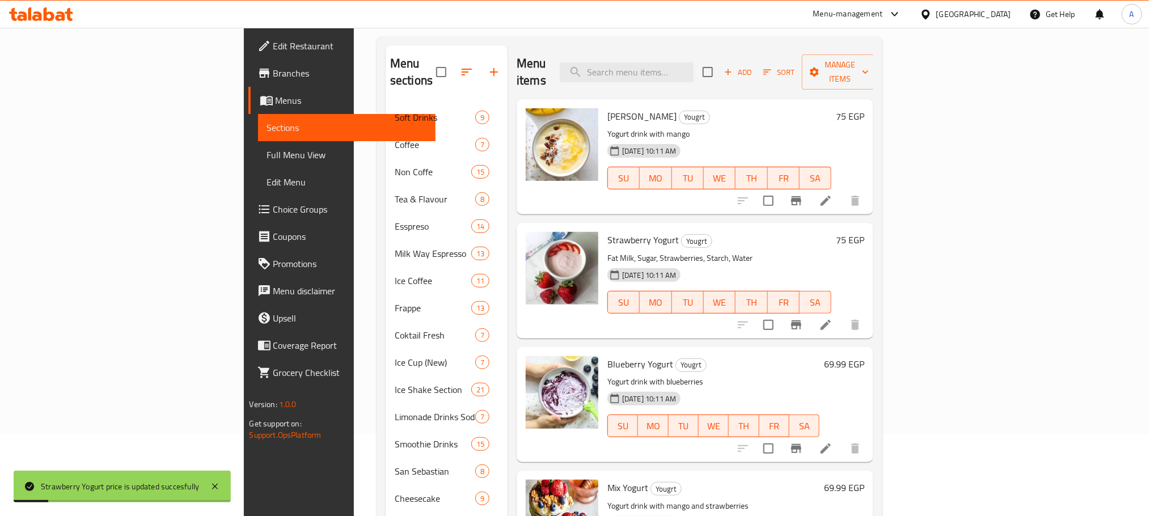
click at [865, 356] on h6 "69.99 EGP" at bounding box center [844, 364] width 40 height 16
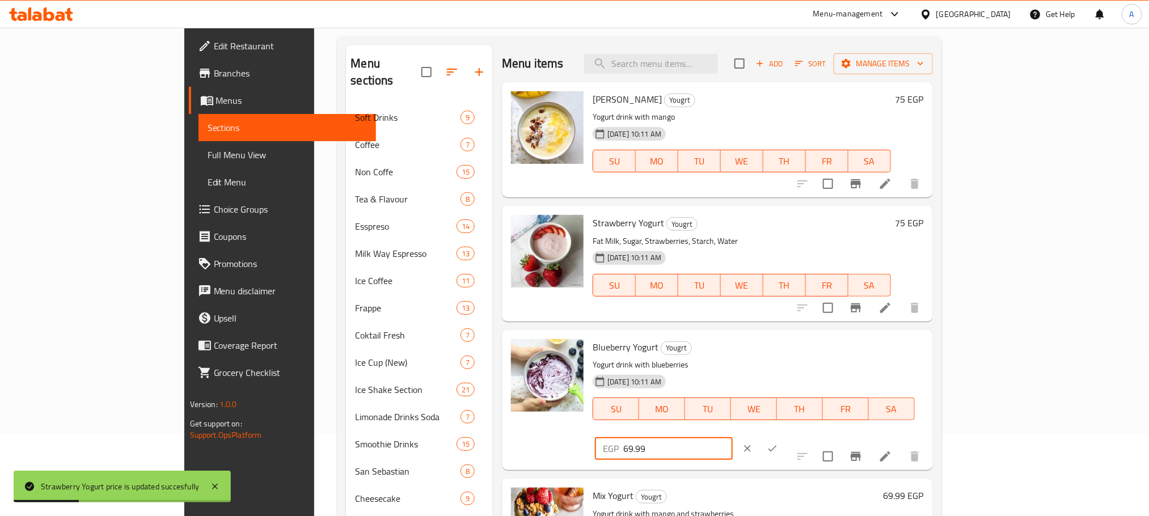
drag, startPoint x: 1001, startPoint y: 347, endPoint x: 925, endPoint y: 349, distance: 76.6
click at [733, 437] on div "EGP 69.99 ​" at bounding box center [664, 448] width 138 height 23
type input "70"
click at [777, 446] on icon "ok" at bounding box center [773, 449] width 9 height 6
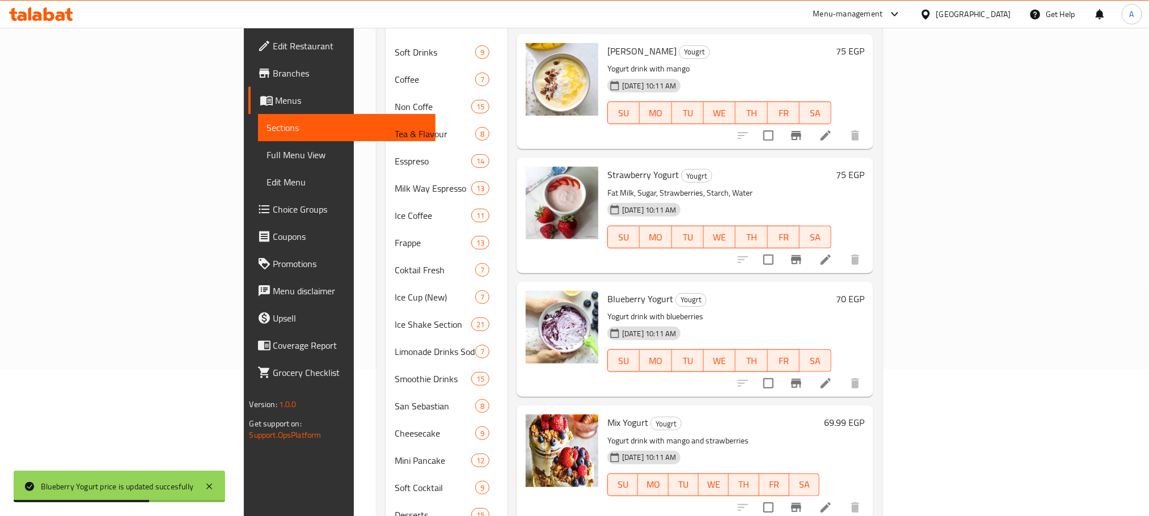
scroll to position [167, 0]
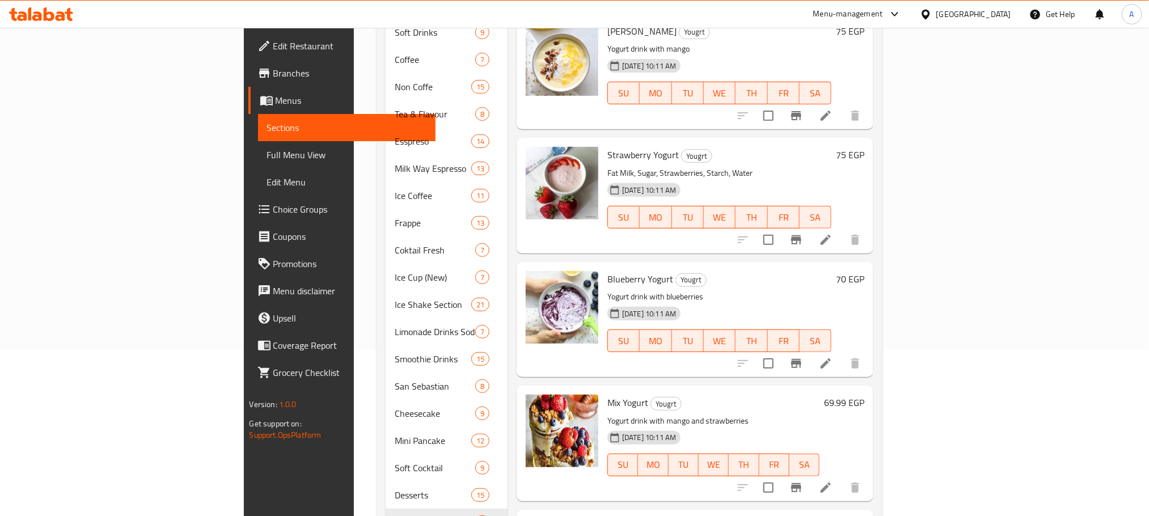
click at [865, 395] on h6 "69.99 EGP" at bounding box center [844, 403] width 40 height 16
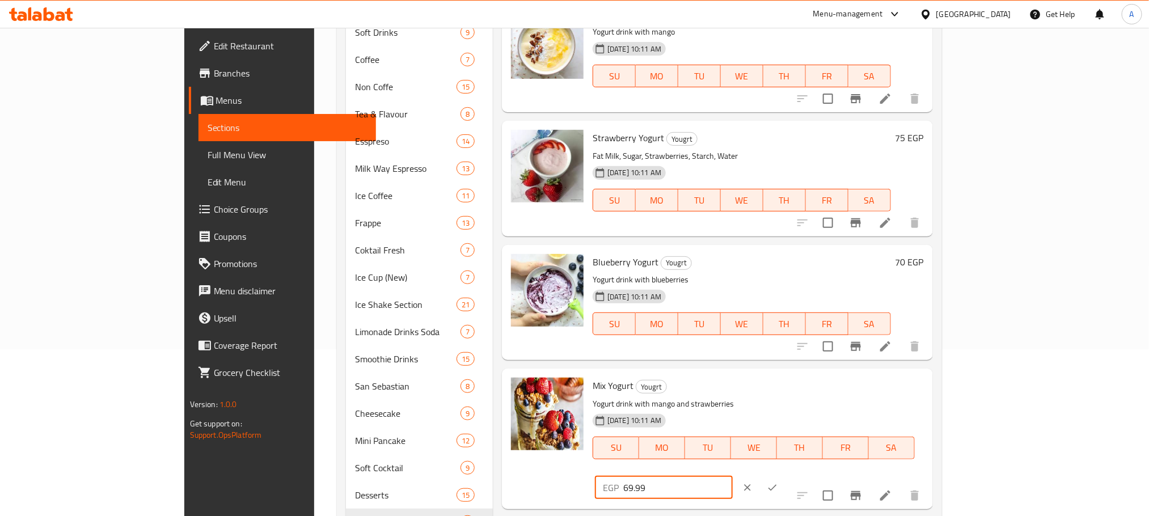
drag, startPoint x: 1014, startPoint y: 388, endPoint x: 914, endPoint y: 390, distance: 100.4
click at [914, 390] on div "Mix Yogurt Yougrt Yogurt drink with mango and strawberries [DATE] 10:11 AM SU M…" at bounding box center [758, 438] width 340 height 131
type input "70"
click at [778, 482] on icon "ok" at bounding box center [772, 487] width 11 height 11
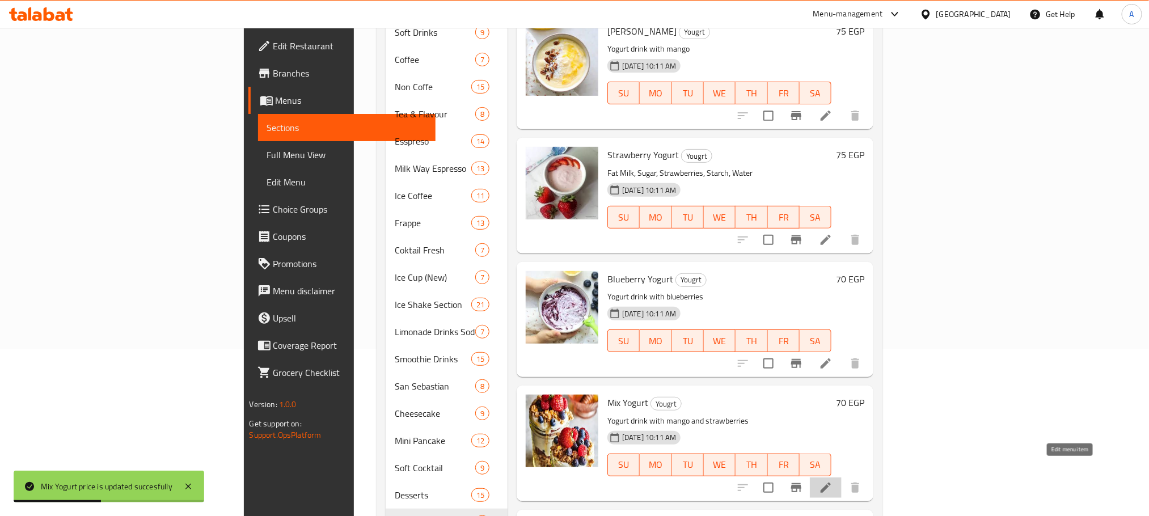
click at [833, 481] on icon at bounding box center [826, 488] width 14 height 14
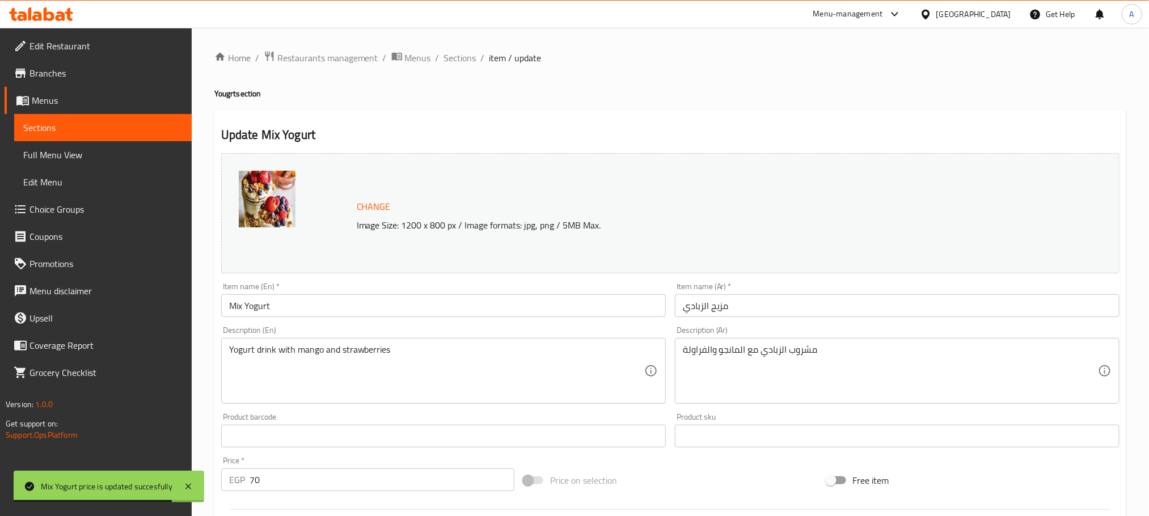
click at [243, 305] on input "Mix Yogurt" at bounding box center [443, 305] width 445 height 23
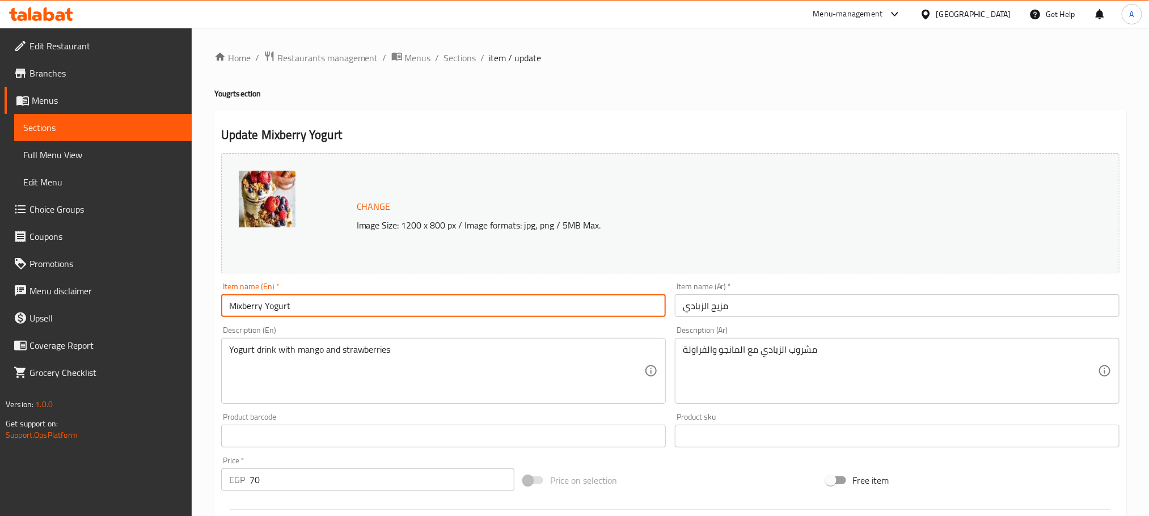
type input "Mixberry Yogurt"
click at [717, 300] on input "مزيج الزبادي" at bounding box center [897, 305] width 445 height 23
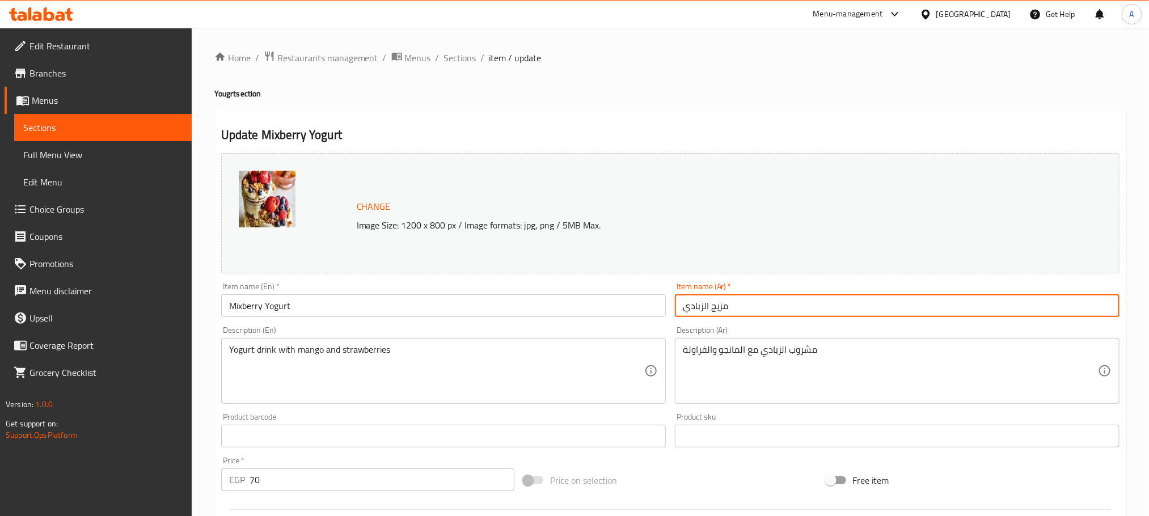
click at [717, 300] on input "مزيج الزبادي" at bounding box center [897, 305] width 445 height 23
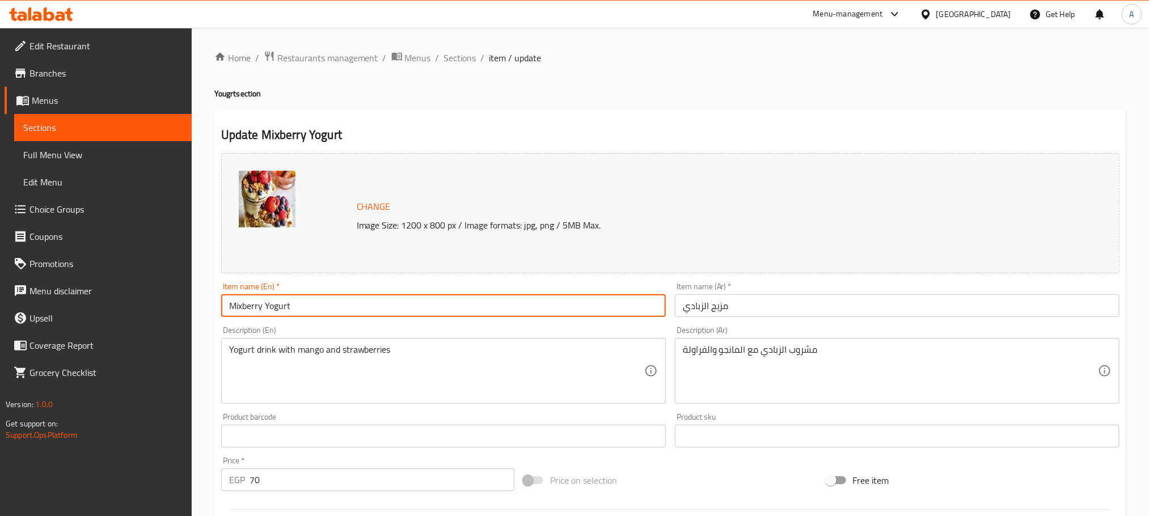
click at [330, 309] on input "Mixberry Yogurt" at bounding box center [443, 305] width 445 height 23
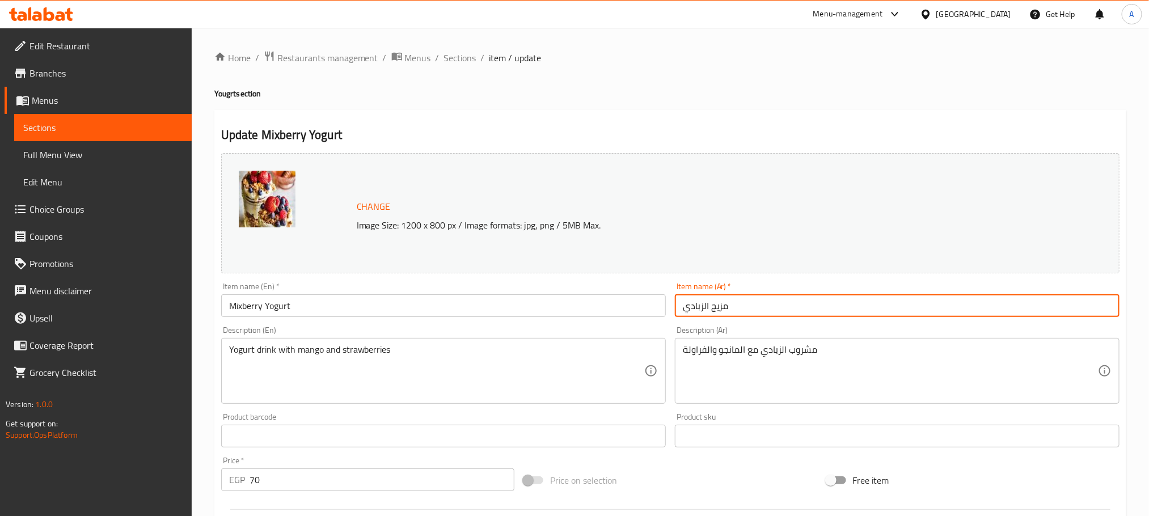
click at [744, 306] on input "مزيج الزبادي" at bounding box center [897, 305] width 445 height 23
drag, startPoint x: 744, startPoint y: 306, endPoint x: 666, endPoint y: 306, distance: 78.3
click at [666, 306] on div "Change Image Size: 1200 x 800 px / Image formats: jpg, png / 5MB Max. Item name…" at bounding box center [671, 402] width 908 height 506
click at [720, 308] on input "مزيج الزبادي" at bounding box center [897, 305] width 445 height 23
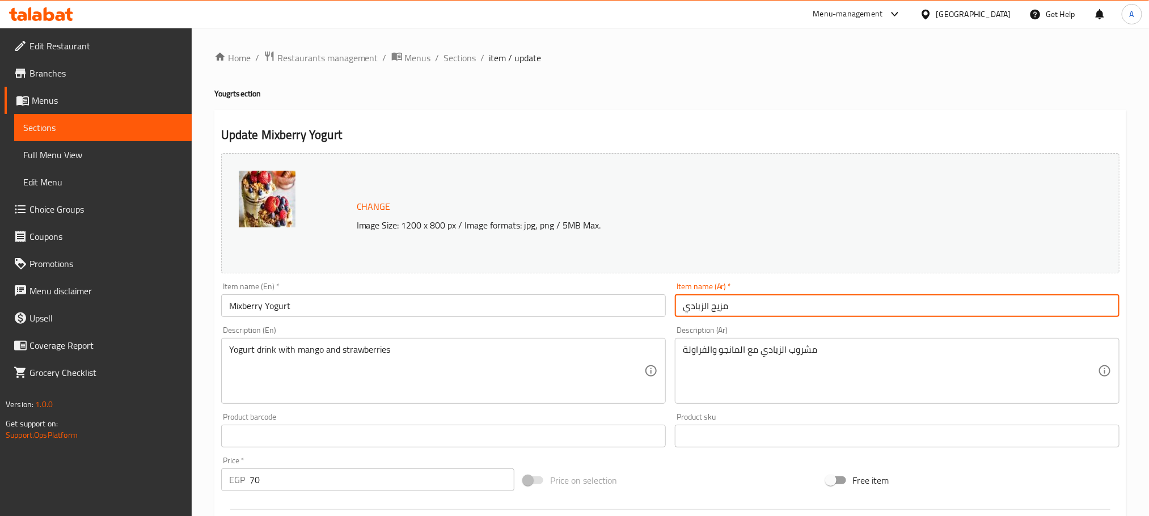
click at [720, 308] on input "مزيج الزبادي" at bounding box center [897, 305] width 445 height 23
paste input "زبادي"
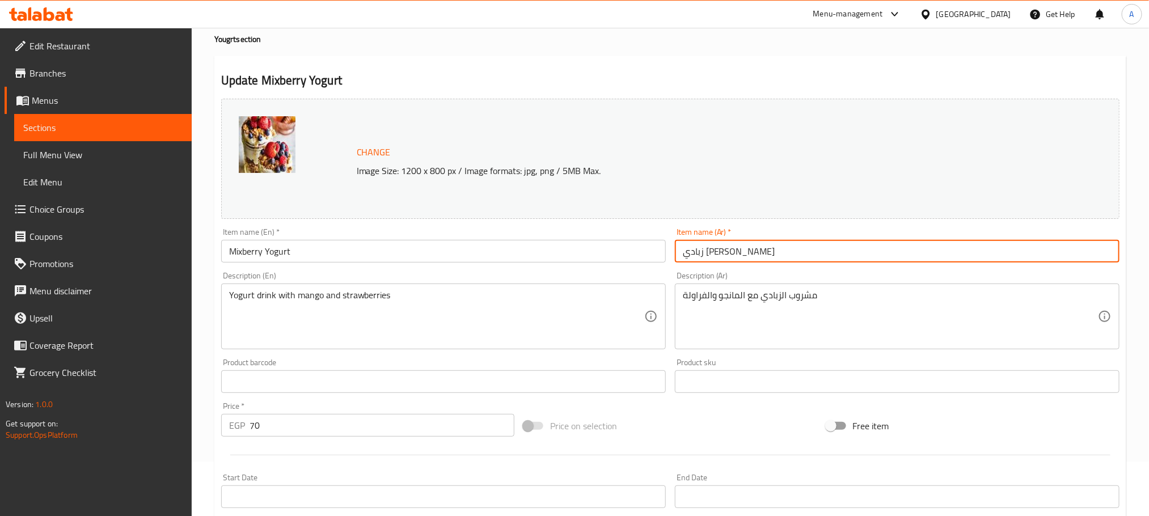
scroll to position [300, 0]
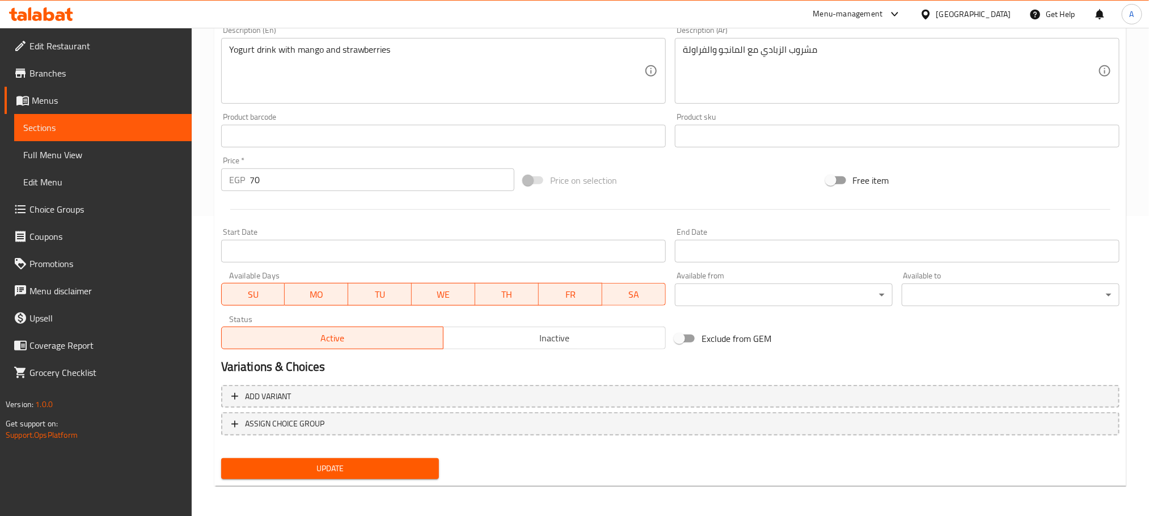
type input "زبادي [PERSON_NAME]"
click at [366, 481] on div "Update" at bounding box center [330, 469] width 227 height 30
click at [367, 471] on span "Update" at bounding box center [330, 469] width 200 height 14
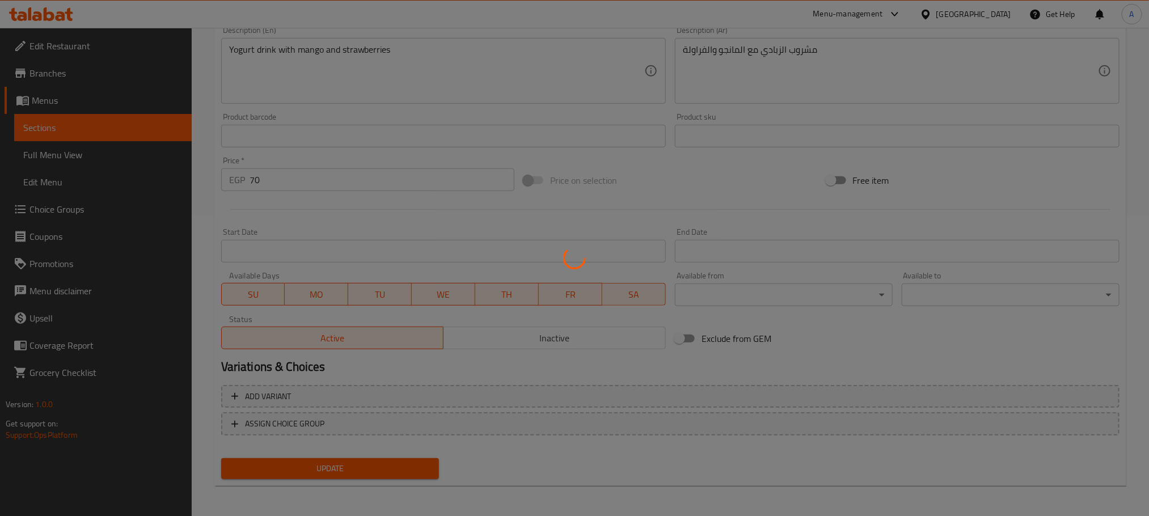
scroll to position [130, 0]
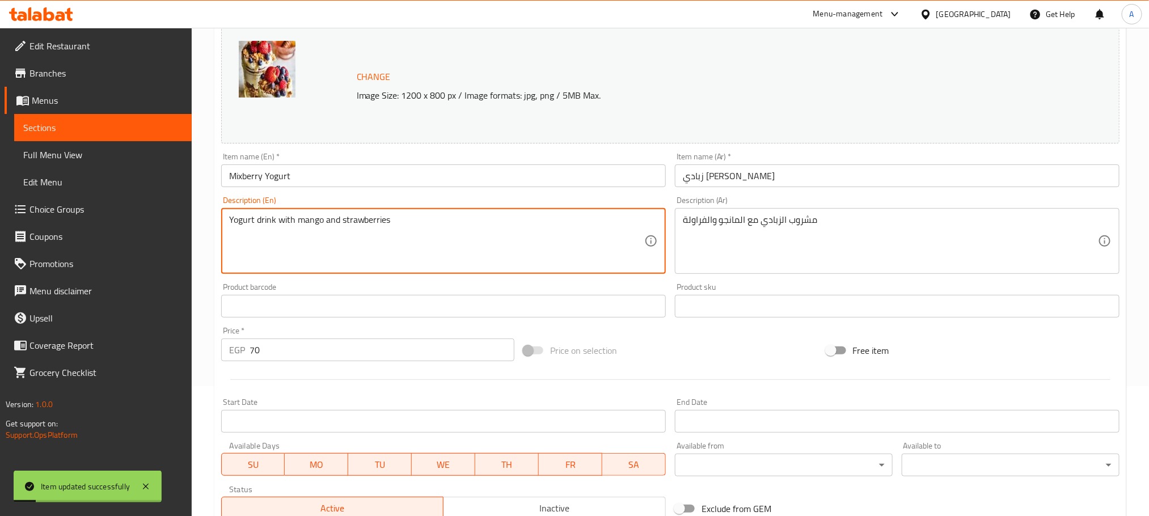
click at [327, 222] on textarea "Yogurt drink with mango and strawberries" at bounding box center [436, 241] width 415 height 54
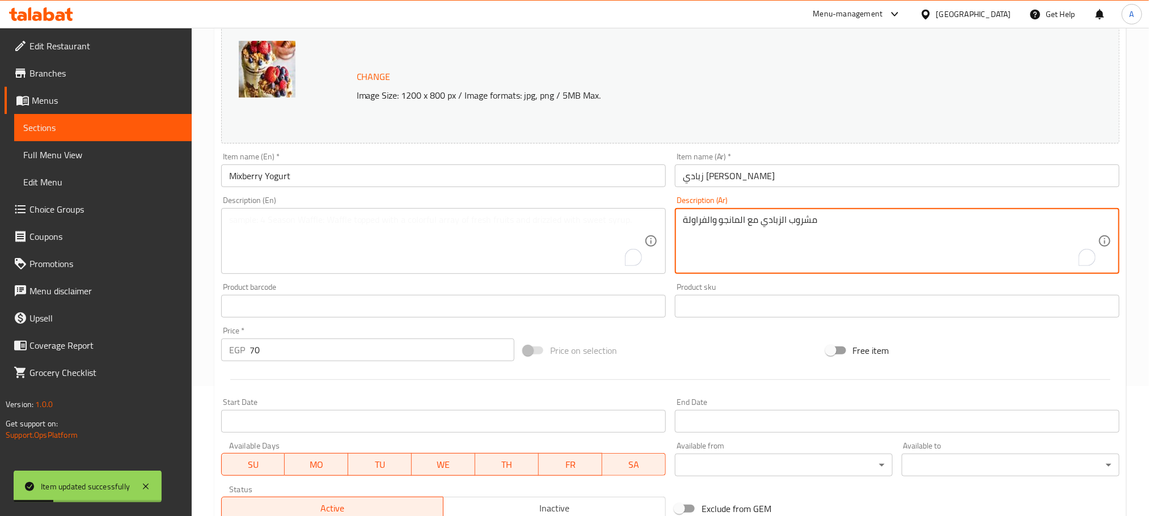
click at [734, 217] on textarea "مشروب الزبادي مع المانجو والفراولة" at bounding box center [890, 241] width 415 height 54
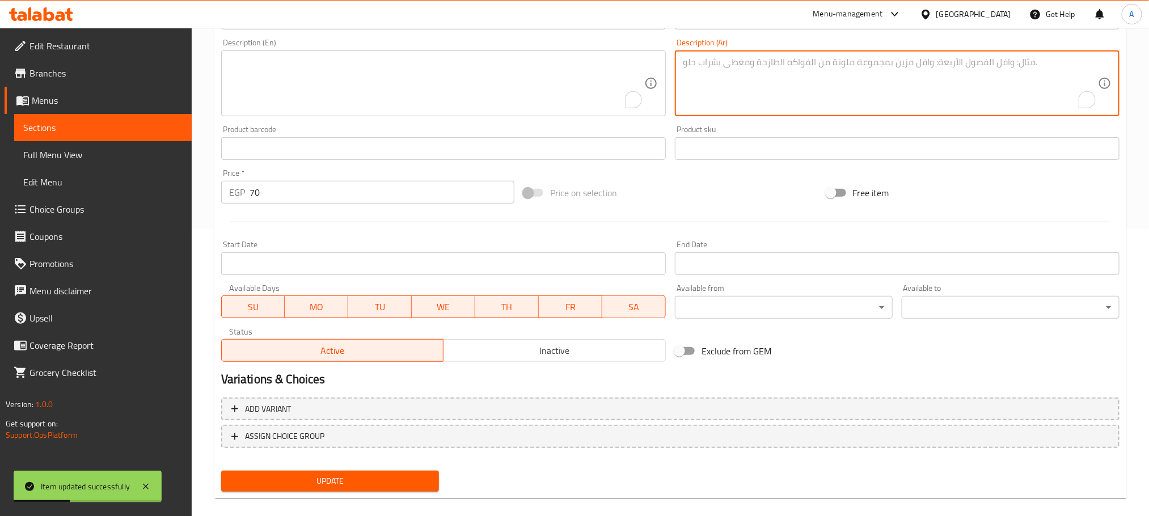
scroll to position [300, 0]
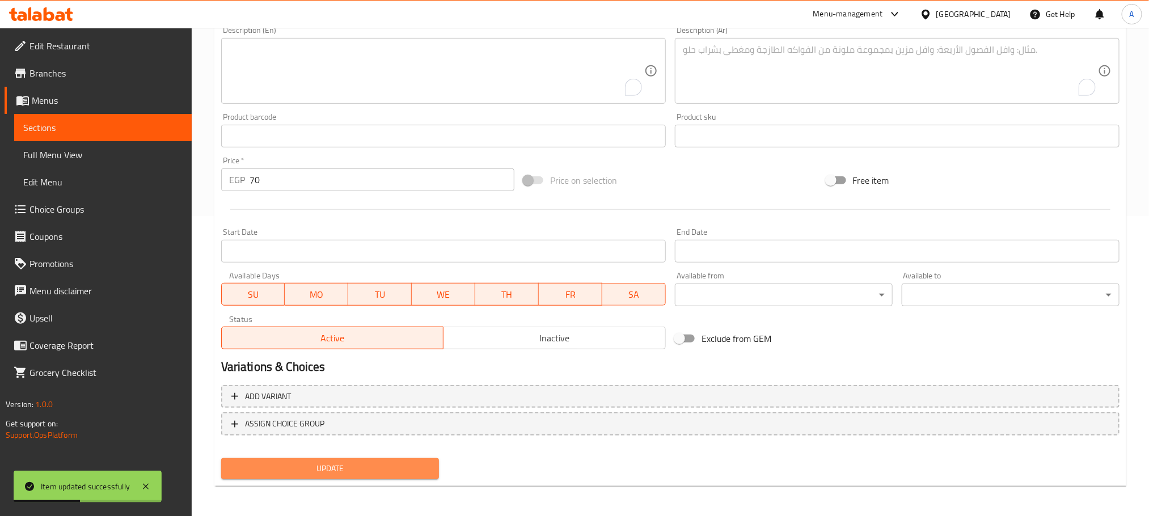
click at [364, 472] on span "Update" at bounding box center [330, 469] width 200 height 14
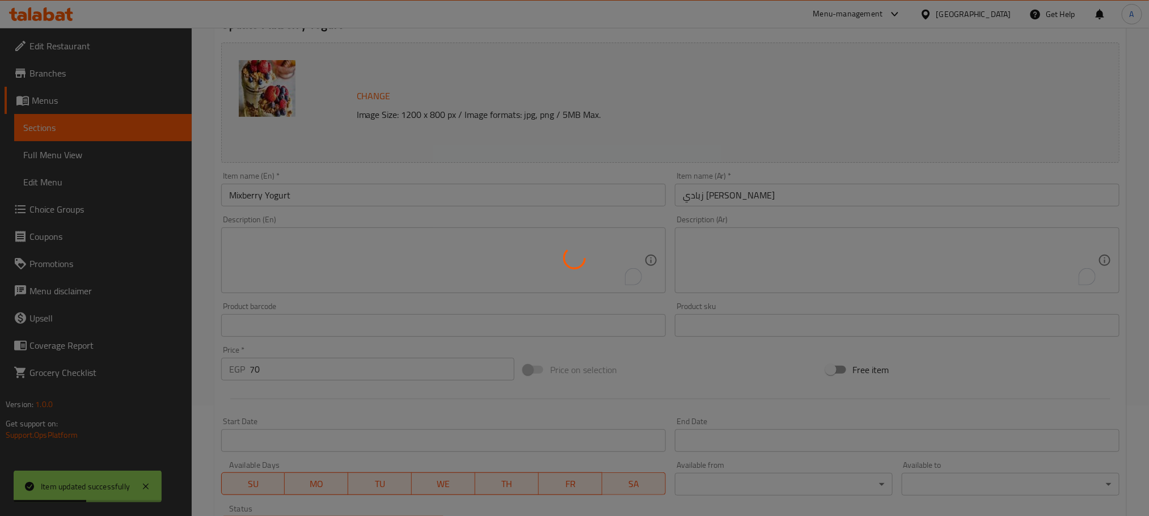
scroll to position [0, 0]
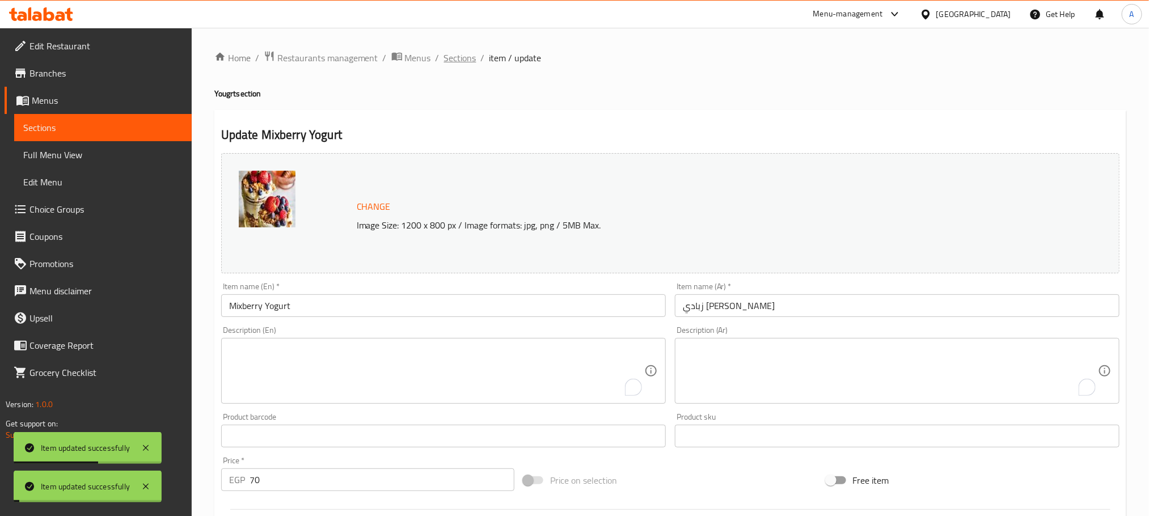
click at [461, 60] on span "Sections" at bounding box center [460, 58] width 32 height 14
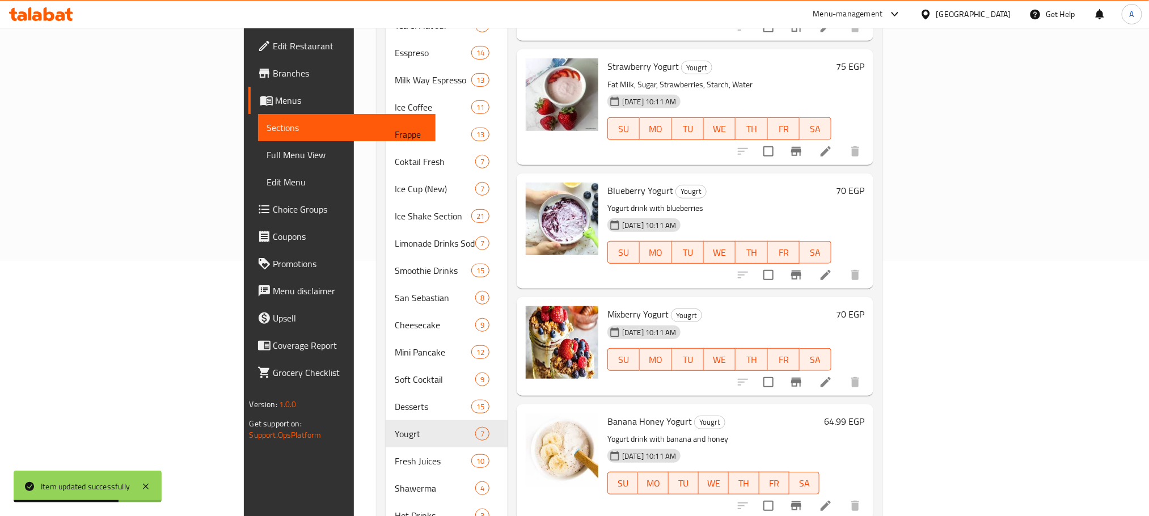
scroll to position [426, 0]
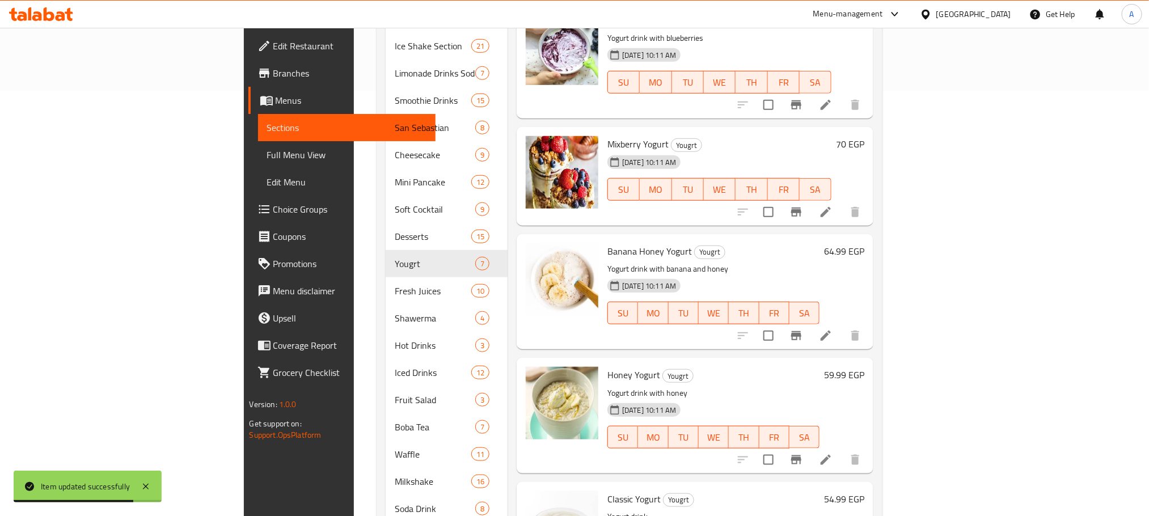
click at [865, 243] on h6 "64.99 EGP" at bounding box center [844, 251] width 40 height 16
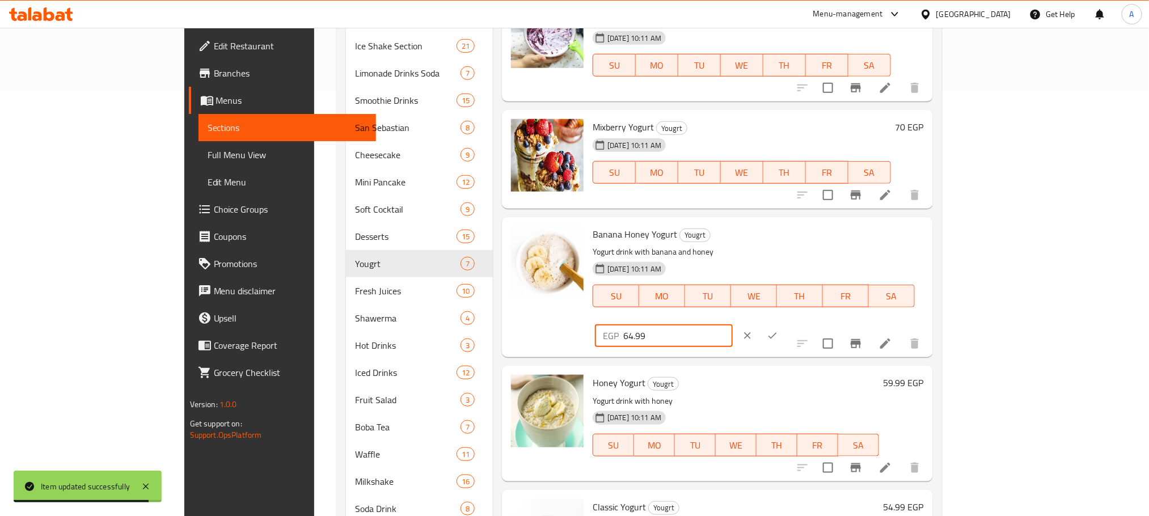
drag, startPoint x: 992, startPoint y: 238, endPoint x: 925, endPoint y: 239, distance: 67.5
click at [733, 325] on div "EGP 64.99 ​" at bounding box center [664, 336] width 138 height 23
type input "80"
click at [785, 323] on button "ok" at bounding box center [772, 335] width 25 height 25
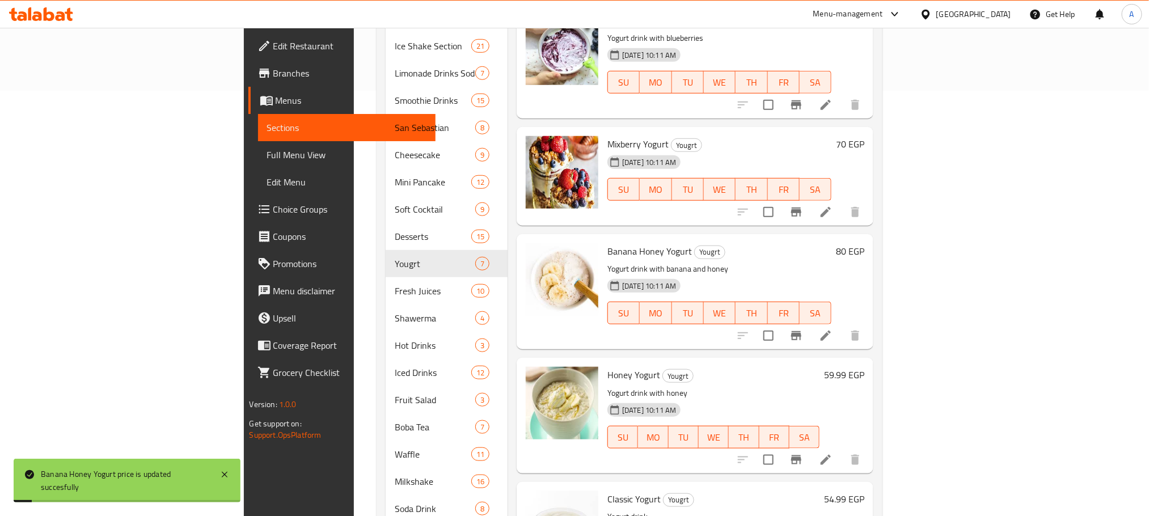
click at [865, 367] on h6 "59.99 EGP" at bounding box center [844, 375] width 40 height 16
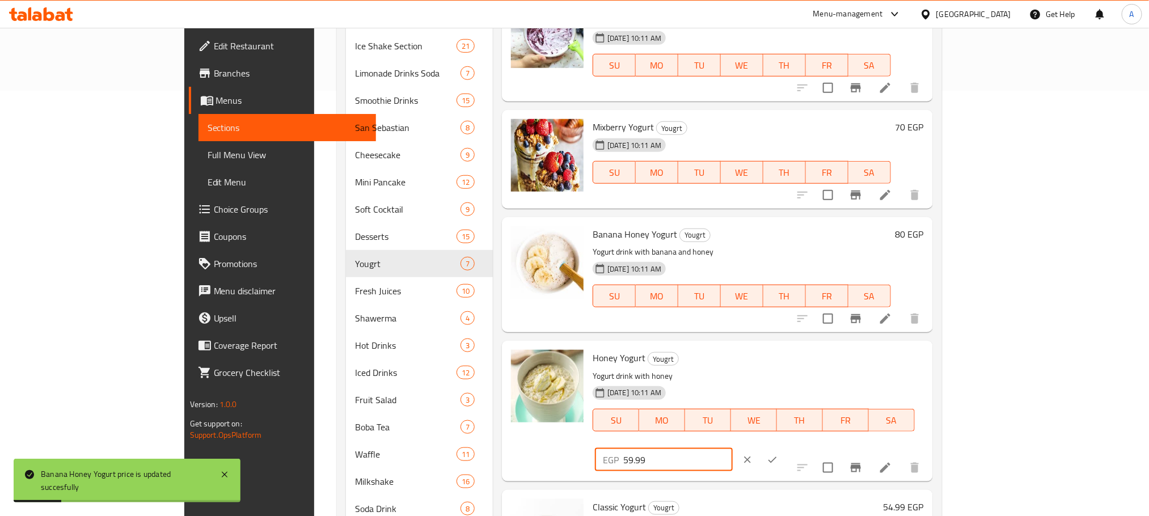
drag, startPoint x: 1000, startPoint y: 365, endPoint x: 897, endPoint y: 365, distance: 102.7
click at [897, 365] on div "Honey Yogurt Yougrt Yogurt drink with honey [DATE] 10:11 AM SU MO TU WE TH FR S…" at bounding box center [758, 411] width 340 height 131
type input "65"
click at [778, 454] on icon "ok" at bounding box center [772, 459] width 11 height 11
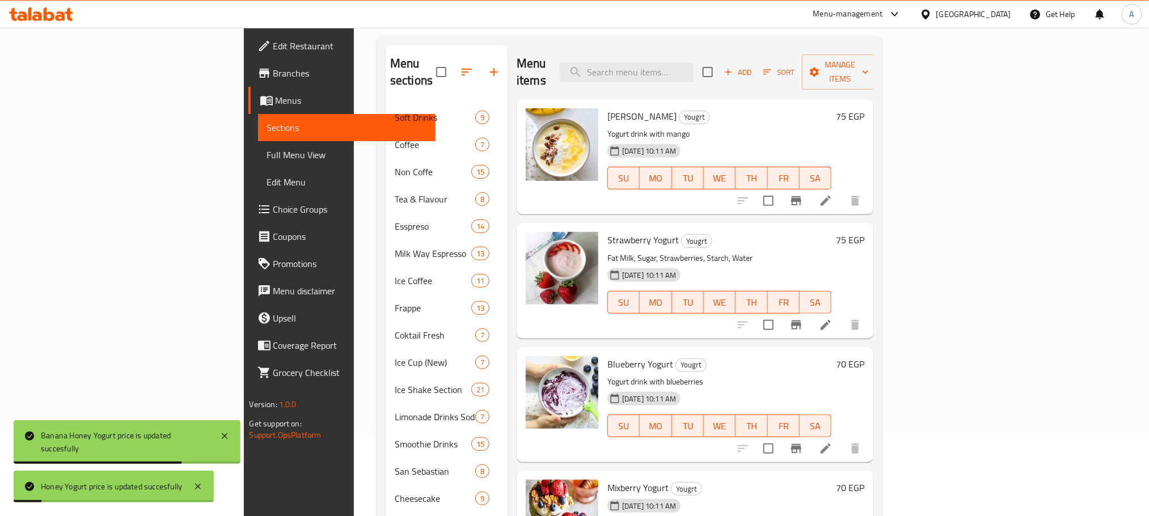
scroll to position [0, 0]
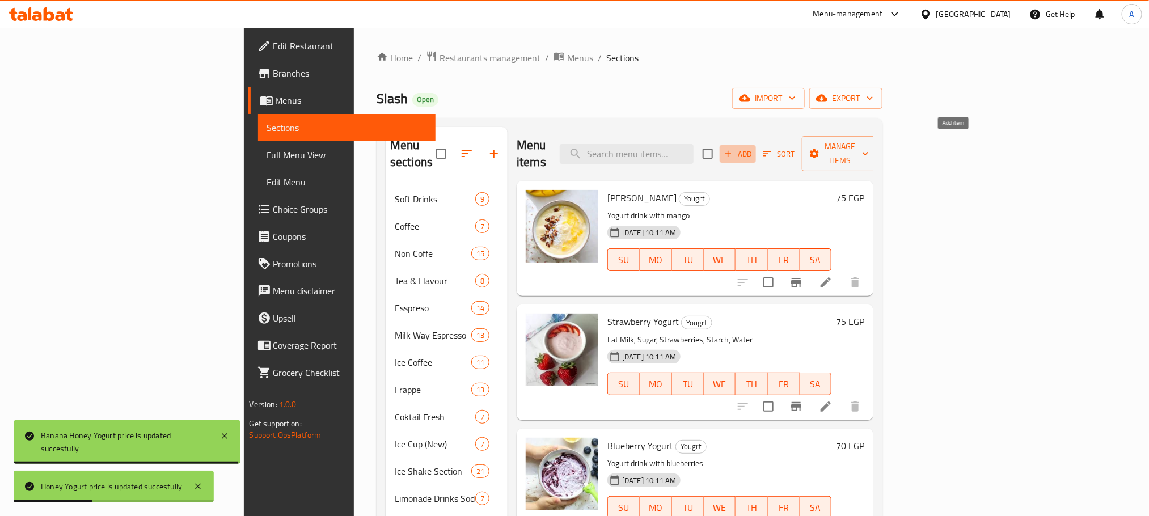
click at [753, 148] on span "Add" at bounding box center [738, 154] width 31 height 13
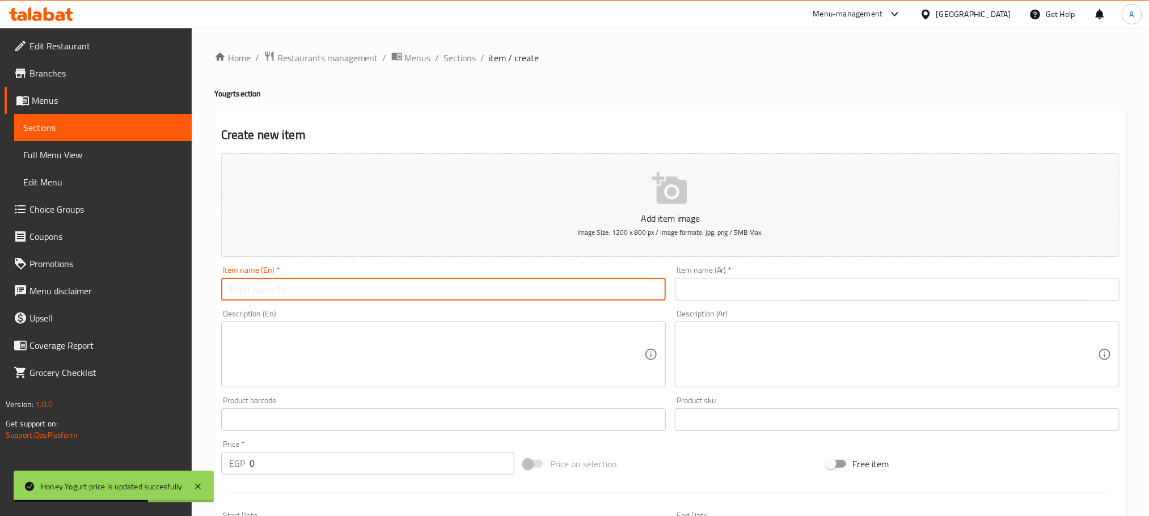
click at [500, 300] on input "text" at bounding box center [443, 289] width 445 height 23
click at [499, 297] on input "text" at bounding box center [443, 289] width 445 height 23
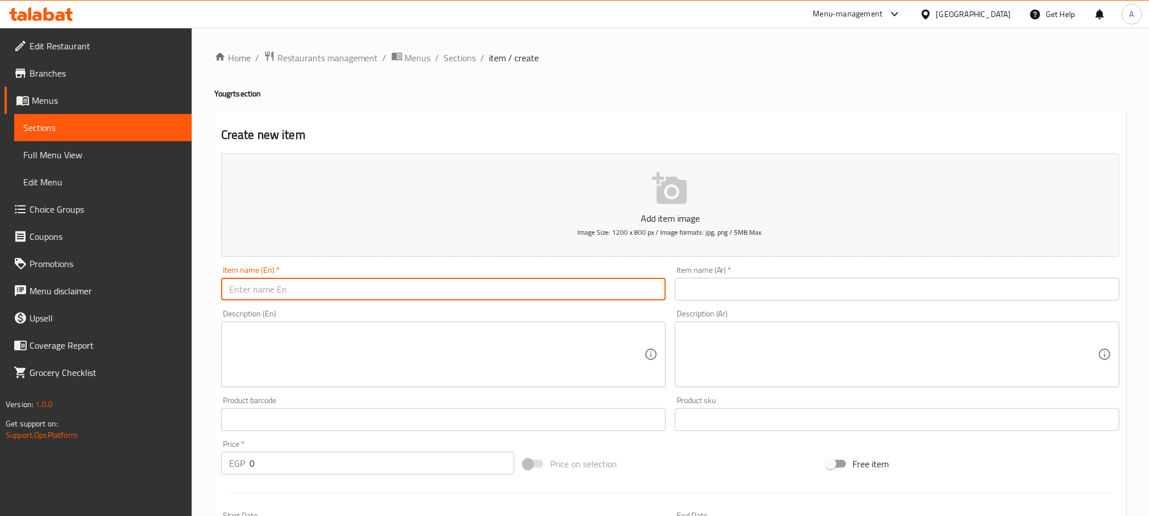
type input "؛"
click at [499, 297] on input "Peach 65" at bounding box center [443, 289] width 445 height 23
type input "Peach 65"
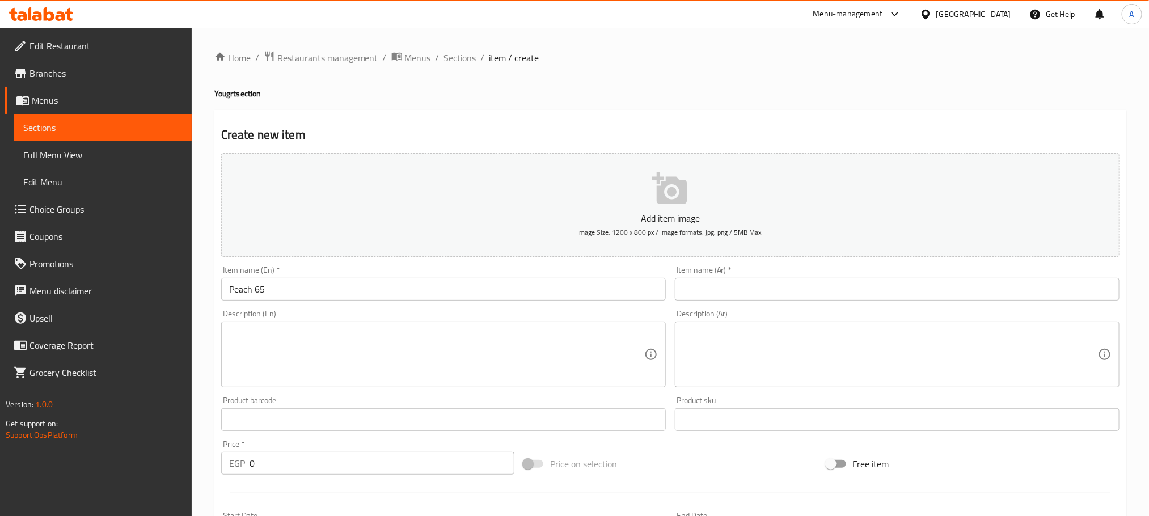
click at [747, 276] on div "Item name (Ar)   * Item name (Ar) *" at bounding box center [897, 283] width 445 height 35
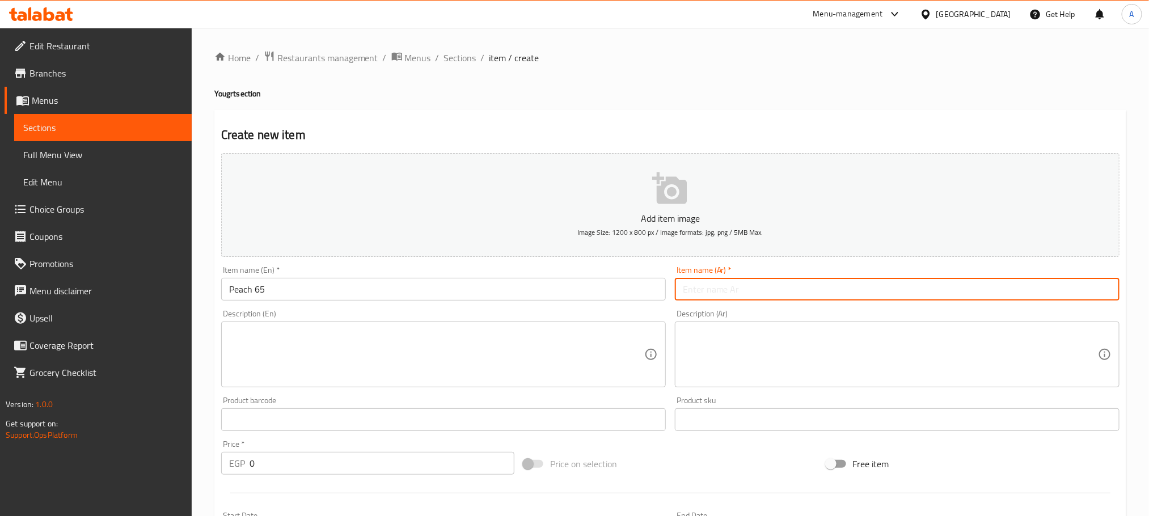
paste input "الخوخ 65"
click at [746, 281] on input "الخوخ 65" at bounding box center [897, 289] width 445 height 23
click at [710, 291] on input "الخوخ 65" at bounding box center [897, 289] width 445 height 23
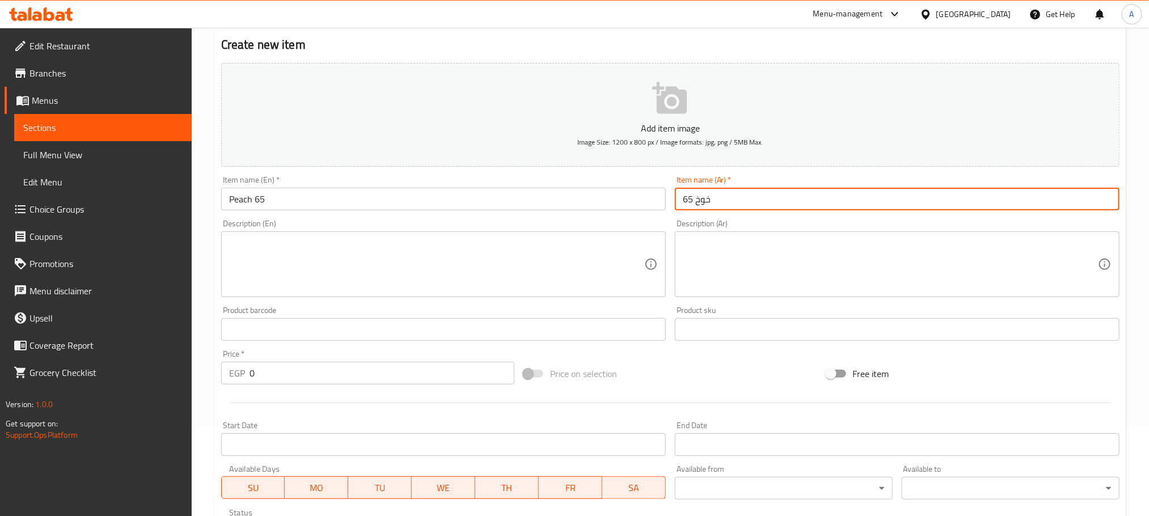
scroll to position [170, 0]
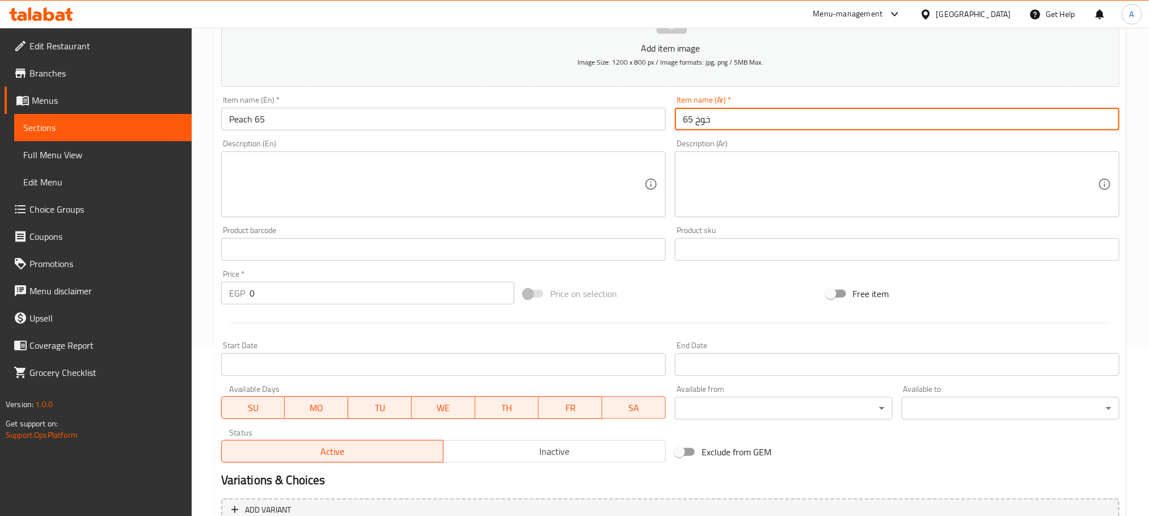
type input "خوخ 65"
click at [250, 291] on input "0" at bounding box center [382, 293] width 265 height 23
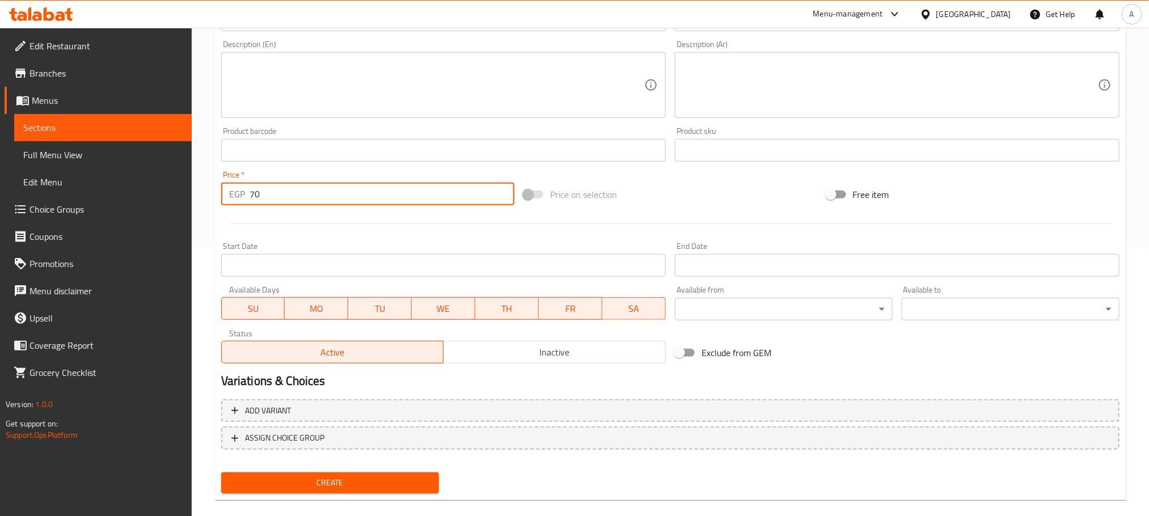
scroll to position [284, 0]
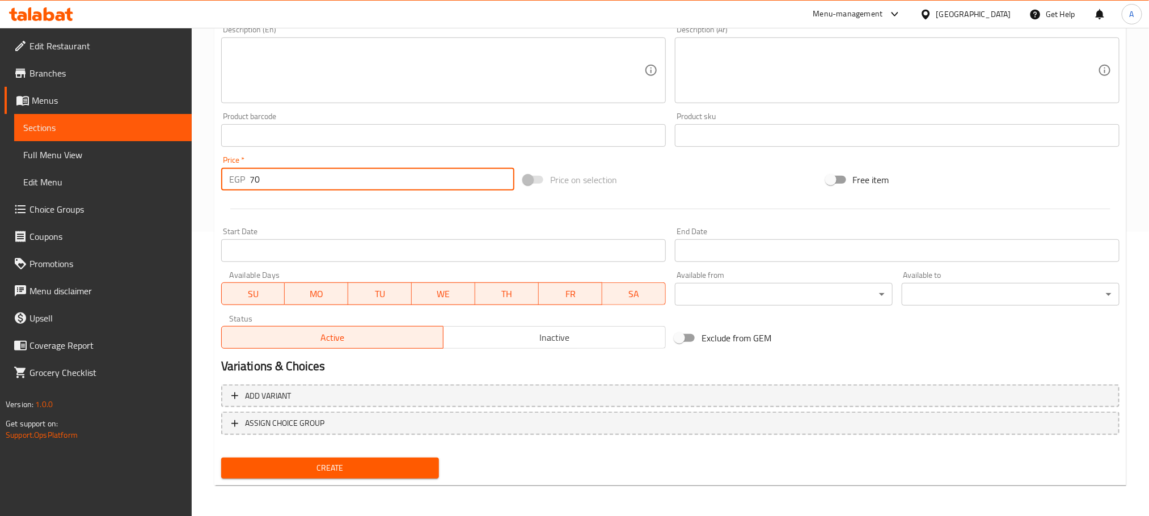
type input "70"
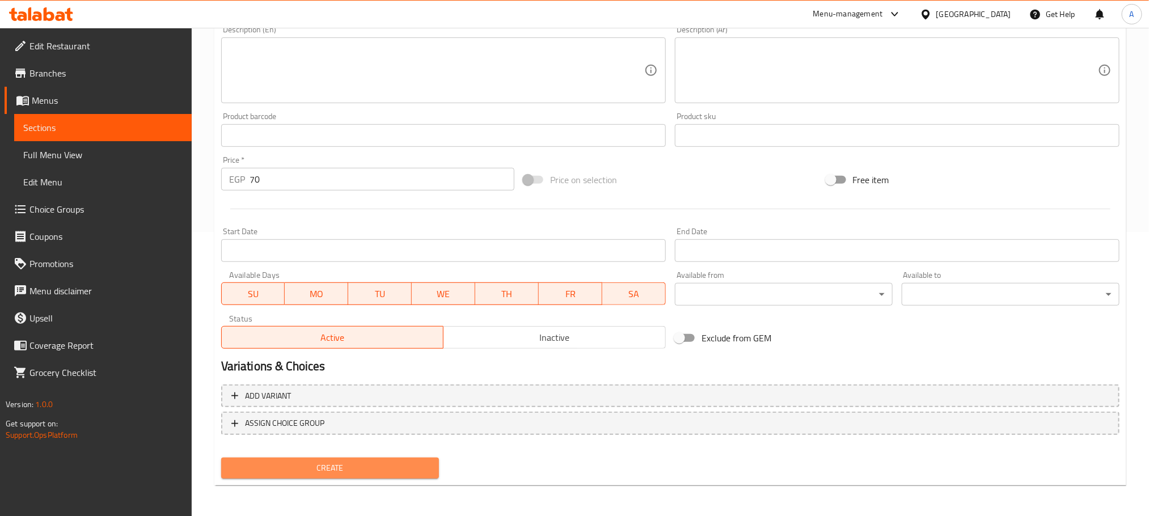
click at [375, 465] on span "Create" at bounding box center [330, 468] width 200 height 14
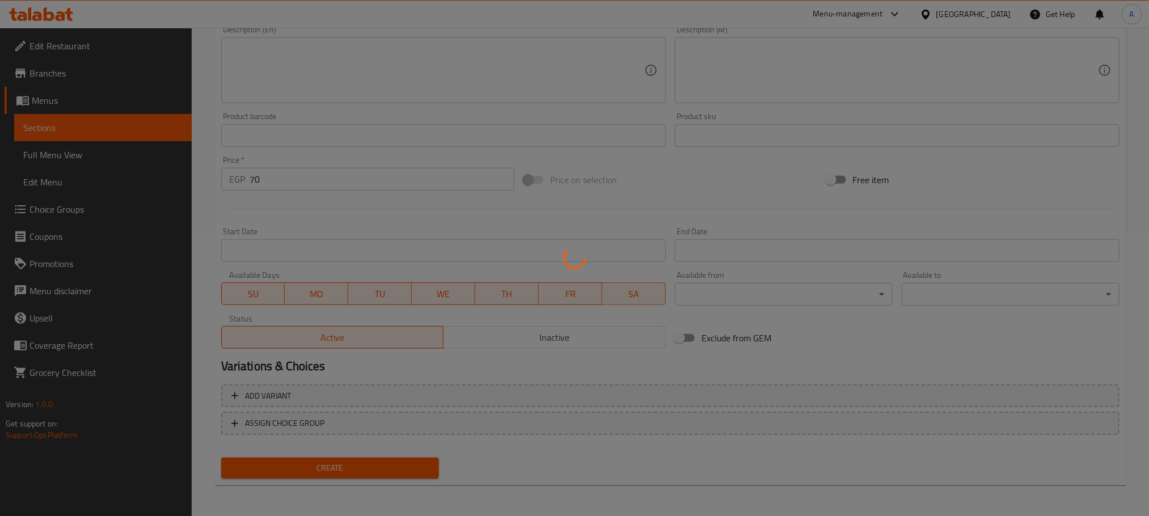
type input "0"
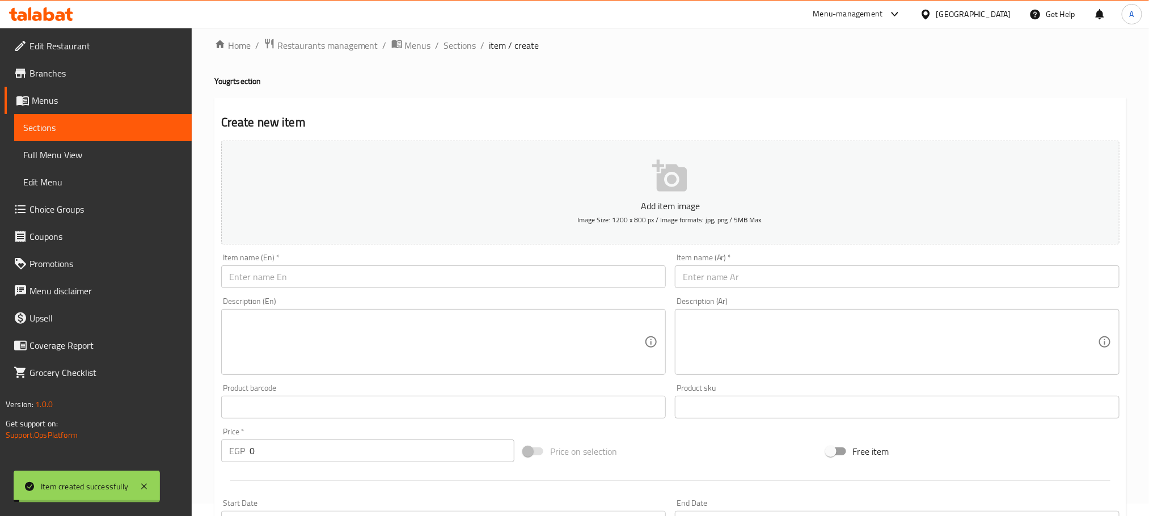
scroll to position [0, 0]
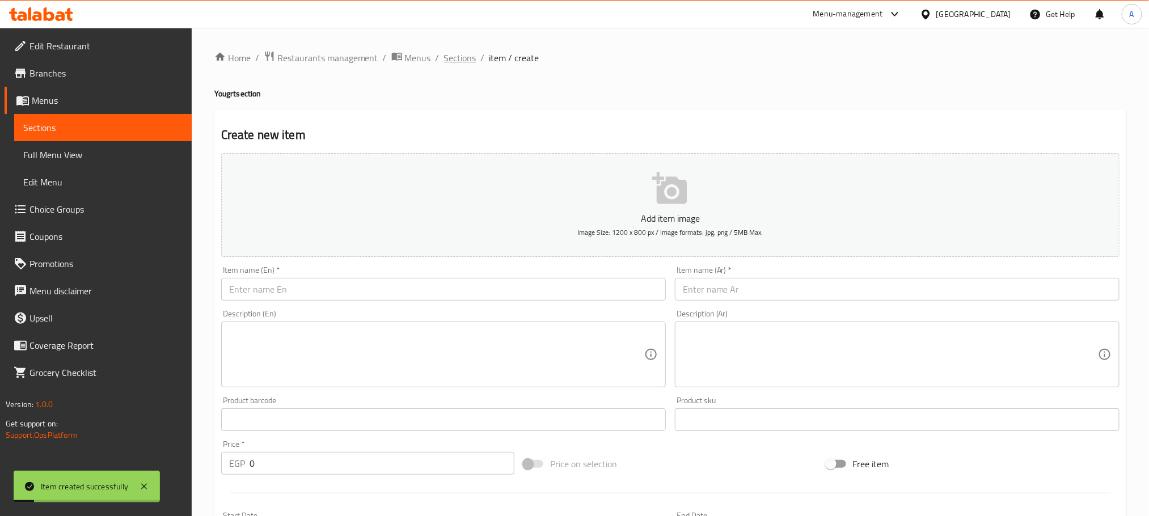
click at [454, 63] on span "Sections" at bounding box center [460, 58] width 32 height 14
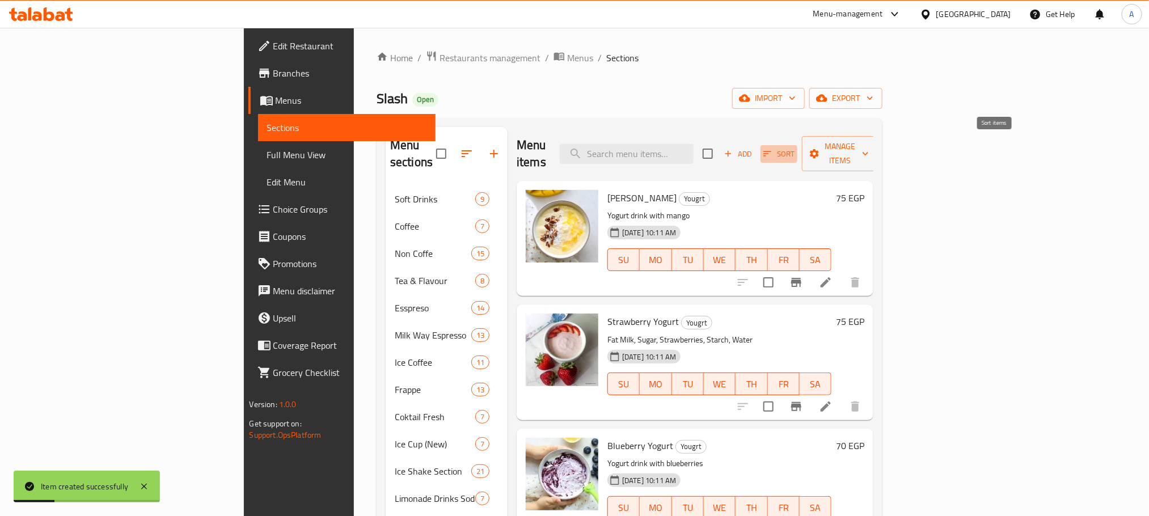
click at [795, 148] on span "Sort" at bounding box center [779, 154] width 31 height 13
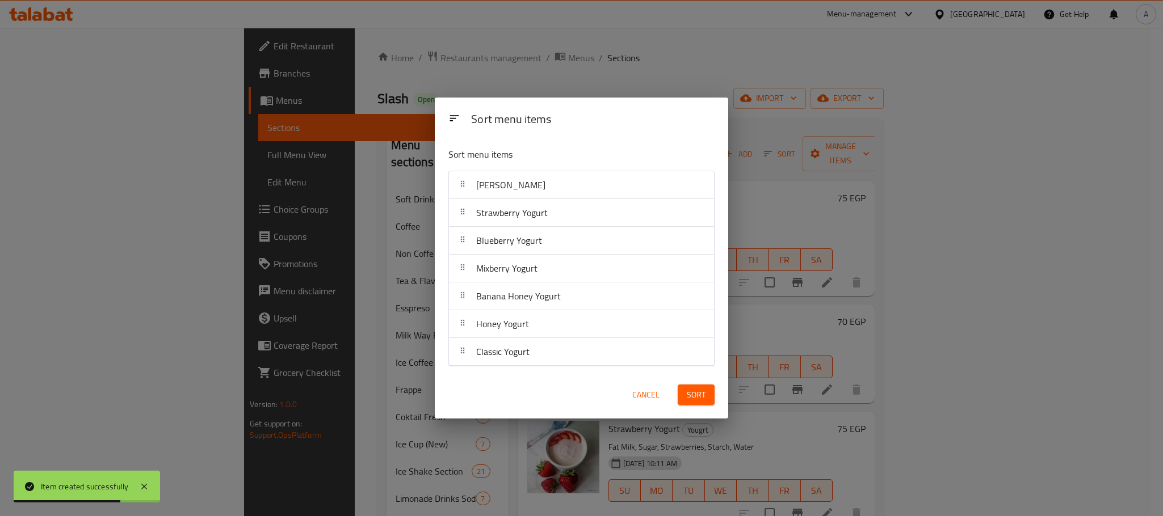
click at [647, 401] on span "Cancel" at bounding box center [645, 395] width 27 height 14
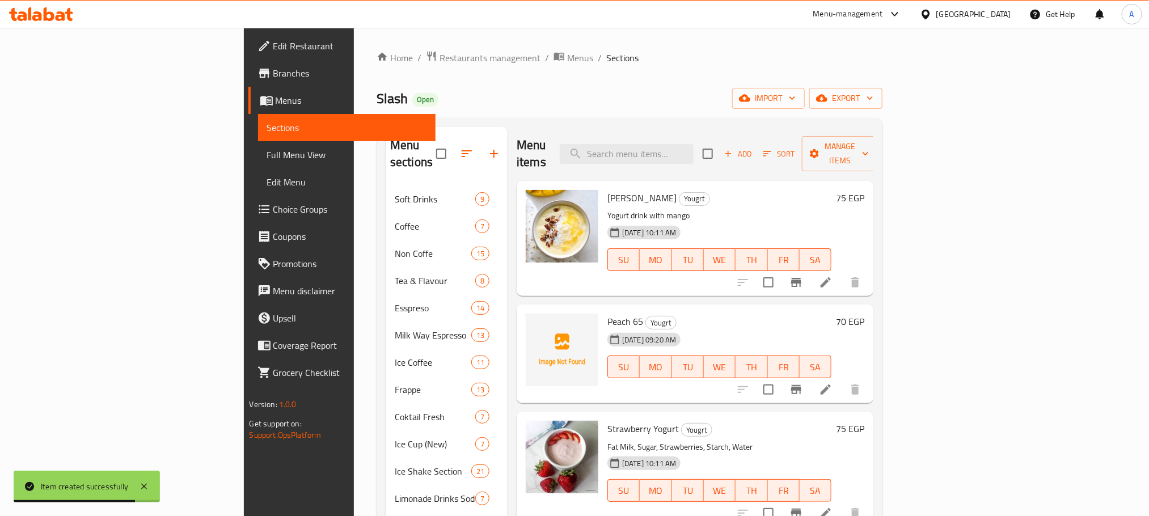
click at [795, 148] on span "Sort" at bounding box center [779, 154] width 31 height 13
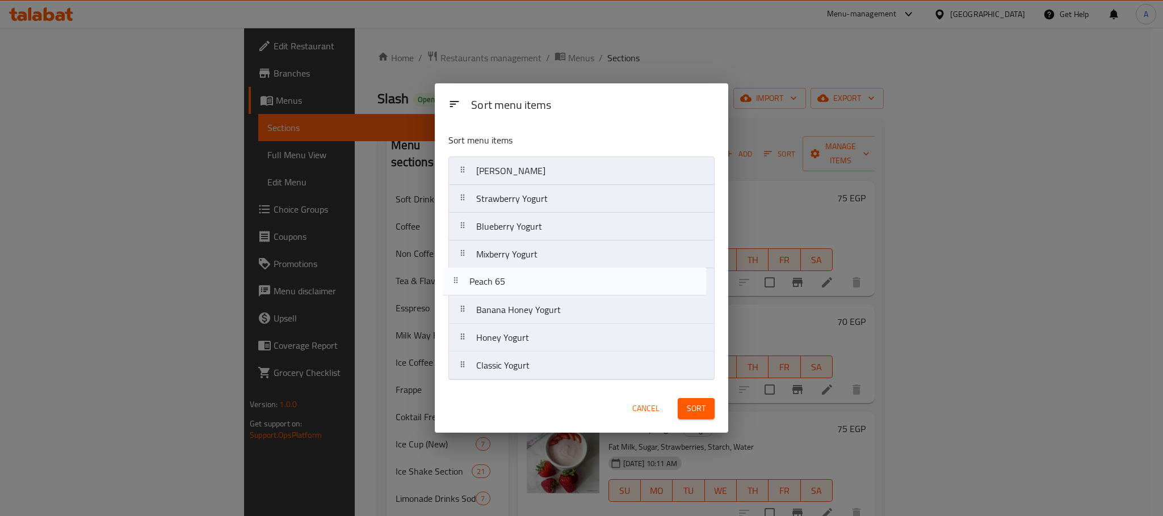
drag, startPoint x: 565, startPoint y: 207, endPoint x: 558, endPoint y: 293, distance: 86.5
click at [558, 293] on nav "Mango Yogurt Peach 65 Strawberry Yogurt Blueberry Yogurt Mixberry Yogurt Banana…" at bounding box center [581, 269] width 266 height 224
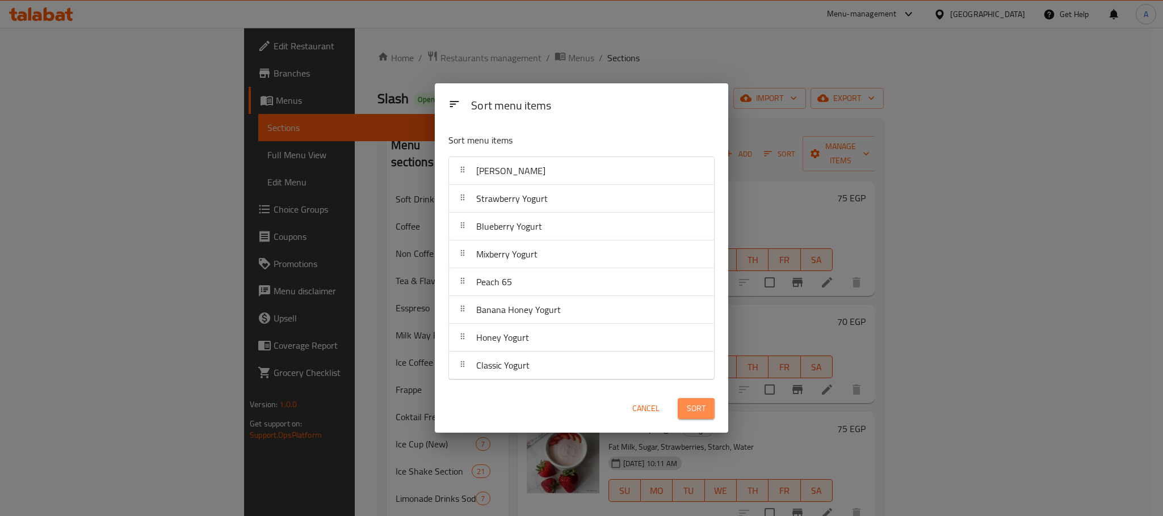
click at [684, 411] on button "Sort" at bounding box center [695, 408] width 37 height 21
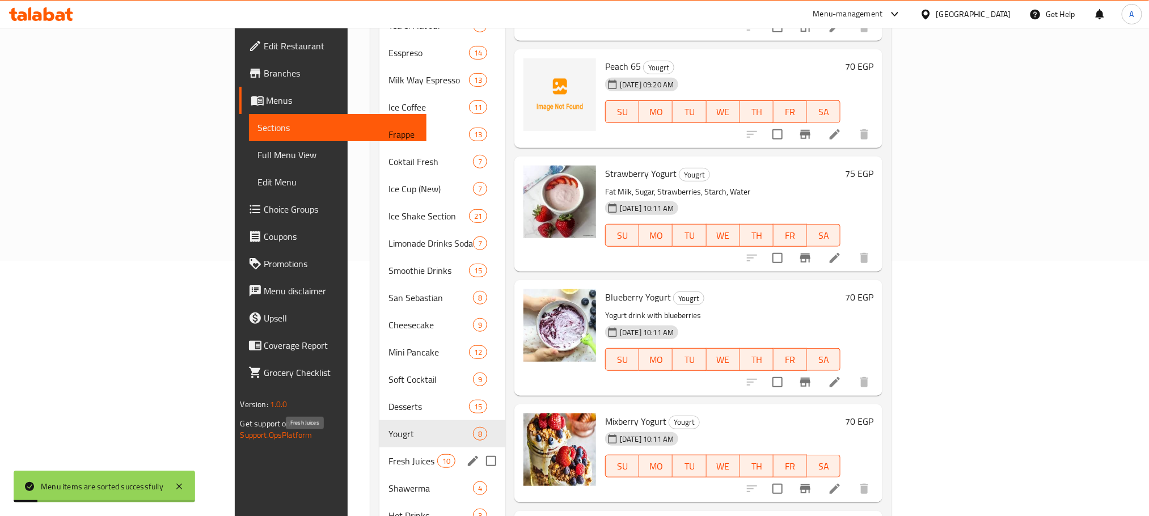
scroll to position [426, 0]
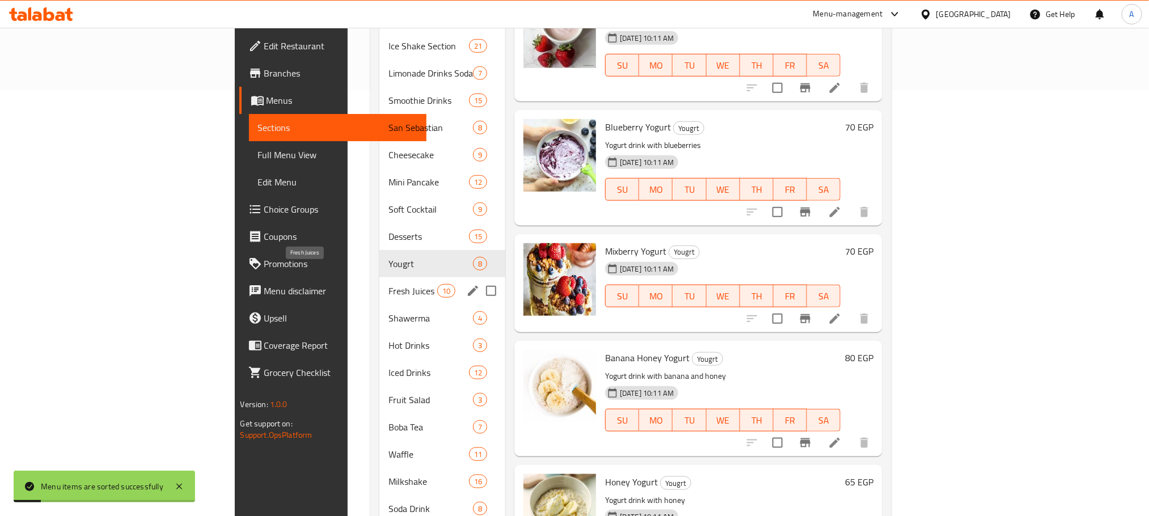
click at [389, 284] on span "Fresh Juices" at bounding box center [413, 291] width 48 height 14
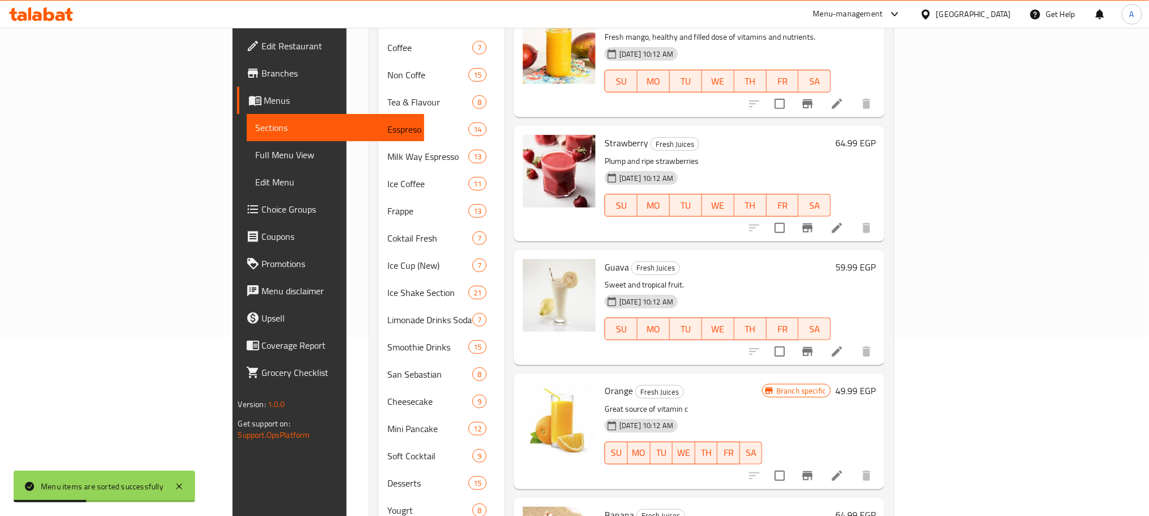
scroll to position [85, 0]
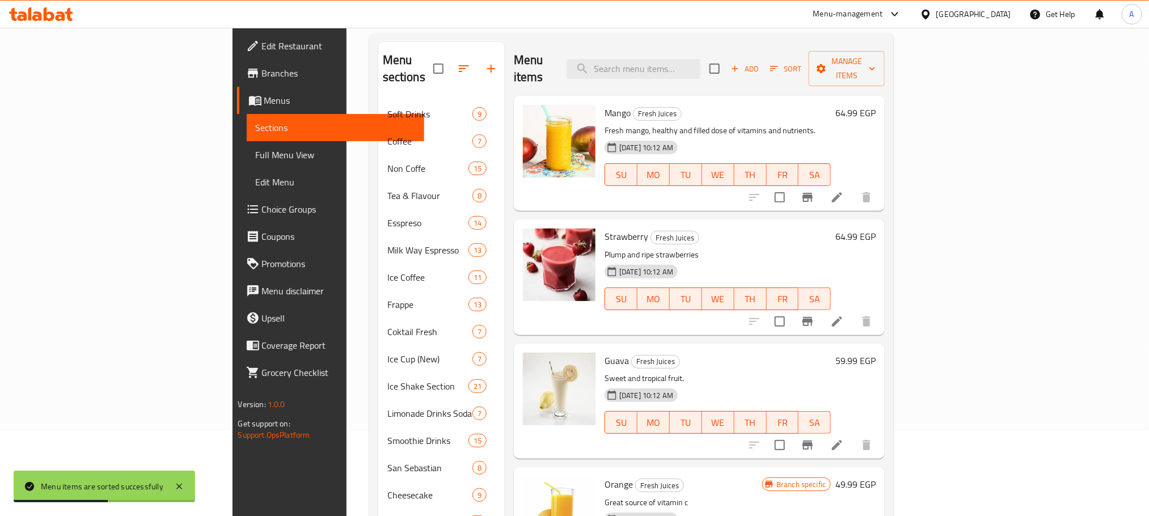
click at [876, 105] on h6 "64.99 EGP" at bounding box center [856, 113] width 40 height 16
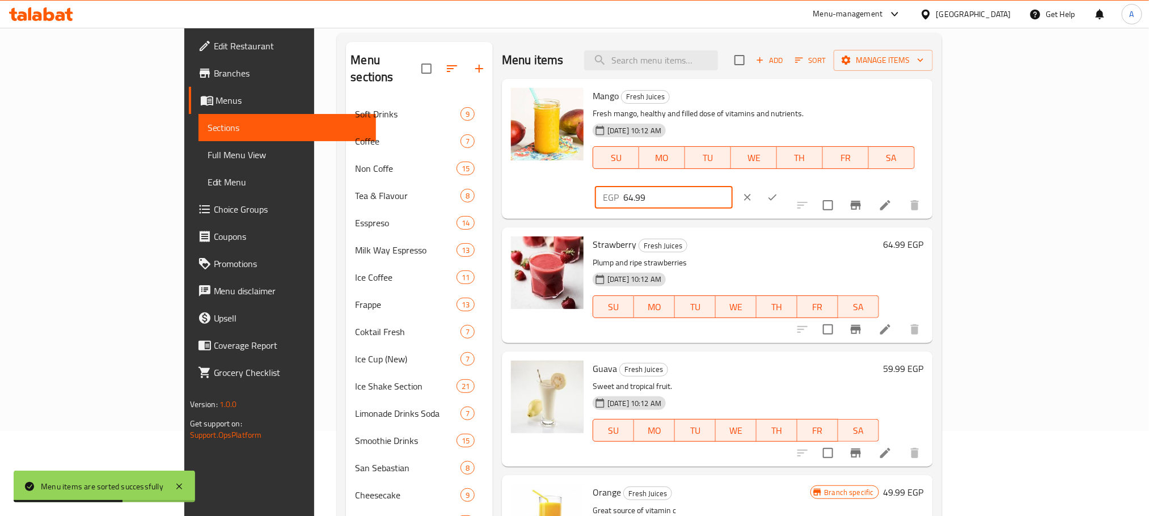
drag, startPoint x: 998, startPoint y: 95, endPoint x: 911, endPoint y: 95, distance: 87.4
click at [911, 95] on div "Mango Fresh Juices Fresh mango, healthy and filled dose of vitamins and nutrien…" at bounding box center [758, 148] width 340 height 131
type input "75"
click at [785, 185] on button "ok" at bounding box center [772, 197] width 25 height 25
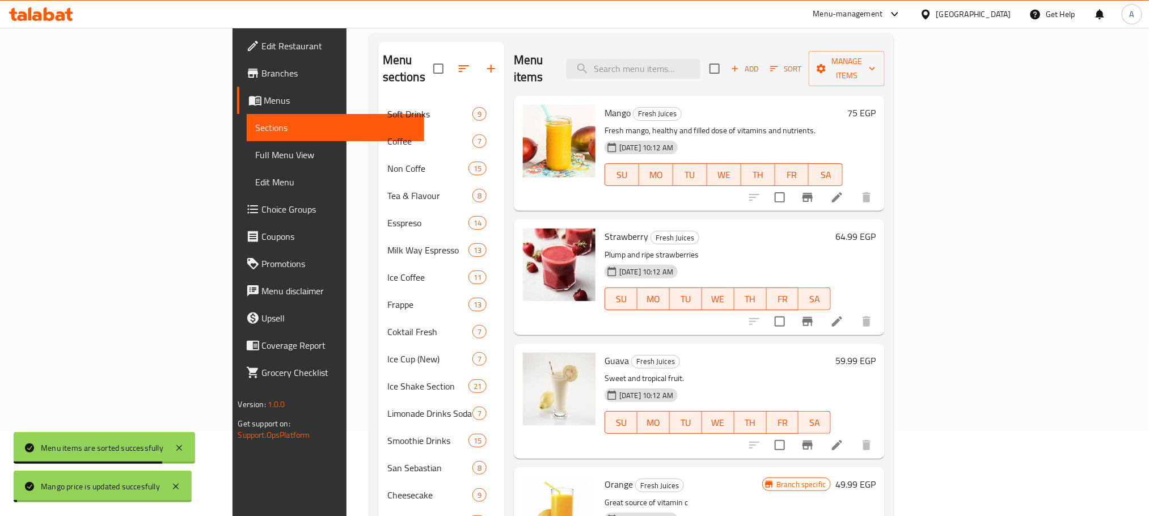
click at [876, 229] on h6 "64.99 EGP" at bounding box center [856, 237] width 40 height 16
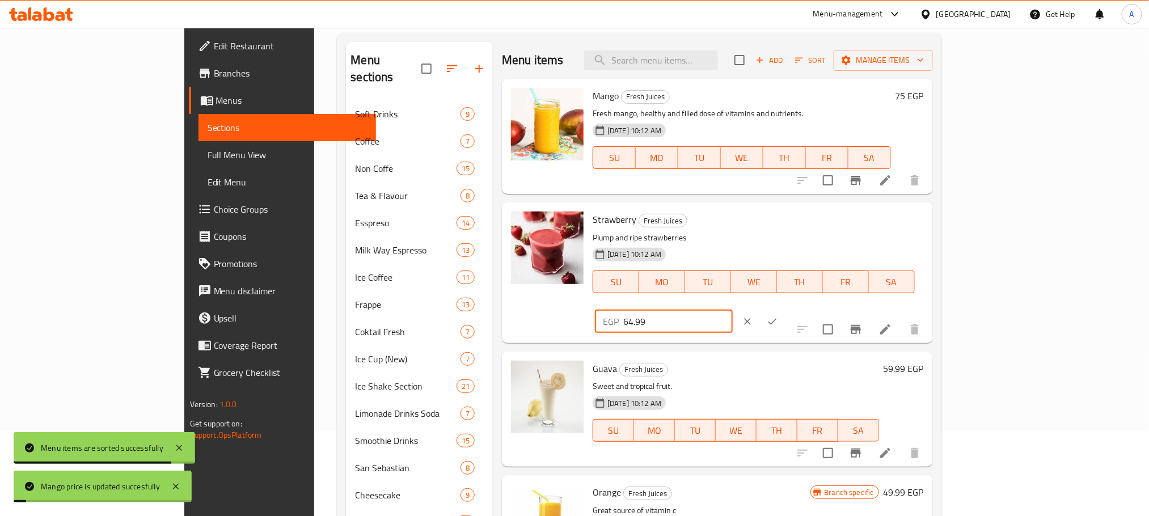
drag, startPoint x: 996, startPoint y: 227, endPoint x: 884, endPoint y: 218, distance: 112.1
click at [884, 218] on div "Strawberry Fresh Juices Plump and ripe strawberries [DATE] 10:12 AM SU MO TU WE…" at bounding box center [758, 272] width 340 height 131
type input "75"
click at [778, 316] on icon "ok" at bounding box center [772, 321] width 11 height 11
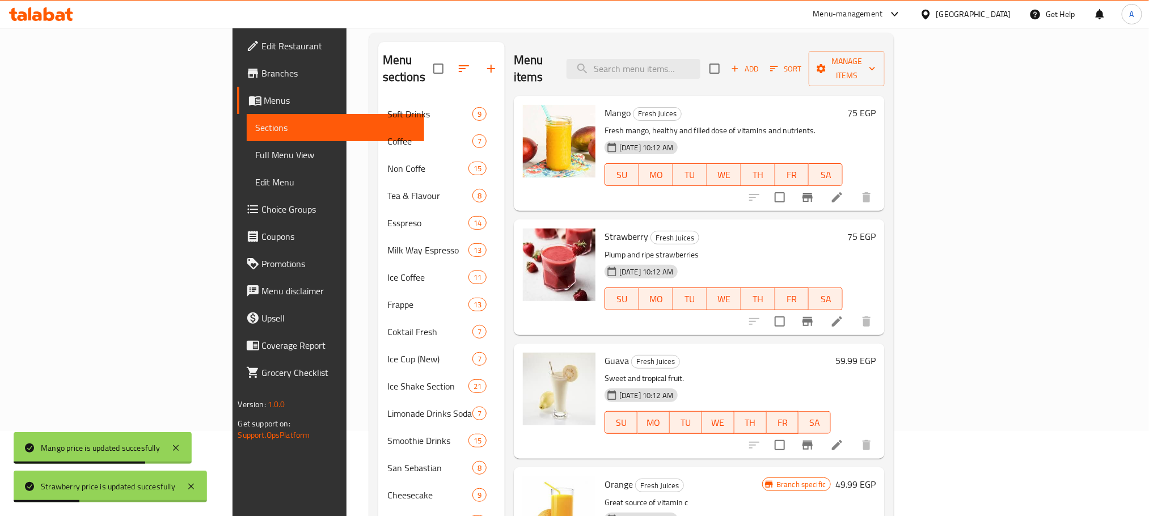
scroll to position [170, 0]
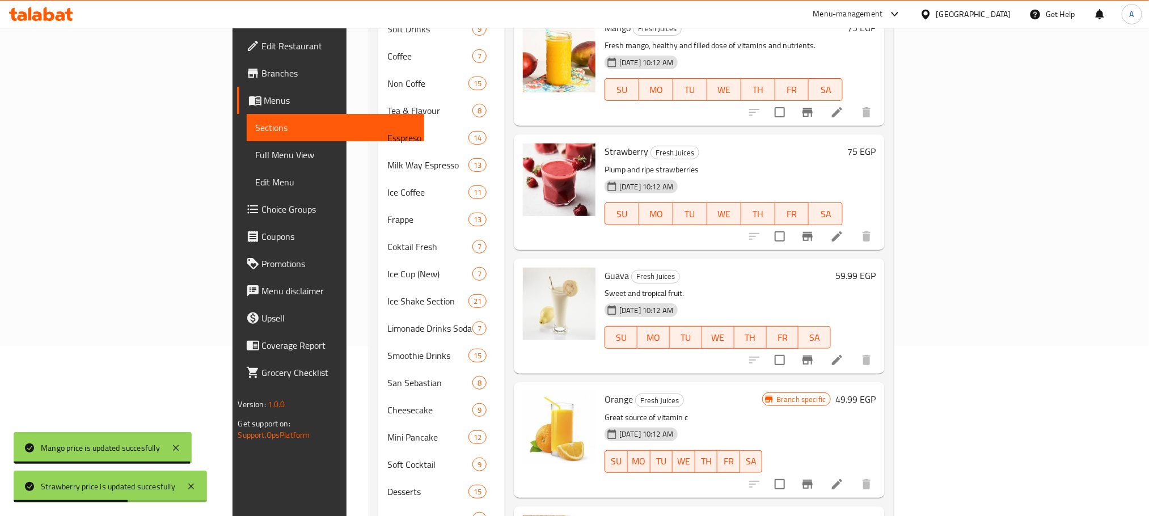
click at [876, 268] on h6 "59.99 EGP" at bounding box center [856, 276] width 40 height 16
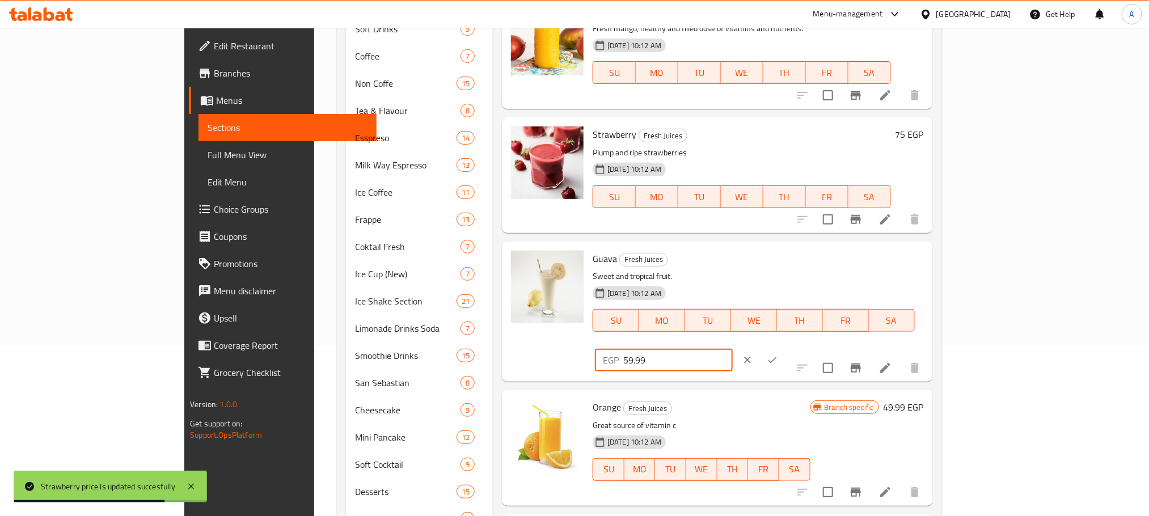
drag, startPoint x: 993, startPoint y: 259, endPoint x: 902, endPoint y: 260, distance: 90.8
click at [902, 260] on div "Guava Fresh Juices Sweet and tropical fruit. [DATE] 10:12 AM SU MO TU WE TH FR …" at bounding box center [758, 311] width 340 height 131
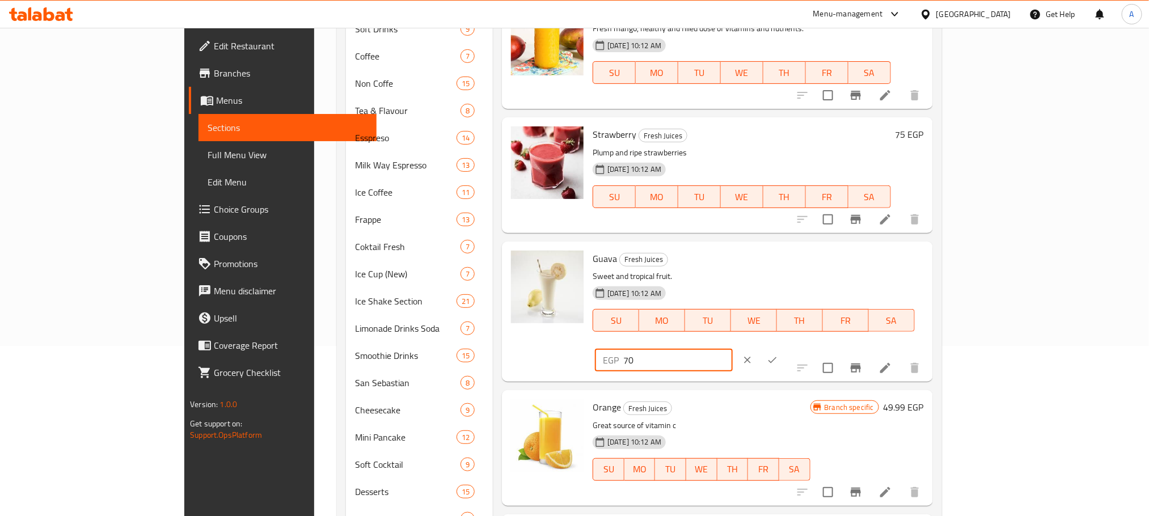
type input "70"
click at [778, 355] on icon "ok" at bounding box center [772, 360] width 11 height 11
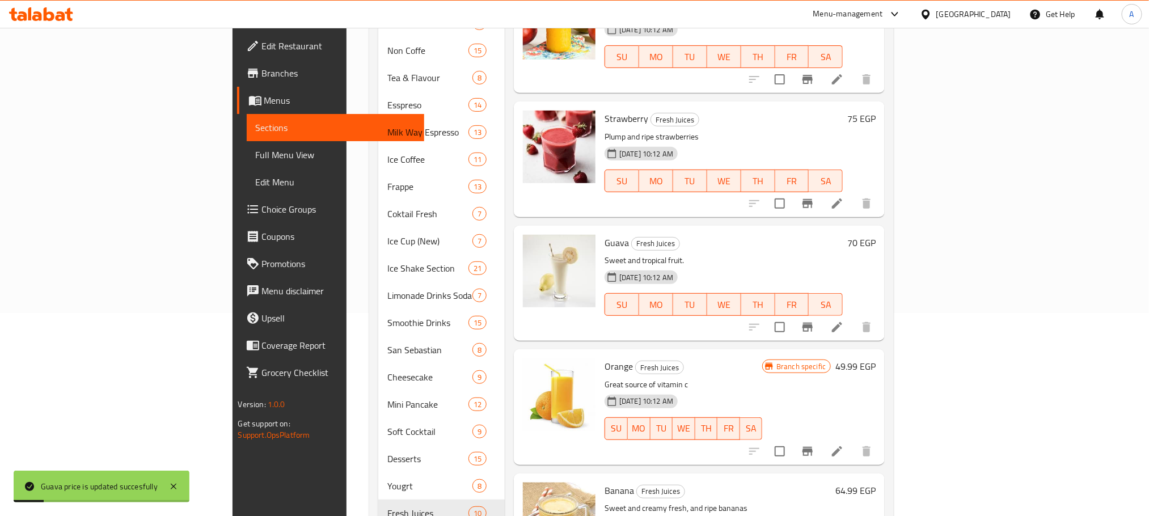
scroll to position [340, 0]
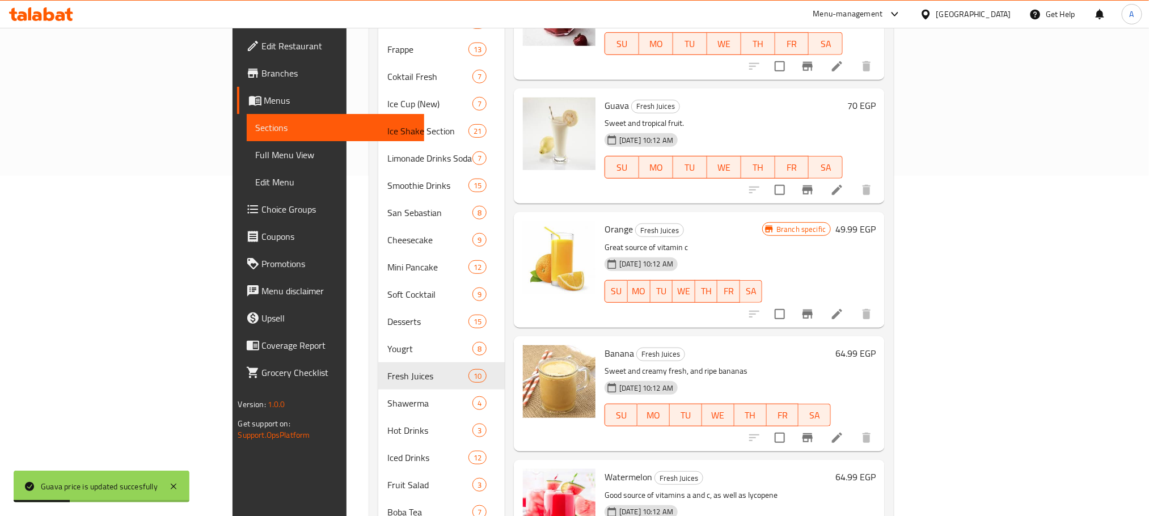
click at [876, 346] on h6 "64.99 EGP" at bounding box center [856, 354] width 40 height 16
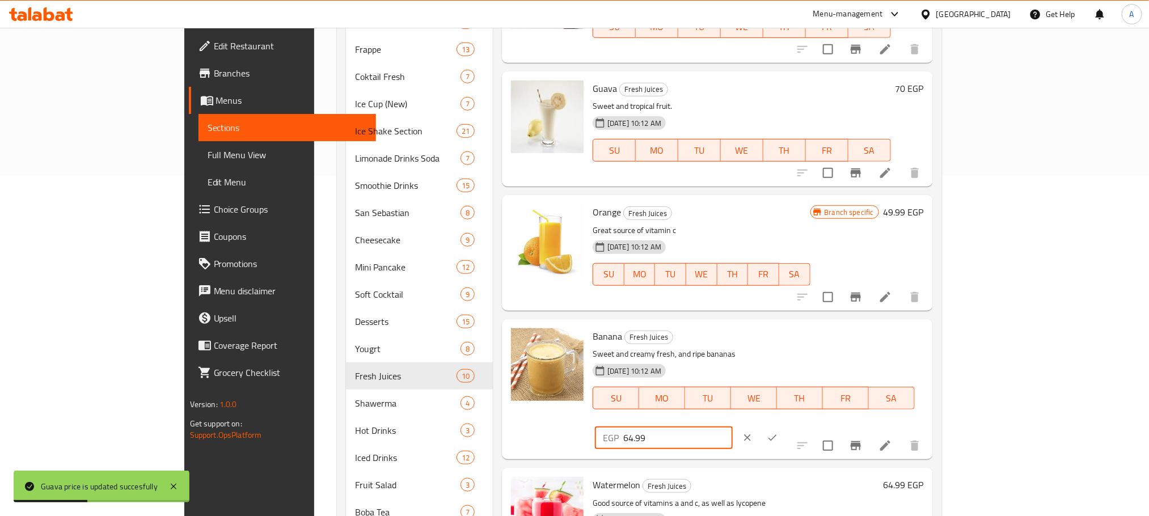
drag, startPoint x: 987, startPoint y: 336, endPoint x: 911, endPoint y: 339, distance: 76.1
click at [911, 339] on div "Banana Fresh Juices Sweet and creamy fresh, and ripe bananas [DATE] 10:12 AM SU…" at bounding box center [758, 389] width 340 height 131
type input "70"
click at [778, 432] on icon "ok" at bounding box center [772, 437] width 11 height 11
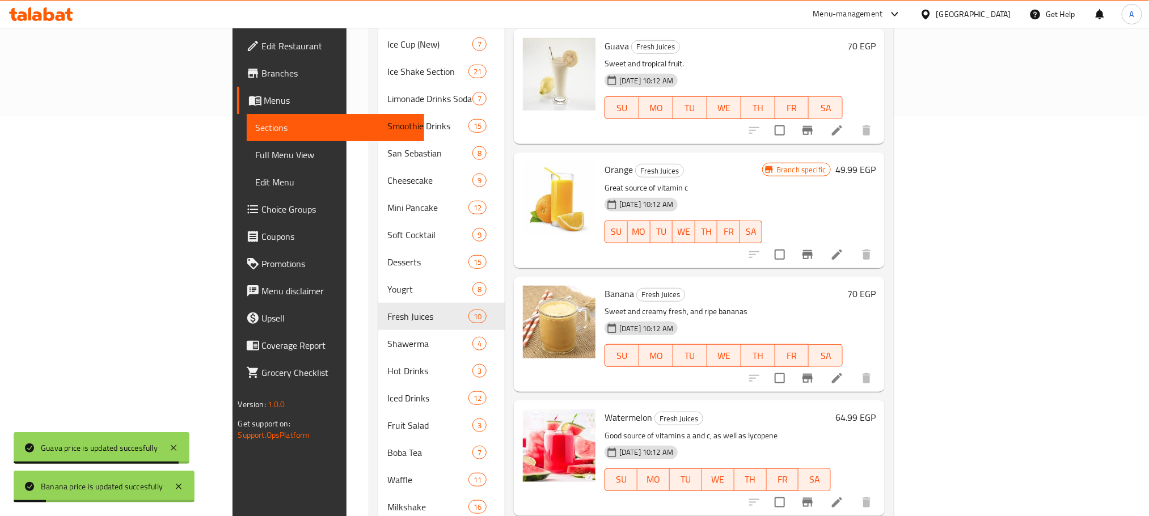
scroll to position [511, 0]
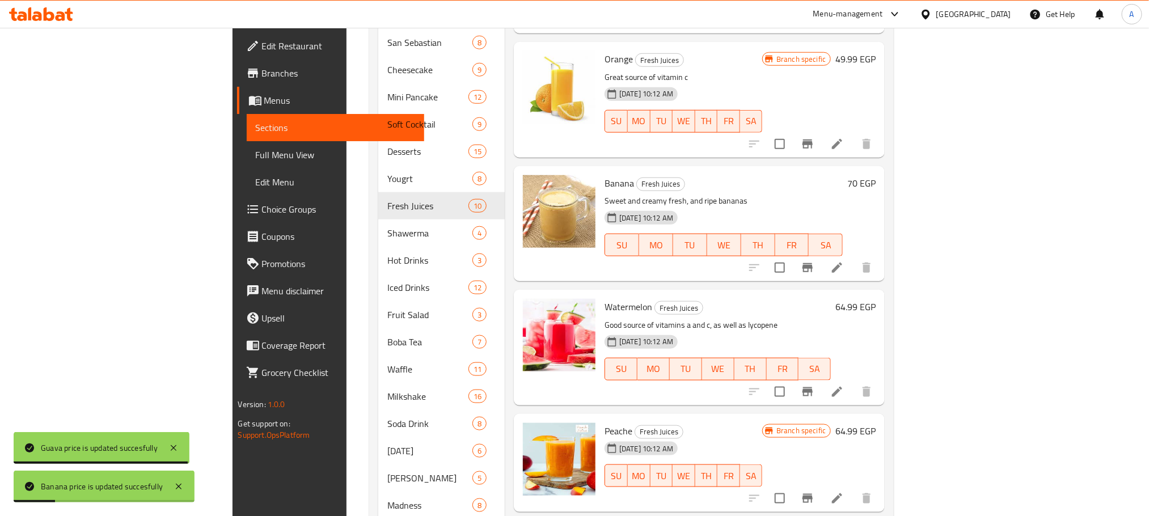
click at [876, 299] on h6 "64.99 EGP" at bounding box center [856, 307] width 40 height 16
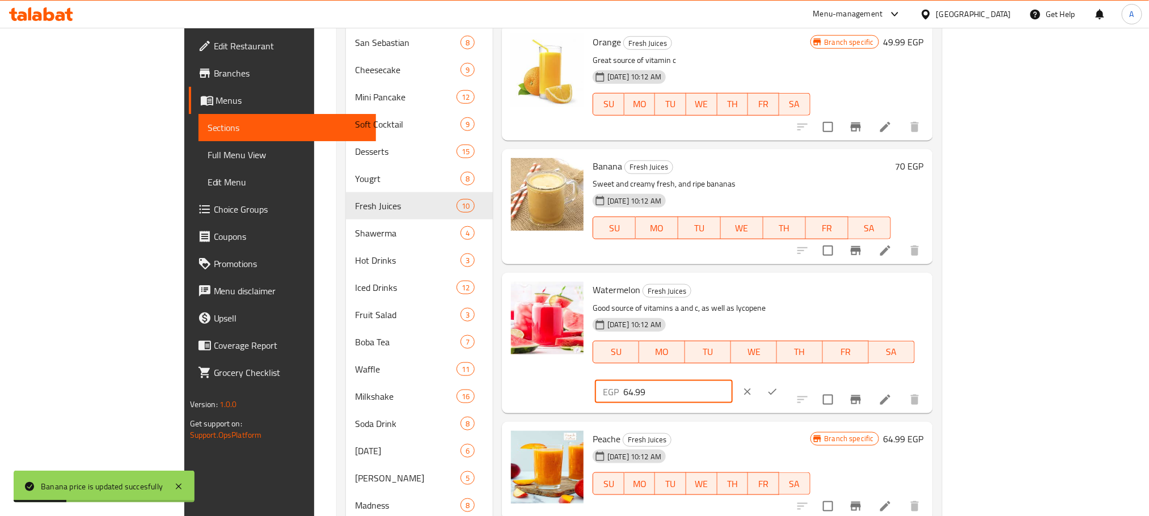
drag, startPoint x: 996, startPoint y: 294, endPoint x: 897, endPoint y: 295, distance: 99.3
click at [897, 295] on div "Watermelon Fresh Juices Good source of vitamins a and c, as well as lycopene [D…" at bounding box center [758, 342] width 340 height 131
type input "70"
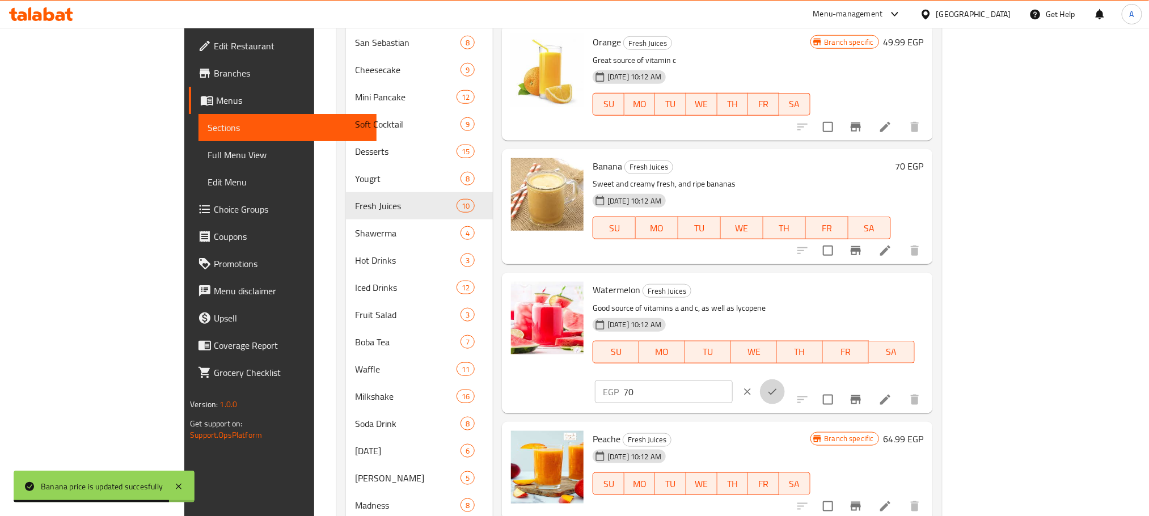
click at [778, 386] on icon "ok" at bounding box center [772, 391] width 11 height 11
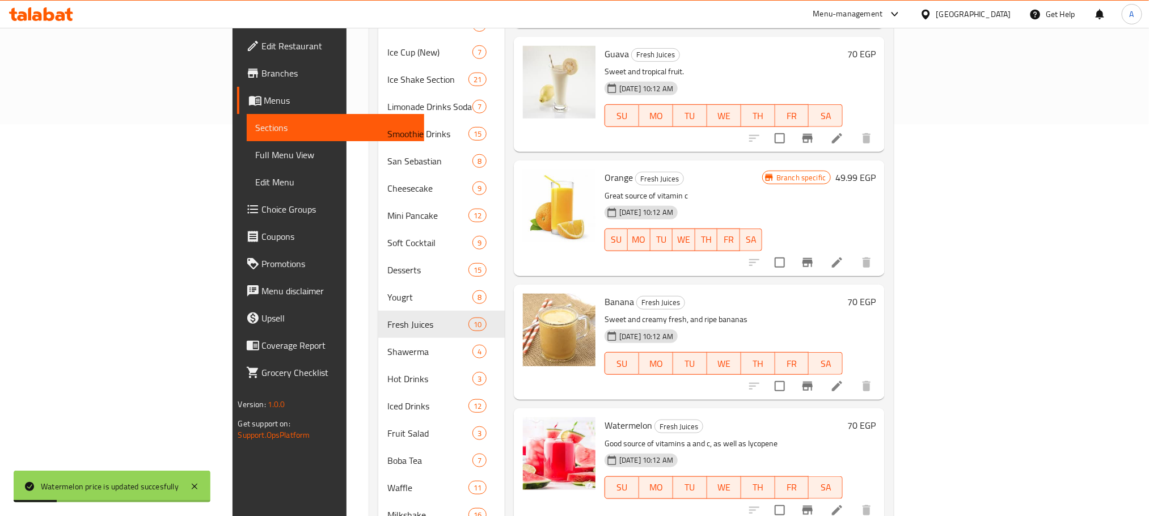
scroll to position [340, 0]
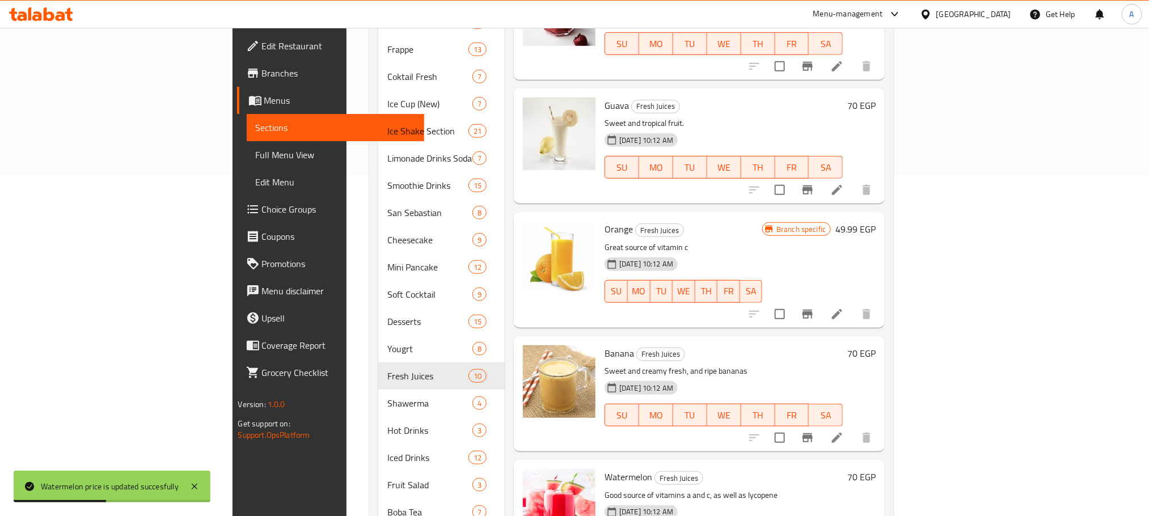
click at [876, 221] on h6 "49.99 EGP" at bounding box center [856, 229] width 40 height 16
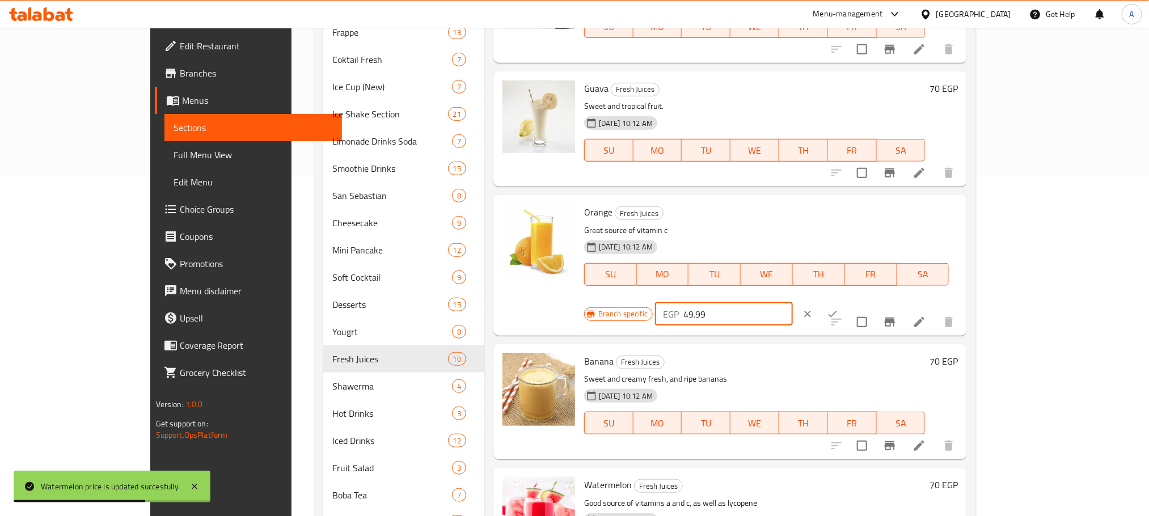
drag, startPoint x: 989, startPoint y: 213, endPoint x: 895, endPoint y: 214, distance: 94.2
click at [862, 302] on div "Branch specific EGP 49.99 ​" at bounding box center [723, 314] width 278 height 25
type input "65"
click at [845, 302] on button "ok" at bounding box center [832, 314] width 25 height 25
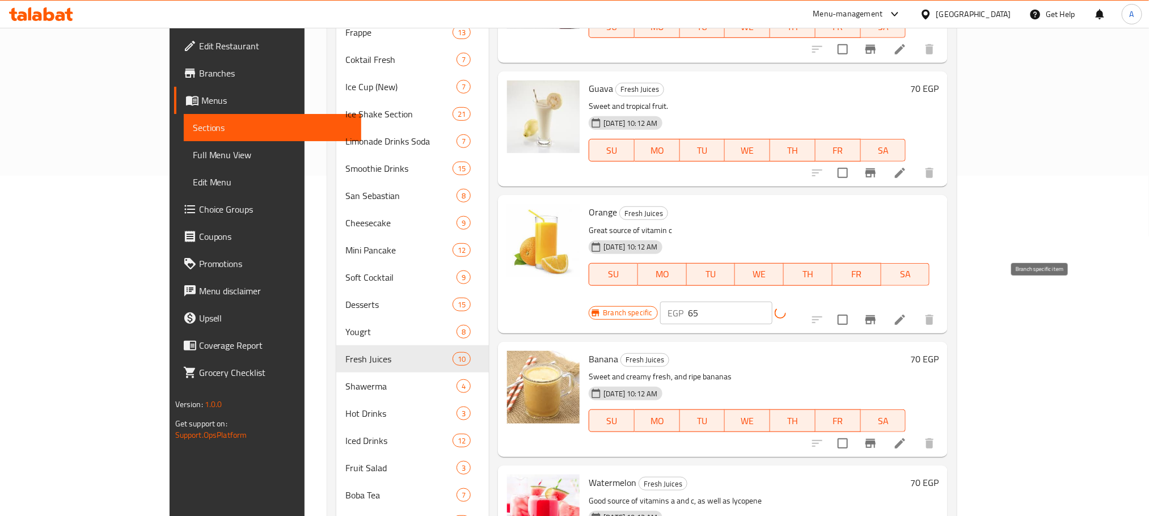
click at [878, 313] on icon "Branch-specific-item" at bounding box center [871, 320] width 14 height 14
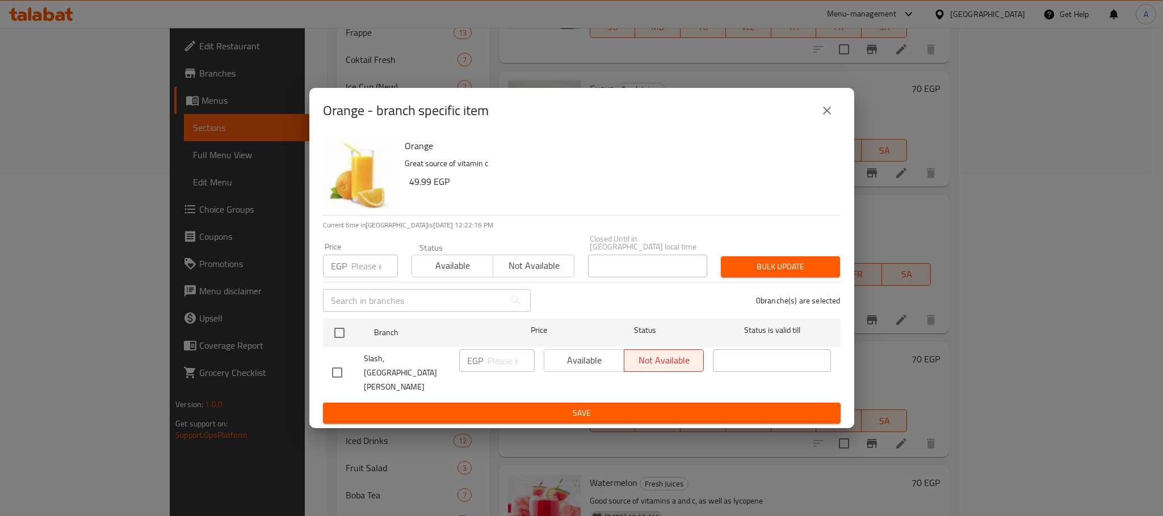
click at [843, 125] on div "Orange - branch specific item" at bounding box center [581, 110] width 545 height 45
click at [822, 117] on icon "close" at bounding box center [827, 111] width 14 height 14
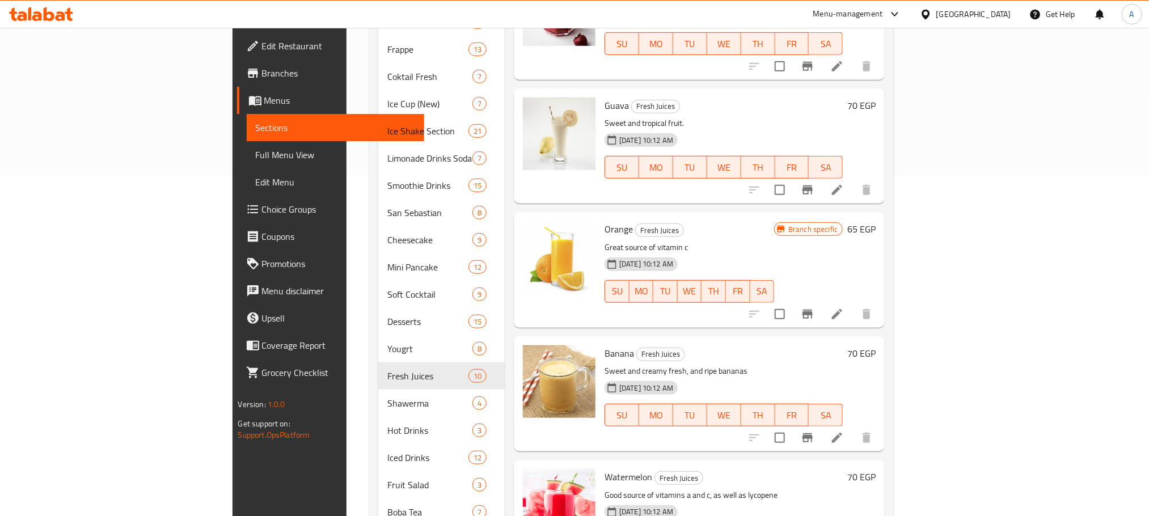
click at [720, 98] on h6 "Guava Fresh Juices" at bounding box center [724, 106] width 238 height 16
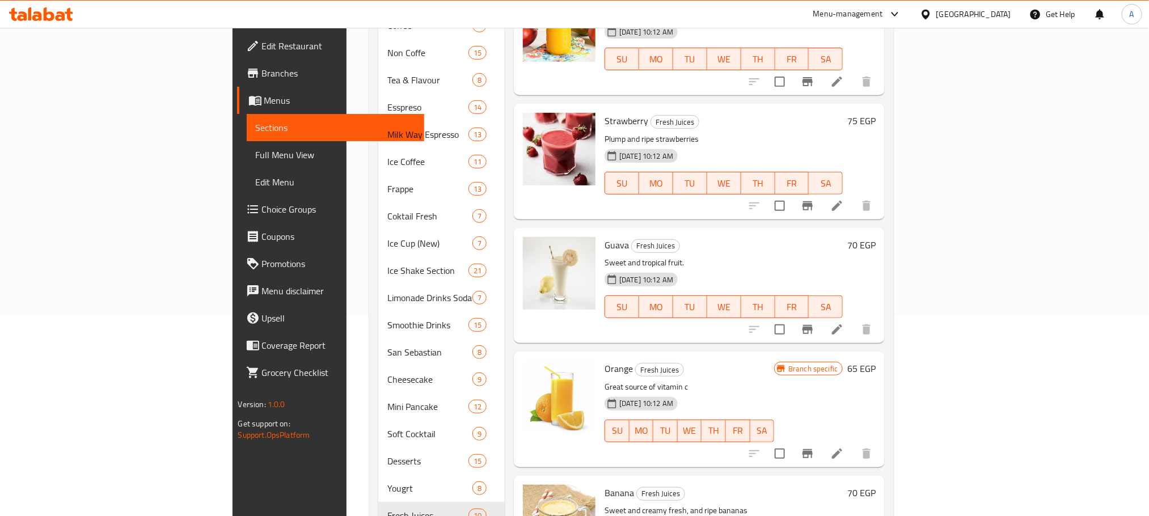
scroll to position [0, 0]
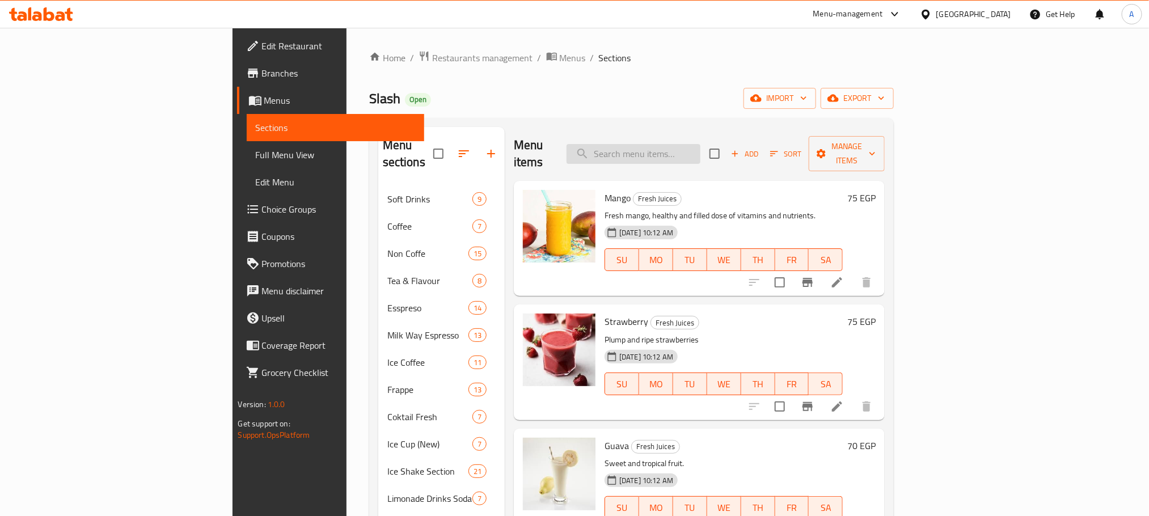
click at [701, 144] on input "search" at bounding box center [634, 154] width 134 height 20
paste input "kiw"
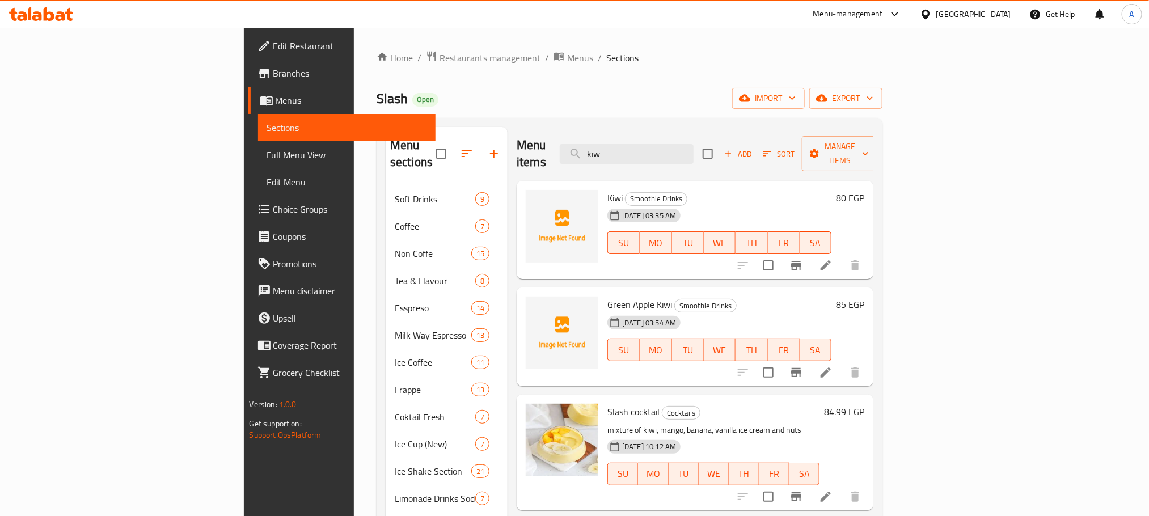
type input "kiw"
drag, startPoint x: 705, startPoint y: 137, endPoint x: 639, endPoint y: 144, distance: 66.2
click at [639, 144] on div "Menu items kiw Add Sort Manage items" at bounding box center [695, 154] width 357 height 54
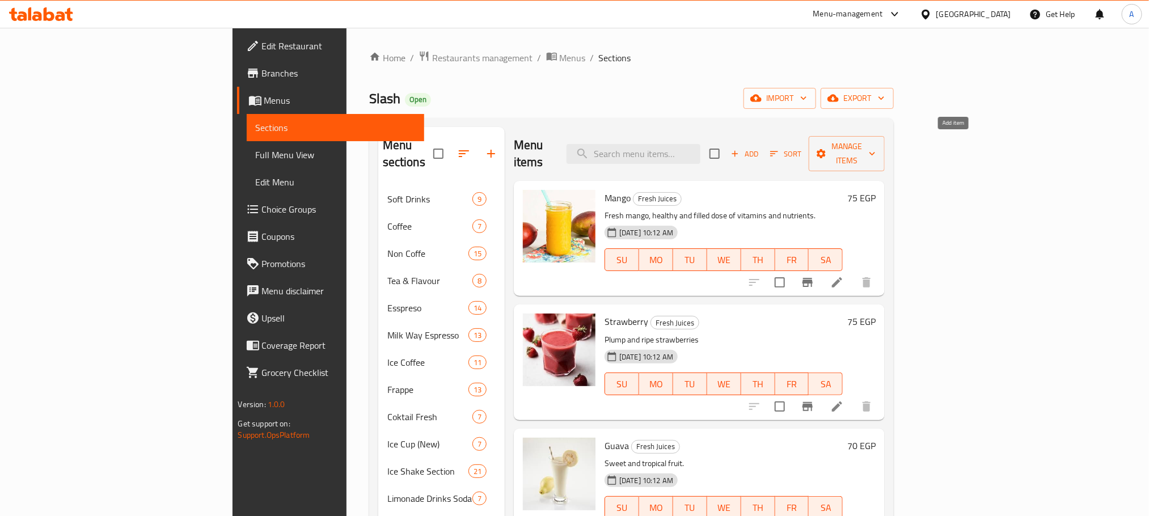
click at [760, 150] on span "Add" at bounding box center [745, 154] width 31 height 13
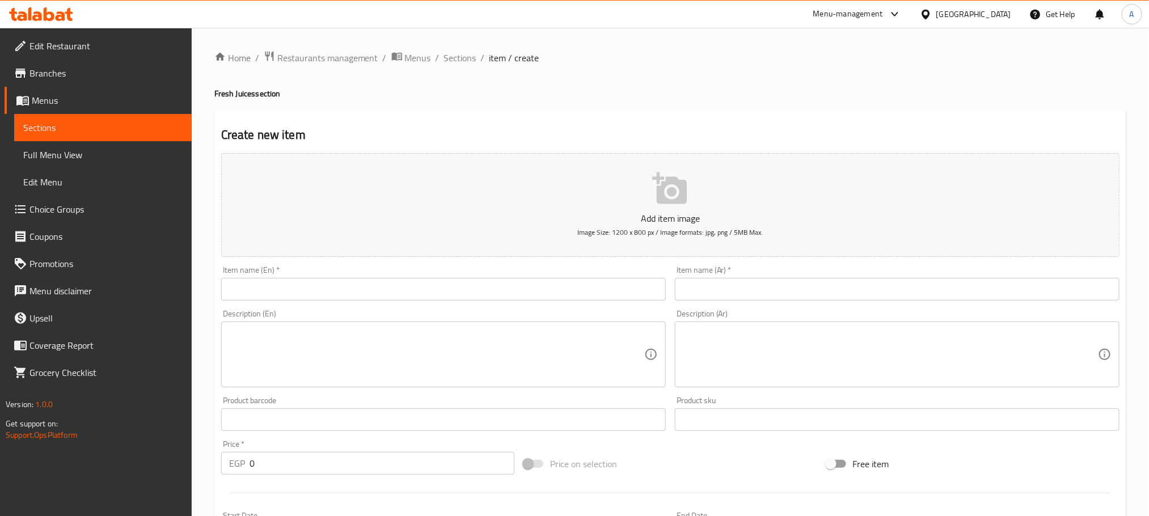
click at [516, 274] on div "Item name (En)   * Item name (En) *" at bounding box center [443, 283] width 445 height 35
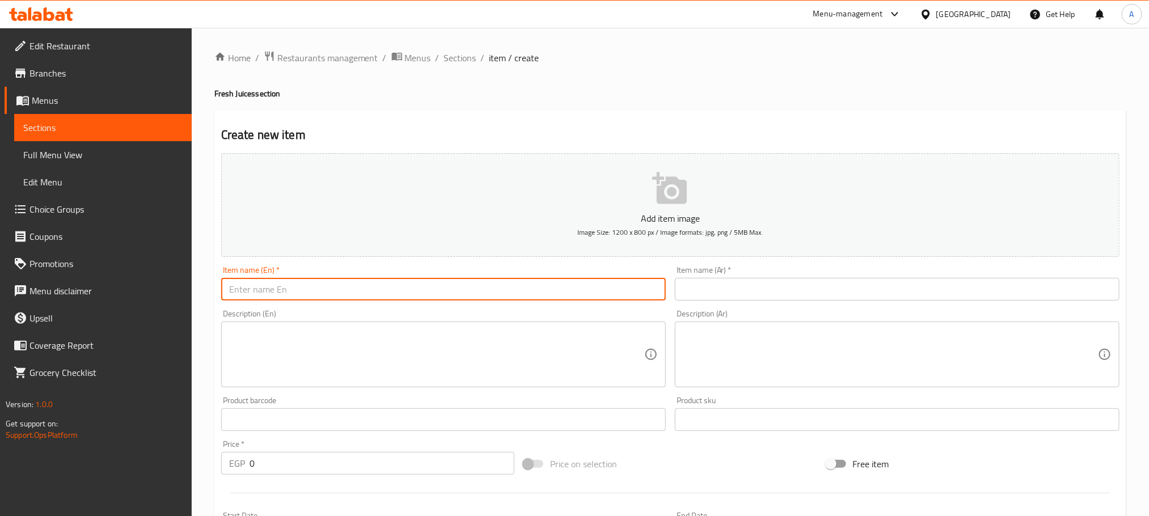
click at [509, 286] on input "text" at bounding box center [443, 289] width 445 height 23
click at [509, 286] on input "Kiwi" at bounding box center [443, 289] width 445 height 23
type input "Kiwi"
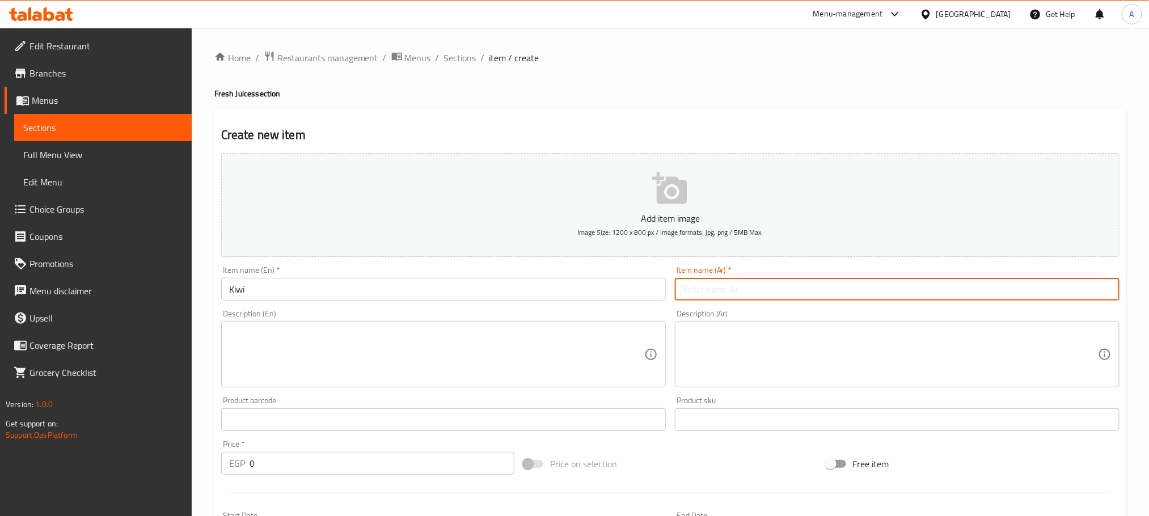
paste input "كيوي"
click at [746, 288] on input "text" at bounding box center [897, 289] width 445 height 23
type input "كيوي"
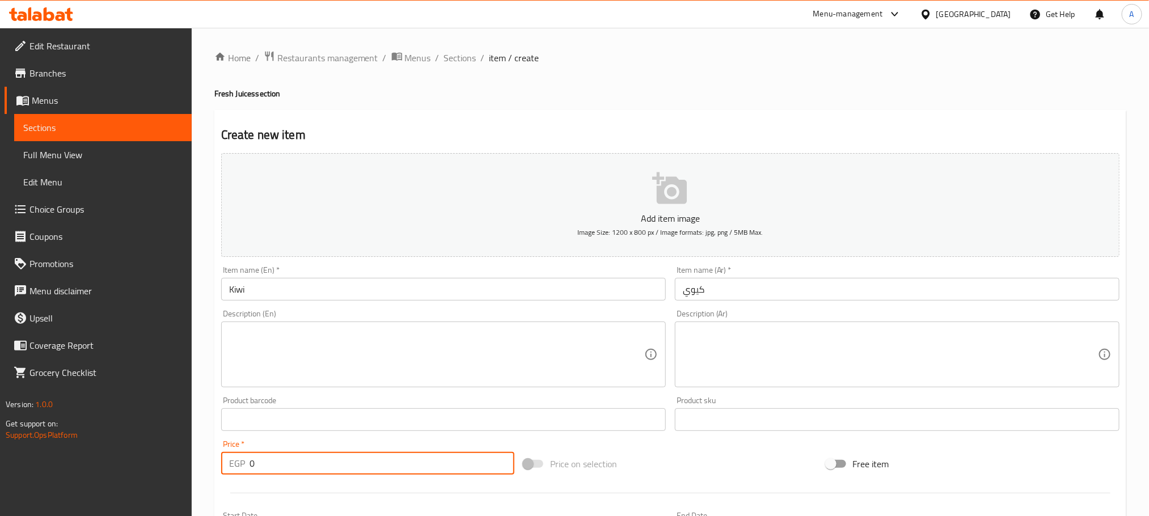
drag, startPoint x: 275, startPoint y: 465, endPoint x: 203, endPoint y: 452, distance: 73.3
click at [203, 452] on div "Home / Restaurants management / Menus / Sections / item / create Fresh Juices s…" at bounding box center [671, 415] width 958 height 774
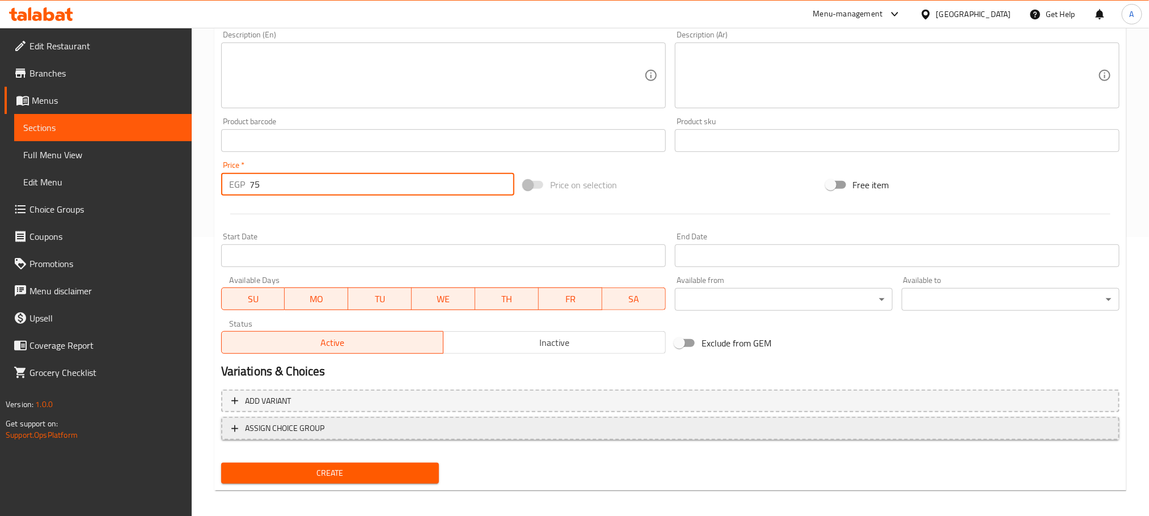
scroll to position [284, 0]
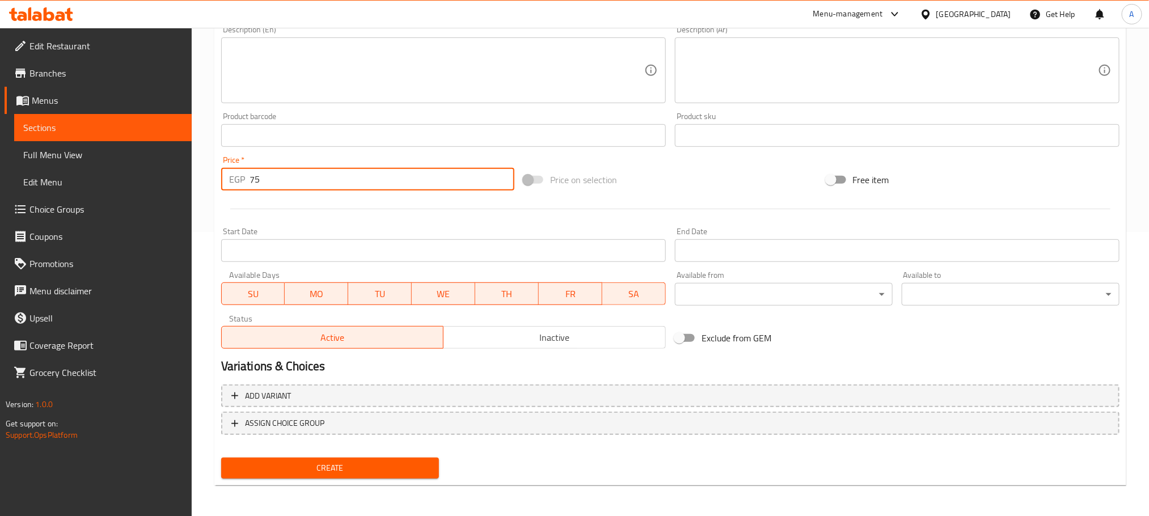
type input "75"
click at [411, 464] on span "Create" at bounding box center [330, 468] width 200 height 14
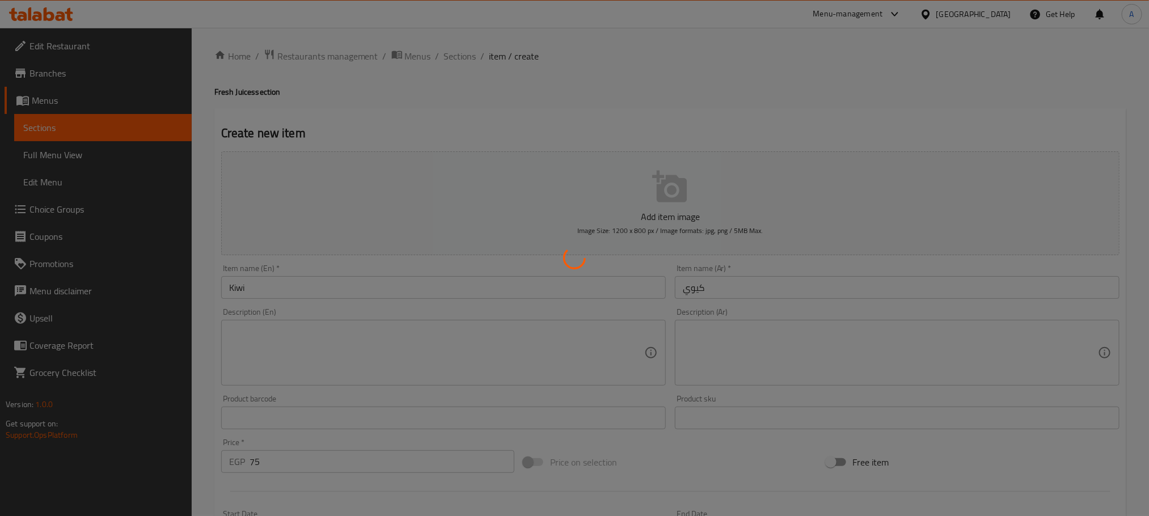
scroll to position [0, 0]
type input "0"
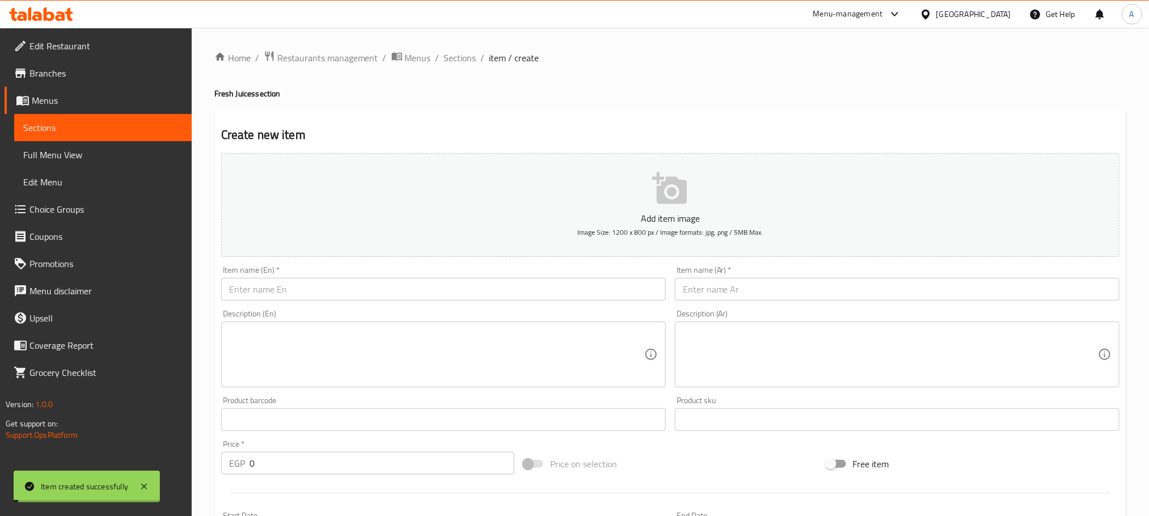
click at [305, 290] on input "text" at bounding box center [443, 289] width 445 height 23
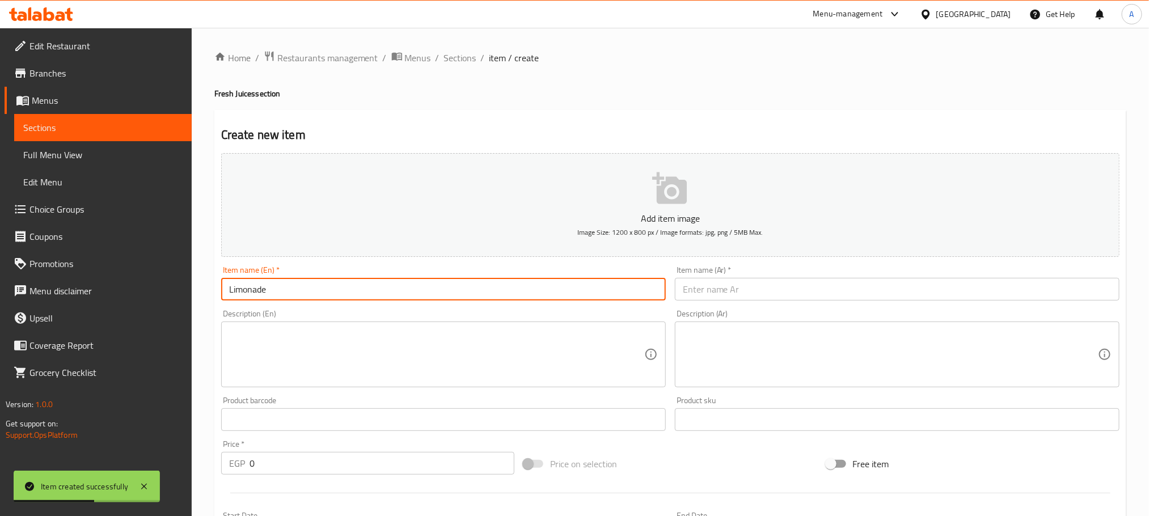
click at [305, 290] on input "Limonade" at bounding box center [443, 289] width 445 height 23
type input "Limonade"
click at [238, 288] on input "Limonade" at bounding box center [443, 289] width 445 height 23
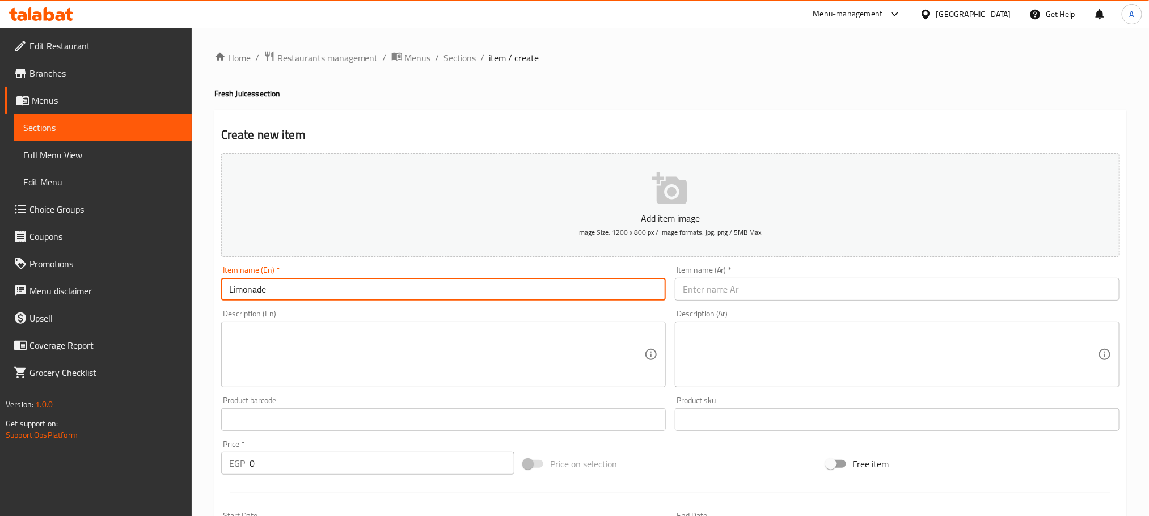
click at [238, 288] on input "Limonade" at bounding box center [443, 289] width 445 height 23
click at [269, 289] on input "Limonade" at bounding box center [443, 289] width 445 height 23
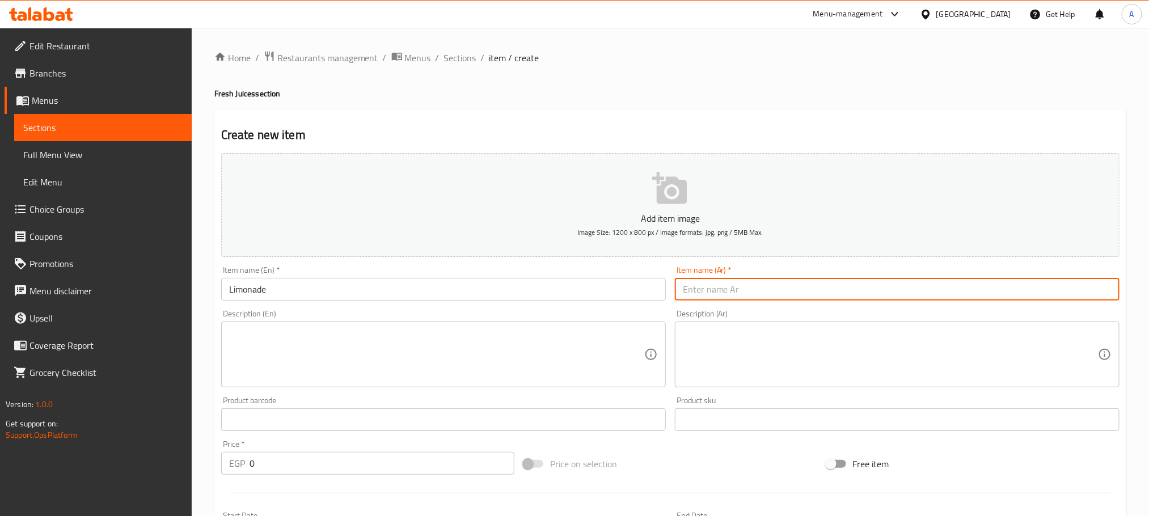
click at [759, 281] on input "text" at bounding box center [897, 289] width 445 height 23
paste input "ليمون"
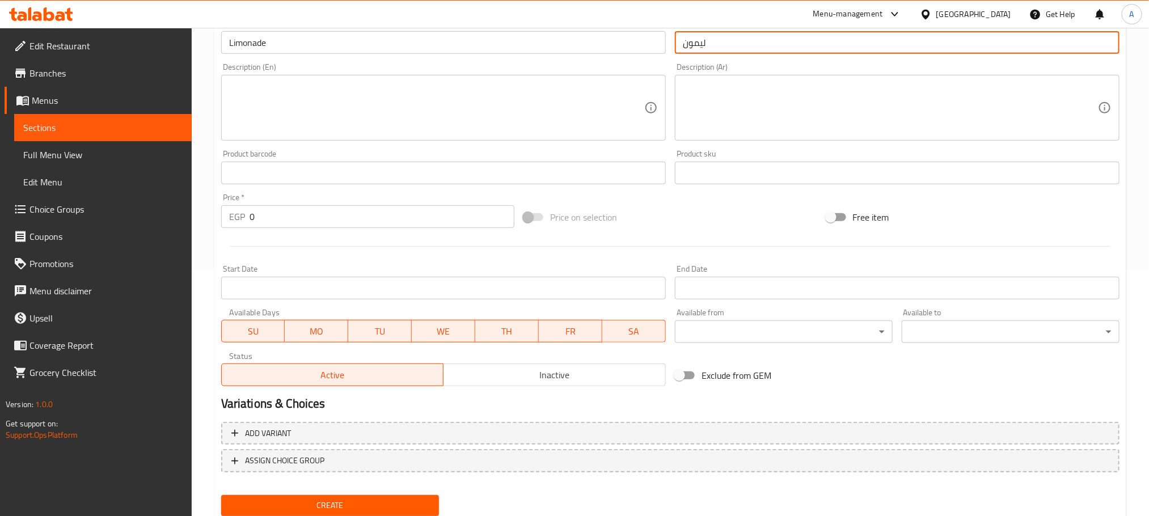
scroll to position [255, 0]
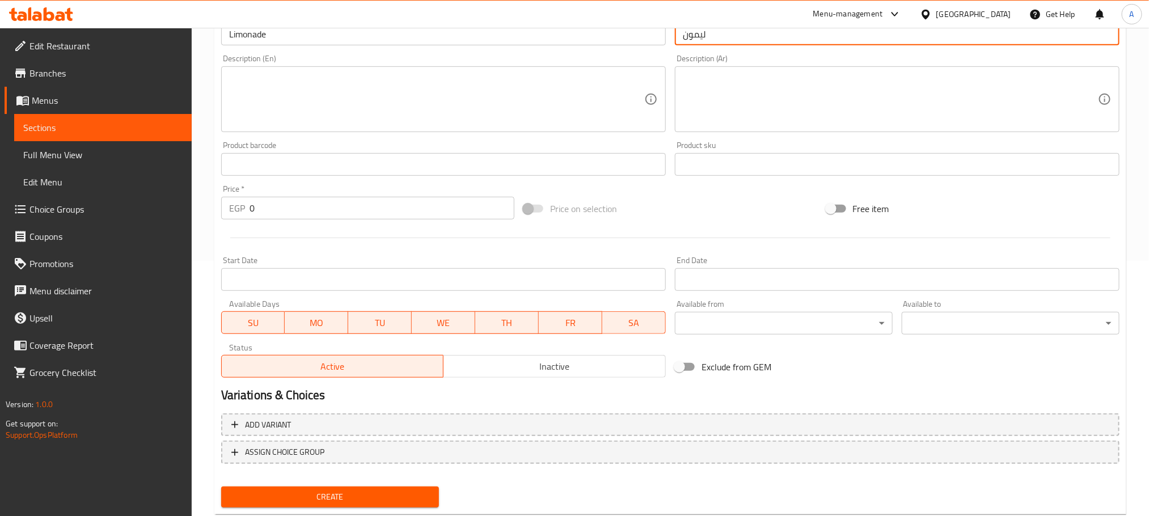
type input "ليمون"
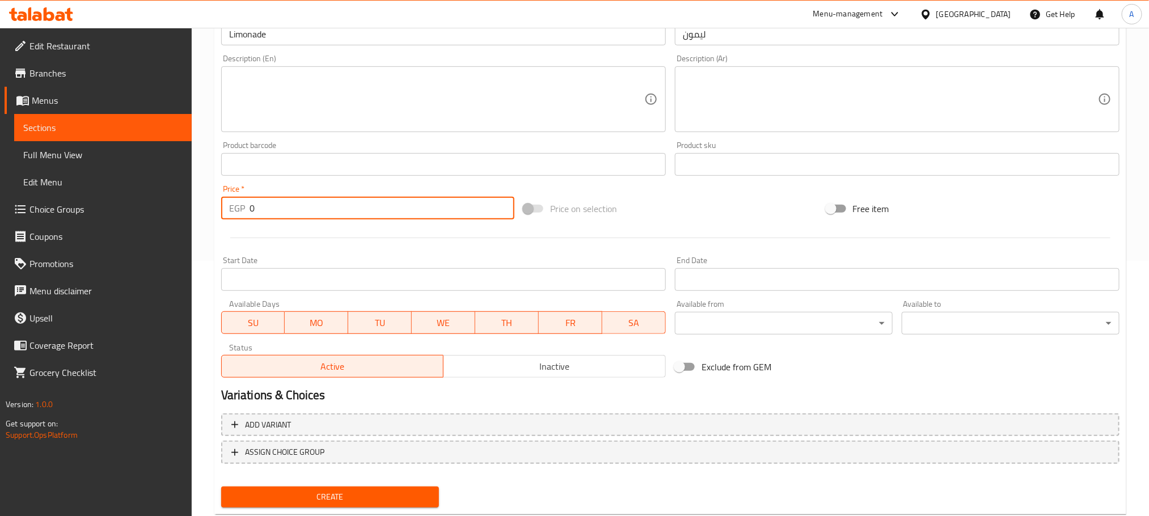
click at [254, 212] on input "0" at bounding box center [382, 208] width 265 height 23
type input "60"
click at [412, 485] on div "Create" at bounding box center [330, 497] width 227 height 30
click at [412, 498] on span "Create" at bounding box center [330, 497] width 200 height 14
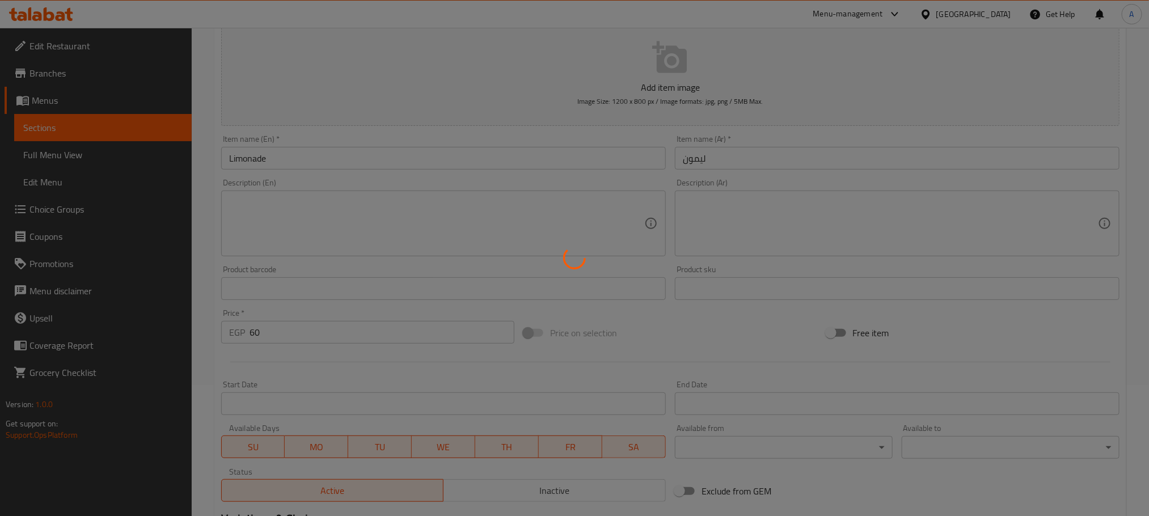
scroll to position [0, 0]
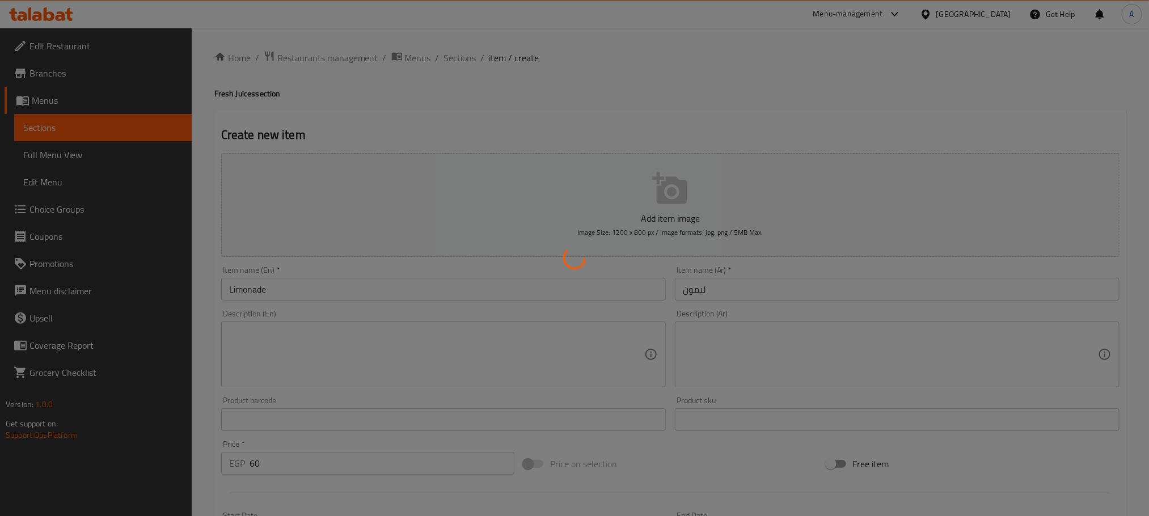
type input "0"
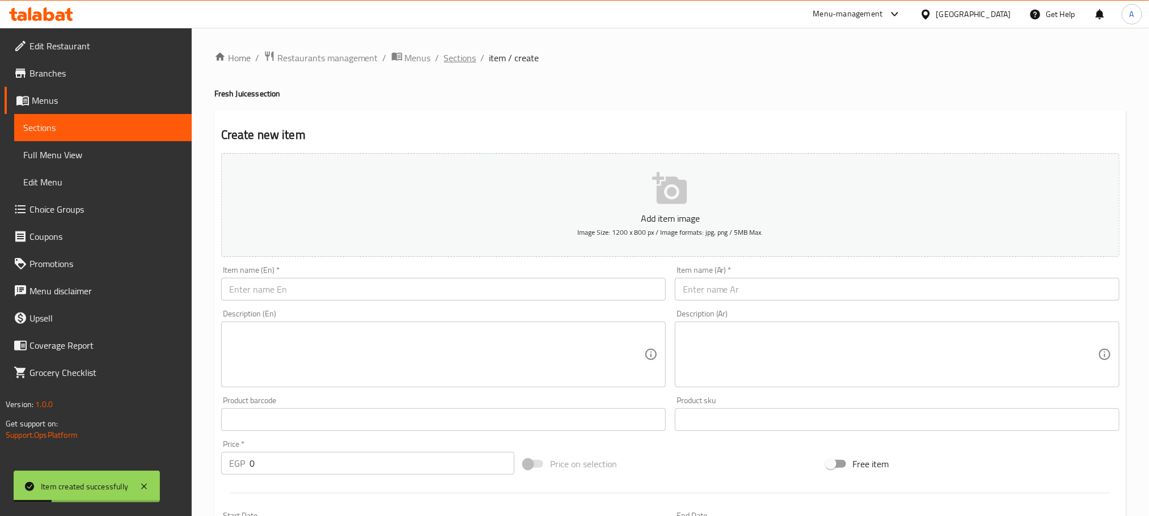
click at [458, 53] on span "Sections" at bounding box center [460, 58] width 32 height 14
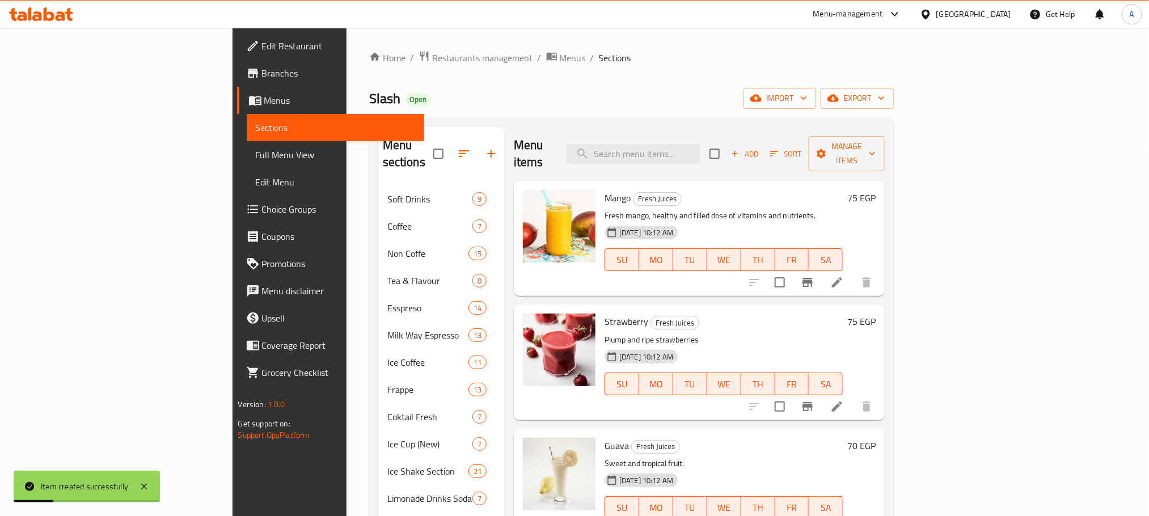
click at [485, 150] on icon "button" at bounding box center [492, 154] width 14 height 14
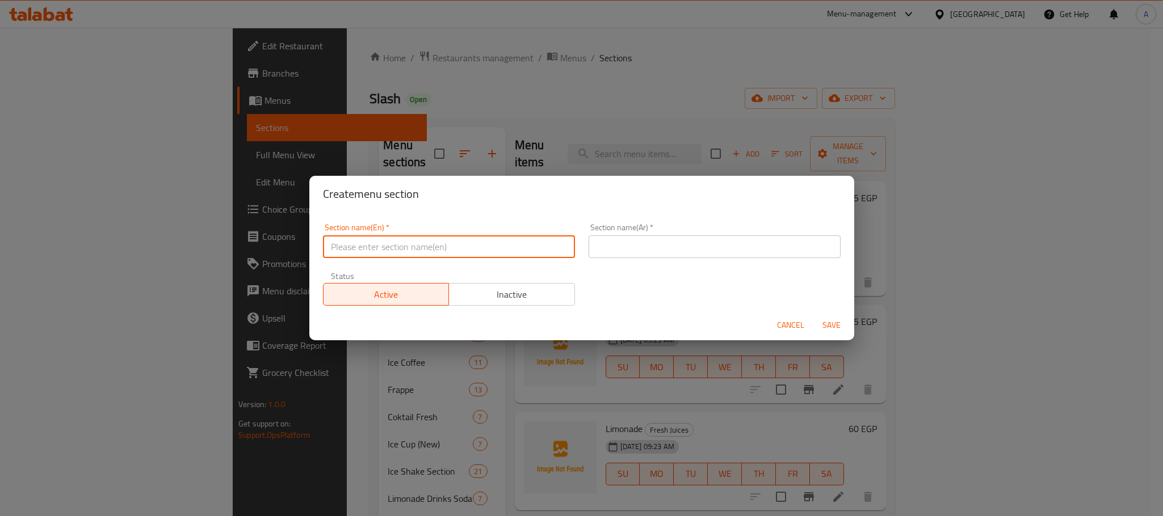
click at [363, 235] on input "text" at bounding box center [449, 246] width 252 height 23
click at [363, 235] on input "Matcha" at bounding box center [449, 246] width 252 height 23
type input "Matcha"
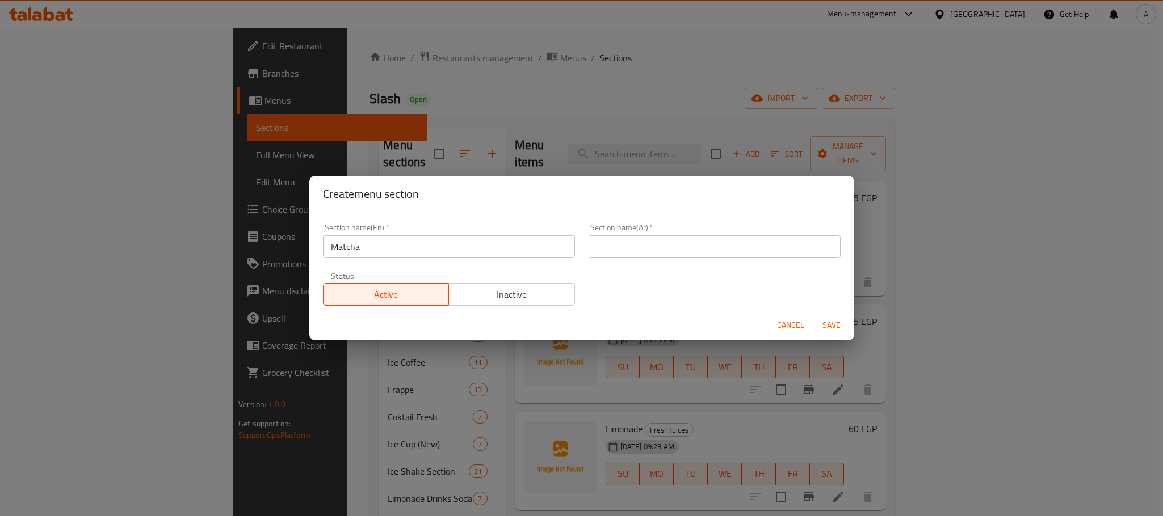
click at [645, 241] on input "text" at bounding box center [714, 246] width 252 height 23
paste input "[PERSON_NAME]"
type input "[PERSON_NAME]"
click at [824, 321] on span "Save" at bounding box center [831, 325] width 27 height 14
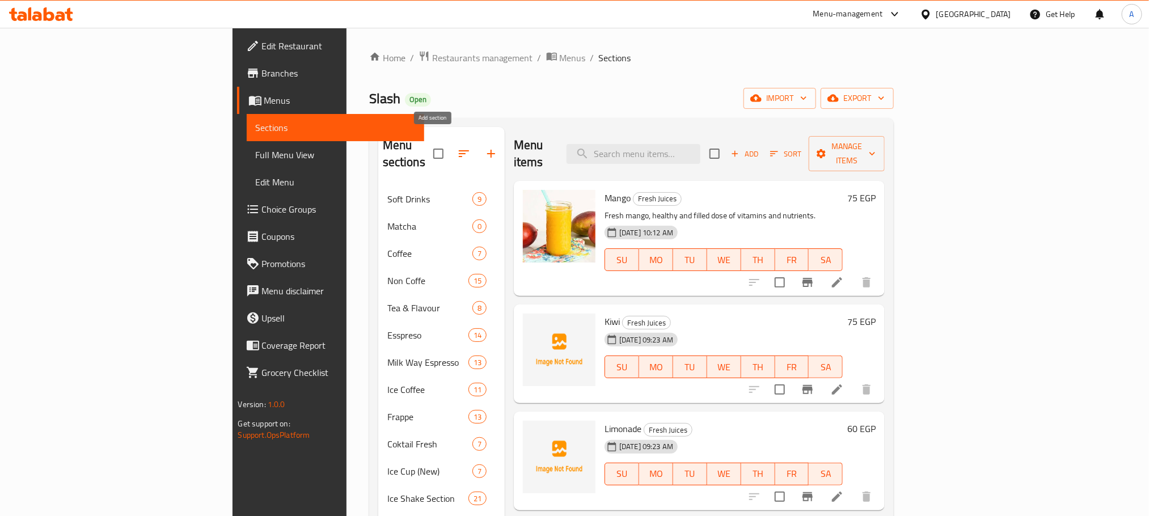
click at [478, 148] on button "button" at bounding box center [491, 153] width 27 height 27
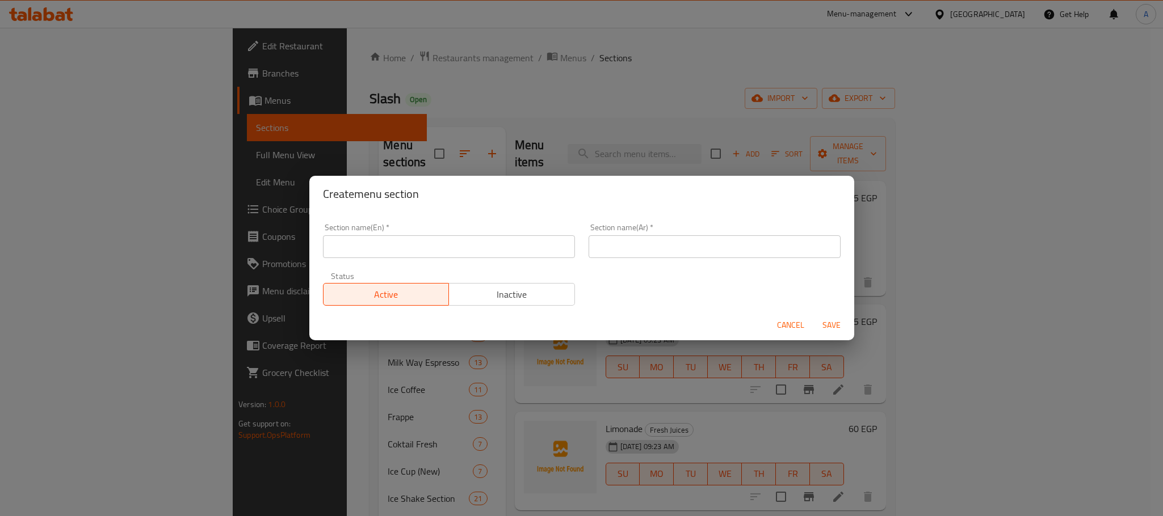
click at [427, 241] on input "text" at bounding box center [449, 246] width 252 height 23
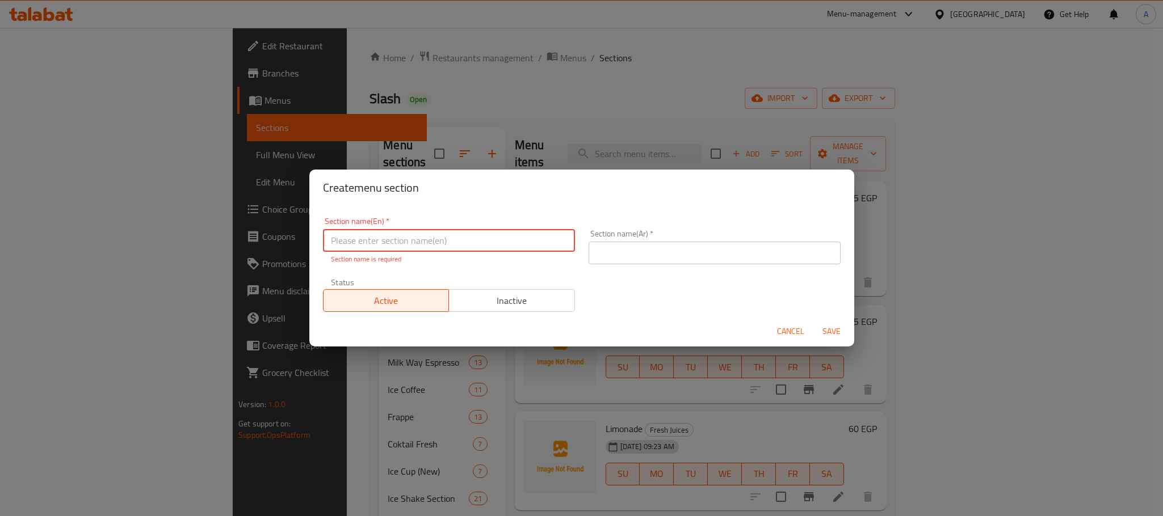
click at [357, 238] on input "text" at bounding box center [449, 240] width 252 height 23
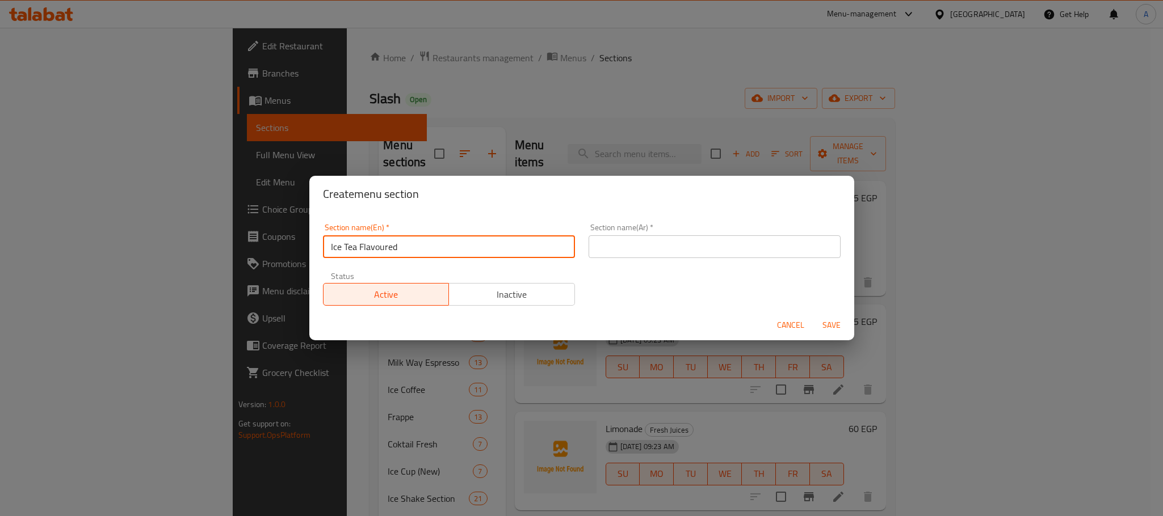
click at [449, 254] on input "Ice Tea Flavoured" at bounding box center [449, 246] width 252 height 23
click at [380, 246] on input "Ice Tea Flavored Section" at bounding box center [449, 246] width 252 height 23
type input "Ice Tea Flavored Section"
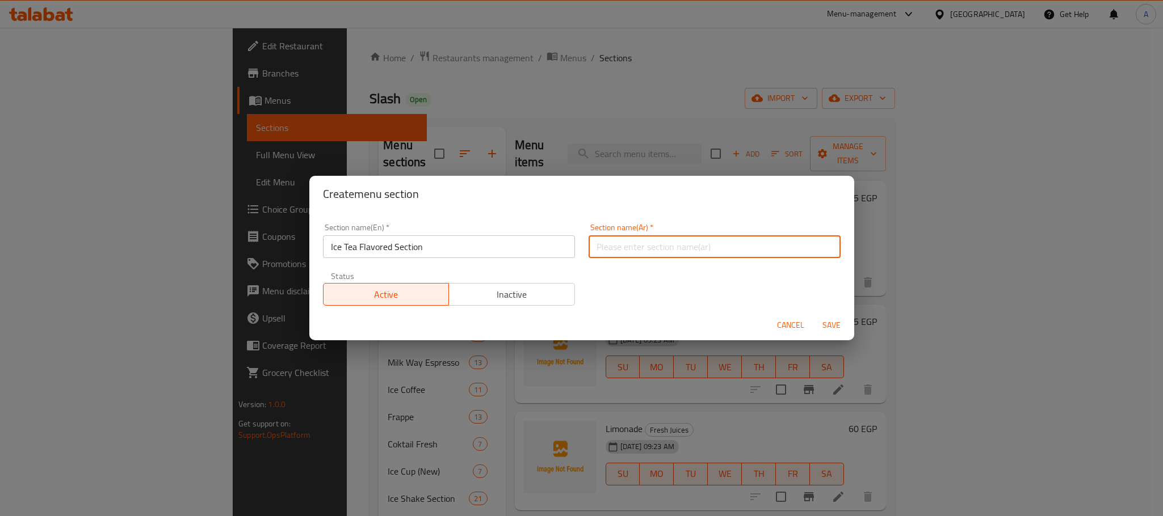
paste input "قسم نكهات الشاي المثلج"
click at [693, 249] on input "text" at bounding box center [714, 246] width 252 height 23
type input "قسم نكهات الشاي المثلج"
click at [824, 323] on span "Save" at bounding box center [831, 325] width 27 height 14
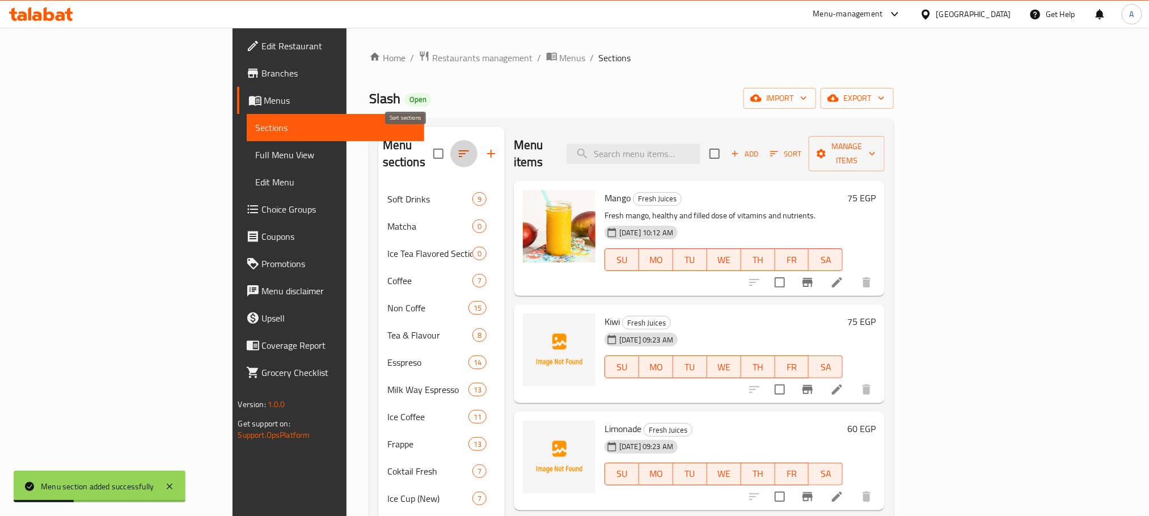
click at [457, 151] on icon "button" at bounding box center [464, 154] width 14 height 14
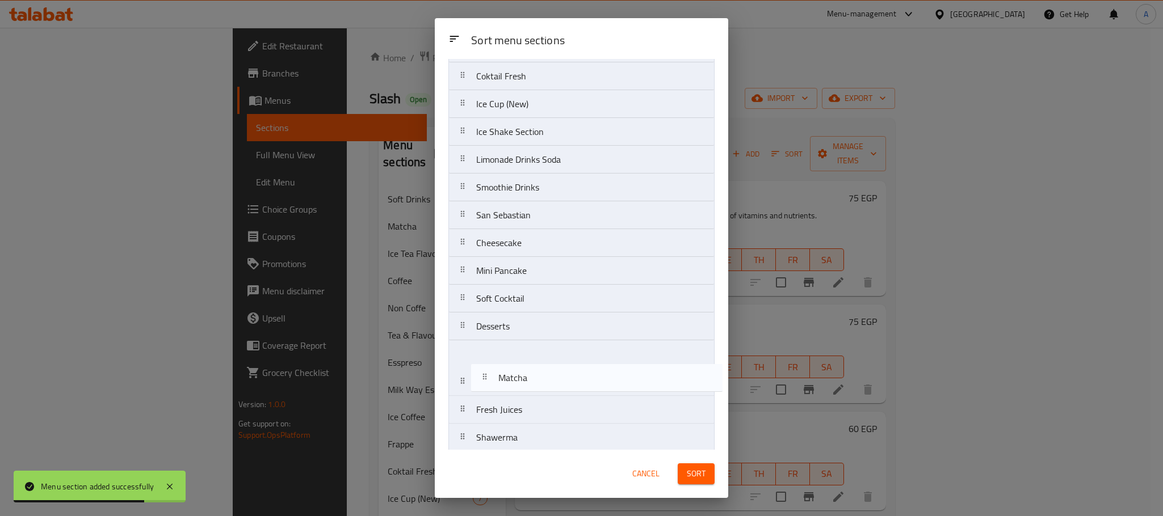
scroll to position [284, 0]
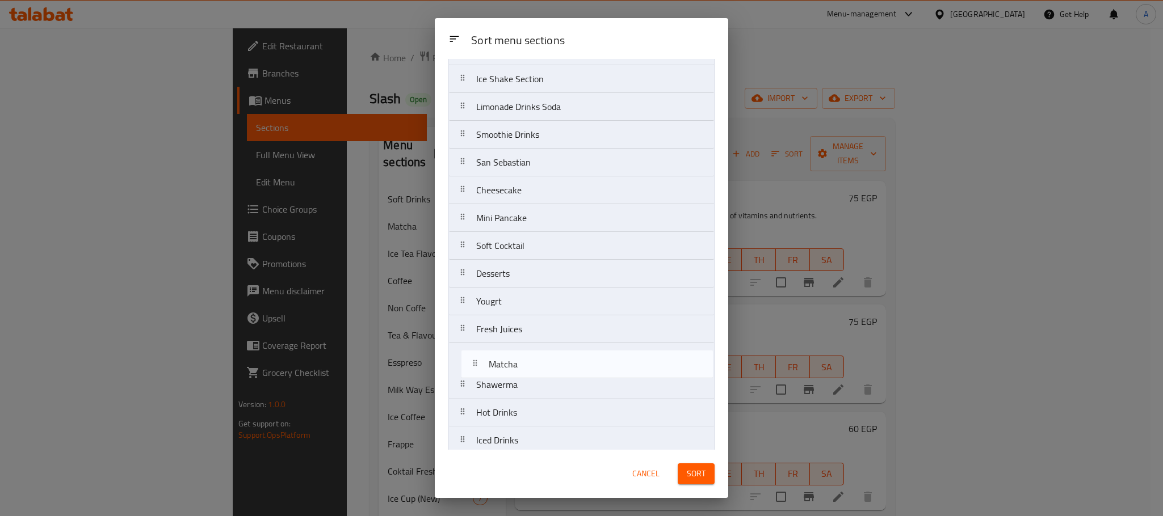
drag, startPoint x: 498, startPoint y: 140, endPoint x: 509, endPoint y: 373, distance: 234.1
click at [509, 373] on nav "Soft Drinks Matcha Ice Tea Flavored Section Coffee Non Coffe Tea & Flavour Essp…" at bounding box center [581, 510] width 266 height 1502
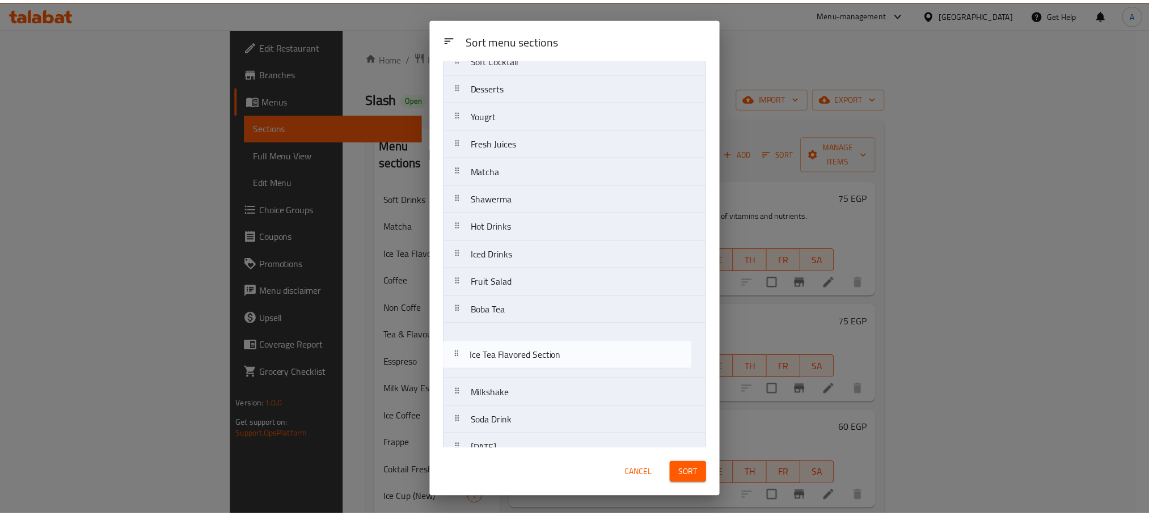
scroll to position [494, 0]
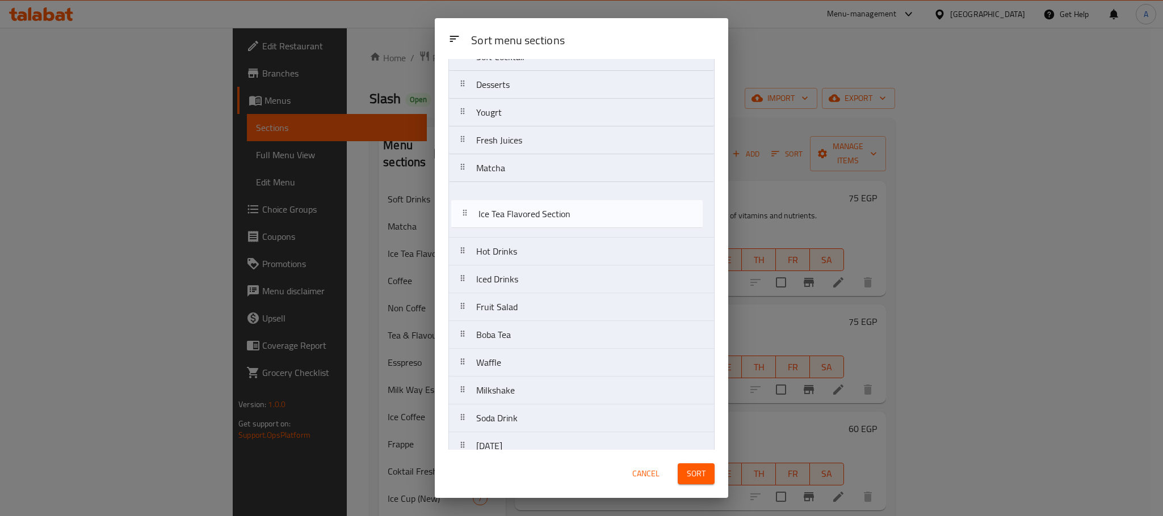
drag, startPoint x: 534, startPoint y: 142, endPoint x: 536, endPoint y: 224, distance: 81.7
click at [536, 224] on nav "Soft Drinks Ice Tea Flavored Section Coffee Non Coffe Tea & Flavour Esspreso Mi…" at bounding box center [581, 349] width 266 height 1502
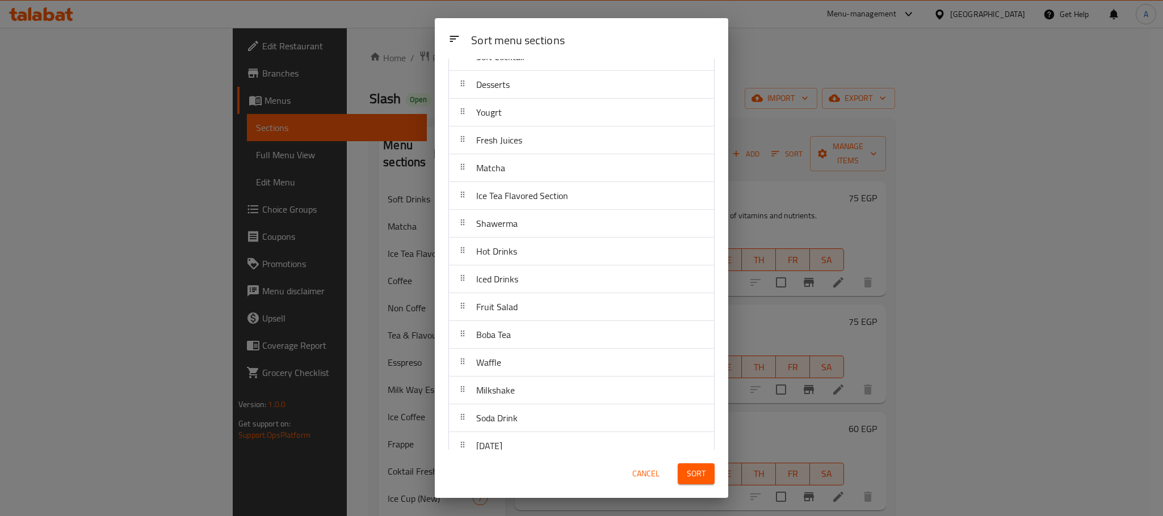
click at [677, 470] on button "Sort" at bounding box center [695, 474] width 37 height 21
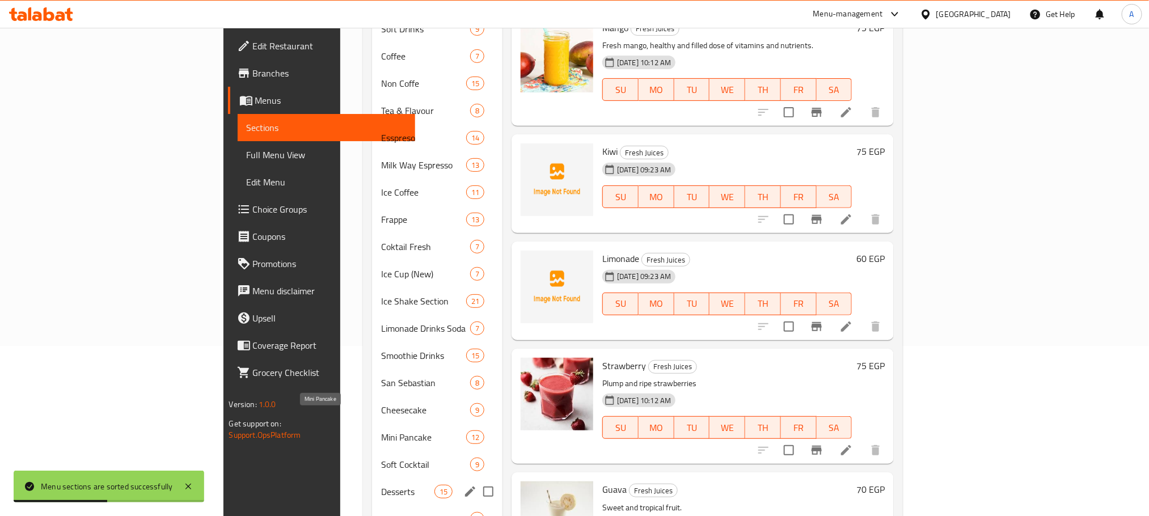
scroll to position [340, 0]
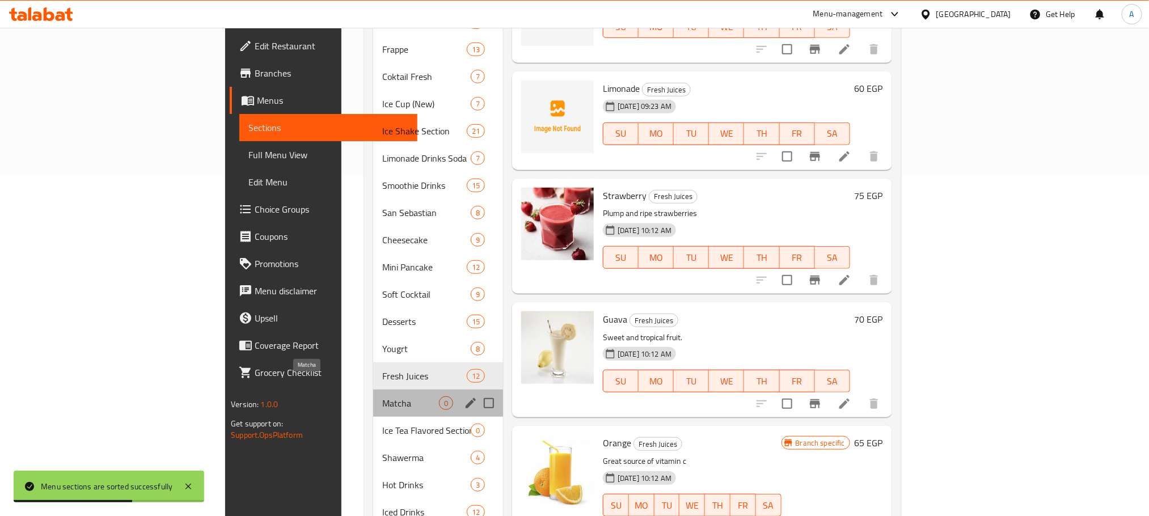
click at [382, 397] on span "Matcha" at bounding box center [410, 404] width 56 height 14
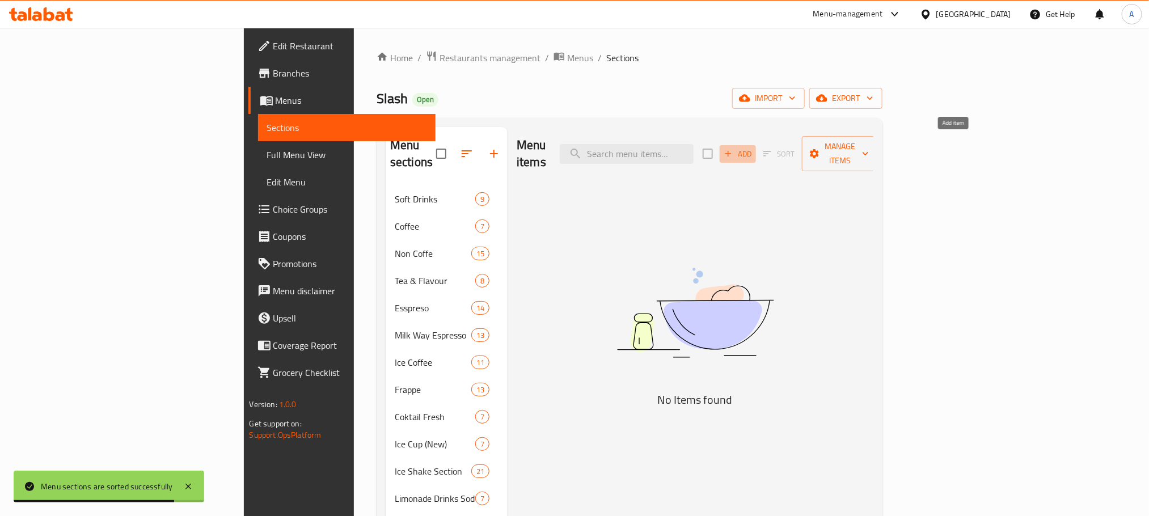
click at [753, 148] on span "Add" at bounding box center [738, 154] width 31 height 13
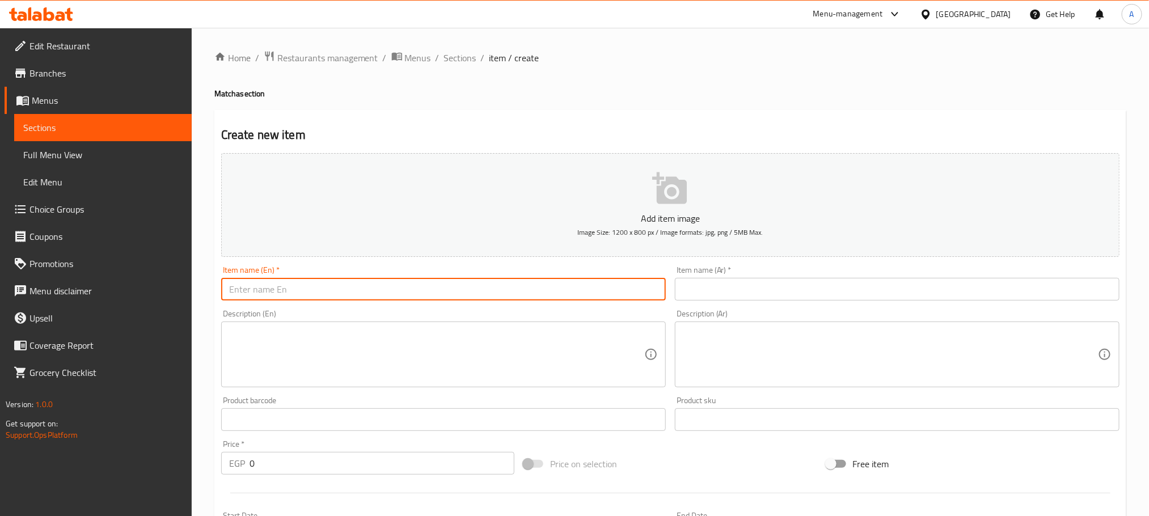
click at [339, 290] on input "text" at bounding box center [443, 289] width 445 height 23
paste input "VANILLA MATCHA"
click at [339, 290] on input "VANILLA MATCHA" at bounding box center [443, 289] width 445 height 23
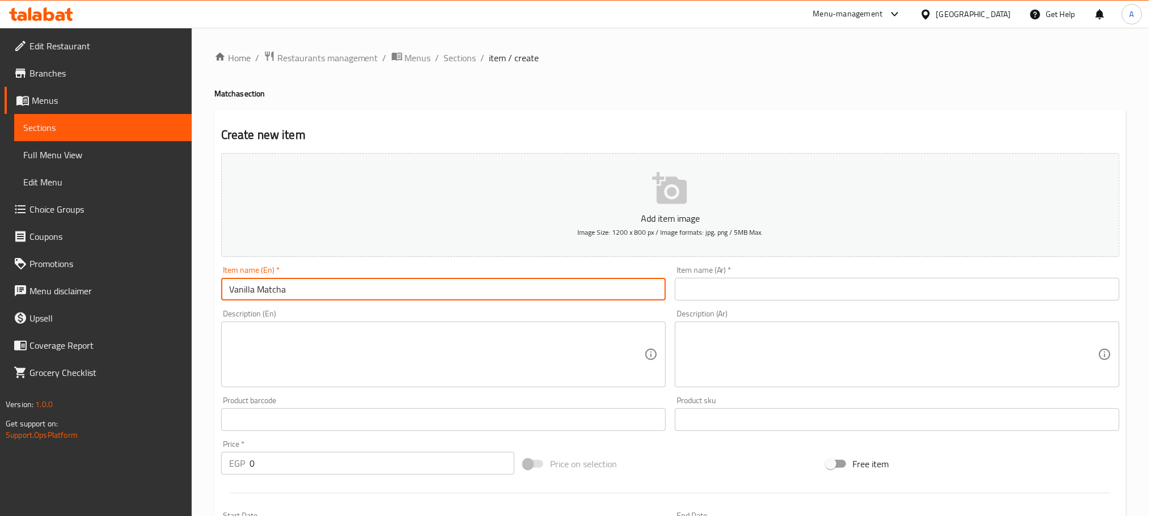
type input "Vanilla Matcha"
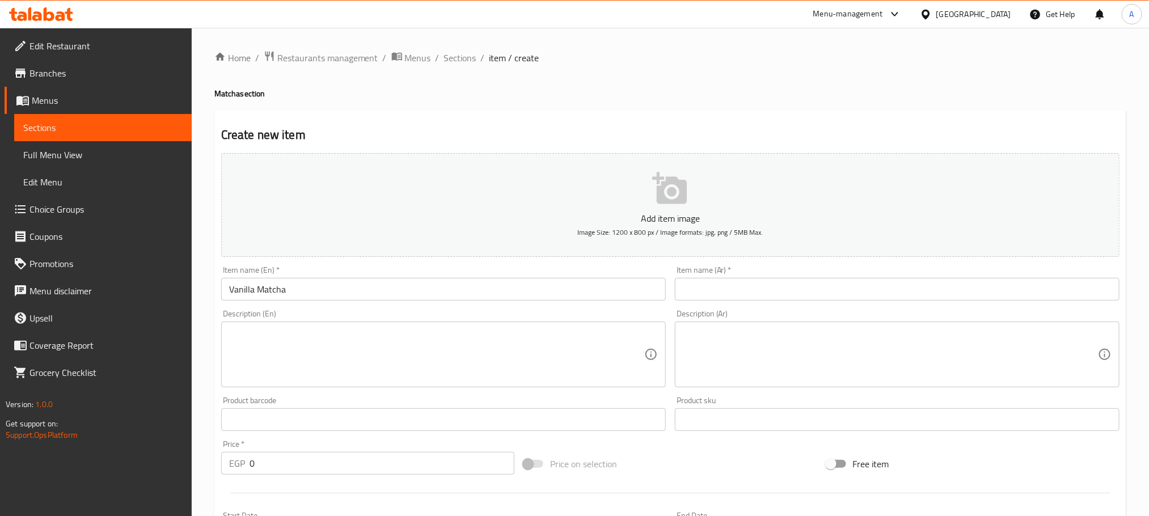
click at [732, 289] on input "text" at bounding box center [897, 289] width 445 height 23
paste input "[PERSON_NAME]"
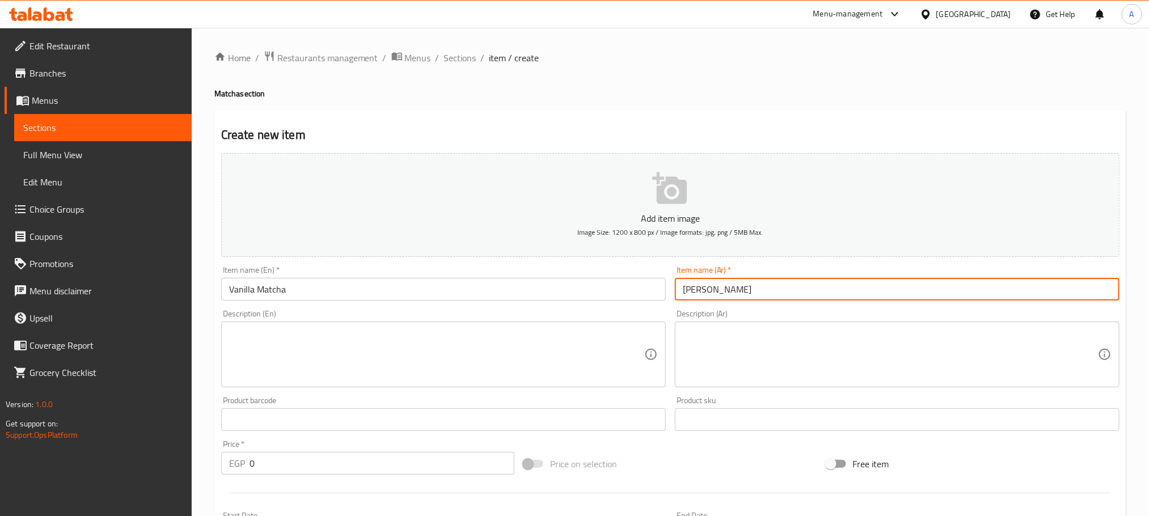
type input "[PERSON_NAME]"
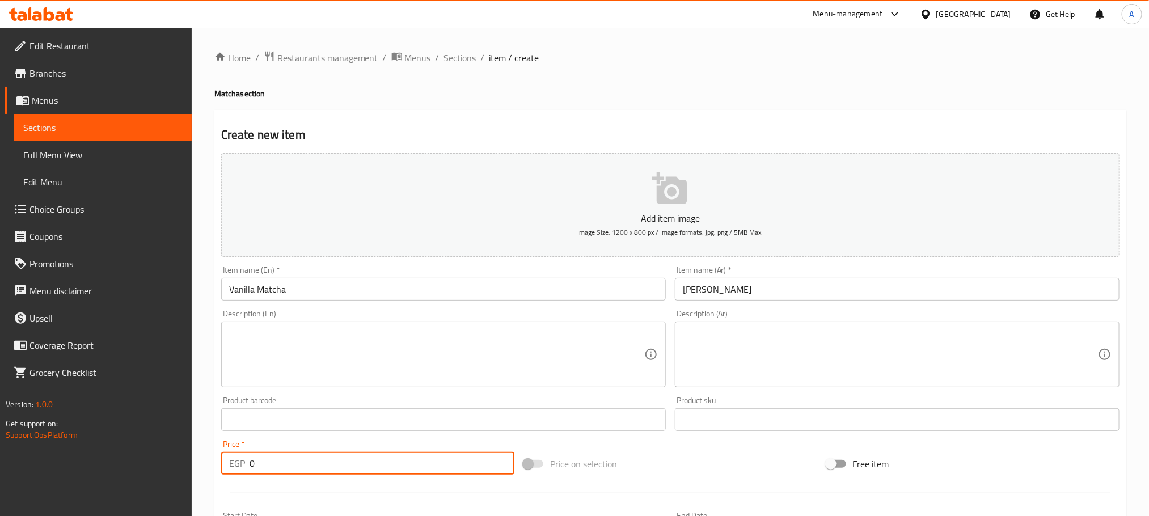
click at [251, 464] on input "0" at bounding box center [382, 463] width 265 height 23
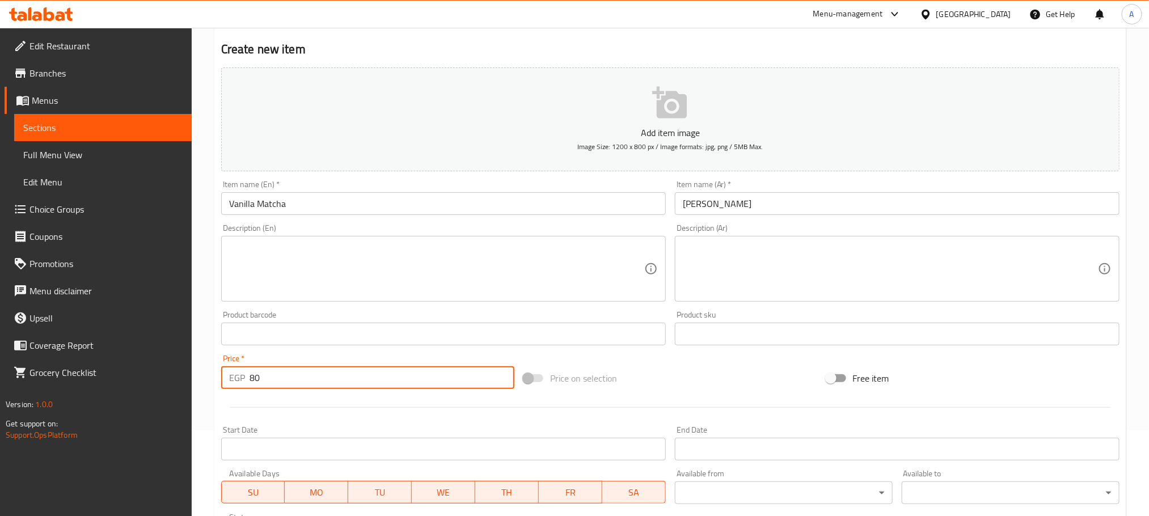
scroll to position [85, 0]
type input "80"
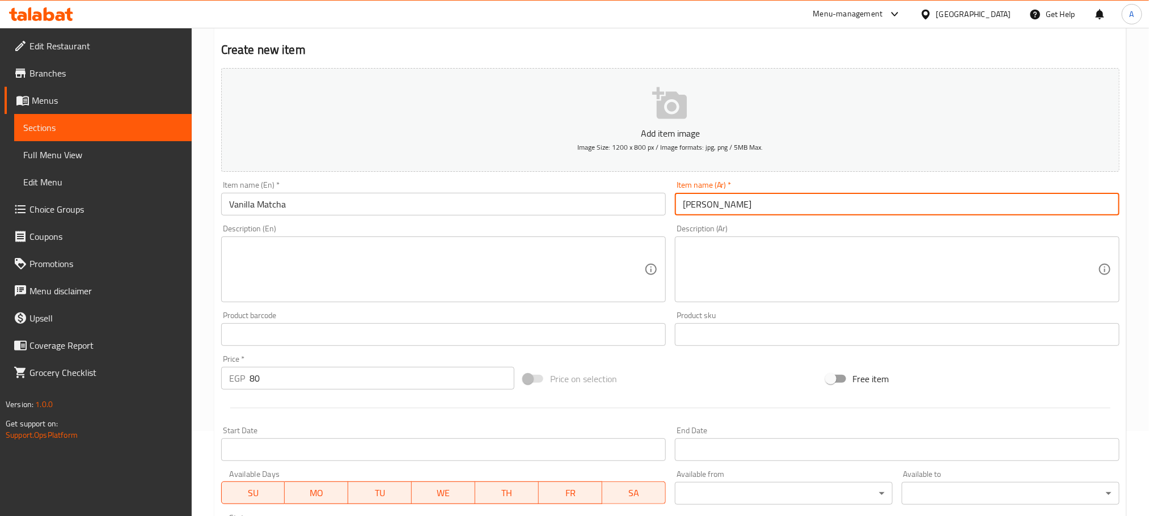
click at [703, 207] on input "[PERSON_NAME]" at bounding box center [897, 204] width 445 height 23
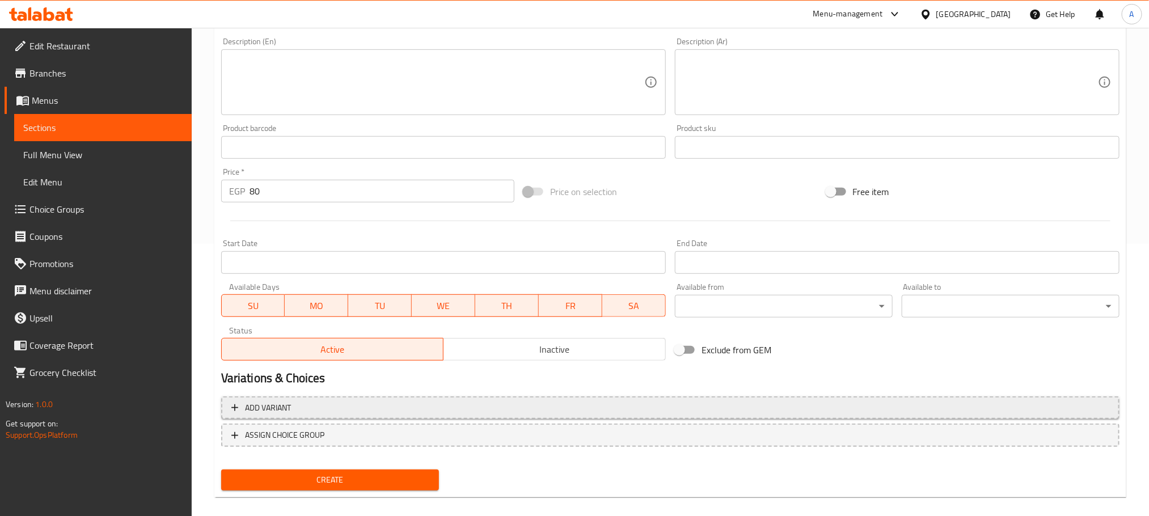
scroll to position [284, 0]
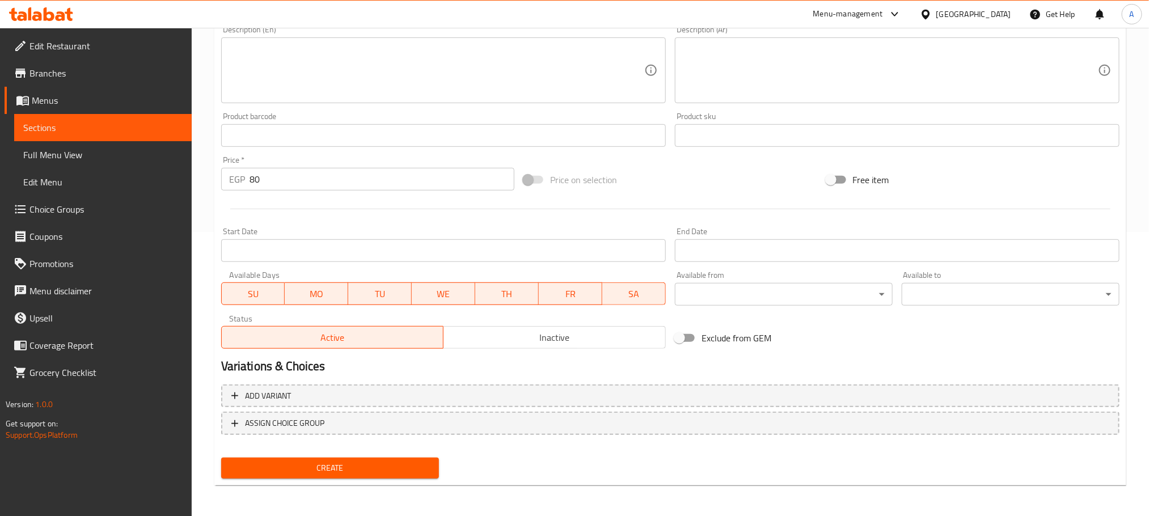
type input "[PERSON_NAME]"
click at [361, 477] on button "Create" at bounding box center [330, 468] width 218 height 21
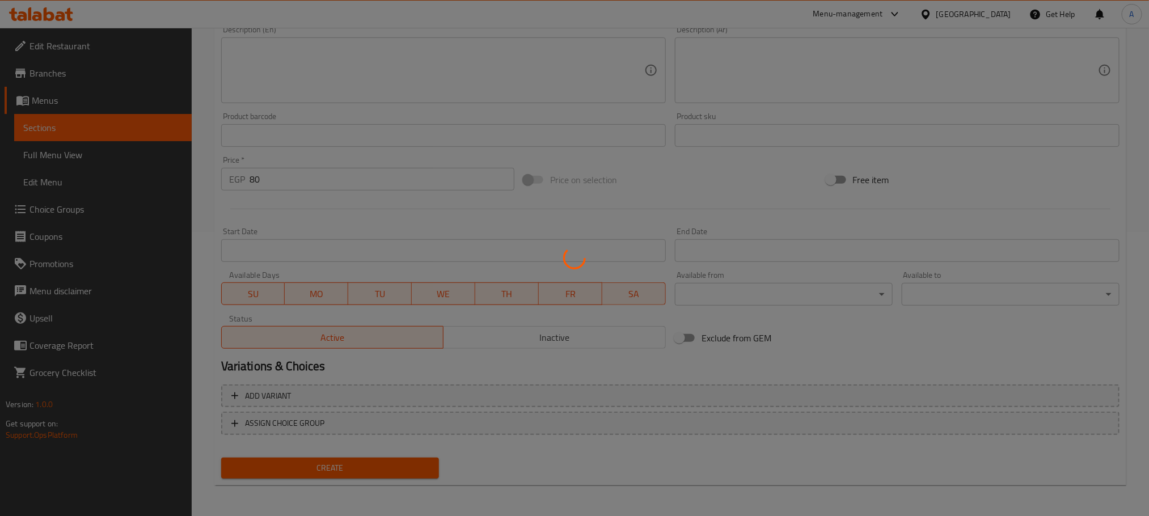
type input "0"
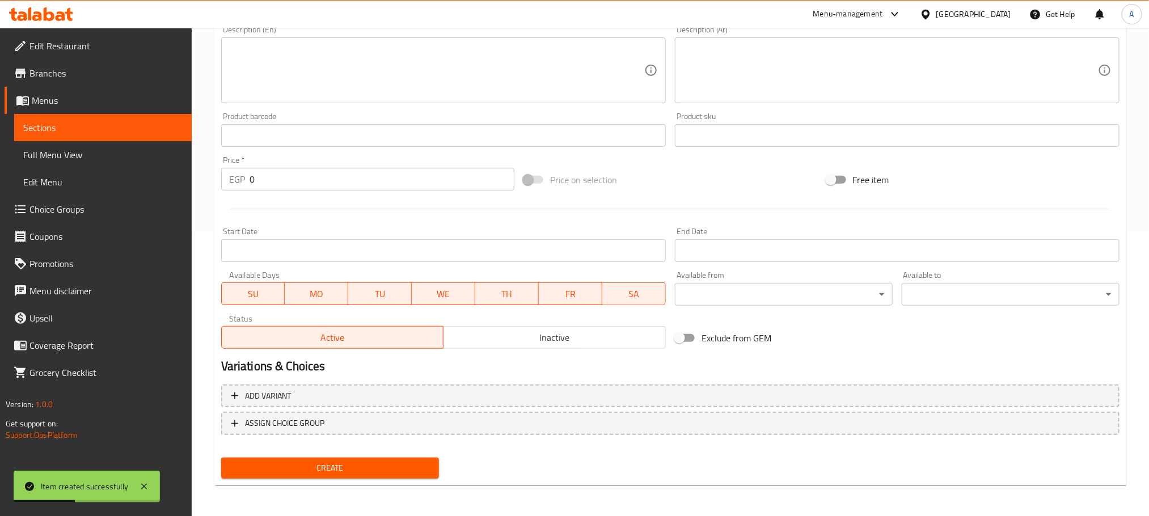
scroll to position [114, 0]
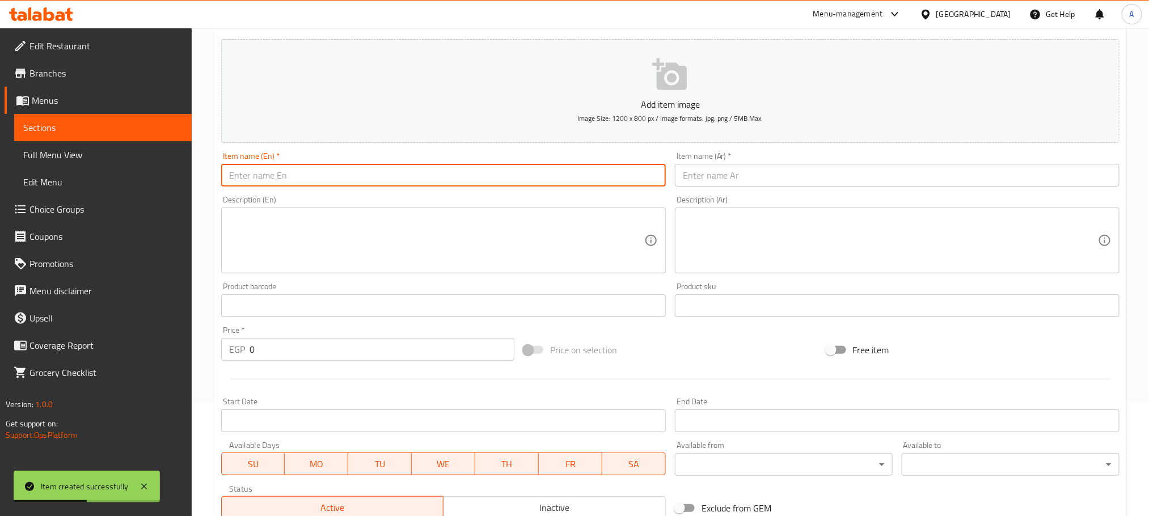
click at [307, 172] on input "text" at bounding box center [443, 175] width 445 height 23
paste input "[PERSON_NAME]"
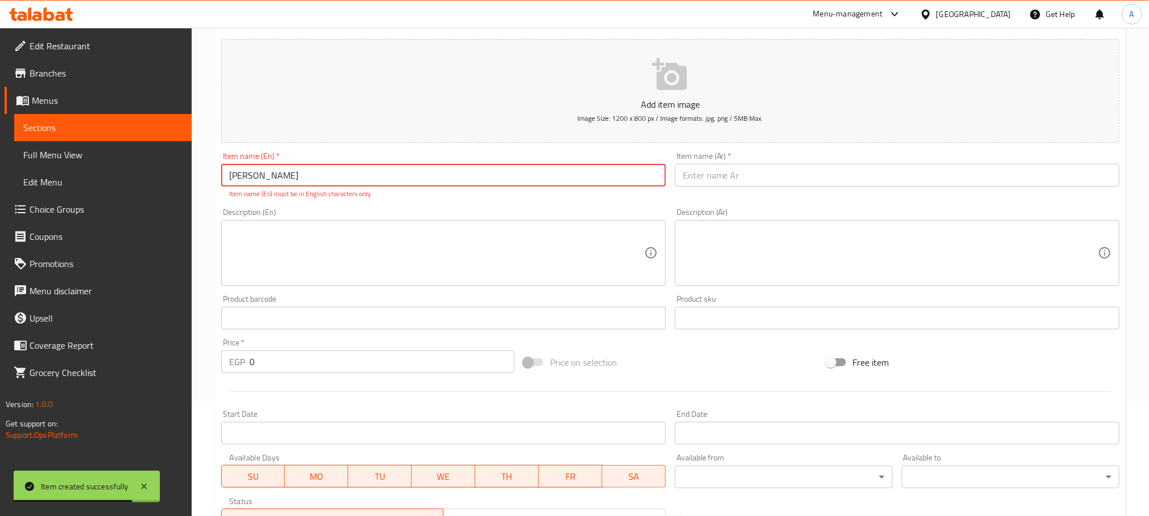
click at [355, 170] on input "[PERSON_NAME]" at bounding box center [443, 175] width 445 height 23
paste input "MATCHA BLUEBERRY"
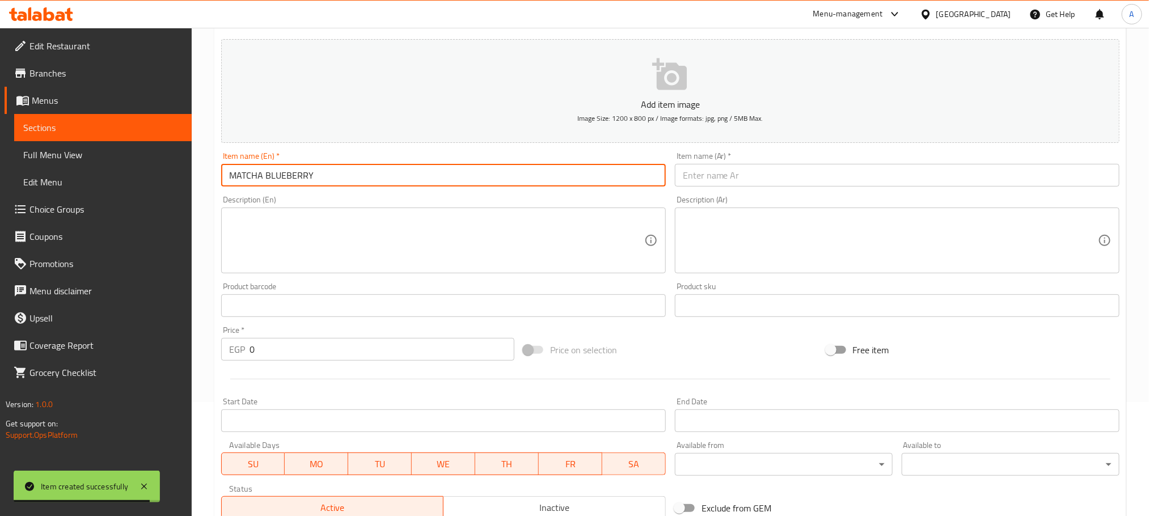
click at [355, 170] on input "MATCHA BLUEBERRY" at bounding box center [443, 175] width 445 height 23
type input "Matcha Blueberry"
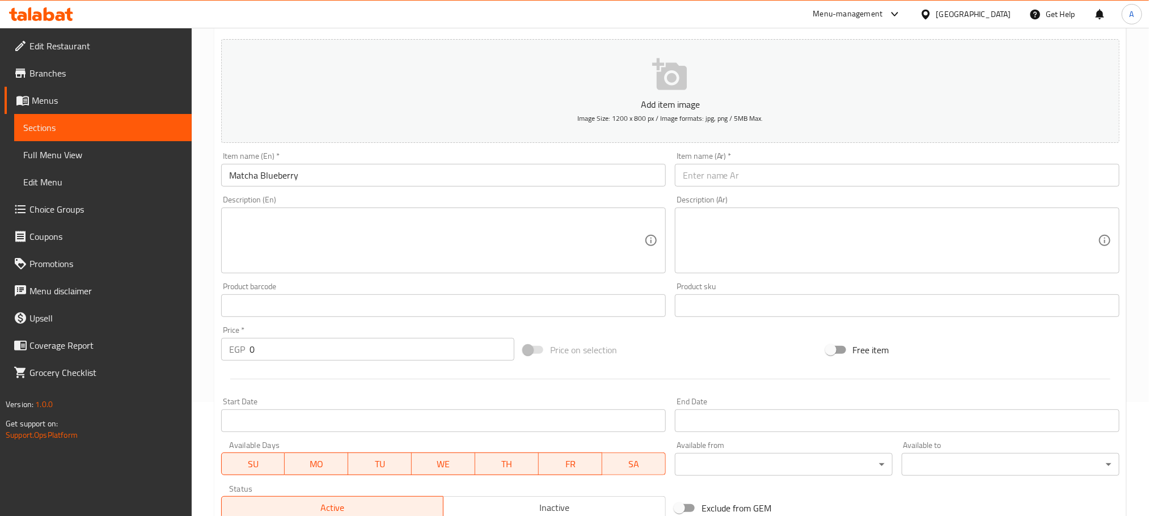
paste input "[PERSON_NAME]"
click at [765, 184] on input "text" at bounding box center [897, 175] width 445 height 23
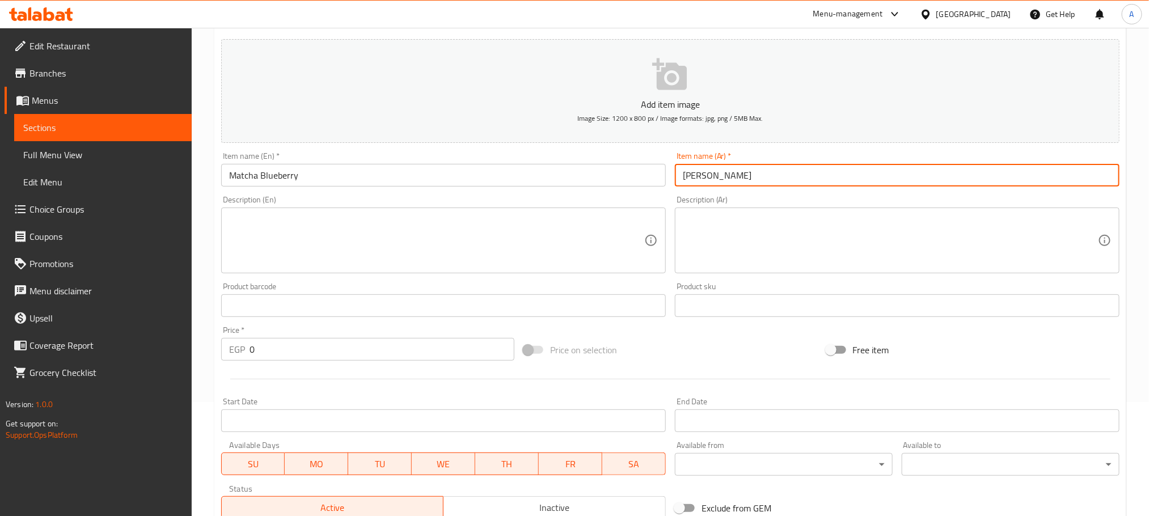
type input "[PERSON_NAME]"
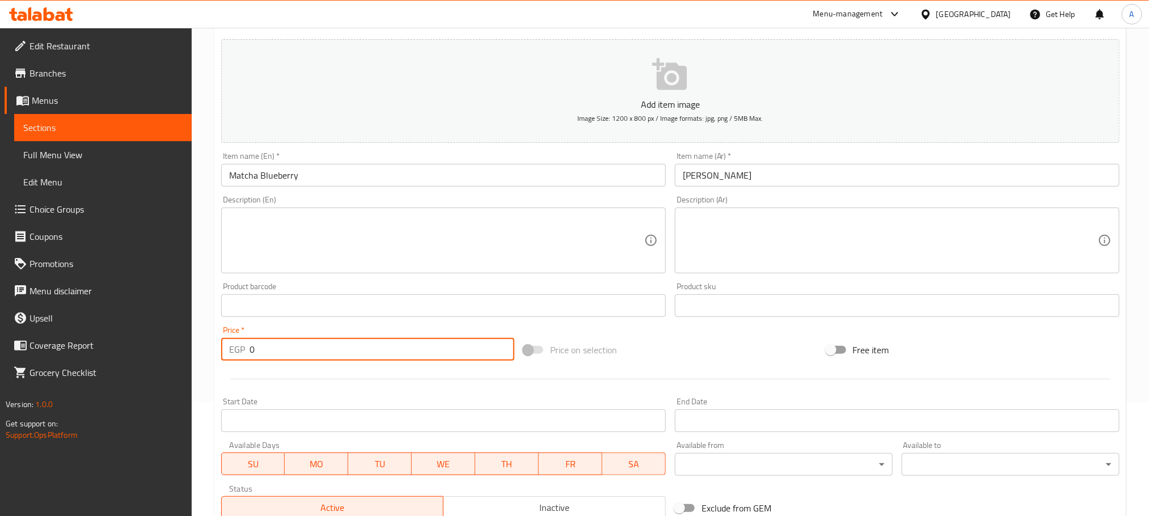
drag, startPoint x: 255, startPoint y: 353, endPoint x: 235, endPoint y: 351, distance: 20.6
click at [235, 351] on div "EGP 0 Price *" at bounding box center [367, 349] width 293 height 23
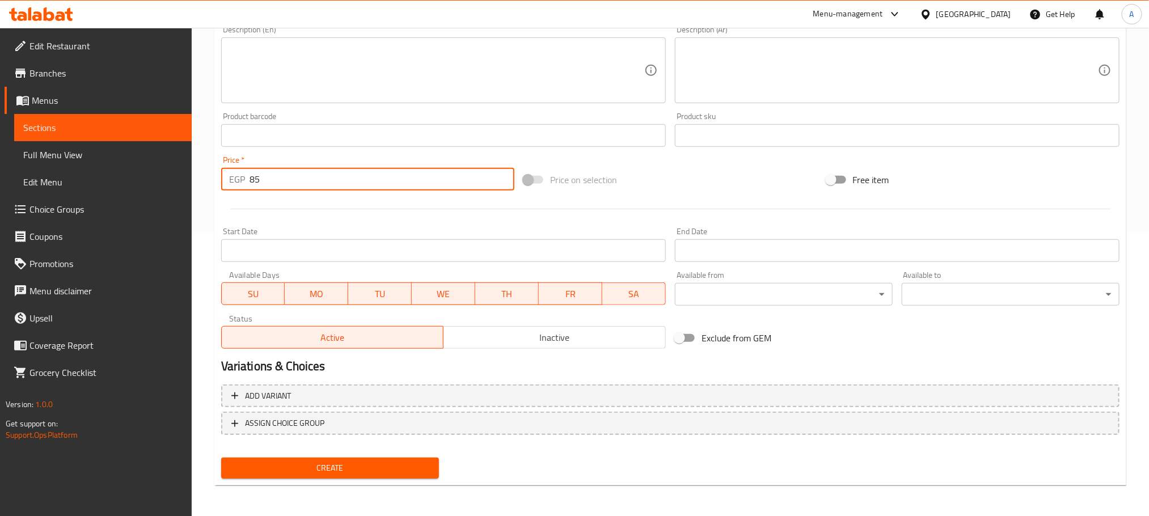
type input "85"
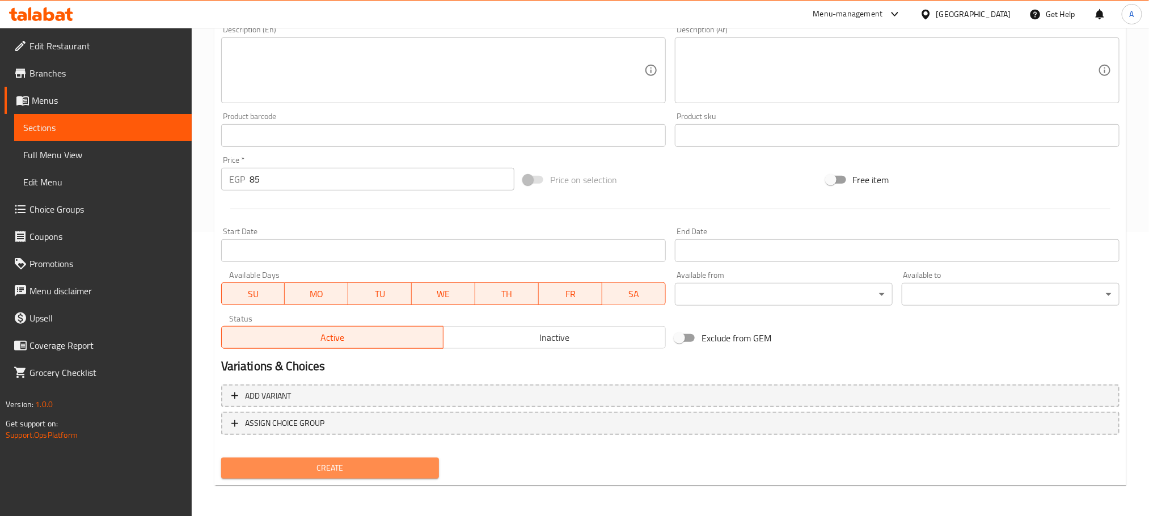
click at [352, 468] on span "Create" at bounding box center [330, 468] width 200 height 14
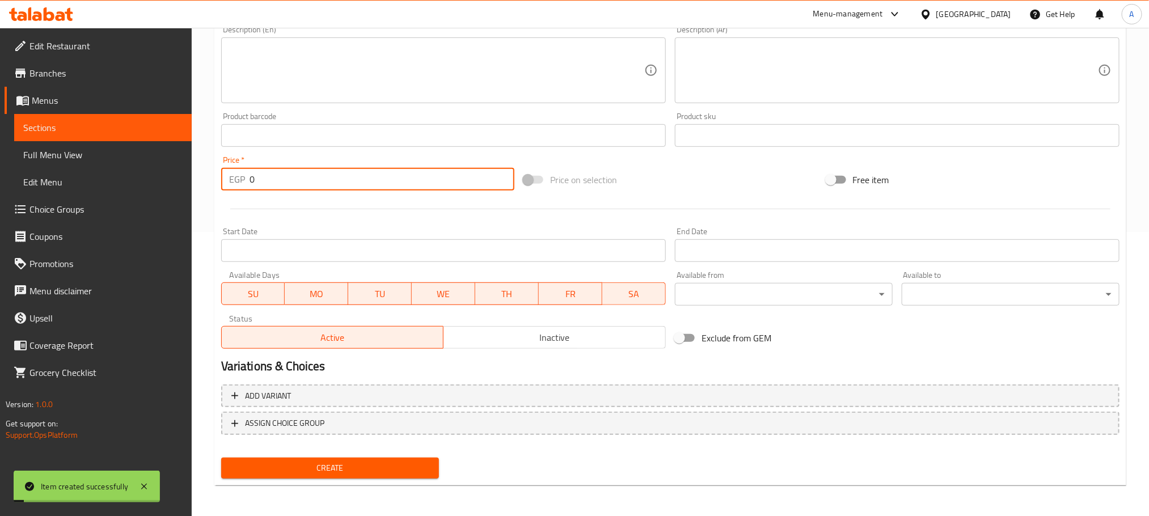
drag, startPoint x: 278, startPoint y: 181, endPoint x: 229, endPoint y: 181, distance: 49.4
click at [229, 181] on div "EGP 0 Price *" at bounding box center [367, 179] width 293 height 23
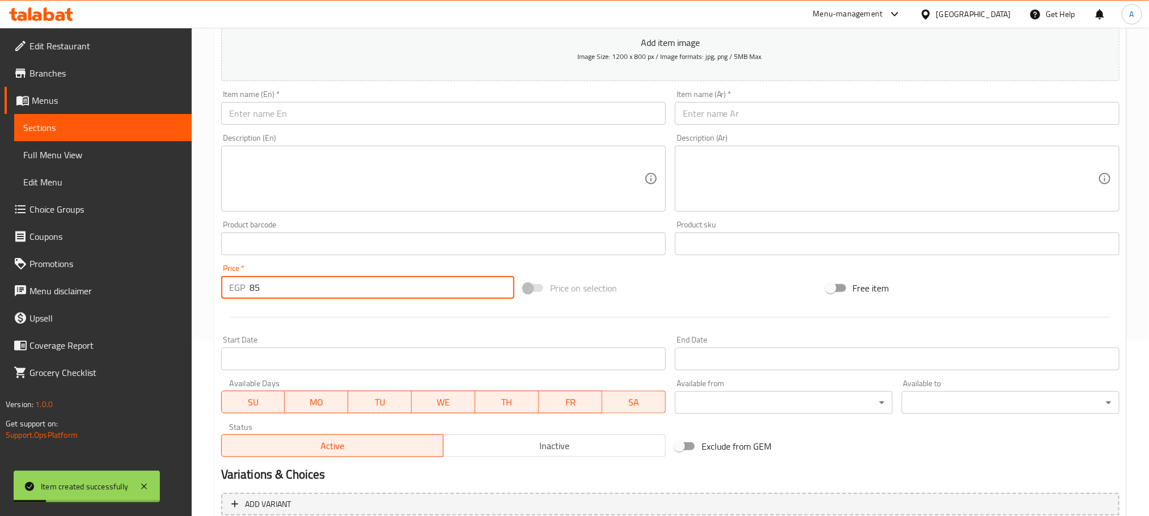
scroll to position [114, 0]
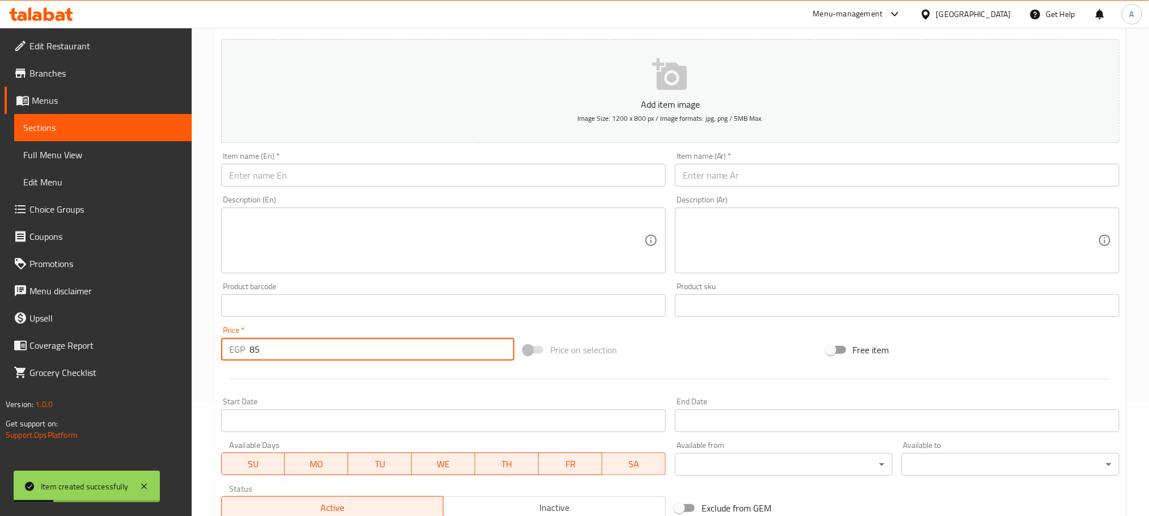
type input "85"
click at [281, 181] on input "text" at bounding box center [443, 175] width 445 height 23
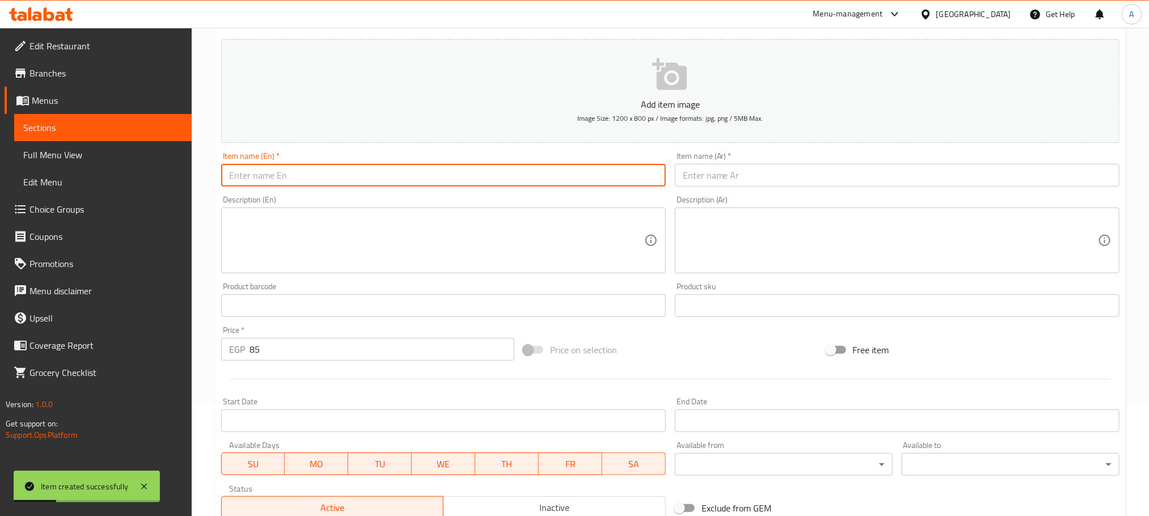
paste input "MATCH MIXBERRY"
click at [281, 181] on input "MATCH MIXBERRY" at bounding box center [443, 175] width 445 height 23
type input "Match Mixberry"
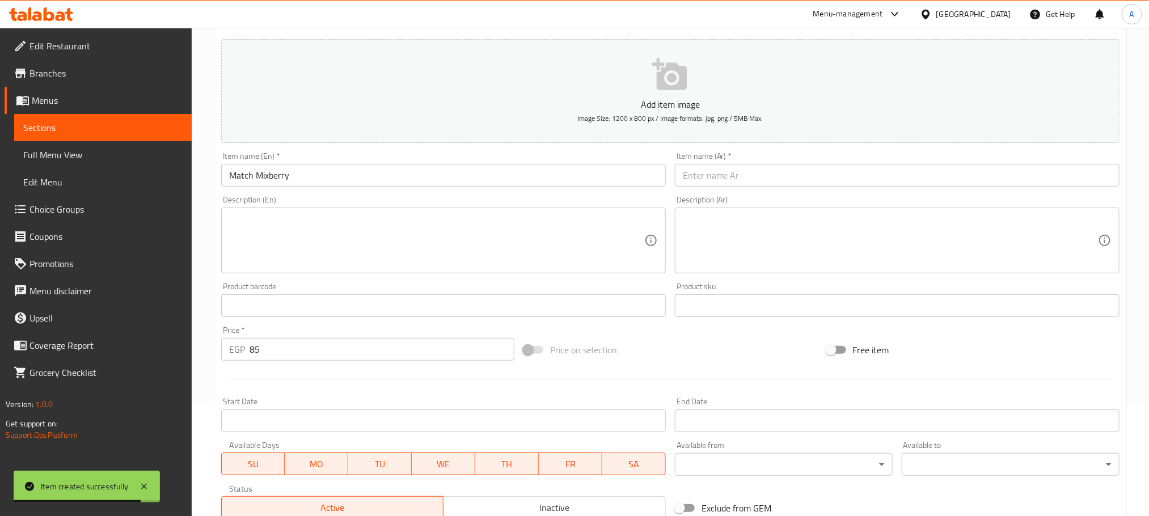
click at [752, 174] on input "text" at bounding box center [897, 175] width 445 height 23
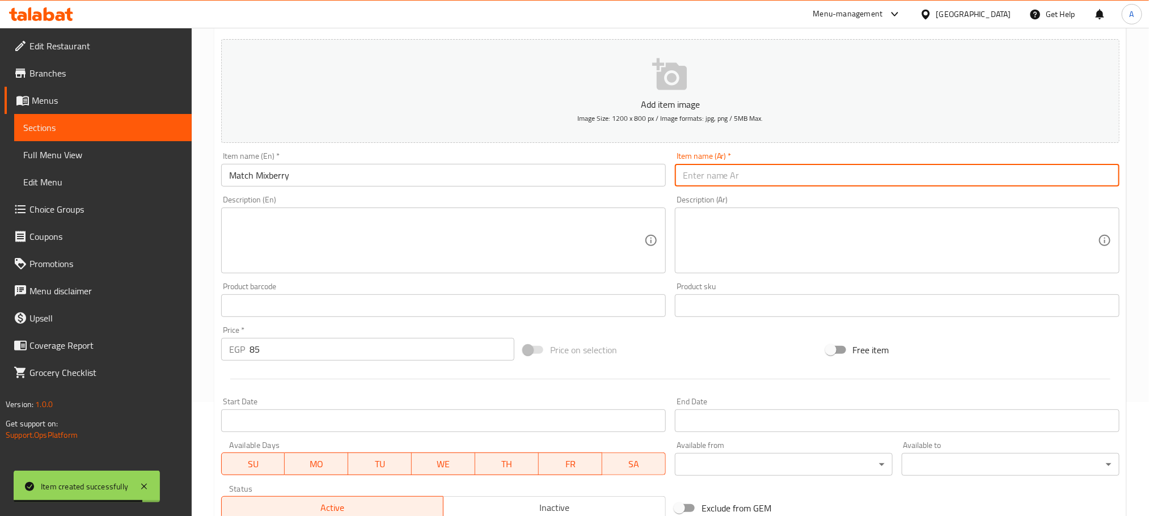
paste input "ماتش ميكس بيري"
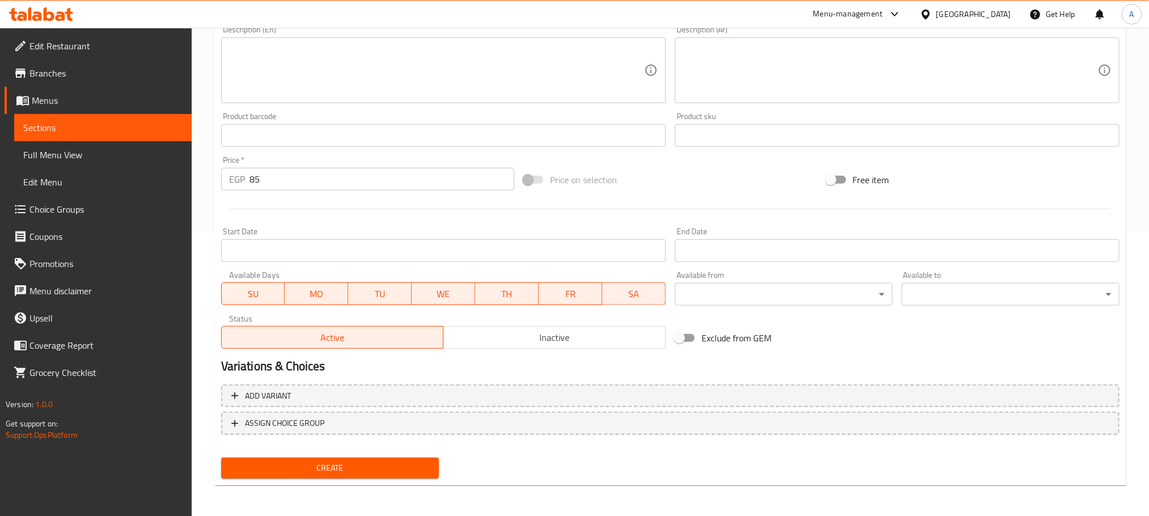
type input "ماتش ميكس بيري"
click at [420, 466] on span "Create" at bounding box center [330, 468] width 200 height 14
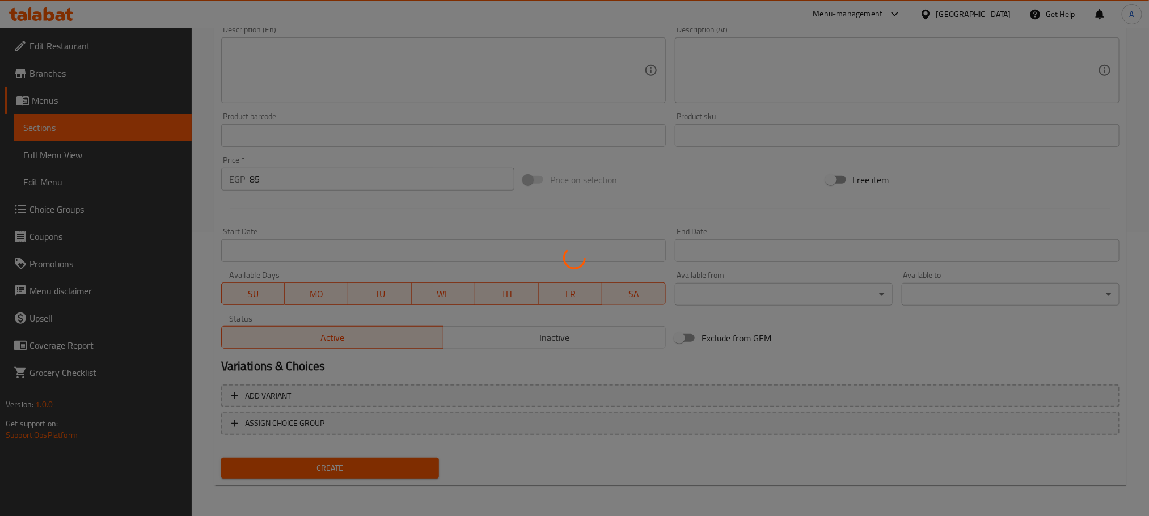
type input "0"
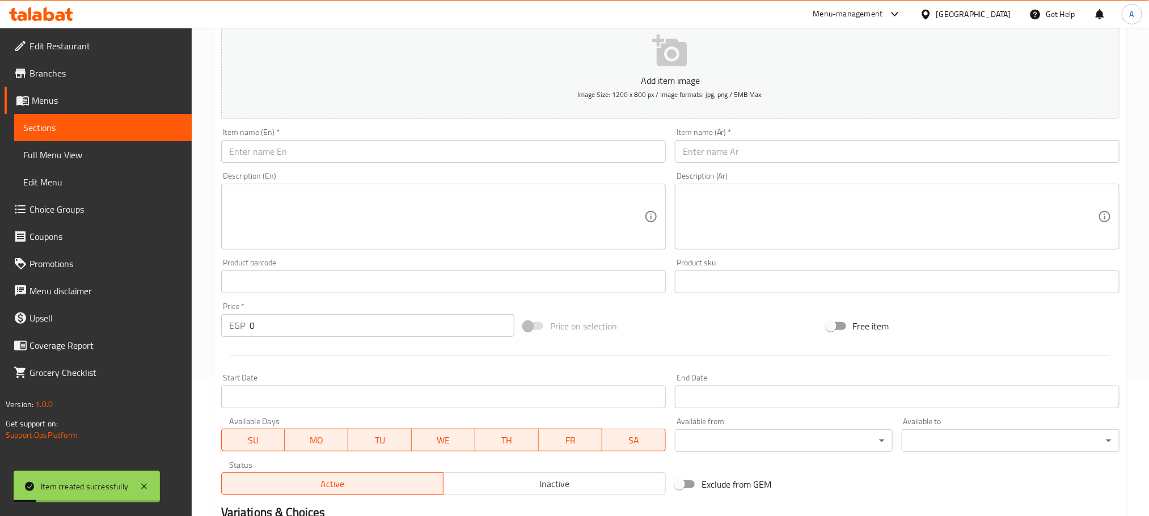
scroll to position [114, 0]
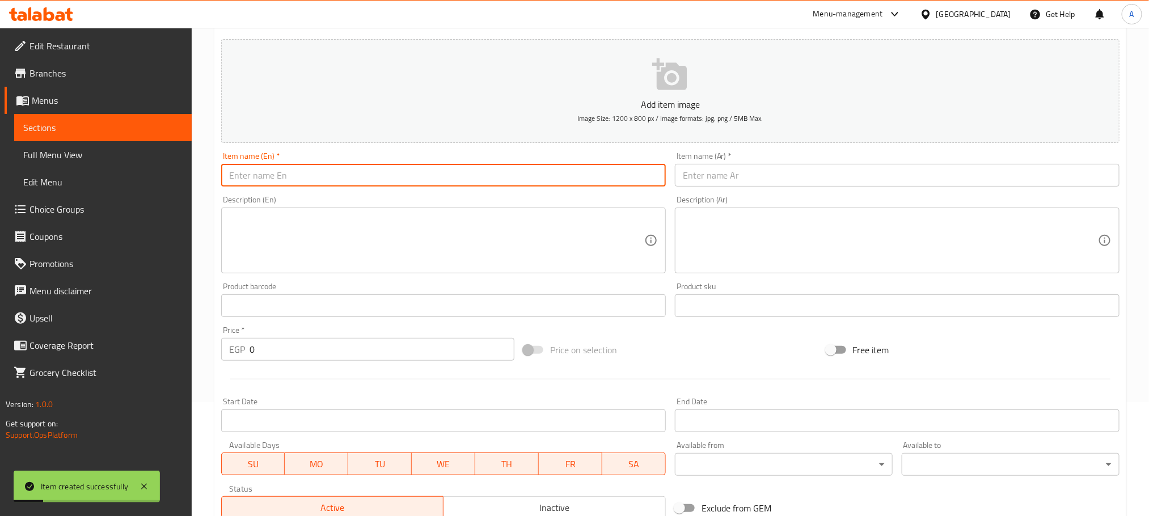
click at [331, 166] on input "text" at bounding box center [443, 175] width 445 height 23
paste input "MATCHA STRAWBERRY"
click at [331, 166] on input "MATCHA STRAWBERRY" at bounding box center [443, 175] width 445 height 23
type input "MATCHA STRAWBERRY"
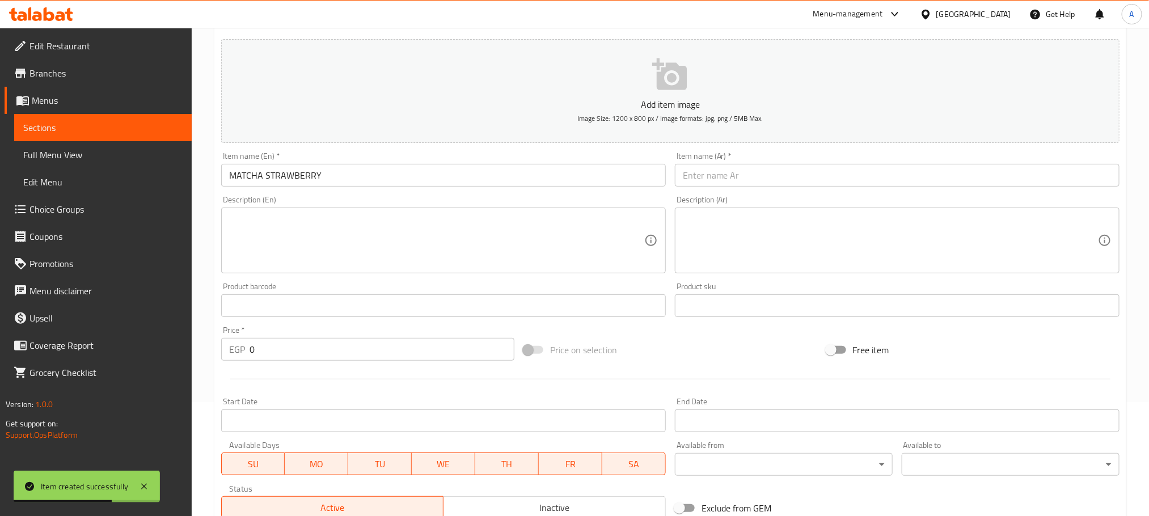
paste input "ماتشا الفراولة"
click at [1039, 177] on input "text" at bounding box center [897, 175] width 445 height 23
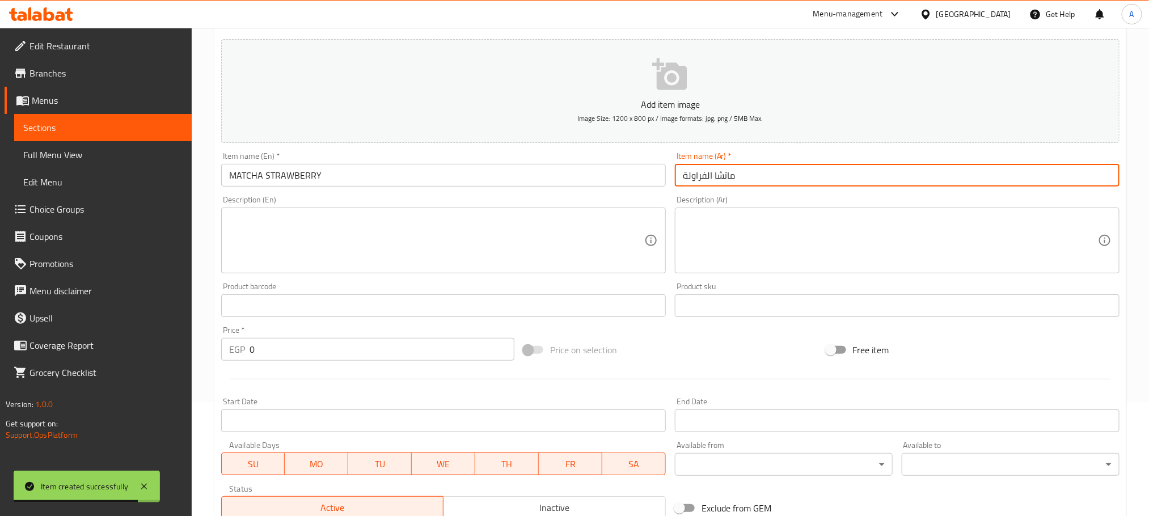
click at [706, 174] on input "ماتشا الفراولة" at bounding box center [897, 175] width 445 height 23
type input "ماتشا فراولة"
click at [332, 181] on input "MATCHA STRAWBERRY" at bounding box center [443, 175] width 445 height 23
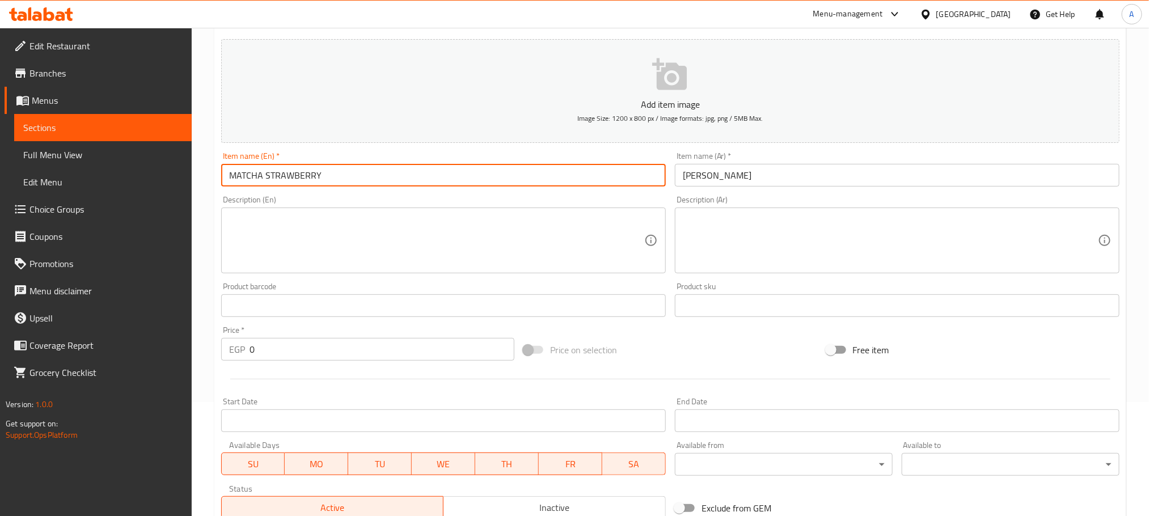
click at [332, 181] on input "MATCHA STRAWBERRY" at bounding box center [443, 175] width 445 height 23
type input "Matcha Strawberry"
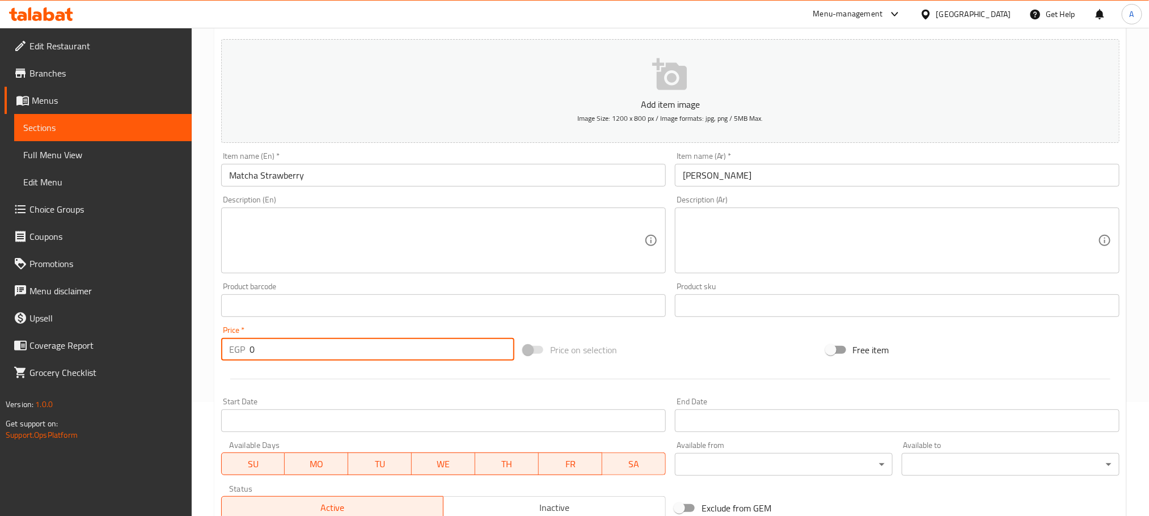
drag, startPoint x: 258, startPoint y: 349, endPoint x: 244, endPoint y: 352, distance: 14.0
click at [244, 352] on div "EGP 0 Price *" at bounding box center [367, 349] width 293 height 23
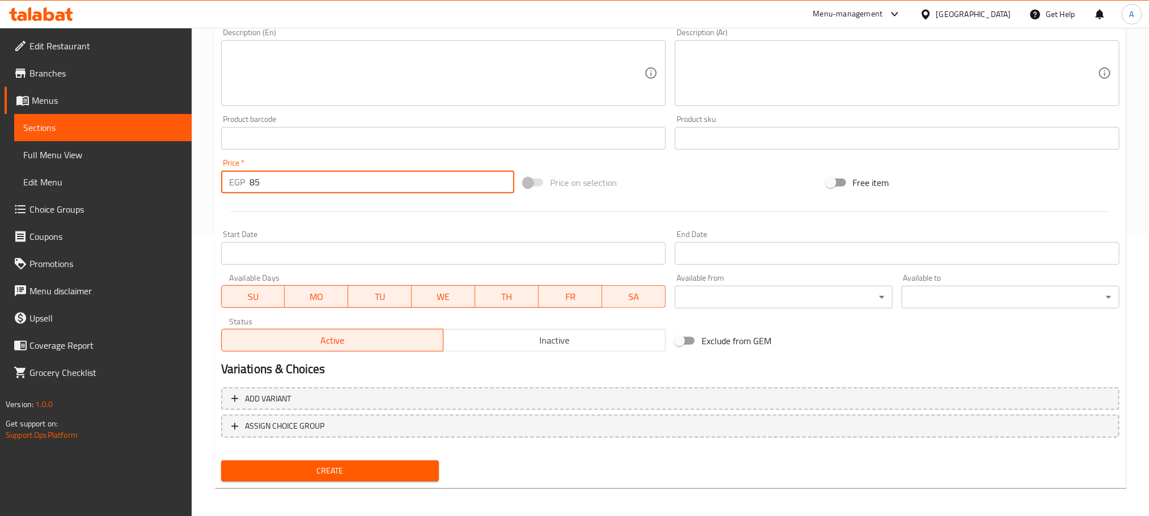
scroll to position [284, 0]
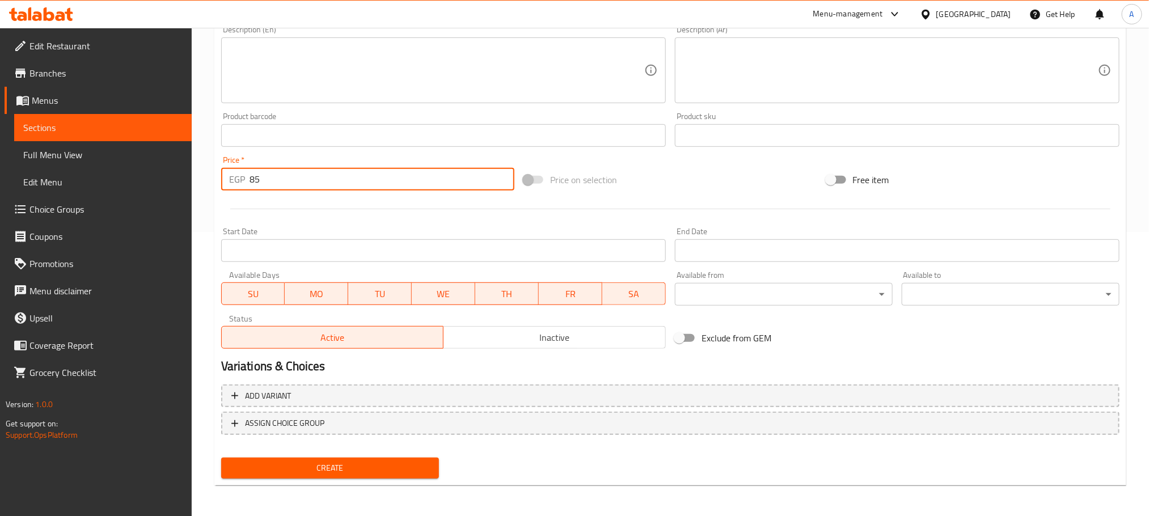
type input "85"
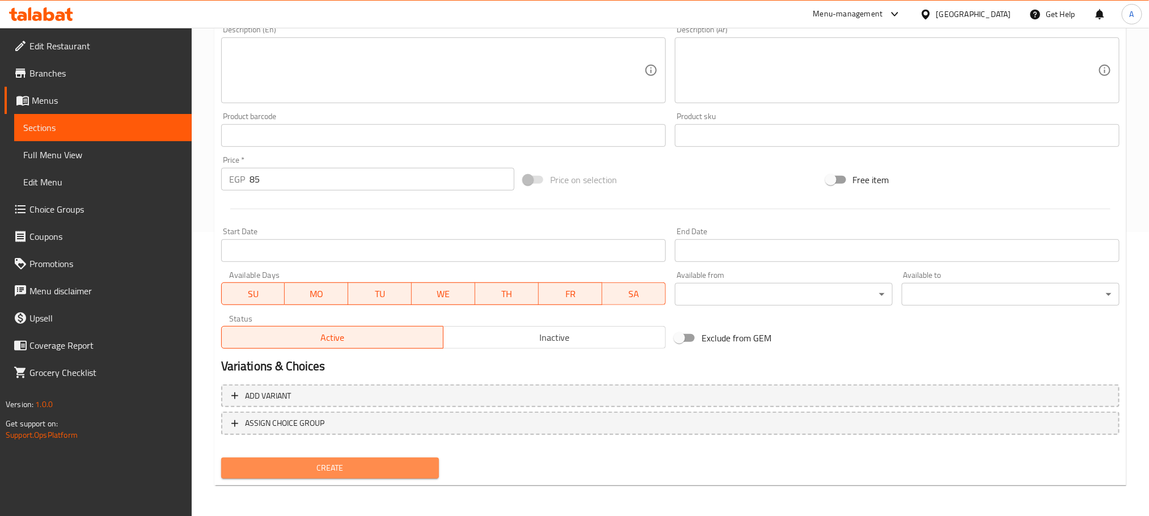
click at [317, 462] on span "Create" at bounding box center [330, 468] width 200 height 14
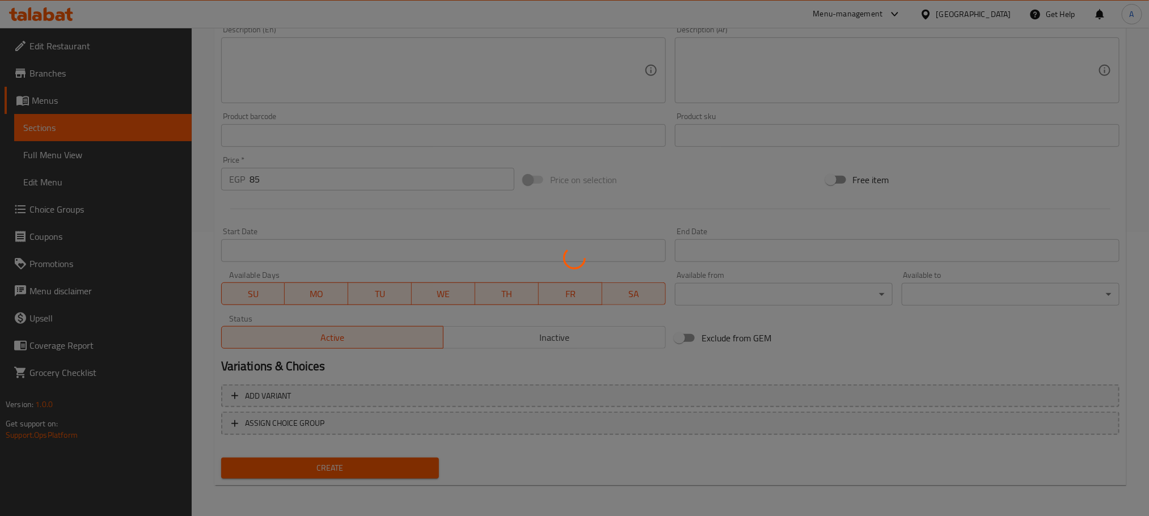
type input "0"
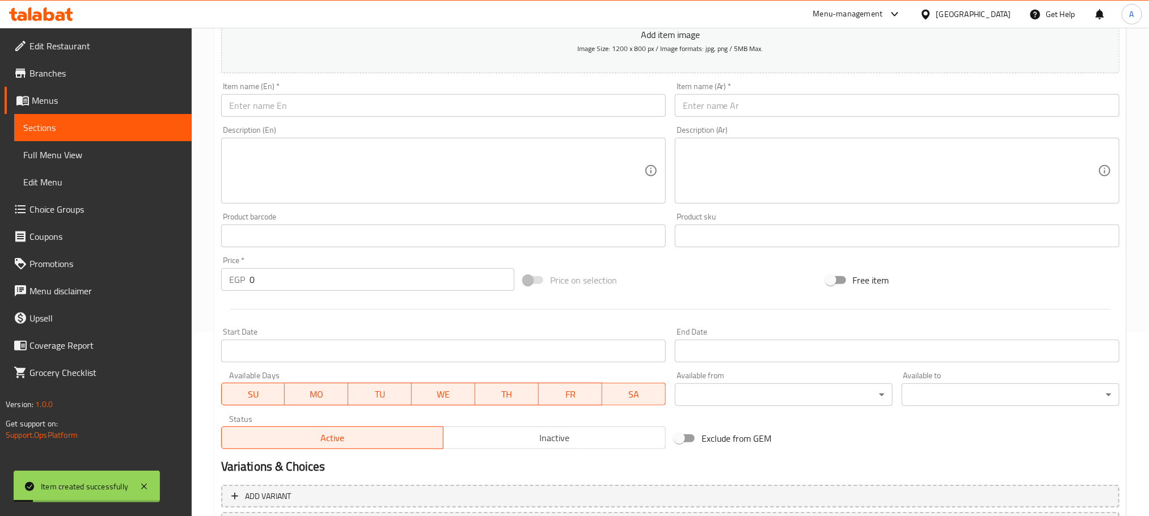
scroll to position [114, 0]
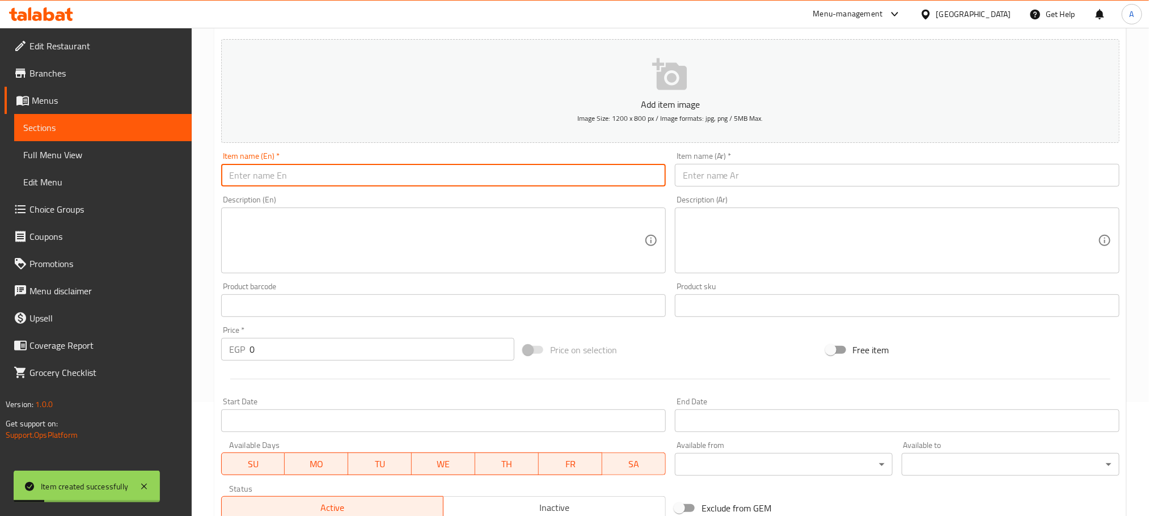
click at [321, 174] on input "text" at bounding box center [443, 175] width 445 height 23
paste input "MATCHA COCONUT"
click at [321, 174] on input "MATCHA COCONUT" at bounding box center [443, 175] width 445 height 23
type input "Matcha Coconut"
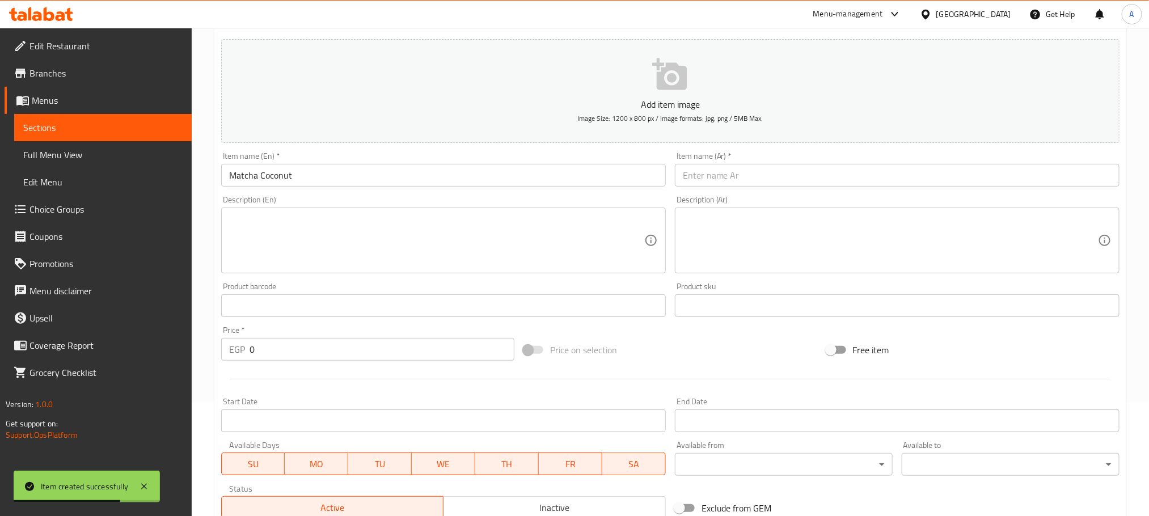
paste input "ماتشا جوز الهند"
click at [1059, 172] on input "text" at bounding box center [897, 175] width 445 height 23
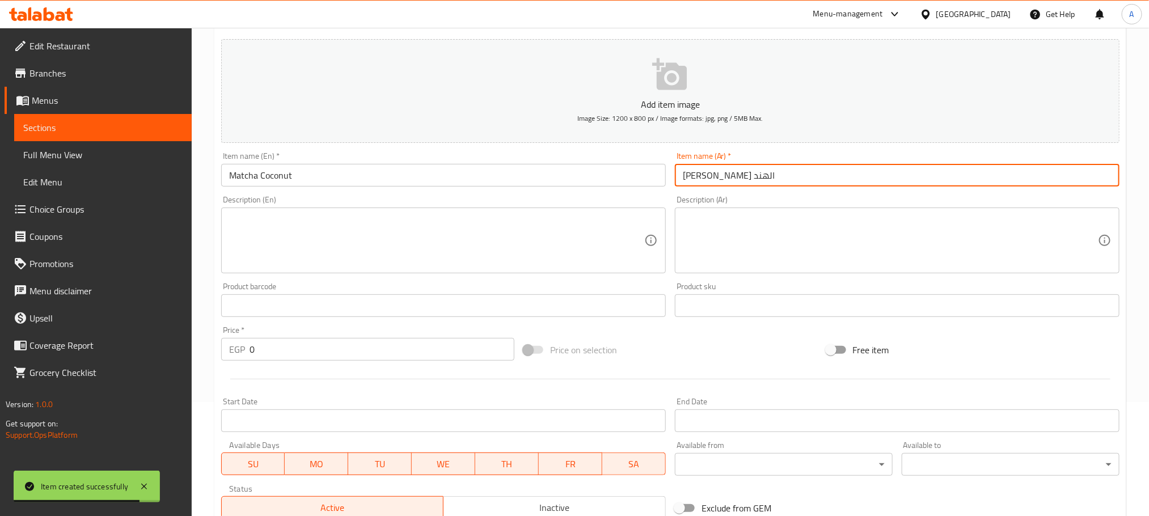
click at [696, 175] on input "ماتشا جوز الهند" at bounding box center [897, 175] width 445 height 23
type input "ماتشا جوز هند"
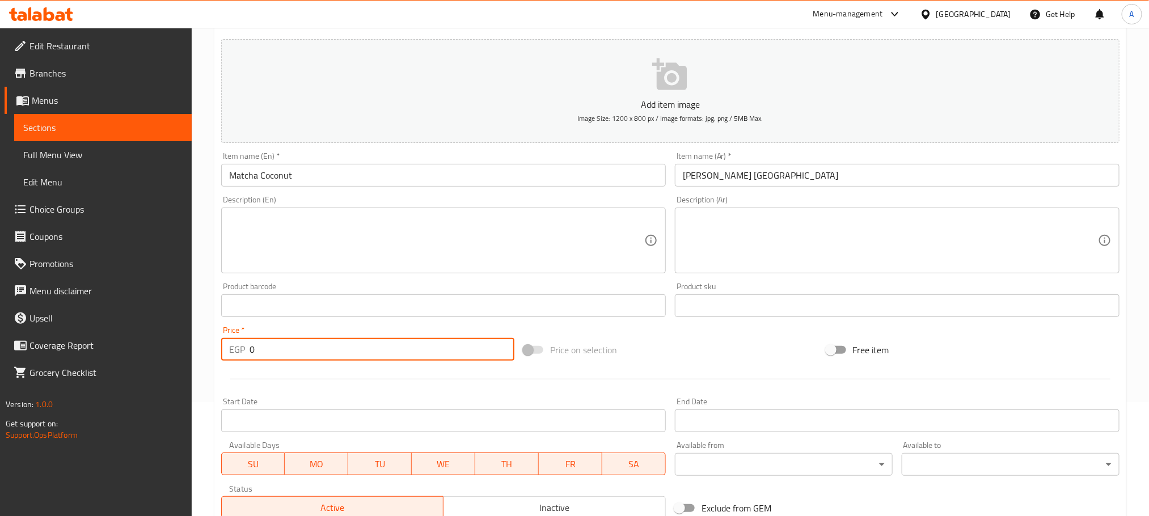
drag, startPoint x: 267, startPoint y: 352, endPoint x: 235, endPoint y: 351, distance: 31.8
click at [235, 351] on div "EGP 0 Price *" at bounding box center [367, 349] width 293 height 23
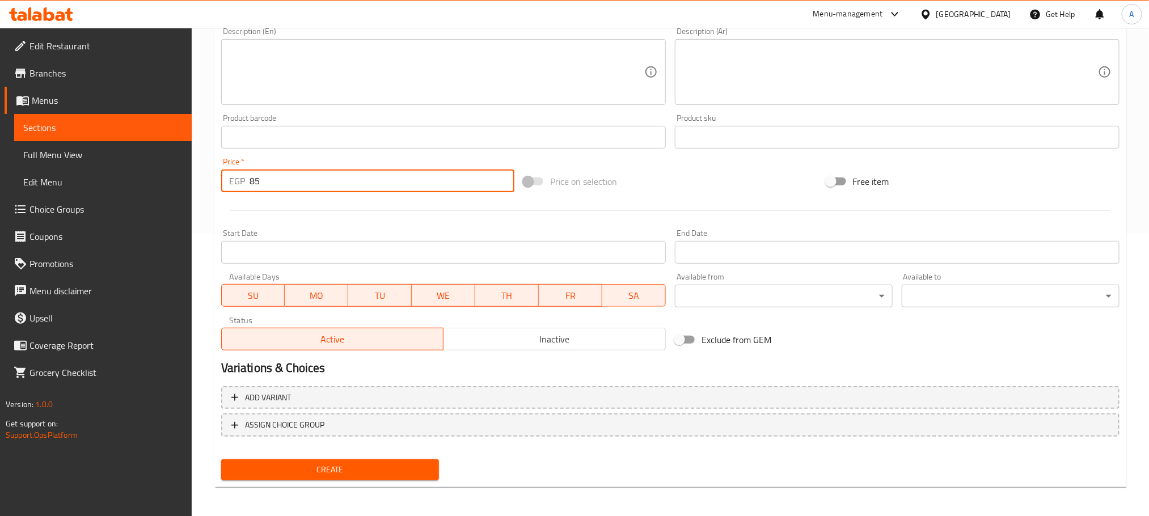
scroll to position [284, 0]
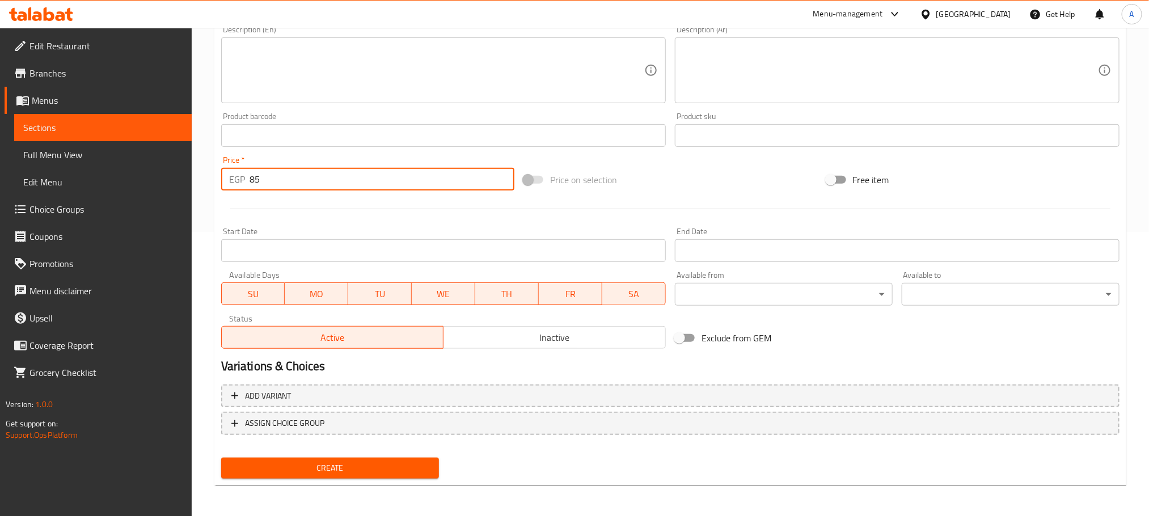
type input "85"
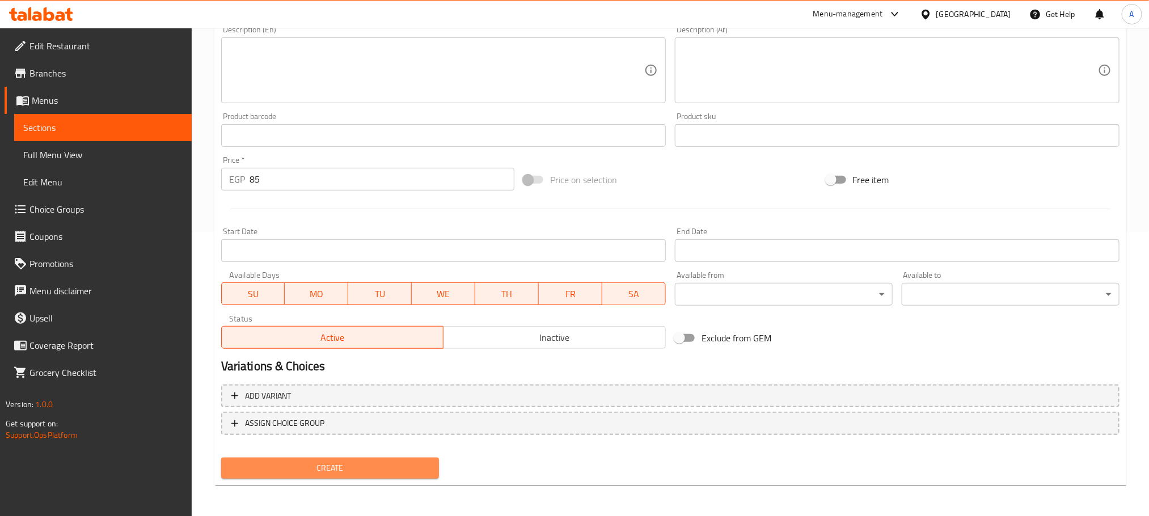
click at [325, 473] on span "Create" at bounding box center [330, 468] width 200 height 14
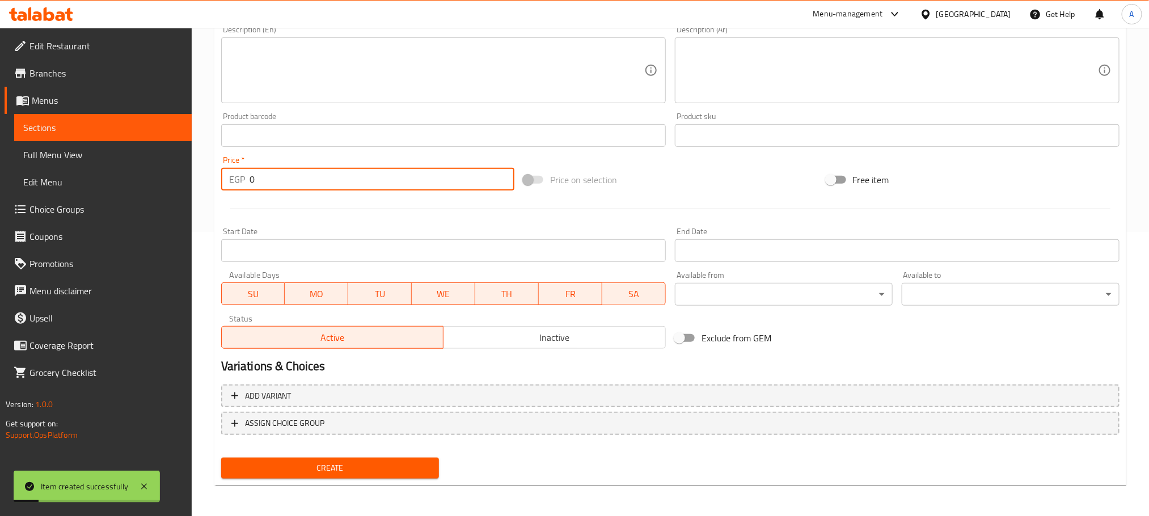
drag, startPoint x: 237, startPoint y: 183, endPoint x: 230, endPoint y: 183, distance: 6.2
click at [230, 183] on div "EGP 0 Price *" at bounding box center [367, 179] width 293 height 23
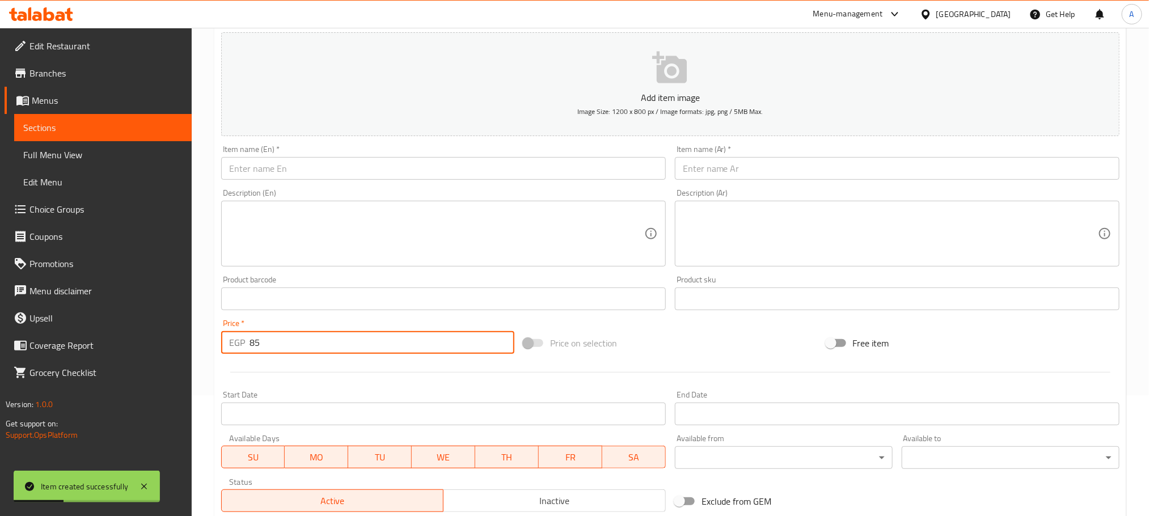
scroll to position [114, 0]
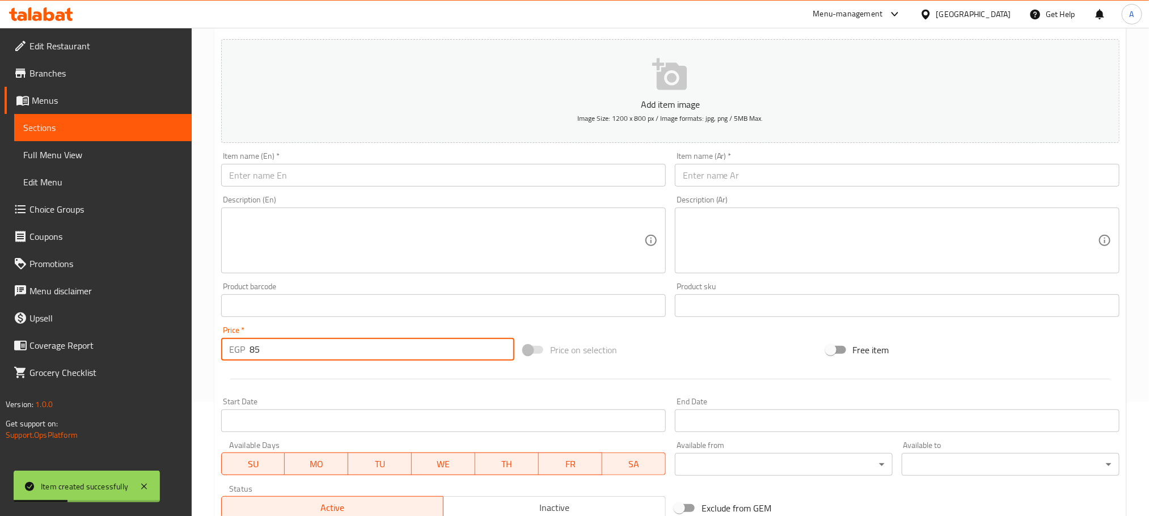
type input "85"
click at [339, 182] on input "text" at bounding box center [443, 175] width 445 height 23
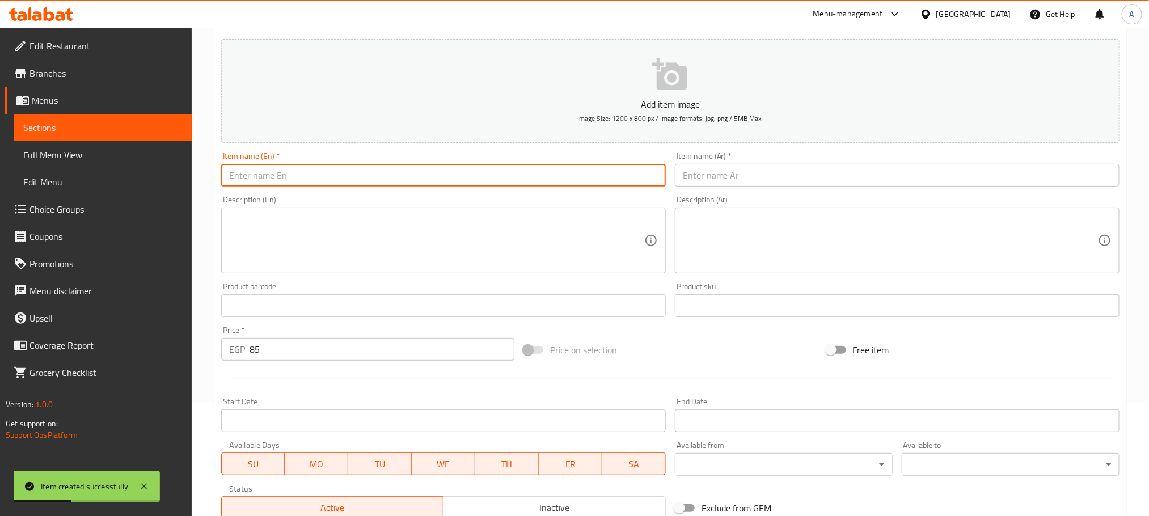
paste input "SPANISH MATСНА"
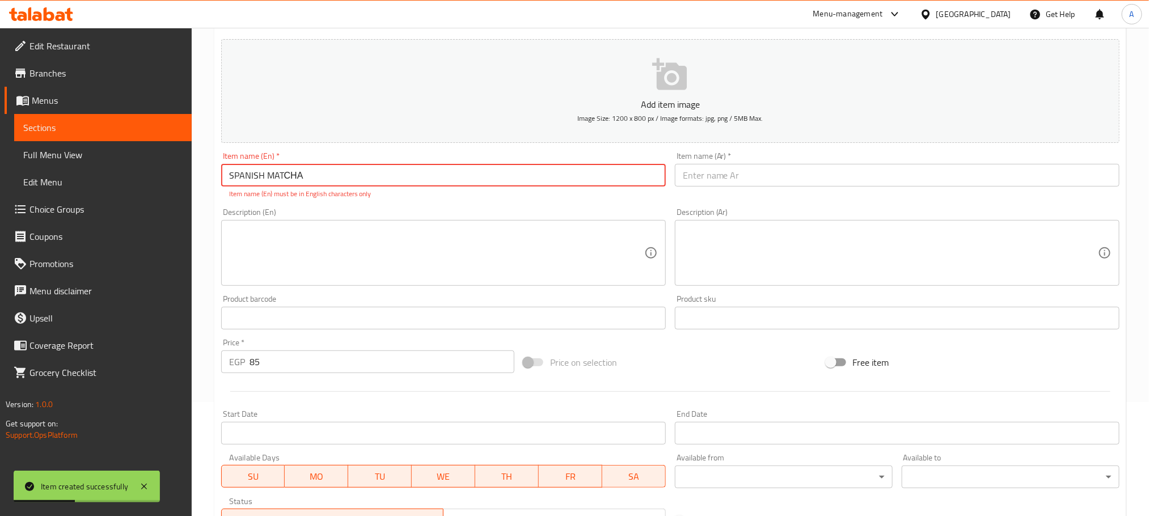
click at [339, 182] on input "SPANISH MATСНА" at bounding box center [443, 175] width 445 height 23
click at [305, 182] on input "Spanish Matсна" at bounding box center [443, 175] width 445 height 23
type input "Spanish Matсha"
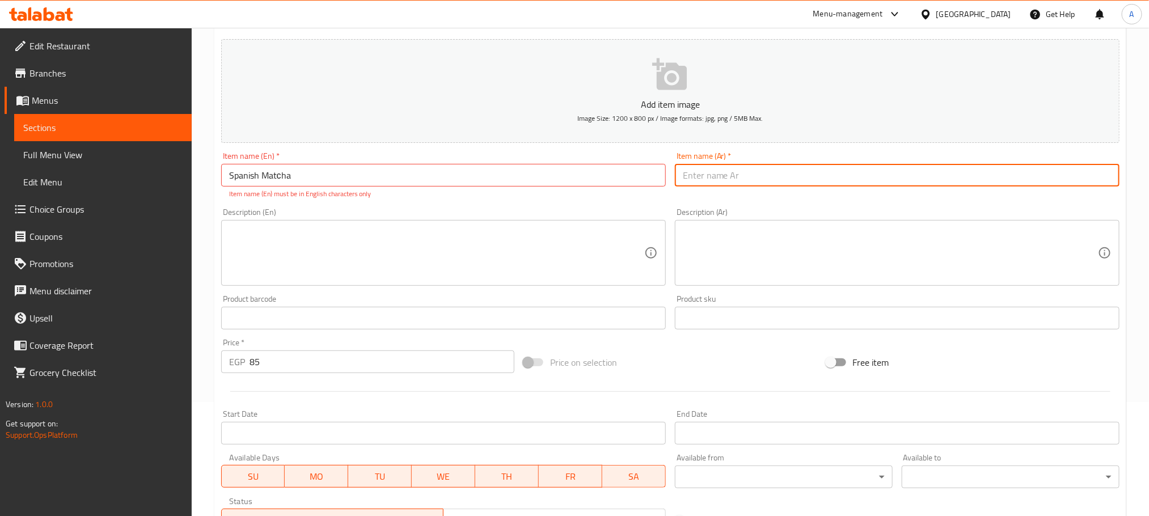
click at [294, 180] on input "Spanish Matсha" at bounding box center [443, 175] width 445 height 23
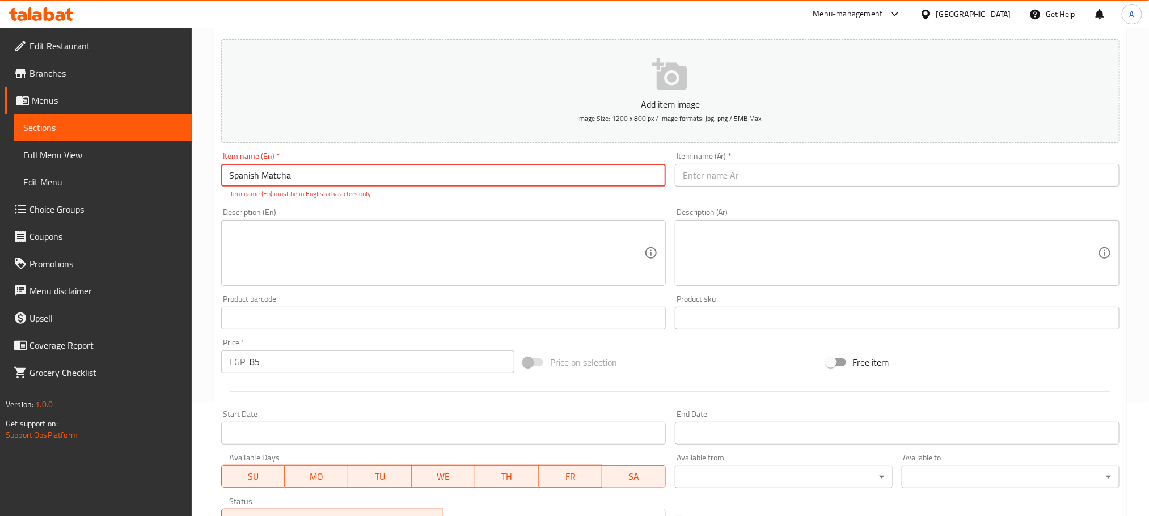
click at [294, 180] on input "Spanish Matсha" at bounding box center [443, 175] width 445 height 23
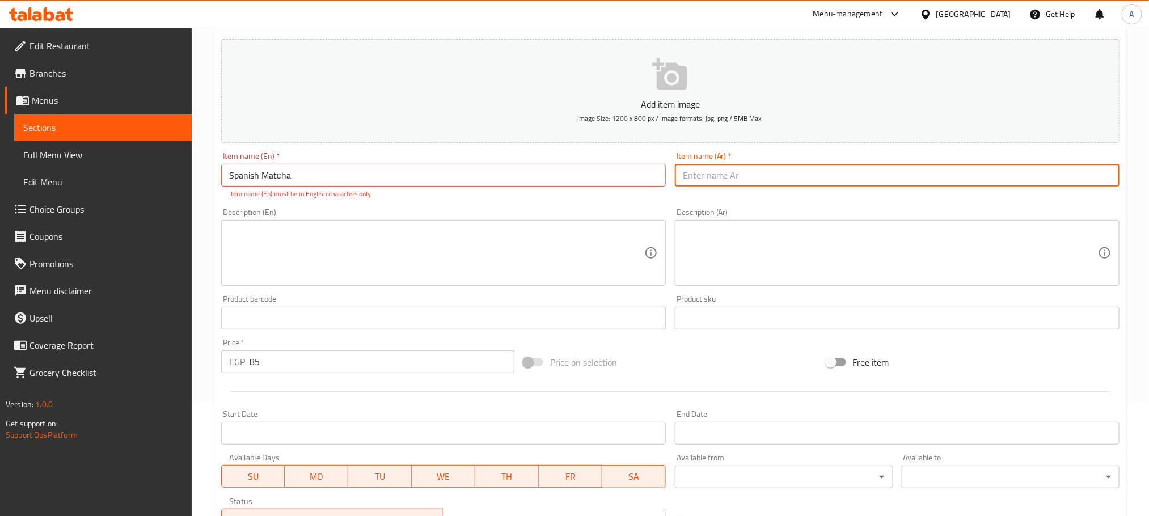
click at [1030, 180] on input "text" at bounding box center [897, 175] width 445 height 23
paste input "ماتشا إسباني"
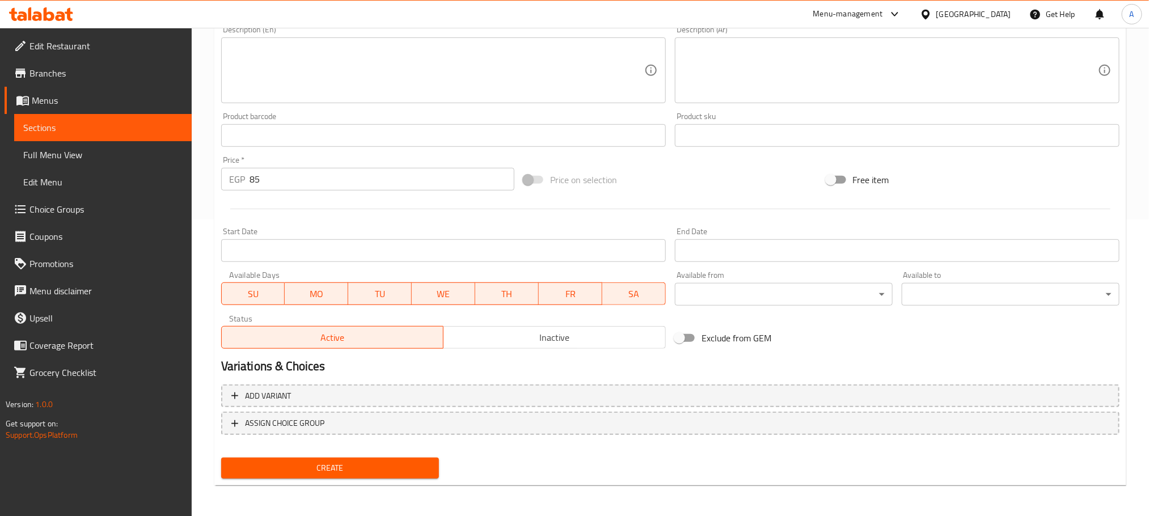
type input "ماتشا إسباني"
click at [403, 463] on span "Create" at bounding box center [330, 468] width 200 height 14
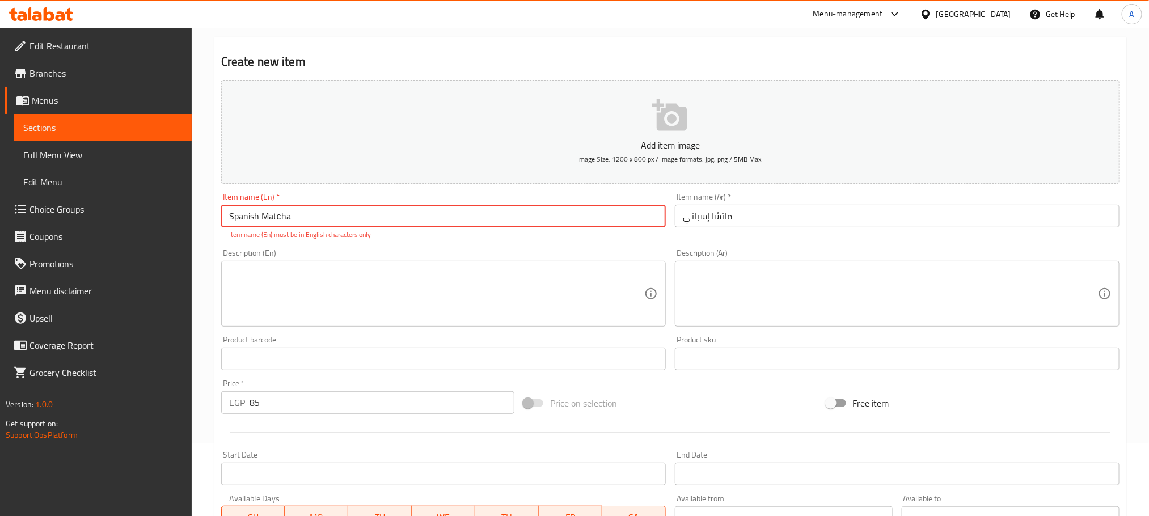
scroll to position [24, 0]
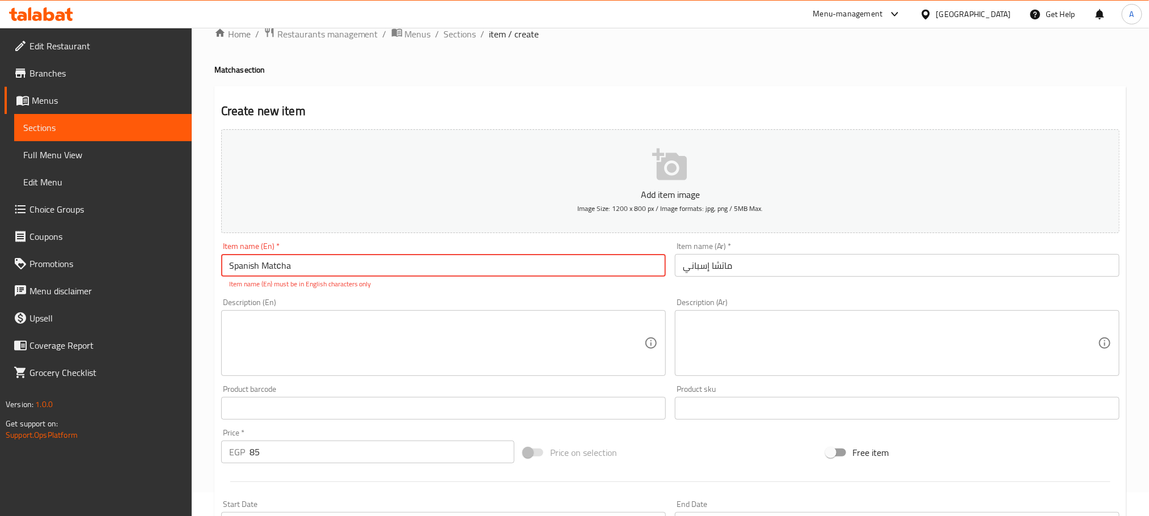
click at [245, 267] on input "Spanish Matсha" at bounding box center [443, 265] width 445 height 23
click at [277, 269] on input "Spanish Matсha" at bounding box center [443, 265] width 445 height 23
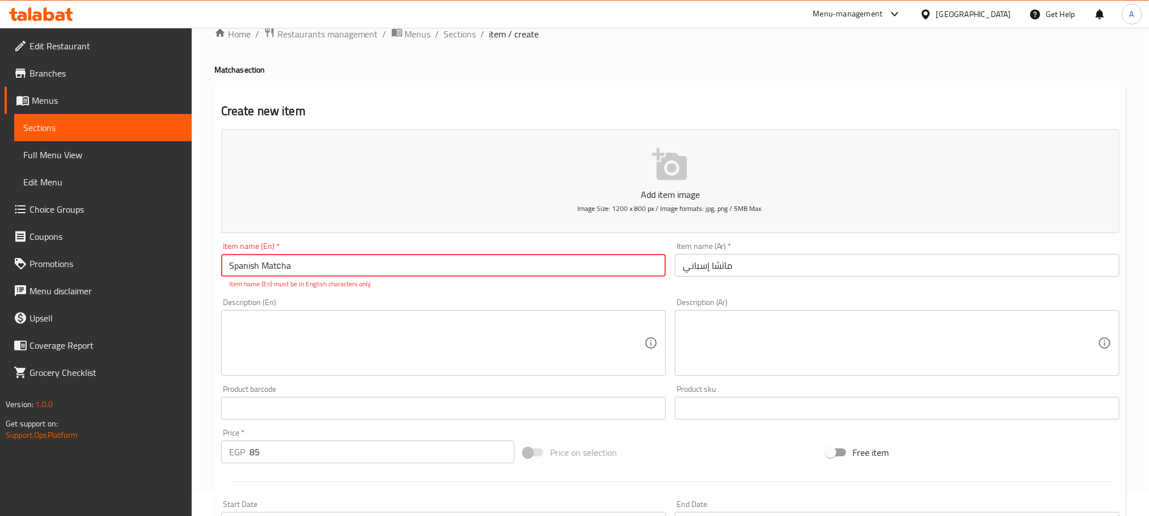
type input "s"
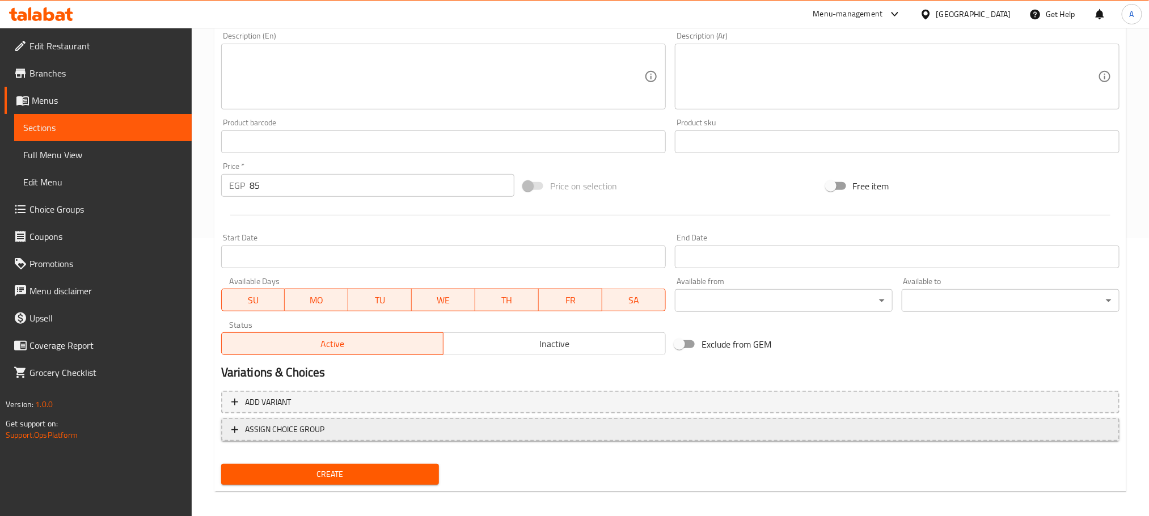
scroll to position [284, 0]
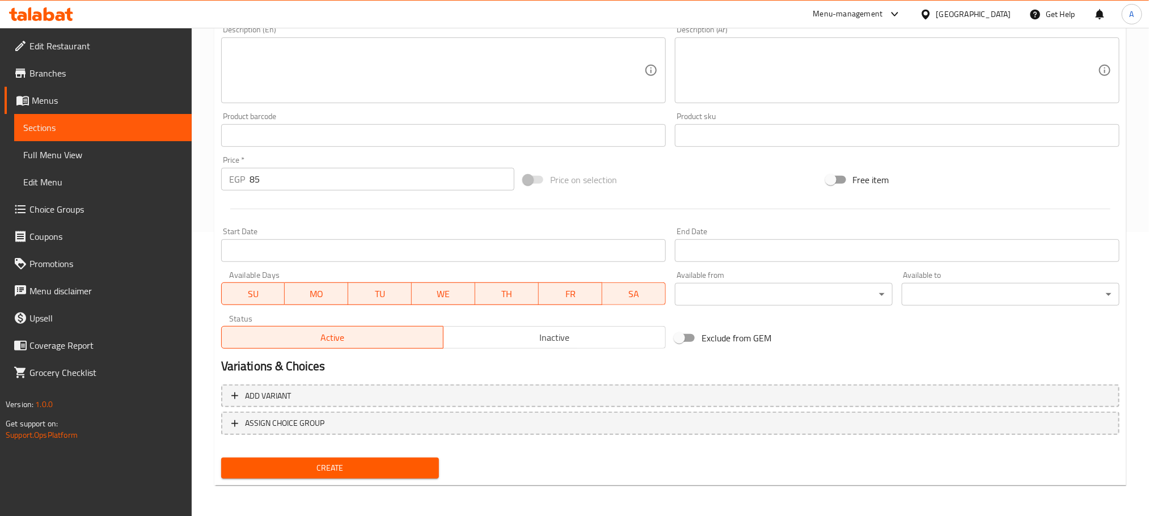
type input "Spanish Matcha"
click at [389, 479] on div "Create" at bounding box center [330, 468] width 227 height 30
click at [389, 469] on span "Create" at bounding box center [330, 468] width 200 height 14
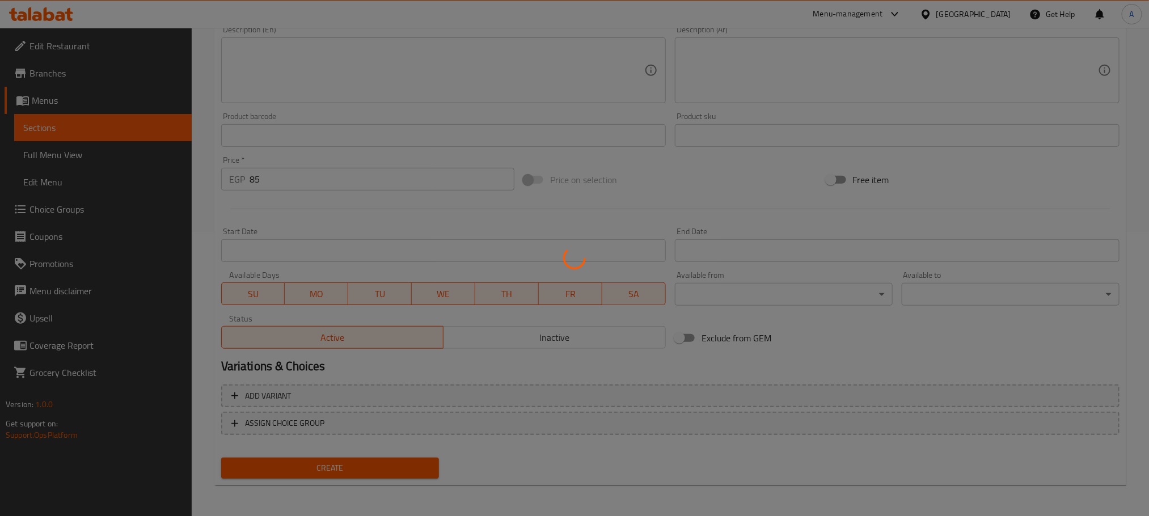
scroll to position [0, 0]
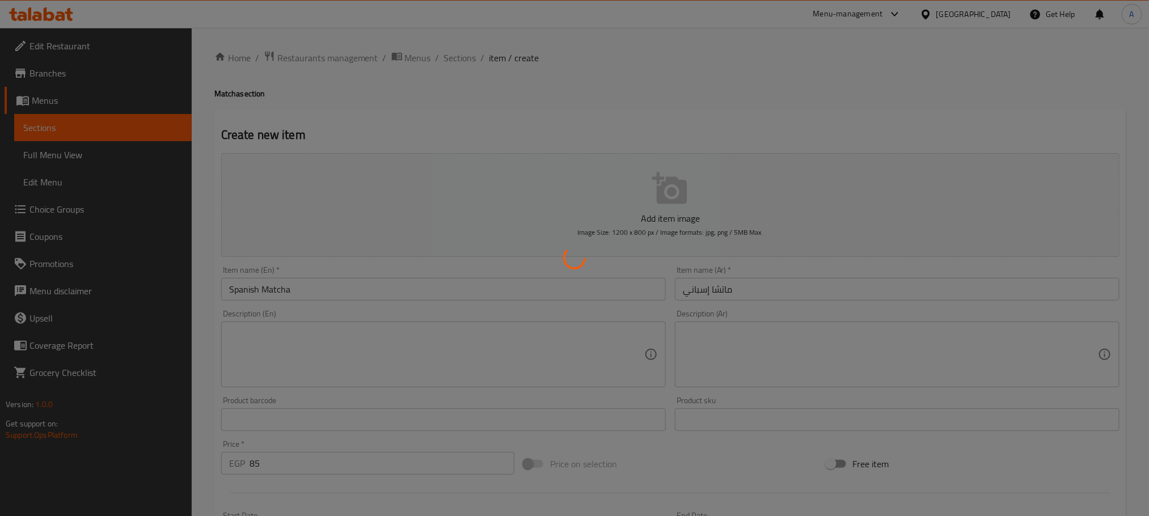
type input "0"
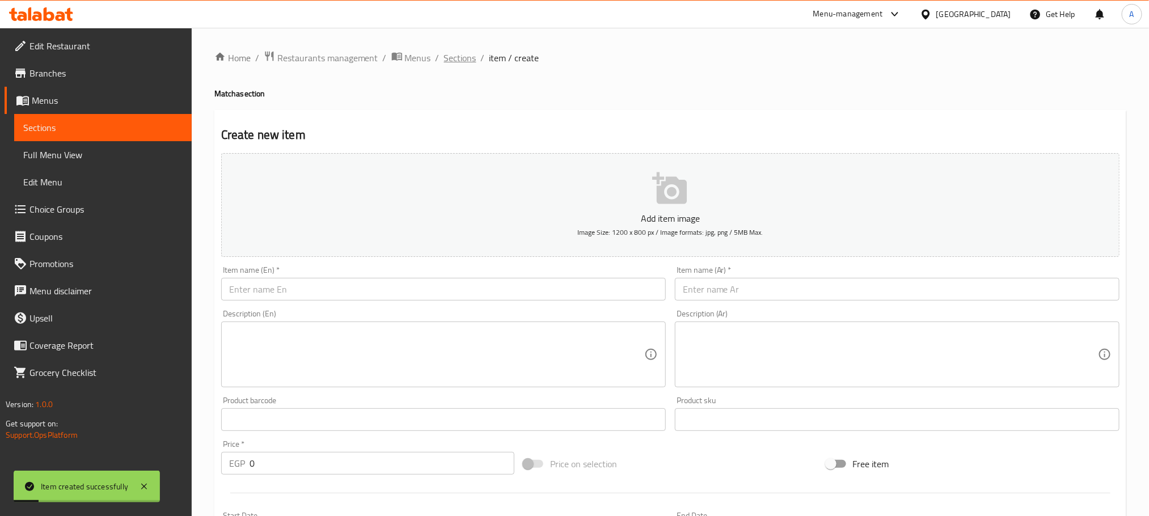
click at [466, 58] on span "Sections" at bounding box center [460, 58] width 32 height 14
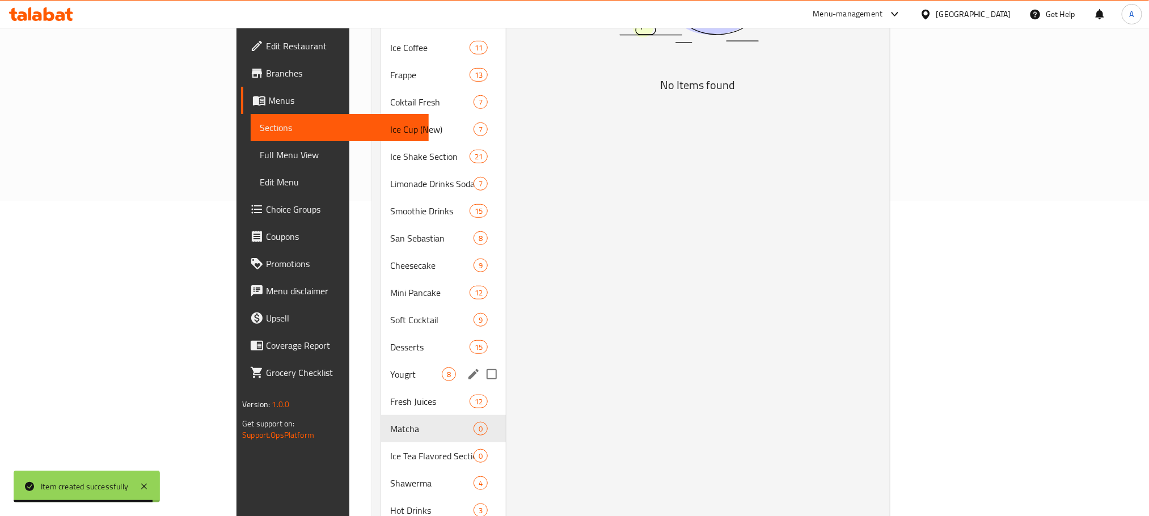
scroll to position [340, 0]
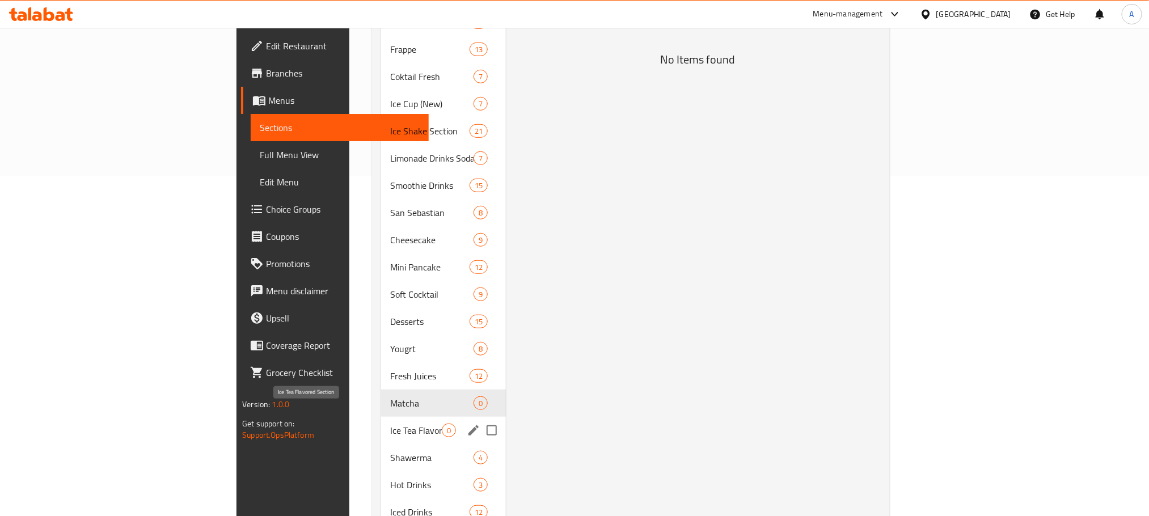
click at [390, 424] on span "Ice Tea Flavored Section" at bounding box center [416, 431] width 52 height 14
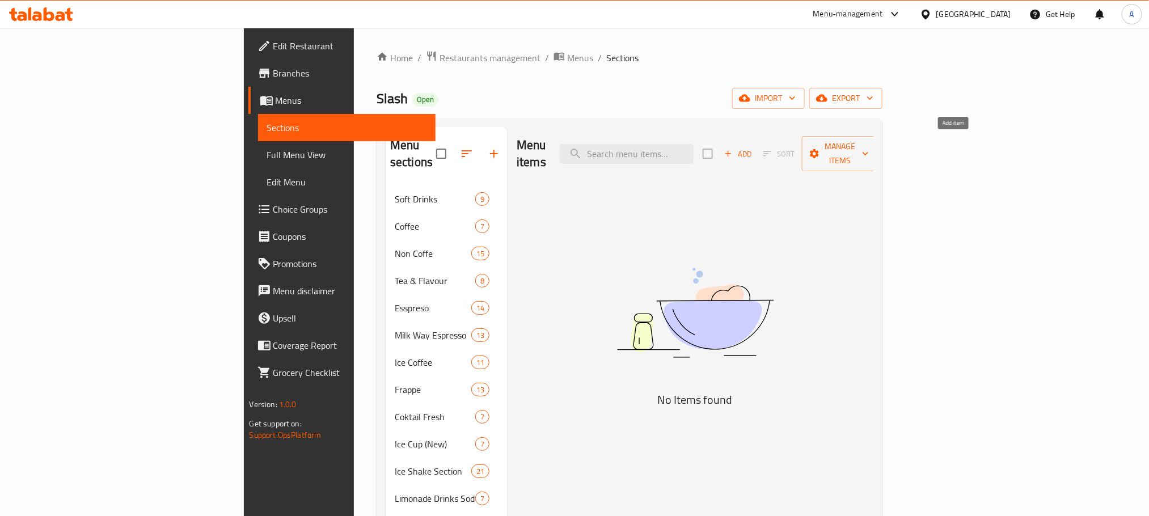
click at [753, 149] on span "Add" at bounding box center [738, 154] width 31 height 13
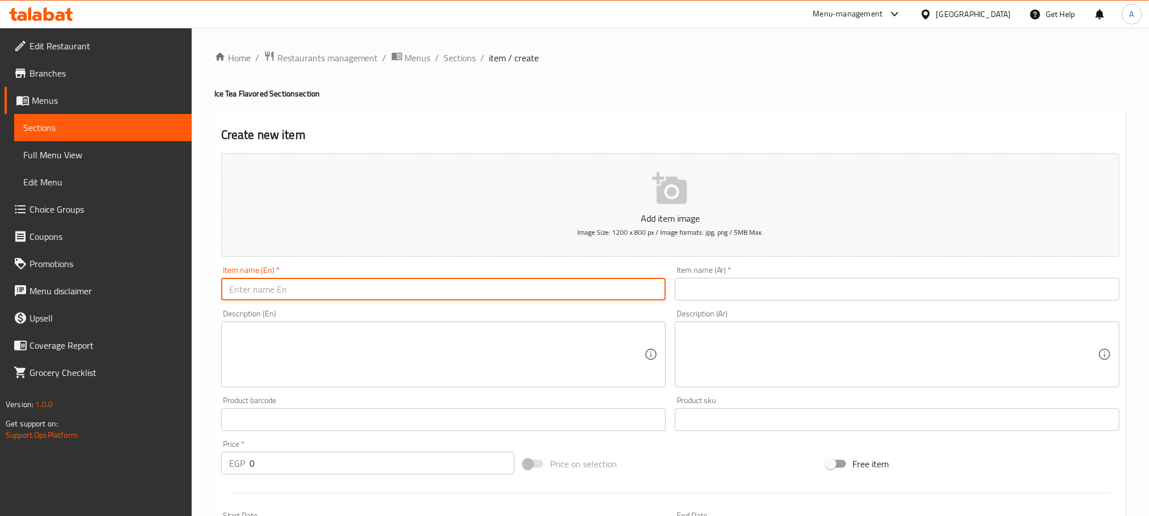
click at [481, 294] on input "text" at bounding box center [443, 289] width 445 height 23
paste input "ICE TEA BLUEBERRY"
click at [481, 294] on input "ICE TEA BLUEBERRY" at bounding box center [443, 289] width 445 height 23
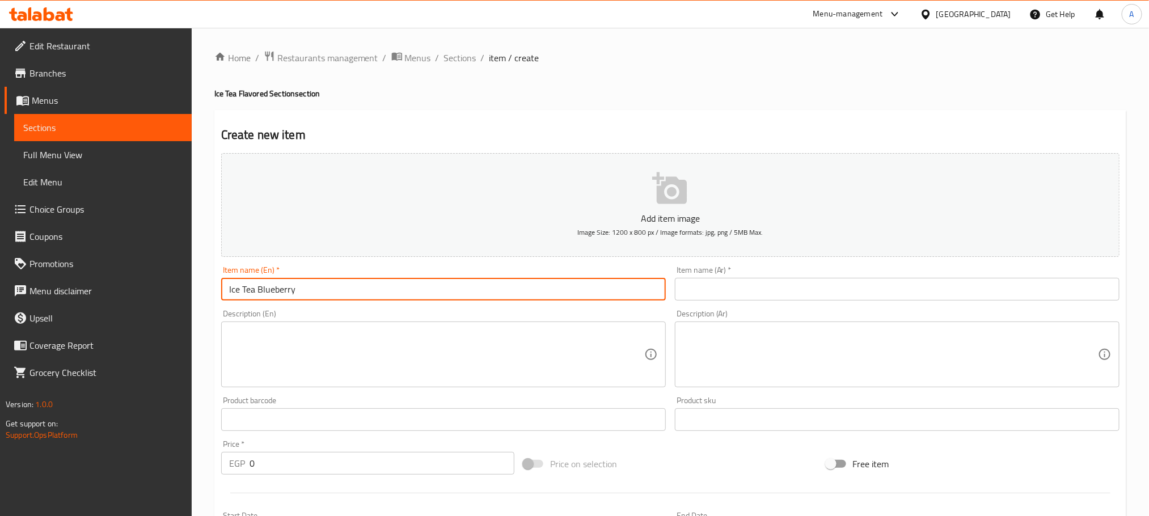
type input "Ice Tea Blueberry"
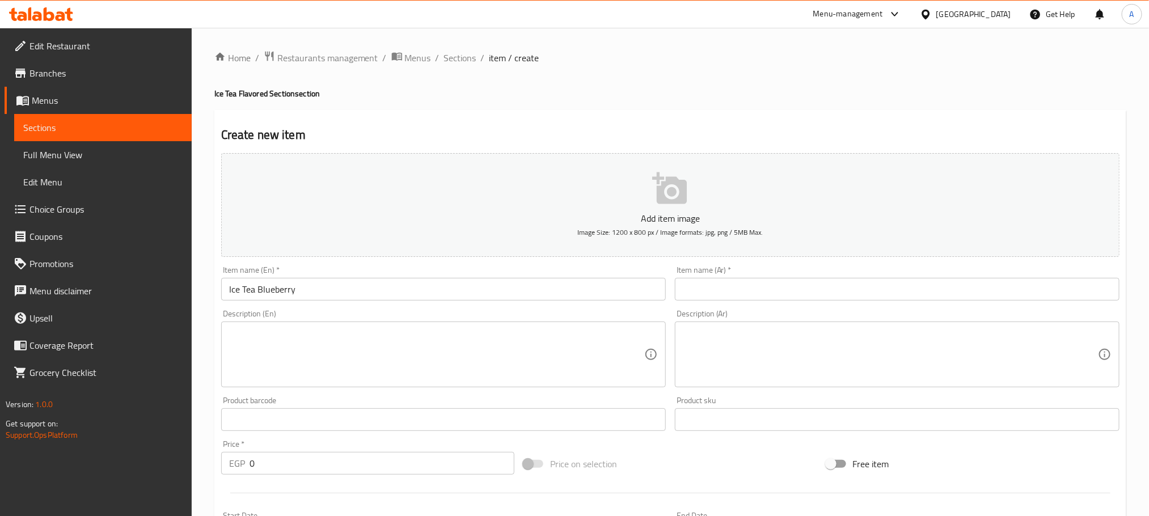
paste input "شاي مثلج بالتوت الأزرق"
click at [760, 286] on input "text" at bounding box center [897, 289] width 445 height 23
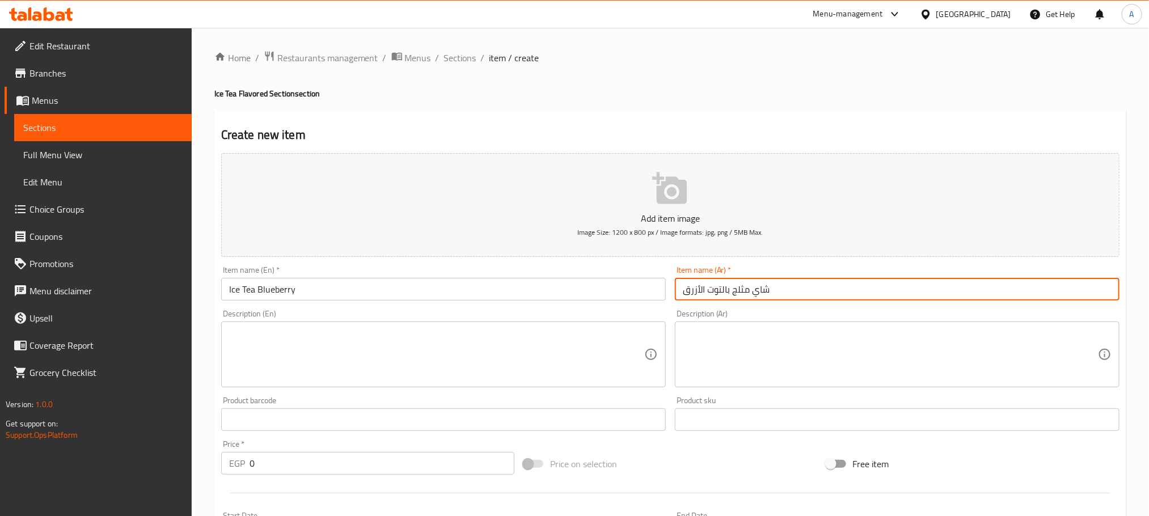
type input "شاي مثلج بالتوت الأزرق"
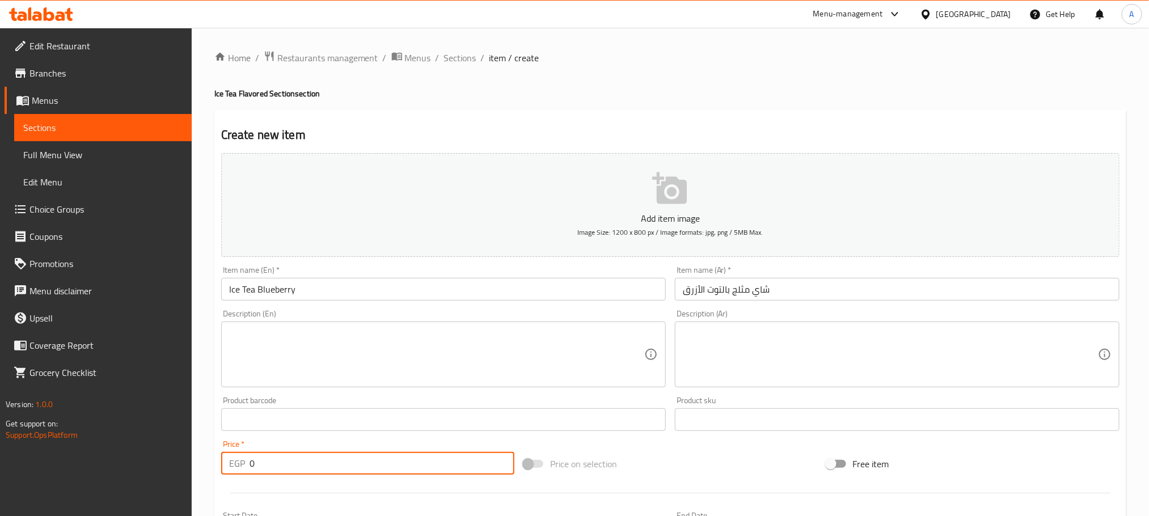
click at [251, 465] on input "0" at bounding box center [382, 463] width 265 height 23
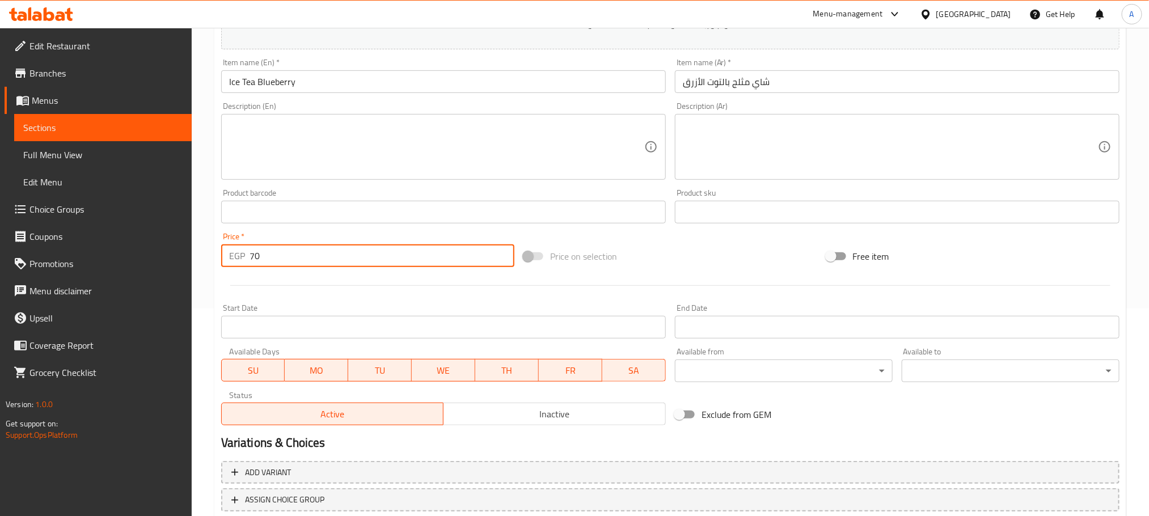
scroll to position [255, 0]
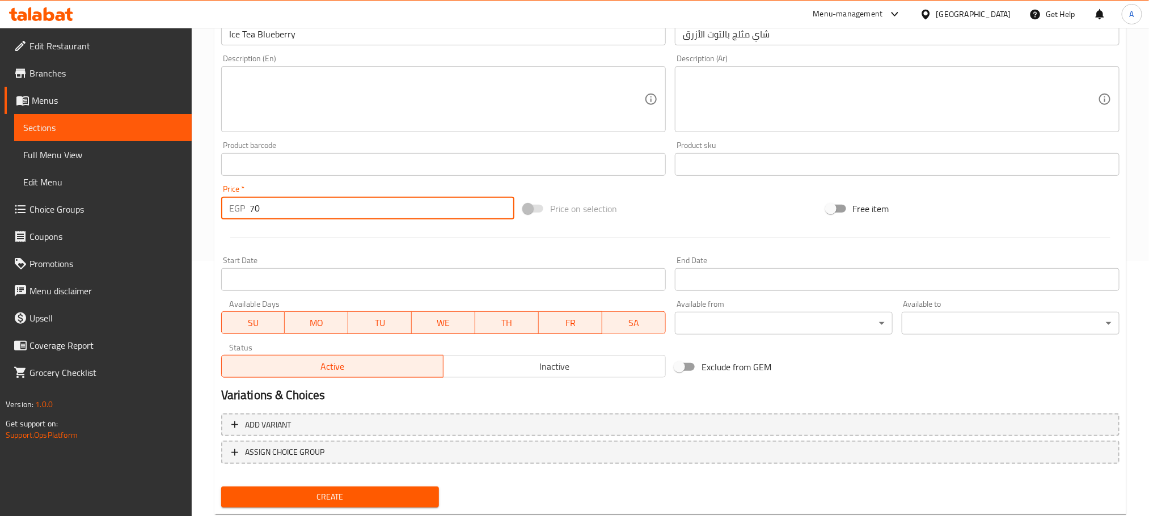
type input "70"
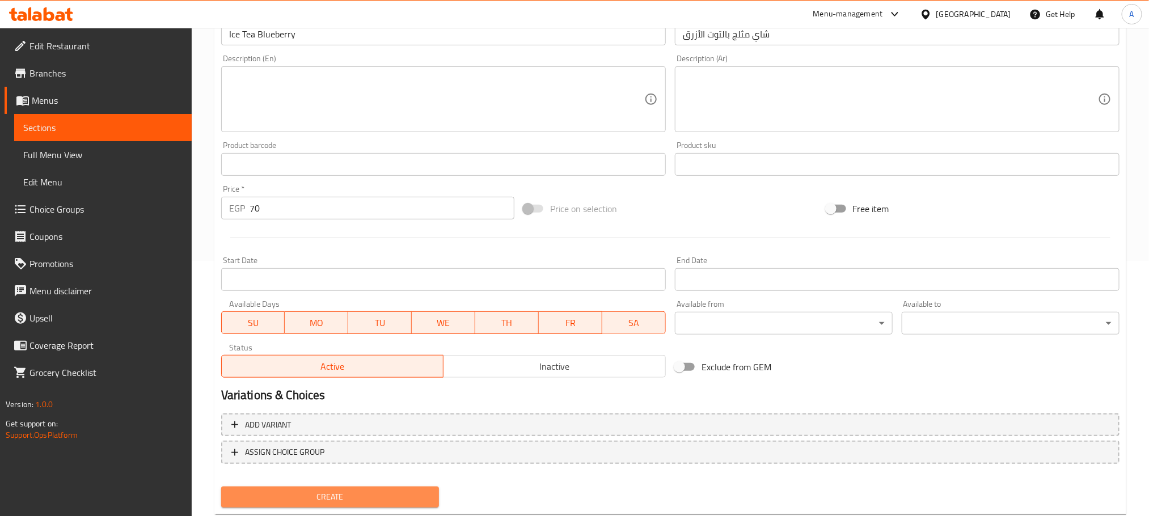
click at [380, 490] on span "Create" at bounding box center [330, 497] width 200 height 14
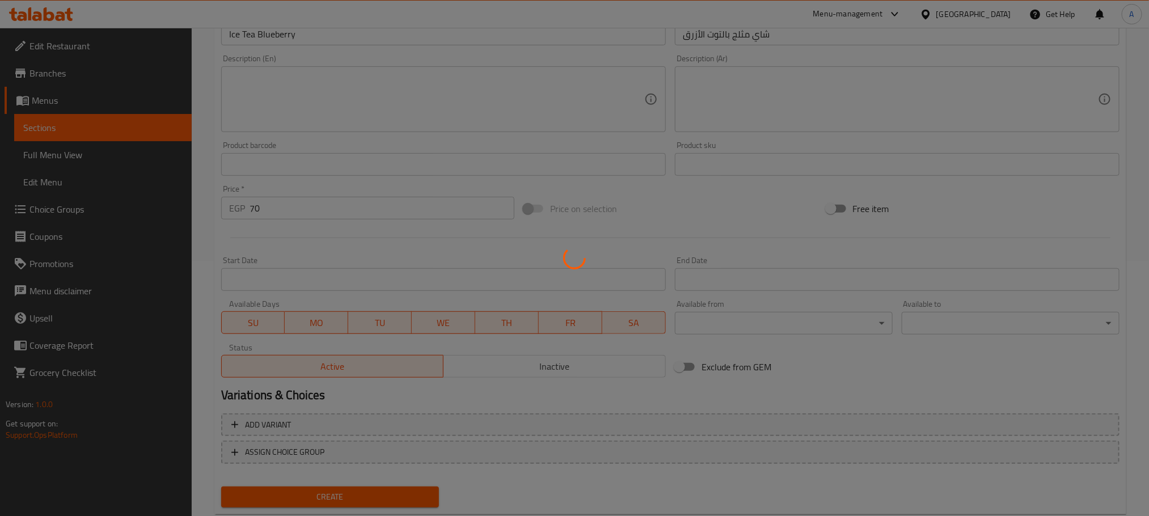
type input "0"
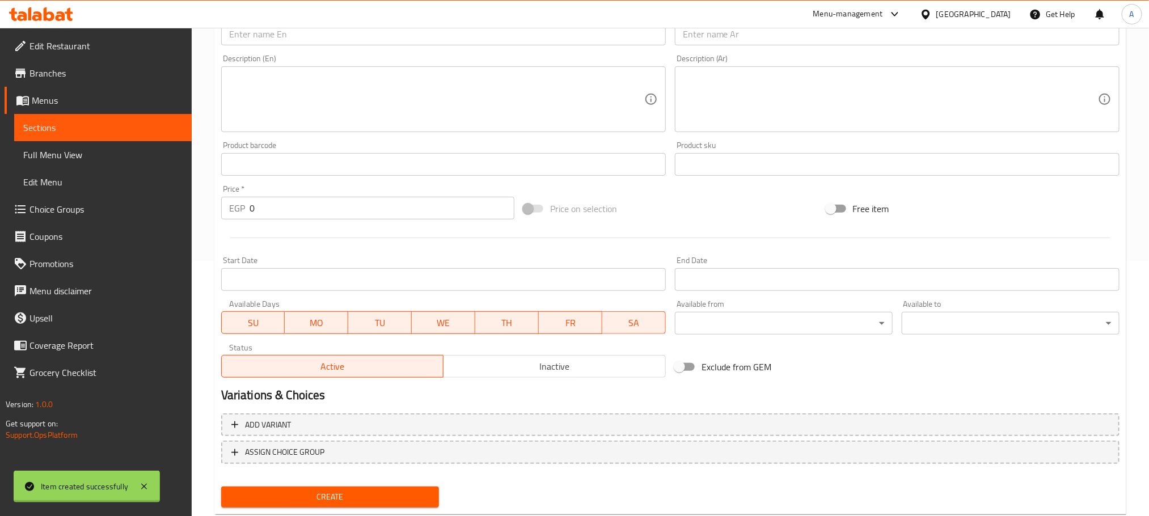
scroll to position [0, 0]
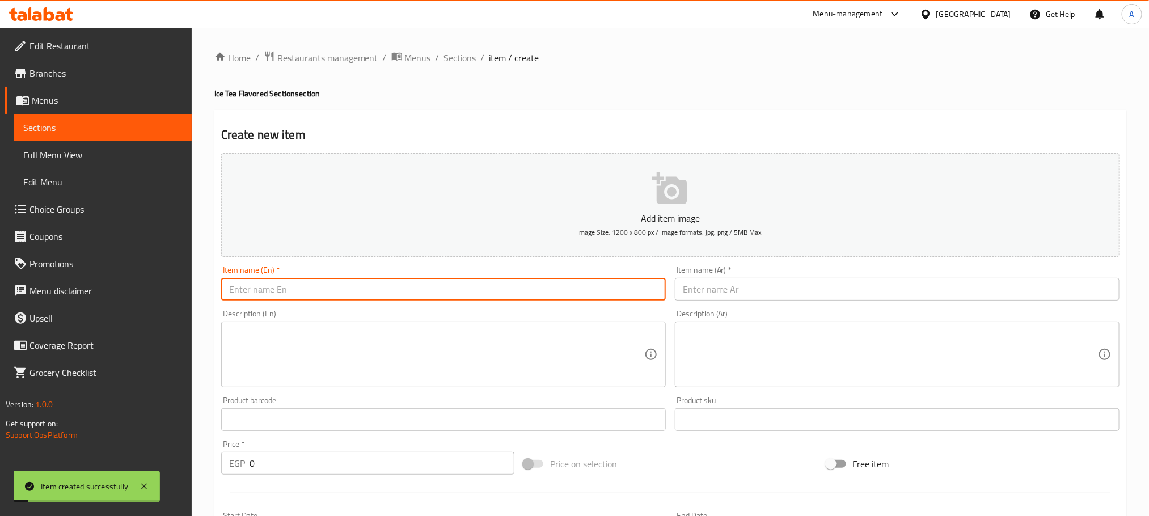
click at [298, 291] on input "text" at bounding box center [443, 289] width 445 height 23
paste input "ICE TEA PASSION"
click at [298, 291] on input "ICE TEA PASSION" at bounding box center [443, 289] width 445 height 23
type input "Ice Tea Passion"
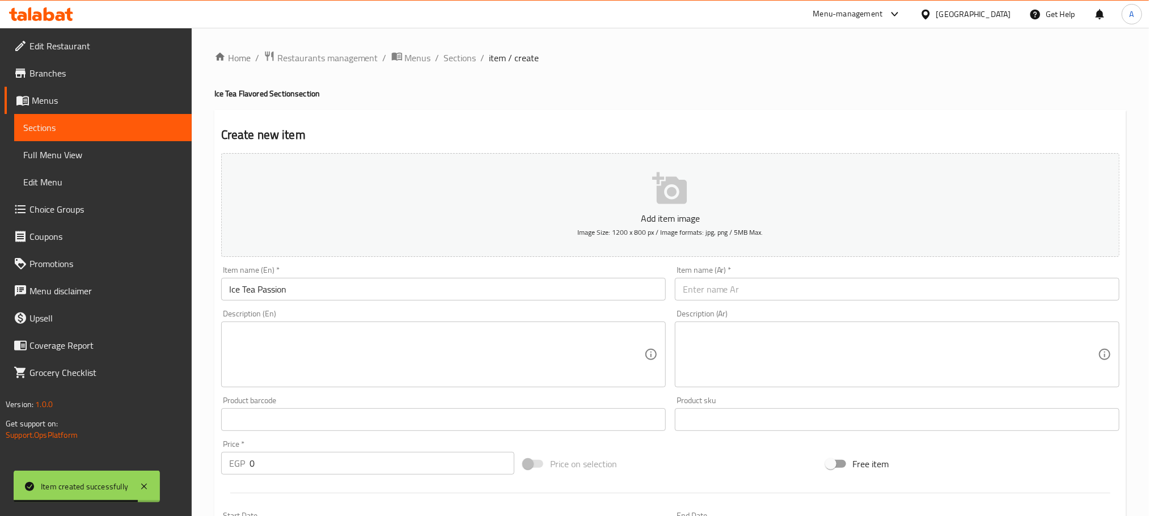
paste input "شاي المثلج"
click at [807, 285] on input "text" at bounding box center [897, 289] width 445 height 23
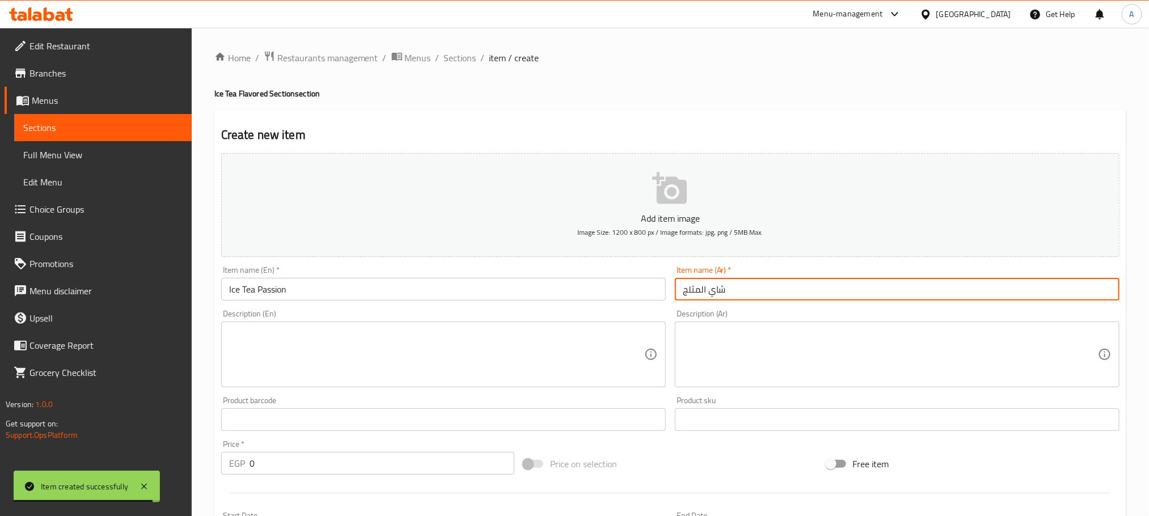
click at [698, 288] on input "شاي المثلج" at bounding box center [897, 289] width 445 height 23
click at [759, 286] on input "شاي مثلج" at bounding box center [897, 289] width 445 height 23
click at [273, 295] on input "Ice Tea Passion" at bounding box center [443, 289] width 445 height 23
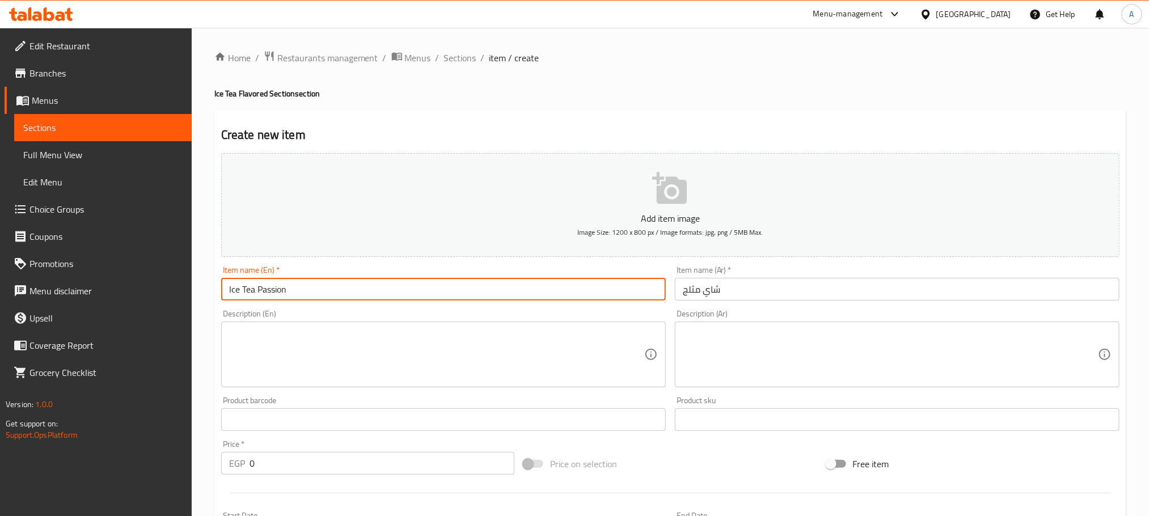
click at [273, 295] on input "Ice Tea Passion" at bounding box center [443, 289] width 445 height 23
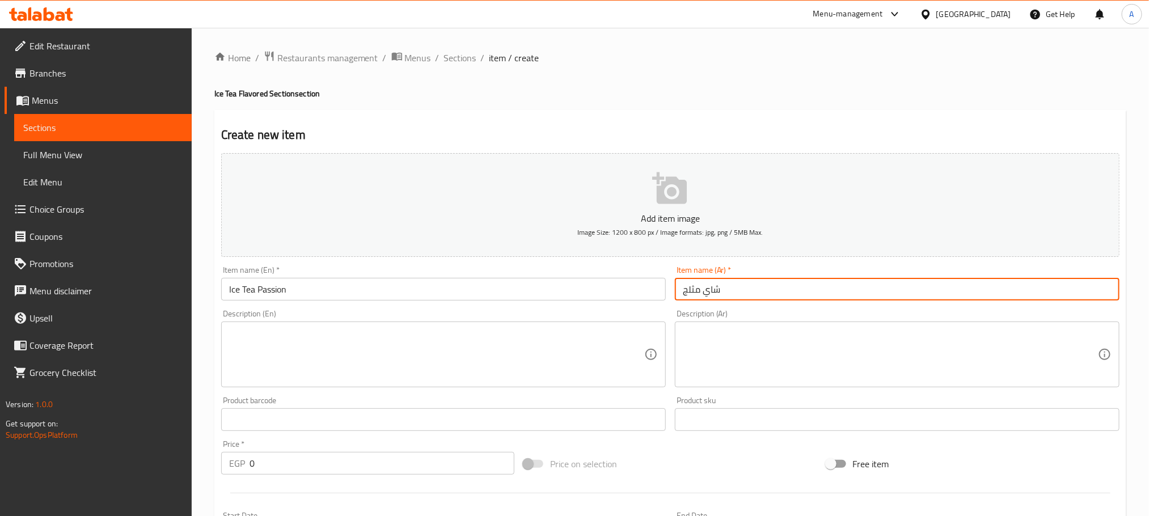
click at [812, 300] on input "شاي مثلج" at bounding box center [897, 289] width 445 height 23
paste input "باشون فروت"
click at [694, 293] on input "شاي مثلج باشون فروت" at bounding box center [897, 289] width 445 height 23
type input "شاي مثلج باشون"
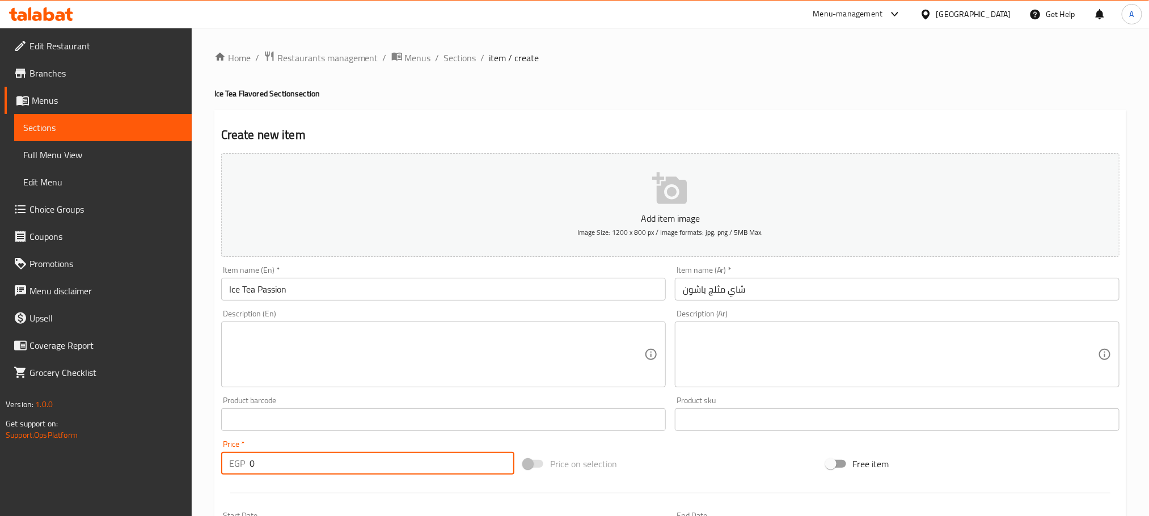
click at [252, 461] on input "0" at bounding box center [382, 463] width 265 height 23
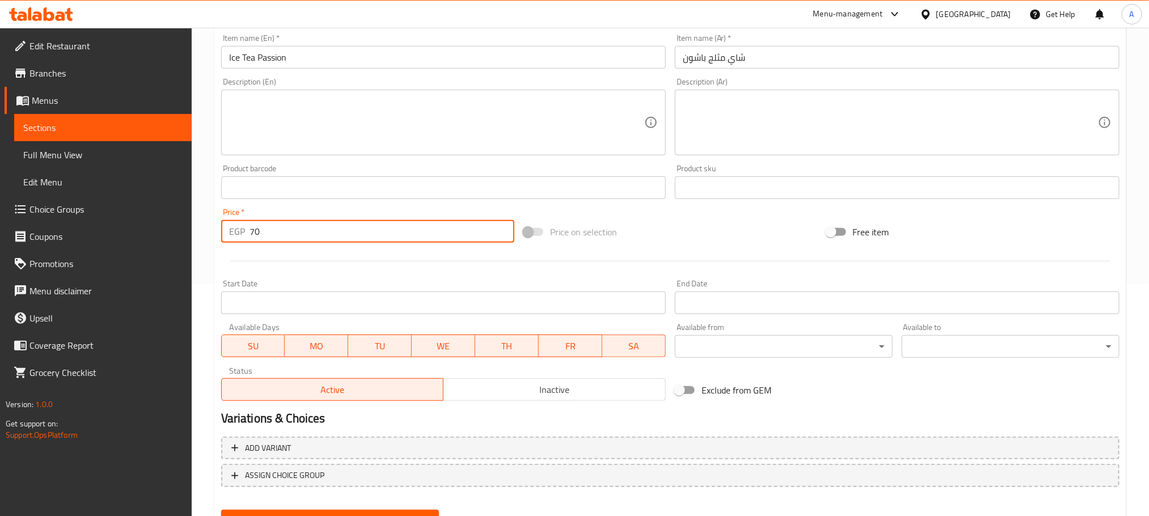
scroll to position [284, 0]
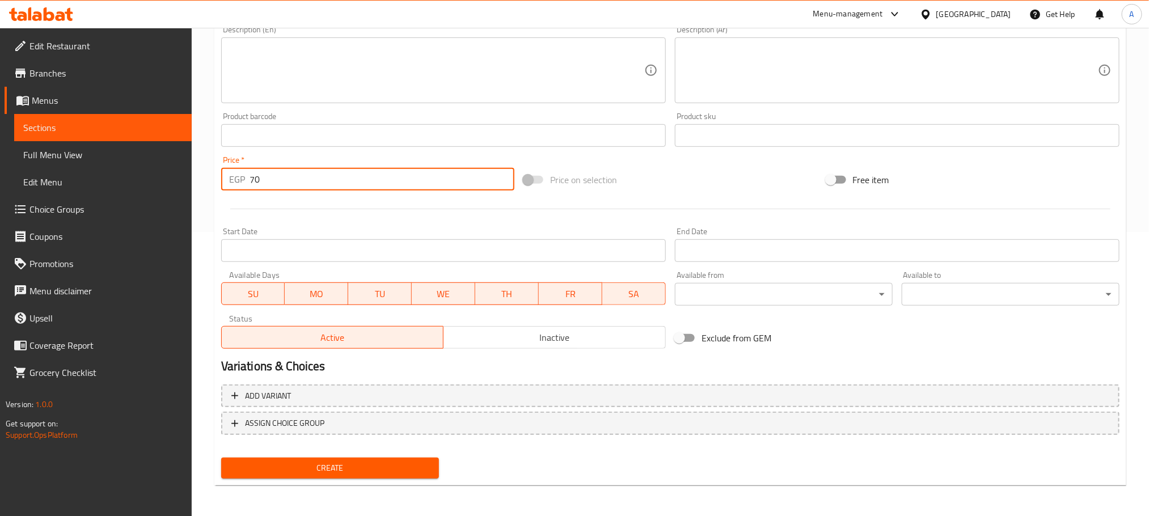
type input "70"
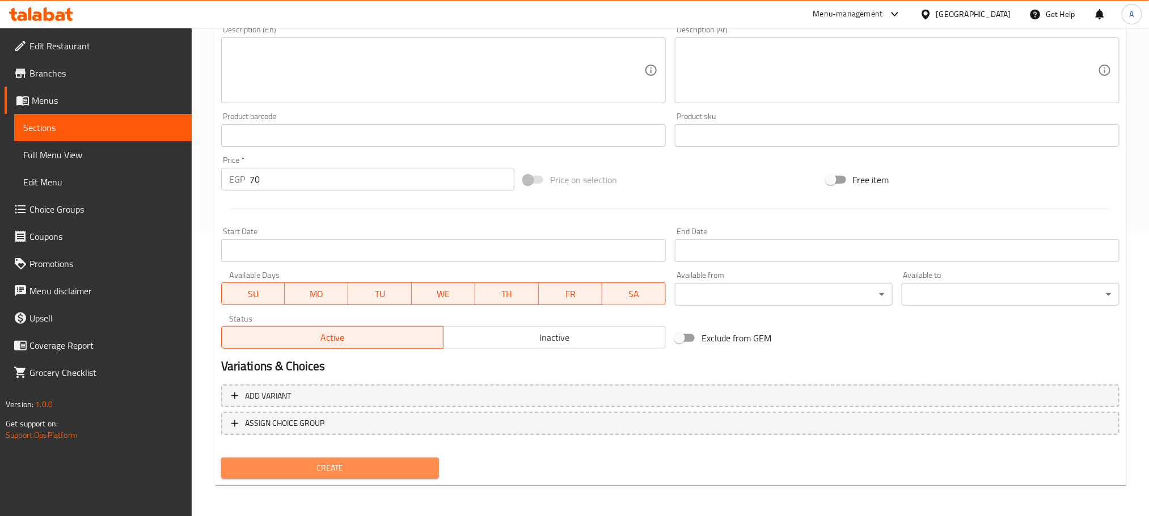
click at [338, 469] on span "Create" at bounding box center [330, 468] width 200 height 14
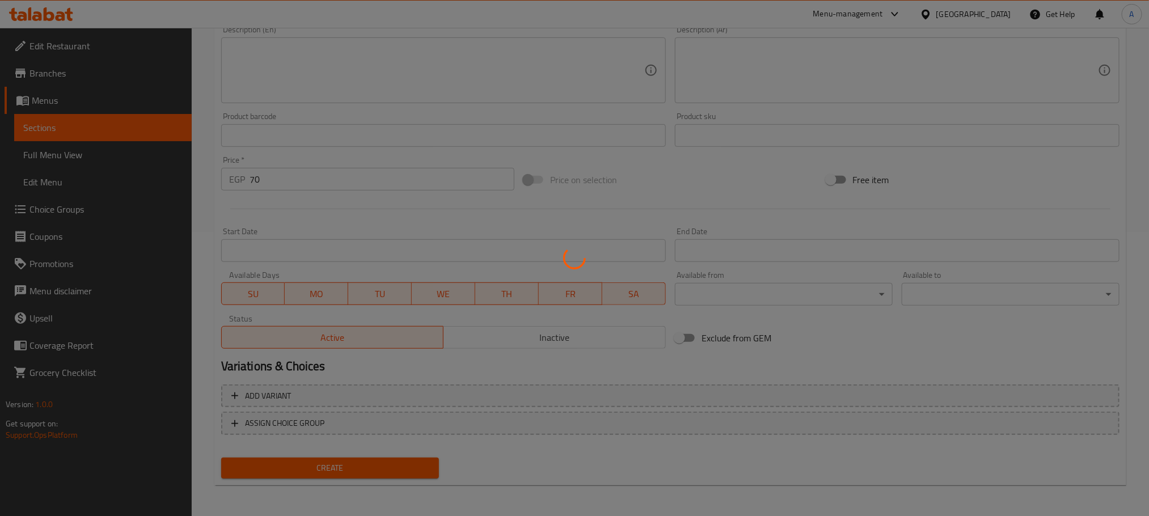
type input "0"
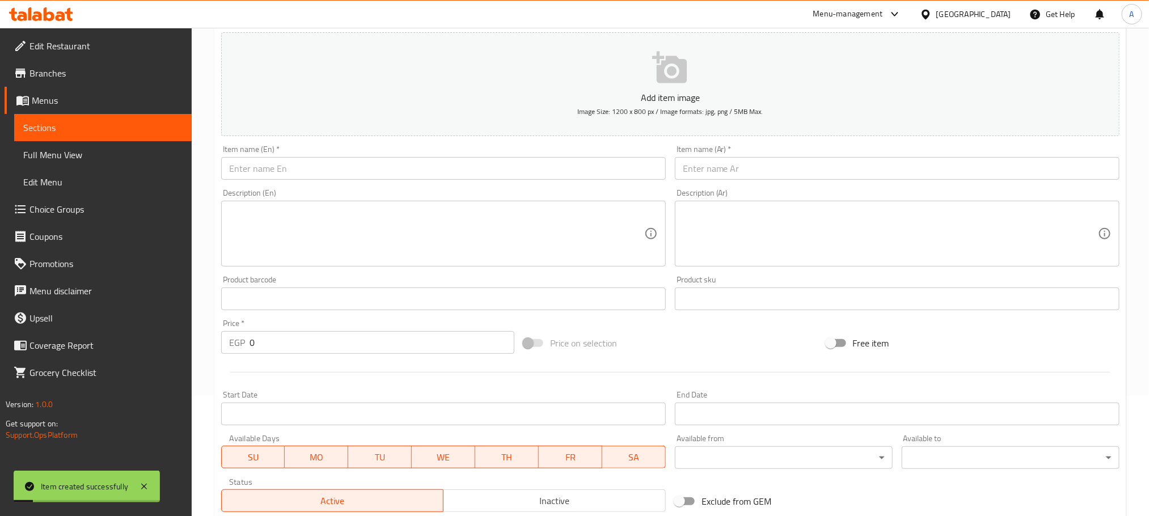
scroll to position [114, 0]
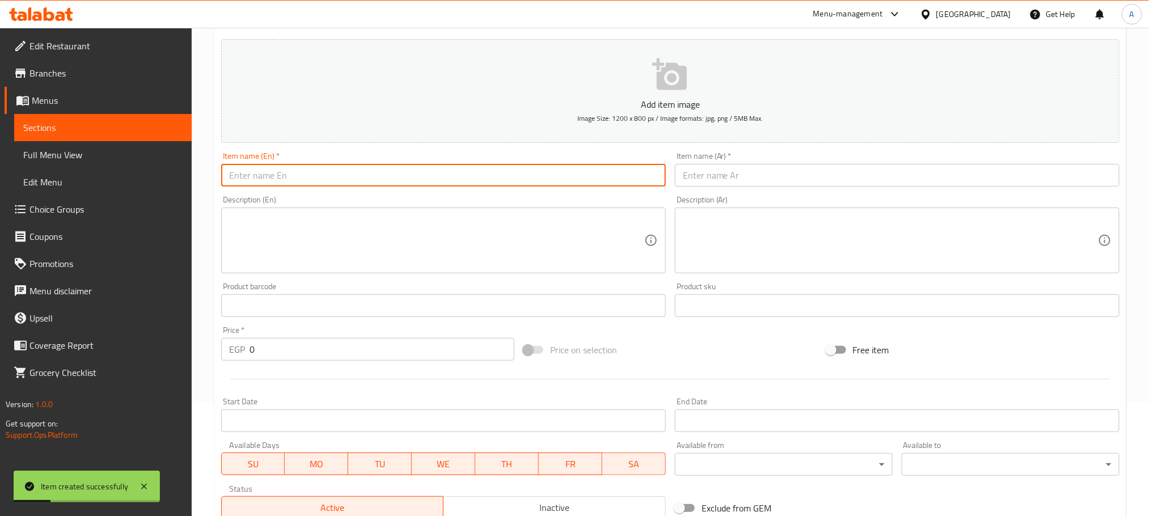
click at [307, 172] on input "text" at bounding box center [443, 175] width 445 height 23
paste input "ICE TEA MANGO"
click at [307, 172] on input "ICE TEA MANGO" at bounding box center [443, 175] width 445 height 23
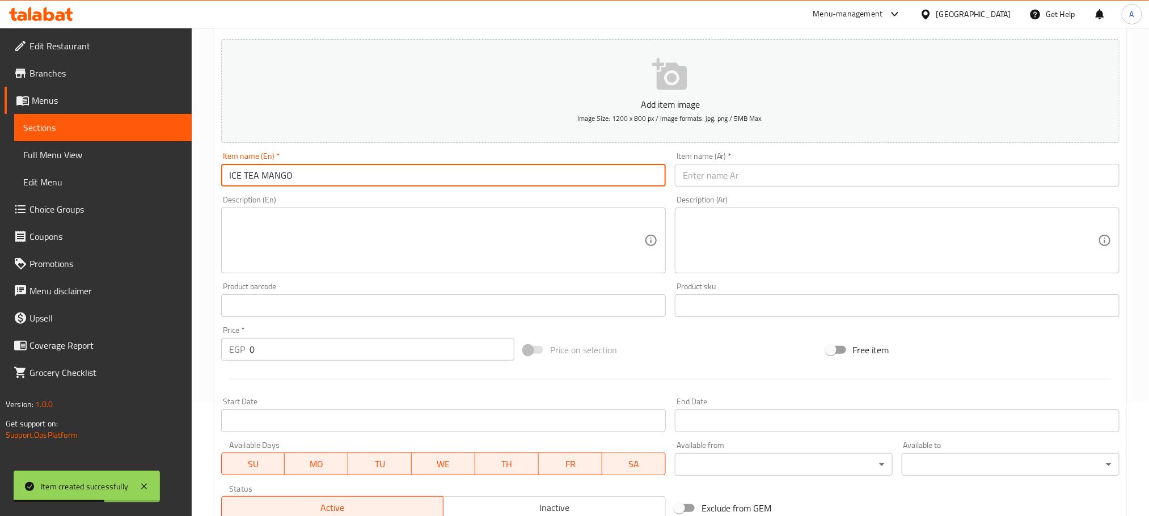
click at [297, 178] on input "ICE TEA MANGO" at bounding box center [443, 175] width 445 height 23
click at [297, 178] on input "ICE TEA Mango" at bounding box center [443, 175] width 445 height 23
type input "Ice Tea Mango"
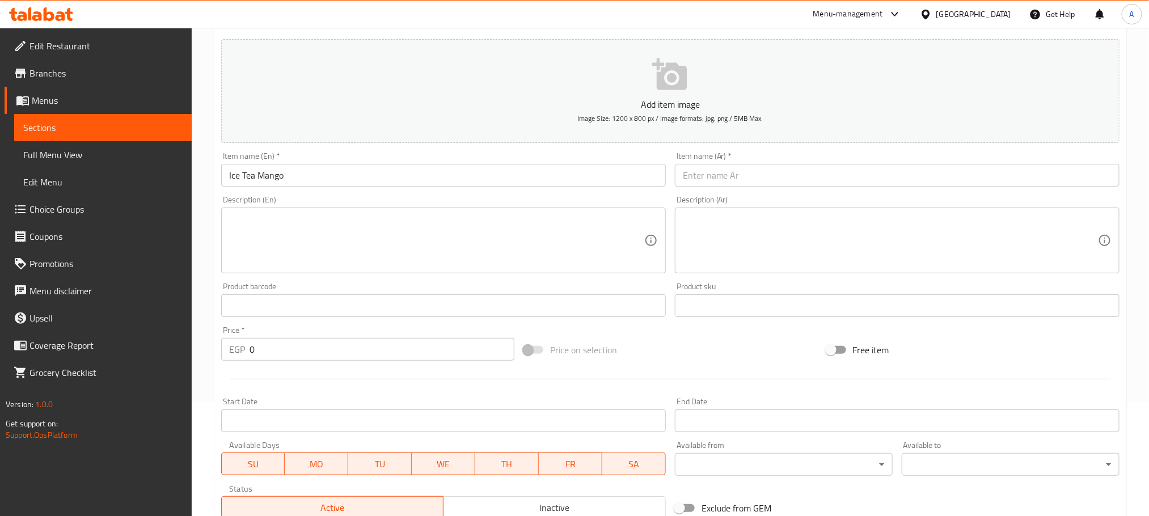
click at [754, 184] on input "text" at bounding box center [897, 175] width 445 height 23
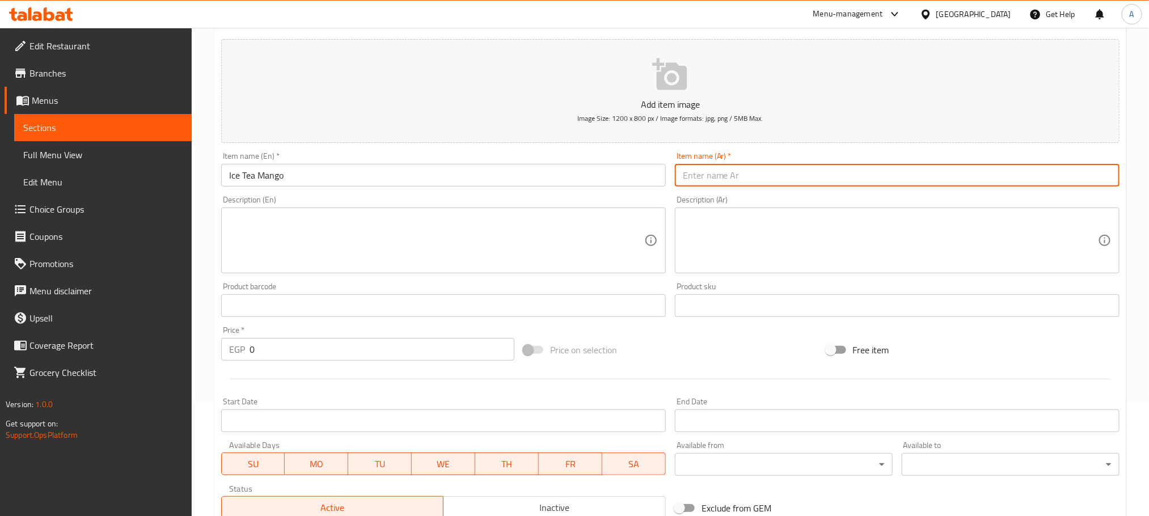
paste input "شاي مثلج بالمانجو"
click at [706, 180] on input "شاي مثلج بالمانجو" at bounding box center [897, 175] width 445 height 23
type input "شاي مثلج مانجو"
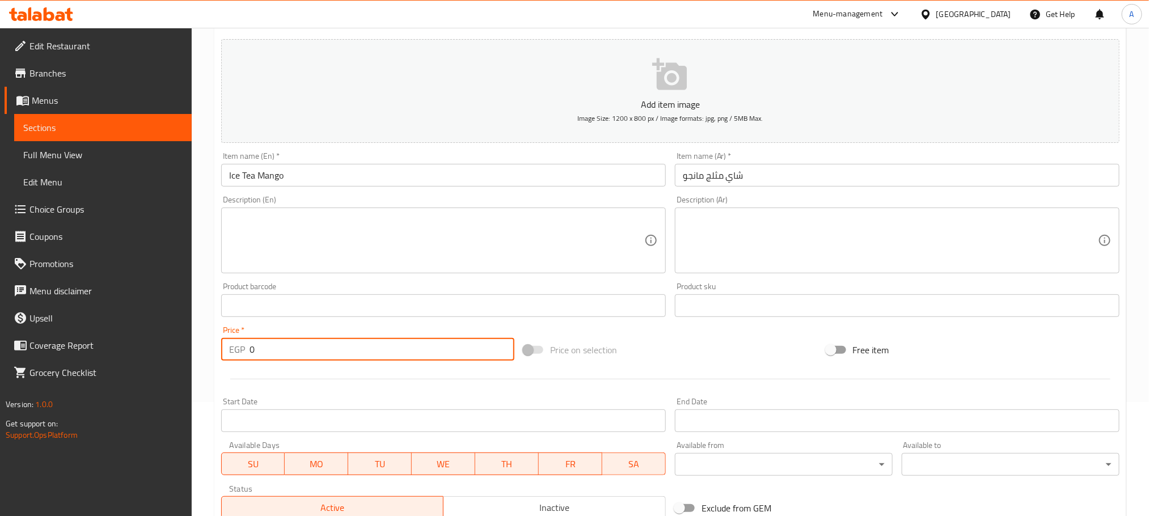
click at [251, 351] on input "0" at bounding box center [382, 349] width 265 height 23
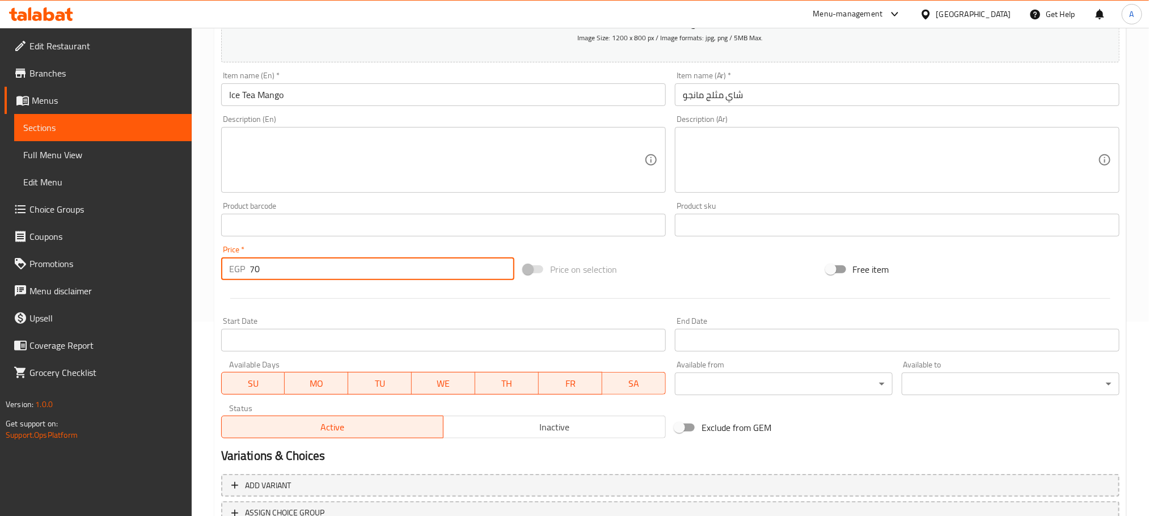
scroll to position [284, 0]
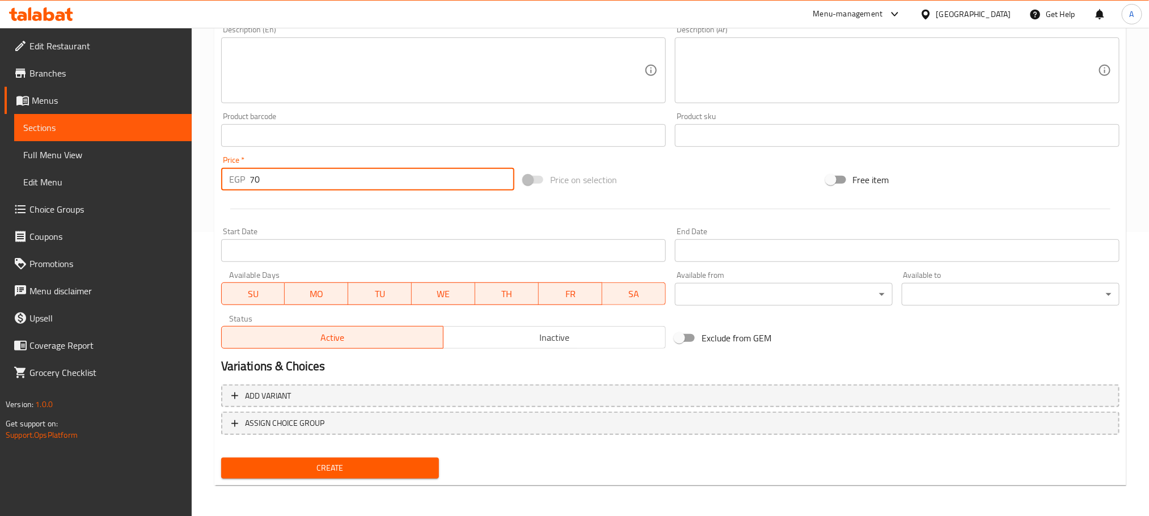
type input "70"
click at [306, 470] on span "Create" at bounding box center [330, 468] width 200 height 14
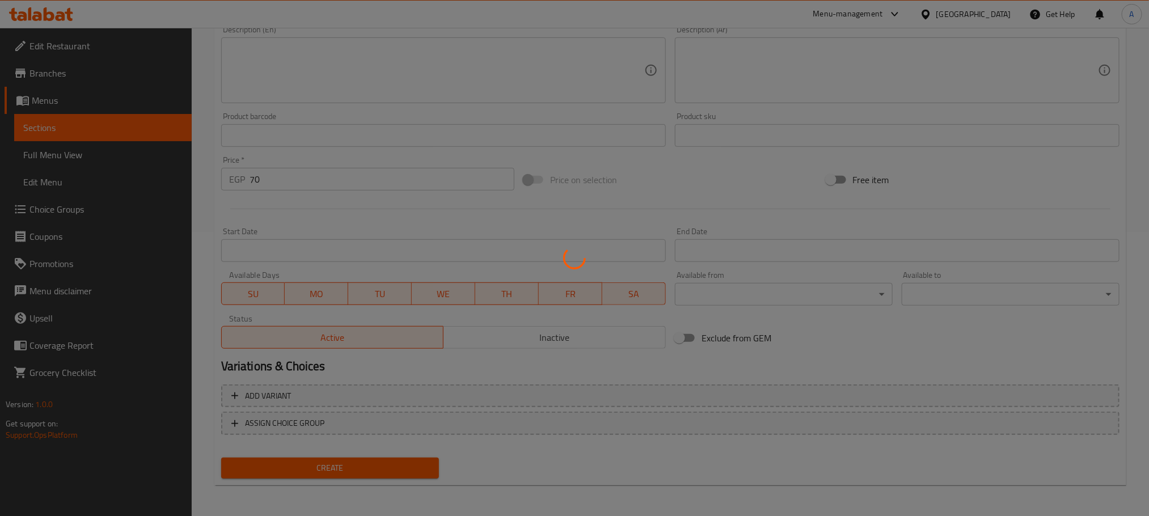
type input "0"
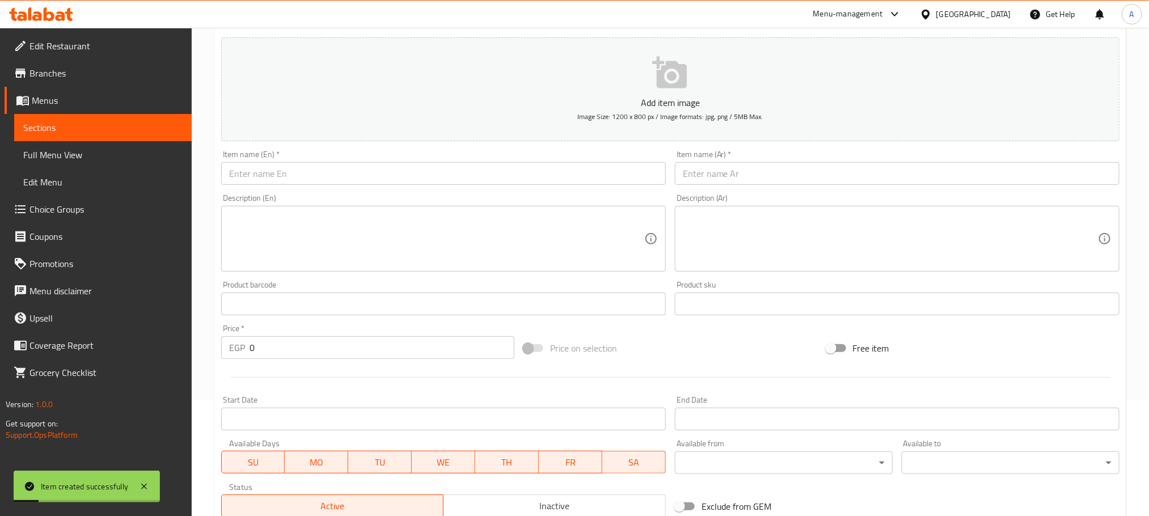
scroll to position [114, 0]
click at [317, 174] on input "text" at bounding box center [443, 175] width 445 height 23
paste input "ICE TEA MIX BERRIES"
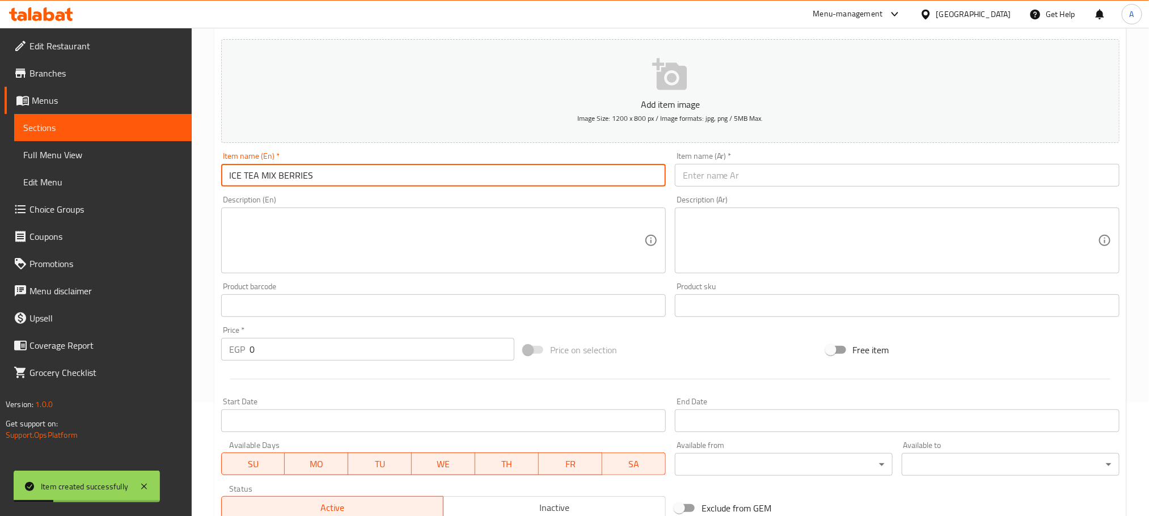
click at [317, 174] on input "ICE TEA MIX BERRIES" at bounding box center [443, 175] width 445 height 23
type input "Ice Tea Mix Berries"
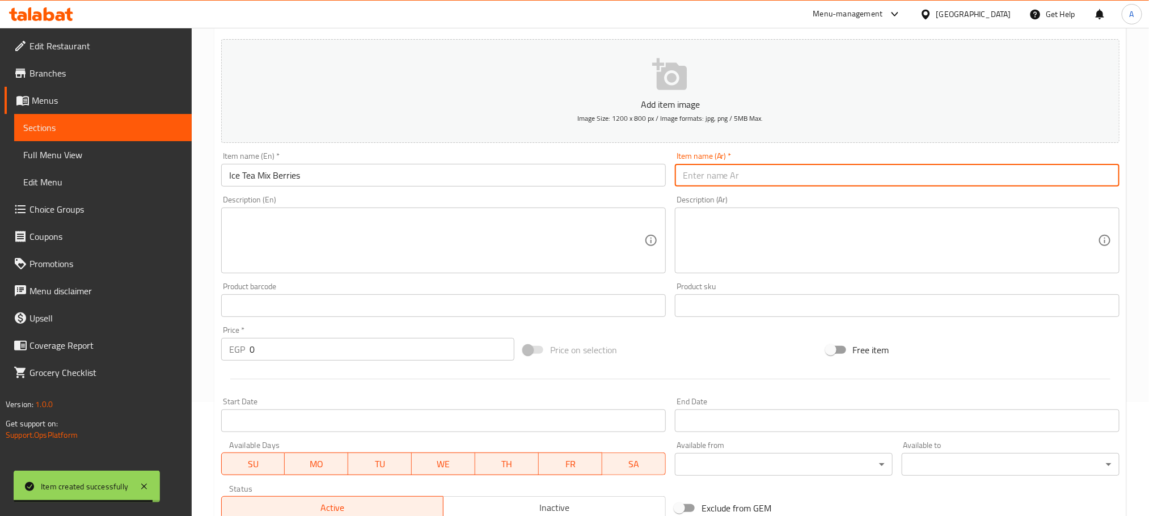
click at [847, 181] on input "text" at bounding box center [897, 175] width 445 height 23
paste input "شاي مثلج"
type input "شاي مثلج ميكس بيري"
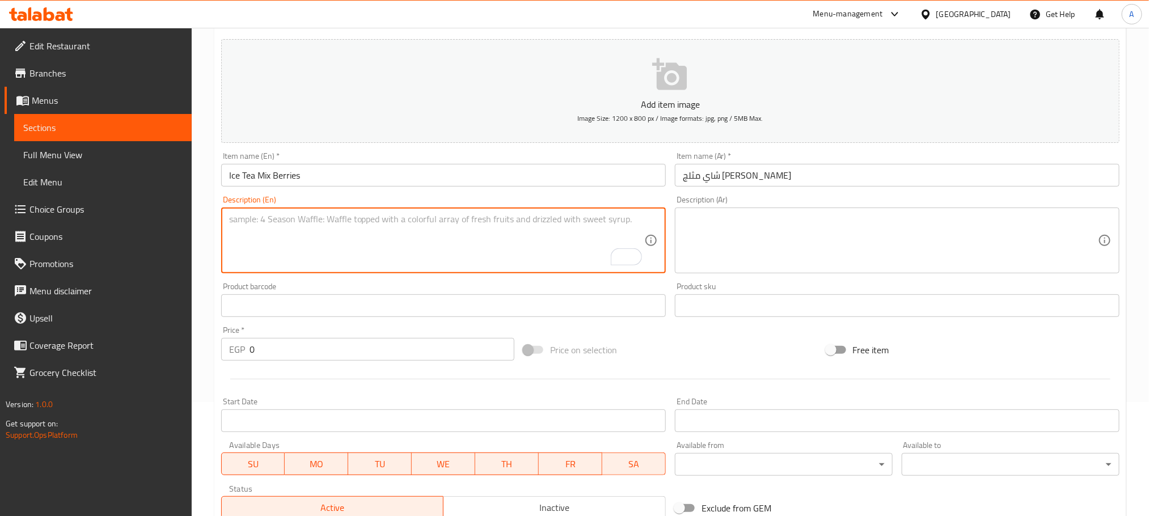
click at [250, 349] on input "0" at bounding box center [382, 349] width 265 height 23
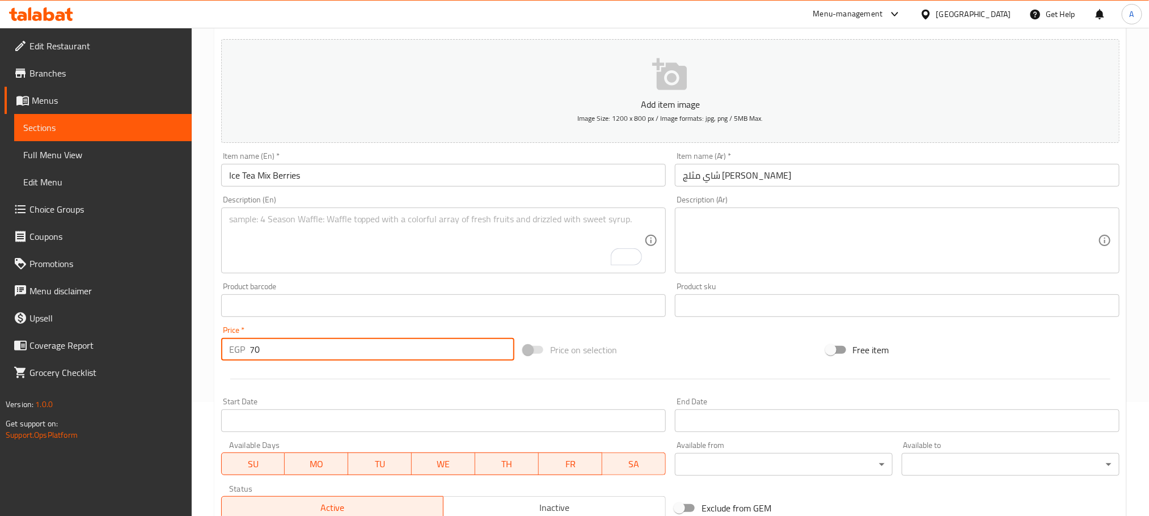
scroll to position [284, 0]
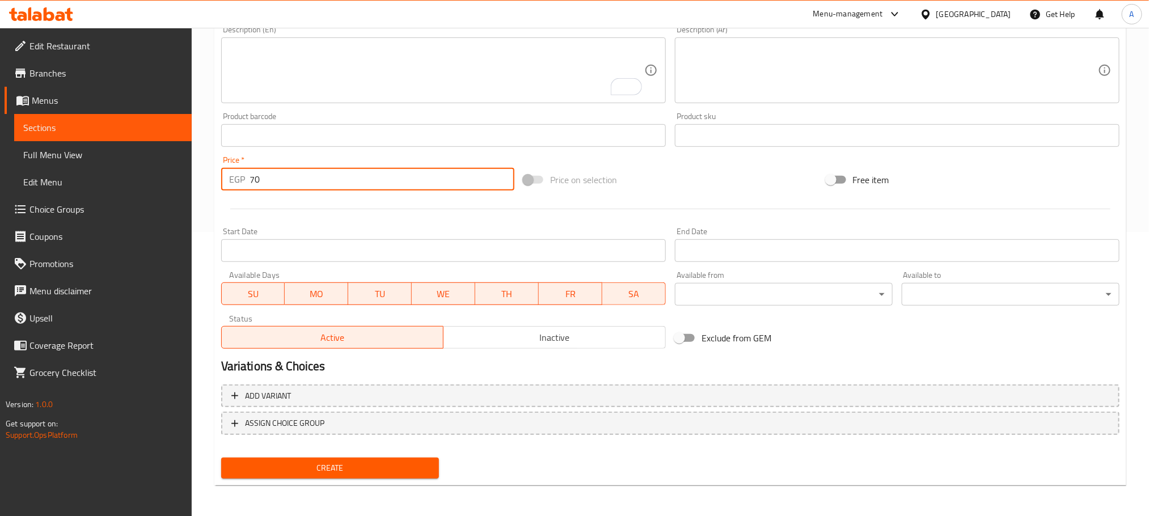
type input "70"
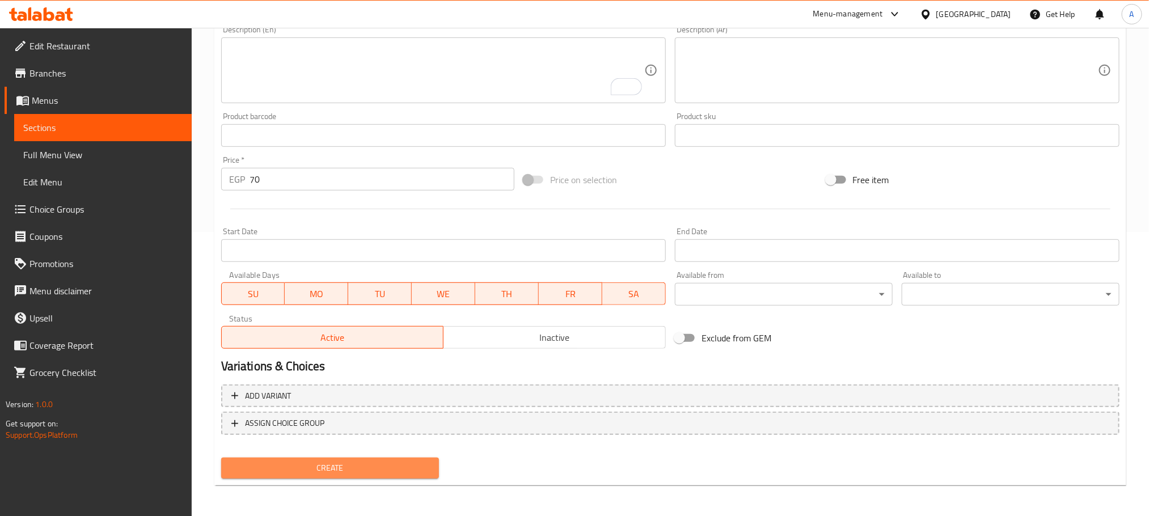
click at [405, 466] on span "Create" at bounding box center [330, 468] width 200 height 14
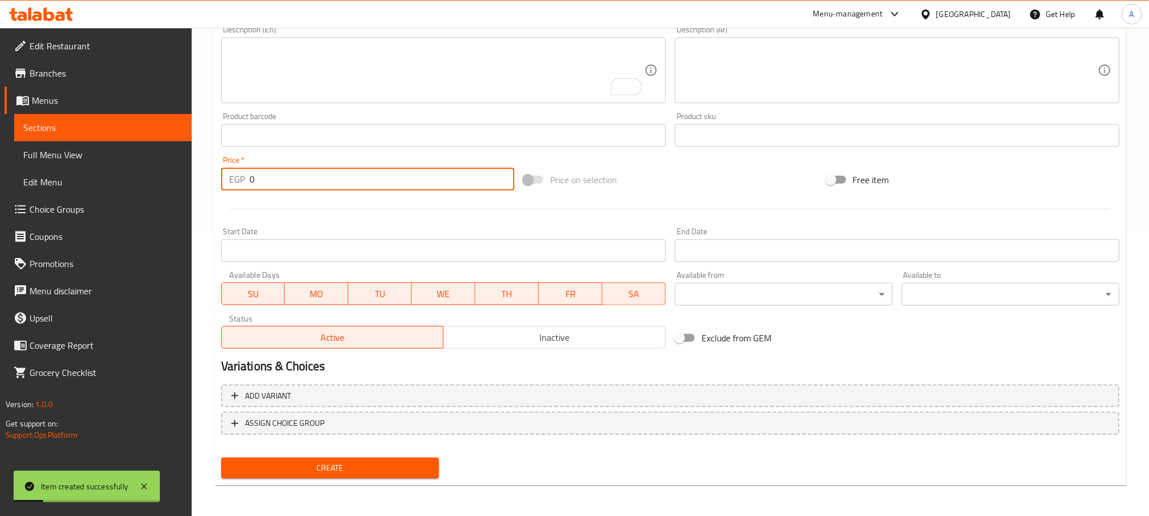
click at [251, 180] on input "0" at bounding box center [382, 179] width 265 height 23
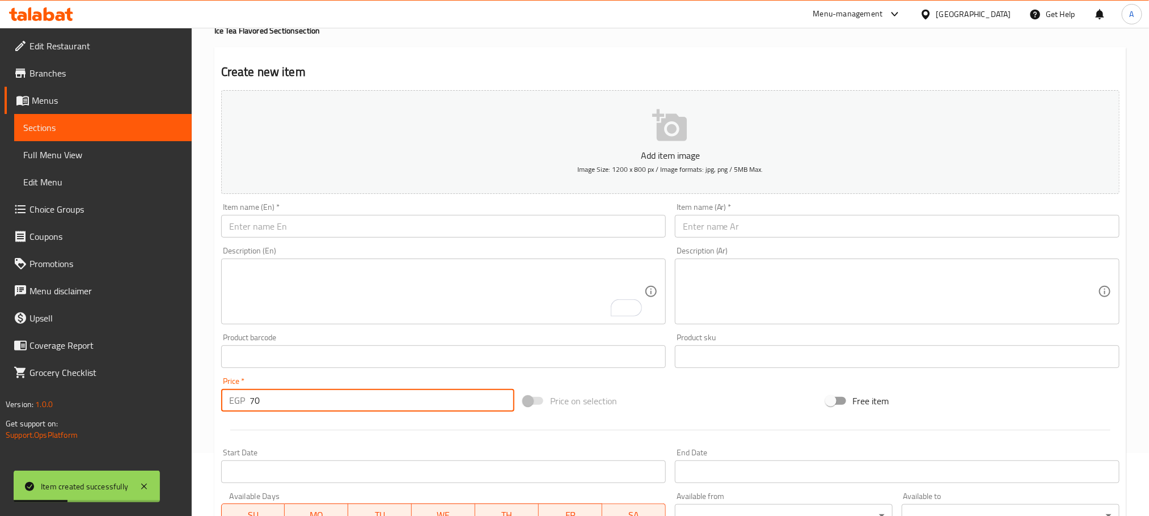
scroll to position [114, 0]
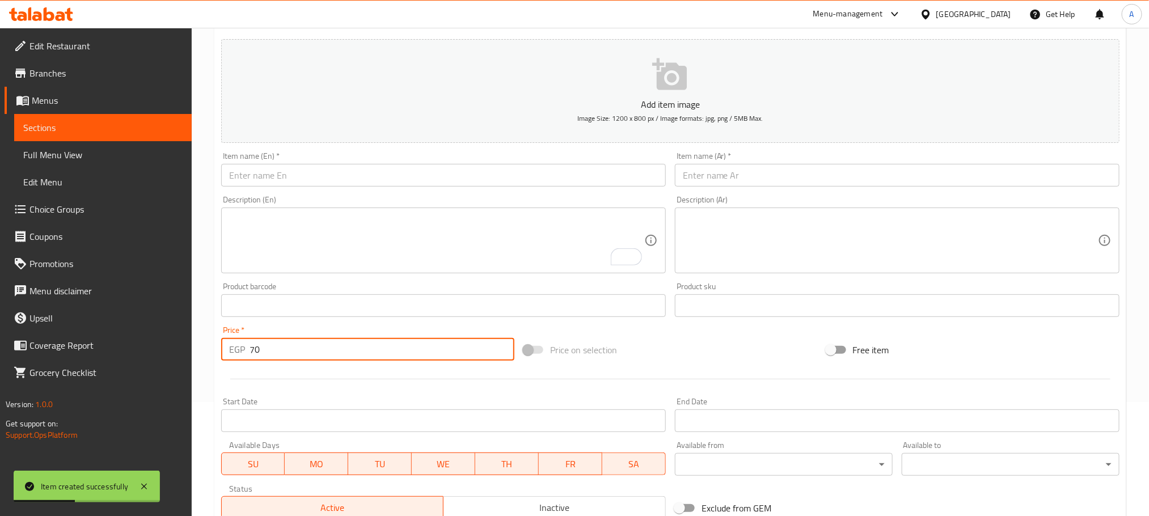
type input "70"
click at [300, 177] on input "text" at bounding box center [443, 175] width 445 height 23
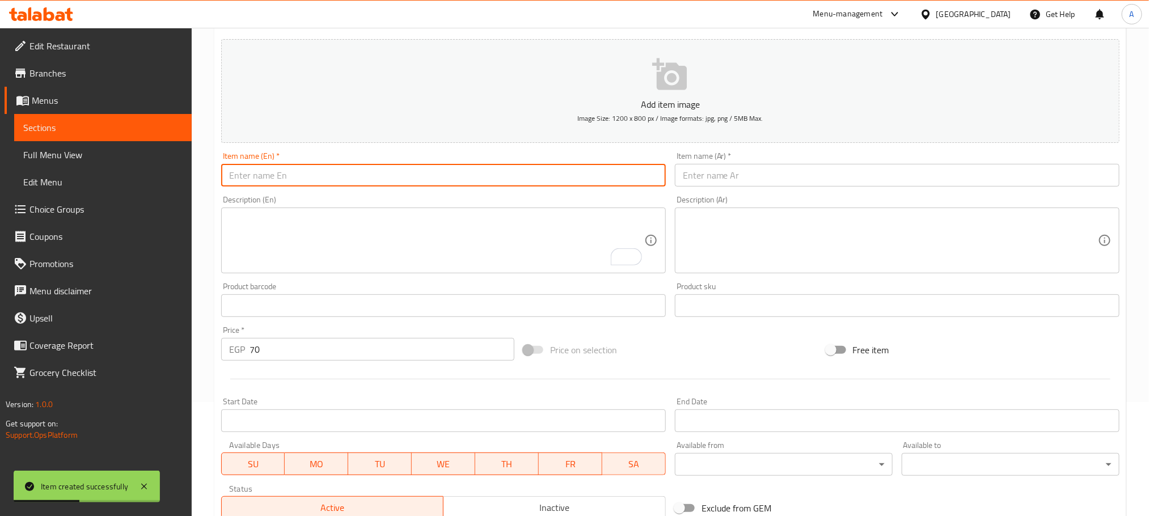
paste input "ICE TEA PEACH"
click at [300, 177] on input "ICE TEA PEACH" at bounding box center [443, 175] width 445 height 23
click at [303, 177] on input "ICE TEA PEACH" at bounding box center [443, 175] width 445 height 23
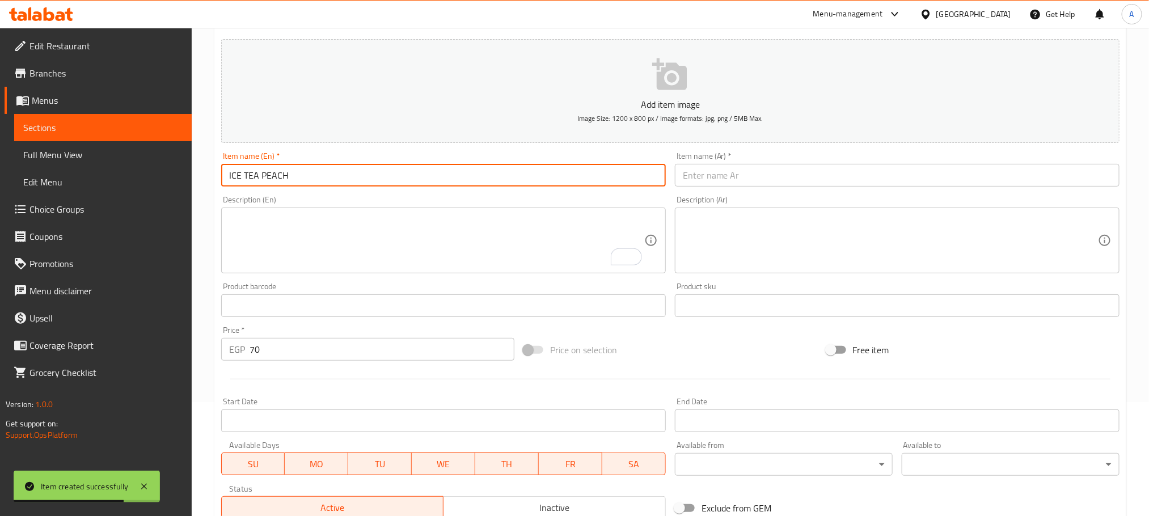
click at [303, 177] on input "ICE TEA PEACH" at bounding box center [443, 175] width 445 height 23
click at [293, 179] on input "ICE TEA PEACH" at bounding box center [443, 175] width 445 height 23
click at [290, 178] on input "ICE TEA PEACH" at bounding box center [443, 175] width 445 height 23
drag, startPoint x: 288, startPoint y: 177, endPoint x: 220, endPoint y: 177, distance: 67.5
click at [221, 177] on input "ICE TEA PEACH" at bounding box center [443, 175] width 445 height 23
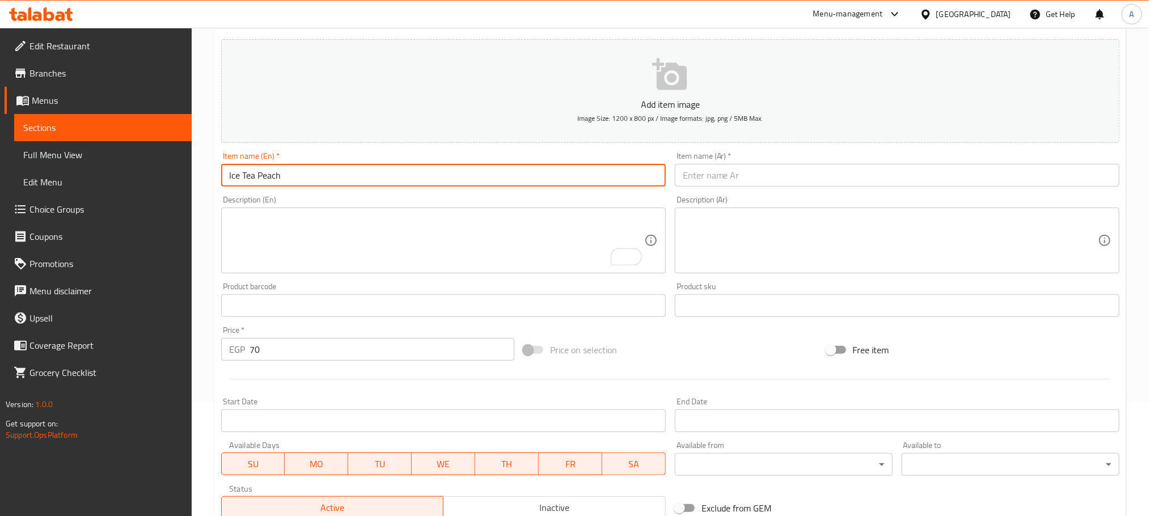
type input "Ice Tea Peach"
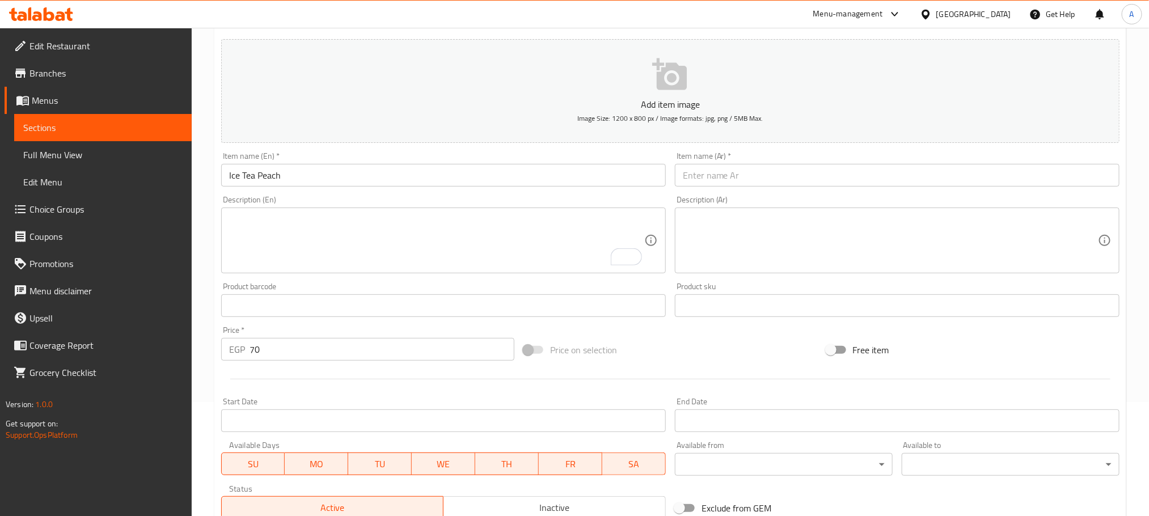
drag, startPoint x: 738, startPoint y: 211, endPoint x: 744, endPoint y: 167, distance: 44.1
click at [738, 211] on div "Description (Ar)" at bounding box center [897, 241] width 445 height 66
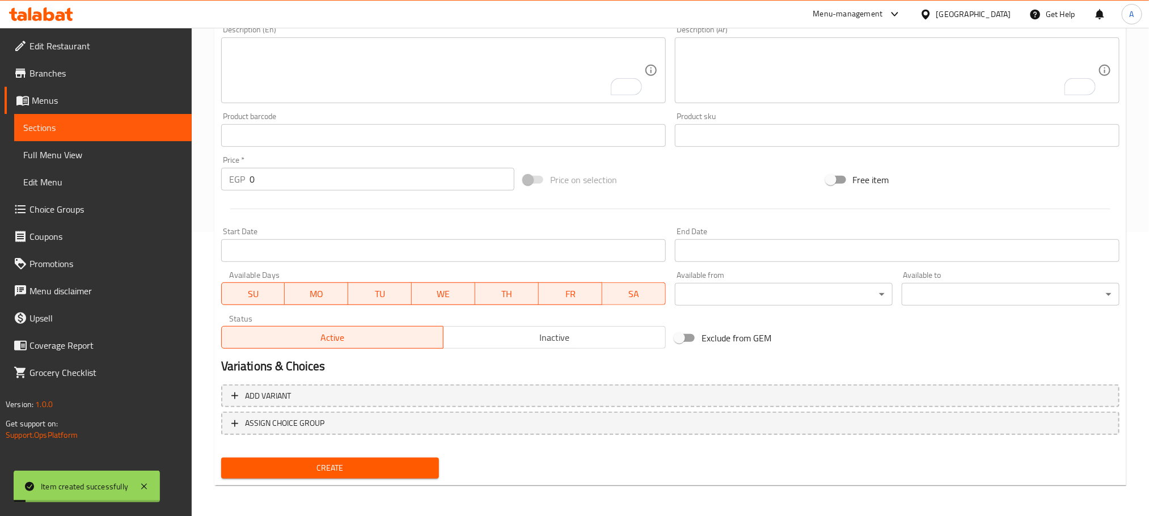
scroll to position [284, 0]
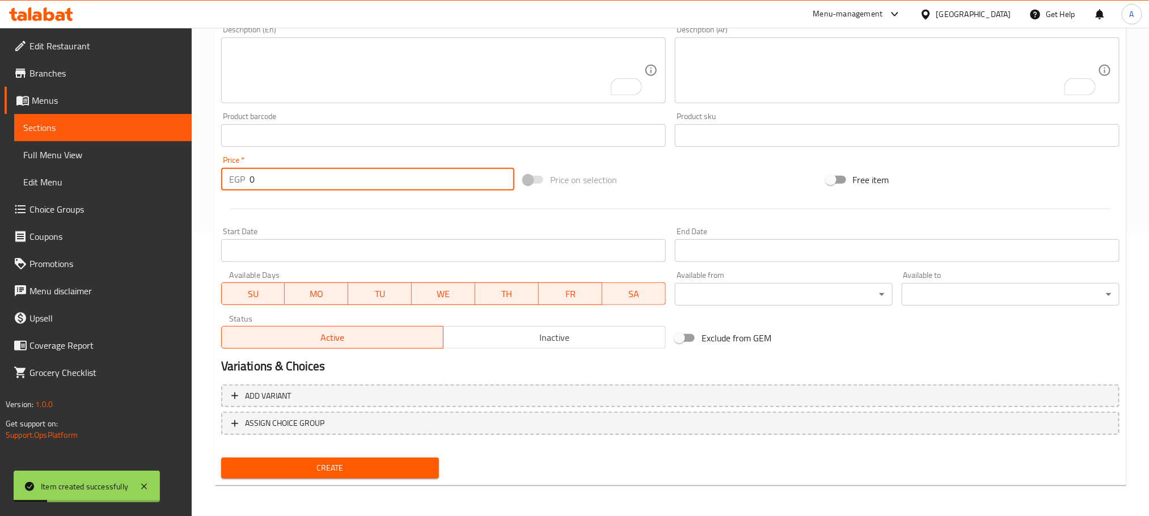
click at [250, 179] on input "0" at bounding box center [382, 179] width 265 height 23
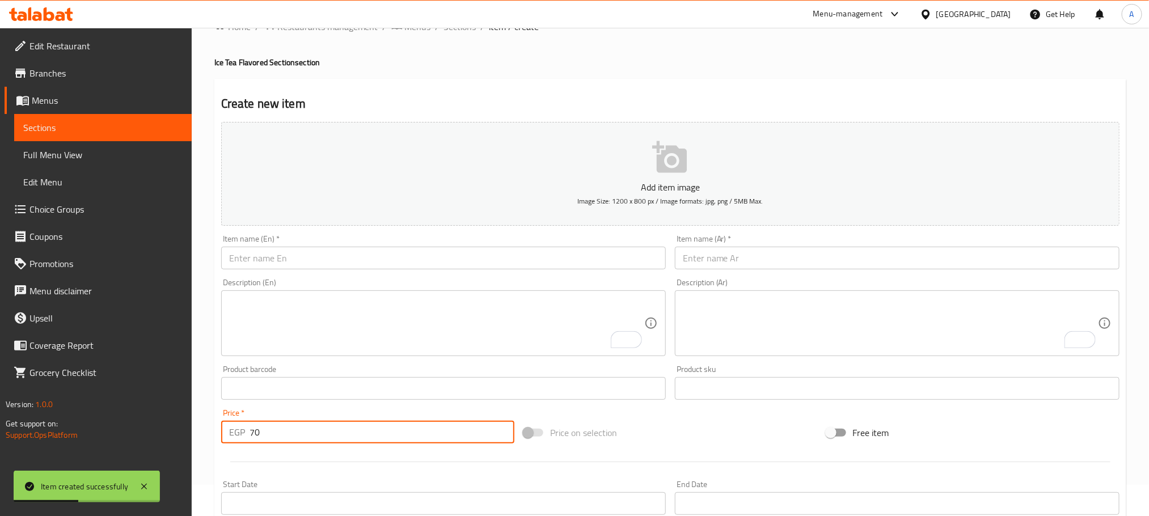
scroll to position [29, 0]
type input "70"
click at [338, 259] on input "text" at bounding box center [443, 260] width 445 height 23
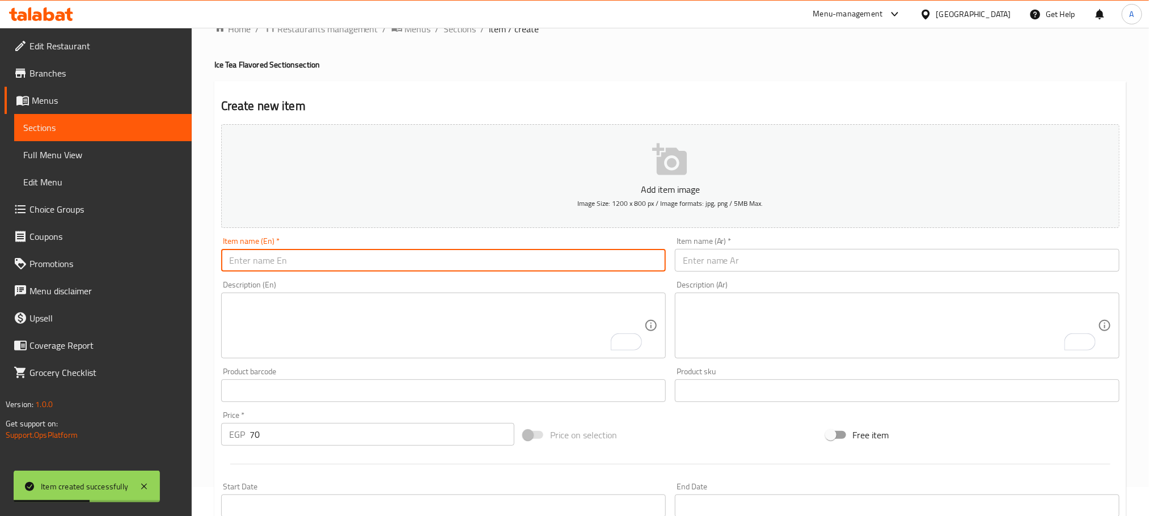
paste input "ICE TEA STRWABERRY"
click at [338, 259] on input "ICE TEA STRWABERRY" at bounding box center [443, 260] width 445 height 23
type input "Ice Tea Strwaberry"
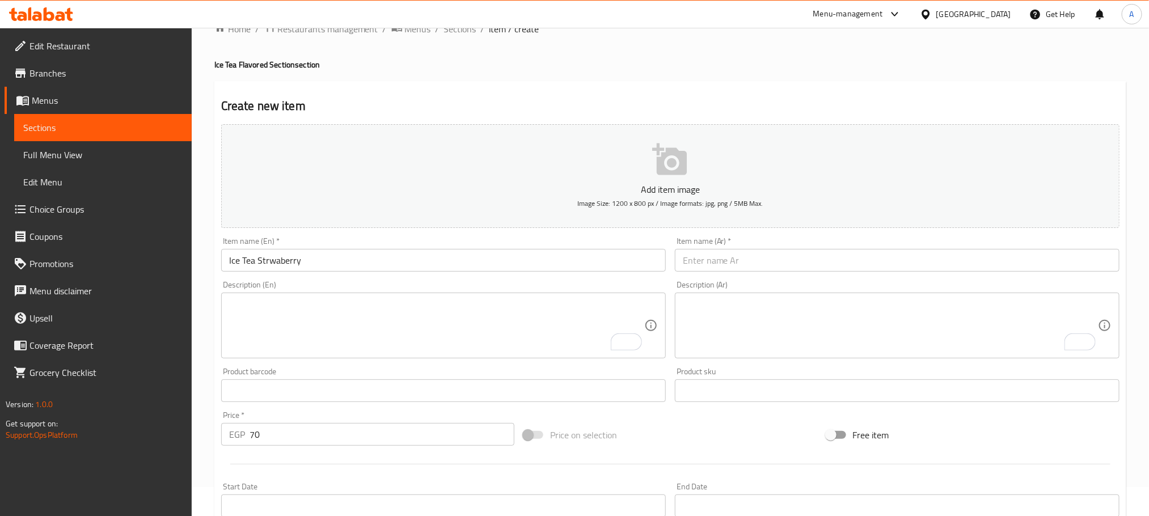
click at [773, 255] on input "text" at bounding box center [897, 260] width 445 height 23
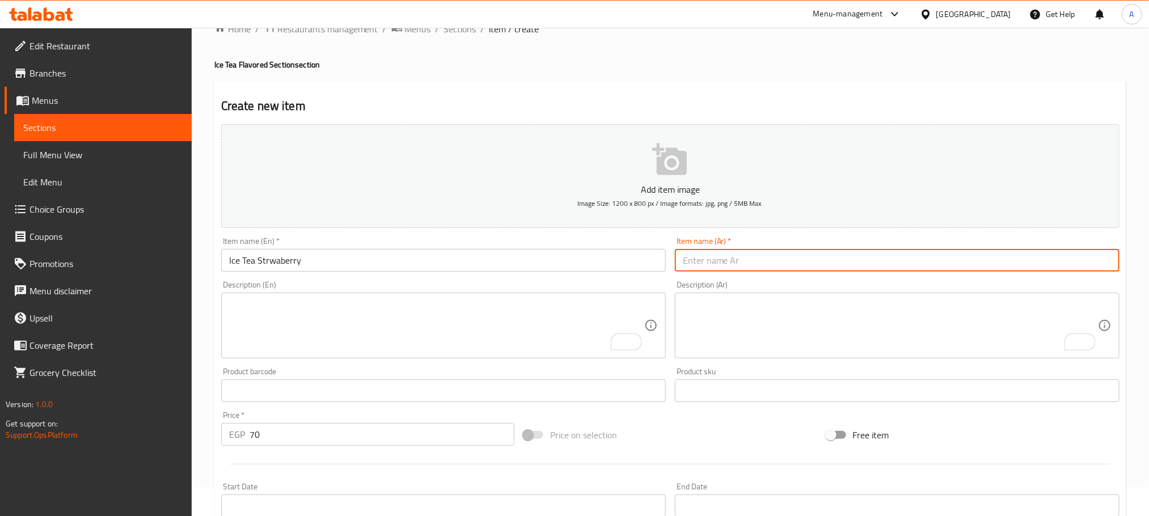
paste input "شاي مثلج بالفراولة"
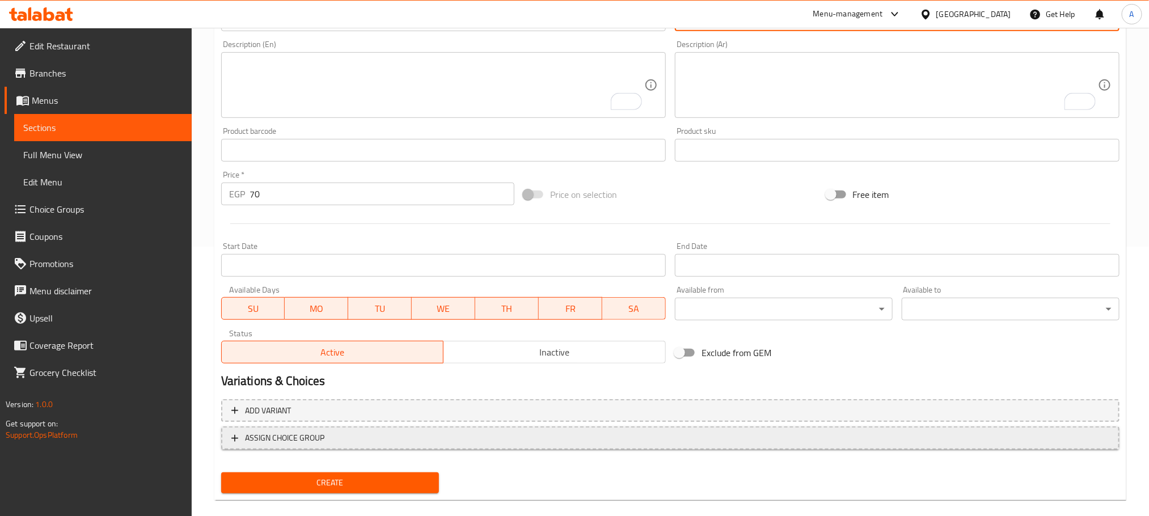
scroll to position [284, 0]
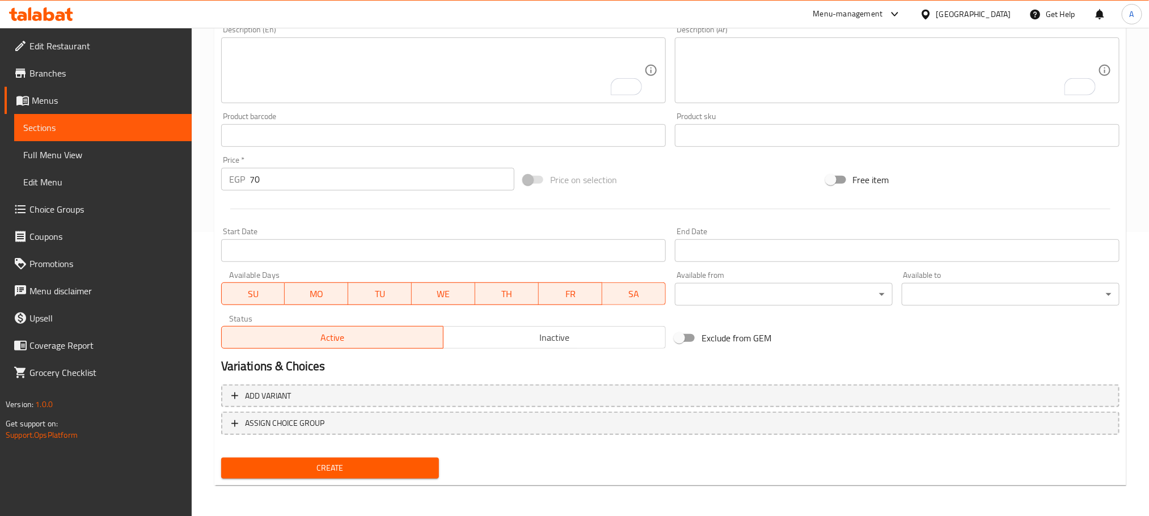
type input "شاي مثلج بالفراولة"
click at [317, 474] on span "Create" at bounding box center [330, 468] width 200 height 14
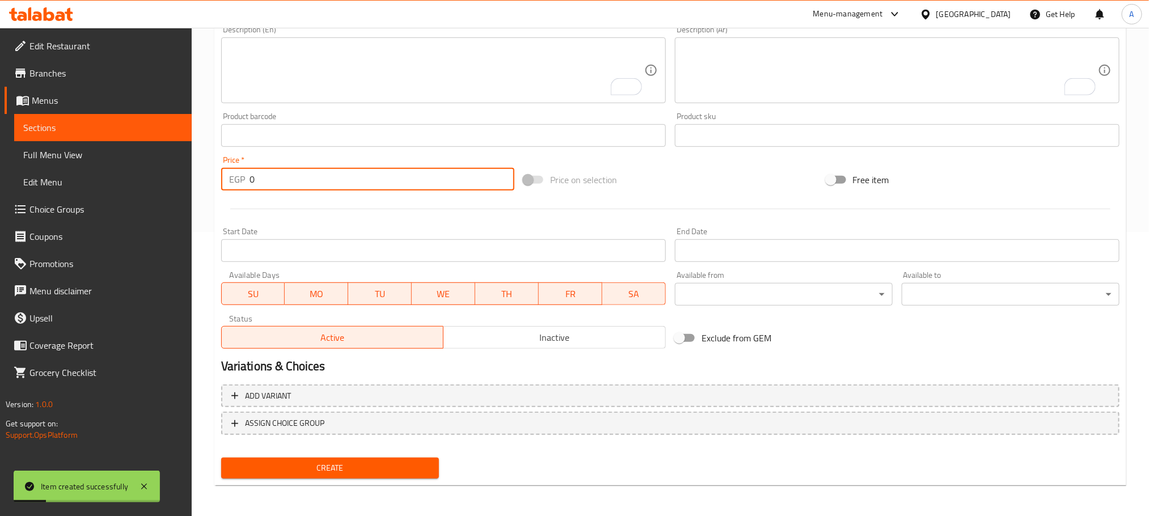
drag, startPoint x: 264, startPoint y: 179, endPoint x: 242, endPoint y: 179, distance: 22.7
click at [242, 179] on div "EGP 0 Price *" at bounding box center [367, 179] width 293 height 23
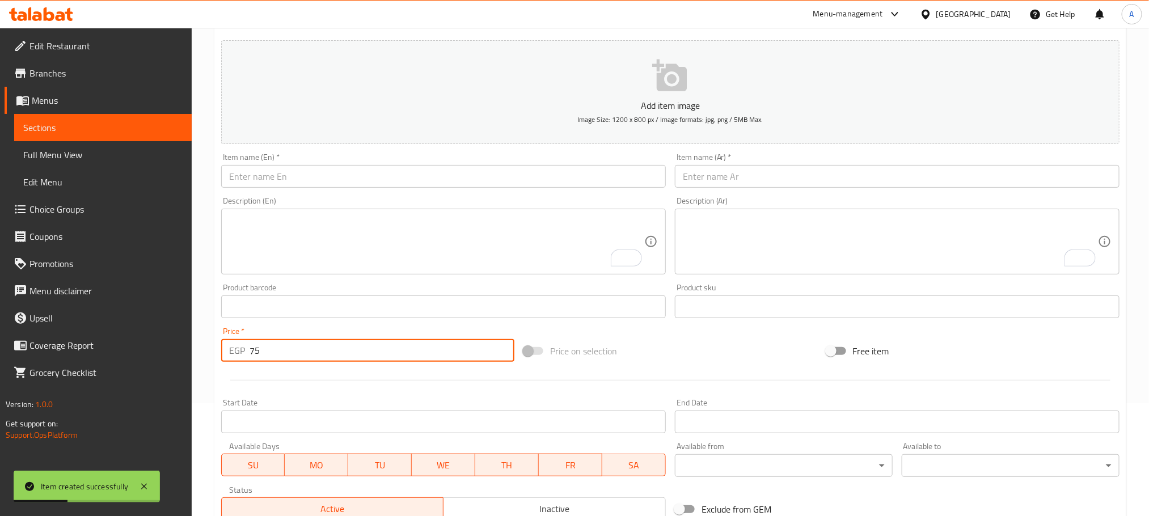
scroll to position [114, 0]
type input "75"
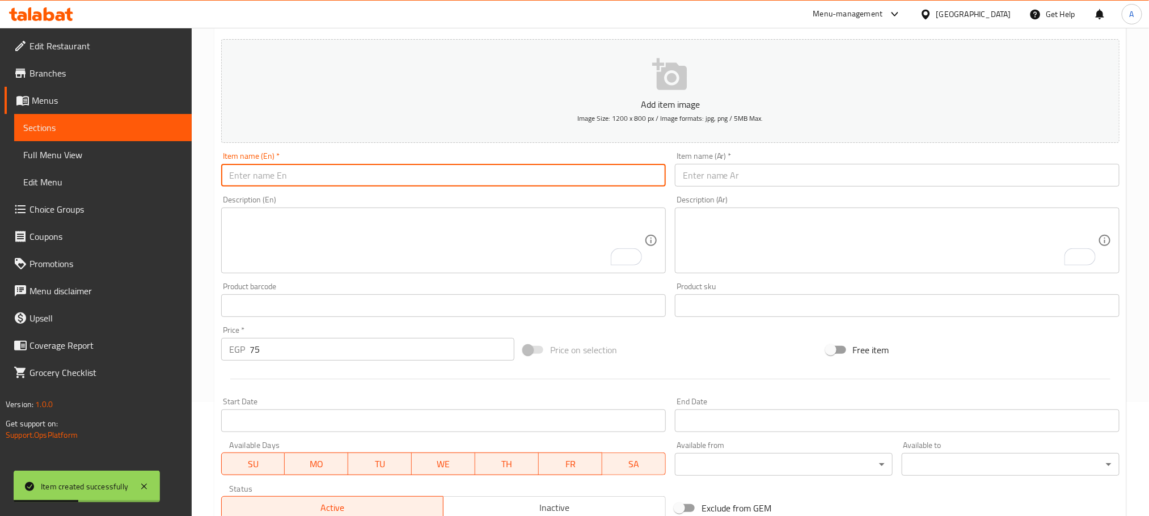
click at [321, 178] on input "text" at bounding box center [443, 175] width 445 height 23
paste input "LEMON MINT"
click at [321, 178] on input "LEMON MINT" at bounding box center [443, 175] width 445 height 23
type input "Lemon Mint"
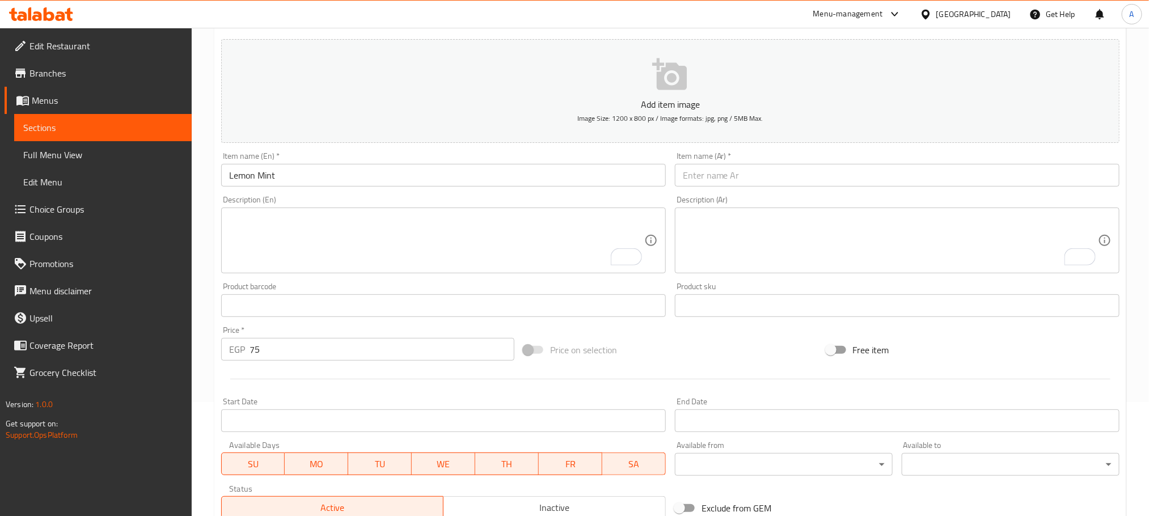
paste input "ليمون نعناع"
click at [819, 175] on input "text" at bounding box center [897, 175] width 445 height 23
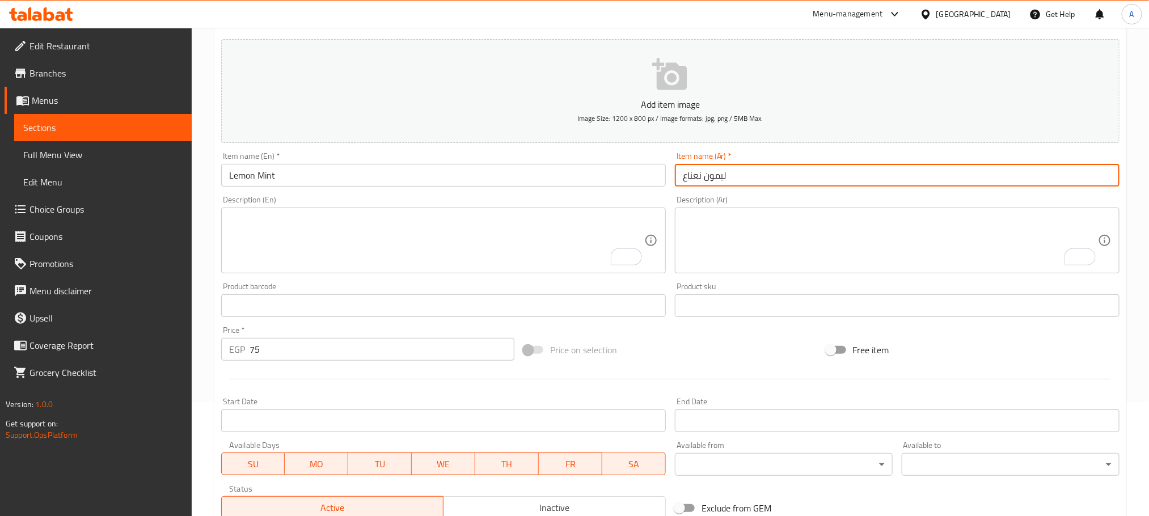
scroll to position [284, 0]
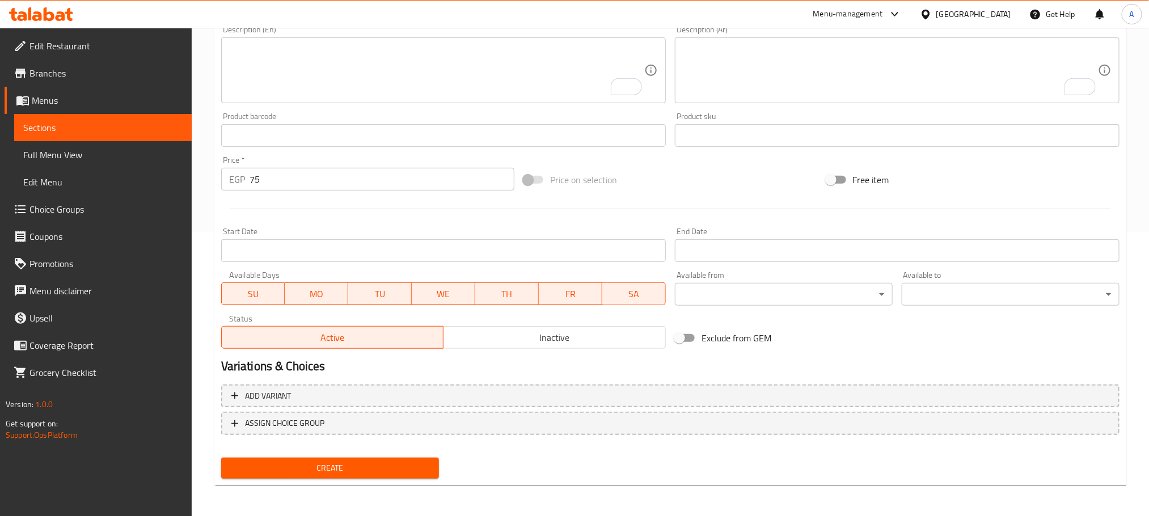
type input "ليمون نعناع"
click at [370, 475] on button "Create" at bounding box center [330, 468] width 218 height 21
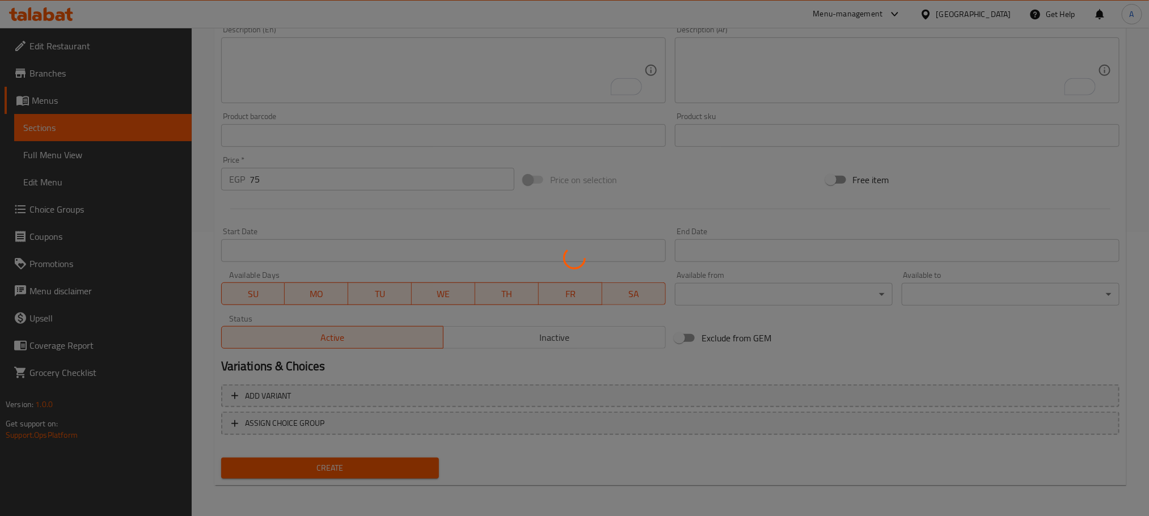
type input "0"
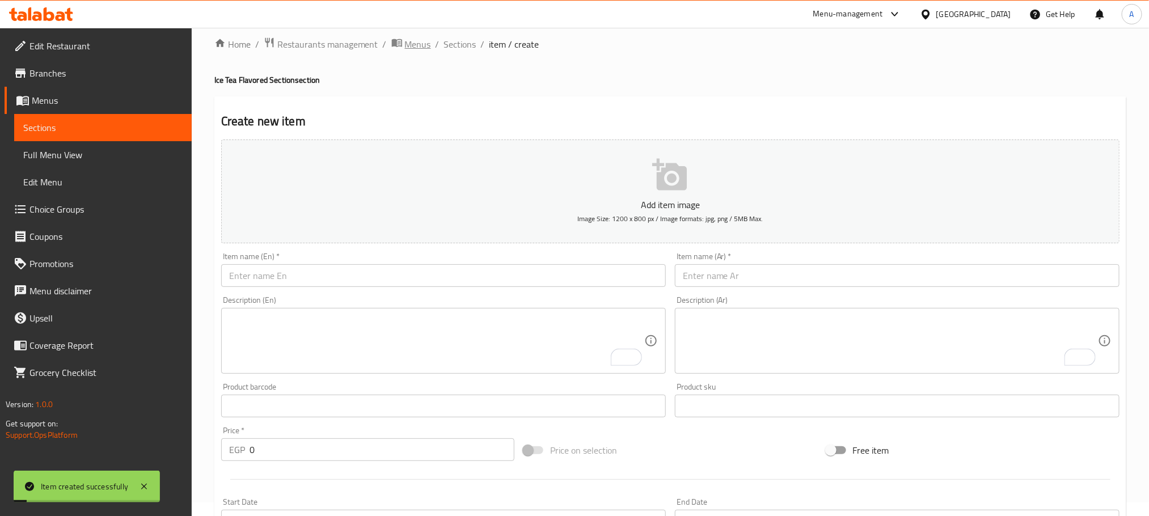
scroll to position [0, 0]
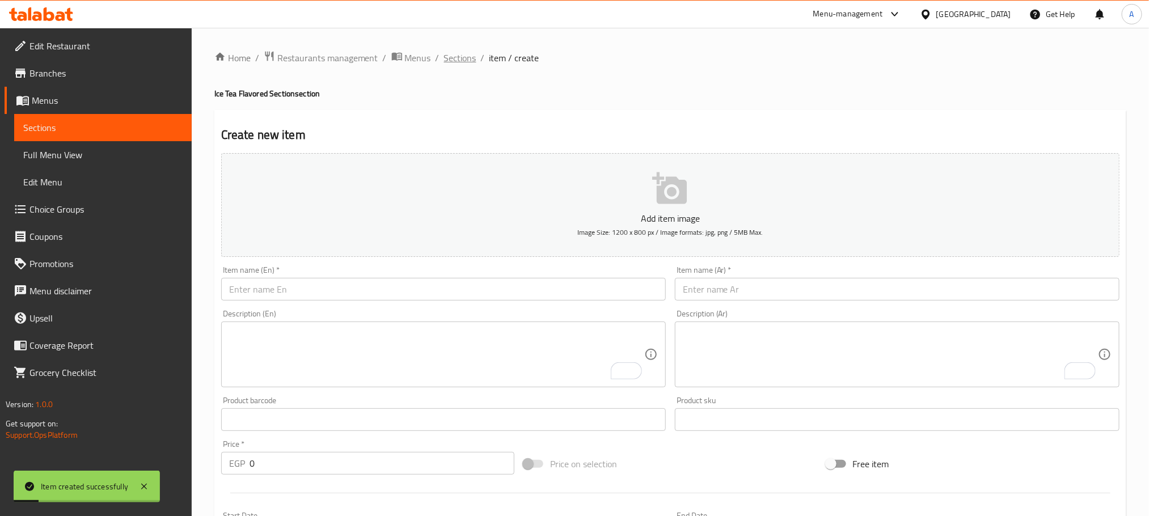
click at [465, 61] on span "Sections" at bounding box center [460, 58] width 32 height 14
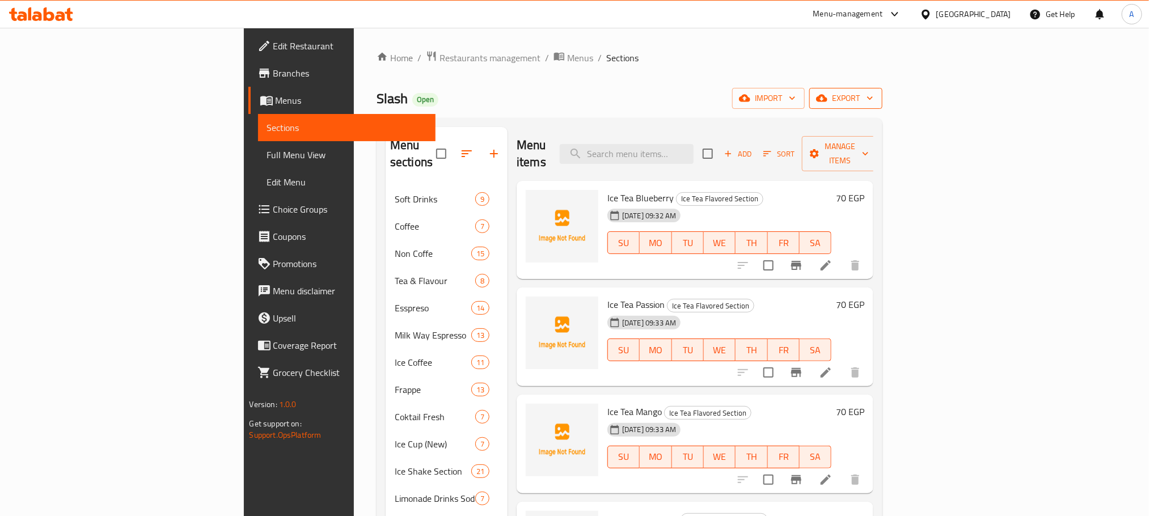
click at [874, 97] on span "export" at bounding box center [846, 98] width 55 height 14
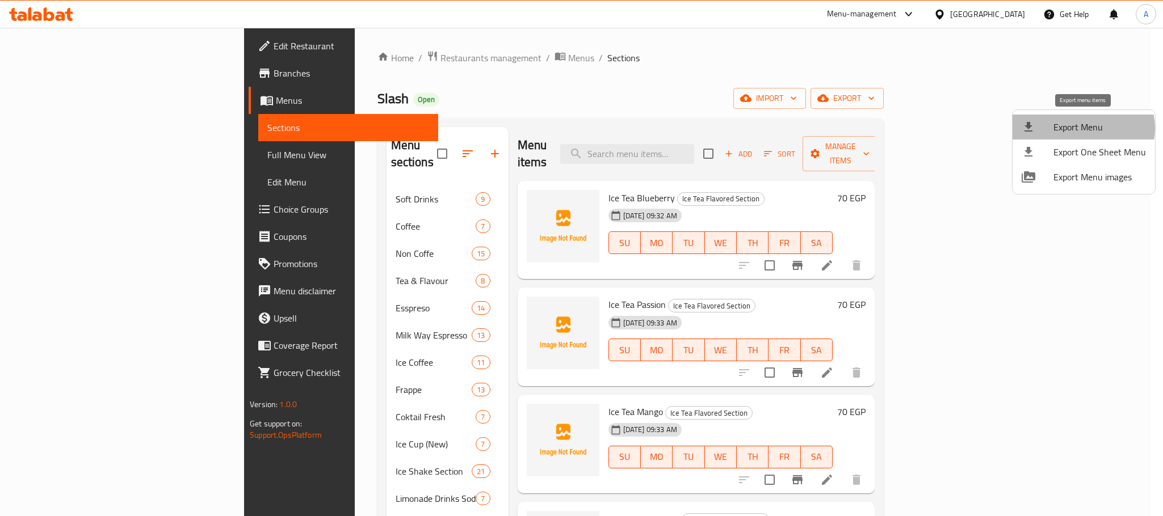
click at [1083, 128] on span "Export Menu" at bounding box center [1099, 127] width 92 height 14
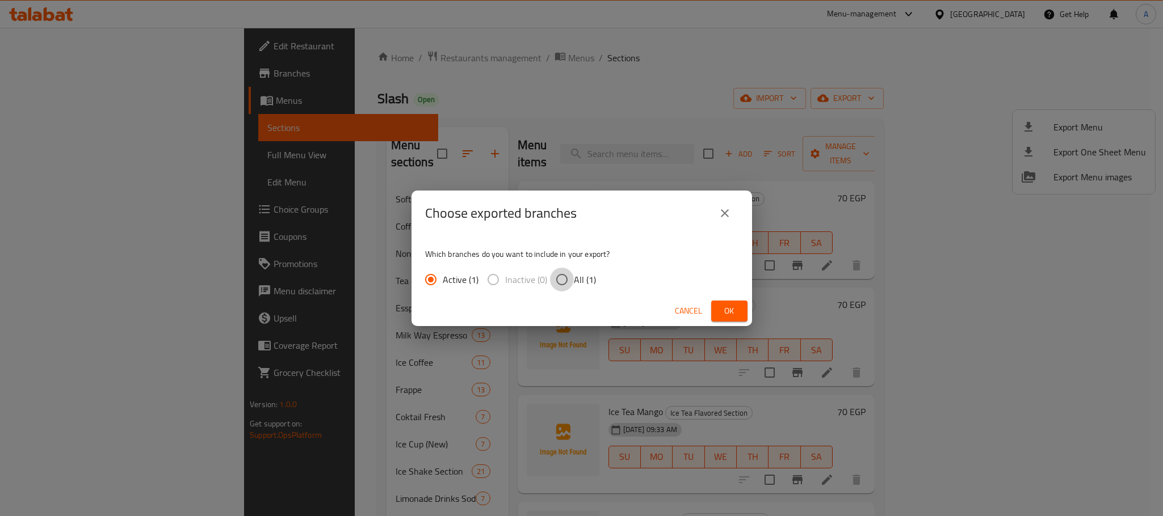
click at [554, 276] on input "All (1)" at bounding box center [562, 280] width 24 height 24
radio input "true"
click at [729, 315] on span "Ok" at bounding box center [729, 311] width 18 height 14
